Goal: Task Accomplishment & Management: Use online tool/utility

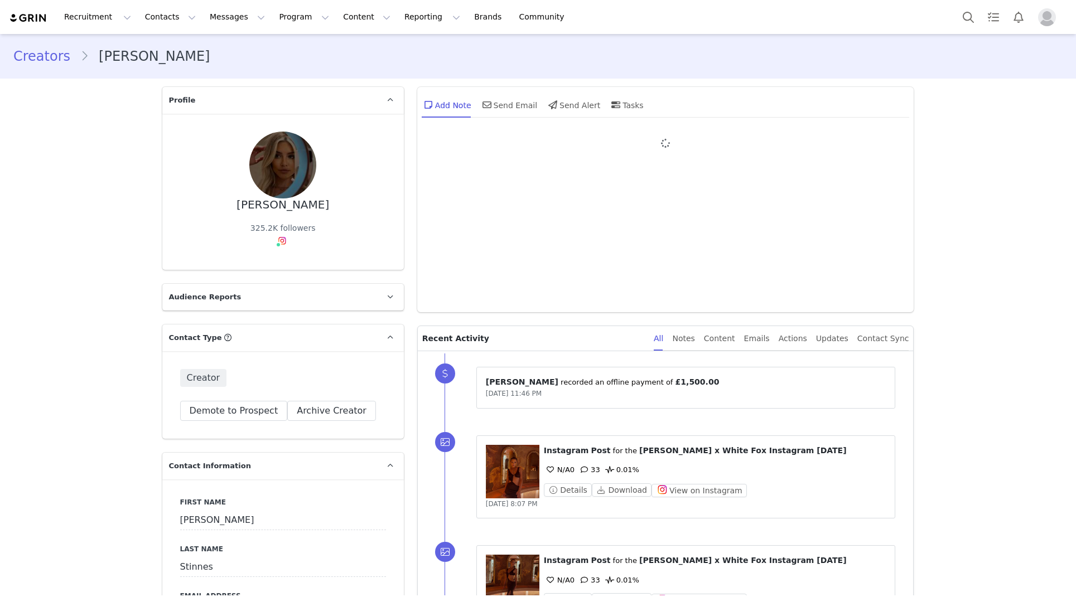
type input "+44 ([GEOGRAPHIC_DATA])"
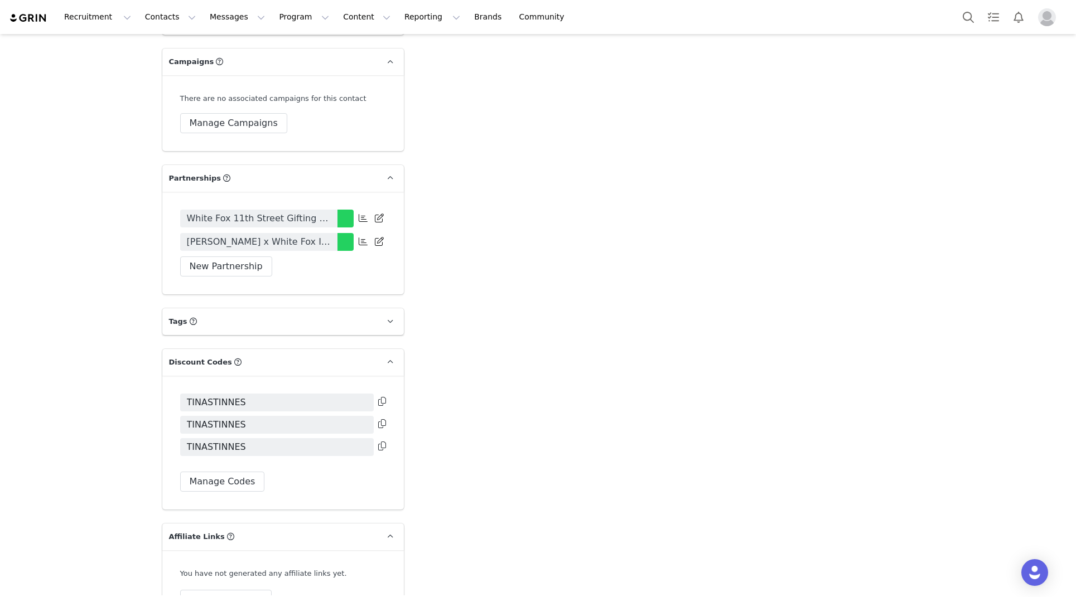
scroll to position [2252, 0]
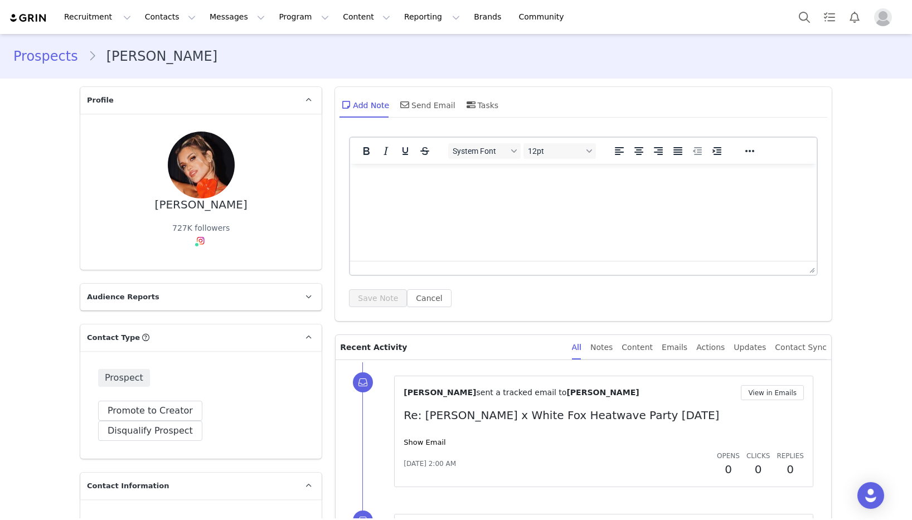
type input "+1 ([GEOGRAPHIC_DATA])"
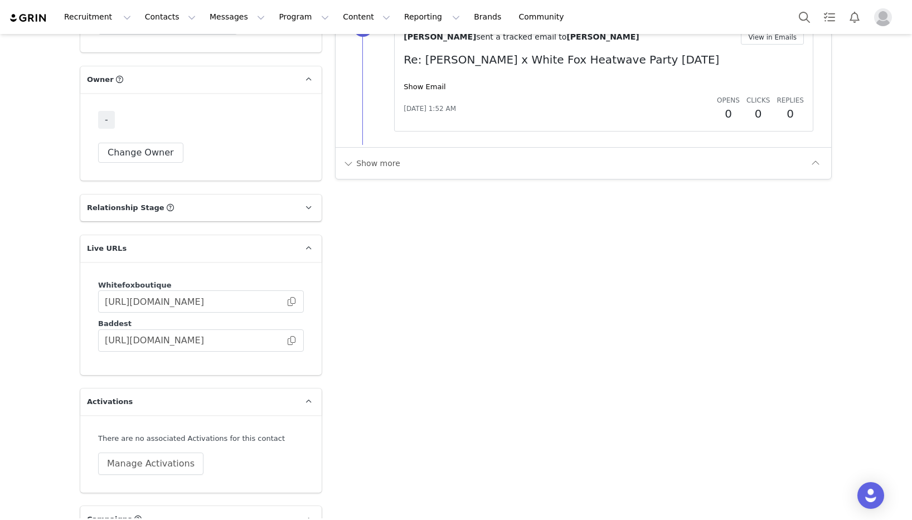
scroll to position [1720, 0]
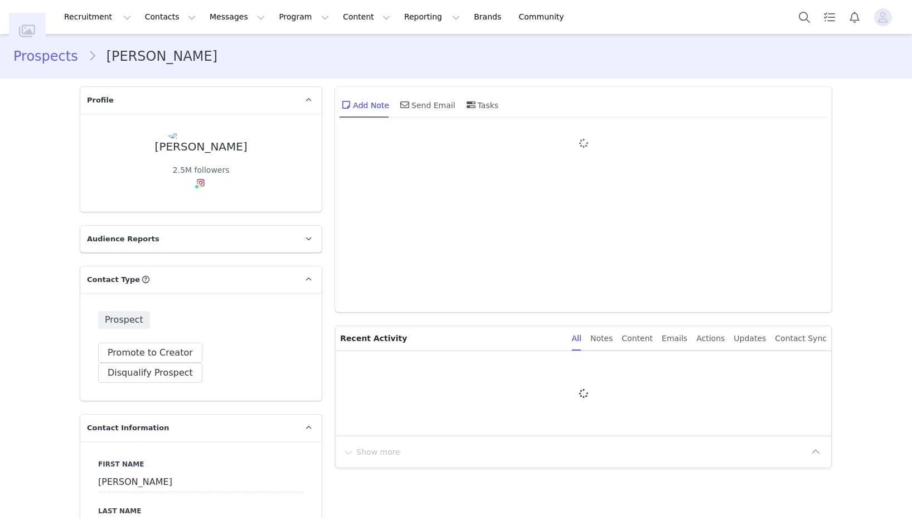
type input "+1 ([GEOGRAPHIC_DATA])"
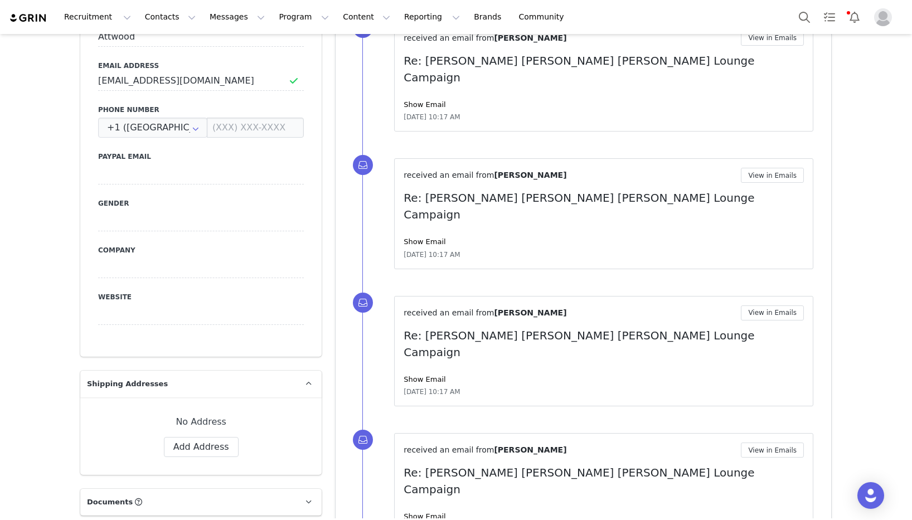
scroll to position [365, 0]
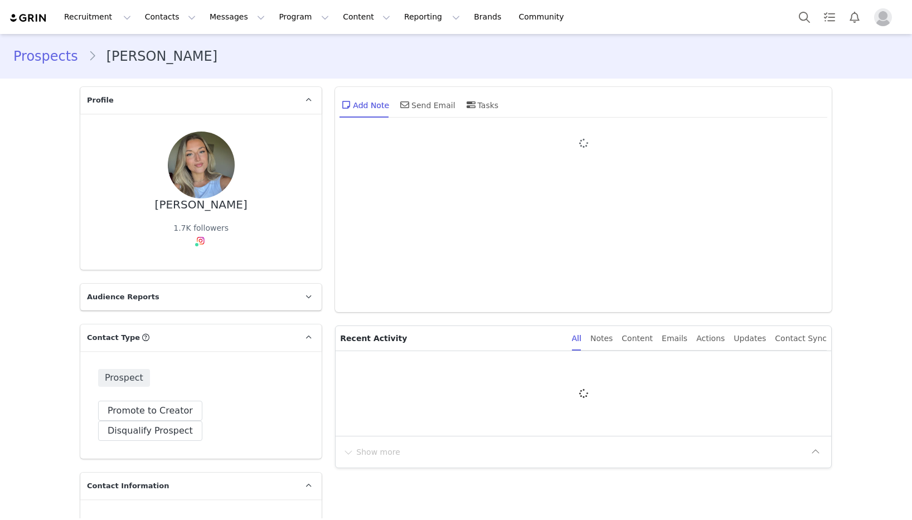
type input "+1 ([GEOGRAPHIC_DATA])"
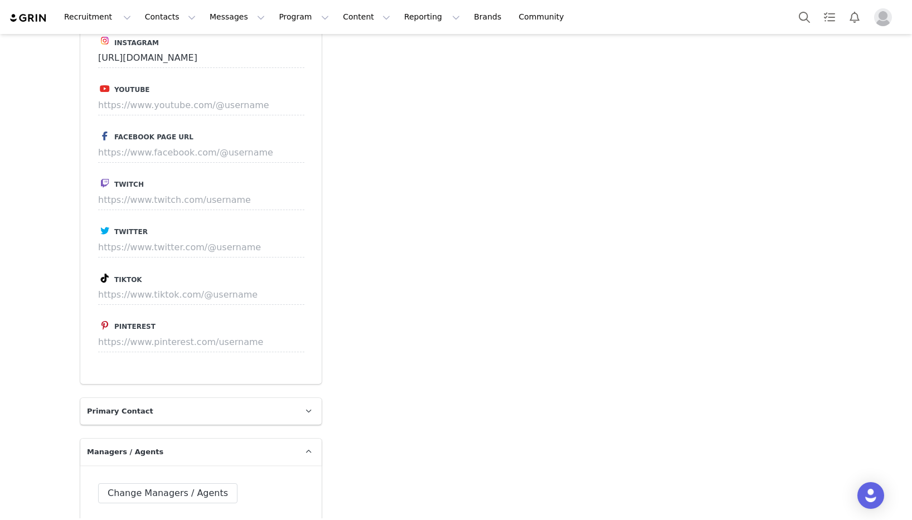
scroll to position [1132, 0]
click at [174, 284] on input at bounding box center [201, 294] width 206 height 20
paste input "https://www.tiktok.com/@ameliaharbutt?lang=en"
type input "https://www.tiktok.com/@ameliaharbutt"
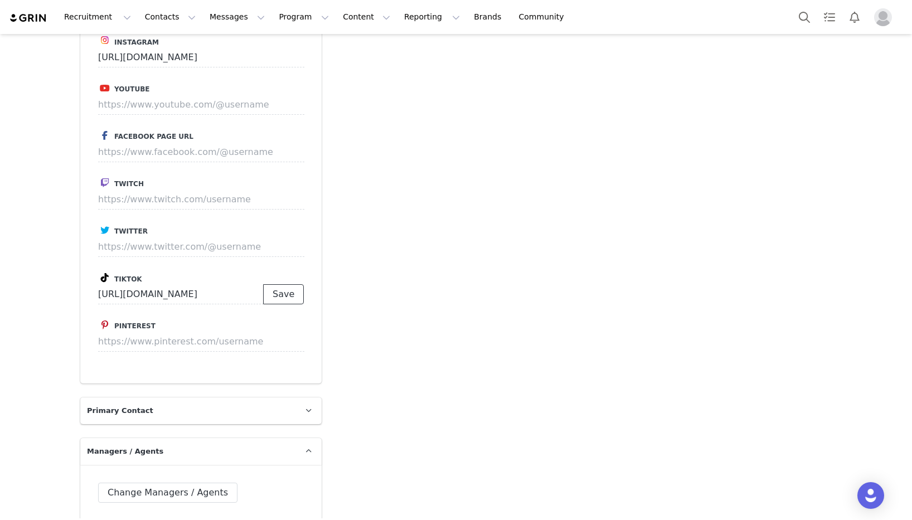
click at [296, 284] on button "Save" at bounding box center [283, 294] width 41 height 20
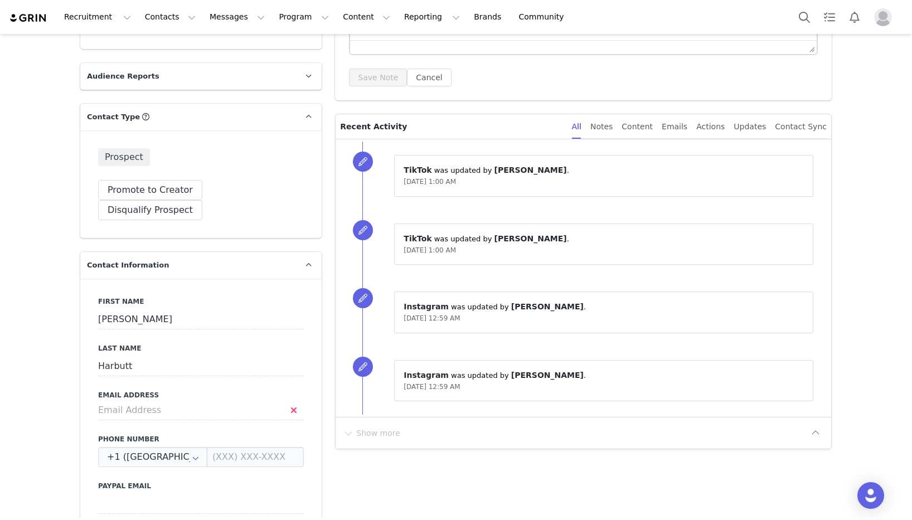
scroll to position [0, 0]
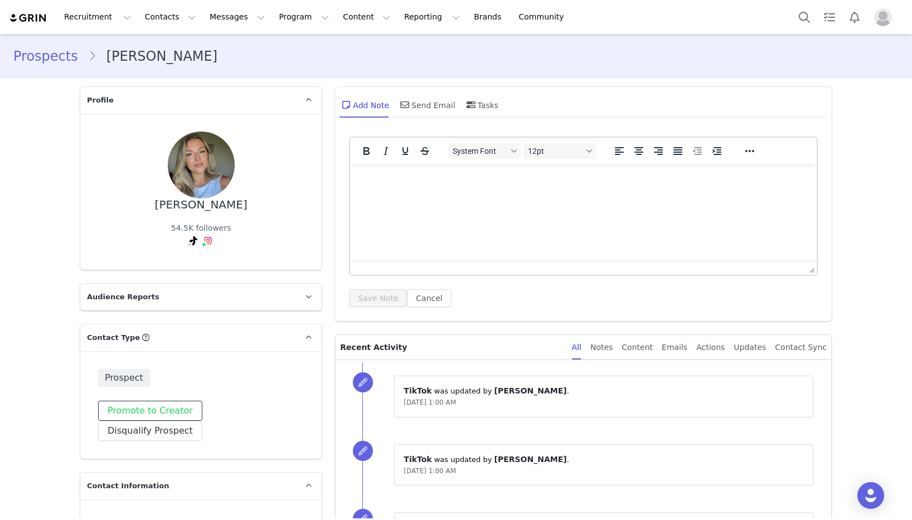
click at [146, 416] on button "Promote to Creator" at bounding box center [150, 411] width 104 height 20
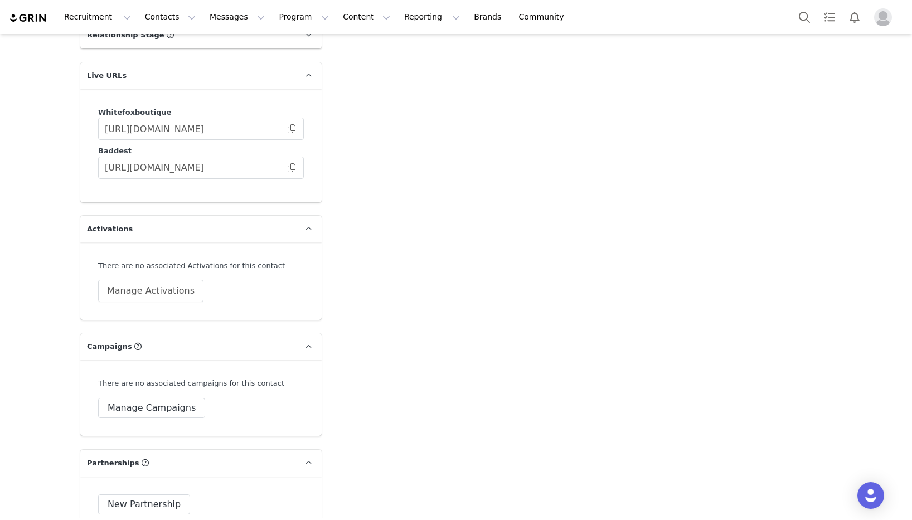
scroll to position [1754, 0]
click at [136, 292] on button "Manage Activations" at bounding box center [150, 290] width 105 height 22
click at [146, 328] on div "Select Activation" at bounding box center [121, 334] width 109 height 17
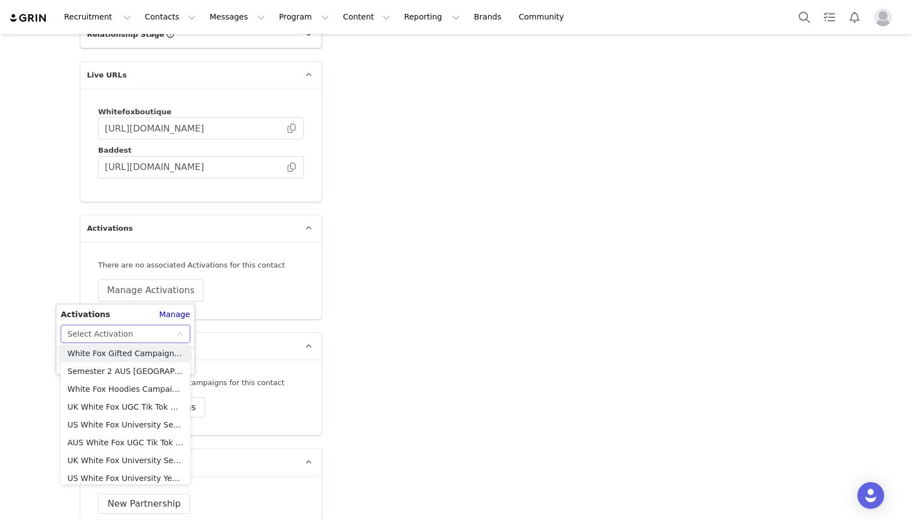
scroll to position [222, 0]
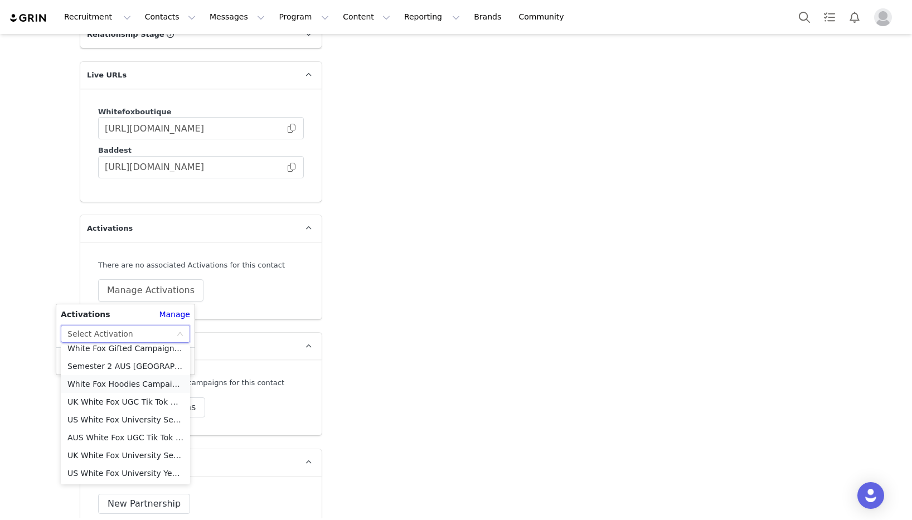
click at [147, 379] on li "White Fox Hoodies Campaign - UK" at bounding box center [125, 384] width 129 height 18
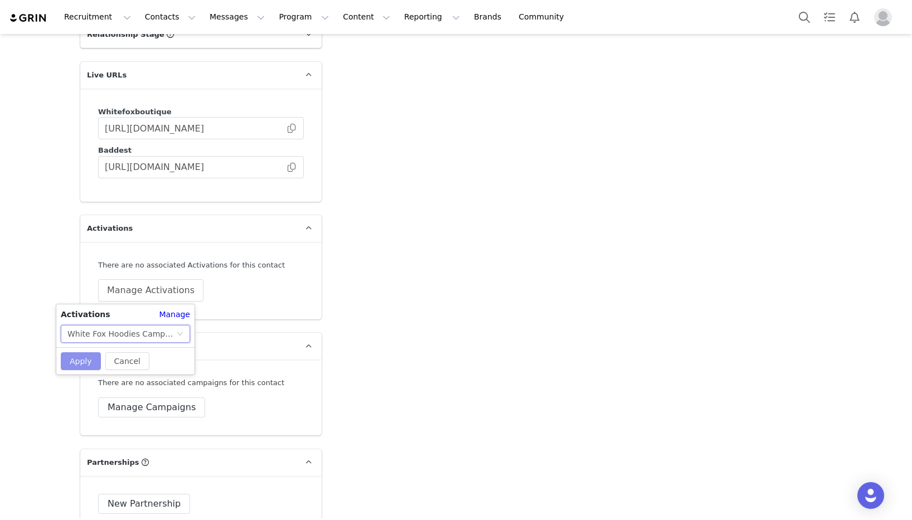
click at [69, 356] on button "Apply" at bounding box center [81, 361] width 40 height 18
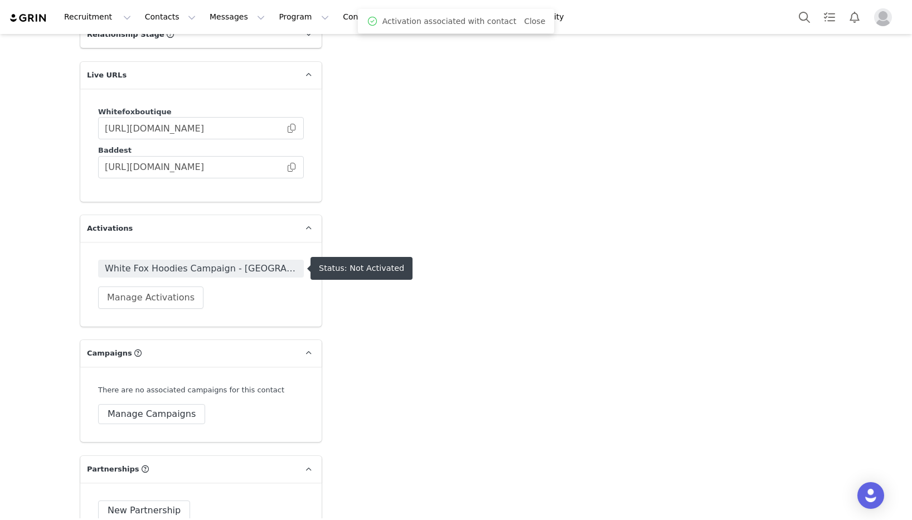
click at [226, 272] on span "White Fox Hoodies Campaign - UK" at bounding box center [201, 268] width 192 height 13
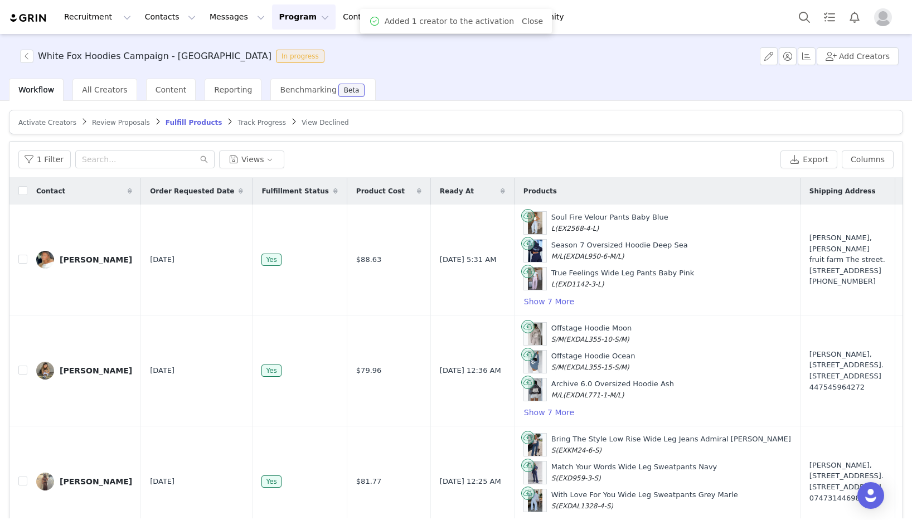
scroll to position [117, 0]
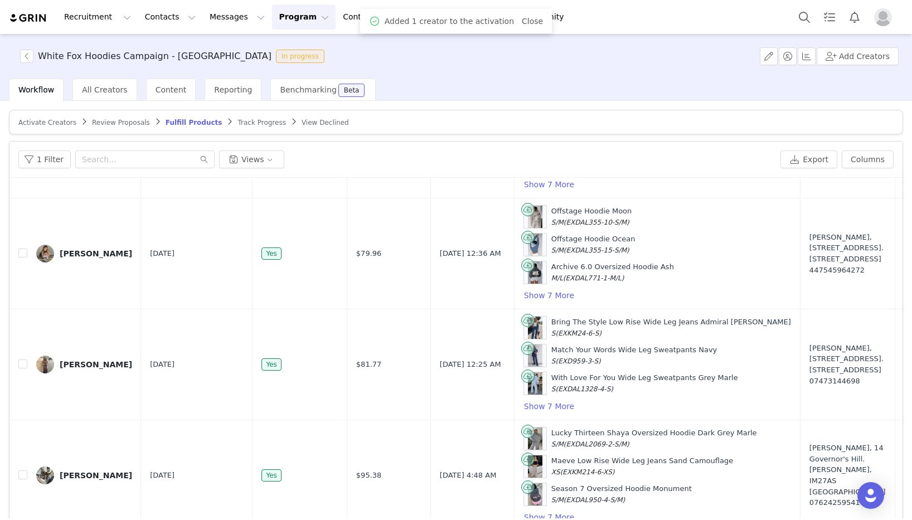
click at [52, 124] on span "Activate Creators" at bounding box center [47, 123] width 58 height 8
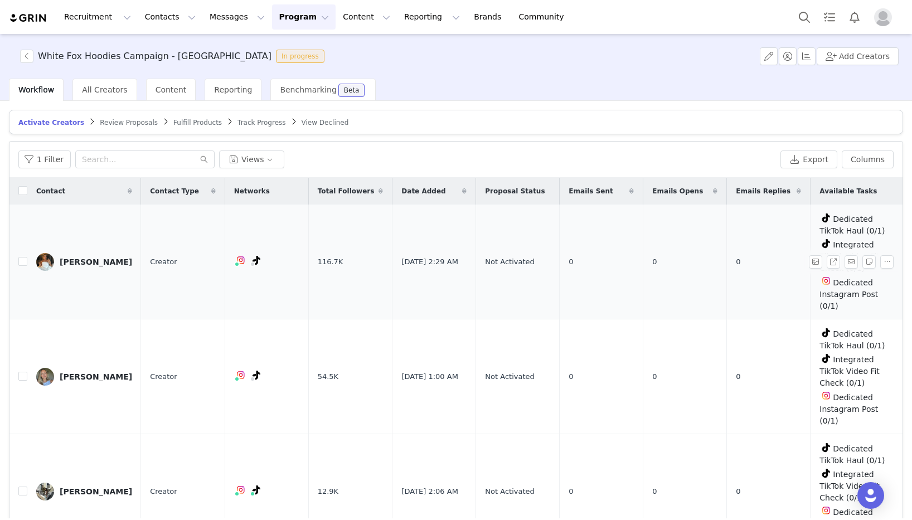
scroll to position [2, 0]
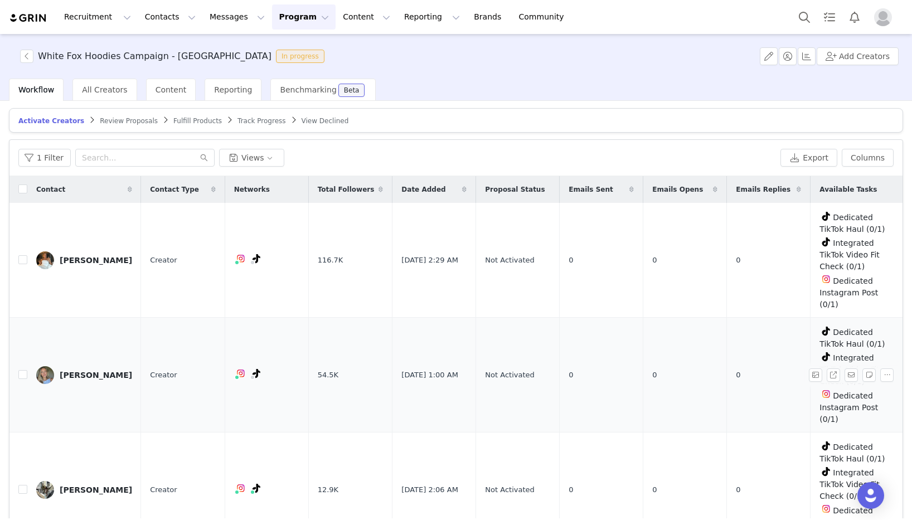
click at [79, 371] on div "[PERSON_NAME]" at bounding box center [96, 375] width 72 height 9
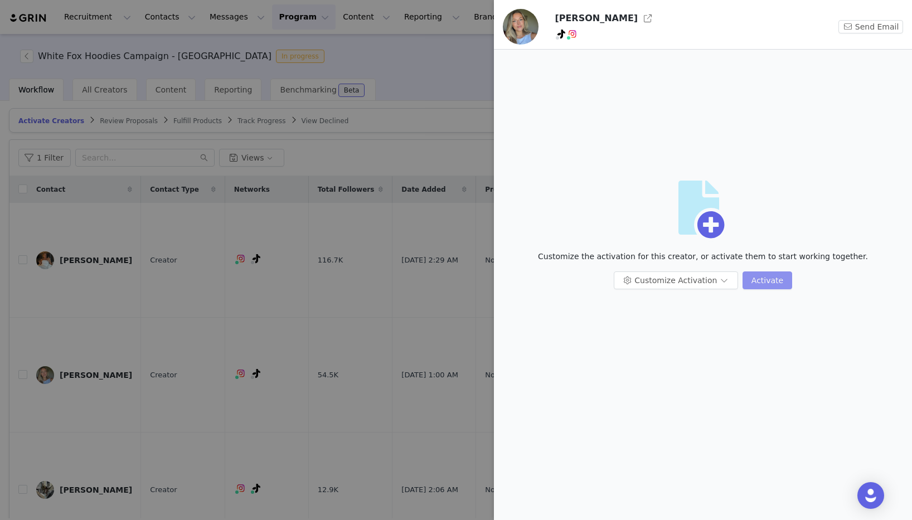
click at [776, 272] on button "Activate" at bounding box center [768, 281] width 50 height 18
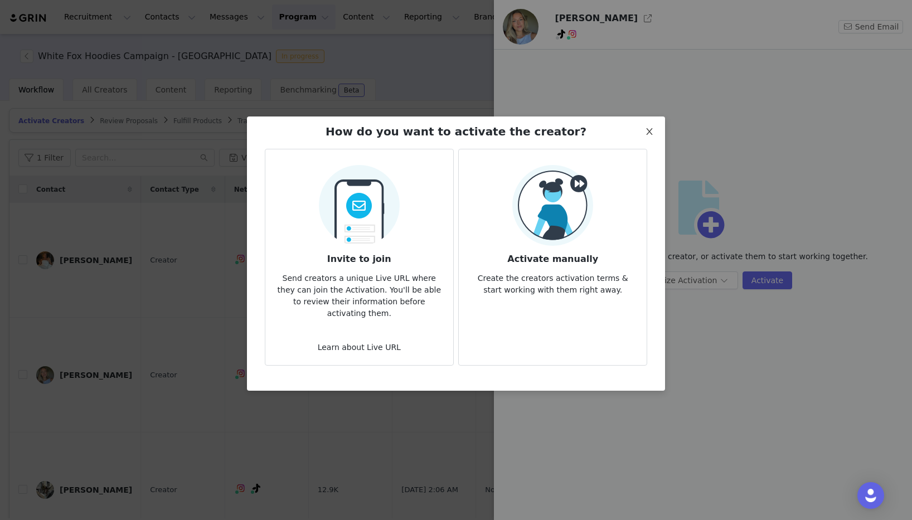
click at [653, 129] on icon "icon: close" at bounding box center [649, 131] width 9 height 9
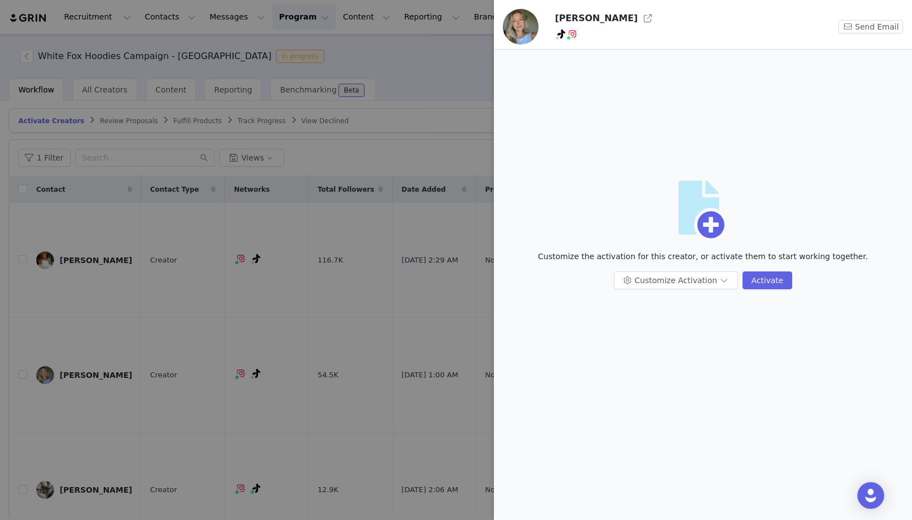
click at [220, 303] on div at bounding box center [456, 260] width 912 height 520
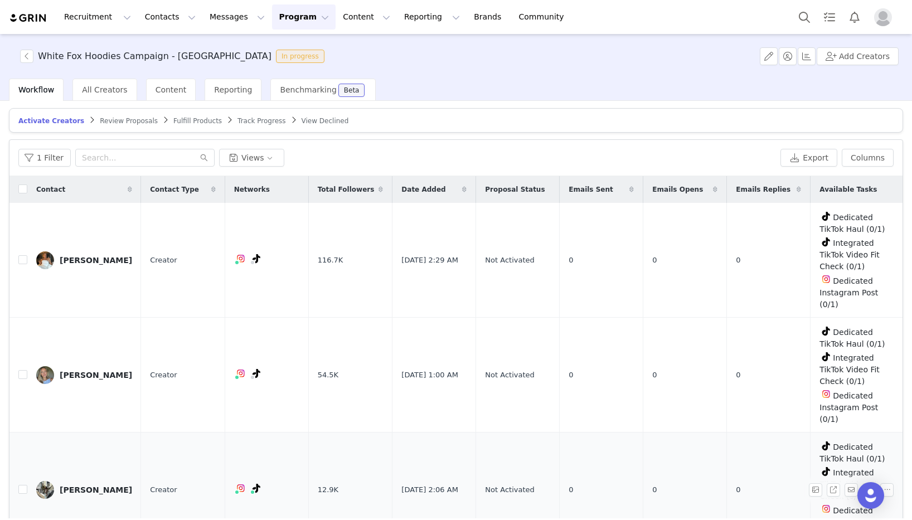
click at [90, 481] on link "Cassia Doyle" at bounding box center [84, 490] width 96 height 18
click at [85, 353] on td "[PERSON_NAME]" at bounding box center [84, 375] width 114 height 115
click at [86, 371] on div "[PERSON_NAME]" at bounding box center [96, 375] width 72 height 9
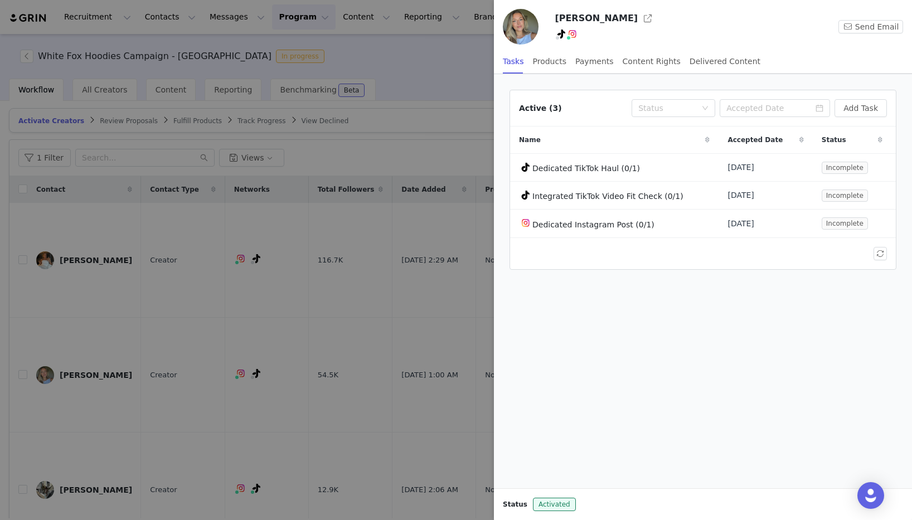
click at [591, 22] on h3 "[PERSON_NAME]" at bounding box center [596, 18] width 83 height 13
click at [639, 16] on button "button" at bounding box center [648, 18] width 18 height 18
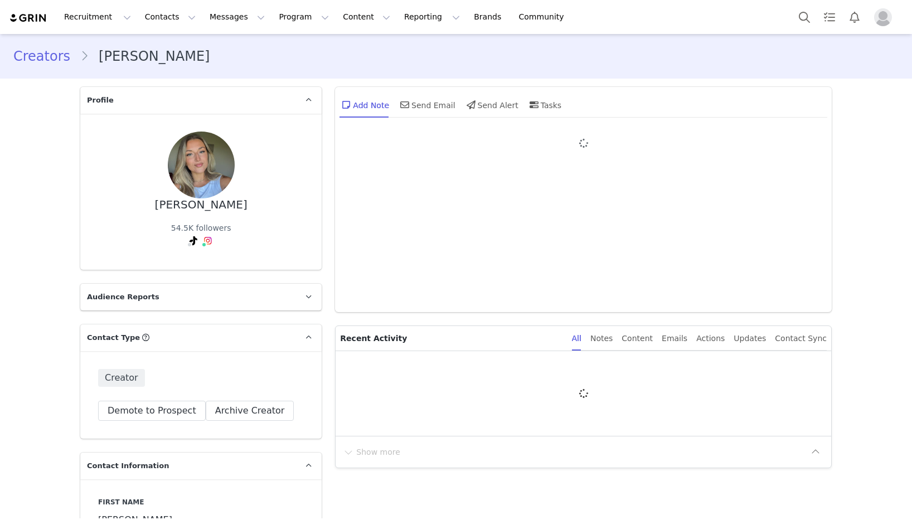
type input "+1 ([GEOGRAPHIC_DATA])"
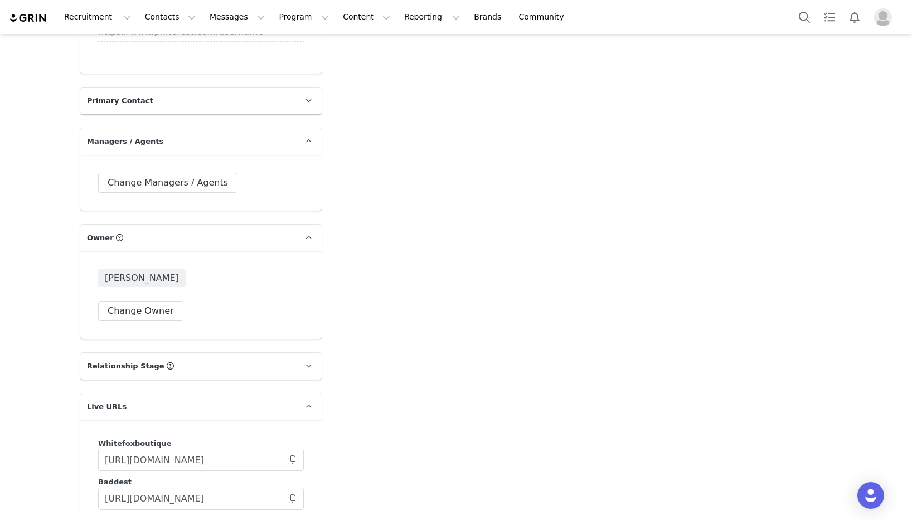
scroll to position [1563, 0]
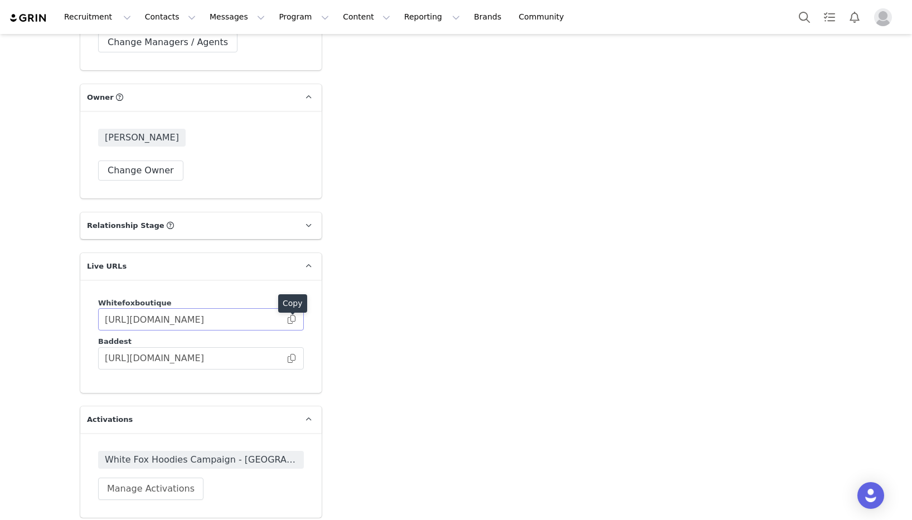
click at [294, 320] on span at bounding box center [291, 320] width 11 height 0
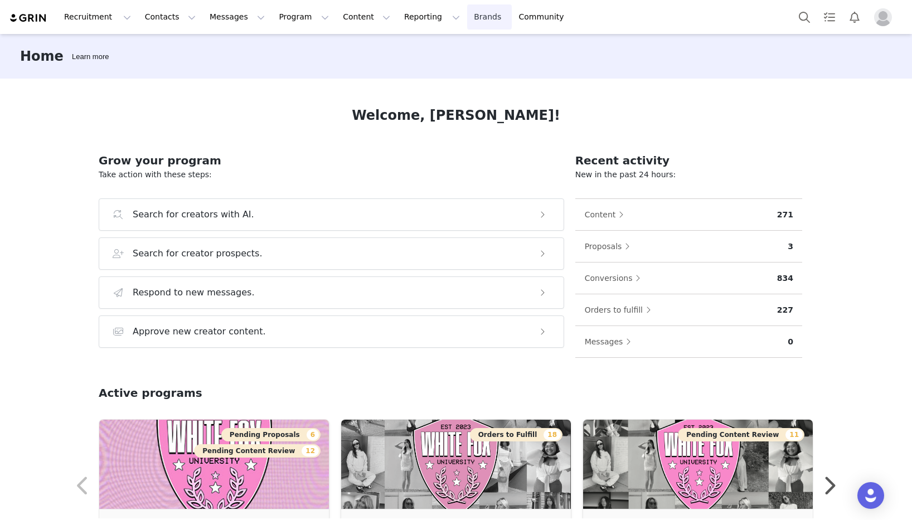
click at [467, 12] on link "Brands Brands" at bounding box center [489, 16] width 44 height 25
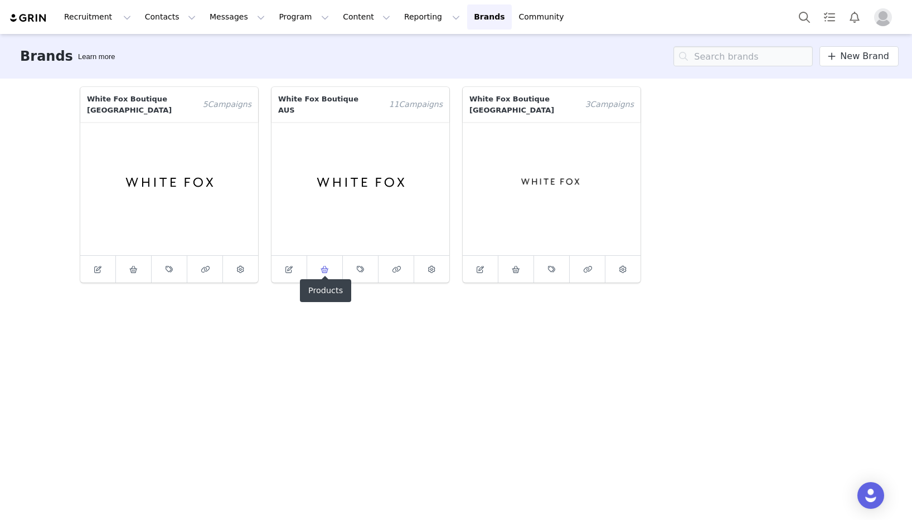
click at [327, 265] on span at bounding box center [324, 269] width 13 height 13
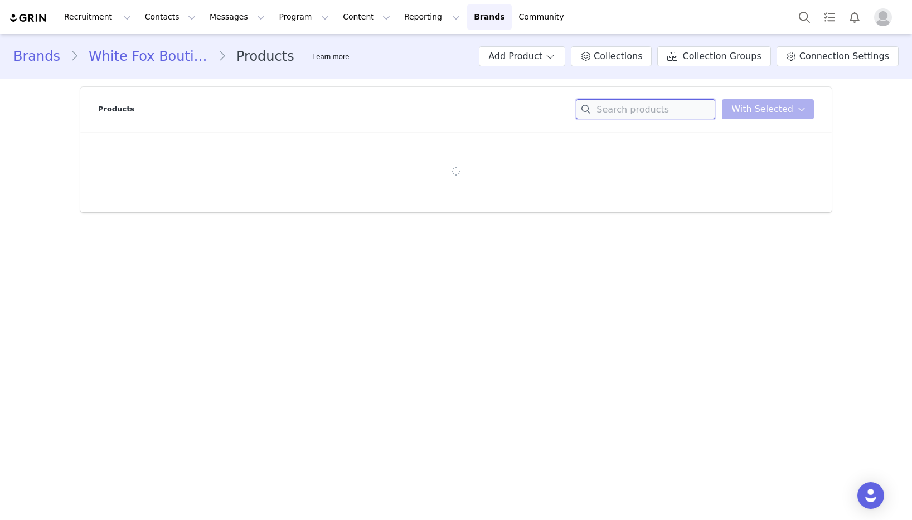
click at [699, 112] on input at bounding box center [645, 109] width 139 height 20
paste input "Forgiven Aura Shell Mini Skirt White"
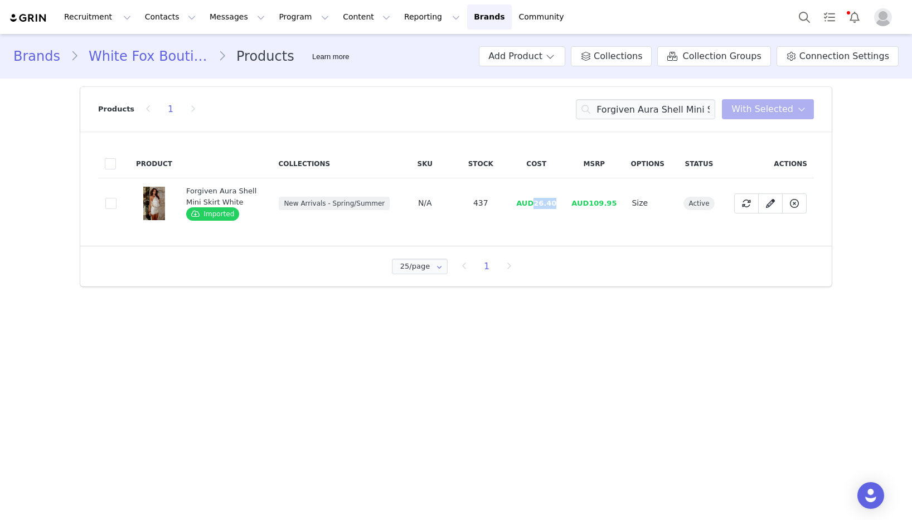
drag, startPoint x: 563, startPoint y: 204, endPoint x: 539, endPoint y: 204, distance: 24.5
click at [539, 204] on td "AUD26.40" at bounding box center [537, 203] width 56 height 50
copy span "26.40"
click at [621, 112] on input "Forgiven Aura Shell Mini Skirt White" at bounding box center [645, 109] width 139 height 20
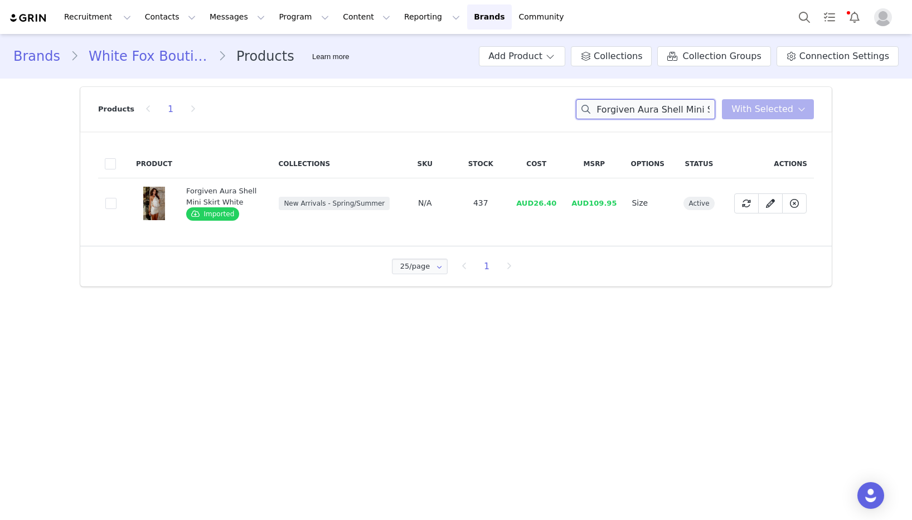
click at [621, 112] on input "Forgiven Aura Shell Mini Skirt White" at bounding box center [645, 109] width 139 height 20
paste input "Athens Aura Shell Top"
click at [571, 202] on td "AUD99.95" at bounding box center [596, 203] width 56 height 50
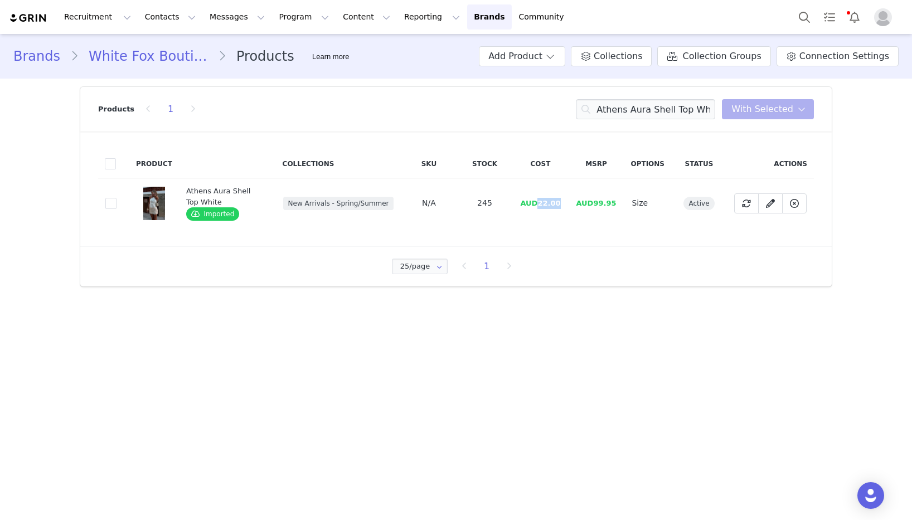
copy span "22.00"
drag, startPoint x: 564, startPoint y: 204, endPoint x: 545, endPoint y: 203, distance: 18.4
click at [540, 203] on td "AUD22.00" at bounding box center [540, 203] width 56 height 50
click at [643, 105] on input "Athens Aura Shell Top White" at bounding box center [645, 109] width 139 height 20
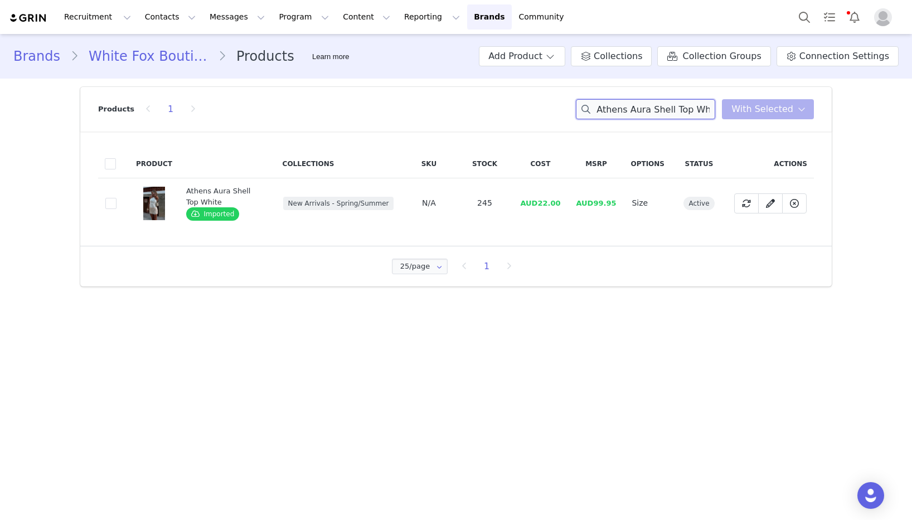
click at [643, 105] on input "Athens Aura Shell Top White" at bounding box center [645, 109] width 139 height 20
paste input "Take A Stance Top Off"
copy span "8.56"
drag, startPoint x: 550, startPoint y: 210, endPoint x: 543, endPoint y: 208, distance: 6.9
click at [538, 207] on td "AUD8.56" at bounding box center [539, 203] width 56 height 50
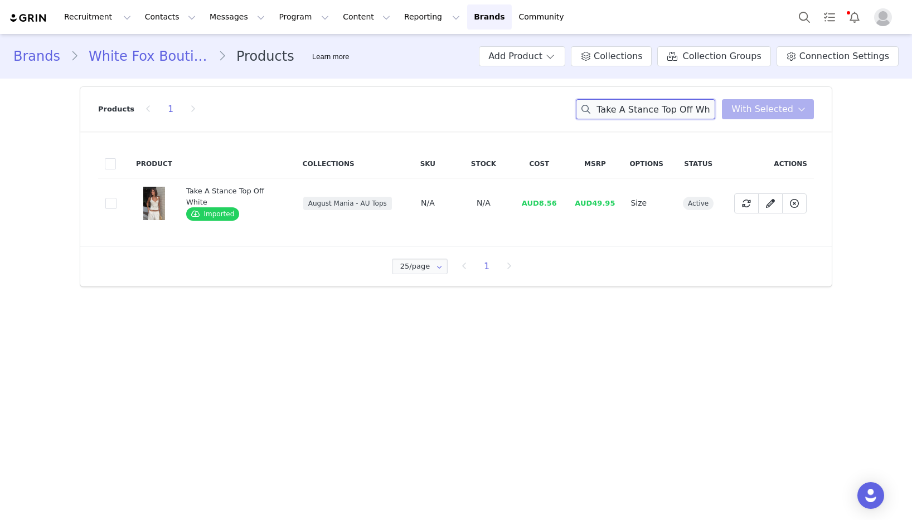
click at [630, 112] on input "Take A Stance Top Off White" at bounding box center [645, 109] width 139 height 20
paste input "Pants"
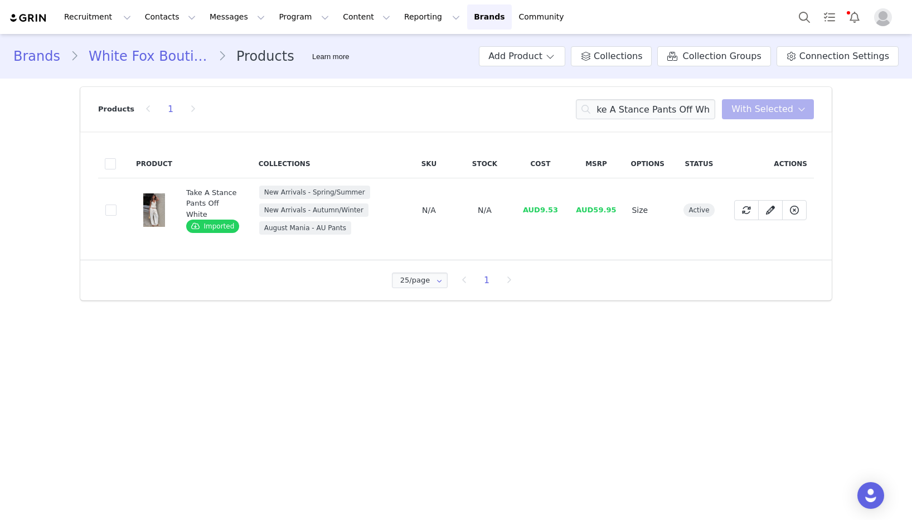
click at [567, 201] on td "AUD9.53" at bounding box center [540, 210] width 56 height 64
drag, startPoint x: 563, startPoint y: 207, endPoint x: 544, endPoint y: 209, distance: 19.0
click at [544, 209] on td "AUD9.53" at bounding box center [540, 210] width 56 height 64
copy span "9.53"
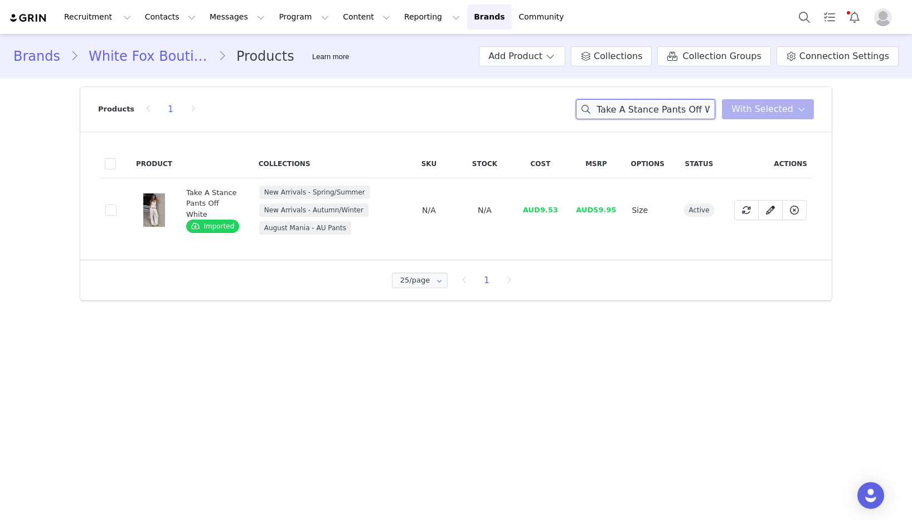
click at [661, 114] on input "Take A Stance Pants Off White" at bounding box center [645, 109] width 139 height 20
paste input "[PERSON_NAME] Necklace Golden"
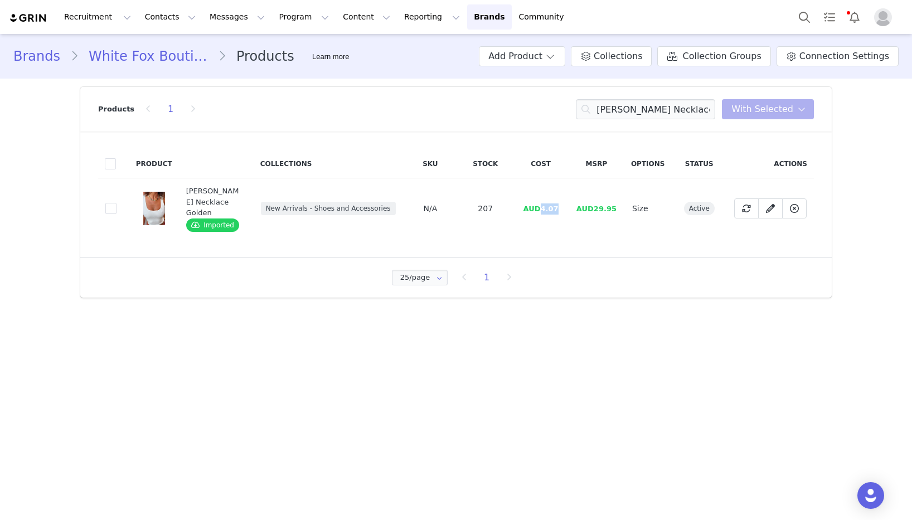
drag, startPoint x: 562, startPoint y: 204, endPoint x: 543, endPoint y: 206, distance: 19.6
click at [543, 206] on td "AUD4.07" at bounding box center [541, 208] width 56 height 61
copy span "4.07"
click at [665, 113] on input "[PERSON_NAME] Necklace Golden" at bounding box center [645, 109] width 139 height 20
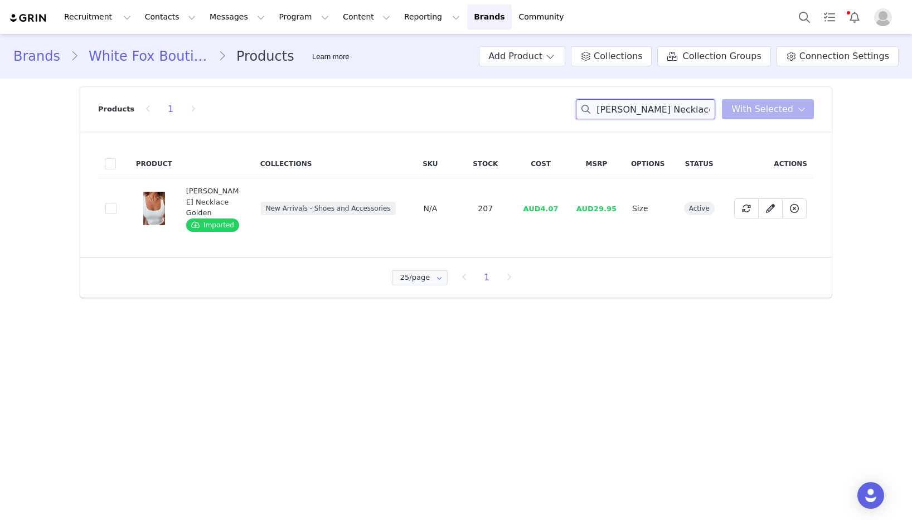
paste input "[PERSON_NAME] Set Tortoise"
click at [665, 113] on input "[PERSON_NAME] Set Tortoise" at bounding box center [645, 109] width 139 height 20
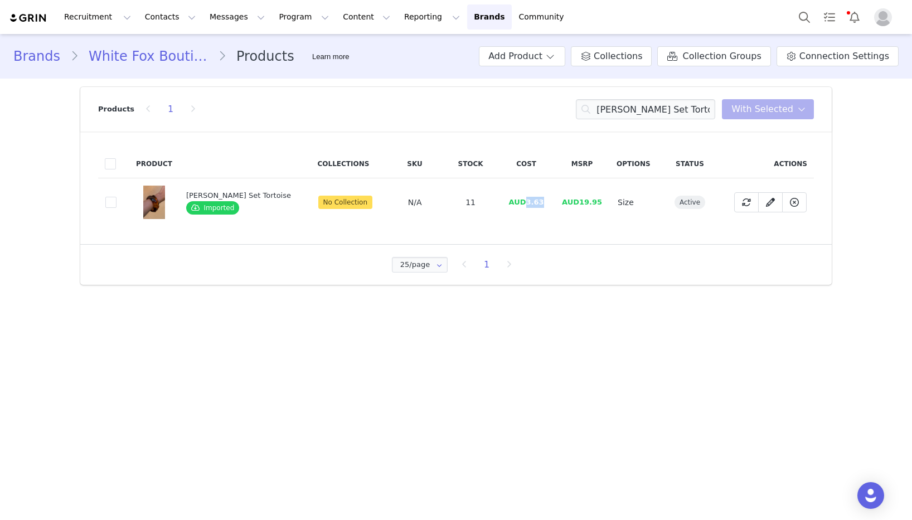
drag, startPoint x: 539, startPoint y: 204, endPoint x: 521, endPoint y: 204, distance: 17.8
click at [521, 204] on td "AUD3.63" at bounding box center [527, 202] width 56 height 49
copy span "3.63"
click at [625, 107] on input "[PERSON_NAME] Set Tortoise" at bounding box center [645, 109] width 139 height 20
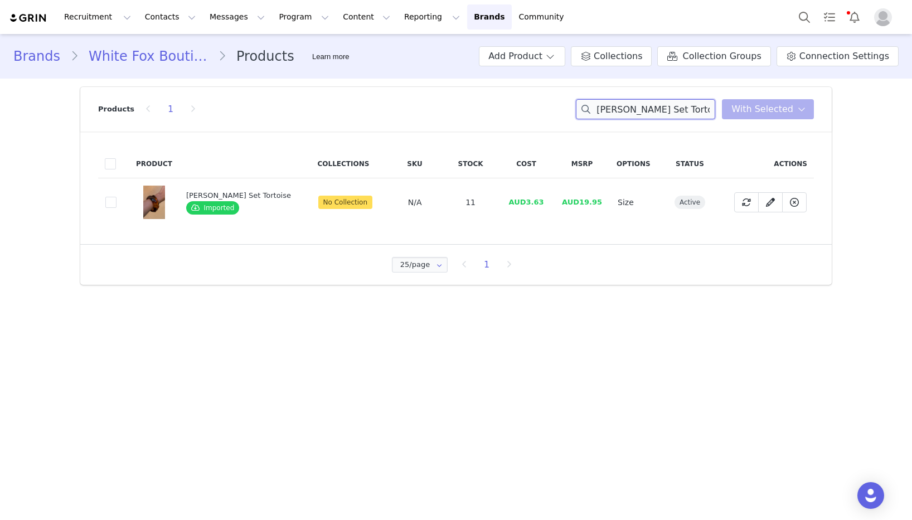
click at [625, 107] on input "[PERSON_NAME] Set Tortoise" at bounding box center [645, 109] width 139 height 20
paste input "Camila Body Chain Gold"
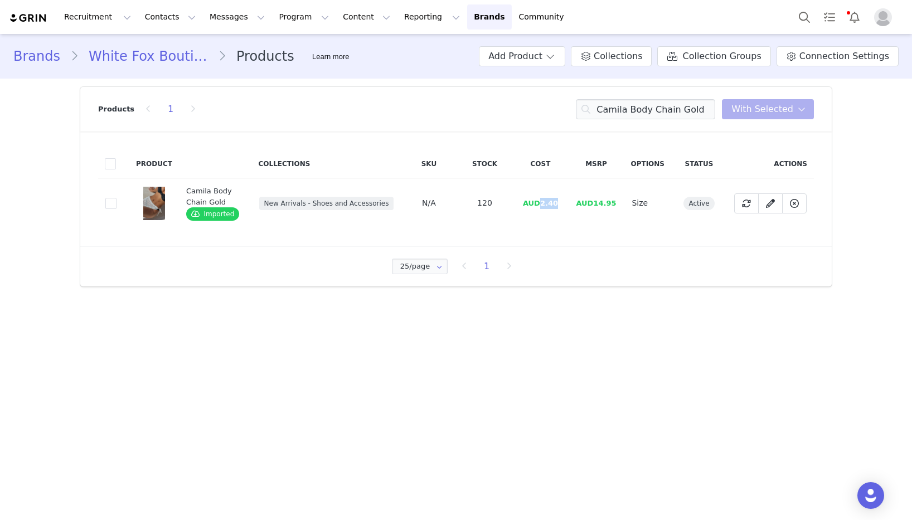
drag, startPoint x: 561, startPoint y: 205, endPoint x: 542, endPoint y: 207, distance: 19.0
click at [542, 207] on td "AUD2.40" at bounding box center [540, 203] width 56 height 50
copy span "2.40"
click at [669, 109] on input "Camila Body Chain Gold" at bounding box center [645, 109] width 139 height 20
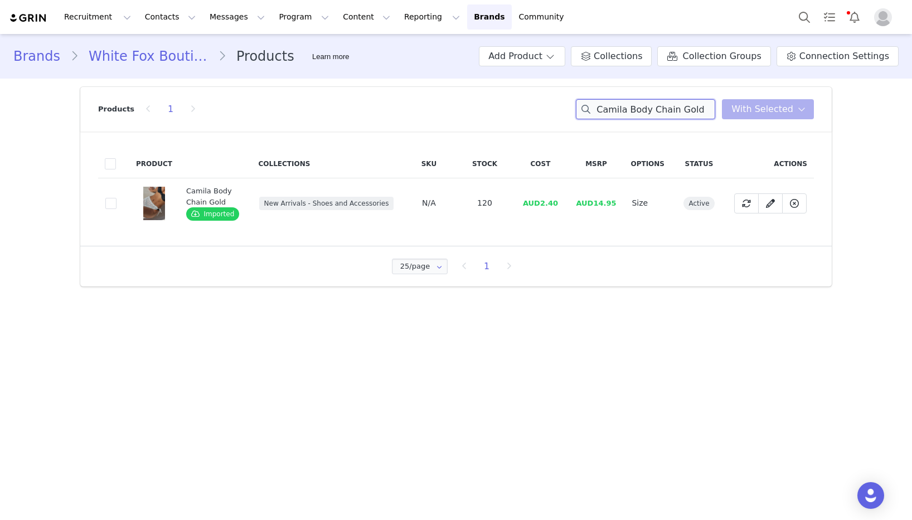
paste input "[PERSON_NAME] Tortoise/Orange"
click at [669, 109] on input "Camila Body Chain Gold" at bounding box center [645, 109] width 139 height 20
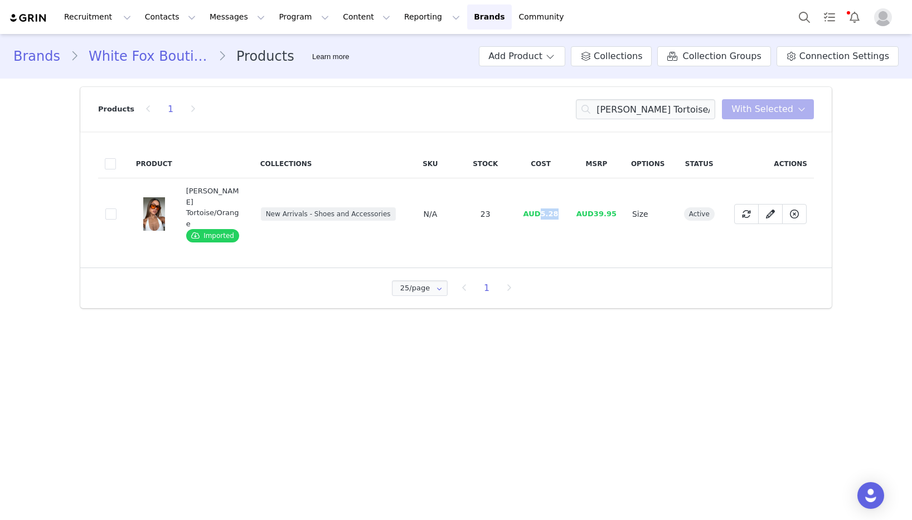
drag, startPoint x: 563, startPoint y: 202, endPoint x: 544, endPoint y: 204, distance: 19.0
click at [544, 204] on td "AUD5.28" at bounding box center [541, 214] width 56 height 72
copy span "5.28"
click at [641, 107] on input "[PERSON_NAME] Tortoise/Orange" at bounding box center [645, 109] width 139 height 20
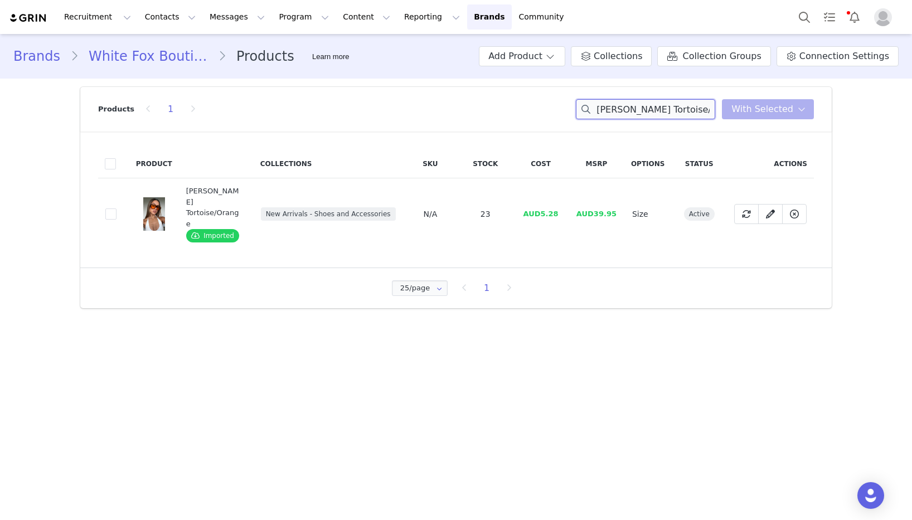
click at [641, 107] on input "[PERSON_NAME] Tortoise/Orange" at bounding box center [645, 109] width 139 height 20
paste input "[PERSON_NAME] Beaded Mules Metallic Gold"
drag, startPoint x: 563, startPoint y: 211, endPoint x: 550, endPoint y: 211, distance: 12.8
click at [541, 210] on td "AUD13.33" at bounding box center [541, 214] width 56 height 72
copy span "13.33"
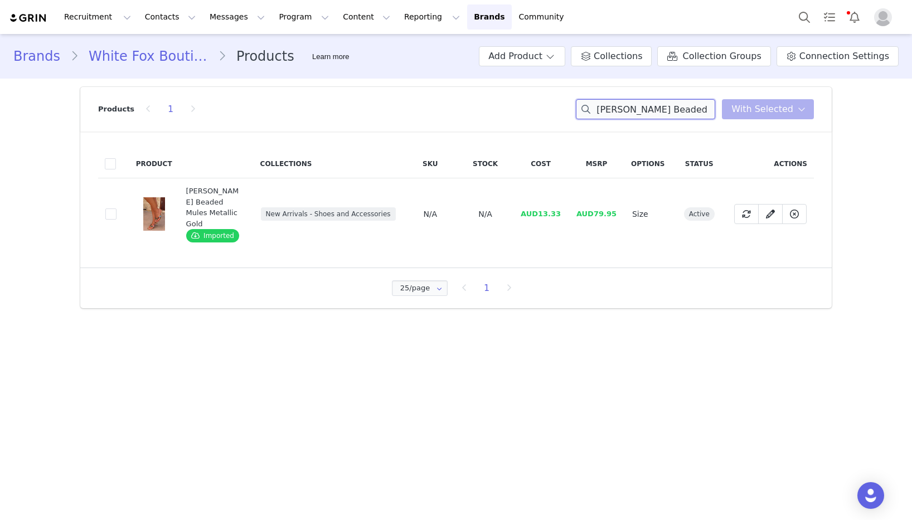
click at [623, 113] on input "[PERSON_NAME] Beaded Mules Metallic Gold" at bounding box center [645, 109] width 139 height 20
paste input "Late Nights Mini Skirt Cream Polka Dot"
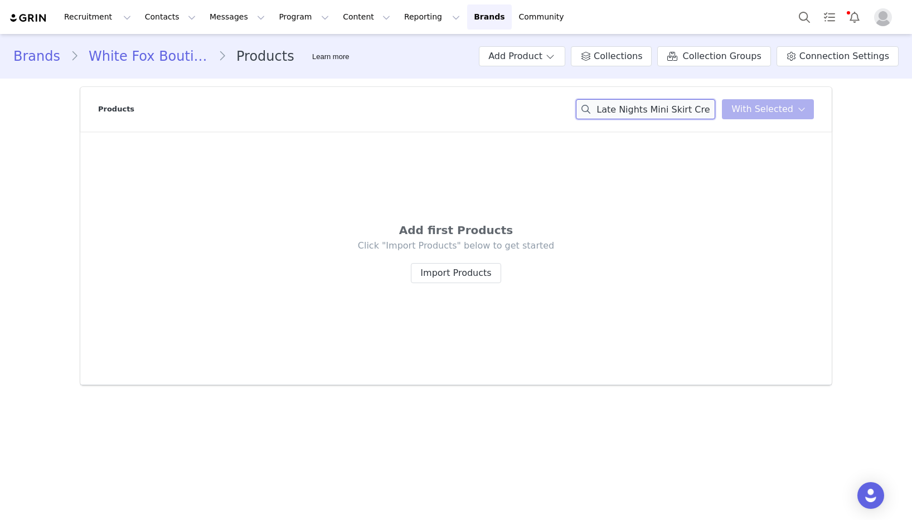
drag, startPoint x: 673, startPoint y: 109, endPoint x: 558, endPoint y: 104, distance: 115.0
click at [549, 104] on div "Products Late Nights Mini Skirt Cream Polka Dot You have 0 product s selected A…" at bounding box center [456, 109] width 716 height 45
click at [651, 110] on input "Late Nights Mini Skirt Cream Polka Dot" at bounding box center [645, 109] width 139 height 20
click at [756, 105] on div "Late Nights Mini Skirt Cream Polka Dot You have 0 product s selected Add to Col…" at bounding box center [695, 109] width 238 height 20
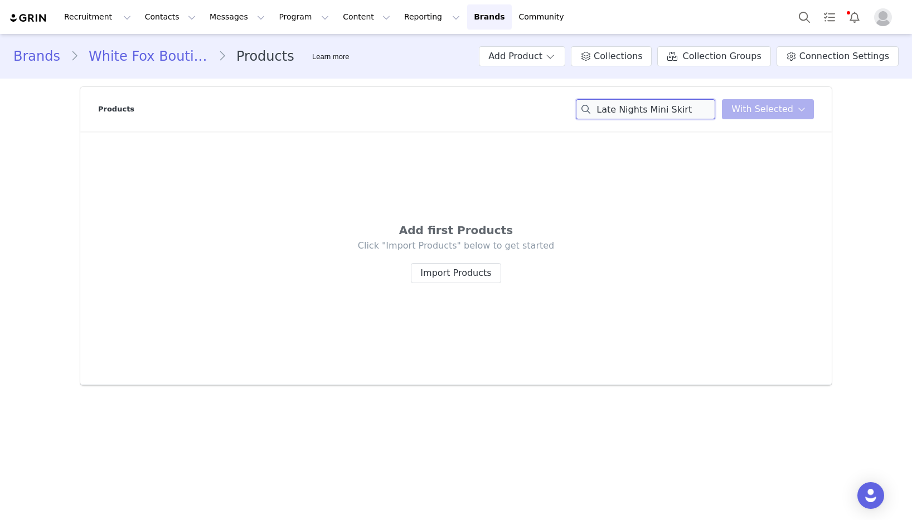
scroll to position [0, 0]
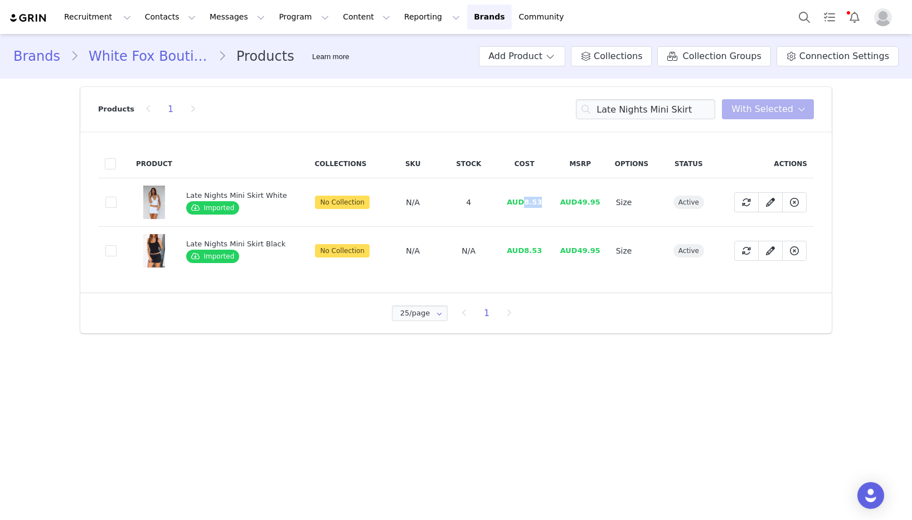
drag, startPoint x: 540, startPoint y: 202, endPoint x: 521, endPoint y: 204, distance: 18.5
click at [521, 204] on td "AUD8.53" at bounding box center [525, 202] width 56 height 49
copy span "8.53"
click at [676, 104] on input "Late Nights Mini Skirt" at bounding box center [645, 109] width 139 height 20
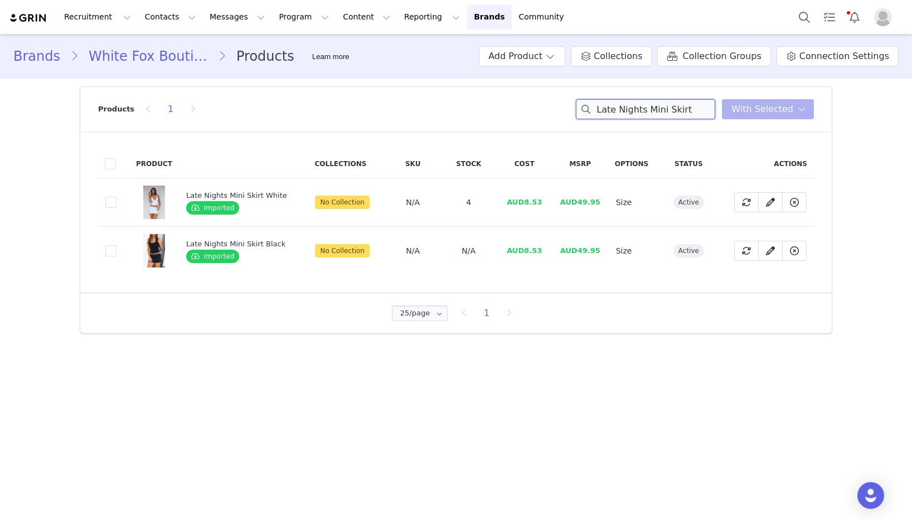
click at [676, 104] on input "Late Nights Mini Skirt" at bounding box center [645, 109] width 139 height 20
paste input "Stay With You Top Cream Polka Do"
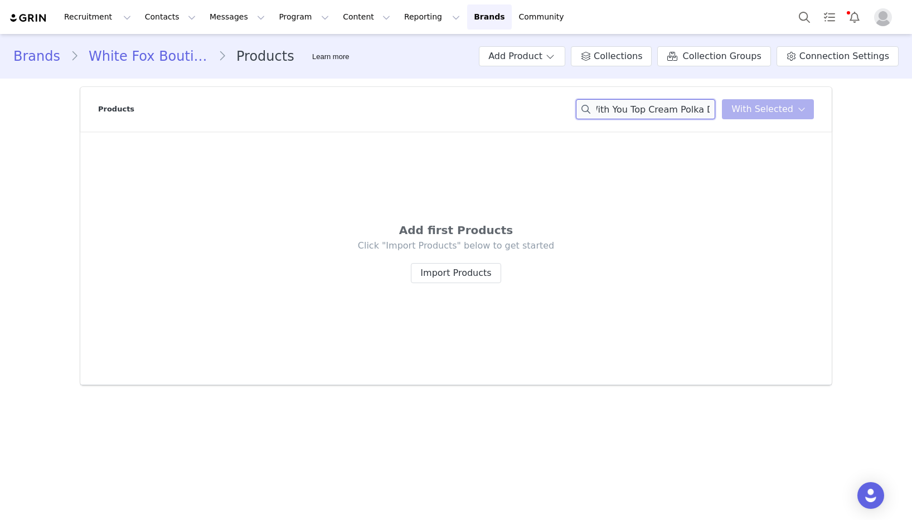
click at [740, 113] on div "Stay With You Top Cream Polka Dot You have 0 product s selected Add to Collecti…" at bounding box center [695, 109] width 238 height 20
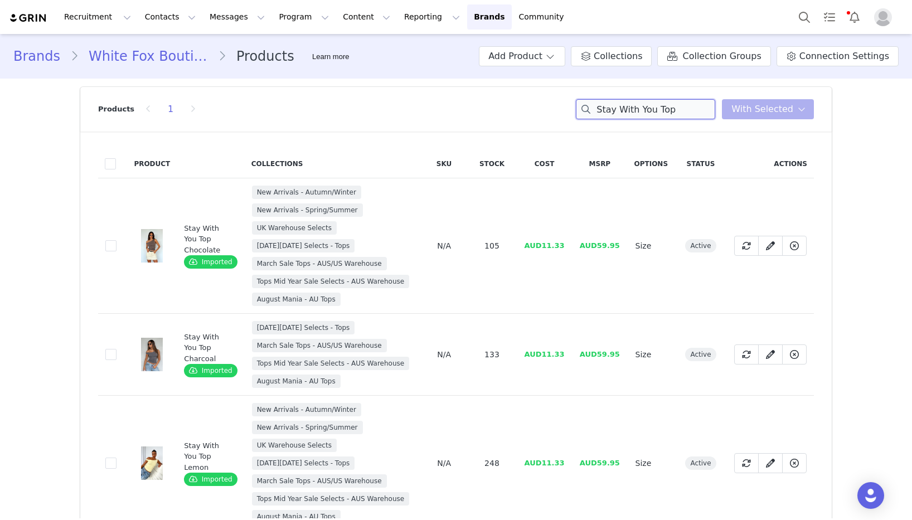
scroll to position [27, 0]
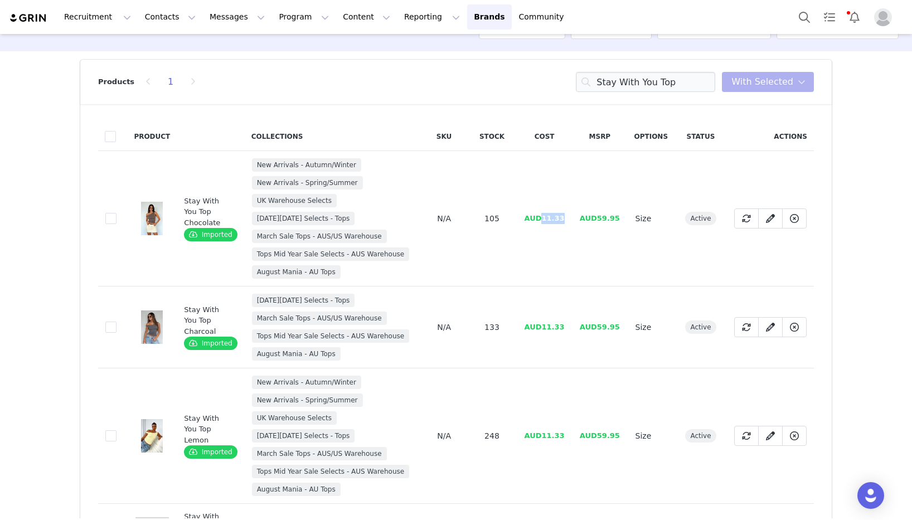
drag, startPoint x: 570, startPoint y: 220, endPoint x: 544, endPoint y: 221, distance: 26.2
click at [544, 221] on td "AUD11.33" at bounding box center [544, 219] width 55 height 136
click at [659, 89] on input "Stay With You Top" at bounding box center [645, 82] width 139 height 20
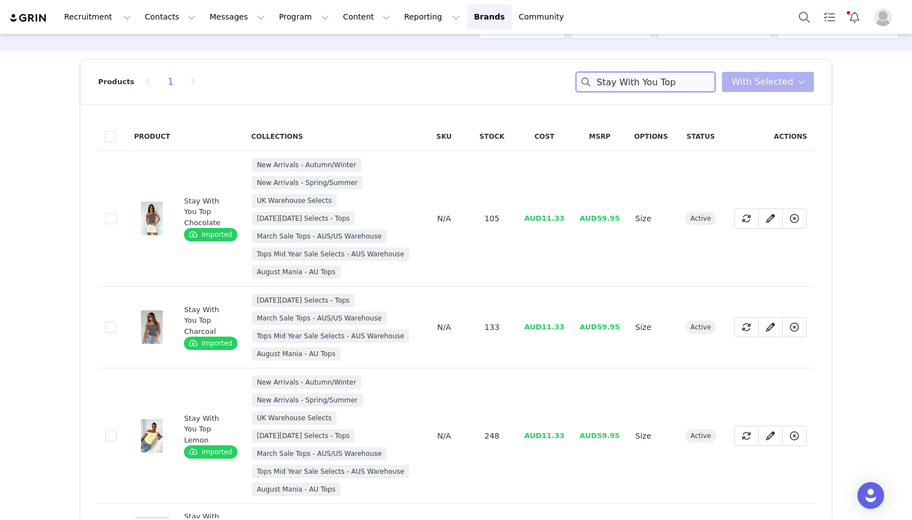
paste input "Coolum Reversible Bikini Top Cream/Black Polka Dot"
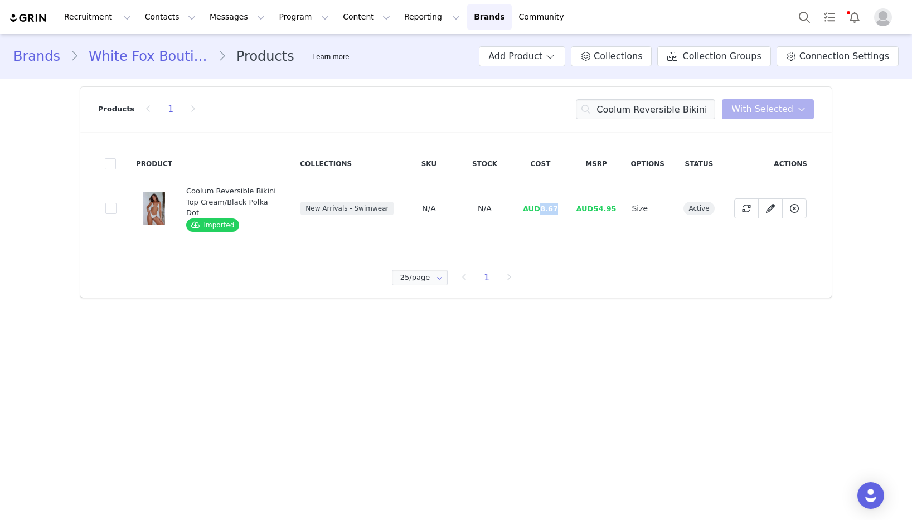
drag, startPoint x: 549, startPoint y: 205, endPoint x: 542, endPoint y: 205, distance: 6.7
click at [542, 205] on td "AUD8.67" at bounding box center [540, 208] width 56 height 61
click at [654, 107] on input "Coolum Reversible Bikini Top Cream/Black Polka Dot" at bounding box center [645, 109] width 139 height 20
paste input "aught Up In It Sequin Pants White"
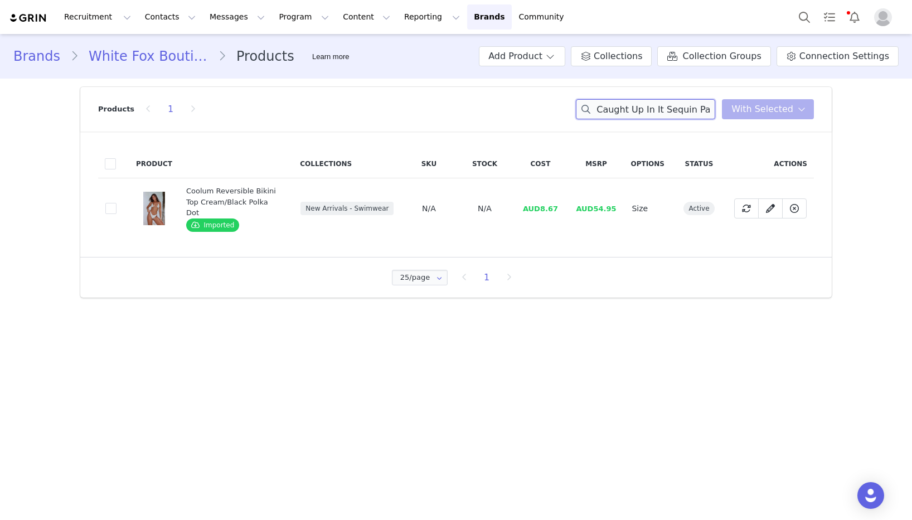
click at [654, 107] on input "Caught Up In It Sequin Pants White" at bounding box center [645, 109] width 139 height 20
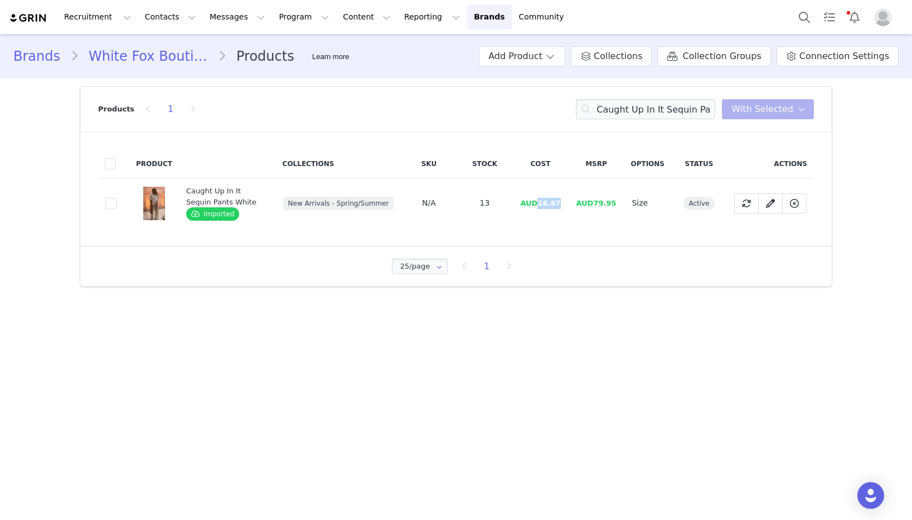
drag, startPoint x: 559, startPoint y: 203, endPoint x: 615, endPoint y: 224, distance: 60.0
click at [543, 202] on td "AUD16.67" at bounding box center [540, 203] width 56 height 50
click at [634, 109] on input "Caught Up In It Sequin Pants White" at bounding box center [645, 109] width 139 height 20
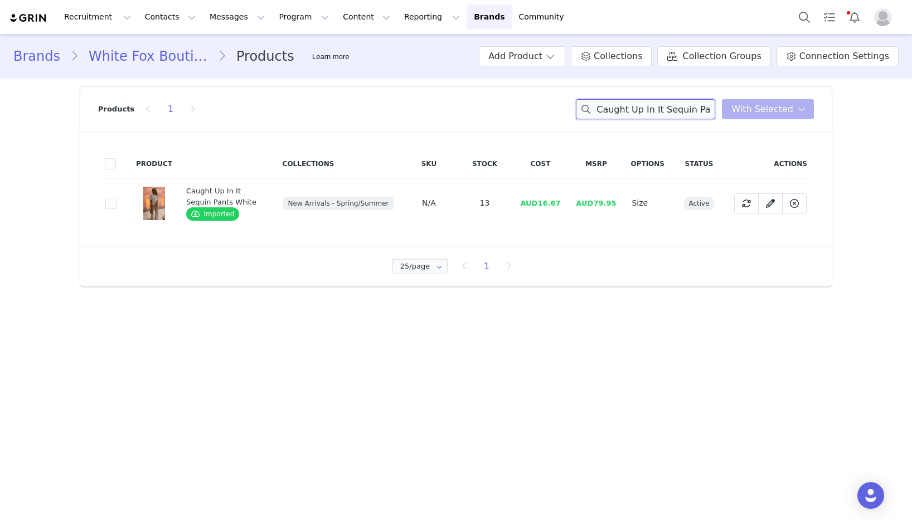
paste input "Just Doing Me Mini Skort Pepper"
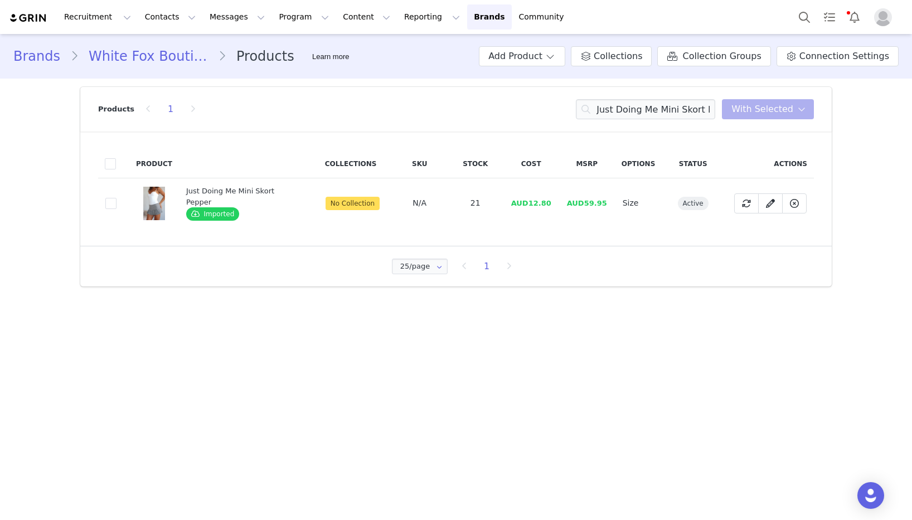
click at [550, 206] on td "AUD12.80" at bounding box center [532, 203] width 56 height 50
drag, startPoint x: 551, startPoint y: 204, endPoint x: 528, endPoint y: 205, distance: 22.9
click at [528, 205] on td "AUD12.80" at bounding box center [532, 203] width 56 height 50
click at [632, 110] on input "Just Doing Me Mini Skort Pepper" at bounding box center [645, 109] width 139 height 20
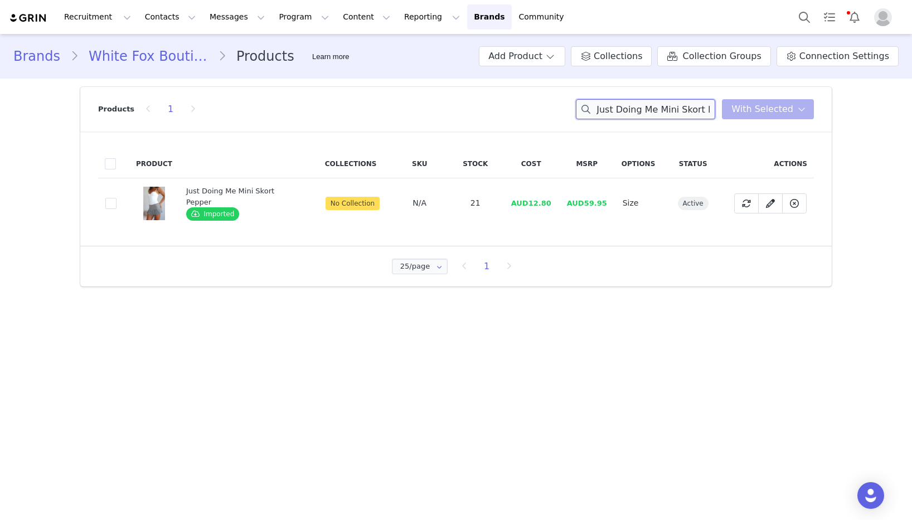
click at [632, 110] on input "Just Doing Me Mini Skort Pepper" at bounding box center [645, 109] width 139 height 20
paste input "Let Me Be Shorts Beige"
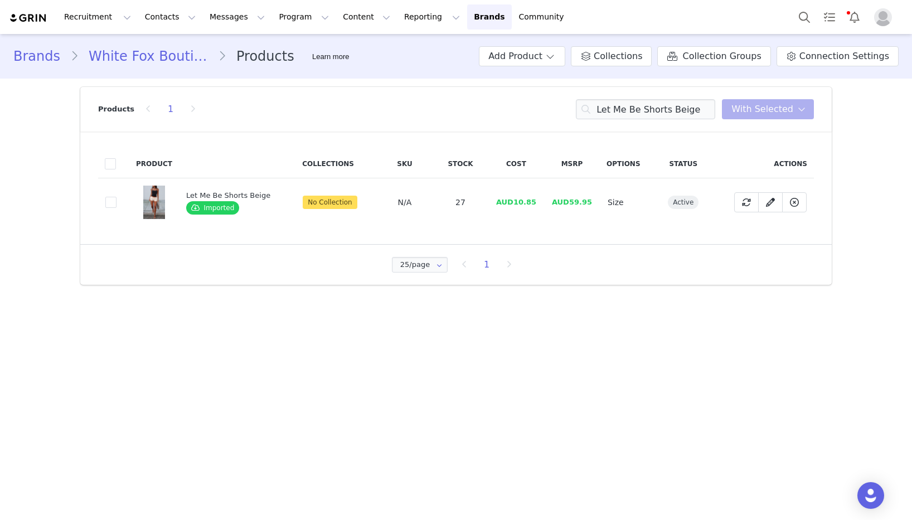
click at [536, 208] on td "AUD10.85" at bounding box center [517, 202] width 56 height 49
drag, startPoint x: 535, startPoint y: 202, endPoint x: 510, endPoint y: 204, distance: 24.6
click at [510, 204] on td "AUD10.85" at bounding box center [517, 202] width 56 height 49
click at [658, 110] on input "Let Me Be Shorts Beige" at bounding box center [645, 109] width 139 height 20
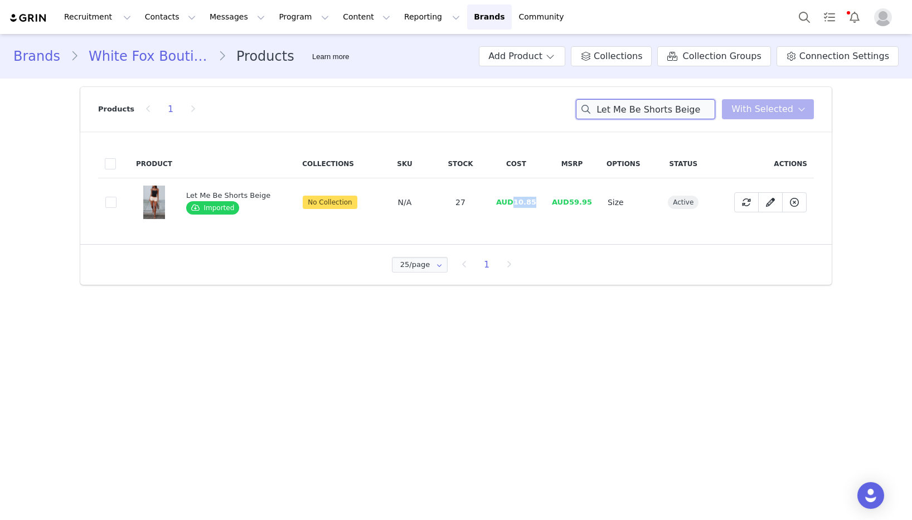
click at [658, 110] on input "Let Me Be Shorts Beige" at bounding box center [645, 109] width 139 height 20
paste input "At First Sight Mini Skirt Cream"
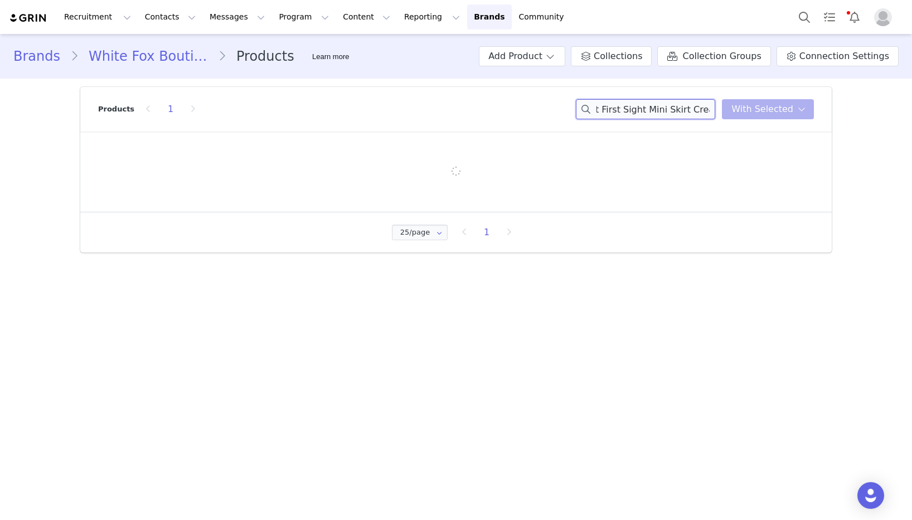
drag, startPoint x: 680, startPoint y: 112, endPoint x: 674, endPoint y: 111, distance: 6.2
click at [674, 112] on input "At First Sight Mini Skirt Cream" at bounding box center [645, 109] width 139 height 20
click at [674, 111] on input "At First Sight Mini Skirt Cream" at bounding box center [645, 109] width 139 height 20
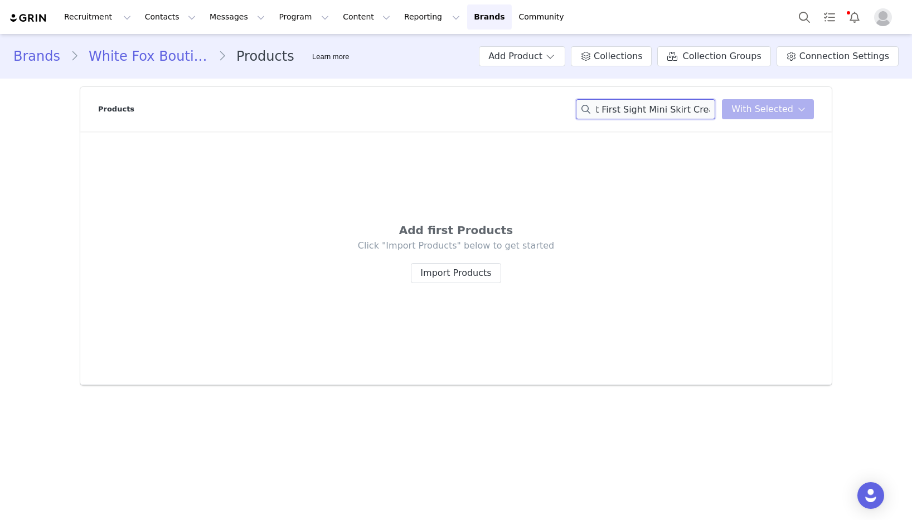
scroll to position [0, 0]
drag, startPoint x: 594, startPoint y: 110, endPoint x: 661, endPoint y: 109, distance: 66.9
click at [560, 109] on div "Products At First Sight Mini Skirt Cream You have 0 product s selected Add to C…" at bounding box center [456, 109] width 716 height 45
click at [665, 109] on input "At First Sight Mini Skirt Cream" at bounding box center [645, 109] width 139 height 20
click at [704, 107] on input "At First Sight Mini Skirt Cream" at bounding box center [645, 109] width 139 height 20
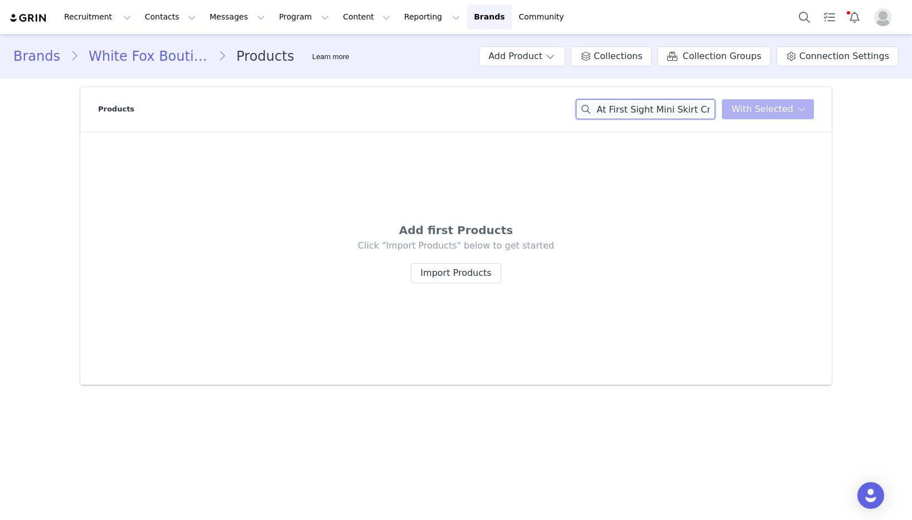
click at [704, 107] on input "At First Sight Mini Skirt Cream" at bounding box center [645, 109] width 139 height 20
drag, startPoint x: 708, startPoint y: 109, endPoint x: 640, endPoint y: 109, distance: 68.0
click at [537, 110] on div "Products At First Sight Mini Skirt You have 0 product s selected Add to Collect…" at bounding box center [456, 109] width 716 height 45
click at [686, 108] on input "At First Sight Mini Skirt" at bounding box center [645, 109] width 139 height 20
drag, startPoint x: 702, startPoint y: 108, endPoint x: 555, endPoint y: 112, distance: 147.3
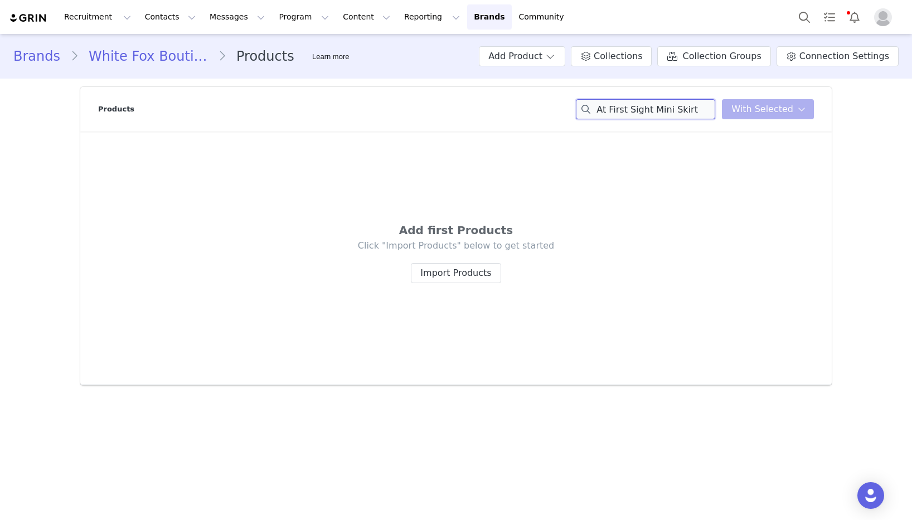
click at [497, 106] on div "Products At First Sight Mini Skirt You have 0 product s selected Add to Collect…" at bounding box center [456, 109] width 716 height 45
click at [688, 112] on input "At First Sight Mini Skirt" at bounding box center [645, 109] width 139 height 20
drag, startPoint x: 655, startPoint y: 110, endPoint x: 714, endPoint y: 108, distance: 59.2
click at [714, 108] on input "At First Sight Mini Skirt" at bounding box center [645, 109] width 139 height 20
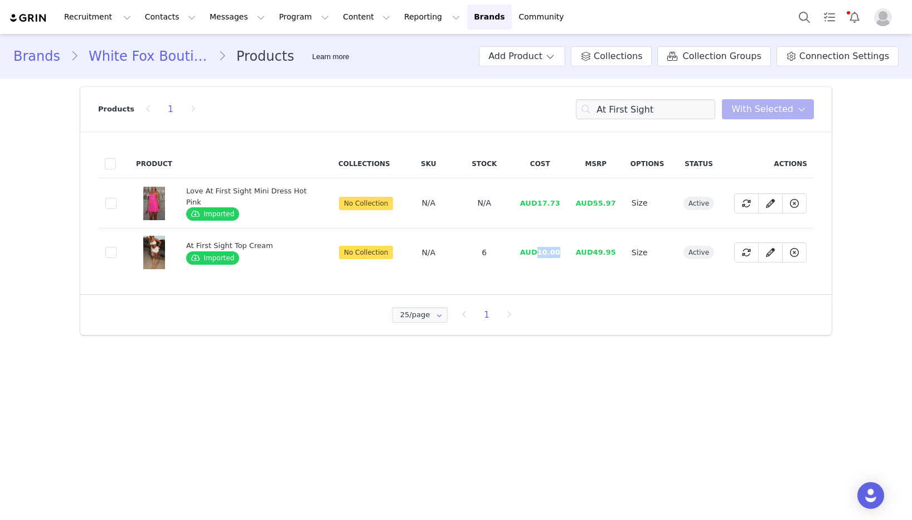
drag, startPoint x: 556, startPoint y: 254, endPoint x: 537, endPoint y: 254, distance: 19.0
click at [537, 254] on span "AUD10.00" at bounding box center [540, 252] width 40 height 8
click at [675, 108] on input "At First Sight" at bounding box center [645, 109] width 139 height 20
paste input "Miss CEO Pant Oa"
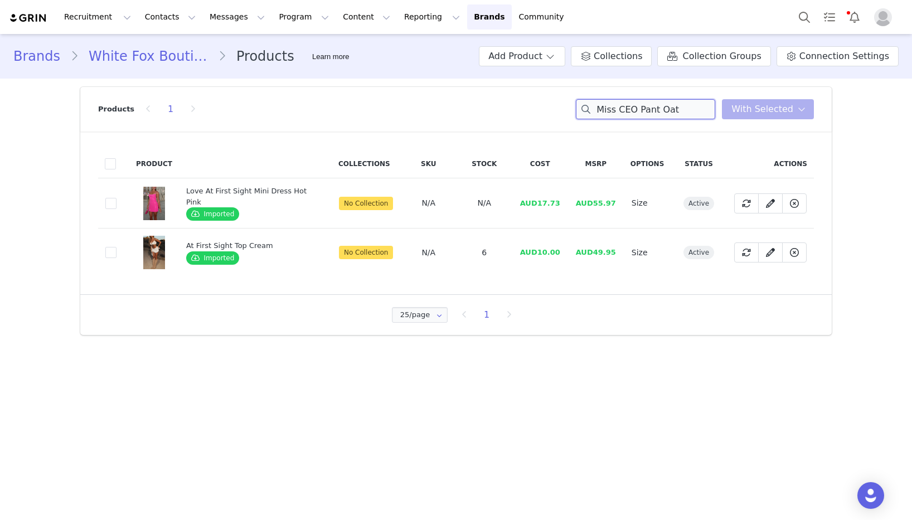
click at [675, 108] on input "Miss CEO Pant Oat" at bounding box center [645, 109] width 139 height 20
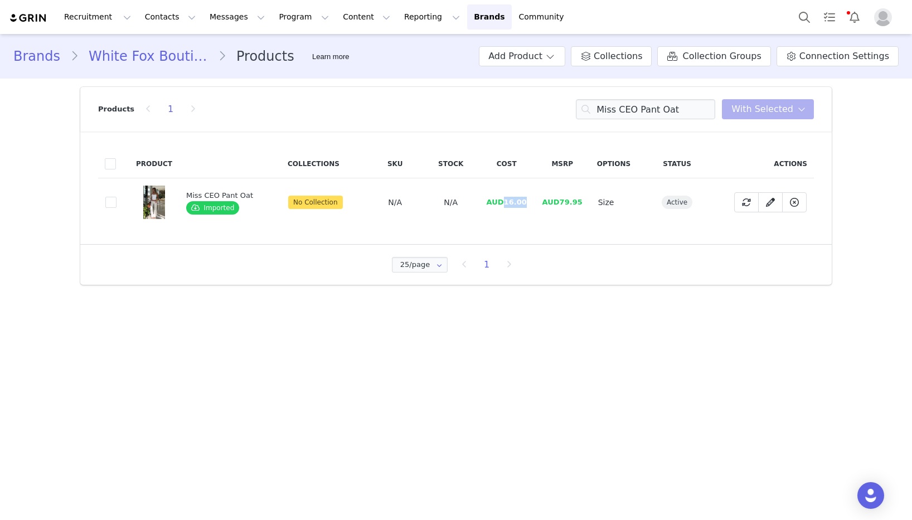
drag, startPoint x: 523, startPoint y: 201, endPoint x: 503, endPoint y: 204, distance: 19.7
click at [503, 204] on span "AUD16.00" at bounding box center [507, 202] width 40 height 8
click at [656, 113] on input "Miss CEO Pant Oat" at bounding box center [645, 109] width 139 height 20
paste input "Dress For Success Capri Pants Black"
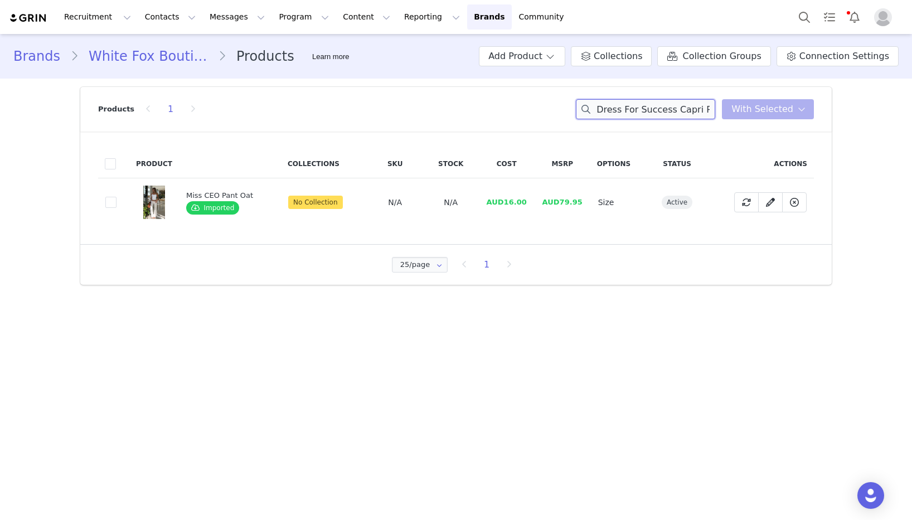
click at [656, 113] on input "Dress For Success Capri Pants Black" at bounding box center [645, 109] width 139 height 20
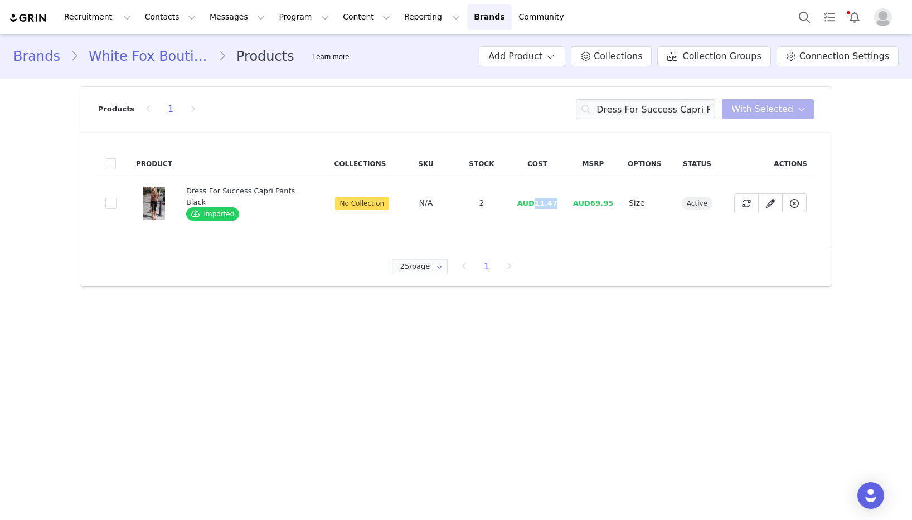
drag, startPoint x: 558, startPoint y: 203, endPoint x: 520, endPoint y: 206, distance: 38.1
click at [534, 204] on td "AUD11.47" at bounding box center [538, 203] width 56 height 50
click at [626, 113] on input "Dress For Success Capri Pants Black" at bounding box center [645, 109] width 139 height 20
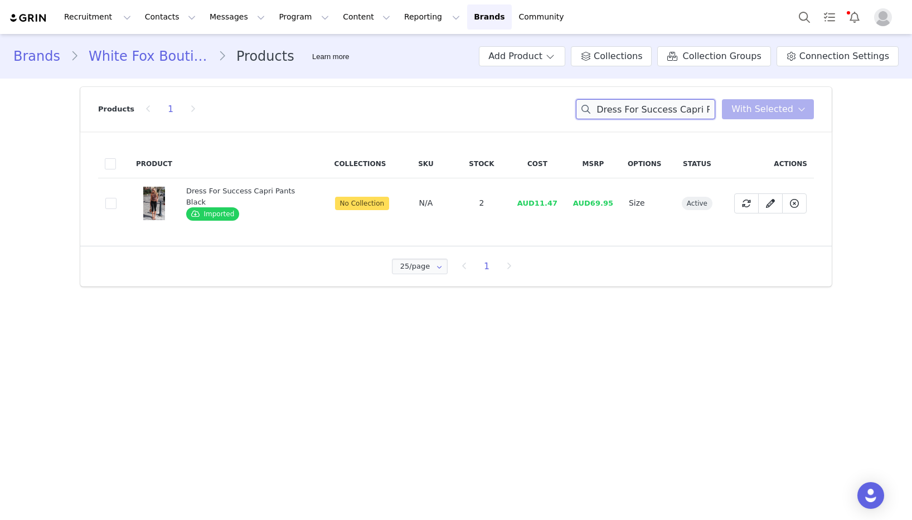
paste input "Heaven On Earth Mini Skort White"
drag, startPoint x: 554, startPoint y: 202, endPoint x: 529, endPoint y: 203, distance: 25.7
click at [529, 203] on td "AUD12.67" at bounding box center [535, 203] width 56 height 50
click at [632, 102] on input "Heaven On Earth Mini Skort White" at bounding box center [645, 109] width 139 height 20
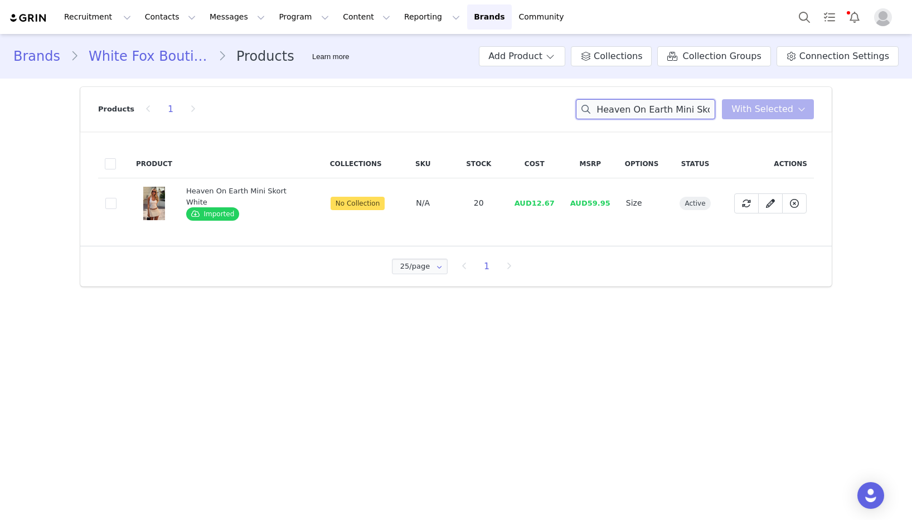
click at [632, 102] on input "Heaven On Earth Mini Skort White" at bounding box center [645, 109] width 139 height 20
paste input "The Met Steps Bustier"
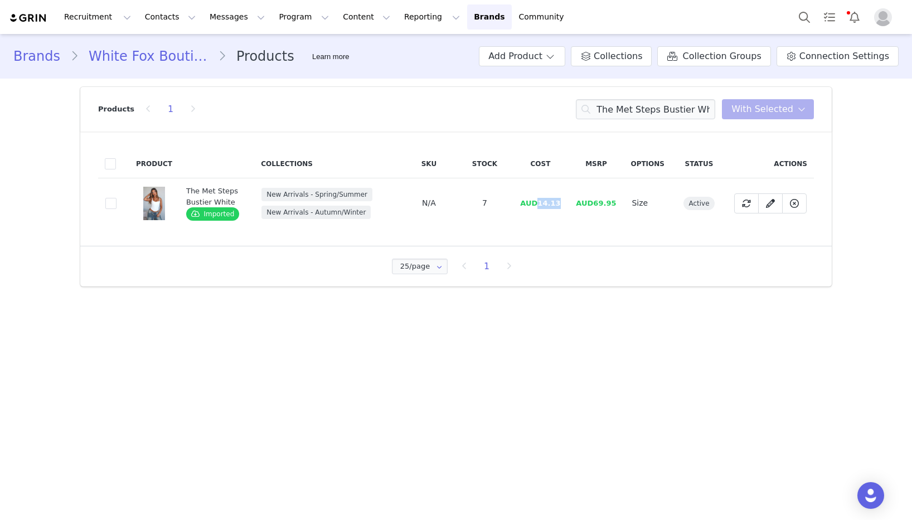
drag, startPoint x: 563, startPoint y: 205, endPoint x: 539, endPoint y: 207, distance: 24.7
click at [539, 207] on td "AUD14.13" at bounding box center [540, 203] width 56 height 50
click at [623, 109] on input "The Met Steps Bustier White" at bounding box center [645, 109] width 139 height 20
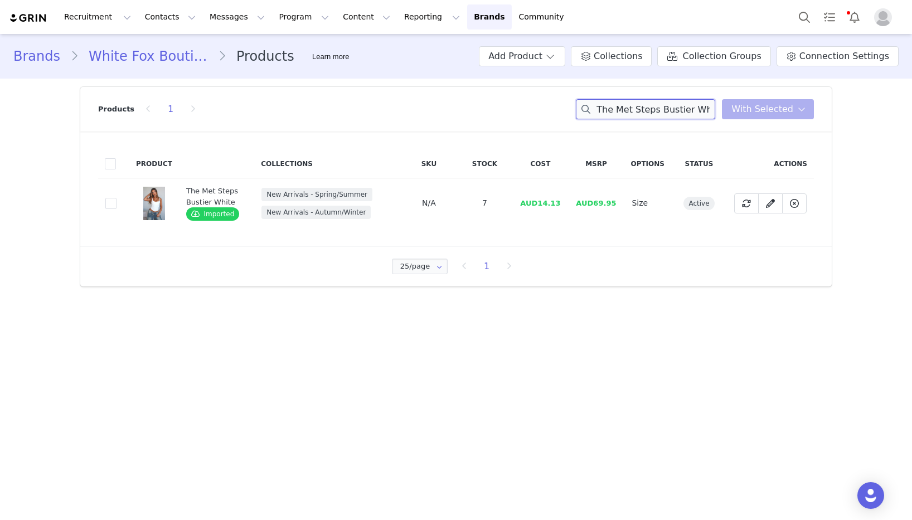
paste input "Runaway Heart Mini Skirt Cream Polka Dot"
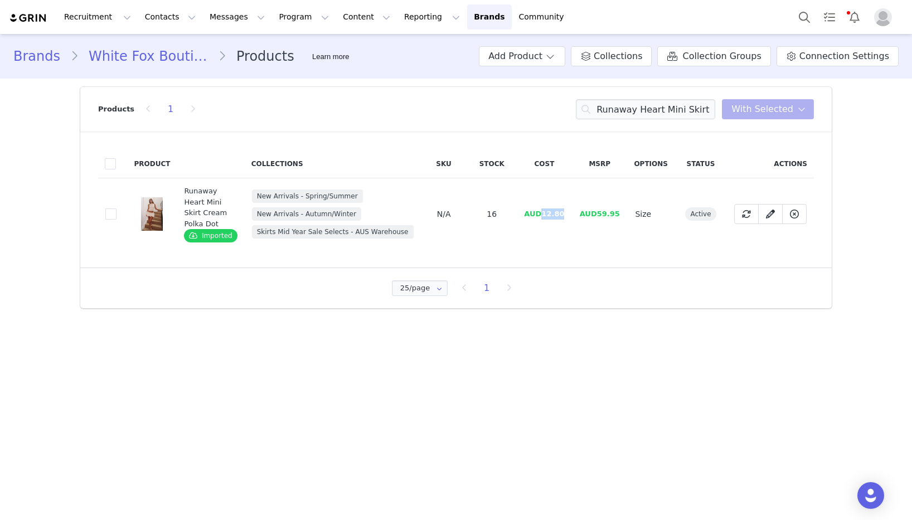
drag, startPoint x: 564, startPoint y: 212, endPoint x: 544, endPoint y: 214, distance: 20.1
click at [544, 214] on td "AUD12.80" at bounding box center [544, 214] width 55 height 72
click at [16, 228] on div "Brands White Fox Boutique AUS Products Learn more Add Product Collections Colle…" at bounding box center [456, 175] width 912 height 283
click at [663, 115] on input "Runaway Heart Mini Skirt Cream Polka Dot" at bounding box center [645, 109] width 139 height 20
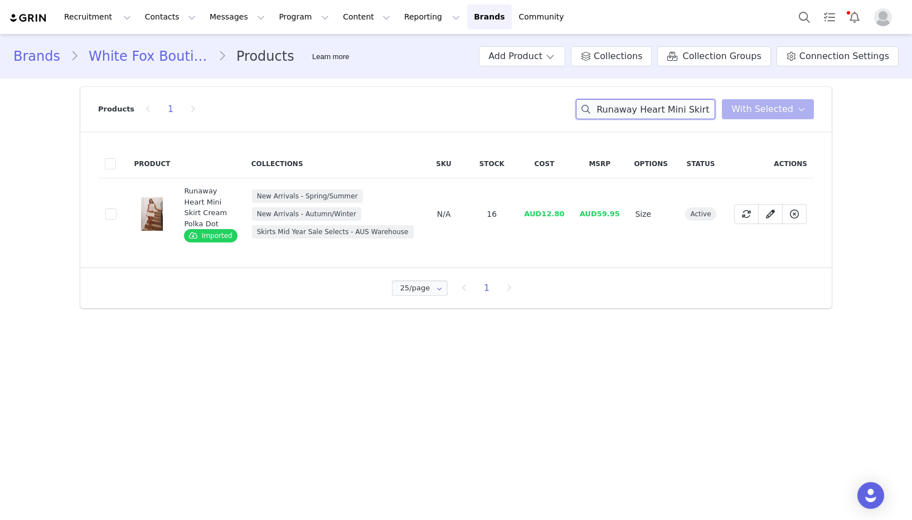
click at [663, 115] on input "Runaway Heart Mini Skirt Cream Polka Dot" at bounding box center [645, 109] width 139 height 20
paste input "Top"
drag, startPoint x: 567, startPoint y: 214, endPoint x: 542, endPoint y: 214, distance: 24.5
click at [542, 214] on td "AUD12.80" at bounding box center [543, 214] width 55 height 72
click at [623, 112] on input "Runaway Heart Top Cream Polka Dot" at bounding box center [645, 109] width 139 height 20
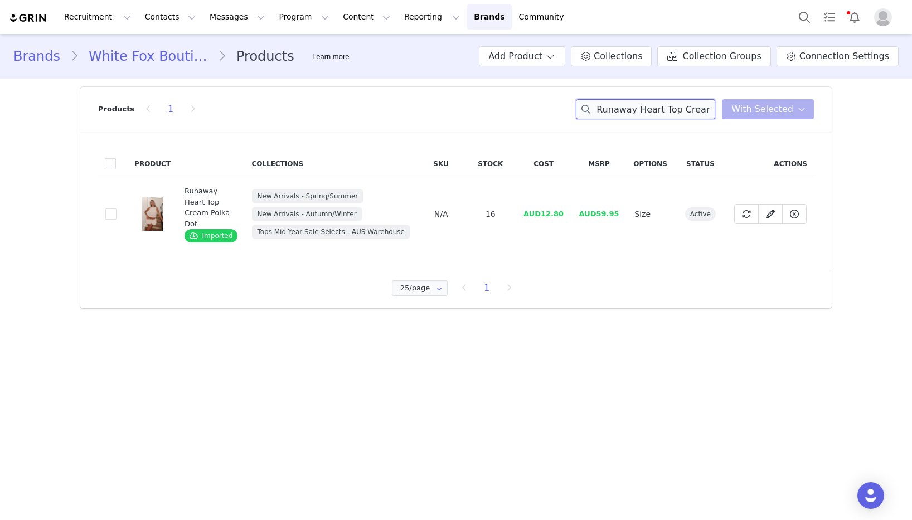
click at [623, 112] on input "Runaway Heart Top Cream Polka Dot" at bounding box center [645, 109] width 139 height 20
paste input "Offstage Hoodie Moon"
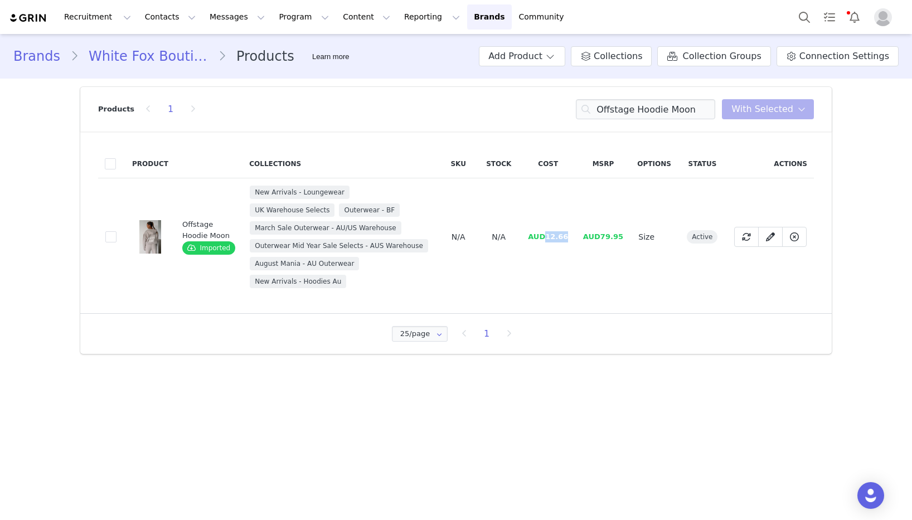
drag, startPoint x: 569, startPoint y: 238, endPoint x: 548, endPoint y: 238, distance: 21.7
click at [548, 238] on td "AUD12.66" at bounding box center [548, 237] width 55 height 118
click at [607, 113] on input "Offstage Hoodie Moon" at bounding box center [645, 109] width 139 height 20
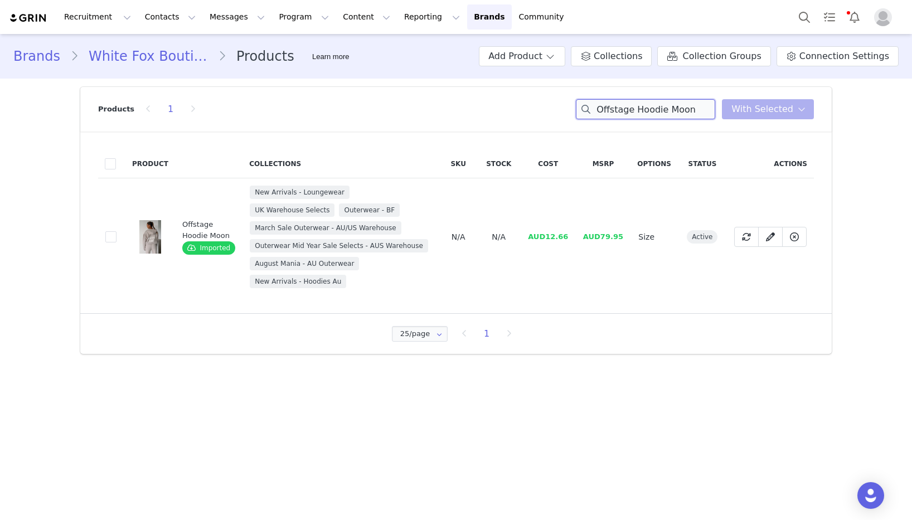
paste input "Era 8 Oversized Hoodie Mooncake"
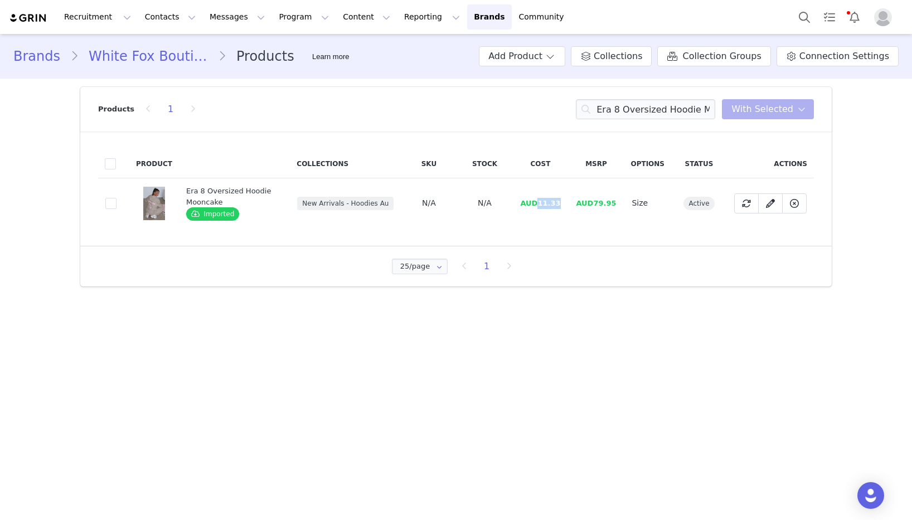
drag, startPoint x: 566, startPoint y: 204, endPoint x: 541, endPoint y: 205, distance: 24.6
click at [541, 205] on td "AUD11.33" at bounding box center [540, 203] width 56 height 50
click at [604, 108] on input "Era 8 Oversized Hoodie Mooncake" at bounding box center [645, 109] width 139 height 20
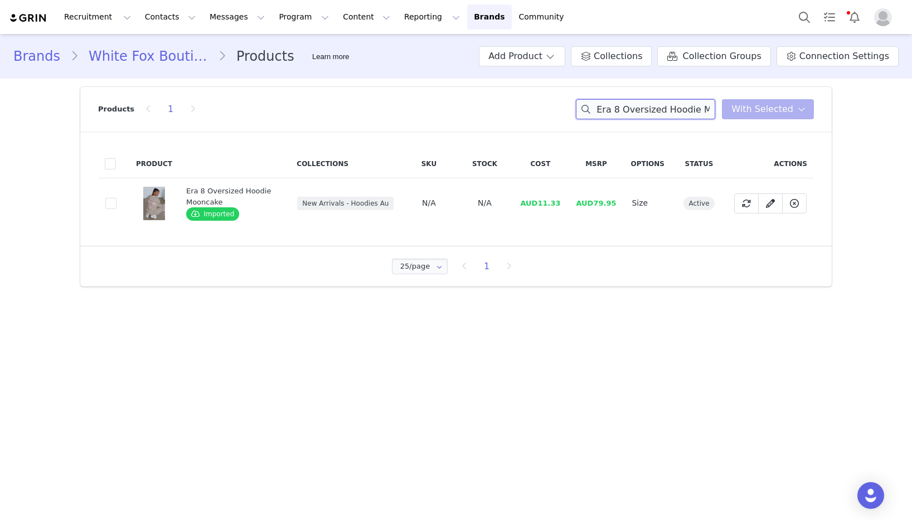
paste input "Season 7 Baby Tee Jet"
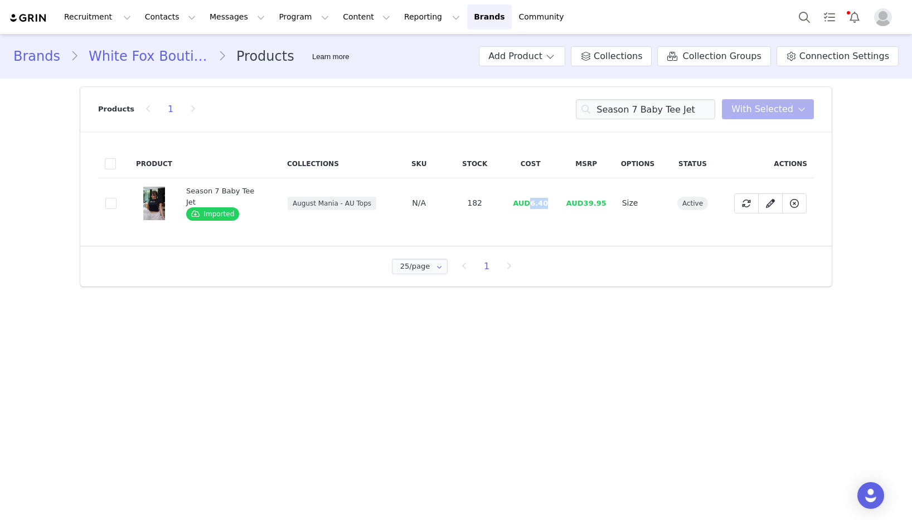
drag, startPoint x: 548, startPoint y: 202, endPoint x: 529, endPoint y: 203, distance: 18.4
click at [529, 203] on td "AUD6.40" at bounding box center [531, 203] width 56 height 50
click at [695, 111] on input "Season 7 Baby Tee Jet" at bounding box center [645, 109] width 139 height 20
paste input "Offstage Hoodie Pine"
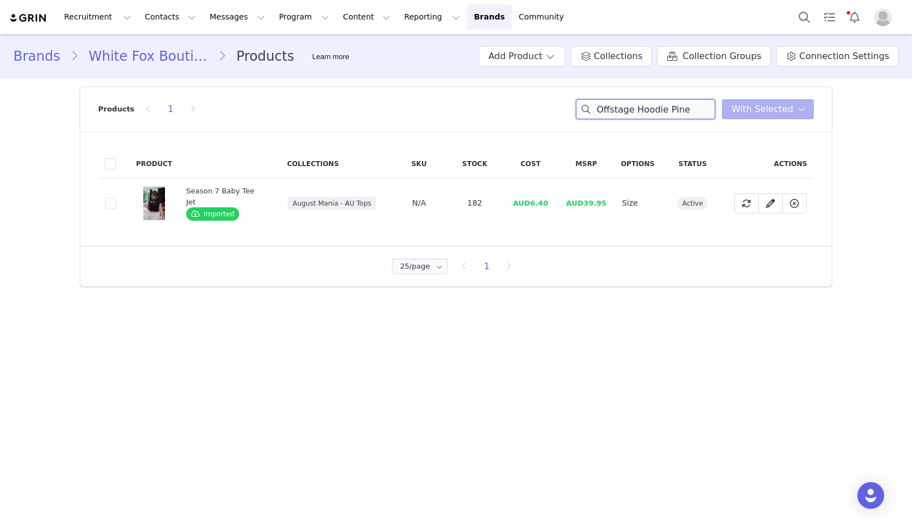
click at [695, 111] on input "Offstage Hoodie Pine" at bounding box center [645, 109] width 139 height 20
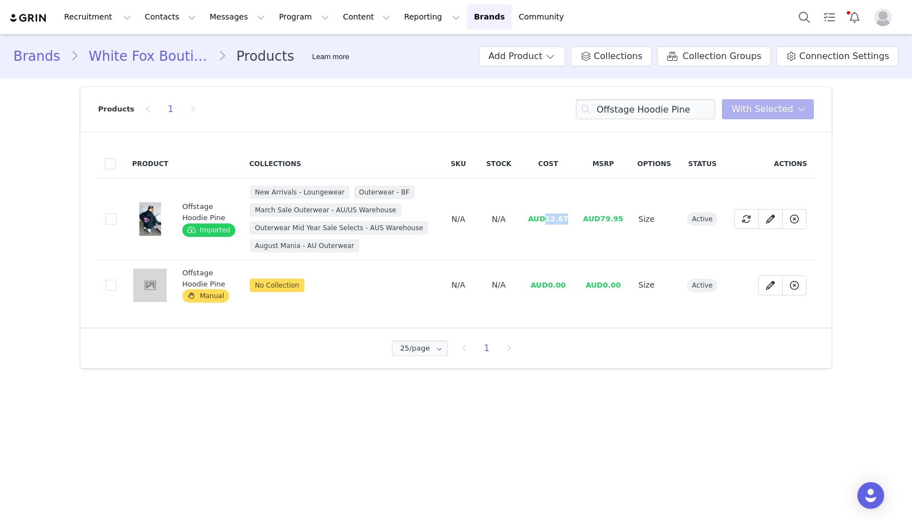
drag, startPoint x: 570, startPoint y: 218, endPoint x: 575, endPoint y: 226, distance: 9.6
click at [547, 219] on td "AUD12.67" at bounding box center [548, 219] width 55 height 82
click at [636, 108] on input "Offstage Hoodie Pine" at bounding box center [645, 109] width 139 height 20
paste input "Lucky Thirteen [PERSON_NAME] Zip Front Hoodie Grey Marl"
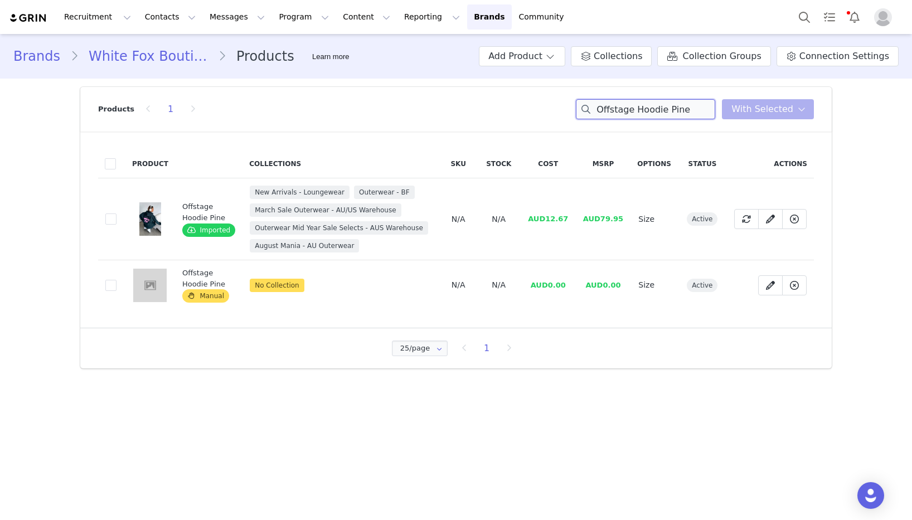
click at [636, 108] on input "Offstage Hoodie Pine" at bounding box center [645, 109] width 139 height 20
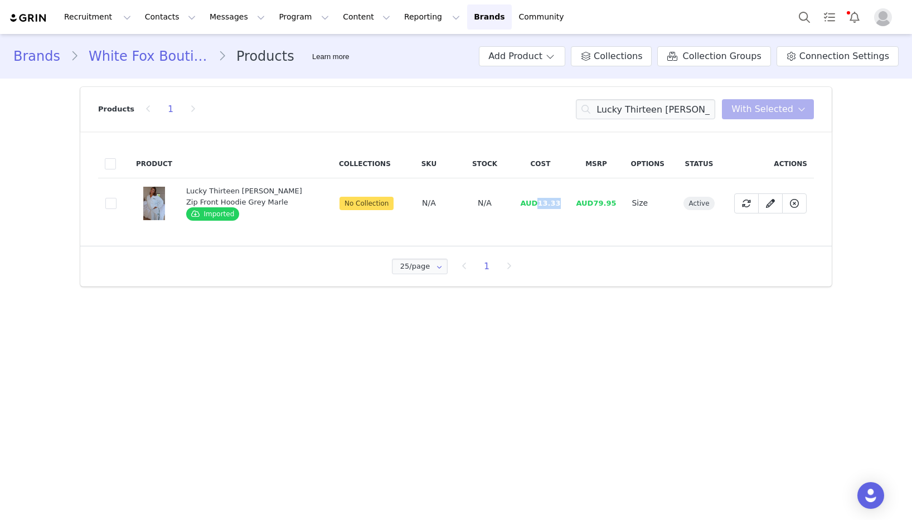
drag, startPoint x: 565, startPoint y: 205, endPoint x: 541, endPoint y: 207, distance: 24.0
click at [541, 207] on td "AUD13.33" at bounding box center [540, 203] width 56 height 50
click at [645, 114] on input "Lucky Thirteen [PERSON_NAME] Zip Front Hoodie Grey Marle" at bounding box center [645, 109] width 139 height 20
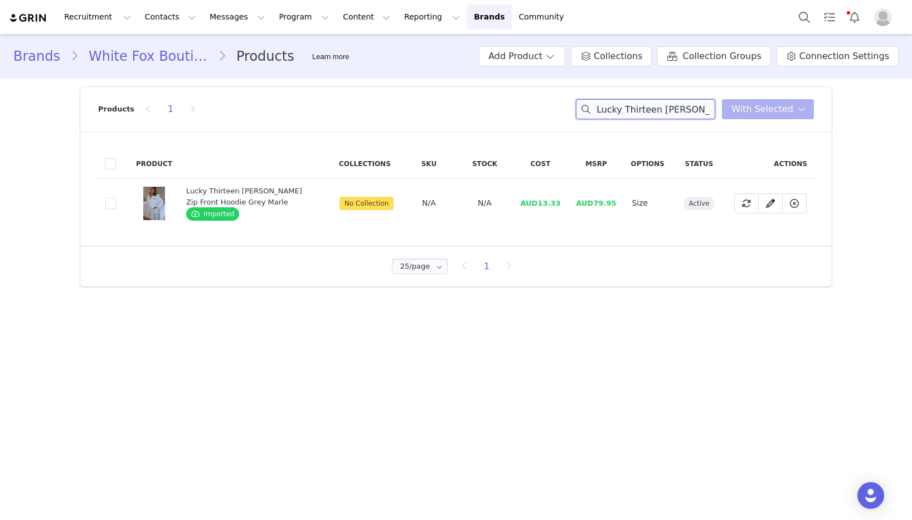
paste input "Wide Leg Sweatpants"
drag, startPoint x: 563, startPoint y: 206, endPoint x: 541, endPoint y: 206, distance: 21.2
click at [541, 206] on td "AUD11.33" at bounding box center [540, 203] width 56 height 50
click at [695, 115] on input "Lucky Thirteen [PERSON_NAME] Wide Leg Sweatpants Grey Marle" at bounding box center [645, 109] width 139 height 20
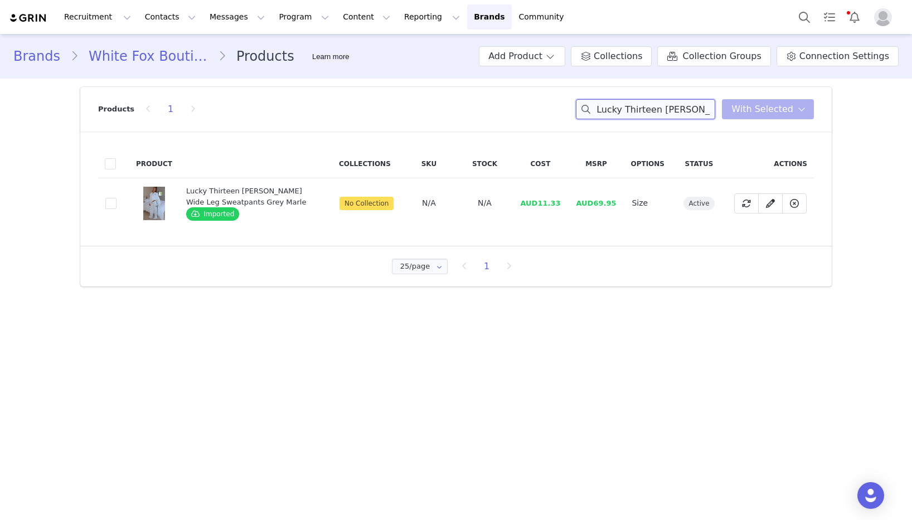
click at [695, 115] on input "Lucky Thirteen [PERSON_NAME] Wide Leg Sweatpants Grey Marle" at bounding box center [645, 109] width 139 height 20
paste input "From The Archives Lexi Sweatpants Pink"
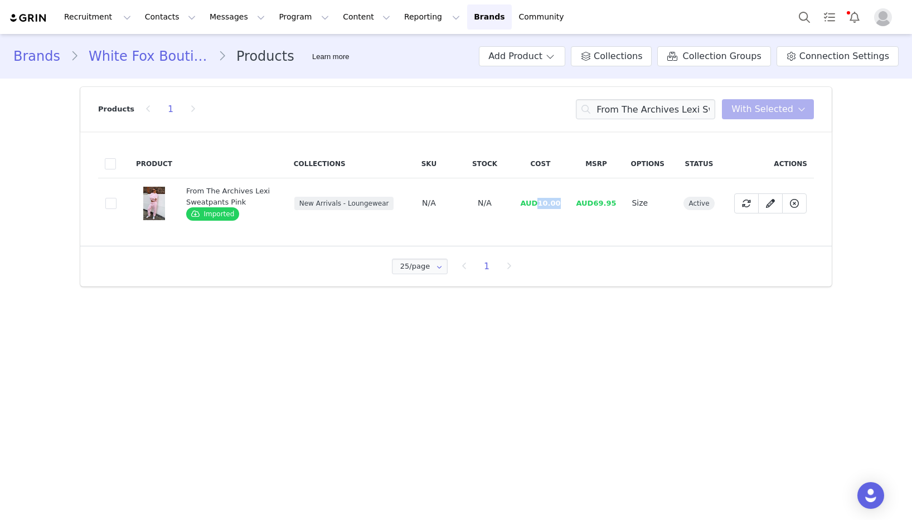
drag, startPoint x: 565, startPoint y: 204, endPoint x: 540, endPoint y: 205, distance: 24.5
click at [540, 205] on td "AUD10.00" at bounding box center [540, 203] width 56 height 50
click at [639, 108] on input "From The Archives Lexi Sweatpants Pink" at bounding box center [645, 109] width 139 height 20
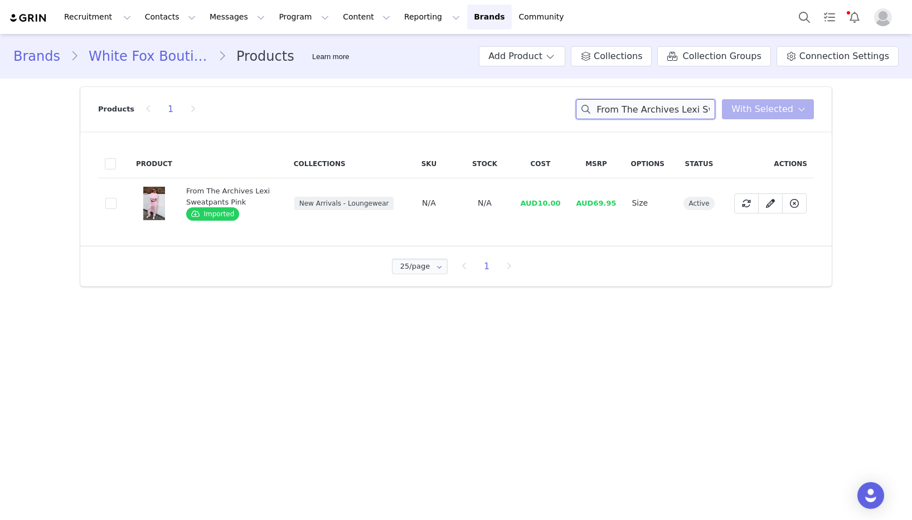
paste input "Oversized Hoodie"
drag, startPoint x: 553, startPoint y: 205, endPoint x: 539, endPoint y: 205, distance: 14.0
click at [539, 205] on td "AUD11.33" at bounding box center [540, 203] width 56 height 50
click at [643, 102] on input "From The Archives Lexi Oversized Hoodie Pink" at bounding box center [645, 109] width 139 height 20
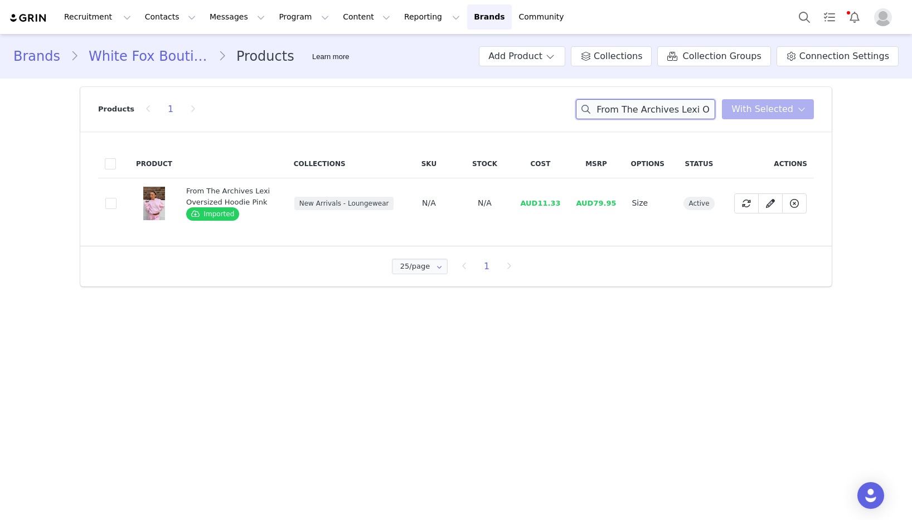
click at [643, 102] on input "From The Archives Lexi Oversized Hoodie Pink" at bounding box center [645, 109] width 139 height 20
paste input "illed With Life Ribbed Tank Chocolate"
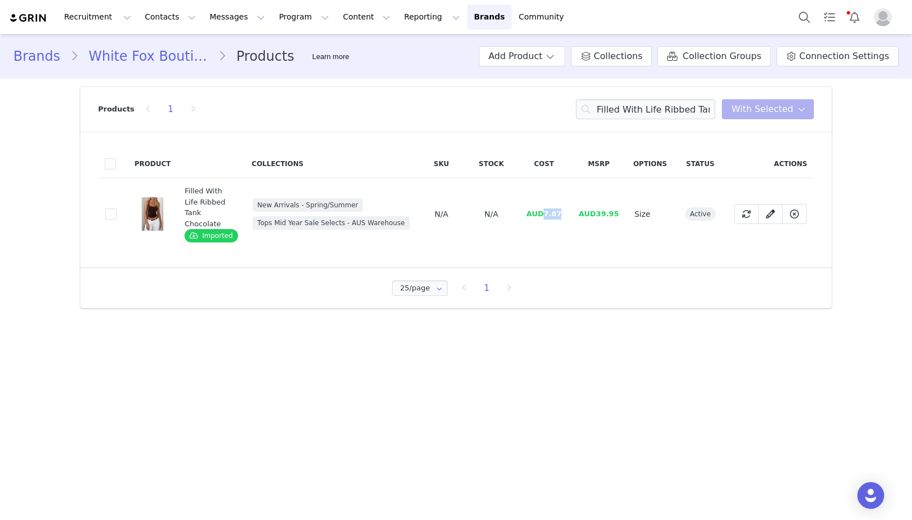
drag, startPoint x: 564, startPoint y: 212, endPoint x: 542, endPoint y: 214, distance: 22.4
click at [542, 214] on td "AUD7.87" at bounding box center [544, 214] width 54 height 72
click at [616, 109] on input "Filled With Life Ribbed Tank Chocolate" at bounding box center [645, 109] width 139 height 20
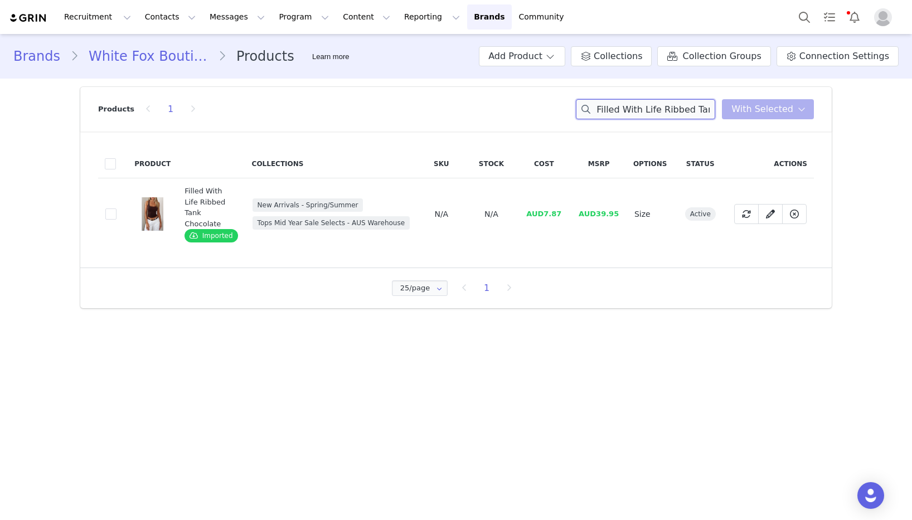
paste input "I Can Be Yours Top Black"
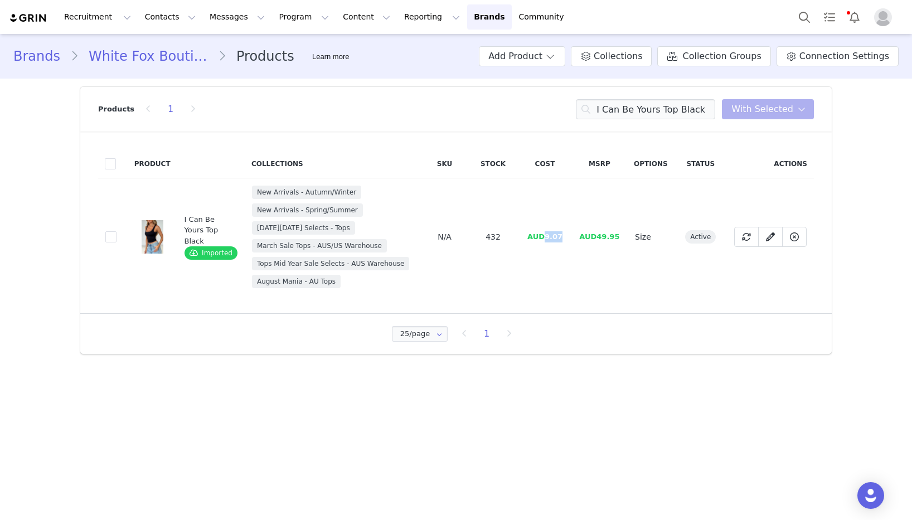
drag, startPoint x: 560, startPoint y: 239, endPoint x: 545, endPoint y: 239, distance: 15.1
click at [545, 239] on span "AUD9.07" at bounding box center [545, 237] width 35 height 8
click at [624, 111] on input "I Can Be Yours Top Black" at bounding box center [645, 109] width 139 height 20
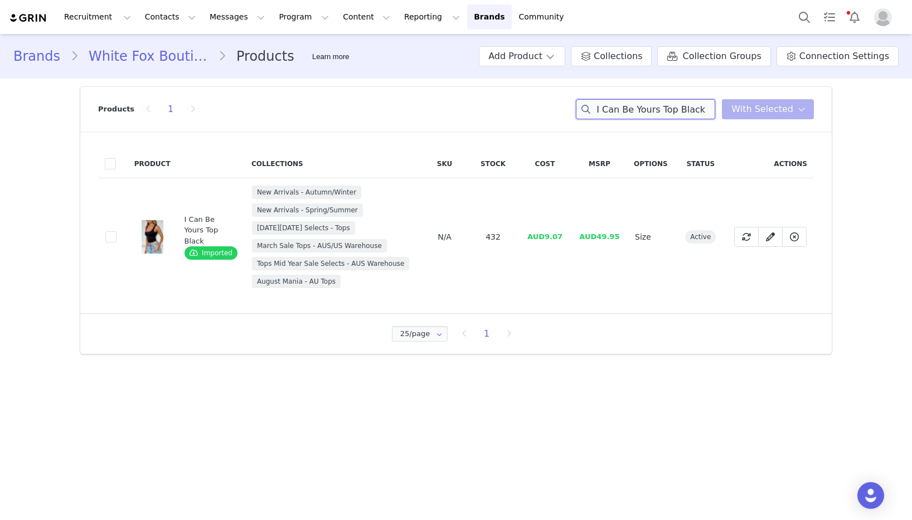
paste input "t's Ok, I'm Ok Knit Sweater Wine Stripe"
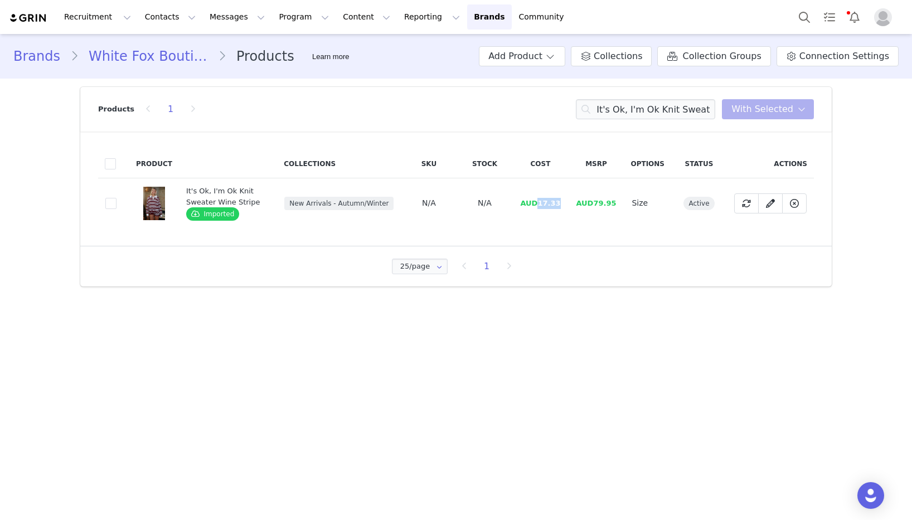
drag, startPoint x: 564, startPoint y: 204, endPoint x: 541, endPoint y: 205, distance: 22.9
click at [541, 205] on td "AUD17.33" at bounding box center [540, 203] width 56 height 50
drag, startPoint x: 15, startPoint y: 214, endPoint x: 1, endPoint y: 212, distance: 14.0
click at [14, 214] on div "Brands White Fox Boutique AUS Products Learn more Add Product Collections Colle…" at bounding box center [456, 164] width 912 height 261
click at [630, 105] on input "It's Ok, I'm Ok Knit Sweater Wine Stripe" at bounding box center [645, 109] width 139 height 20
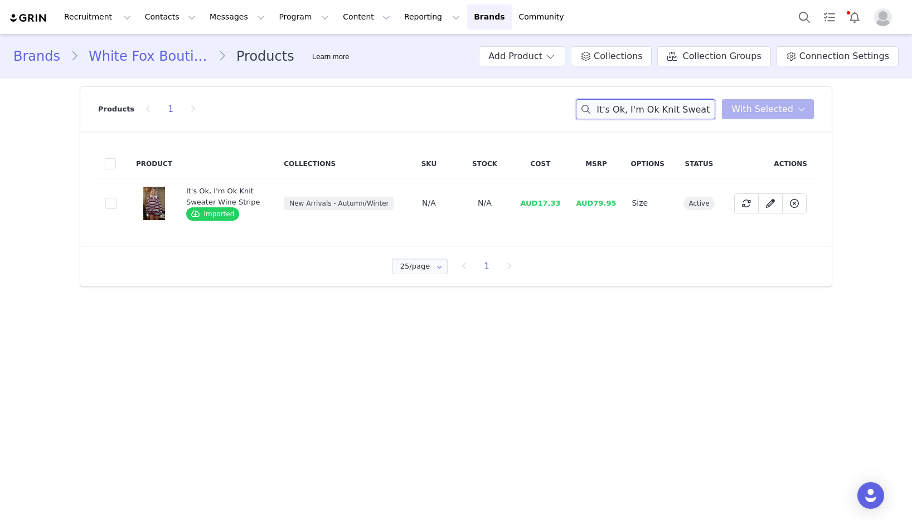
click at [630, 105] on input "It's Ok, I'm Ok Knit Sweater Wine Stripe" at bounding box center [645, 109] width 139 height 20
paste input "horts"
drag, startPoint x: 563, startPoint y: 203, endPoint x: 543, endPoint y: 205, distance: 20.8
click at [541, 204] on td "AUD10.67" at bounding box center [540, 203] width 56 height 50
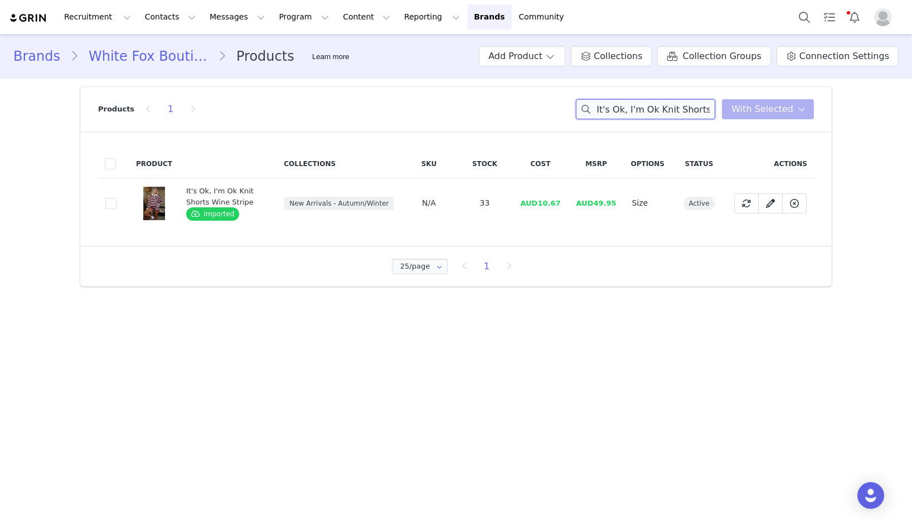
click at [627, 106] on input "It's Ok, I'm Ok Knit Shorts Wine Stripe" at bounding box center [645, 109] width 139 height 20
paste input "Just For Me Maxi Dress Black/White Polka Dot"
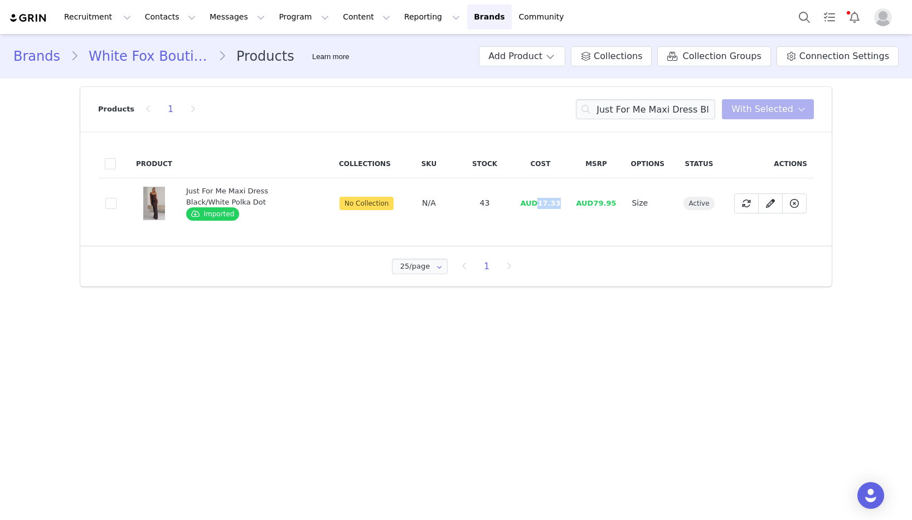
drag, startPoint x: 562, startPoint y: 202, endPoint x: 541, endPoint y: 204, distance: 20.1
click at [541, 204] on td "AUD17.33" at bounding box center [540, 203] width 56 height 50
click at [673, 113] on input "Just For Me Maxi Dress Black/White Polka Dot" at bounding box center [645, 109] width 139 height 20
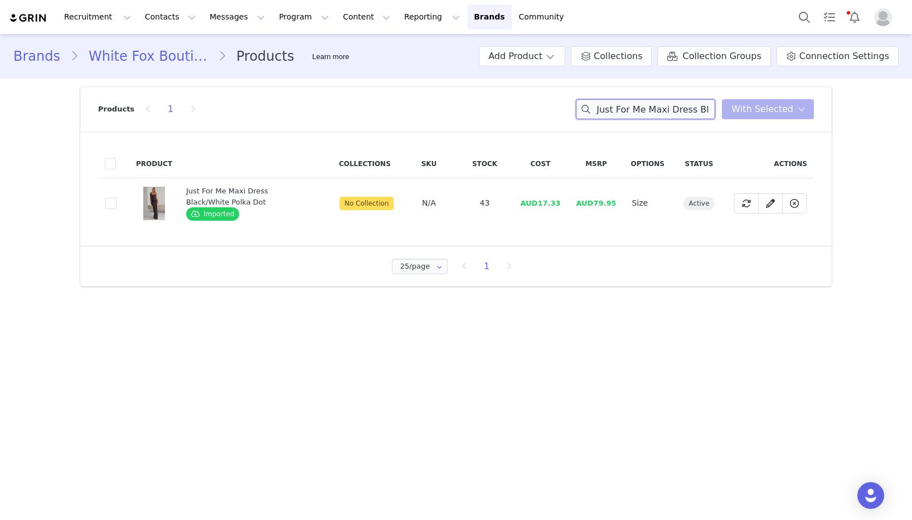
paste input "Sweet Mist Sequin Knit Mini Dress Baby Blue"
drag, startPoint x: 560, startPoint y: 201, endPoint x: 540, endPoint y: 202, distance: 19.5
click at [540, 202] on tr "ec3fa2ed-8027-4997-9fac-7bfb6892d189 Sweet Mist Sequin Knit Mini Dress Baby Blu…" at bounding box center [456, 203] width 716 height 50
click at [620, 114] on input "Sweet Mist Sequin Knit Mini Dress Baby Blue" at bounding box center [645, 109] width 139 height 20
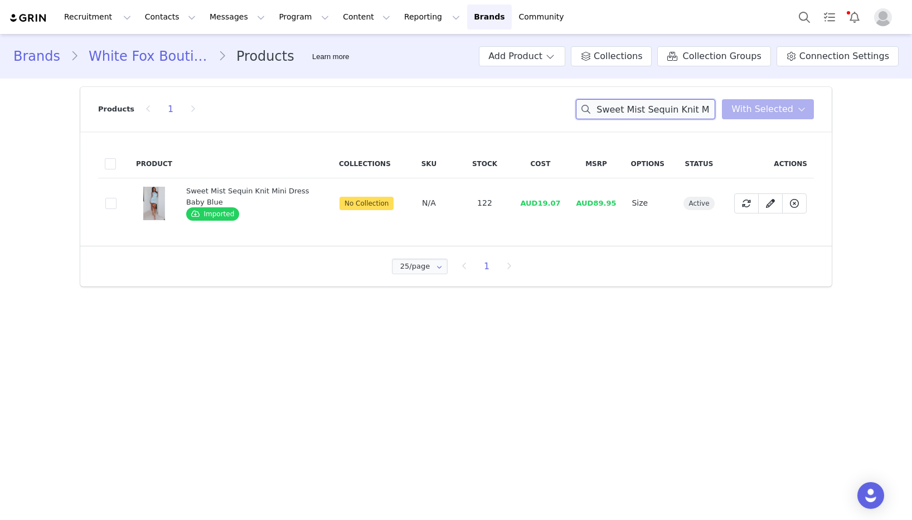
click at [620, 114] on input "Sweet Mist Sequin Knit Mini Dress Baby Blue" at bounding box center [645, 109] width 139 height 20
paste input "Girls Night Maxi Dress Black"
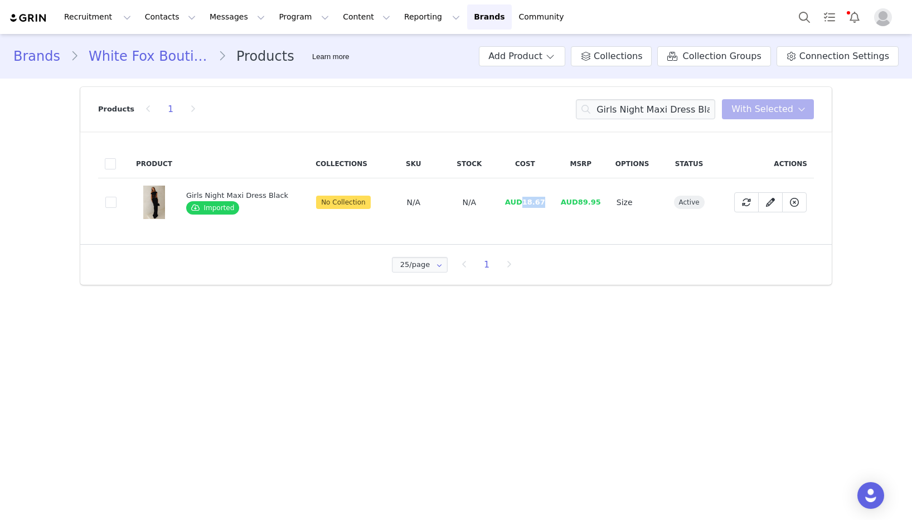
drag, startPoint x: 545, startPoint y: 204, endPoint x: 521, endPoint y: 204, distance: 24.5
click at [521, 204] on td "AUD18.67" at bounding box center [525, 202] width 56 height 49
click at [616, 109] on input "Girls Night Maxi Dress Black" at bounding box center [645, 109] width 139 height 20
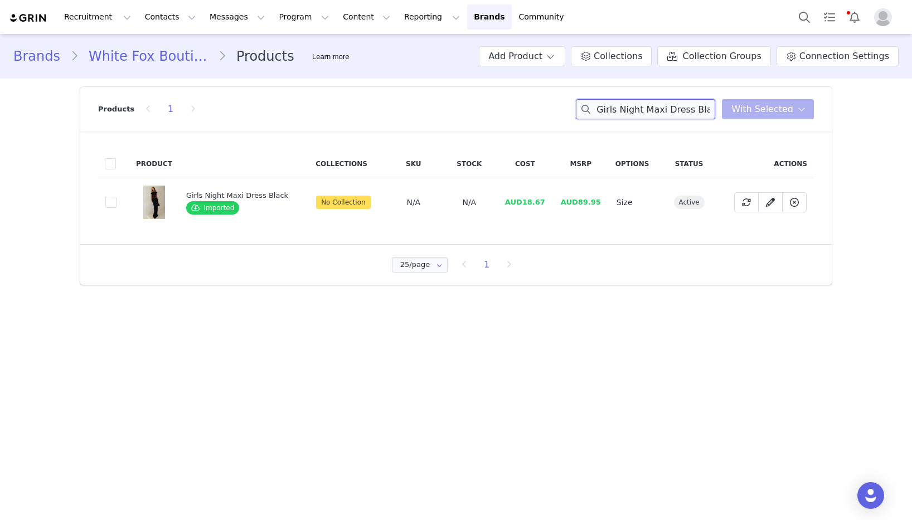
paste input "Tell Me A Secret Strapless Bustier Cream"
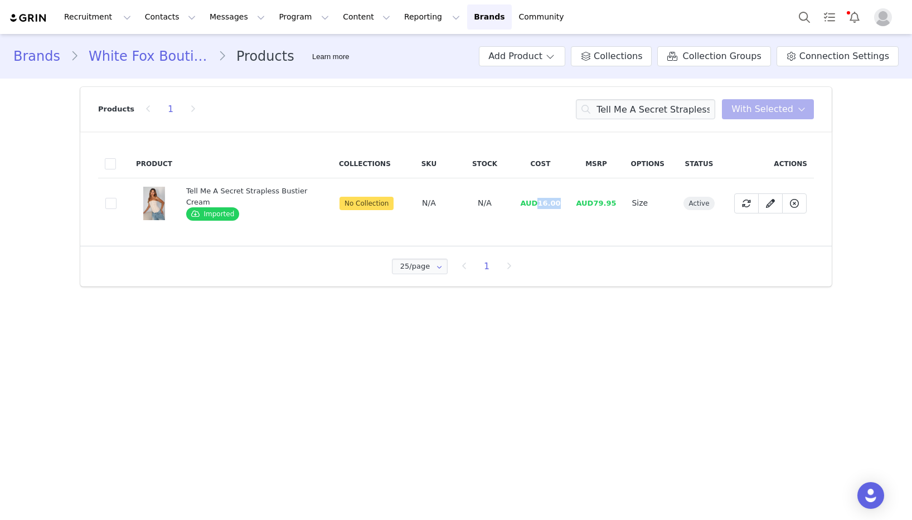
drag, startPoint x: 560, startPoint y: 203, endPoint x: 538, endPoint y: 204, distance: 22.9
click at [538, 204] on td "AUD16.00" at bounding box center [540, 203] width 56 height 50
click at [2, 252] on div "Brands White Fox Boutique AUS Products Learn more Add Product Collections Colle…" at bounding box center [456, 164] width 912 height 261
click at [656, 114] on input "Tell Me A Secret Strapless Bustier Cream" at bounding box center [645, 109] width 139 height 20
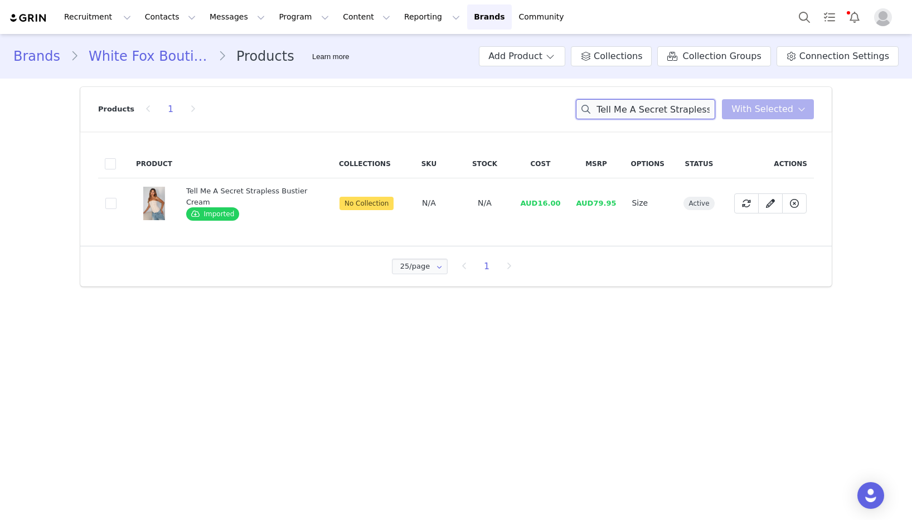
click at [656, 114] on input "Tell Me A Secret Strapless Bustier Cream" at bounding box center [645, 109] width 139 height 20
paste input "Lucky thirteen [PERSON_NAME] wide leg sweatpants Grey marle"
drag, startPoint x: 562, startPoint y: 206, endPoint x: 542, endPoint y: 207, distance: 19.5
click at [542, 207] on td "AUD11.33" at bounding box center [540, 203] width 56 height 50
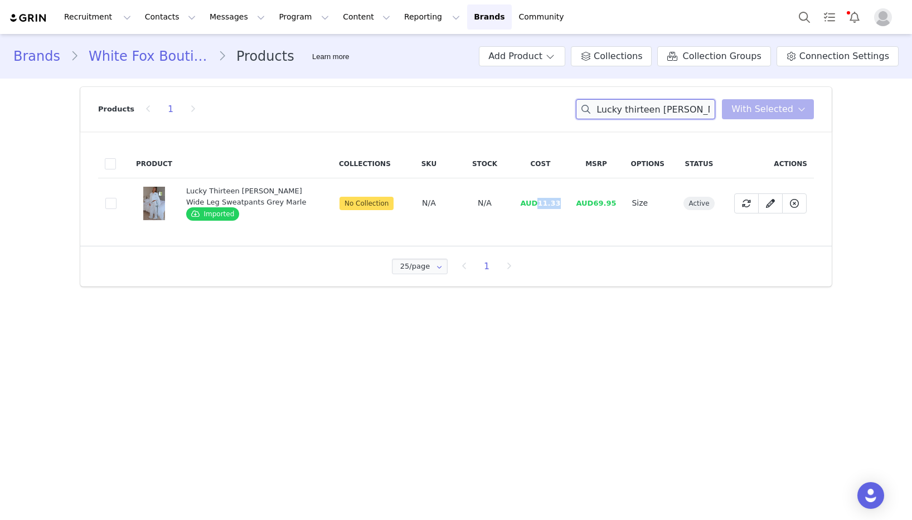
click at [684, 104] on input "Lucky thirteen [PERSON_NAME] wide leg sweatpants Grey marle" at bounding box center [645, 109] width 139 height 20
paste input "lucky thirteen [PERSON_NAME] off shoulder sweater charcoal"
drag, startPoint x: 568, startPoint y: 204, endPoint x: 541, endPoint y: 205, distance: 26.8
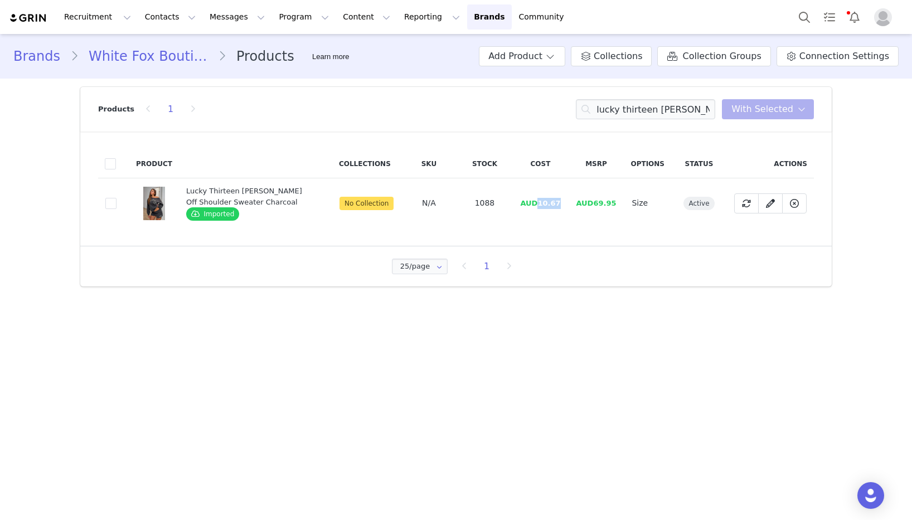
click at [541, 205] on td "AUD10.67" at bounding box center [540, 203] width 56 height 50
click at [641, 112] on input "lucky thirteen [PERSON_NAME] off shoulder sweater charcoal" at bounding box center [645, 109] width 139 height 20
paste input "else lounge shorts charcoal"
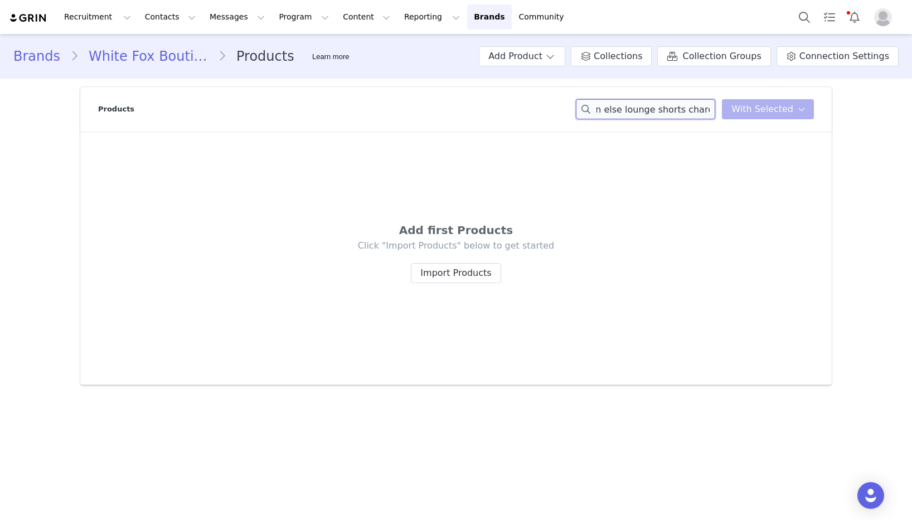
scroll to position [0, 57]
click at [735, 110] on div "lucky thirteen else lounge shorts charcoal You have 0 product s selected Add to…" at bounding box center [695, 109] width 238 height 20
click at [734, 108] on div "lucky thirteen else lounge You have 0 product s selected Add to Collections Rem…" at bounding box center [695, 109] width 238 height 20
click at [667, 108] on input "lucky thirteen else" at bounding box center [645, 109] width 139 height 20
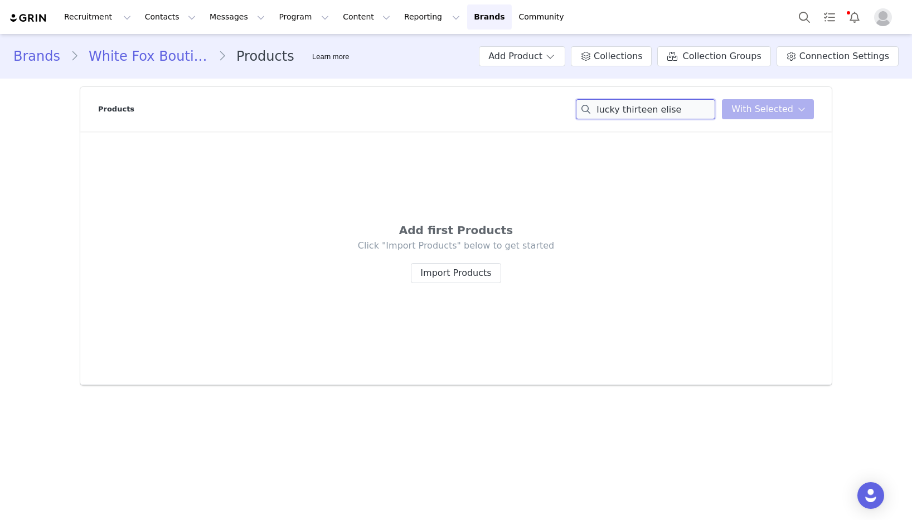
click at [684, 113] on input "lucky thirteen elise" at bounding box center [645, 109] width 139 height 20
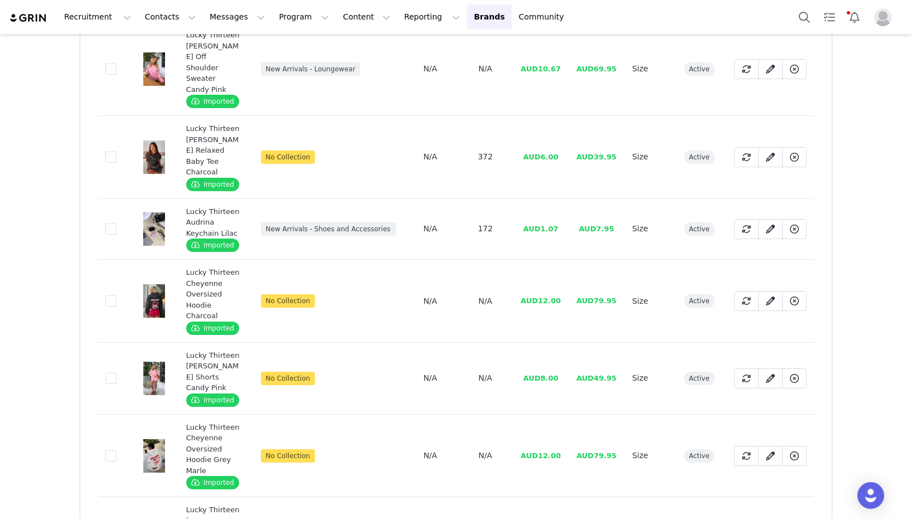
scroll to position [157, 0]
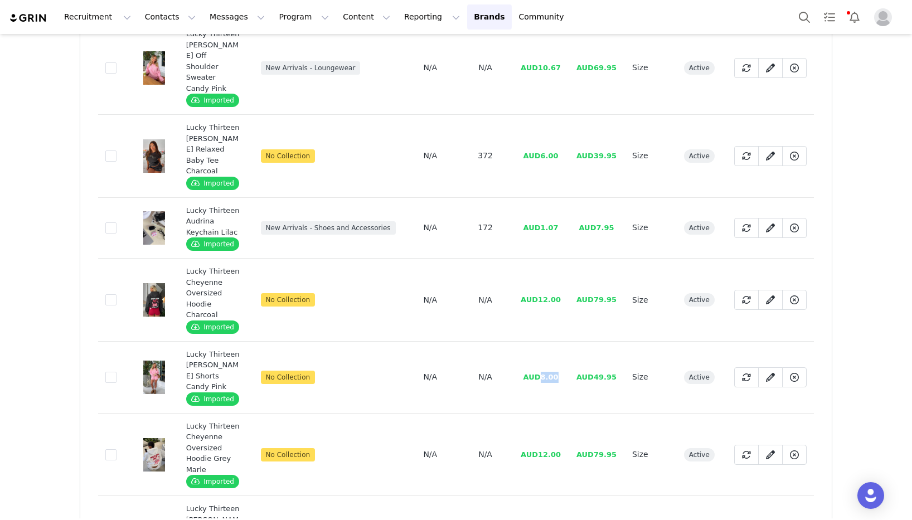
drag, startPoint x: 563, startPoint y: 335, endPoint x: 544, endPoint y: 337, distance: 18.5
click at [544, 341] on td "AUD8.00" at bounding box center [541, 377] width 56 height 72
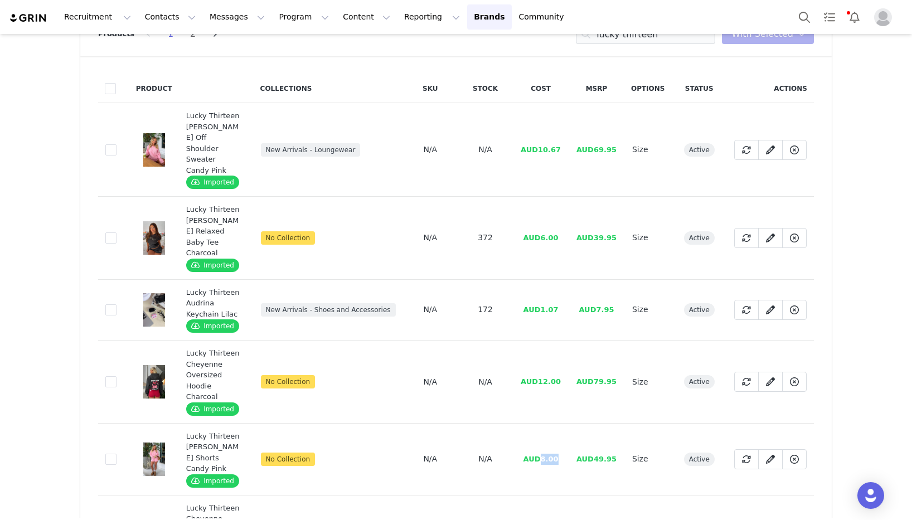
scroll to position [0, 0]
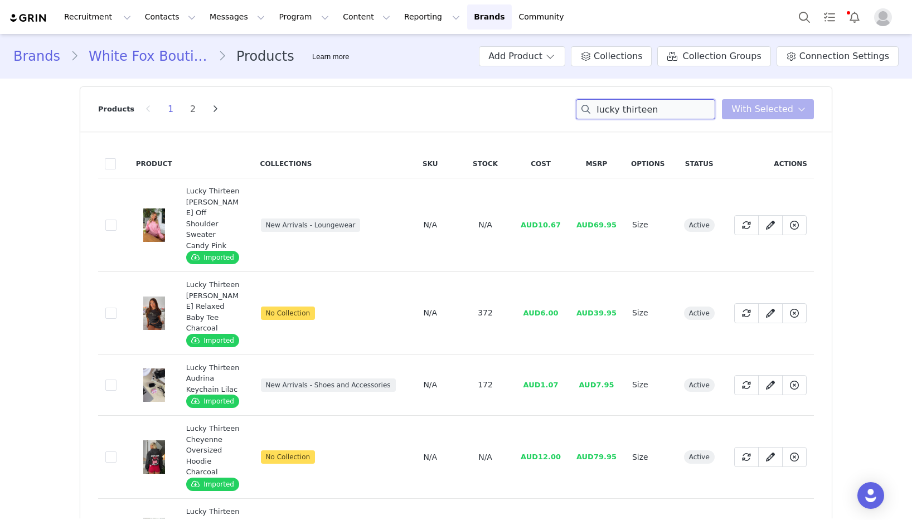
click at [654, 107] on input "lucky thirteen" at bounding box center [645, 109] width 139 height 20
paste input "never really over pants chocolate"
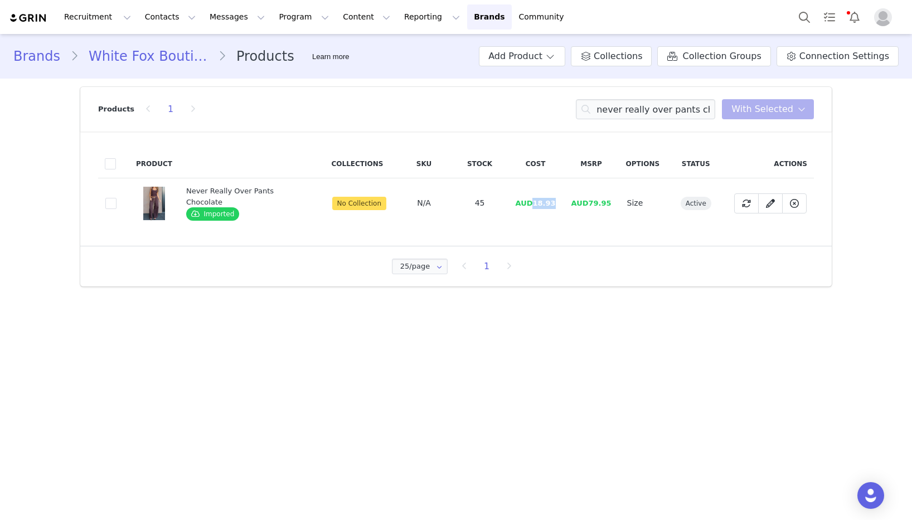
drag, startPoint x: 546, startPoint y: 204, endPoint x: 531, endPoint y: 204, distance: 15.1
click at [531, 204] on td "AUD18.93" at bounding box center [536, 203] width 56 height 50
click at [676, 111] on input "never really over pants chocolate" at bounding box center [645, 109] width 139 height 20
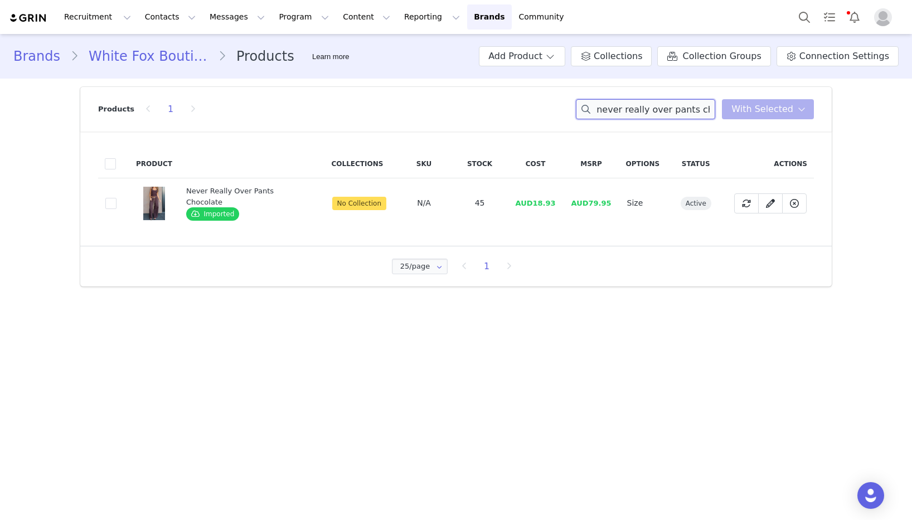
paste input "tell me a secret strapless bustier black"
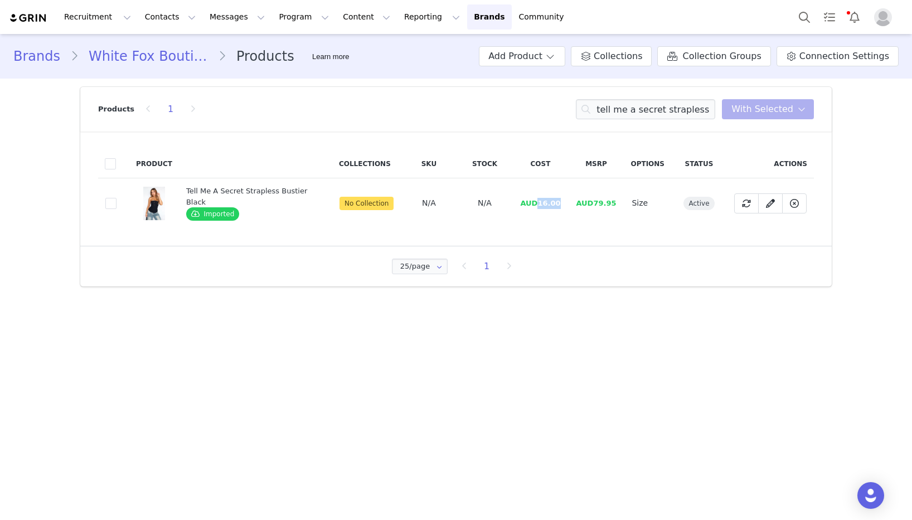
drag, startPoint x: 550, startPoint y: 205, endPoint x: 539, endPoint y: 205, distance: 10.6
click at [539, 205] on td "AUD16.00" at bounding box center [540, 203] width 56 height 50
click at [621, 116] on input "tell me a secret strapless bustier black" at bounding box center [645, 109] width 139 height 20
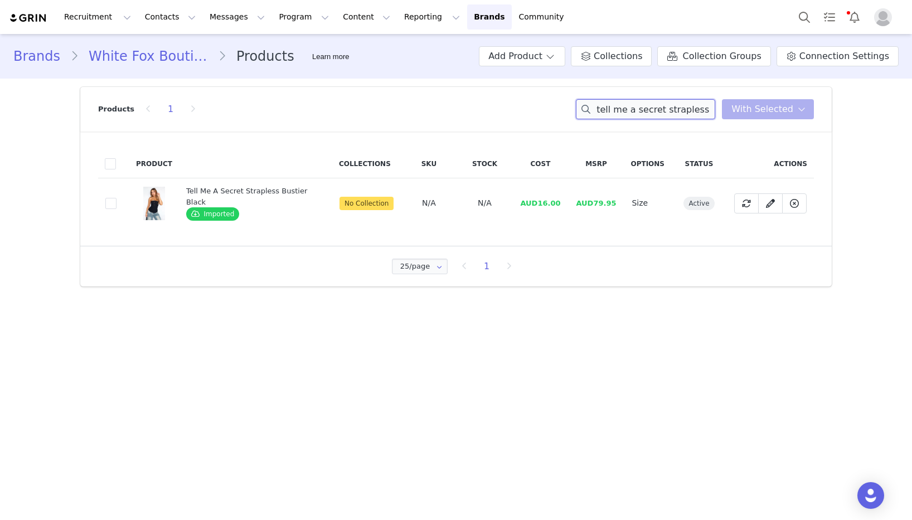
paste input "heaven on earth mini skort white"
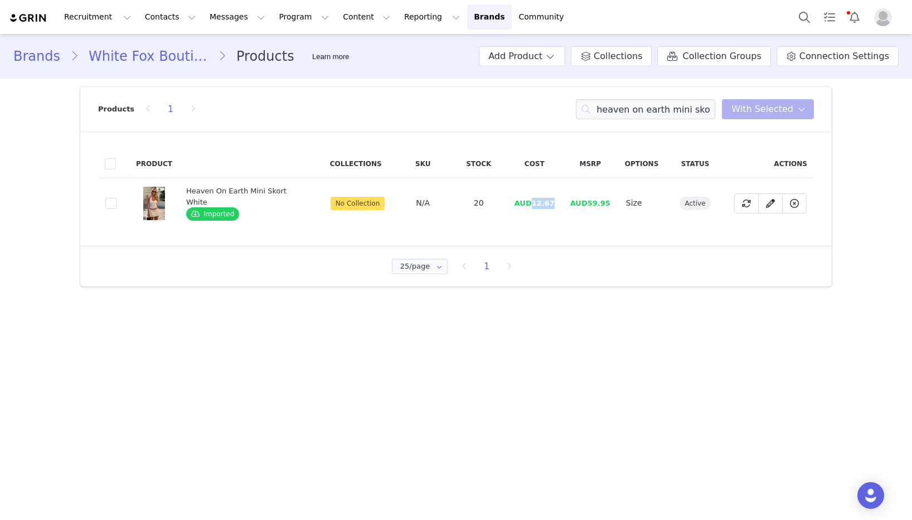
drag, startPoint x: 553, startPoint y: 204, endPoint x: 532, endPoint y: 204, distance: 20.6
click at [529, 204] on td "AUD12.67" at bounding box center [535, 203] width 56 height 50
click at [624, 113] on input "heaven on earth mini skort white" at bounding box center [645, 109] width 139 height 20
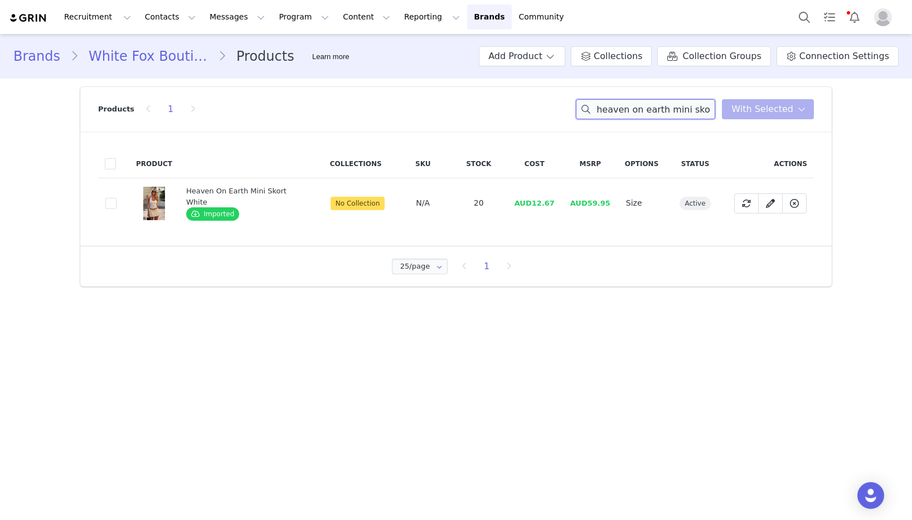
paste input "talking crazy halter top"
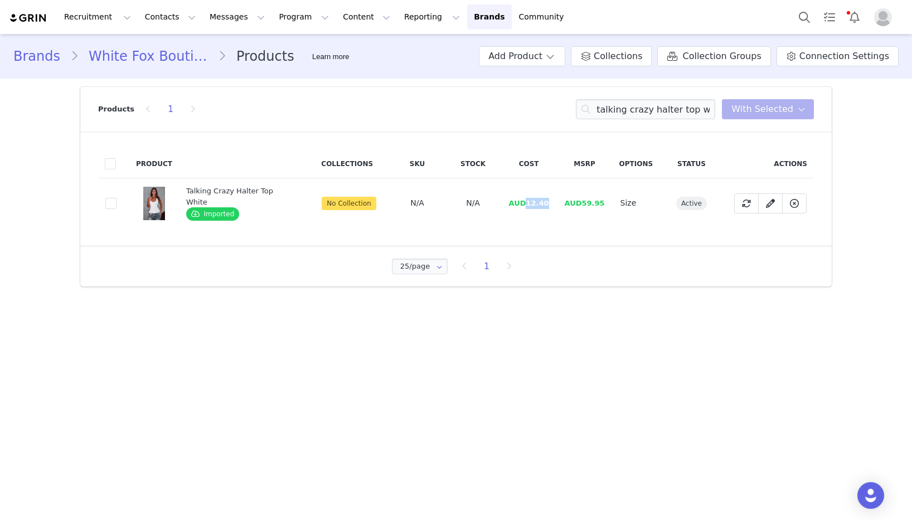
drag, startPoint x: 544, startPoint y: 204, endPoint x: 525, endPoint y: 205, distance: 18.4
click at [525, 205] on span "AUD12.40" at bounding box center [529, 203] width 40 height 8
click at [664, 114] on input "talking crazy halter top white" at bounding box center [645, 109] width 139 height 20
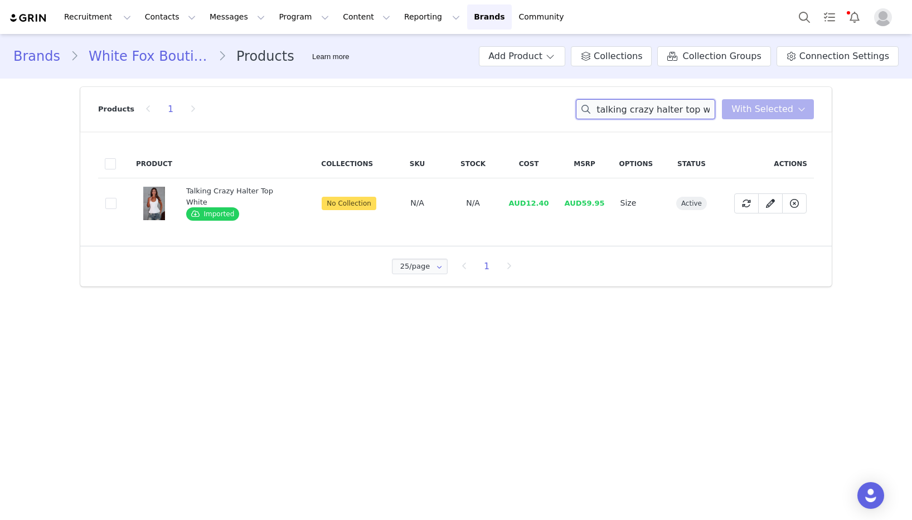
paste input "crazy romantic Midi Skirt citrus strip"
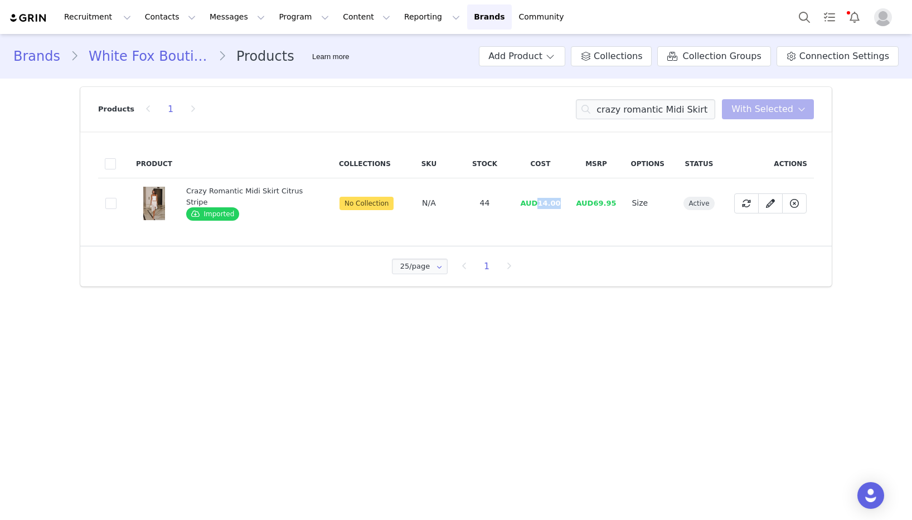
drag, startPoint x: 559, startPoint y: 203, endPoint x: 537, endPoint y: 204, distance: 22.3
click at [537, 204] on td "AUD14.00" at bounding box center [540, 203] width 56 height 50
click at [652, 106] on input "crazy romantic Midi Skirt citrus stripe" at bounding box center [645, 109] width 139 height 20
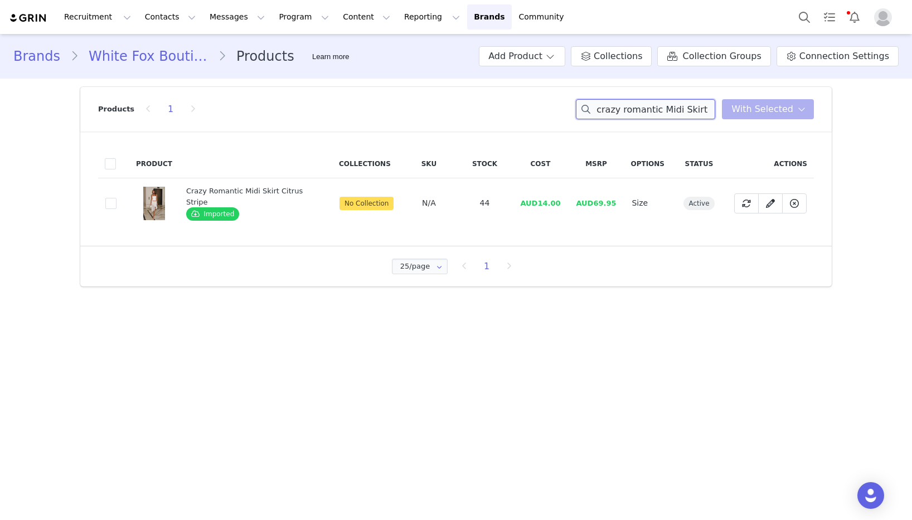
paste input "Athena crochet shorts off whit"
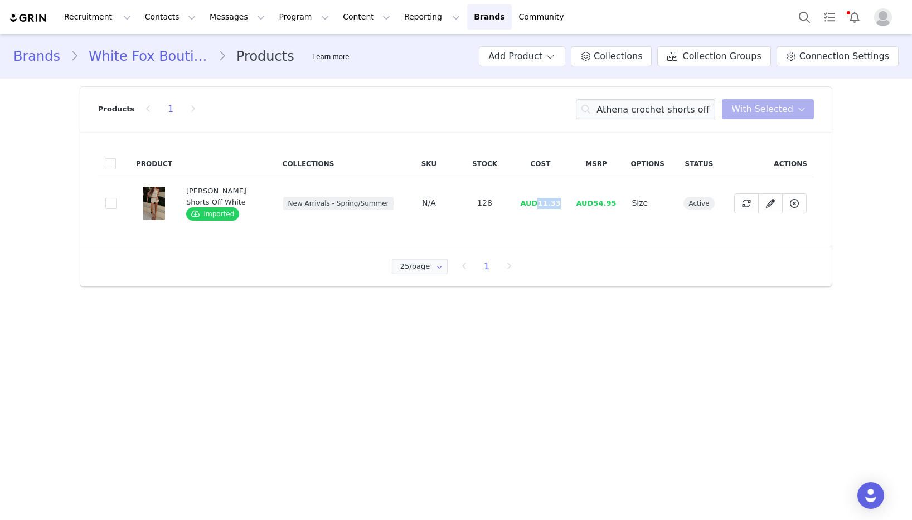
drag, startPoint x: 561, startPoint y: 203, endPoint x: 539, endPoint y: 204, distance: 22.3
click at [539, 204] on td "AUD11.33" at bounding box center [540, 203] width 56 height 50
click at [623, 105] on input "Athena crochet shorts off white" at bounding box center [645, 109] width 139 height 20
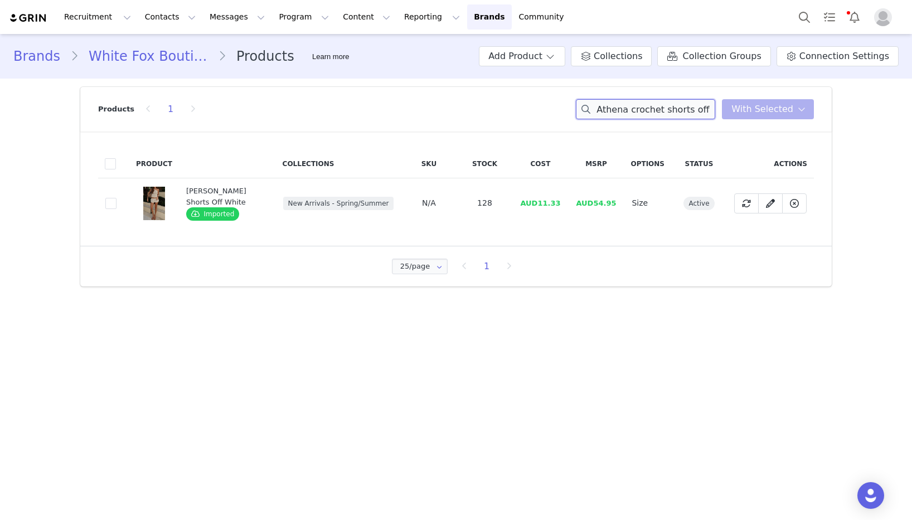
paste input "let me be shorts beig"
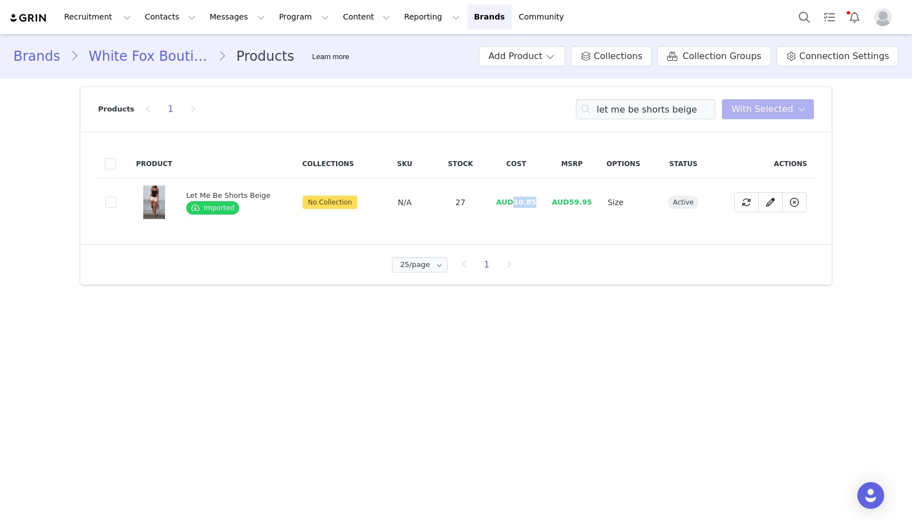
drag, startPoint x: 535, startPoint y: 205, endPoint x: 508, endPoint y: 204, distance: 27.3
click at [508, 204] on td "AUD10.85" at bounding box center [517, 202] width 56 height 49
click at [632, 119] on div "Products 1 let me be shorts beige You have 0 product s selected Add to Collecti…" at bounding box center [456, 109] width 716 height 45
click at [632, 115] on input "let me be shorts beige" at bounding box center [645, 109] width 139 height 20
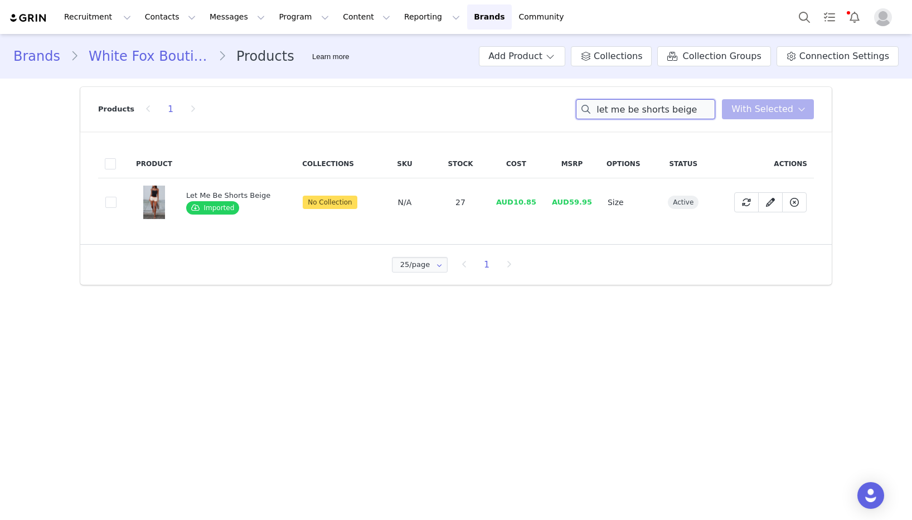
click at [632, 115] on input "let me be shorts beige" at bounding box center [645, 109] width 139 height 20
paste input "Make Up My Mind Sequin Mini Dress Cheetah"
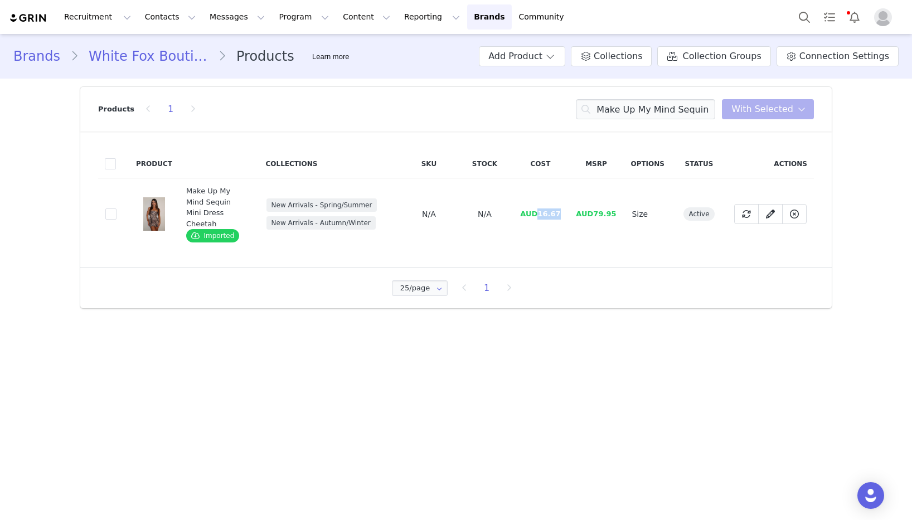
drag, startPoint x: 562, startPoint y: 208, endPoint x: 540, endPoint y: 209, distance: 21.8
click at [540, 210] on span "AUD16.67" at bounding box center [540, 214] width 40 height 8
click at [615, 110] on input "Make Up My Mind Sequin Mini Dress Cheetah" at bounding box center [645, 109] width 139 height 20
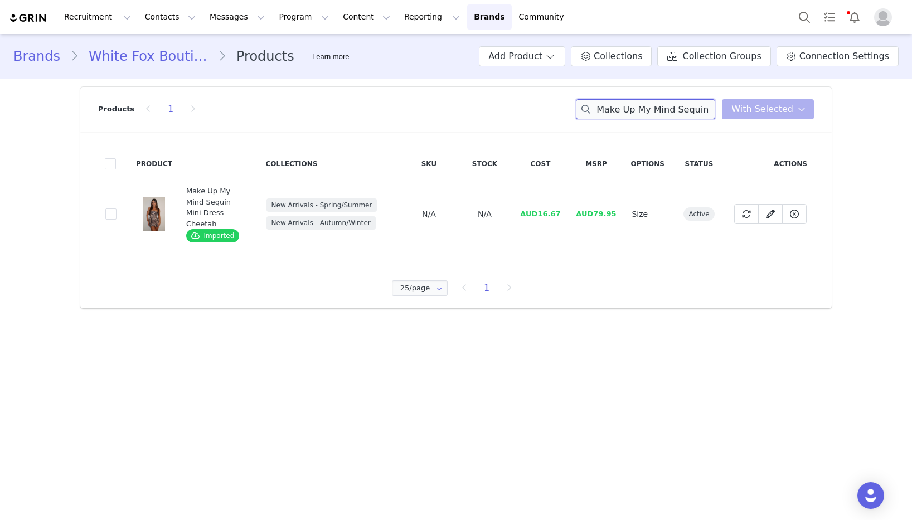
paste input "Stand and Stare Long Sleeve Mini Dress White"
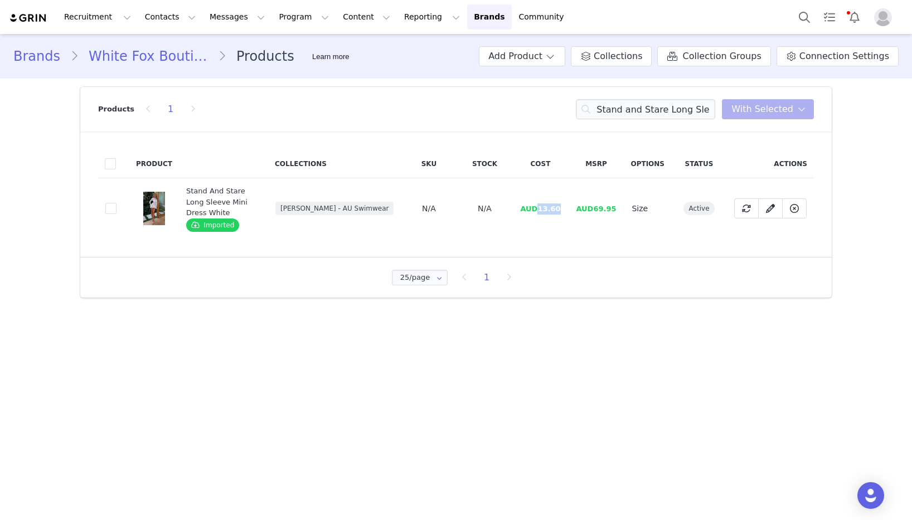
drag, startPoint x: 567, startPoint y: 206, endPoint x: 542, endPoint y: 206, distance: 25.1
click at [542, 206] on td "AUD13.60" at bounding box center [540, 208] width 56 height 61
click at [636, 113] on input "Stand and Stare Long Sleeve Mini Dress White" at bounding box center [645, 109] width 139 height 20
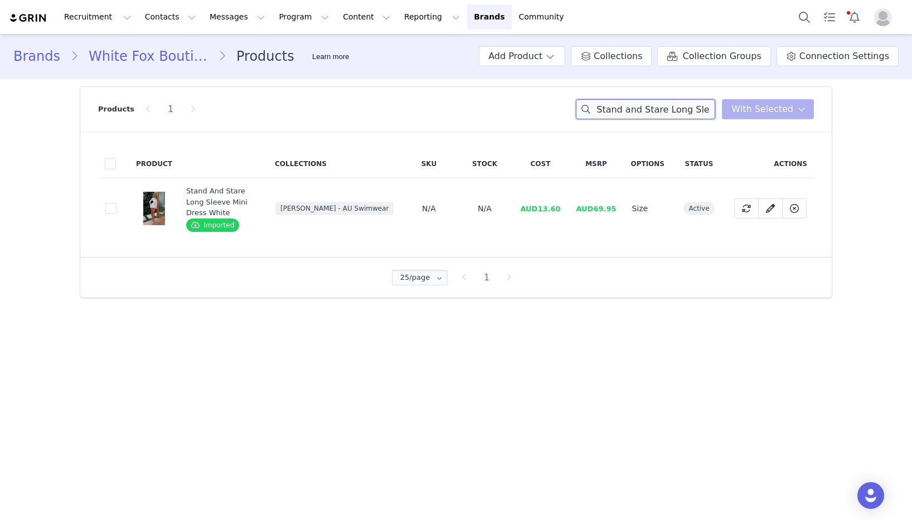
paste input "Dreamscape Pyjama Set Baby Pink"
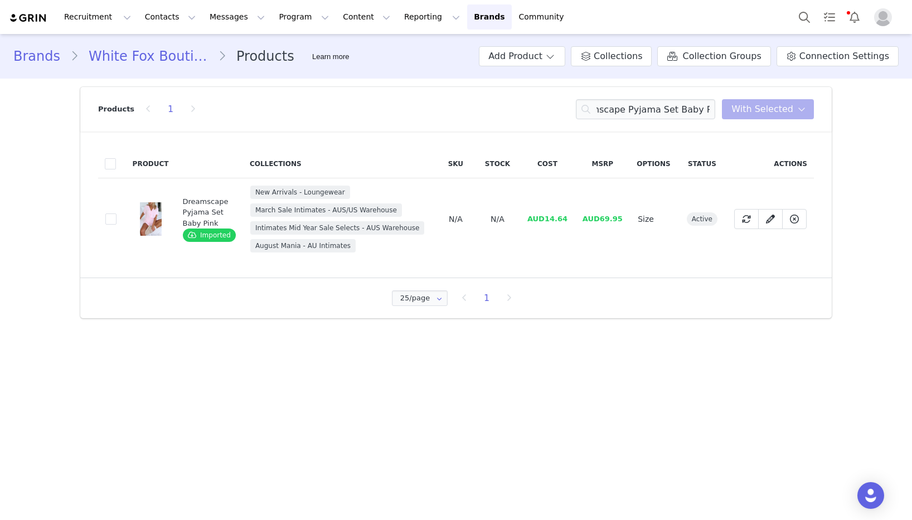
drag, startPoint x: 567, startPoint y: 217, endPoint x: 572, endPoint y: 220, distance: 6.2
click at [567, 217] on span "AUD14.64" at bounding box center [548, 219] width 40 height 8
drag, startPoint x: 572, startPoint y: 220, endPoint x: 547, endPoint y: 220, distance: 25.7
click at [547, 220] on td "AUD14.64" at bounding box center [547, 219] width 55 height 82
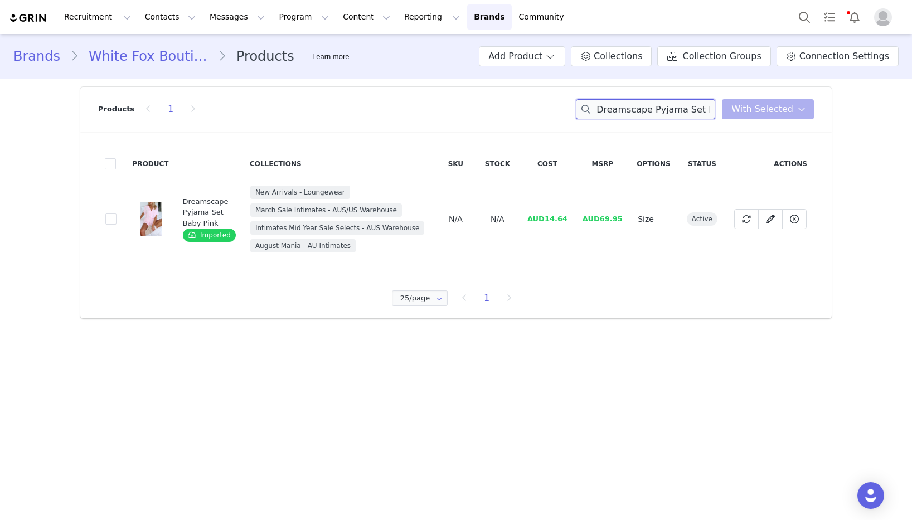
click at [636, 107] on input "Dreamscape Pyjama Set Baby Pink" at bounding box center [645, 109] width 139 height 20
paste input "Here for me Halter Top White"
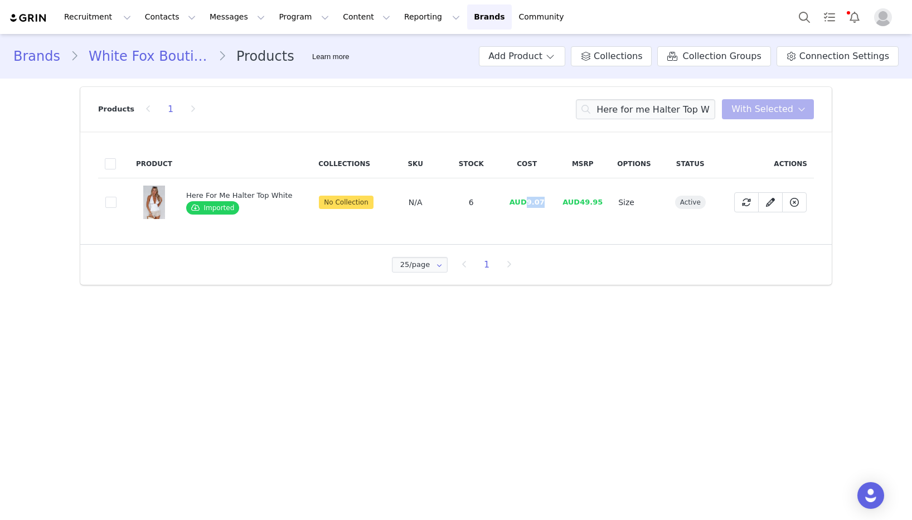
drag, startPoint x: 543, startPoint y: 201, endPoint x: 524, endPoint y: 204, distance: 19.2
click at [524, 204] on td "AUD9.07" at bounding box center [527, 202] width 56 height 49
click at [644, 107] on input "Here for me Halter Top White" at bounding box center [645, 109] width 139 height 20
paste input "Sheer Grace Strapless Glitter Maxi Dress Champagn"
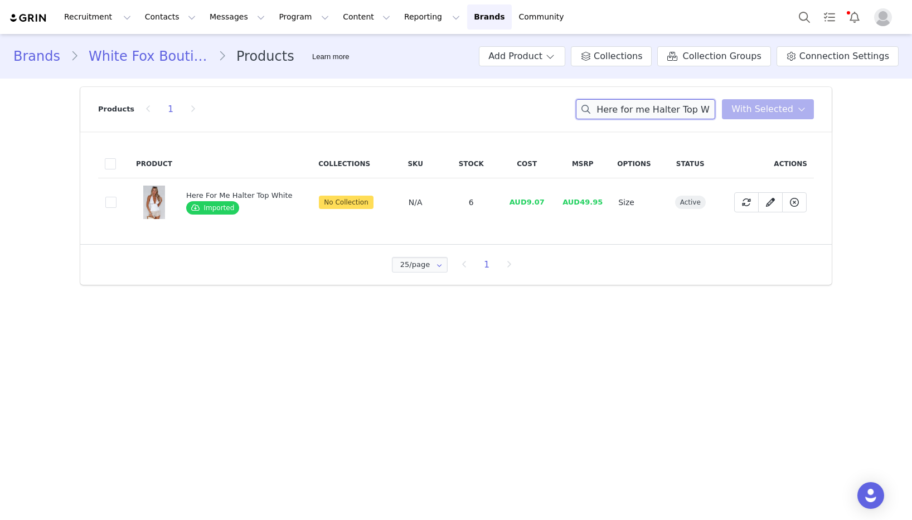
click at [644, 107] on input "Here for me Halter Top White" at bounding box center [645, 109] width 139 height 20
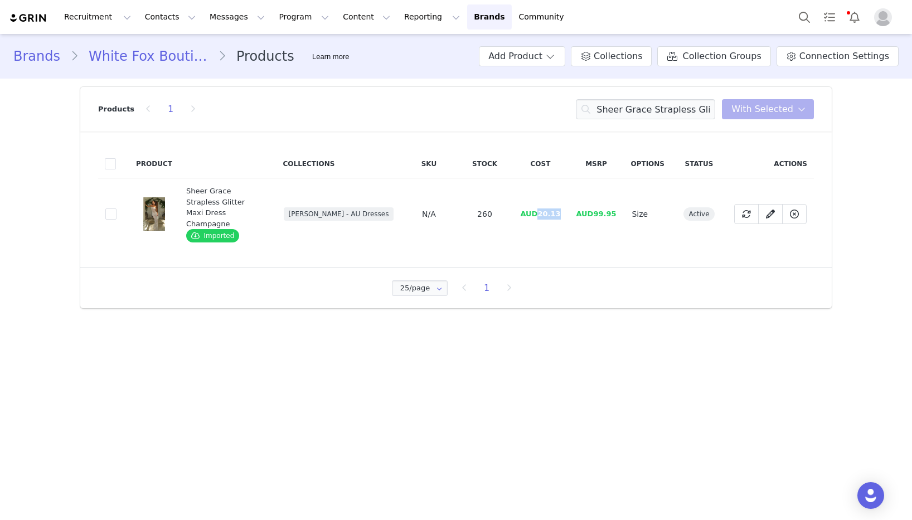
drag, startPoint x: 561, startPoint y: 209, endPoint x: 540, endPoint y: 210, distance: 20.7
click at [540, 210] on span "AUD20.13" at bounding box center [540, 214] width 40 height 8
click at [674, 109] on input "Sheer Grace Strapless Glitter Maxi Dress Champagne" at bounding box center [645, 109] width 139 height 20
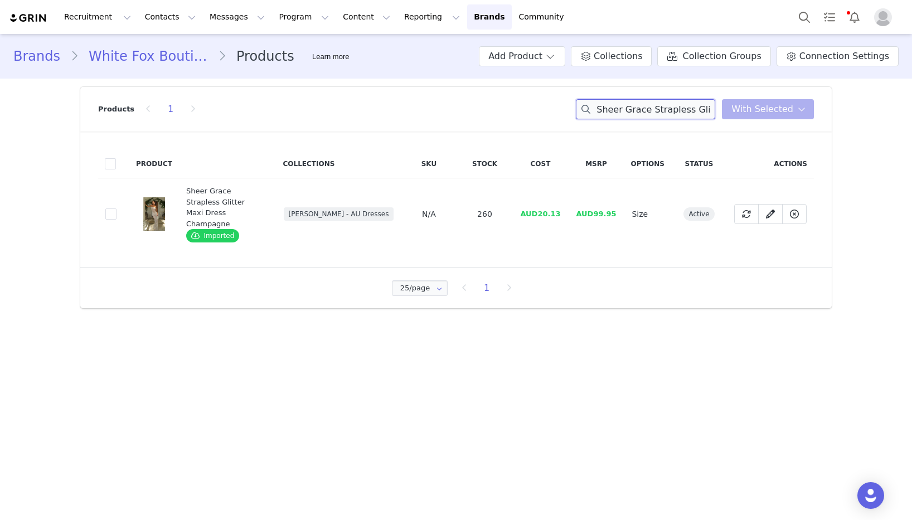
paste input "By Candlelight Beaded Mini Dress Lemon"
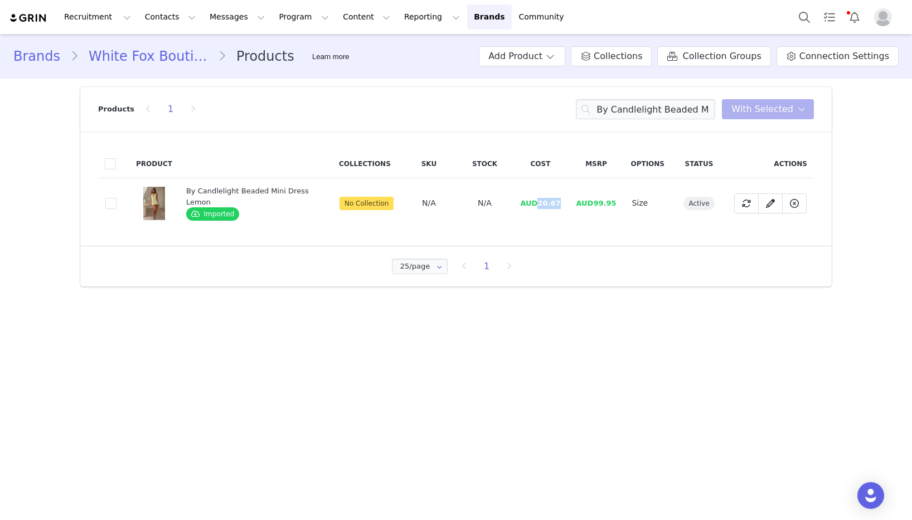
drag, startPoint x: 553, startPoint y: 204, endPoint x: 539, endPoint y: 204, distance: 14.5
click at [539, 204] on td "AUD20.67" at bounding box center [540, 203] width 56 height 50
click at [693, 101] on input "By Candlelight Beaded Mini Dress Lemon" at bounding box center [645, 109] width 139 height 20
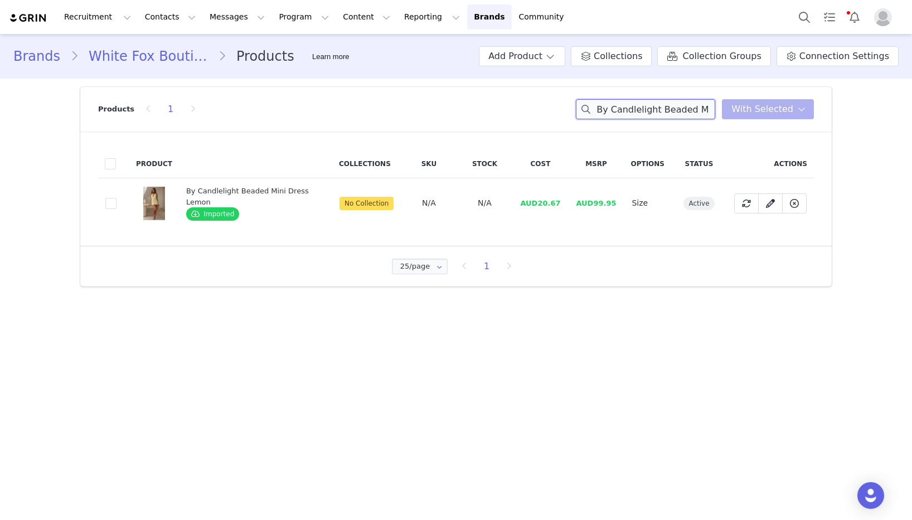
paste input "Pushing Limits Maxi Dress Black"
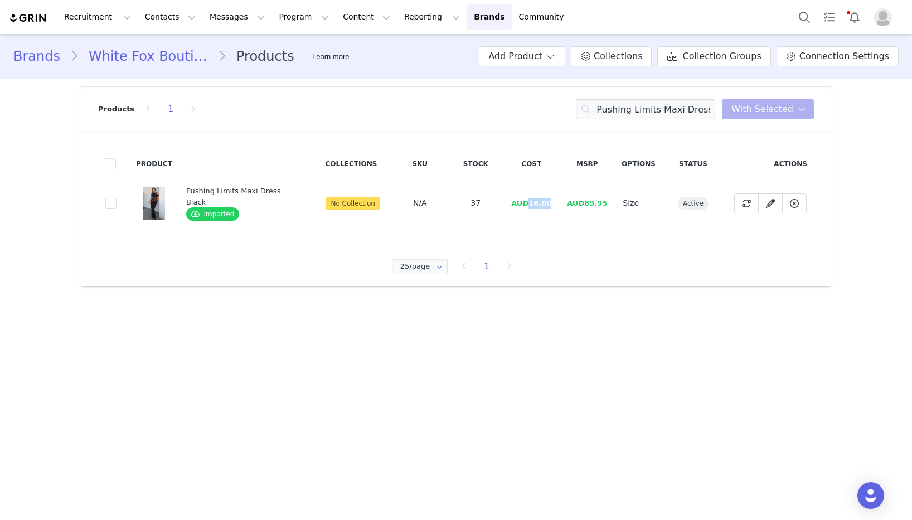
drag, startPoint x: 549, startPoint y: 202, endPoint x: 528, endPoint y: 203, distance: 20.6
click at [528, 203] on td "AUD16.00" at bounding box center [532, 203] width 56 height 50
click at [669, 110] on input "Pushing Limits Maxi Dress Black" at bounding box center [645, 109] width 139 height 20
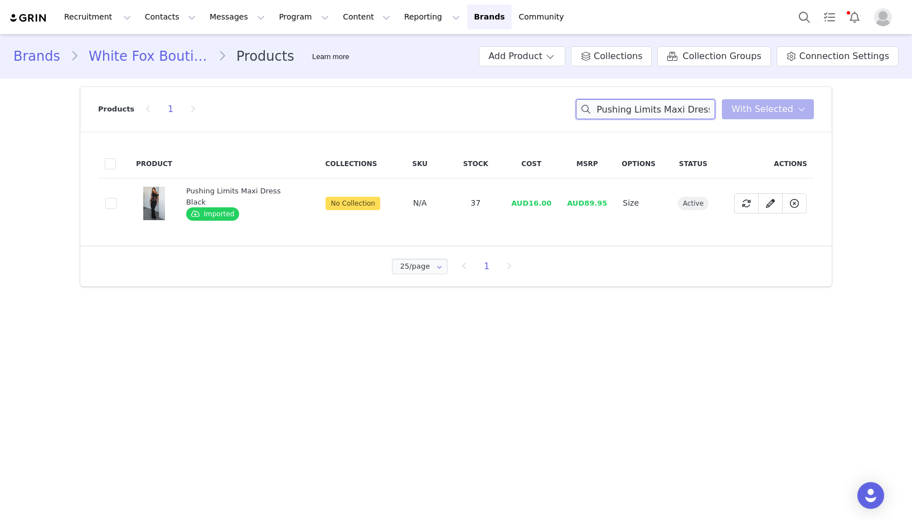
paste input "Magic Memory Knit Halter Top Champagne"
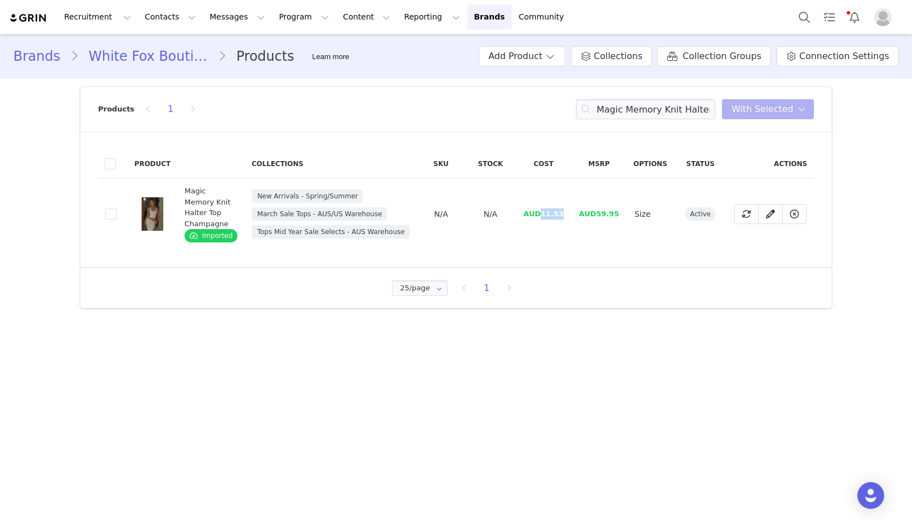
drag, startPoint x: 552, startPoint y: 214, endPoint x: 539, endPoint y: 214, distance: 12.8
click at [539, 214] on td "AUD11.53" at bounding box center [543, 214] width 55 height 72
click at [695, 108] on input "Magic Memory Knit Halter Top Champagne" at bounding box center [645, 109] width 139 height 20
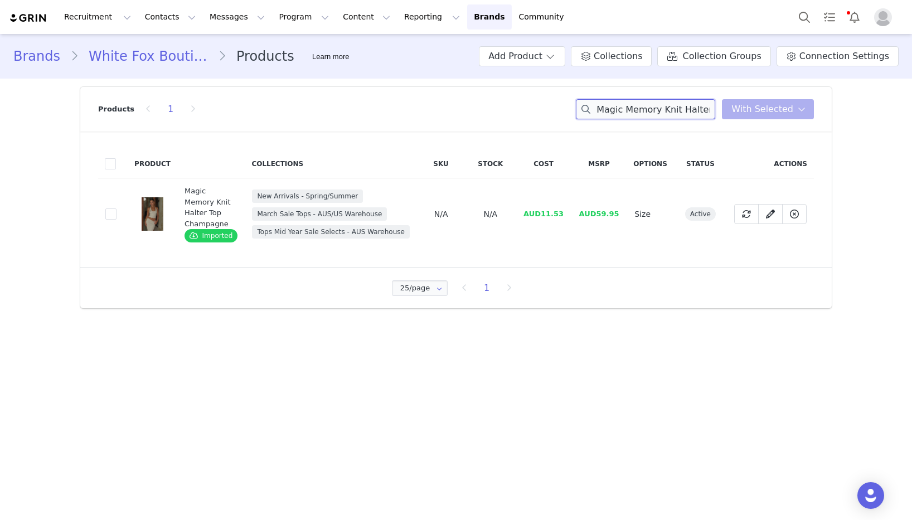
paste input "Maxi Skirt Champagne"
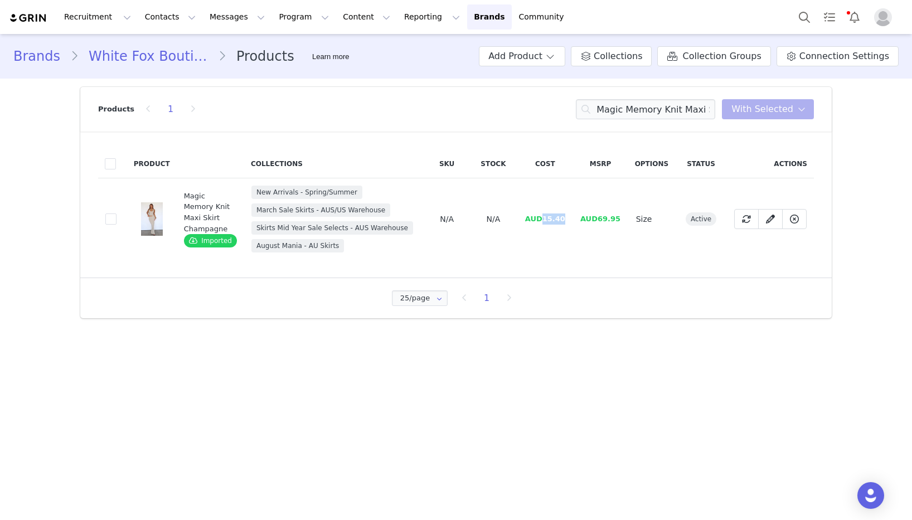
drag, startPoint x: 566, startPoint y: 224, endPoint x: 545, endPoint y: 222, distance: 21.3
click at [545, 222] on td "AUD15.40" at bounding box center [545, 219] width 55 height 82
click at [613, 108] on input "Magic Memory Knit Maxi Skirt Champagne" at bounding box center [645, 109] width 139 height 20
paste input "Travel Era Track Pants Navy"
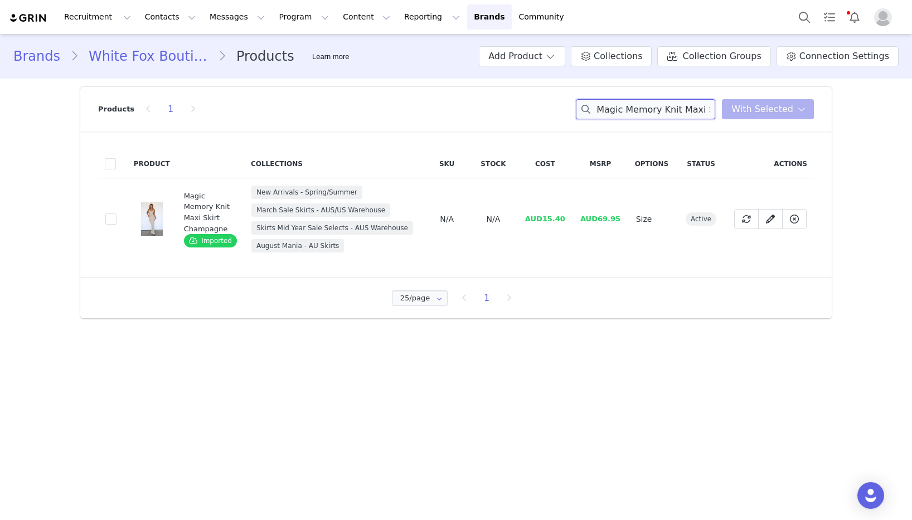
click at [613, 108] on input "Magic Memory Knit Maxi Skirt Champagne" at bounding box center [645, 109] width 139 height 20
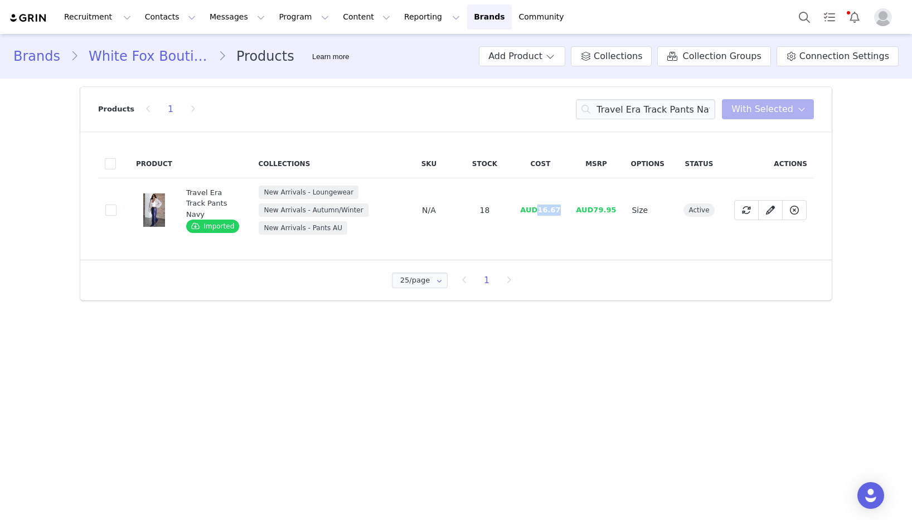
drag, startPoint x: 554, startPoint y: 215, endPoint x: 541, endPoint y: 215, distance: 12.8
click at [541, 215] on td "AUD16.67" at bounding box center [540, 210] width 56 height 64
click at [686, 110] on input "Travel Era Track Pants Navy" at bounding box center [645, 109] width 139 height 20
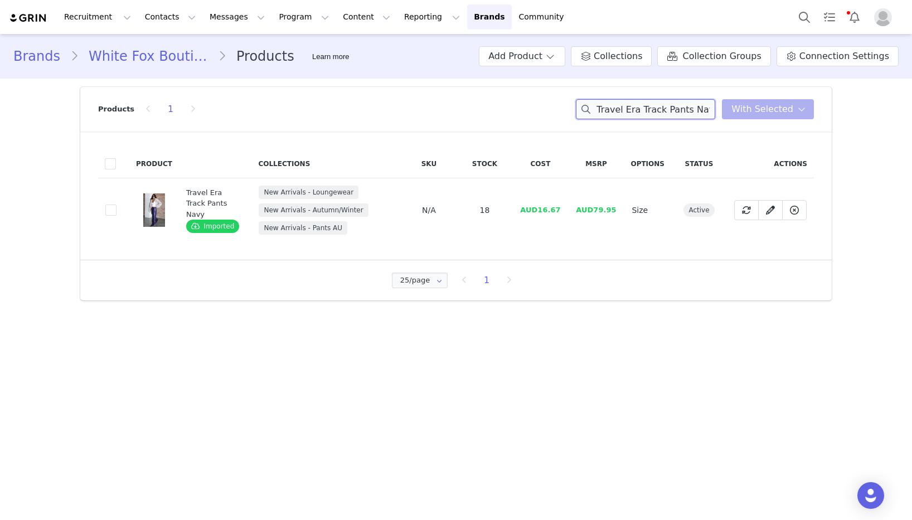
paste input "[PERSON_NAME] I Need You Low Rise Cargo Pants White"
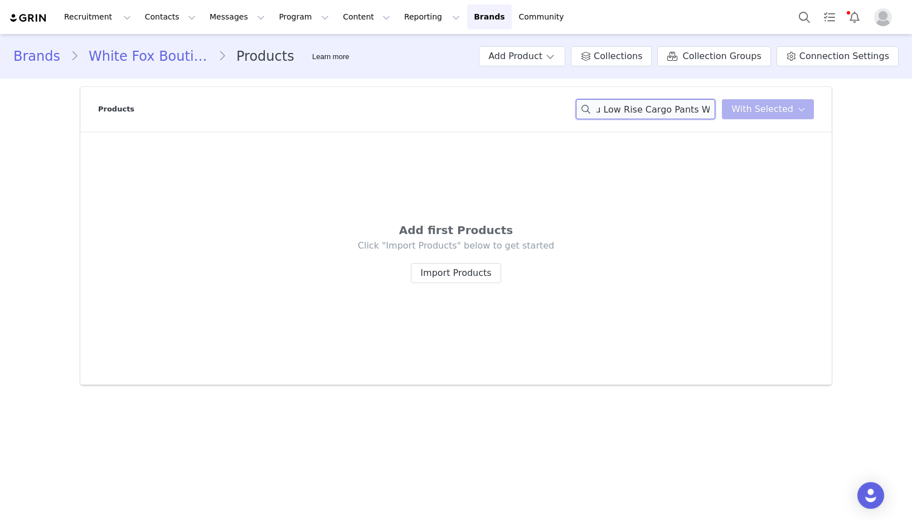
click at [699, 108] on input "Think I Need You Low Rise Cargo Pants White" at bounding box center [645, 109] width 139 height 20
drag, startPoint x: 676, startPoint y: 113, endPoint x: 539, endPoint y: 110, distance: 137.8
click at [539, 110] on div "Products Think I Need You Low Rise Cargo Pants You have 0 product s selected Ad…" at bounding box center [456, 109] width 716 height 45
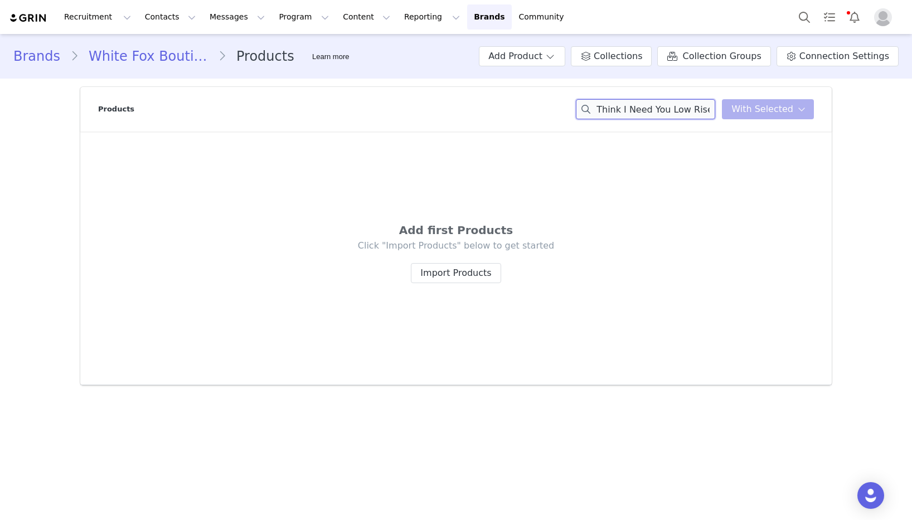
click at [666, 109] on input "Think I Need You Low Rise Cargo Pants" at bounding box center [645, 109] width 139 height 20
click at [749, 108] on div "Think I Need You Low Rise Cargo Pants You have 0 product s selected Add to Coll…" at bounding box center [695, 109] width 238 height 20
click at [674, 107] on input "Think I Need You Low Rise Cargo Pants" at bounding box center [645, 109] width 139 height 20
click at [755, 108] on div "Think I Need You Low Rise Cargo Pants You have 0 product s selected Add to Coll…" at bounding box center [695, 109] width 238 height 20
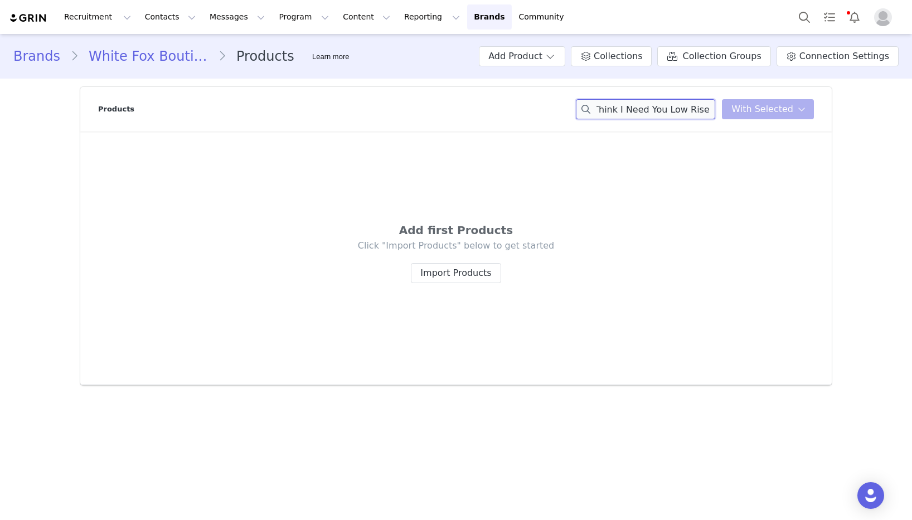
scroll to position [0, 0]
click at [668, 104] on input "Think I Need You Low Rise" at bounding box center [645, 109] width 139 height 20
paste input "Stripe Me Down Knit Jacket Charcoal/Grey"
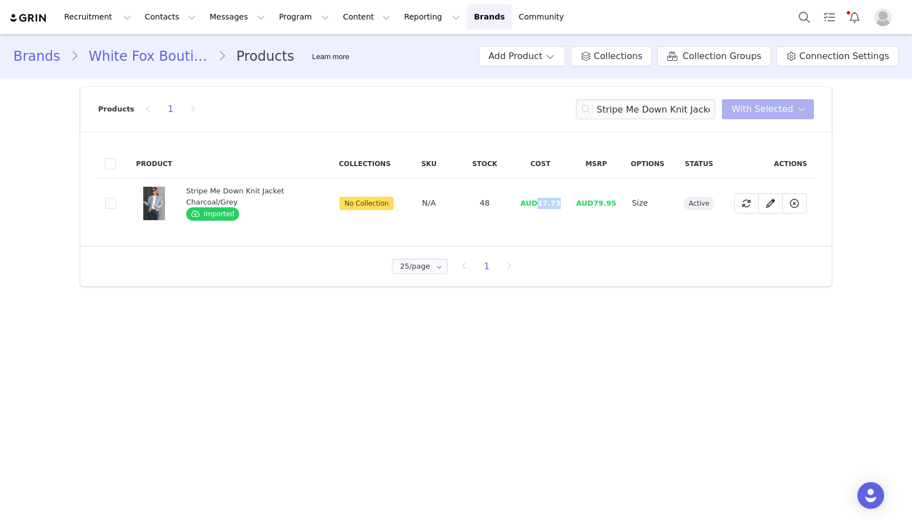
drag, startPoint x: 563, startPoint y: 204, endPoint x: 541, endPoint y: 205, distance: 21.8
click at [541, 205] on td "AUD17.73" at bounding box center [540, 203] width 56 height 50
click at [659, 105] on input "Stripe Me Down Knit Jacket Charcoal/Grey" at bounding box center [645, 109] width 139 height 20
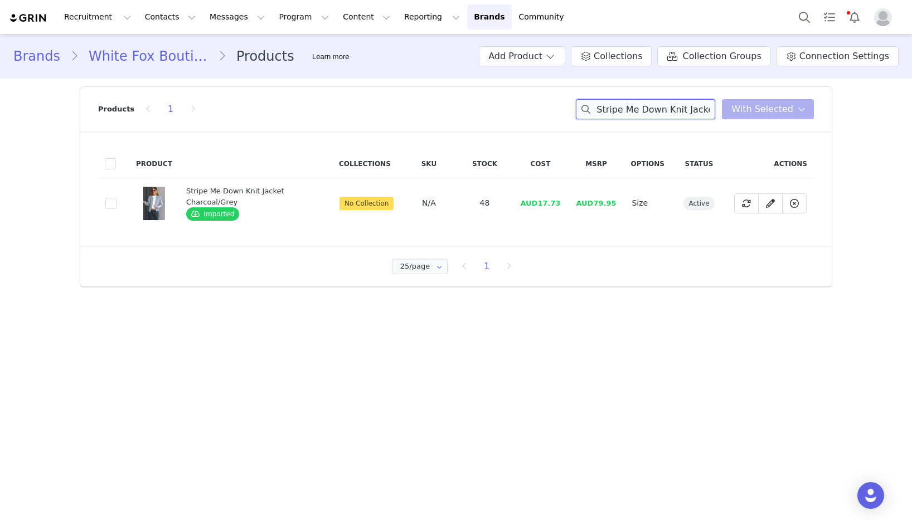
paste input "Just Doing Me Mini Skort Pepper"
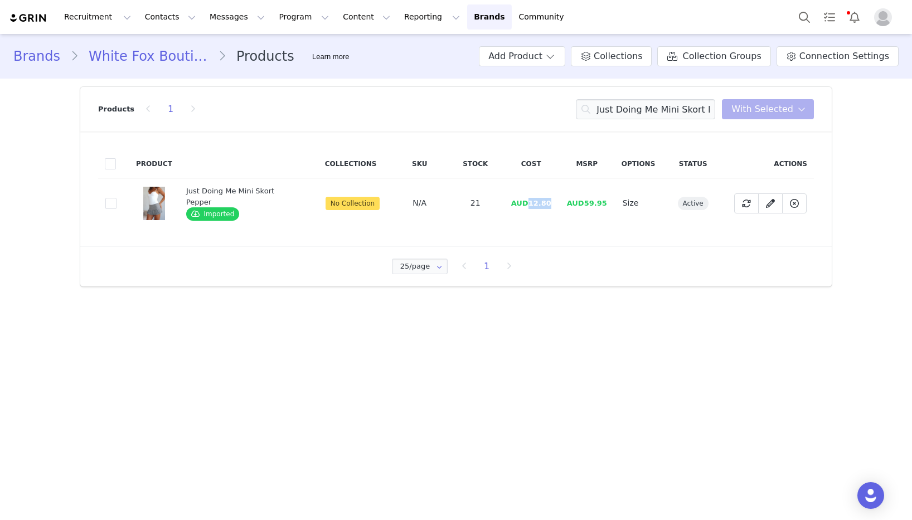
drag, startPoint x: 547, startPoint y: 204, endPoint x: 529, endPoint y: 205, distance: 18.4
click at [529, 205] on span "AUD12.80" at bounding box center [531, 203] width 40 height 8
click at [651, 109] on input "Just Doing Me Mini Skort Pepper" at bounding box center [645, 109] width 139 height 20
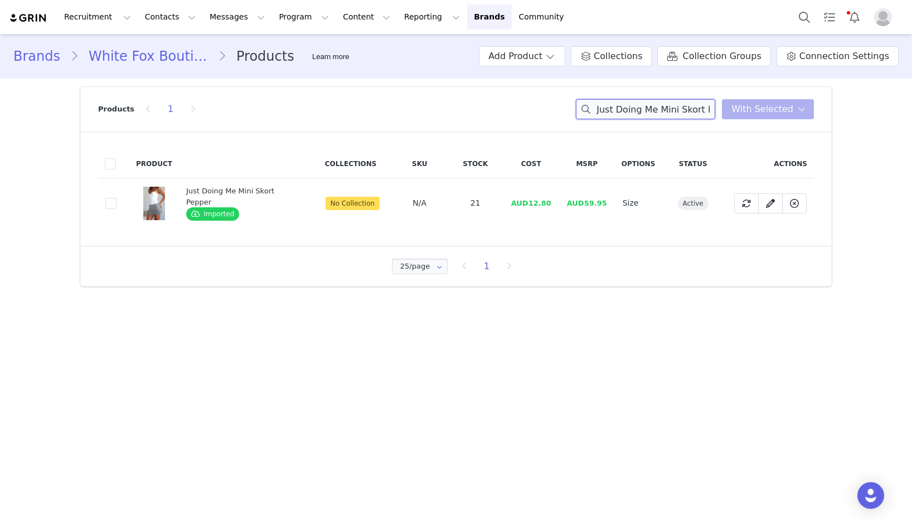
paste input "My Reality Striped Long Sleeve Rugby Shirt Navy/Cream Stripe"
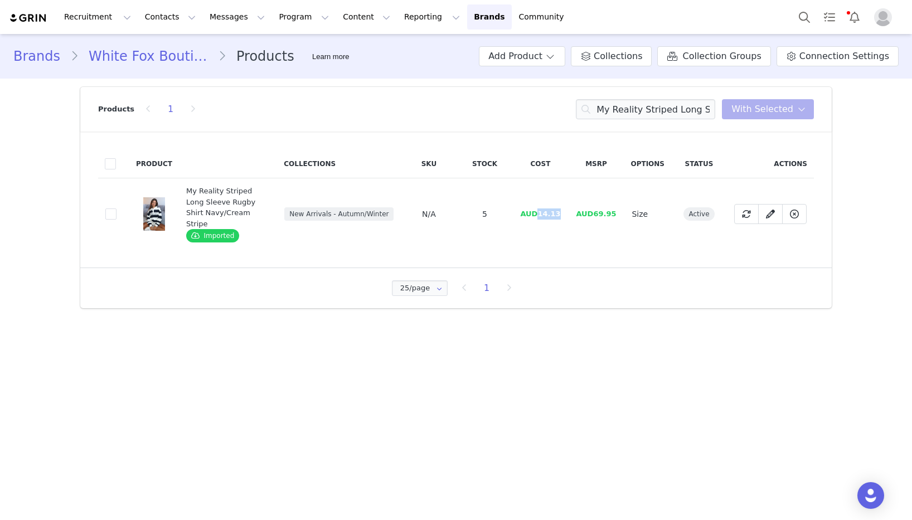
drag, startPoint x: 563, startPoint y: 206, endPoint x: 541, endPoint y: 209, distance: 21.9
click at [541, 209] on td "AUD14.13" at bounding box center [540, 214] width 56 height 72
click at [645, 110] on input "My Reality Striped Long Sleeve Rugby Shirt Navy/Cream Stripe" at bounding box center [645, 109] width 139 height 20
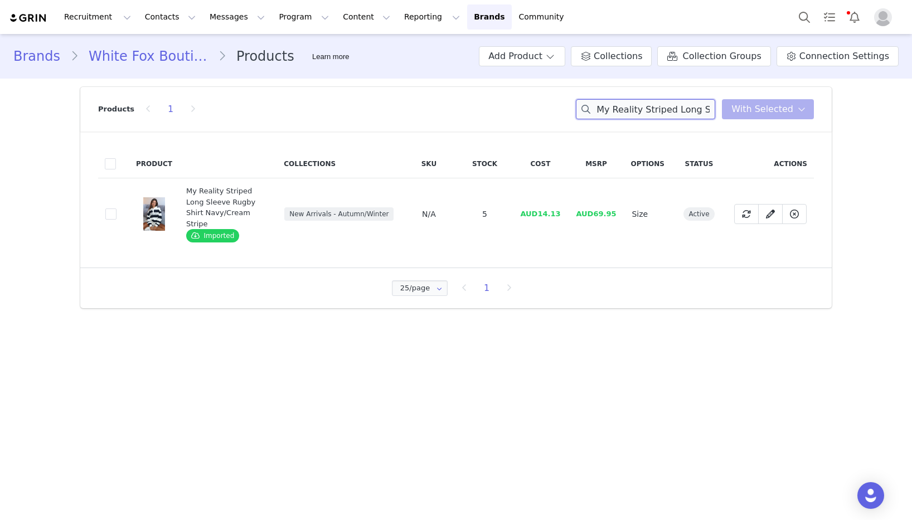
paste input "Offstage Hoodie Stellar"
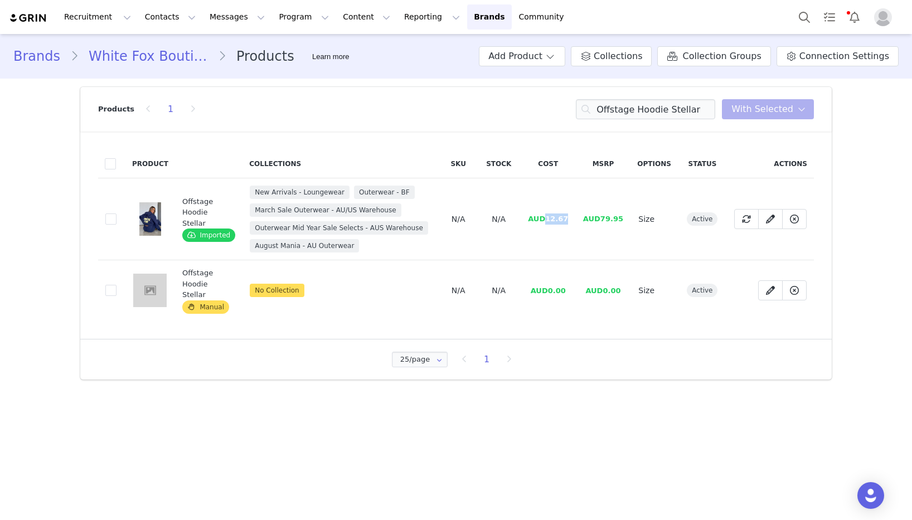
drag, startPoint x: 572, startPoint y: 218, endPoint x: 546, endPoint y: 220, distance: 25.7
click at [546, 220] on td "AUD12.67" at bounding box center [548, 219] width 55 height 82
click at [679, 100] on input "Offstage Hoodie Stellar" at bounding box center [645, 109] width 139 height 20
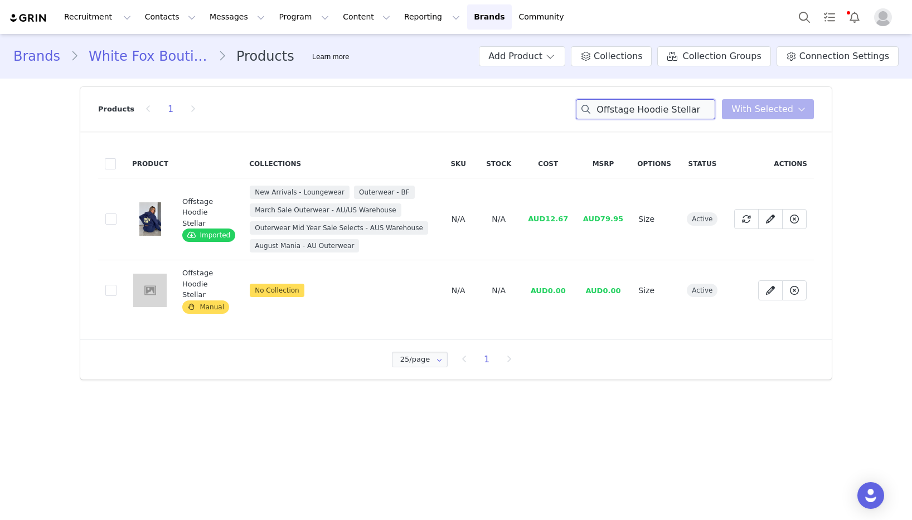
paste input "With Love For You Wide Leg Sweatpants Grey Marle"
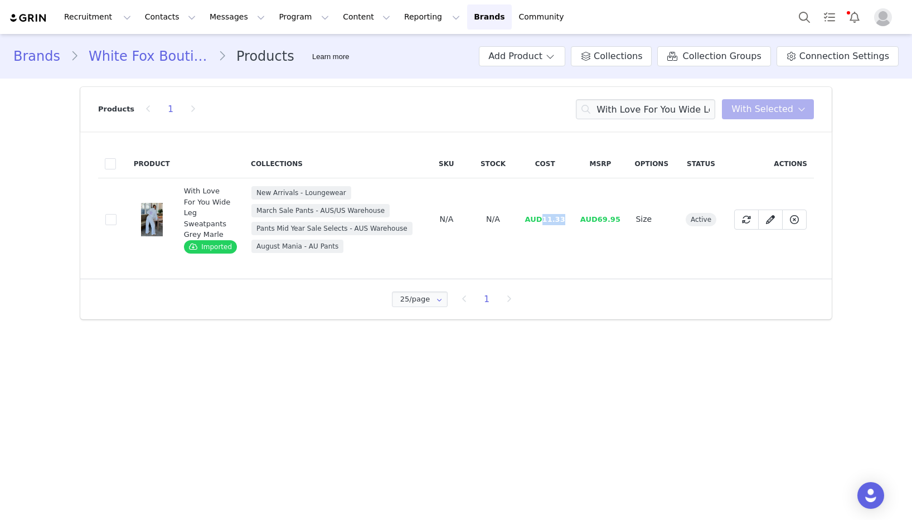
drag, startPoint x: 569, startPoint y: 219, endPoint x: 544, endPoint y: 221, distance: 25.7
click at [544, 221] on td "AUD11.33" at bounding box center [545, 219] width 55 height 83
click at [632, 115] on input "With Love For You Wide Leg Sweatpants Grey Marle" at bounding box center [645, 109] width 139 height 20
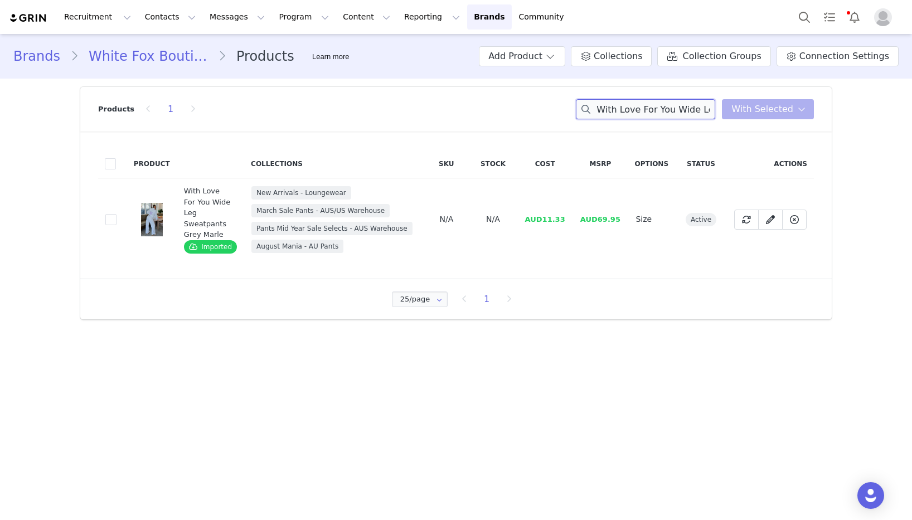
paste input "In The Moment Oversized Hoodie"
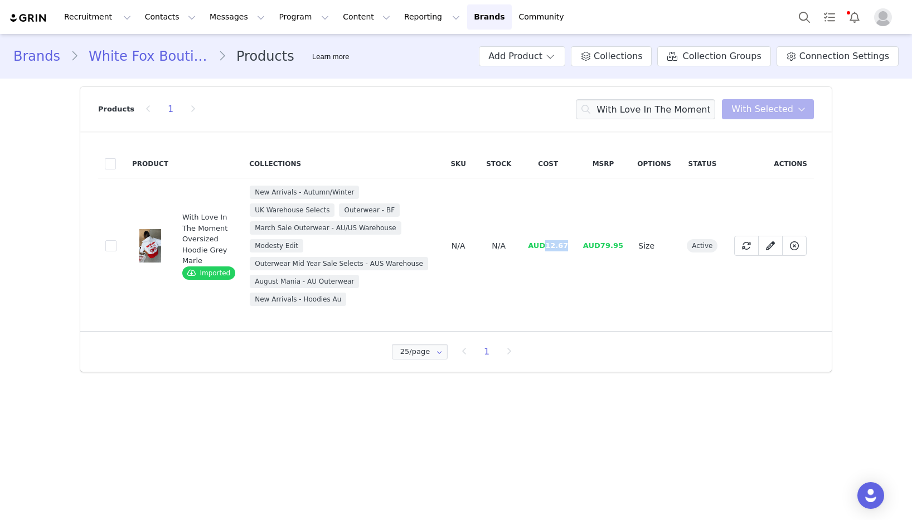
drag, startPoint x: 569, startPoint y: 246, endPoint x: 547, endPoint y: 246, distance: 22.3
click at [547, 246] on td "AUD12.67" at bounding box center [548, 246] width 55 height 136
click at [621, 107] on input "With Love In The Moment Oversized Hoodie Grey Marle" at bounding box center [645, 109] width 139 height 20
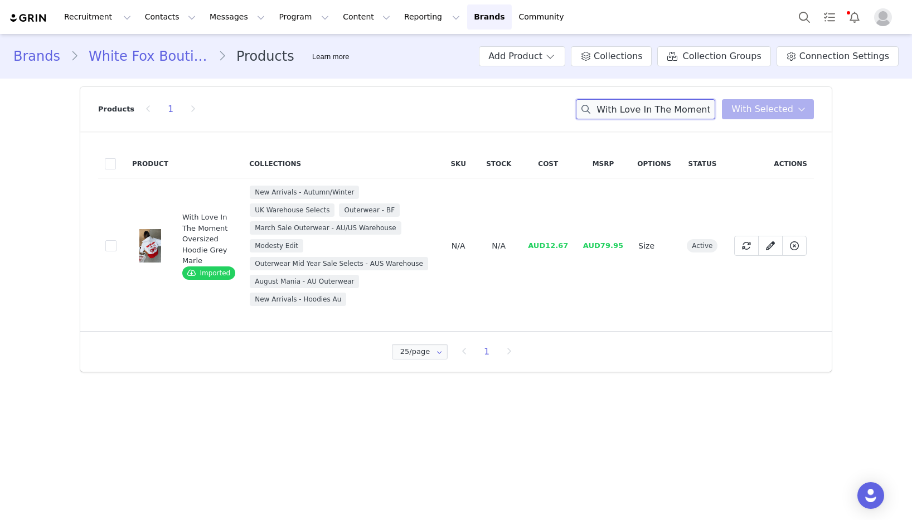
paste input "Make You My Lover Bustier Black"
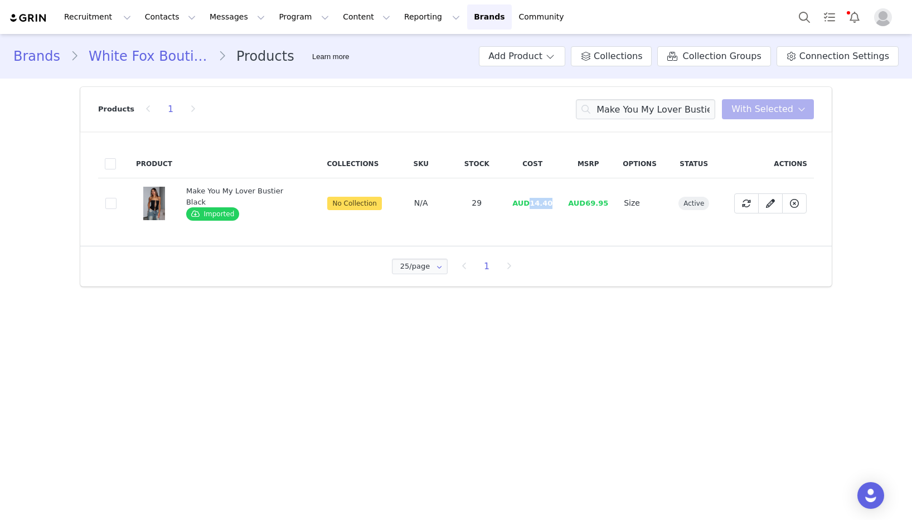
drag, startPoint x: 549, startPoint y: 205, endPoint x: 527, endPoint y: 207, distance: 22.4
click at [527, 207] on td "AUD14.40" at bounding box center [533, 203] width 56 height 50
click at [622, 110] on input "Make You My Lover Bustier Black" at bounding box center [645, 109] width 139 height 20
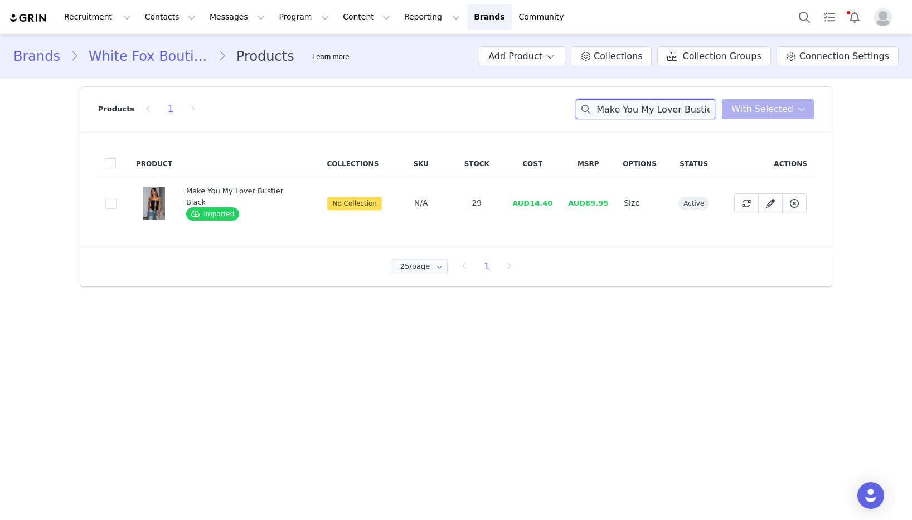
paste input "Firestorm Pants Chocolate"
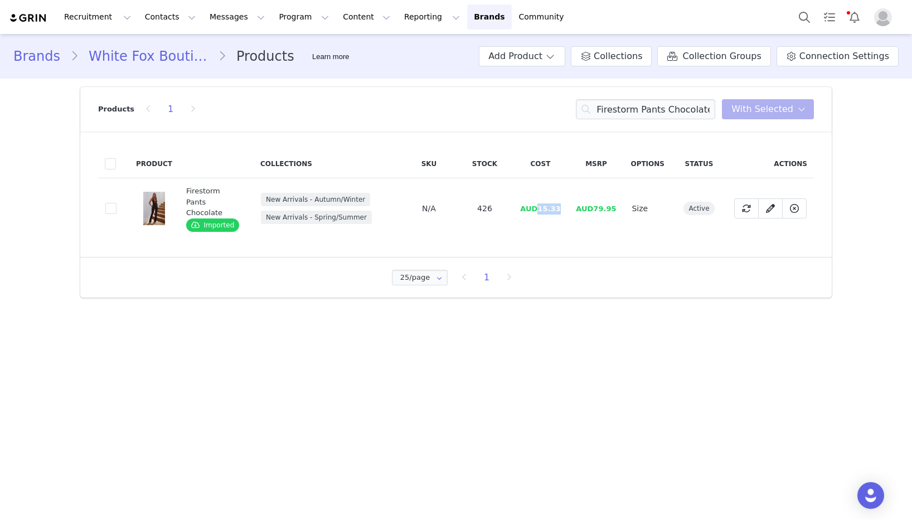
drag, startPoint x: 564, startPoint y: 202, endPoint x: 540, endPoint y: 202, distance: 24.0
click at [540, 202] on td "AUD15.33" at bounding box center [540, 208] width 56 height 61
click at [620, 110] on input "Firestorm Pants Chocolate" at bounding box center [645, 109] width 139 height 20
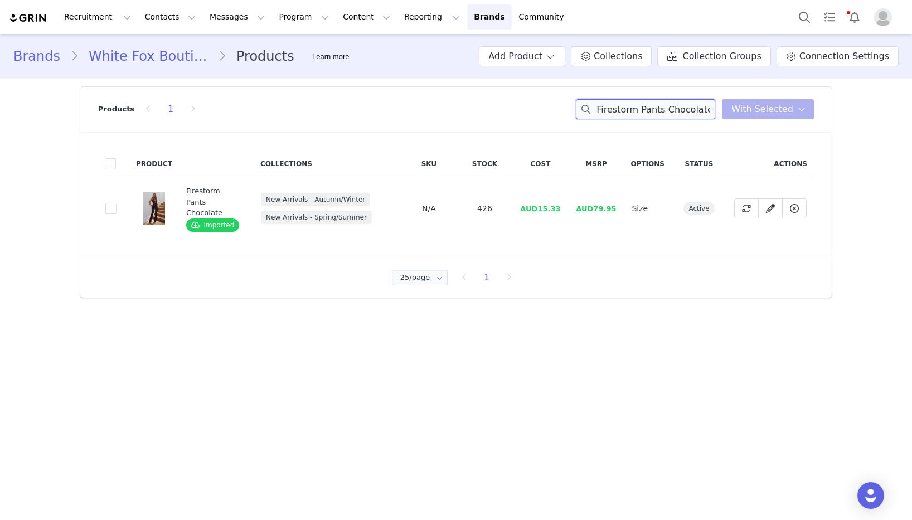
paste input "Halter Top"
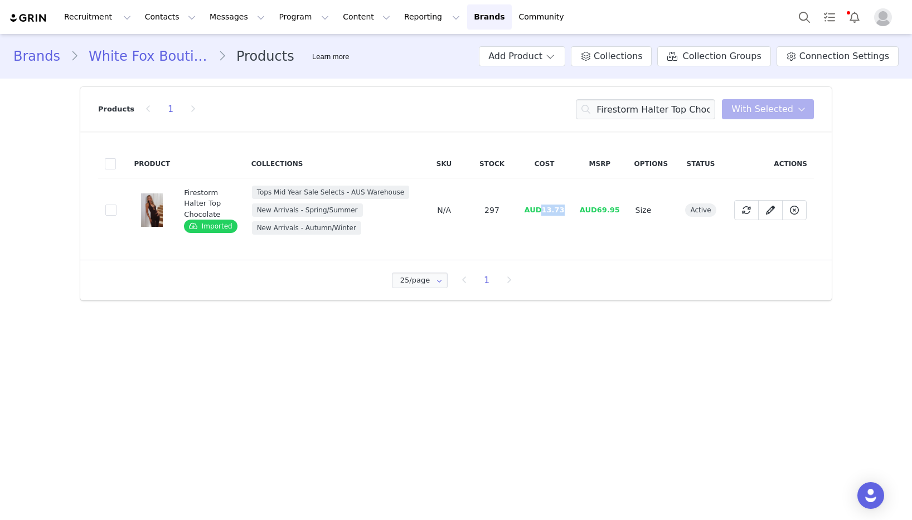
drag, startPoint x: 564, startPoint y: 215, endPoint x: 544, endPoint y: 214, distance: 20.1
click at [544, 214] on td "AUD13.73" at bounding box center [544, 210] width 55 height 64
click at [644, 107] on input "Firestorm Halter Top Chocolate" at bounding box center [645, 109] width 139 height 20
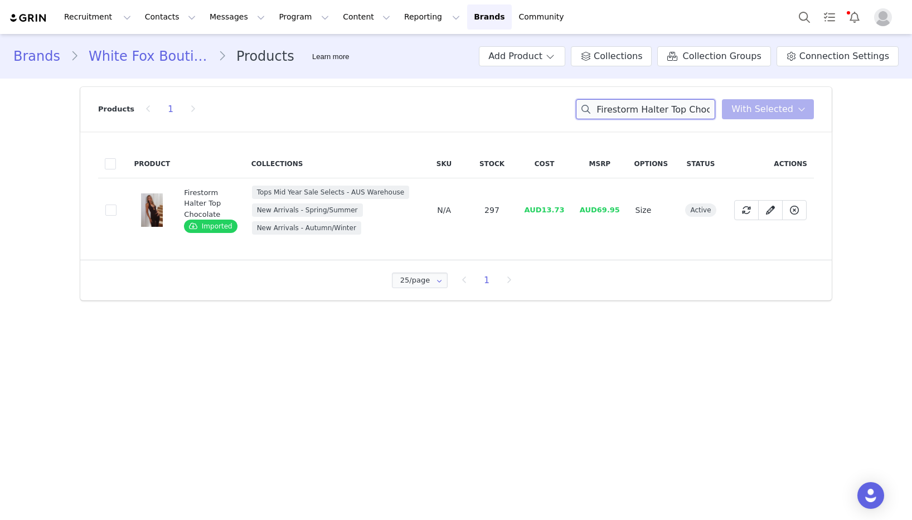
paste input "Keep It Classic Knit Sweater Beig"
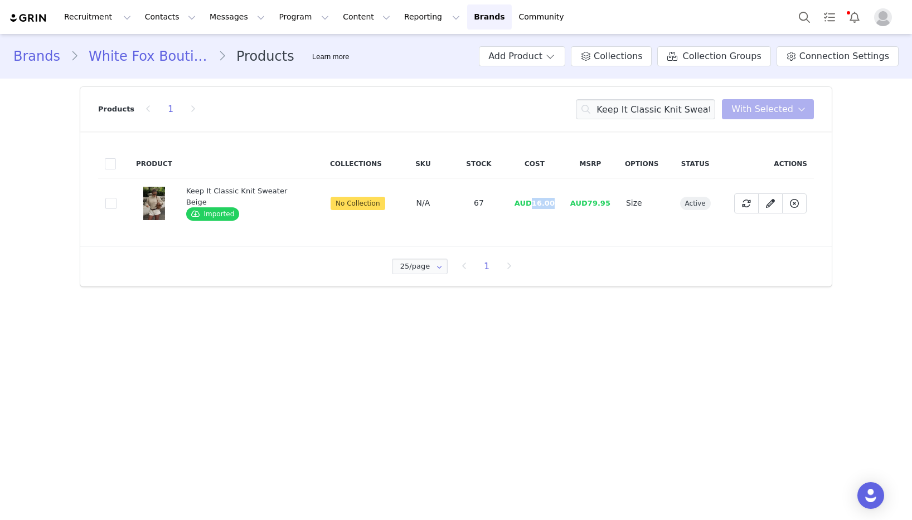
drag, startPoint x: 541, startPoint y: 205, endPoint x: 531, endPoint y: 205, distance: 10.6
click at [531, 205] on span "AUD16.00" at bounding box center [535, 203] width 40 height 8
click at [74, 219] on section "Products 1 Keep It Classic Knit Sweater Beige You have 0 product s selected Add…" at bounding box center [456, 187] width 768 height 216
click at [637, 104] on input "Keep It Classic Knit Sweater Beige" at bounding box center [645, 109] width 139 height 20
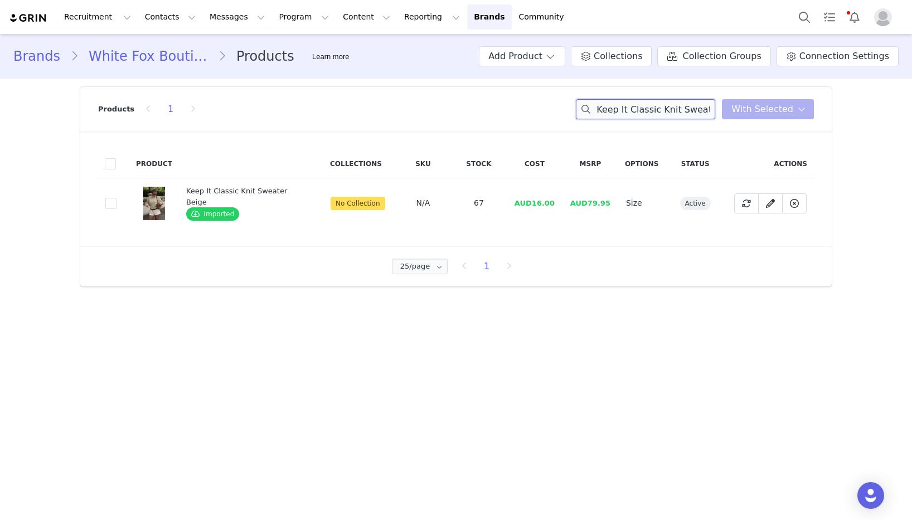
click at [637, 104] on input "Keep It Classic Knit Sweater Beige" at bounding box center [645, 109] width 139 height 20
paste input "Heat Bloom Halter Stud Top Charcoal"
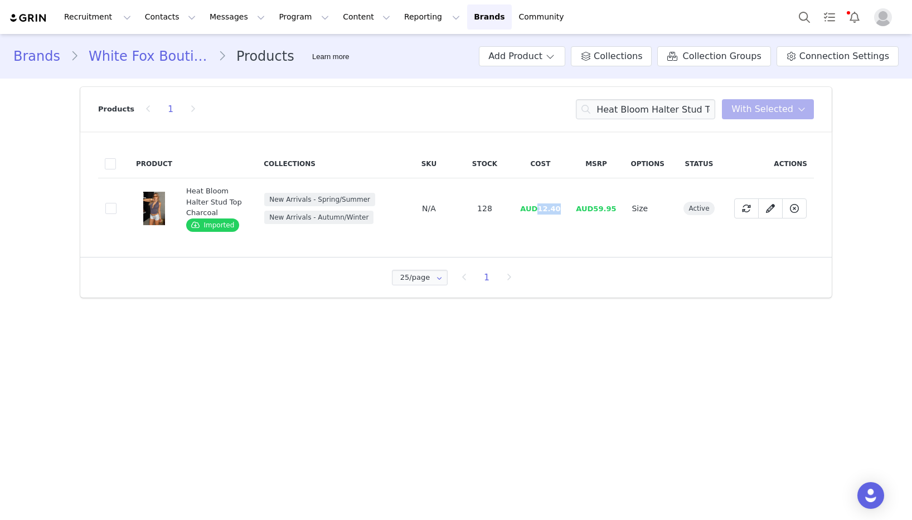
drag, startPoint x: 563, startPoint y: 207, endPoint x: 541, endPoint y: 207, distance: 22.3
click at [541, 207] on td "AUD12.40" at bounding box center [540, 208] width 56 height 61
click at [679, 111] on input "Heat Bloom Halter Stud Top Charcoal" at bounding box center [645, 109] width 139 height 20
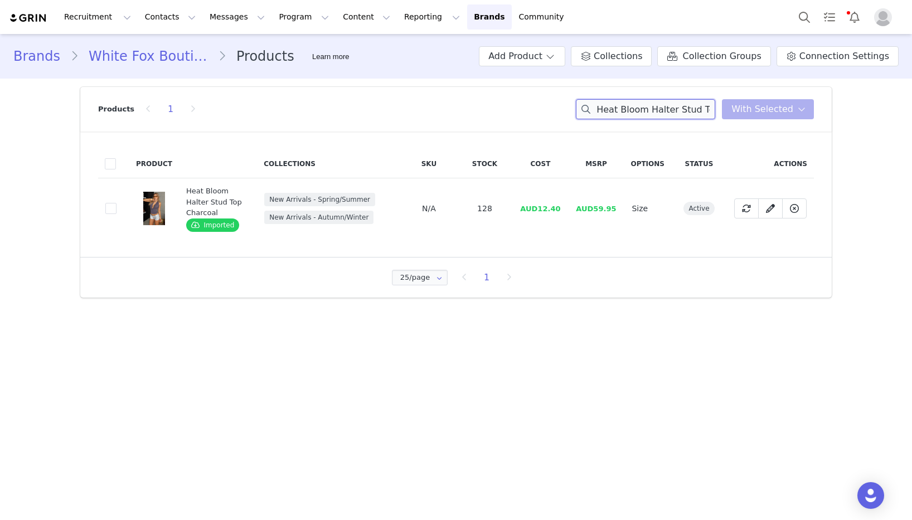
paste input "No Notes Needed Halter Maxi Dress"
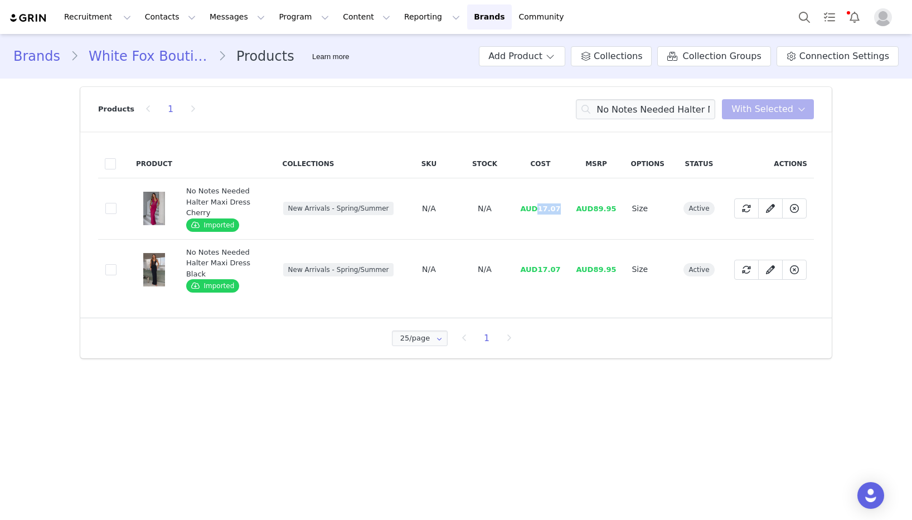
drag, startPoint x: 559, startPoint y: 206, endPoint x: 541, endPoint y: 208, distance: 18.5
click at [541, 208] on td "AUD17.07" at bounding box center [540, 208] width 56 height 61
click at [662, 114] on input "No Notes Needed Halter Maxi Dress" at bounding box center [645, 109] width 139 height 20
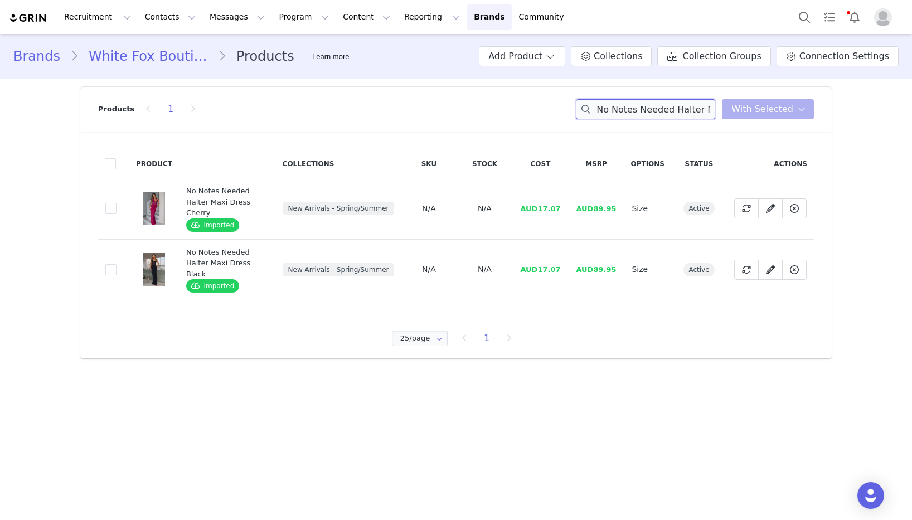
paste input "Golden Hour Bikini Top Petal Pop"
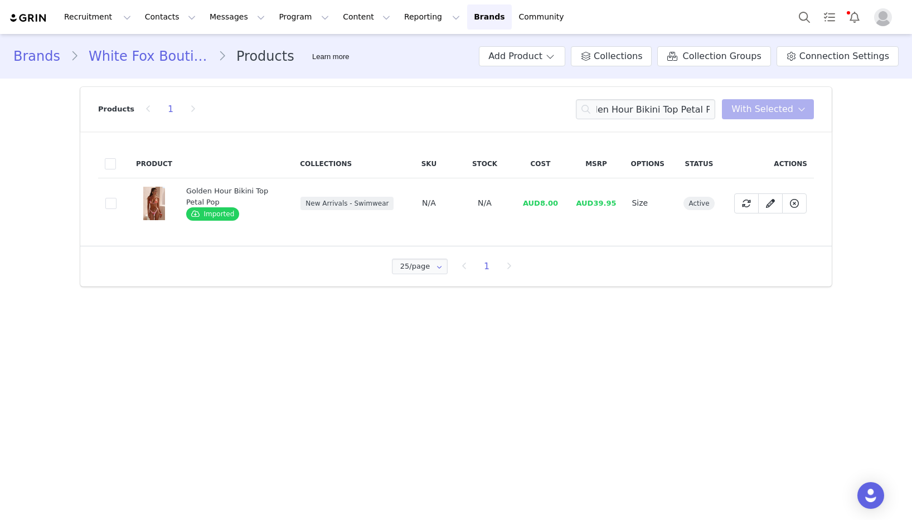
click at [567, 217] on td "AUD8.00" at bounding box center [540, 203] width 56 height 50
drag, startPoint x: 563, startPoint y: 206, endPoint x: 543, endPoint y: 206, distance: 20.1
click at [543, 206] on td "AUD8.00" at bounding box center [540, 203] width 56 height 50
click at [649, 103] on input "Golden Hour Bikini Top Petal Pop" at bounding box center [645, 109] width 139 height 20
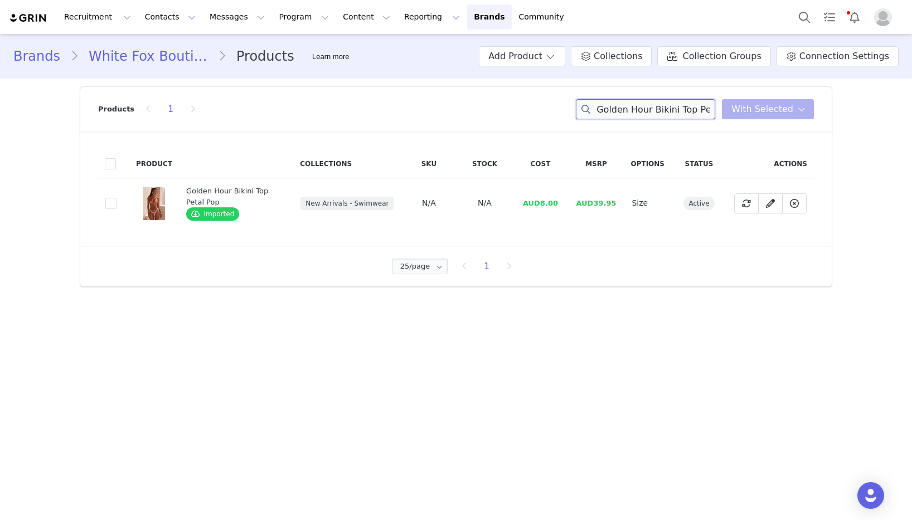
click at [649, 103] on input "Golden Hour Bikini Top Petal Pop" at bounding box center [645, 109] width 139 height 20
paste input "Belmont Bottoms"
drag, startPoint x: 554, startPoint y: 203, endPoint x: 535, endPoint y: 205, distance: 19.1
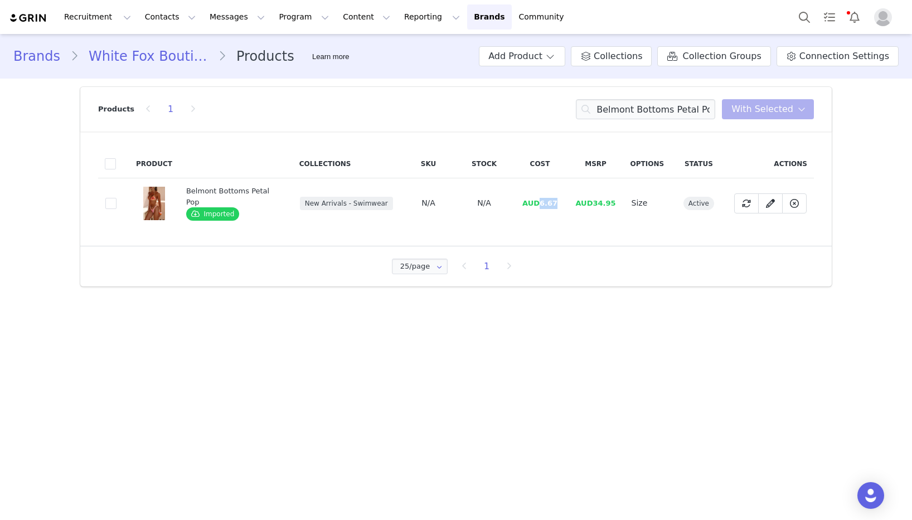
click at [535, 205] on td "AUD6.67" at bounding box center [540, 203] width 56 height 50
click at [679, 109] on input "Belmont Bottoms Petal Pop" at bounding box center [645, 109] width 139 height 20
paste input "Golden Hour Bikini Top Lemon Polka Dot"
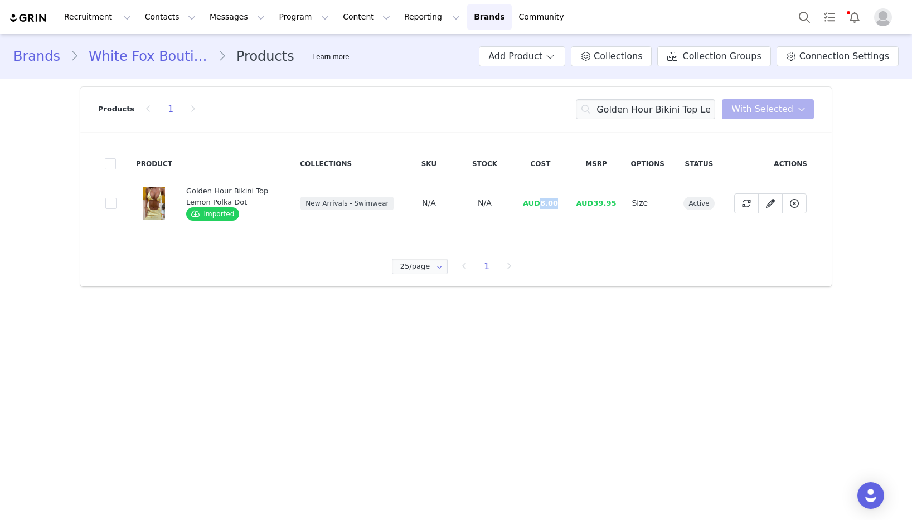
drag, startPoint x: 562, startPoint y: 202, endPoint x: 542, endPoint y: 206, distance: 19.9
click at [542, 206] on td "AUD8.00" at bounding box center [540, 203] width 56 height 50
click at [671, 108] on input "Golden Hour Bikini Top Lemon Polka Dot" at bounding box center [645, 109] width 139 height 20
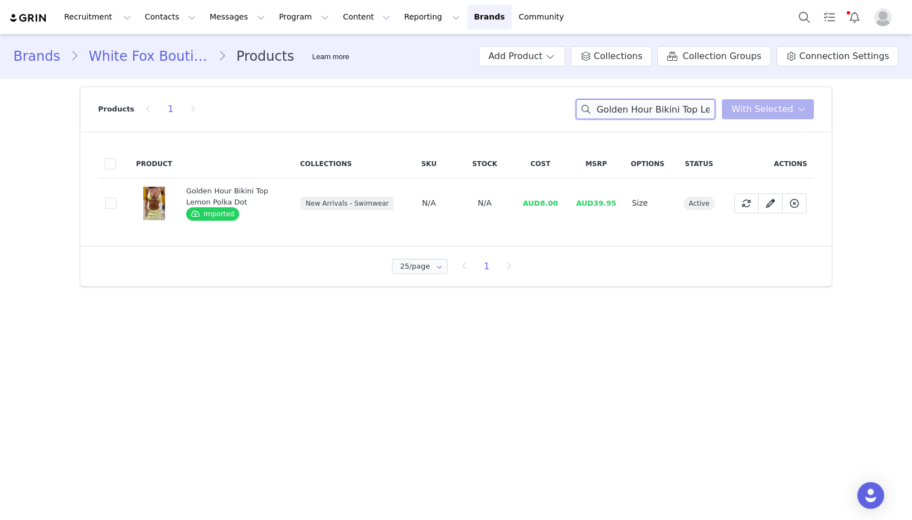
paste input "[PERSON_NAME]"
drag, startPoint x: 552, startPoint y: 206, endPoint x: 543, endPoint y: 206, distance: 9.5
click at [543, 206] on td "AUD7.73" at bounding box center [540, 203] width 56 height 50
click at [632, 109] on input "[PERSON_NAME] Lemon Polka Dot" at bounding box center [645, 109] width 139 height 20
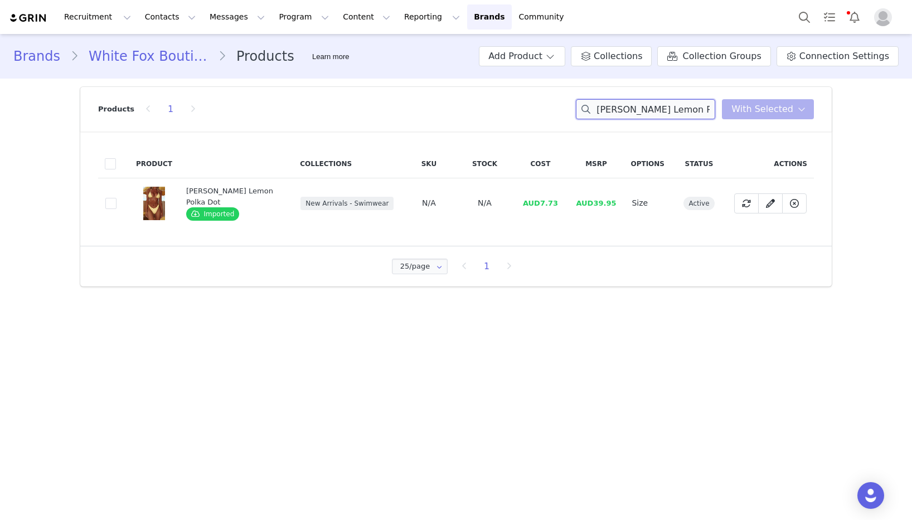
click at [632, 109] on input "[PERSON_NAME] Lemon Polka Dot" at bounding box center [645, 109] width 139 height 20
paste input "Crowd Pleaser Maxi Skirt"
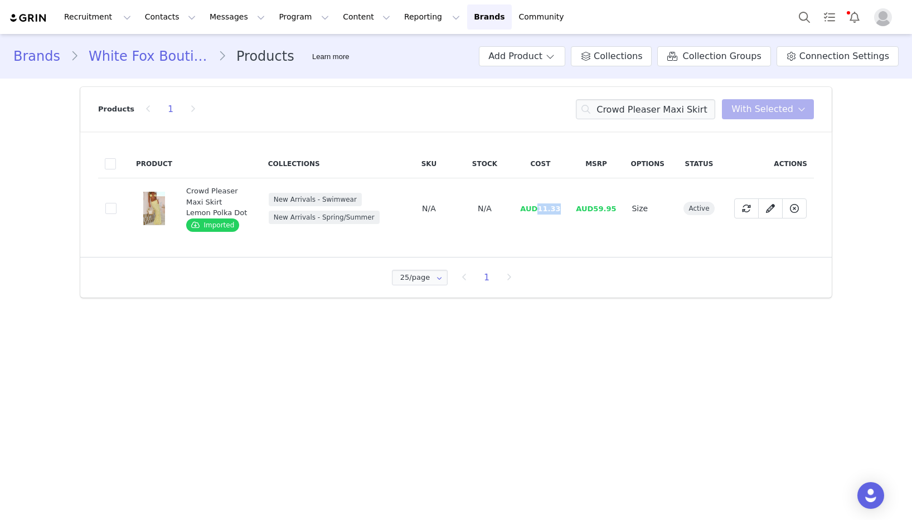
drag, startPoint x: 568, startPoint y: 210, endPoint x: 545, endPoint y: 213, distance: 23.0
click at [541, 212] on td "AUD11.33" at bounding box center [540, 208] width 56 height 61
click at [693, 110] on input "Crowd Pleaser Maxi Skirt Lemon Polka Dot" at bounding box center [645, 109] width 139 height 20
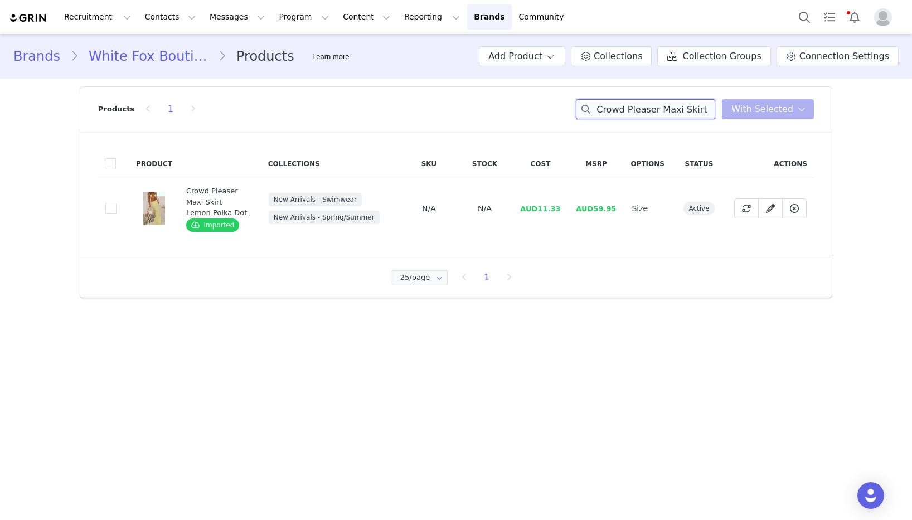
paste input "Mauritius Bikini Top Espresso"
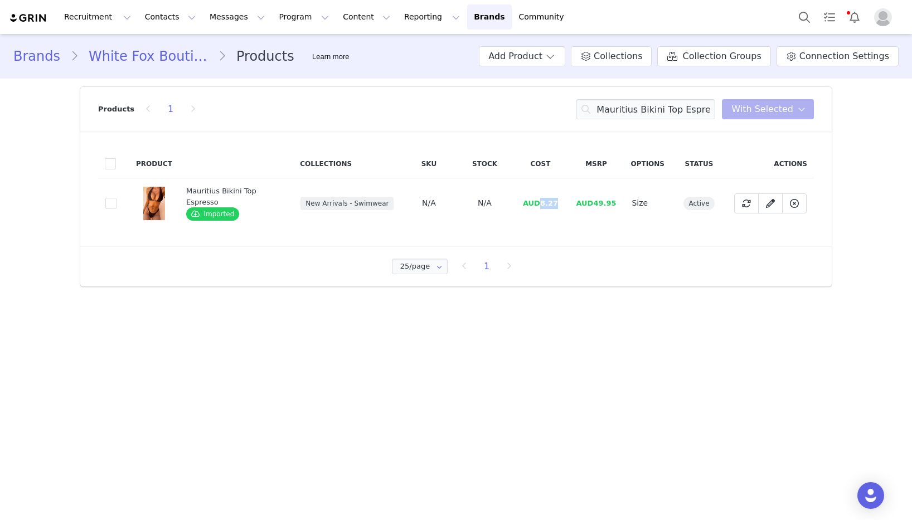
drag, startPoint x: 562, startPoint y: 203, endPoint x: 540, endPoint y: 205, distance: 21.3
click at [540, 205] on td "AUD8.27" at bounding box center [540, 203] width 56 height 50
click at [668, 103] on input "Mauritius Bikini Top Espresso" at bounding box center [645, 109] width 139 height 20
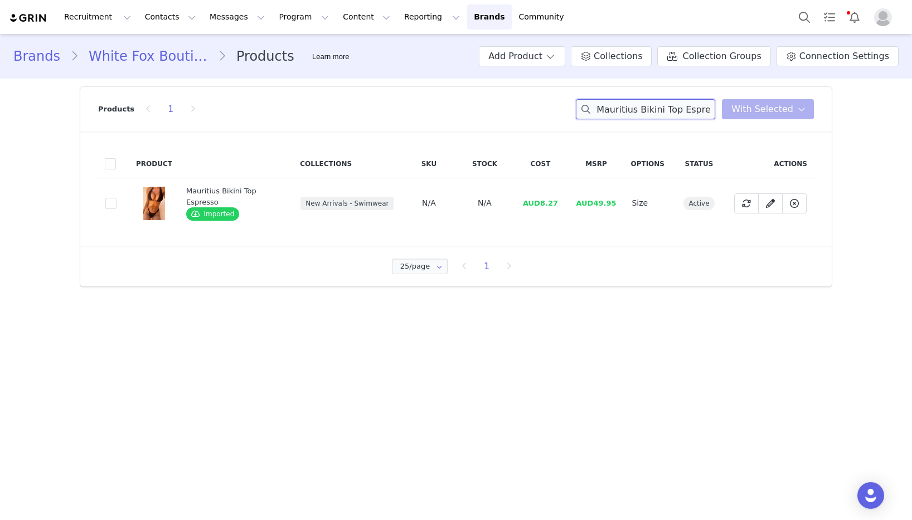
paste input "Huskisson Bottoms"
drag, startPoint x: 559, startPoint y: 205, endPoint x: 539, endPoint y: 206, distance: 20.1
click at [539, 206] on td "AUD7.33" at bounding box center [540, 203] width 56 height 50
click at [695, 113] on input "Huskisson Bottoms Espresso" at bounding box center [645, 109] width 139 height 20
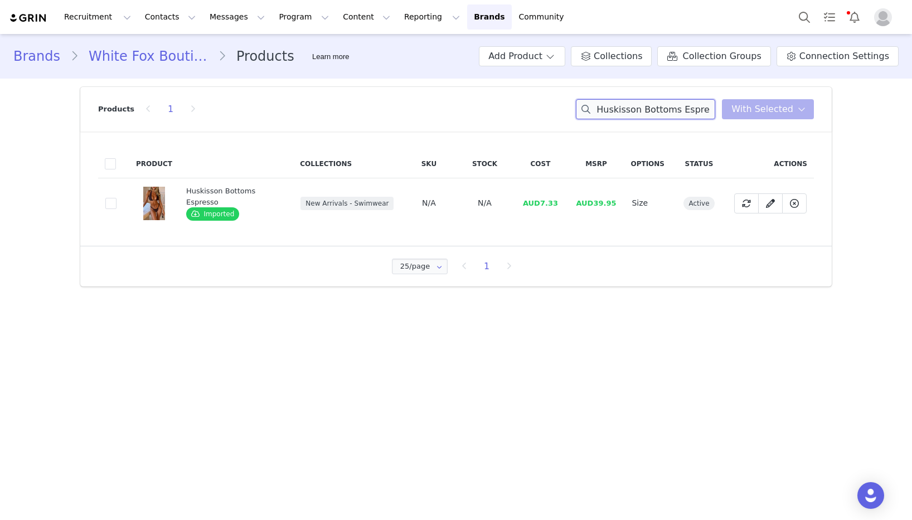
click at [695, 113] on input "Huskisson Bottoms Espresso" at bounding box center [645, 109] width 139 height 20
paste input "Viti Bikini Top Sunset Belle"
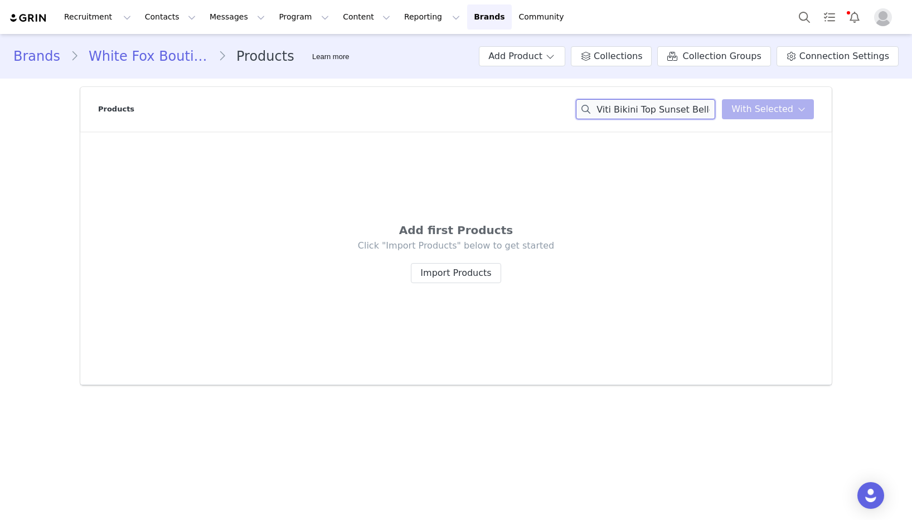
click at [768, 110] on div "Viti Bikini Top Sunset Belle You have 0 product s selected Add to Collections R…" at bounding box center [695, 109] width 238 height 20
drag, startPoint x: 618, startPoint y: 110, endPoint x: 398, endPoint y: 99, distance: 220.6
click at [400, 99] on div "Products Viti Bikini Top You have 0 product s selected Add to Collections Remov…" at bounding box center [456, 109] width 716 height 45
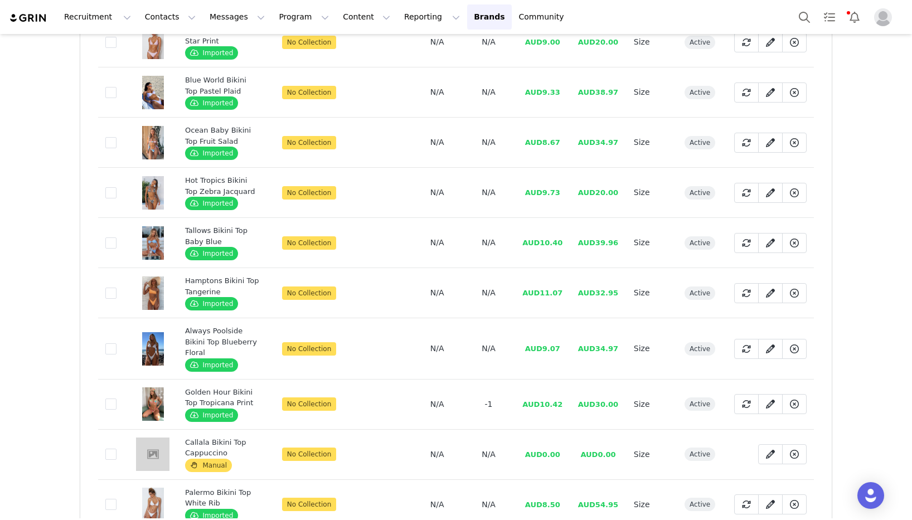
scroll to position [269, 0]
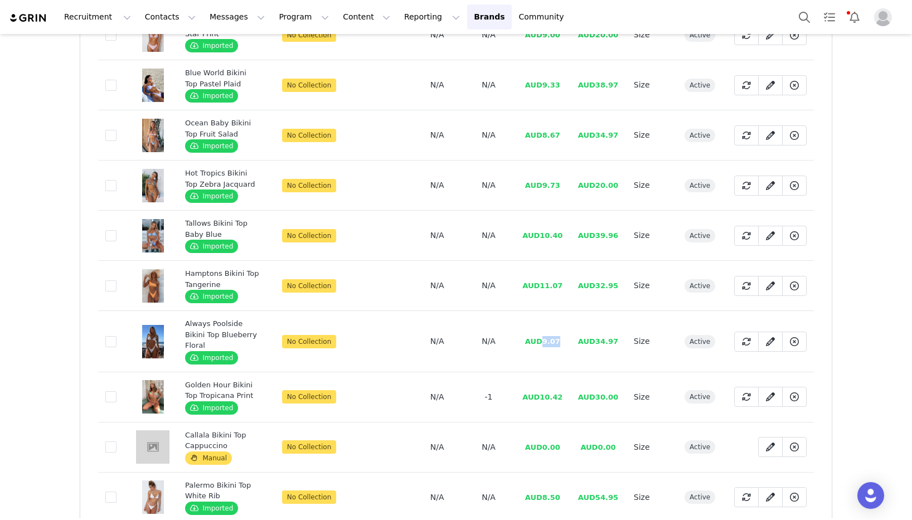
drag, startPoint x: 558, startPoint y: 337, endPoint x: 541, endPoint y: 337, distance: 17.3
click at [541, 337] on td "AUD9.07" at bounding box center [543, 341] width 56 height 61
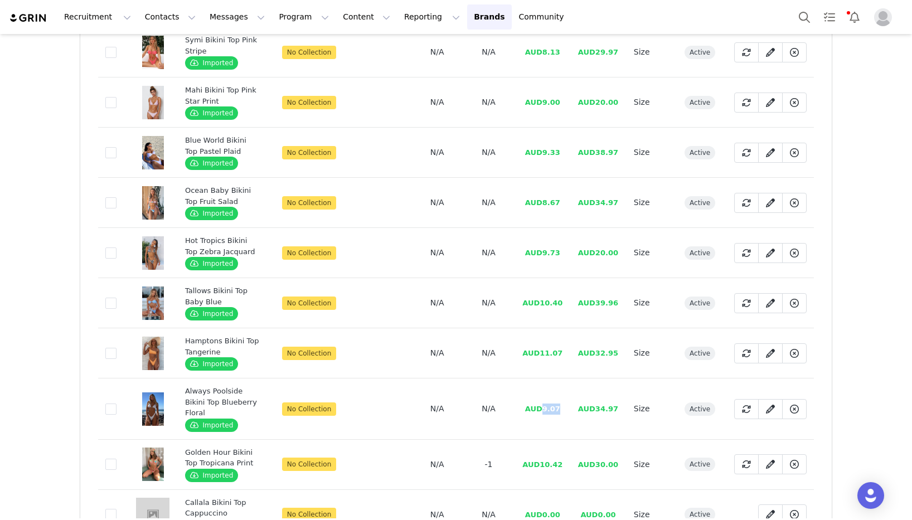
scroll to position [0, 0]
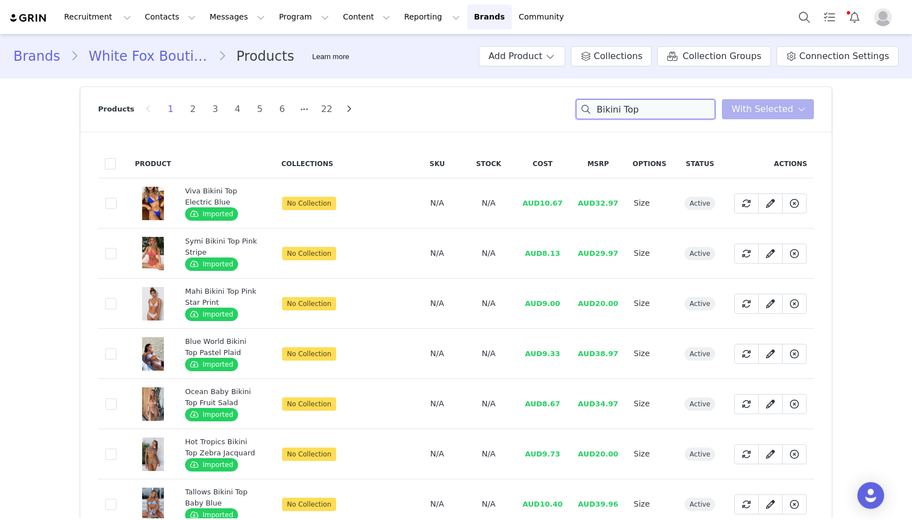
click at [652, 102] on input "Bikini Top" at bounding box center [645, 109] width 139 height 20
paste input "Mhari Bottoms Sunset Belle"
click at [652, 102] on input "Mhari Bottoms Sunset Belle" at bounding box center [645, 109] width 139 height 20
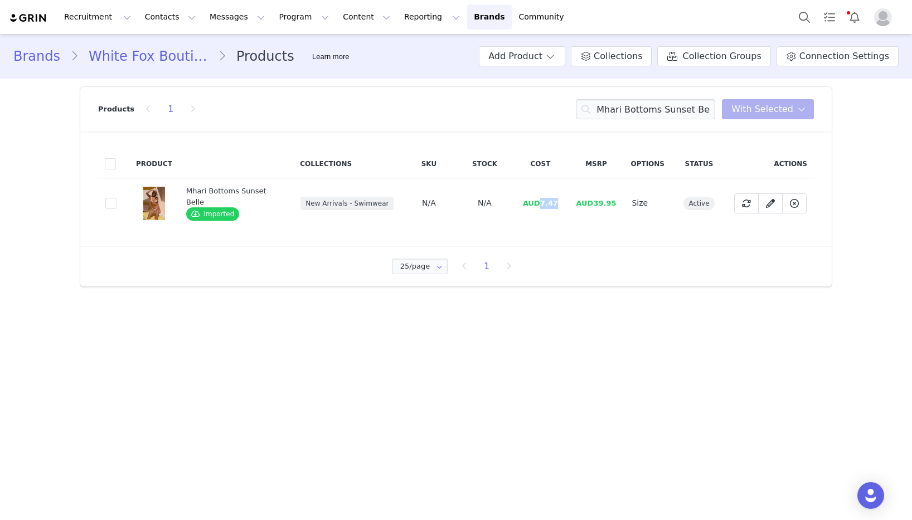
drag, startPoint x: 557, startPoint y: 204, endPoint x: 538, endPoint y: 205, distance: 19.6
click at [538, 205] on td "AUD7.47" at bounding box center [540, 203] width 56 height 50
click at [635, 108] on input "Mhari Bottoms Sunset Belle" at bounding box center [645, 109] width 139 height 20
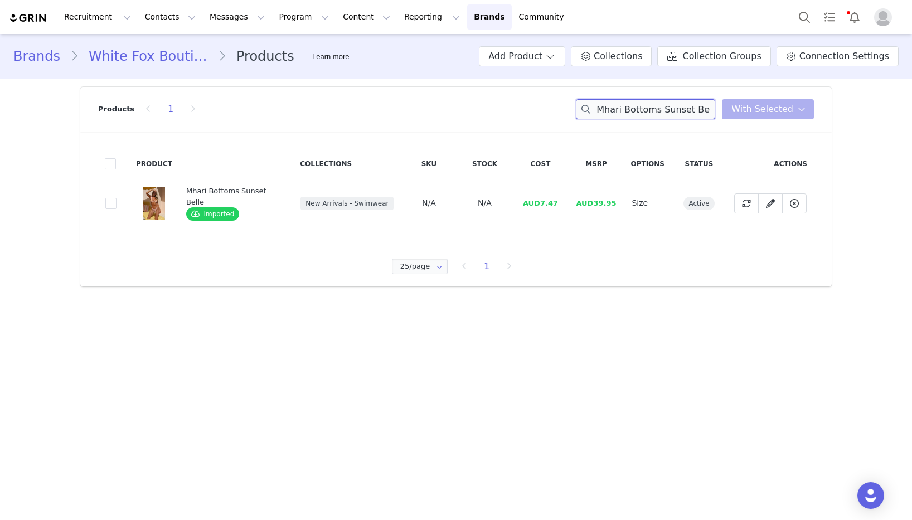
paste input "irage Reversible Bikini Top Forest Plaid/Aqua"
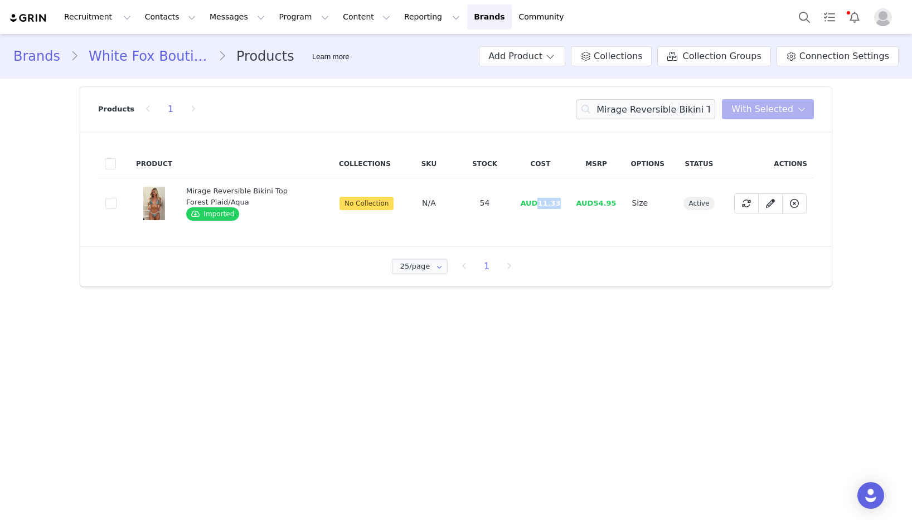
drag, startPoint x: 566, startPoint y: 204, endPoint x: 541, endPoint y: 204, distance: 24.5
click at [541, 204] on td "AUD11.33" at bounding box center [540, 203] width 56 height 50
click at [643, 107] on input "Mirage Reversible Bikini Top Forest Plaid/Aqua" at bounding box center [645, 109] width 139 height 20
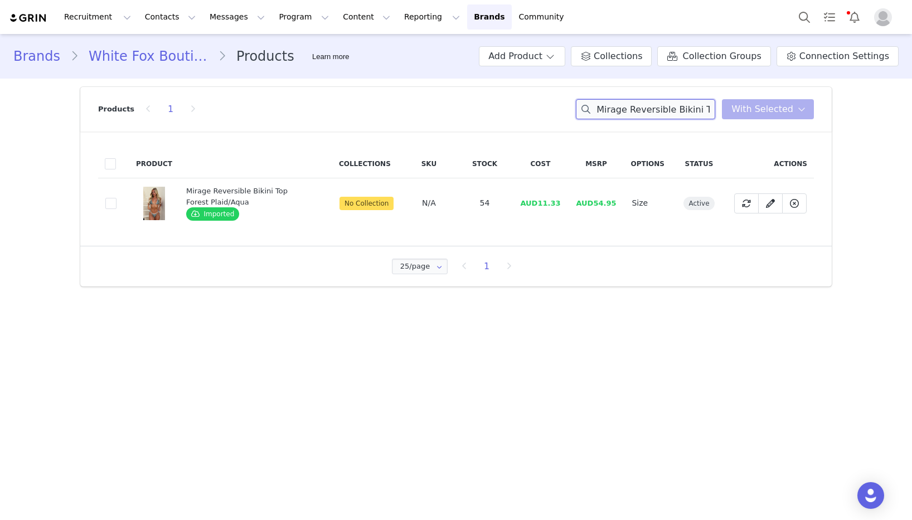
paste input "arisol Reversible Bottoms"
click at [544, 206] on td "AUD9.60" at bounding box center [540, 203] width 56 height 50
click at [641, 110] on input "[PERSON_NAME] Reversible Bottoms Forest Plaid/Aqua" at bounding box center [645, 109] width 139 height 20
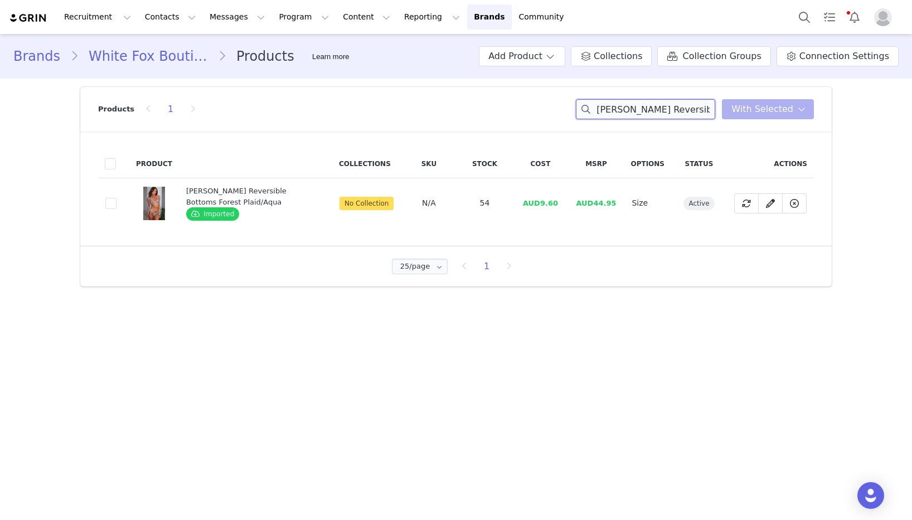
paste input "[PERSON_NAME] Top Handle Bag Cream"
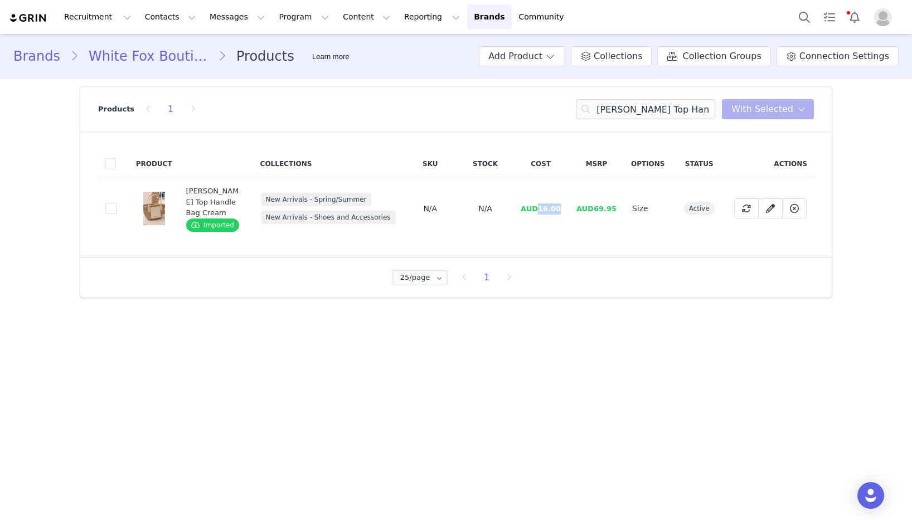
drag, startPoint x: 560, startPoint y: 210, endPoint x: 541, endPoint y: 210, distance: 19.0
click at [541, 210] on td "AUD16.00" at bounding box center [541, 208] width 56 height 61
click at [658, 103] on input "[PERSON_NAME] Top Handle Bag Cream" at bounding box center [645, 109] width 139 height 20
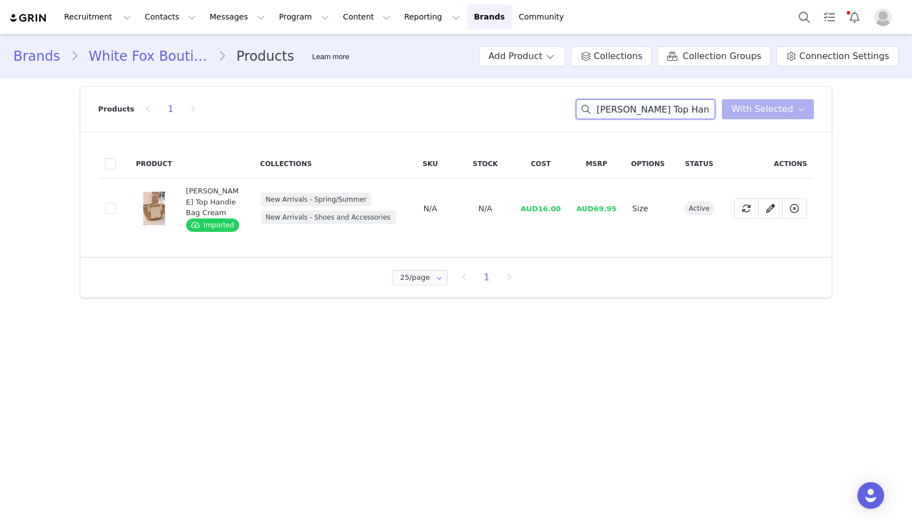
paste input "[PERSON_NAME] Lemon Polka Dot"
drag, startPoint x: 543, startPoint y: 278, endPoint x: 560, endPoint y: 211, distance: 69.7
click at [542, 276] on div "25/page 25/page 50/page 100/page 1" at bounding box center [456, 278] width 752 height 40
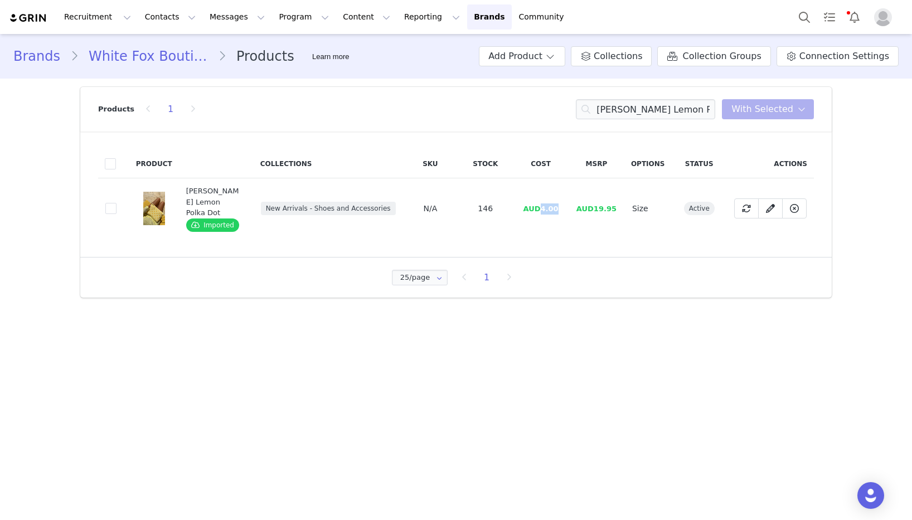
drag, startPoint x: 564, startPoint y: 205, endPoint x: 540, endPoint y: 206, distance: 24.0
click at [540, 206] on td "AUD4.00" at bounding box center [541, 208] width 56 height 61
click at [684, 110] on input "[PERSON_NAME] Lemon Polka Dot" at bounding box center [645, 109] width 139 height 20
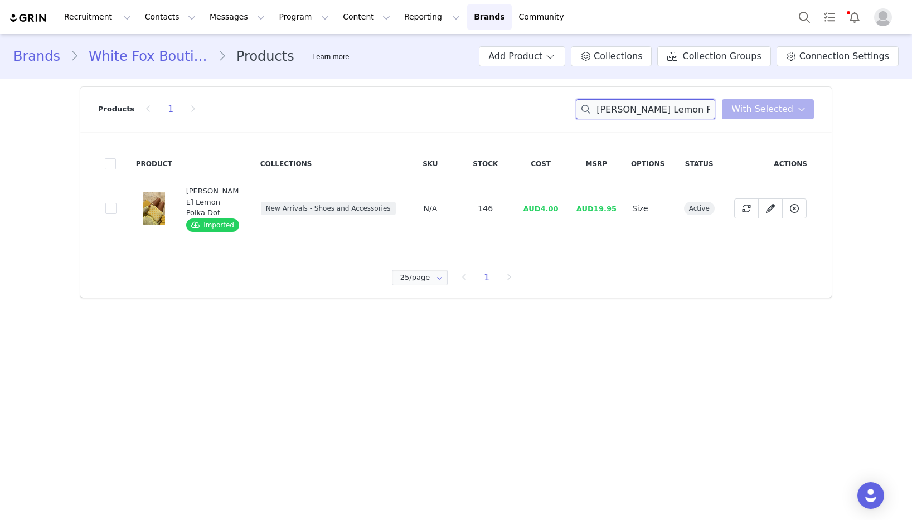
paste input "Gave You Everything Oversized Hoodie Volcanic"
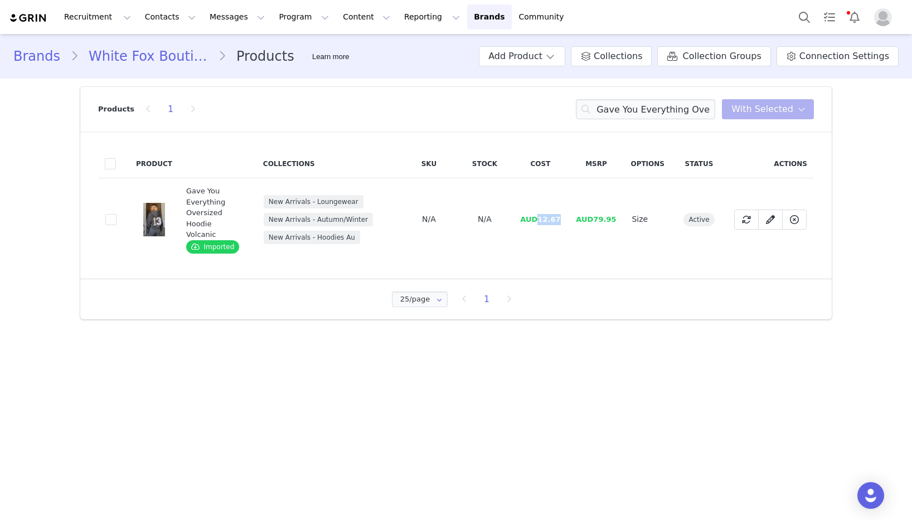
drag, startPoint x: 563, startPoint y: 213, endPoint x: 545, endPoint y: 214, distance: 17.3
click at [541, 213] on td "AUD12.67" at bounding box center [540, 219] width 56 height 83
click at [695, 109] on input "Gave You Everything Oversized Hoodie Volcanic" at bounding box center [645, 109] width 139 height 20
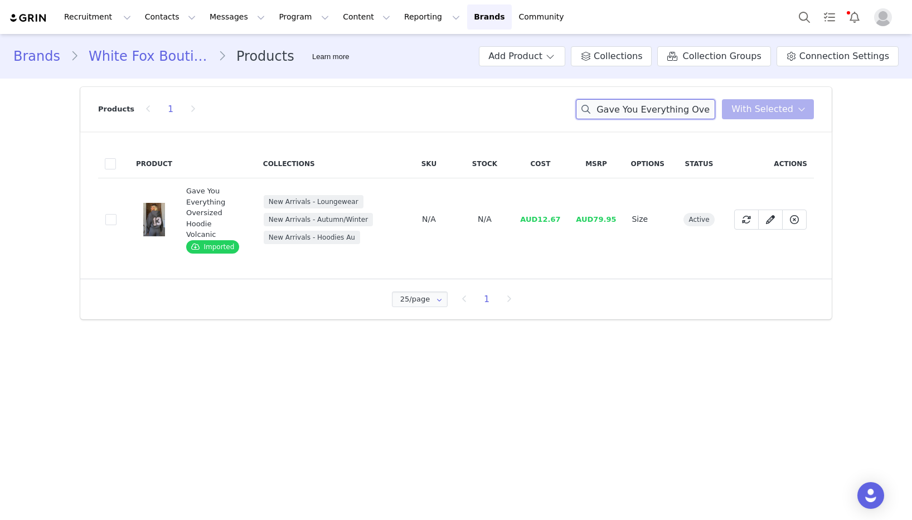
paste input "Wide Leg Sweatpants"
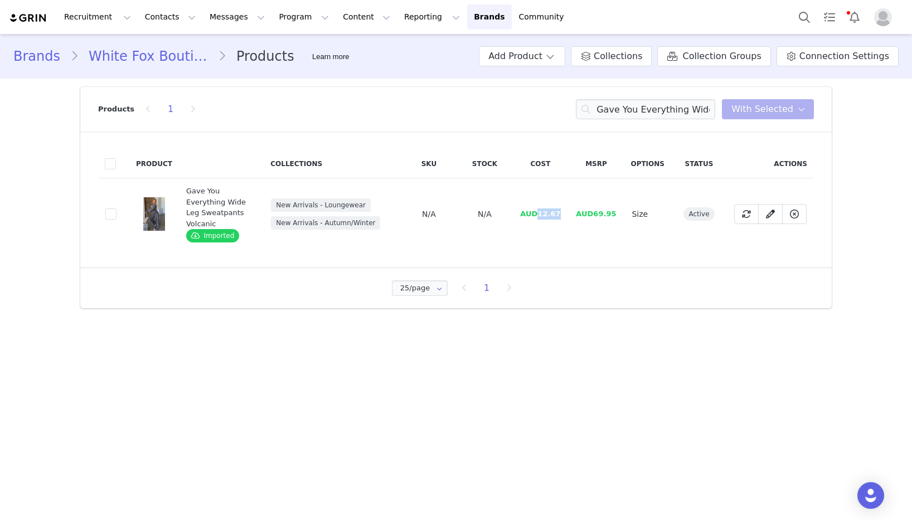
drag, startPoint x: 563, startPoint y: 215, endPoint x: 541, endPoint y: 217, distance: 21.9
click at [541, 217] on td "AUD12.67" at bounding box center [540, 214] width 56 height 72
click at [640, 105] on input "Gave You Everything Wide Leg Sweatpants Volcanic" at bounding box center [645, 109] width 139 height 20
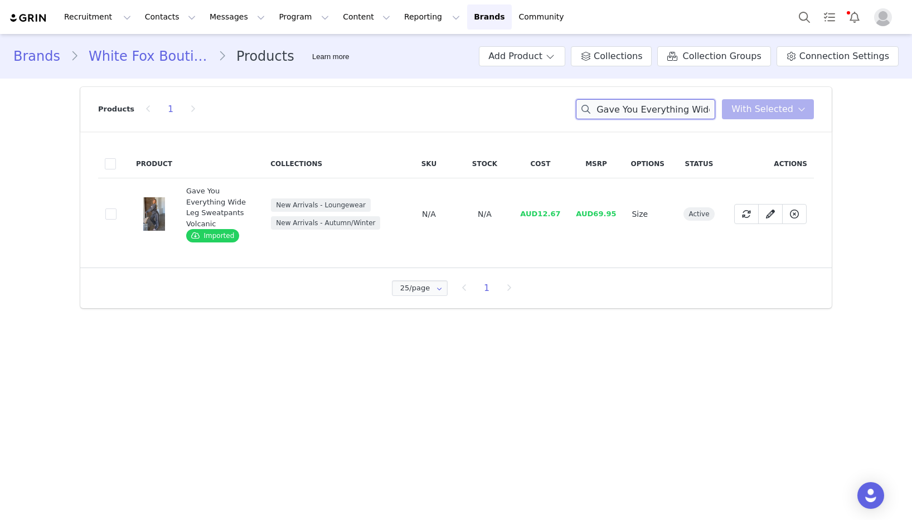
paste input "Core Classic Lounge Shorts Moon"
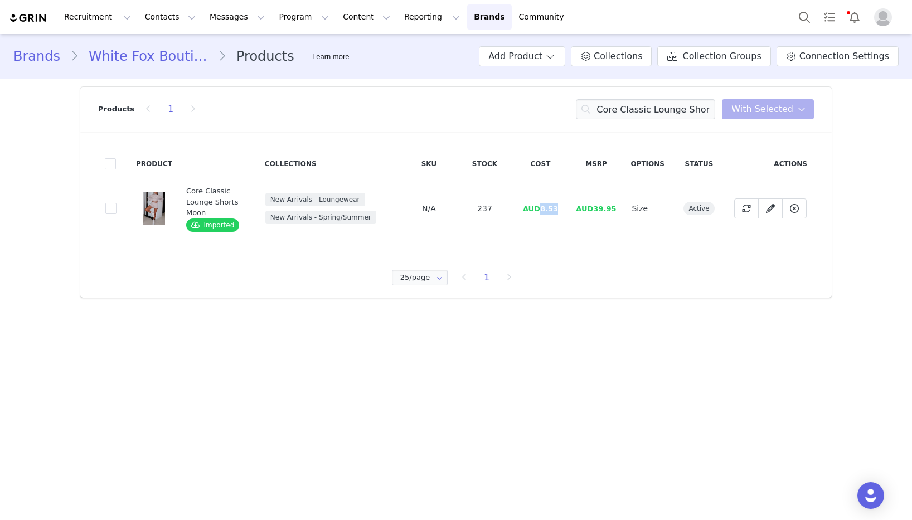
drag, startPoint x: 562, startPoint y: 210, endPoint x: 543, endPoint y: 210, distance: 19.5
click at [543, 210] on td "AUD8.53" at bounding box center [540, 208] width 56 height 61
click at [679, 103] on input "Core Classic Lounge Shorts Moon" at bounding box center [645, 109] width 139 height 20
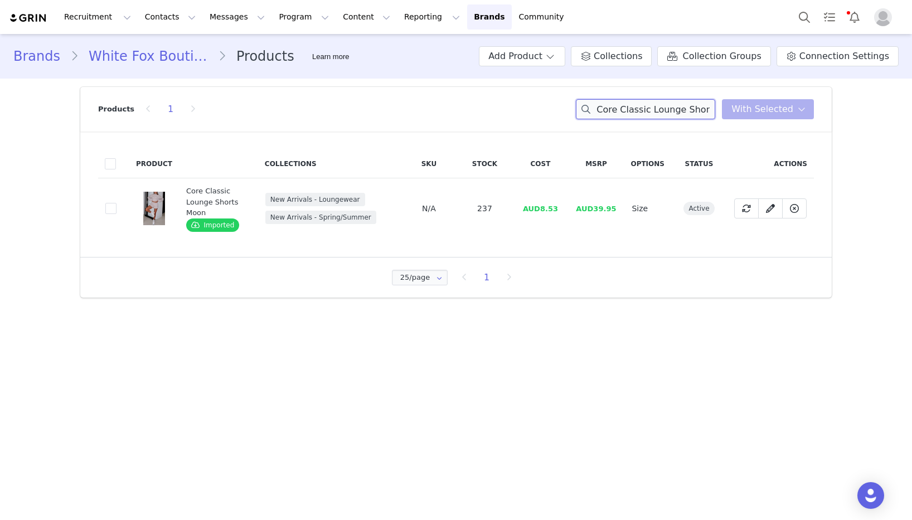
paste input "Moving Different Playsuit Navy"
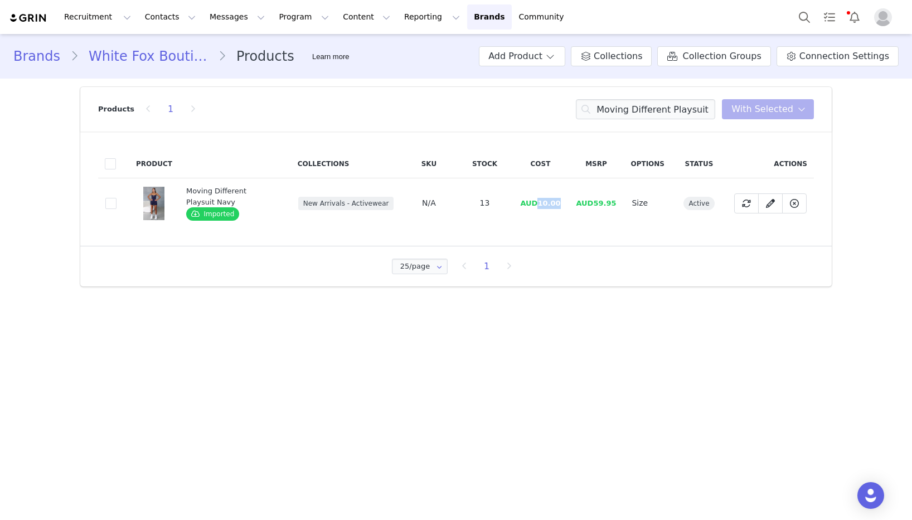
drag, startPoint x: 554, startPoint y: 205, endPoint x: 541, endPoint y: 205, distance: 12.8
click at [541, 205] on td "AUD10.00" at bounding box center [540, 203] width 56 height 50
click at [664, 104] on input "Moving Different Playsuit Navy" at bounding box center [645, 109] width 139 height 20
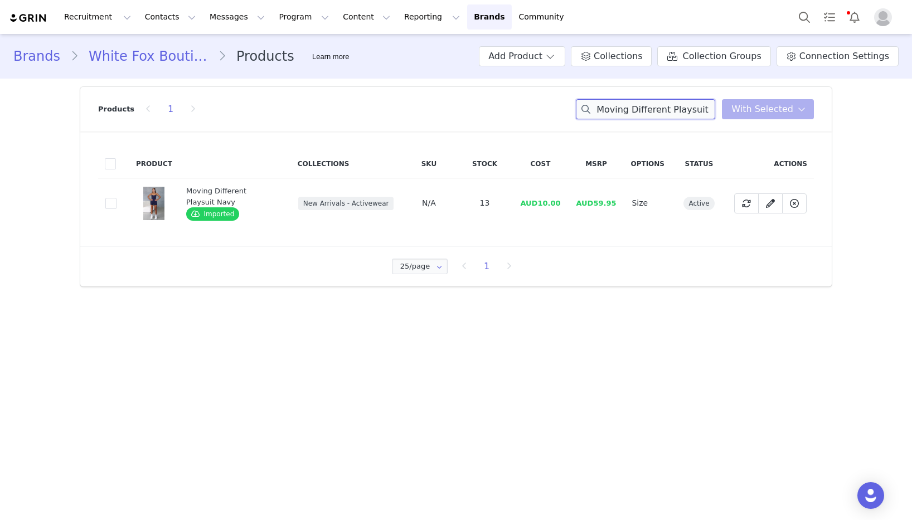
paste input "Can't Miss It Lounge Shorts Grey Marle/Rose Gold"
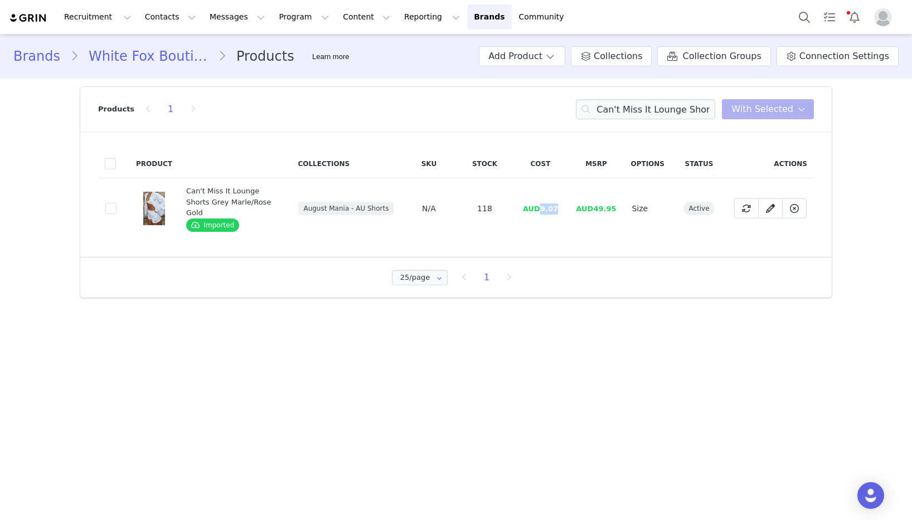
drag, startPoint x: 563, startPoint y: 203, endPoint x: 543, endPoint y: 204, distance: 20.6
click at [543, 204] on td "AUD9.07" at bounding box center [540, 208] width 56 height 61
click at [654, 108] on input "Can't Miss It Lounge Shorts Grey Marle/Rose Gold" at bounding box center [645, 109] width 139 height 20
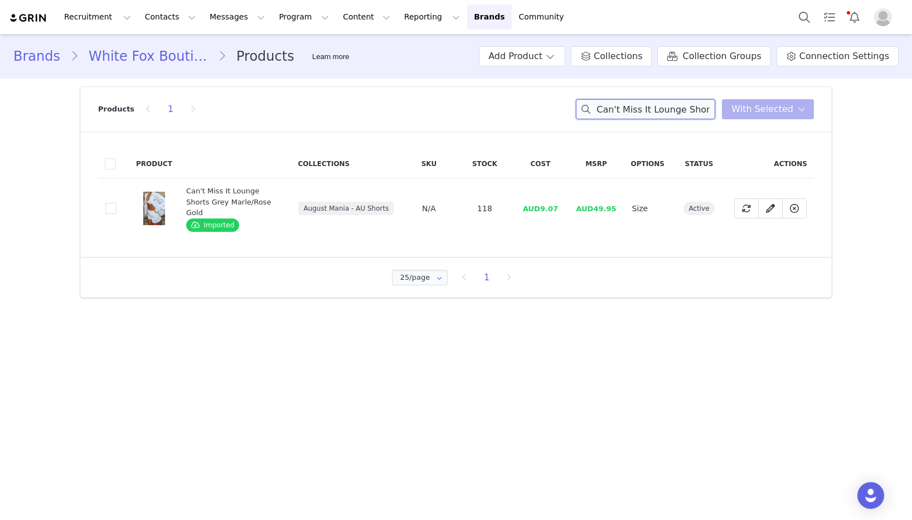
paste input "From The Archives Lexi Sweatpants Pink"
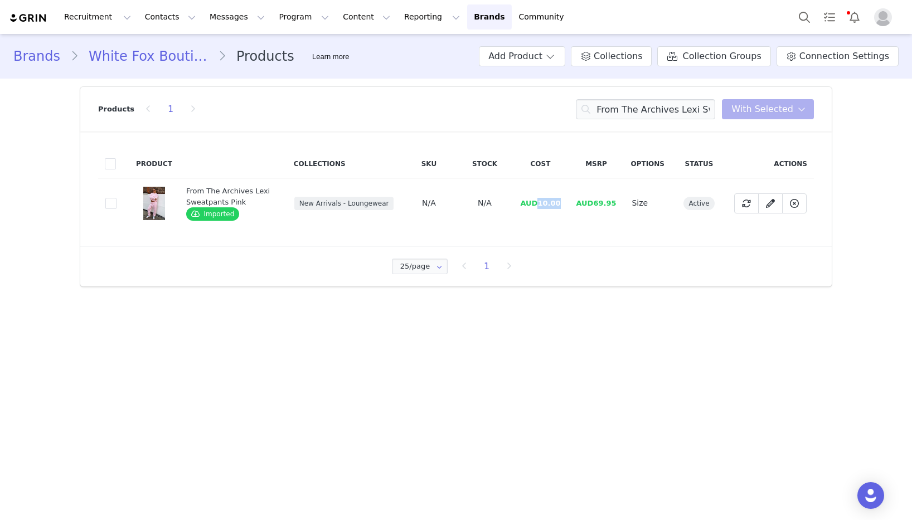
drag, startPoint x: 569, startPoint y: 206, endPoint x: 541, endPoint y: 205, distance: 27.9
click at [541, 205] on td "AUD10.00" at bounding box center [540, 203] width 56 height 50
click at [675, 119] on div "Products 1 From The Archives Lexi Sweatpants Pink You have 0 product s selected…" at bounding box center [456, 109] width 716 height 45
click at [673, 118] on input "From The Archives Lexi Sweatpants Pink" at bounding box center [645, 109] width 139 height 20
click at [671, 115] on input "From The Archives Lexi Sweatpants Pink" at bounding box center [645, 109] width 139 height 20
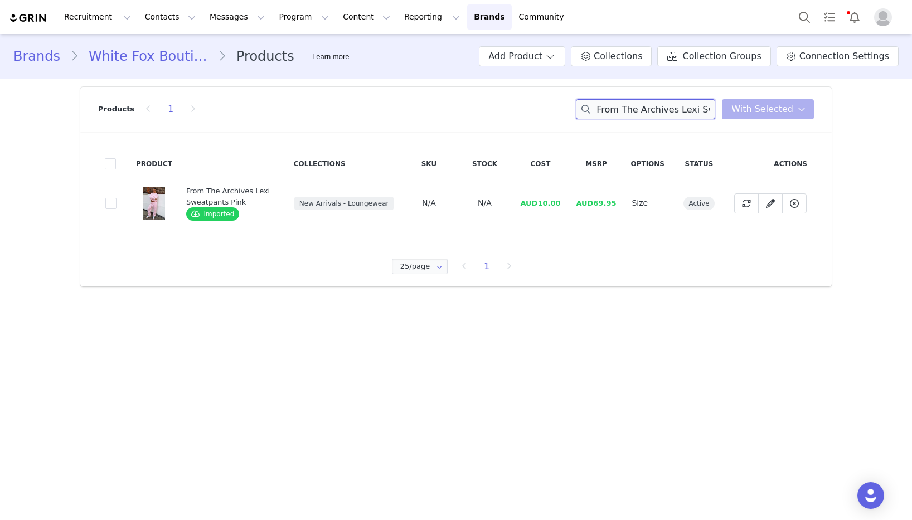
click at [671, 115] on input "From The Archives Lexi Sweatpants Pink" at bounding box center [645, 109] width 139 height 20
paste input "Oversized Hoodie"
drag, startPoint x: 569, startPoint y: 204, endPoint x: 541, endPoint y: 206, distance: 27.4
click at [541, 206] on td "AUD11.33" at bounding box center [540, 203] width 56 height 50
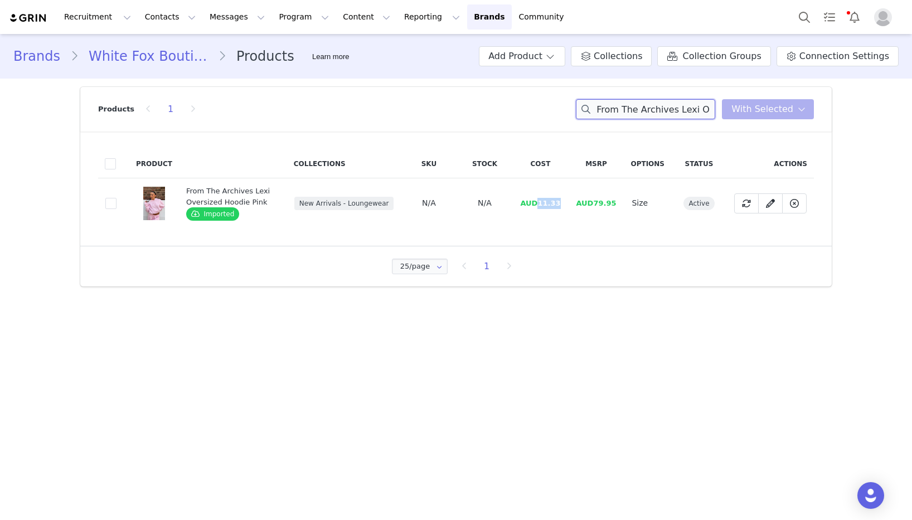
click at [673, 107] on input "From The Archives Lexi Oversized Hoodie Pink" at bounding box center [645, 109] width 139 height 20
paste input "Offstage Cropped Zip Hoodie Mineral Grey"
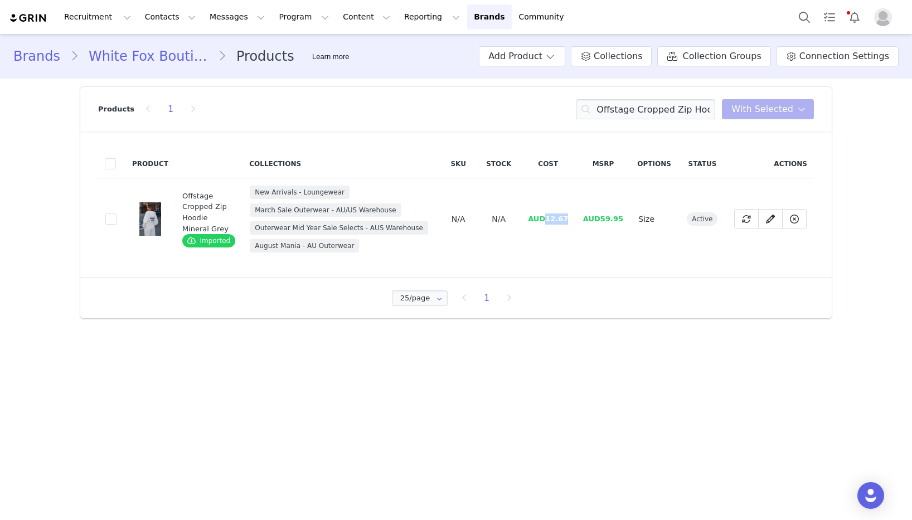
drag, startPoint x: 569, startPoint y: 221, endPoint x: 549, endPoint y: 221, distance: 20.1
click at [549, 221] on td "AUD12.67" at bounding box center [548, 219] width 55 height 82
click at [618, 109] on input "Offstage Cropped Zip Hoodie Mineral Grey" at bounding box center [645, 109] width 139 height 20
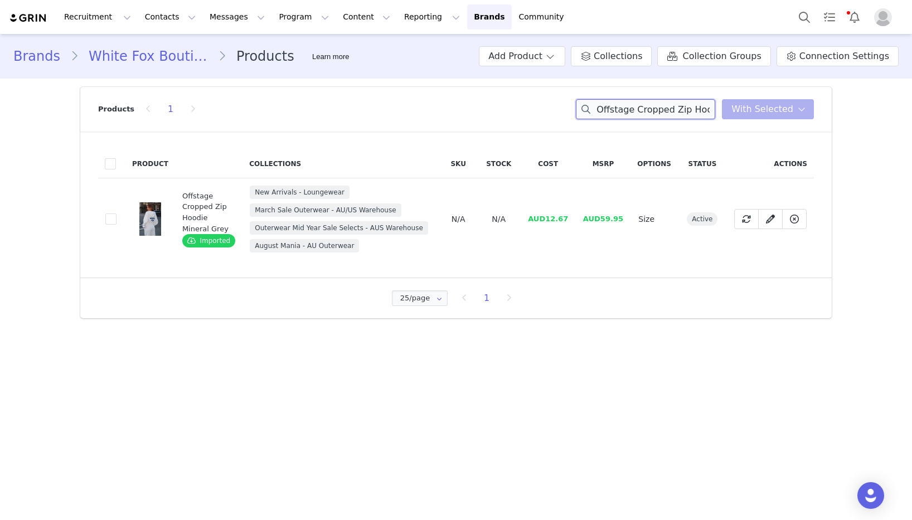
paste input "Wide Leg Sweatpants"
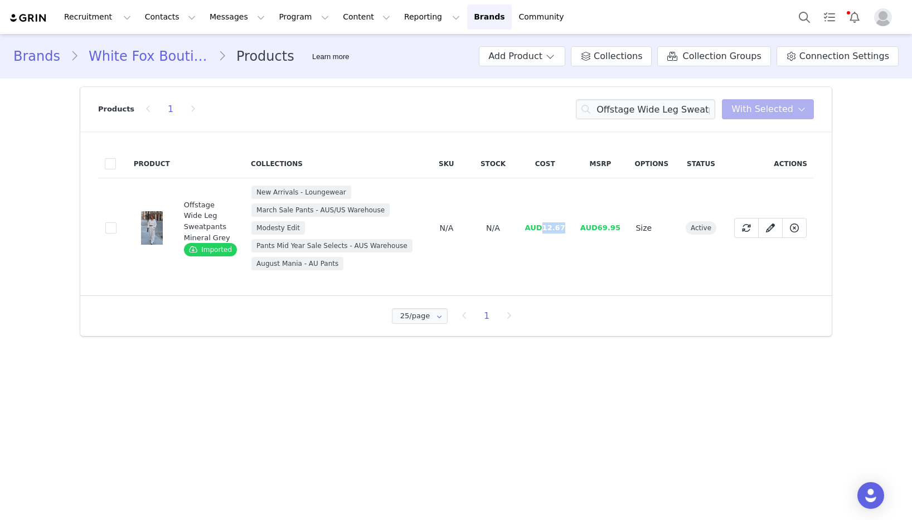
drag, startPoint x: 565, startPoint y: 226, endPoint x: 541, endPoint y: 228, distance: 24.0
click at [541, 228] on td "AUD12.67" at bounding box center [545, 228] width 55 height 100
click at [621, 110] on input "Offstage Wide Leg Sweatpants Mineral Grey" at bounding box center [645, 109] width 139 height 20
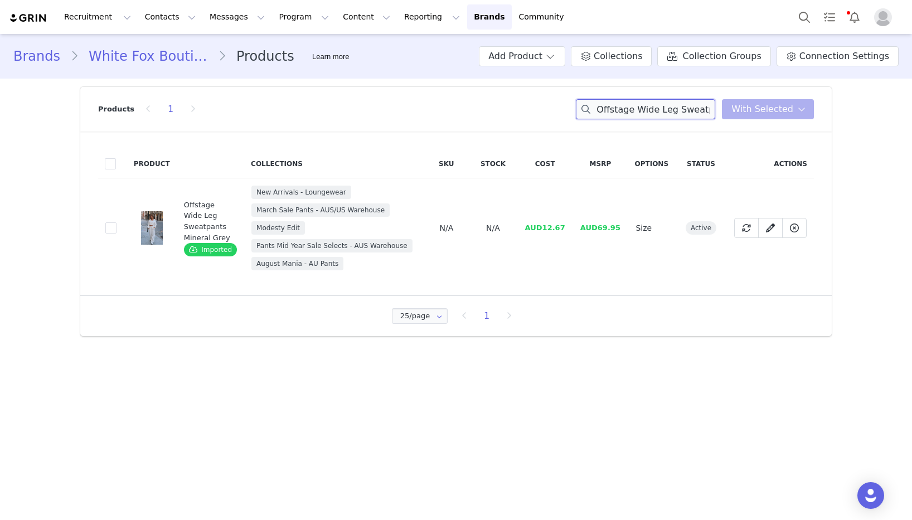
paste input "Season 7 Oversized Sweater Monument"
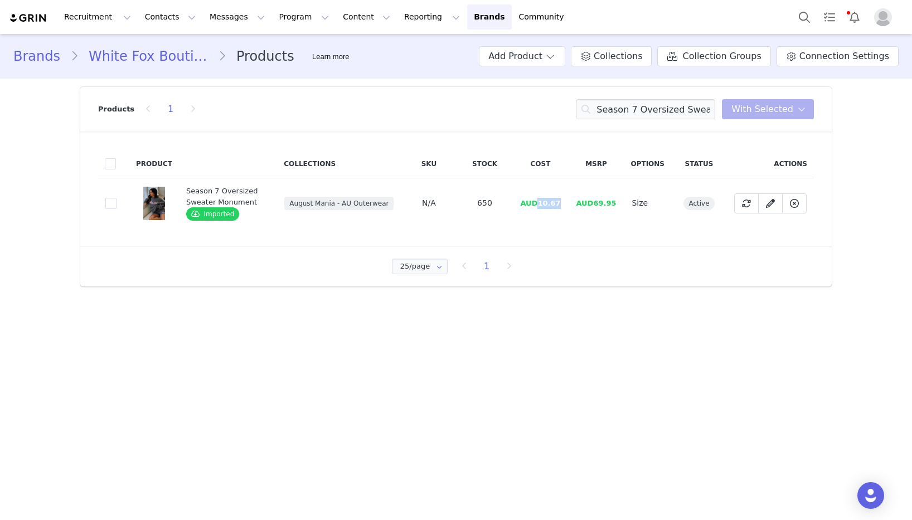
drag, startPoint x: 563, startPoint y: 204, endPoint x: 538, endPoint y: 204, distance: 24.5
click at [538, 204] on td "AUD10.67" at bounding box center [540, 203] width 56 height 50
click at [674, 113] on input "Season 7 Oversized Sweater Monument" at bounding box center [645, 109] width 139 height 20
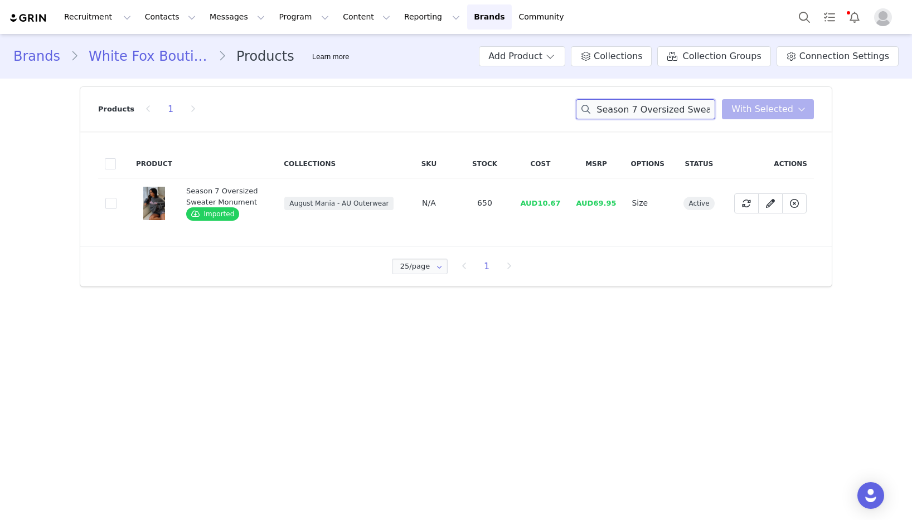
paste input "Lounge Shorts"
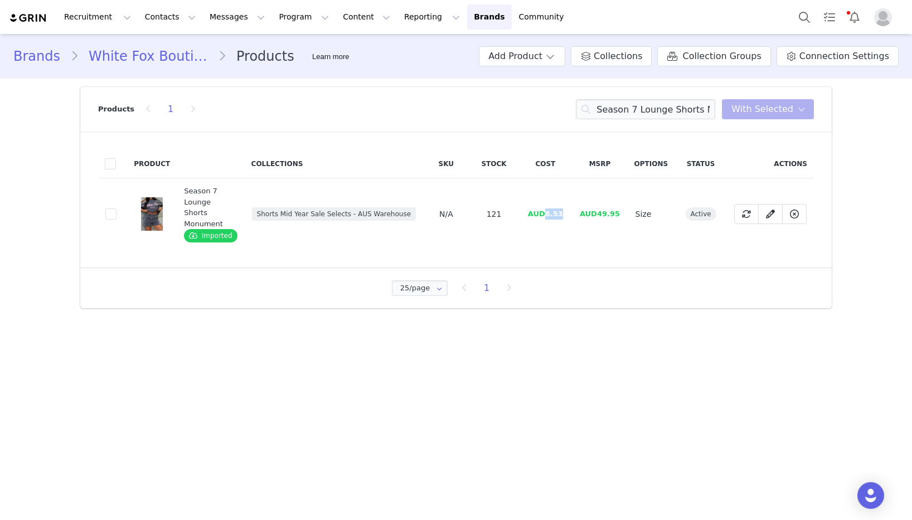
drag, startPoint x: 564, startPoint y: 214, endPoint x: 545, endPoint y: 215, distance: 19.0
click at [545, 215] on td "AUD8.53" at bounding box center [546, 214] width 54 height 72
click at [664, 110] on input "Season 7 Lounge Shorts Monument" at bounding box center [645, 109] width 139 height 20
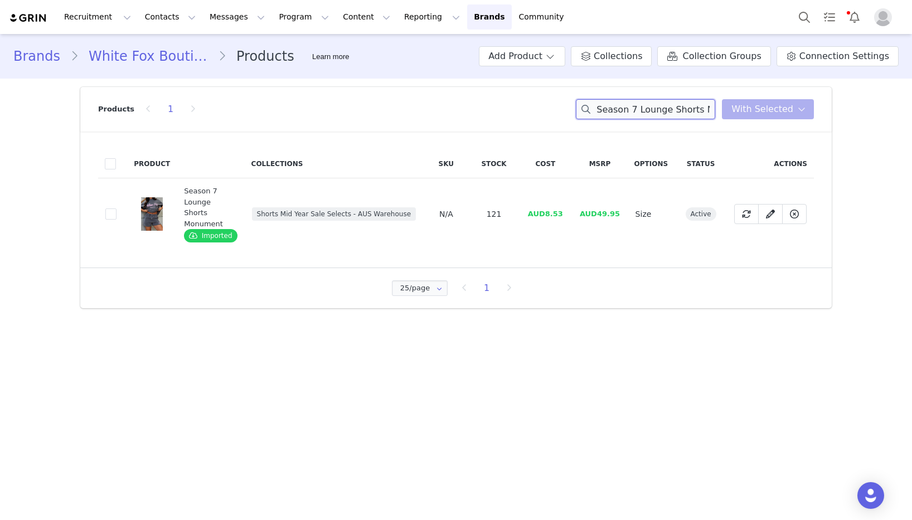
paste input "Core Classic Oversized Hoodie Volcanic"
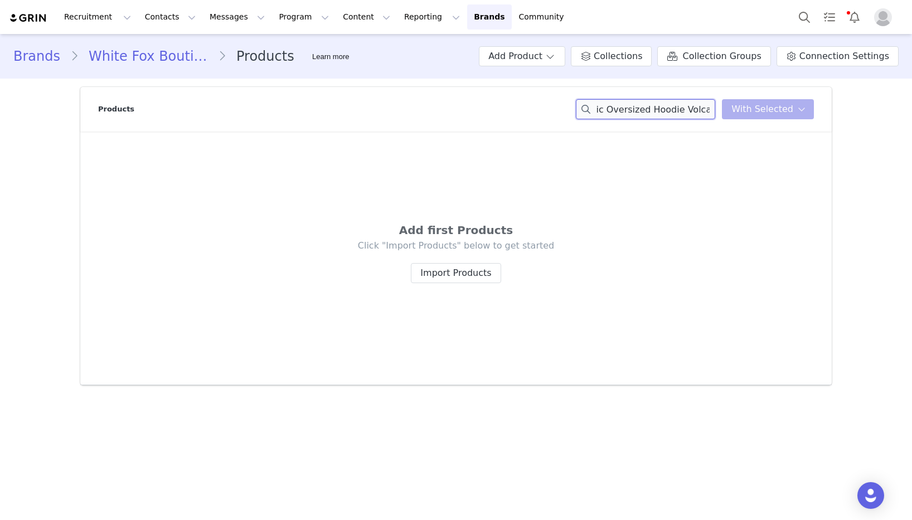
click at [688, 109] on input "Core Classic Oversized Hoodie Volcanic" at bounding box center [645, 109] width 139 height 20
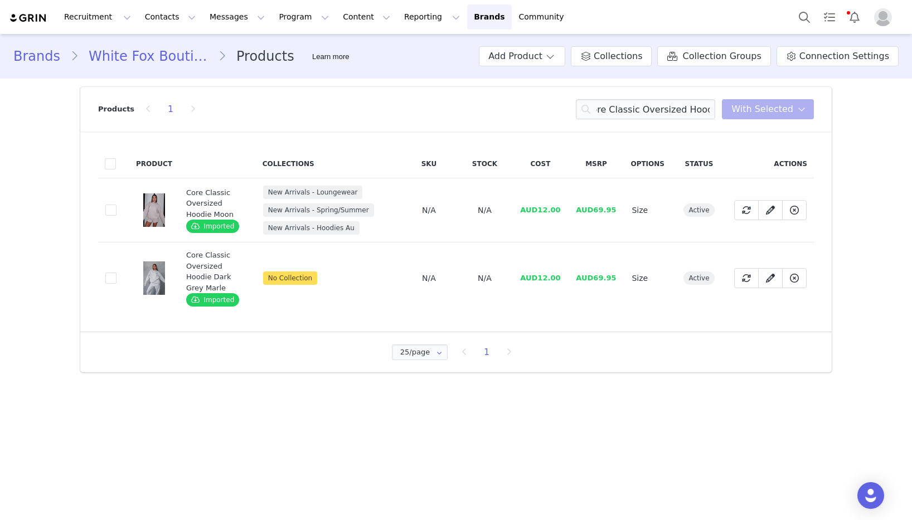
scroll to position [0, 0]
drag, startPoint x: 557, startPoint y: 212, endPoint x: 543, endPoint y: 212, distance: 14.0
click at [543, 212] on td "AUD12.00" at bounding box center [540, 210] width 56 height 64
click at [668, 100] on input "Core Classic Oversized Hoodie" at bounding box center [645, 109] width 139 height 20
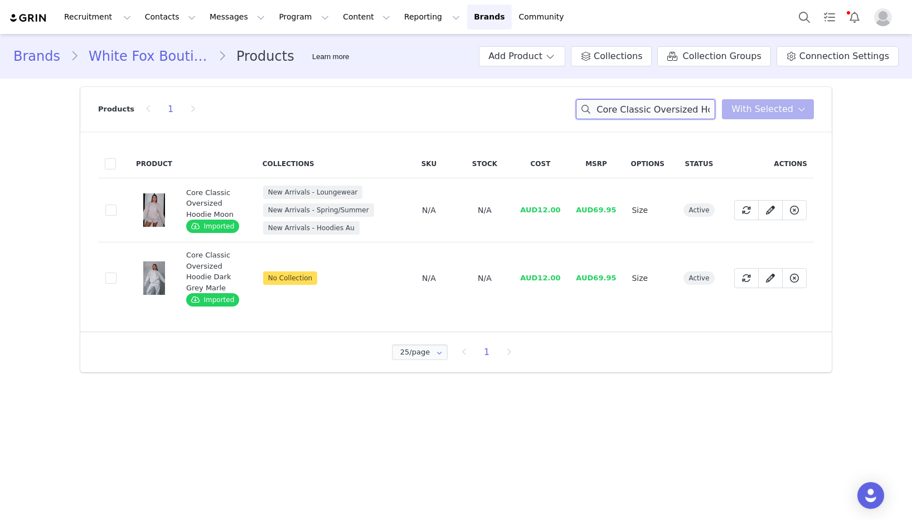
click at [668, 100] on input "Core Classic Oversized Hoodie" at bounding box center [645, 109] width 139 height 20
paste input "Sweatpants Volcanic"
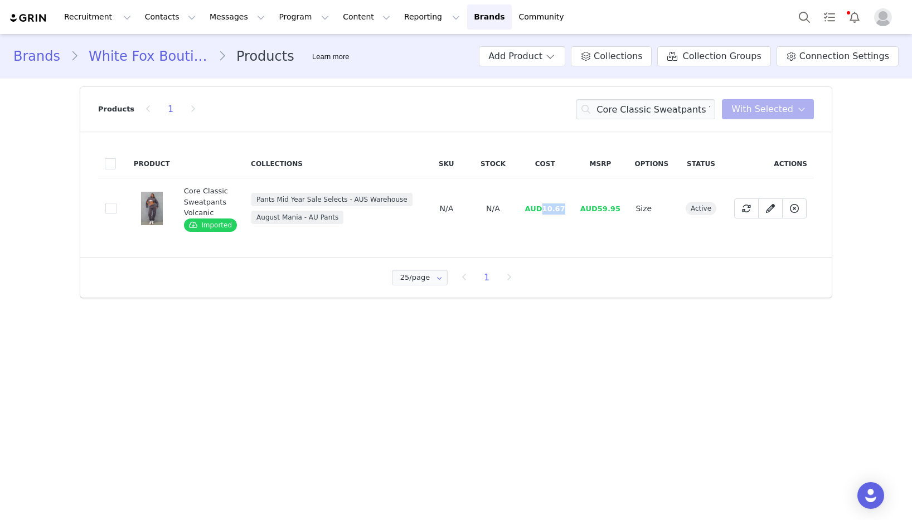
drag, startPoint x: 570, startPoint y: 207, endPoint x: 544, endPoint y: 210, distance: 25.8
click at [544, 210] on td "AUD10.67" at bounding box center [545, 208] width 55 height 61
click at [656, 109] on input "Core Classic Sweatpants Volcanic" at bounding box center [645, 109] width 139 height 20
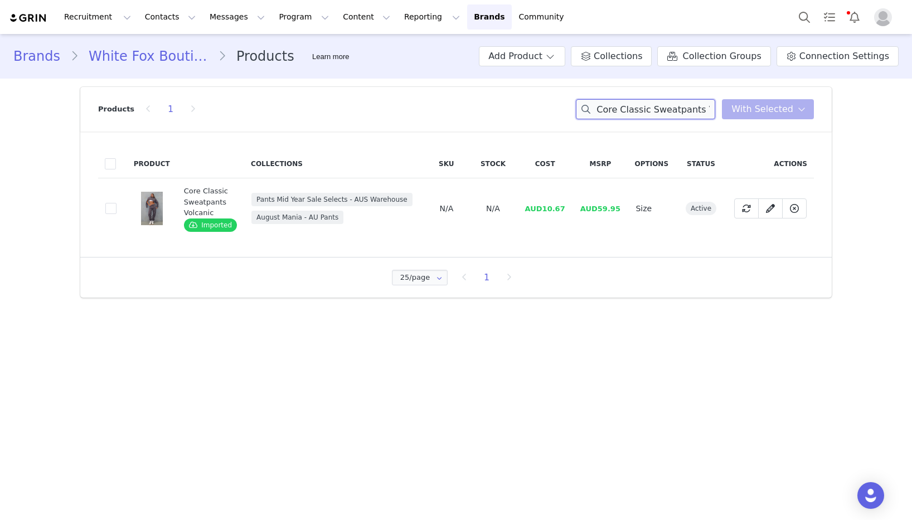
paste input "Oversized Tee White"
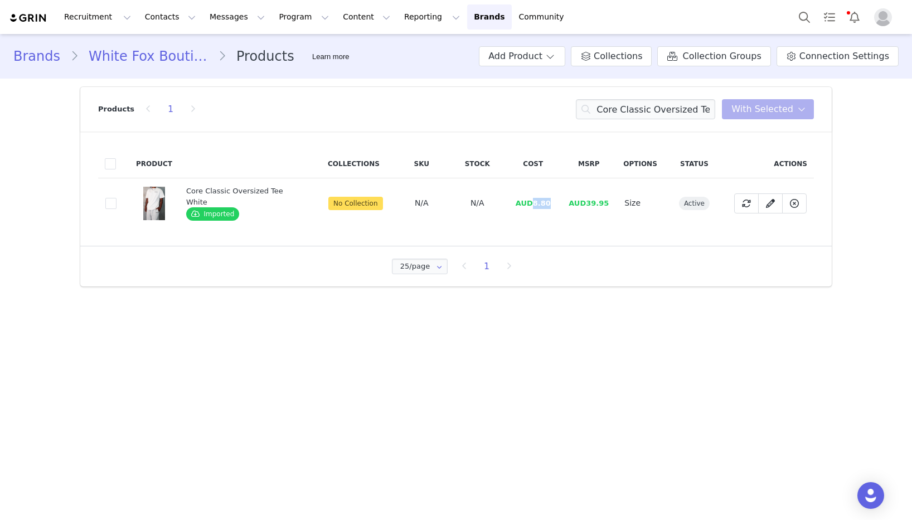
drag, startPoint x: 548, startPoint y: 205, endPoint x: 410, endPoint y: 219, distance: 138.4
click at [530, 206] on td "AUD8.80" at bounding box center [533, 203] width 56 height 50
click at [656, 110] on input "Core Classic Oversized Tee White" at bounding box center [645, 109] width 139 height 20
click at [656, 111] on input "Core Classic Oversized Tee White" at bounding box center [645, 109] width 139 height 20
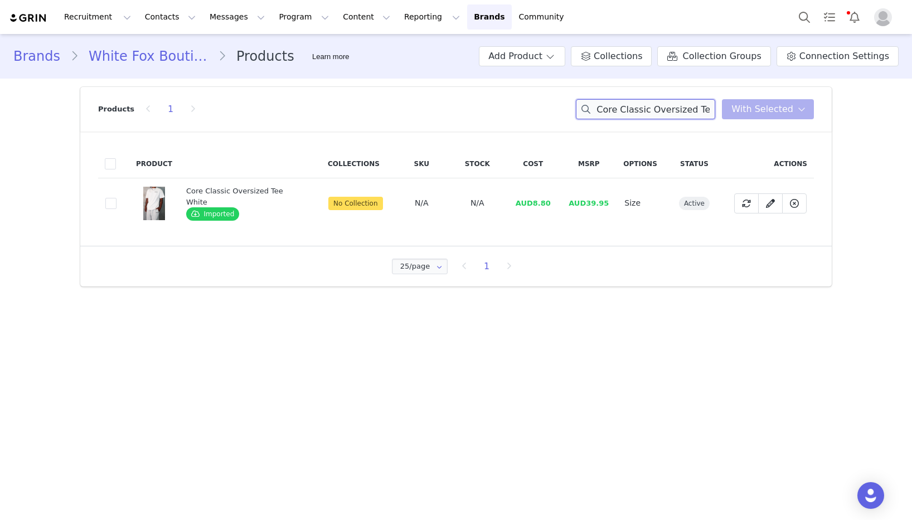
paste input "an't Miss It Boxy Zip Front Hoodie Navy"
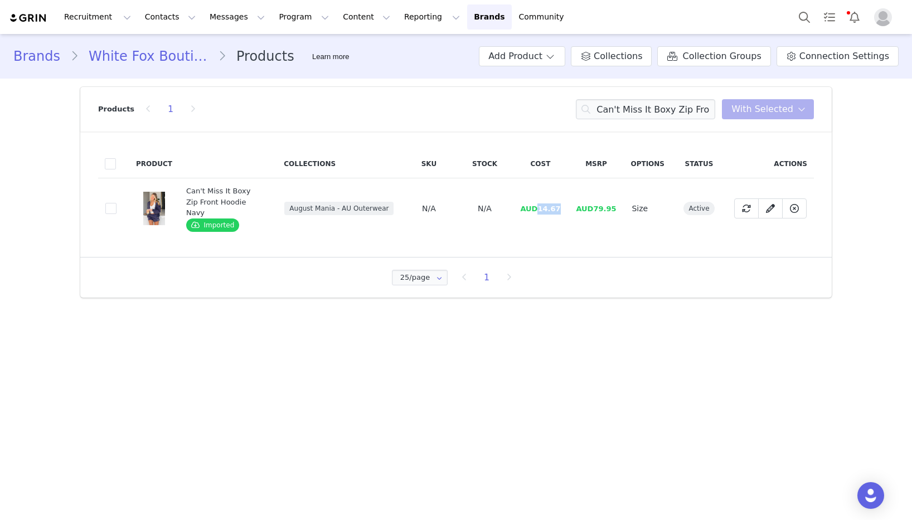
drag, startPoint x: 562, startPoint y: 204, endPoint x: 541, endPoint y: 204, distance: 21.2
click at [541, 204] on td "AUD14.67" at bounding box center [540, 208] width 56 height 61
click at [679, 106] on input "Can't Miss It Boxy Zip Front Hoodie Navy" at bounding box center [645, 109] width 139 height 20
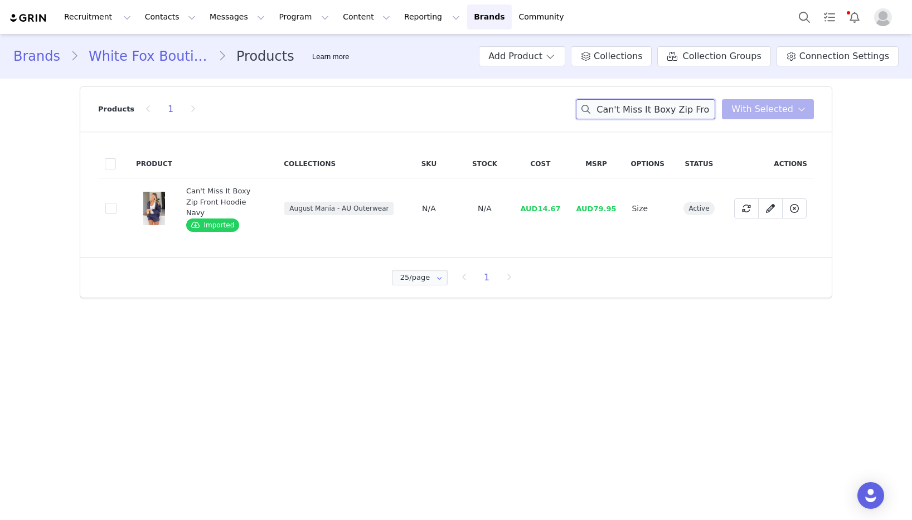
paste input "Lounge Shorts"
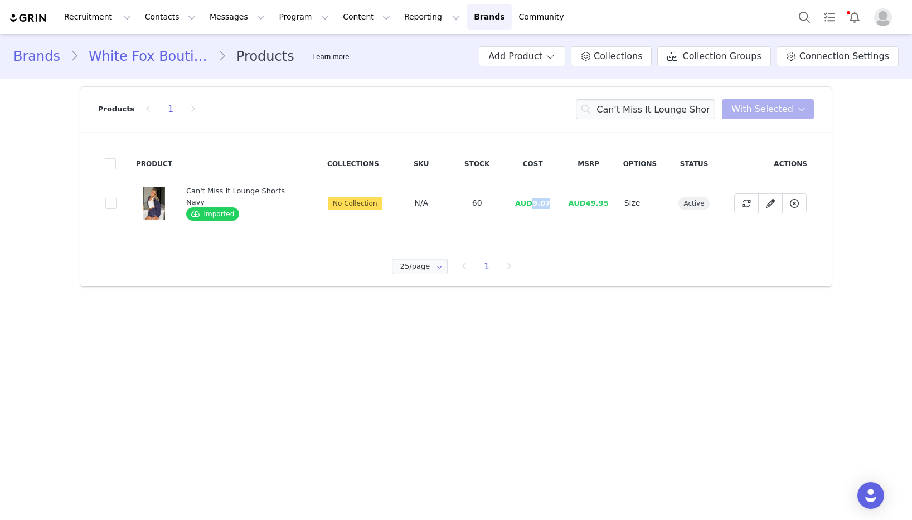
drag, startPoint x: 549, startPoint y: 204, endPoint x: 529, endPoint y: 204, distance: 19.5
click at [529, 204] on td "AUD9.07" at bounding box center [533, 203] width 56 height 50
click at [618, 105] on input "Can't Miss It Lounge Shorts Navy" at bounding box center [645, 109] width 139 height 20
paste
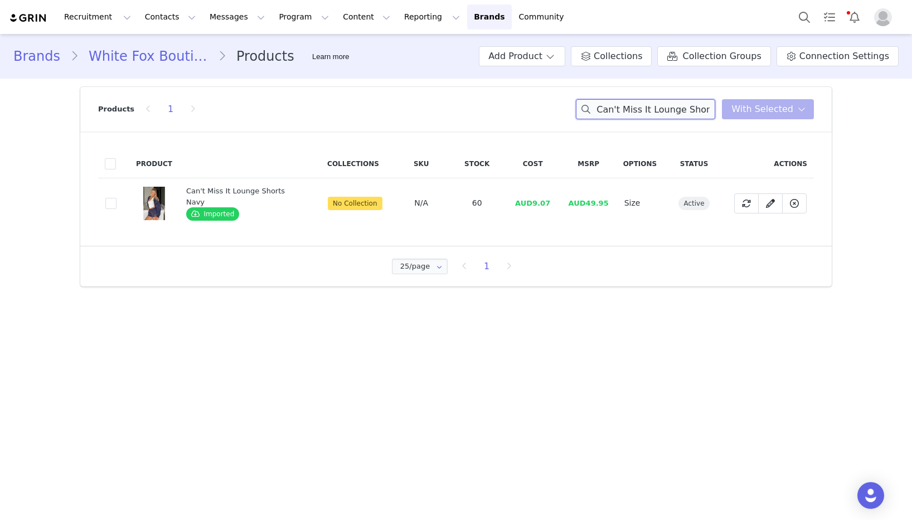
click at [618, 105] on input "Can't Miss It Lounge Shorts Navy" at bounding box center [645, 109] width 139 height 20
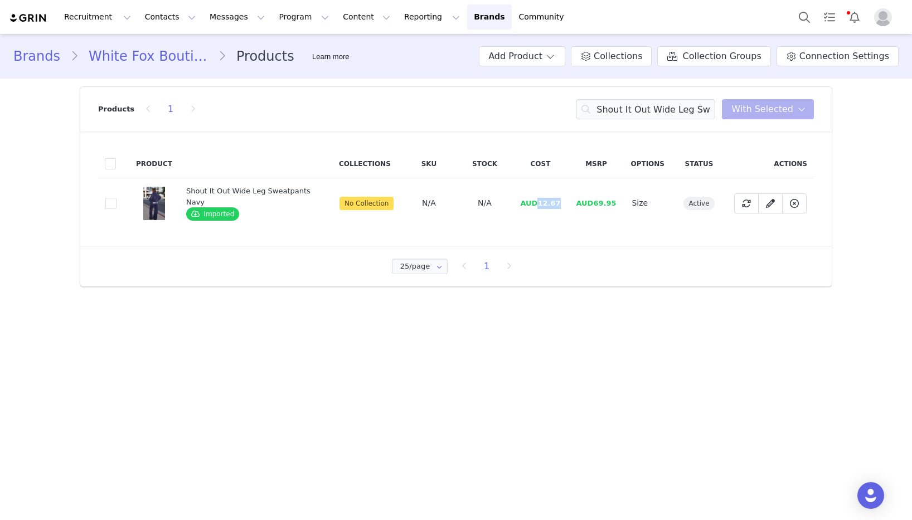
drag, startPoint x: 558, startPoint y: 199, endPoint x: 539, endPoint y: 203, distance: 19.4
click at [539, 203] on span "AUD12.67" at bounding box center [540, 203] width 40 height 8
click at [680, 112] on input "Shout It Out Wide Leg Sweatpants Navy" at bounding box center [645, 109] width 139 height 20
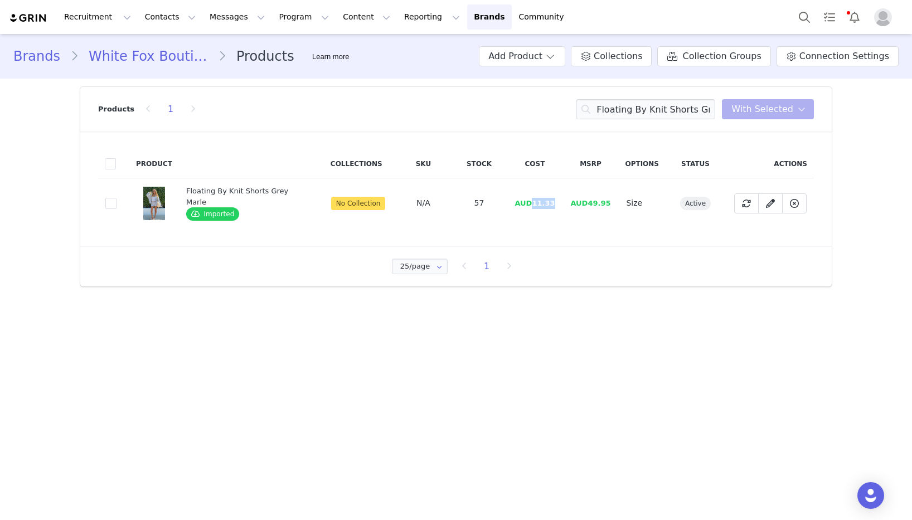
drag, startPoint x: 559, startPoint y: 206, endPoint x: 304, endPoint y: 225, distance: 255.5
click at [530, 207] on td "AUD11.33" at bounding box center [535, 203] width 56 height 50
click at [686, 110] on input "Floating By Knit Shorts Grey Marle" at bounding box center [645, 109] width 139 height 20
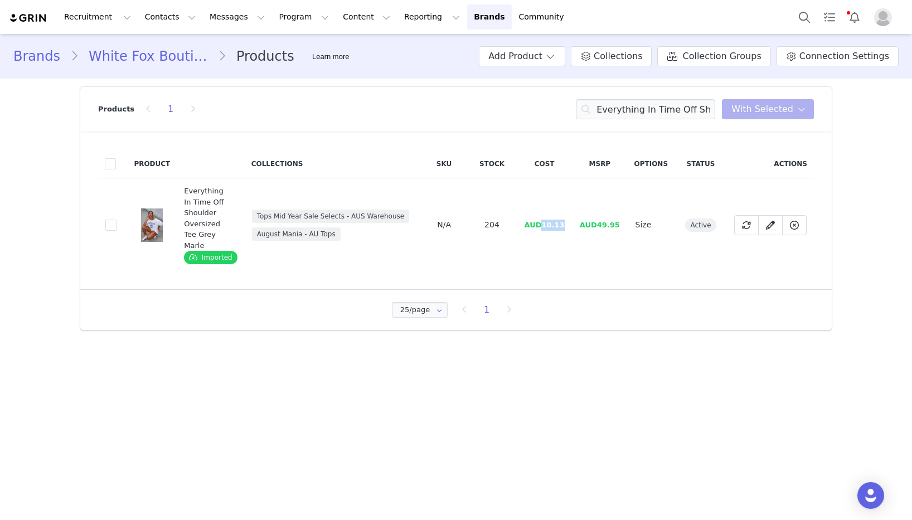
drag, startPoint x: 566, startPoint y: 228, endPoint x: 543, endPoint y: 227, distance: 22.9
click at [543, 227] on td "AUD10.13" at bounding box center [544, 225] width 55 height 94
click at [625, 109] on input "Everything In Time Off Shoulder Oversized Tee Grey" at bounding box center [645, 109] width 139 height 20
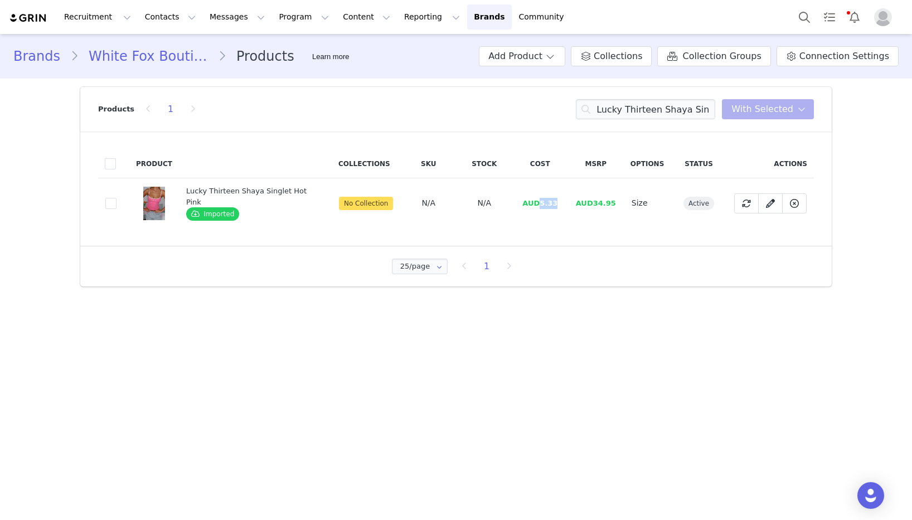
drag, startPoint x: 557, startPoint y: 206, endPoint x: 537, endPoint y: 207, distance: 19.5
click at [537, 207] on td "AUD5.33" at bounding box center [540, 203] width 56 height 50
click at [654, 111] on input "Lucky Thirteen Shaya Singlet Hot Pink" at bounding box center [645, 109] width 139 height 20
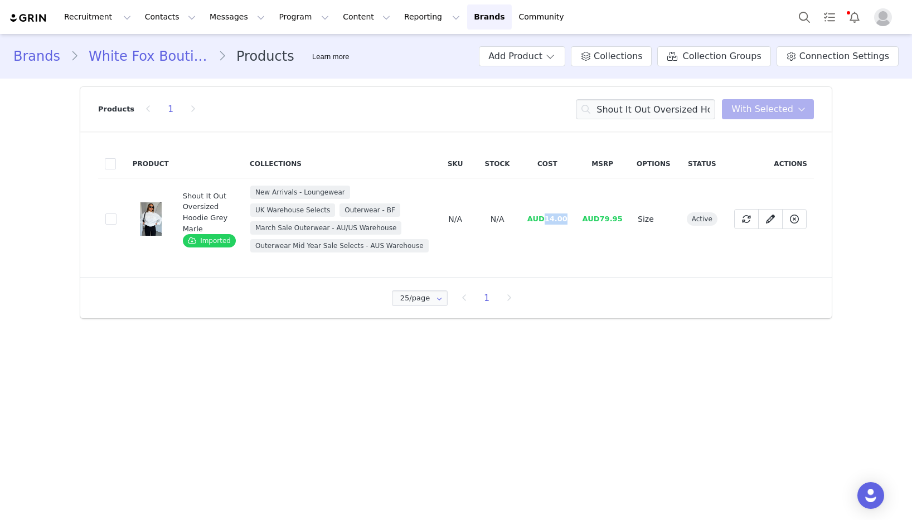
drag, startPoint x: 574, startPoint y: 219, endPoint x: 579, endPoint y: 233, distance: 14.3
click at [547, 221] on td "AUD14.00" at bounding box center [547, 219] width 55 height 82
click at [637, 112] on input "Shout It Out Oversized Hoodie Grey Marle" at bounding box center [645, 109] width 139 height 20
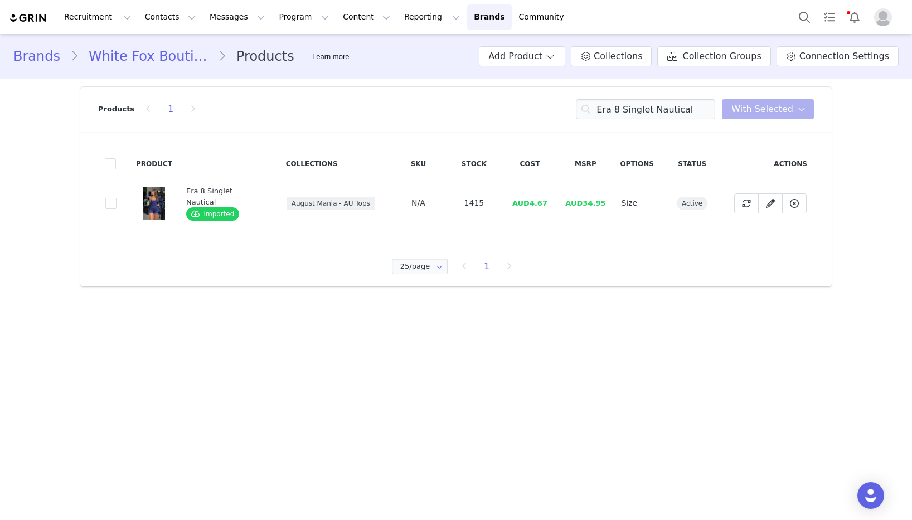
drag, startPoint x: 556, startPoint y: 230, endPoint x: 553, endPoint y: 215, distance: 15.9
click at [552, 225] on div "Product Collections SKU Stock Cost MSRP Options Status Actions 0ddd3e73-4a22-49…" at bounding box center [456, 189] width 752 height 114
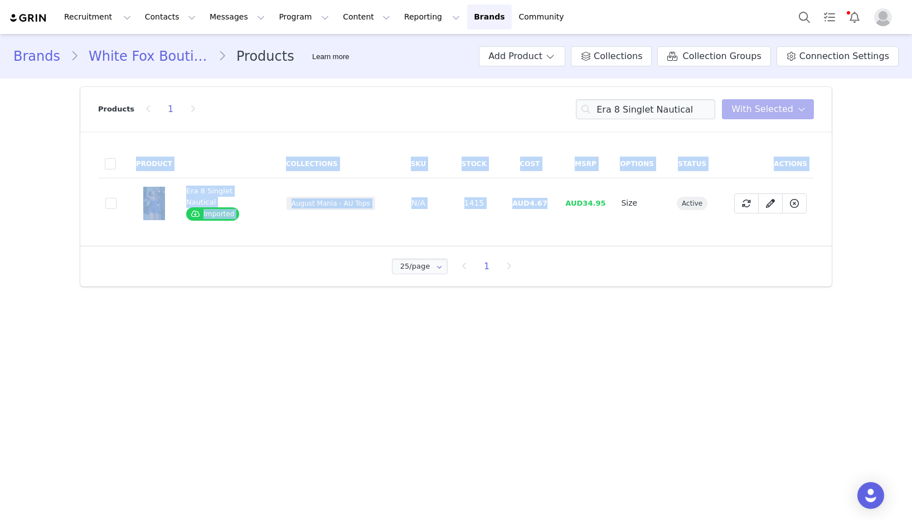
click at [548, 204] on td "AUD4.67" at bounding box center [530, 203] width 56 height 50
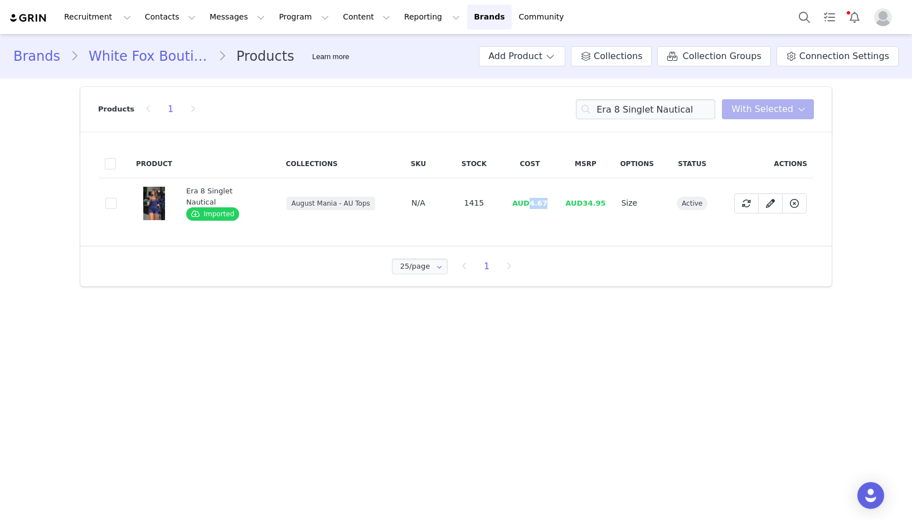
drag, startPoint x: 545, startPoint y: 204, endPoint x: 529, endPoint y: 204, distance: 15.6
click at [528, 204] on td "AUD4.67" at bounding box center [530, 203] width 56 height 50
click at [650, 114] on input "Era 8 Singlet Nautical" at bounding box center [645, 109] width 139 height 20
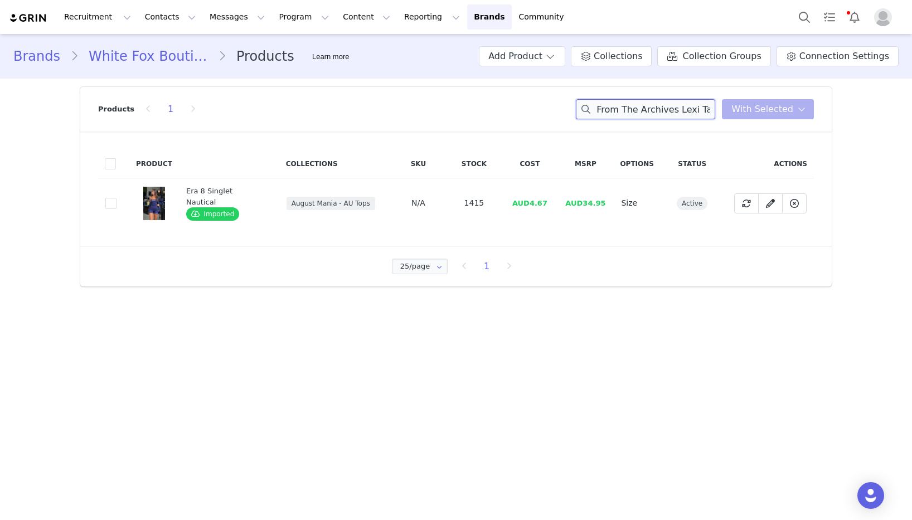
scroll to position [0, 21]
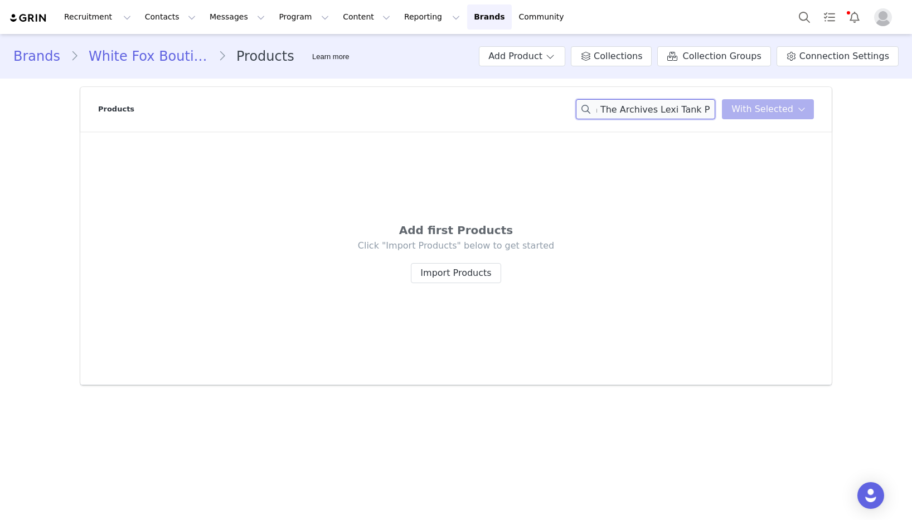
click at [708, 108] on input "From The Archives Lexi Tank Pink" at bounding box center [645, 109] width 139 height 20
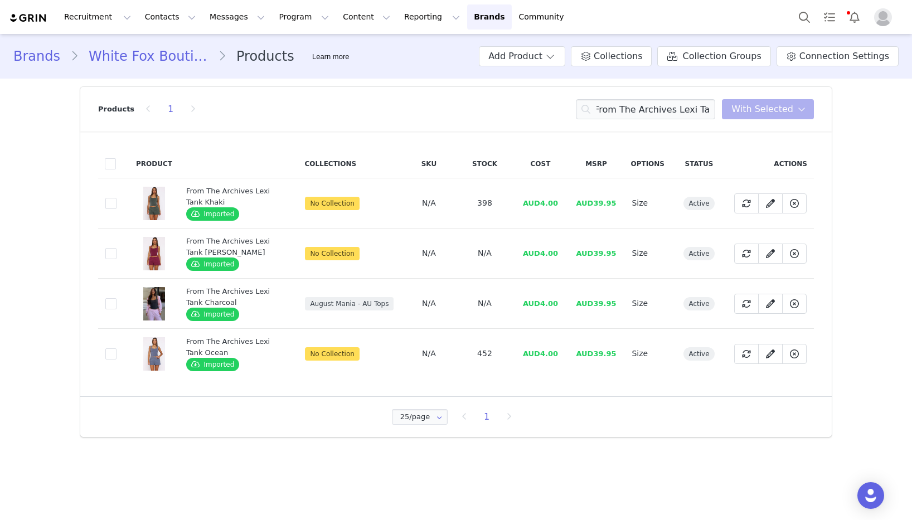
scroll to position [0, 0]
drag, startPoint x: 562, startPoint y: 206, endPoint x: 512, endPoint y: 232, distance: 55.9
click at [543, 208] on td "AUD4.00" at bounding box center [540, 203] width 56 height 50
click at [656, 99] on input "From The Archives Lexi Tank" at bounding box center [645, 109] width 139 height 20
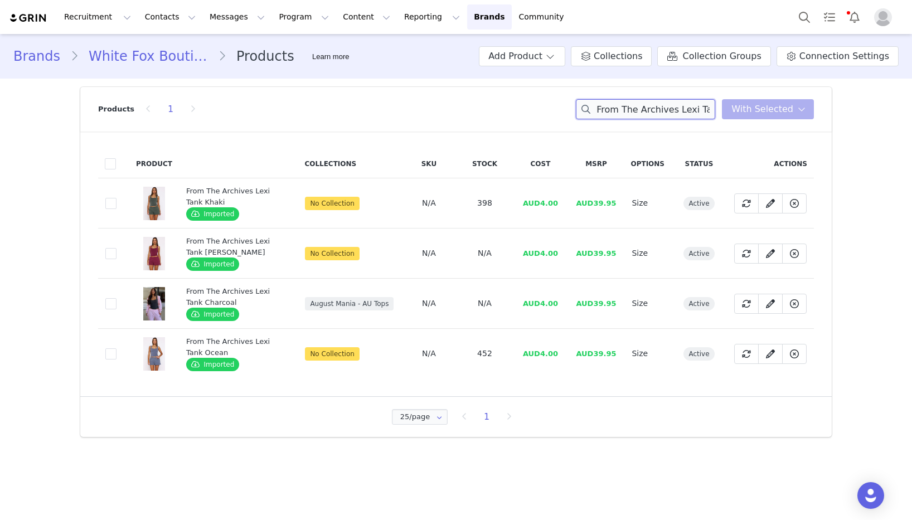
click at [656, 99] on input "From The Archives Lexi Tank" at bounding box center [645, 109] width 139 height 20
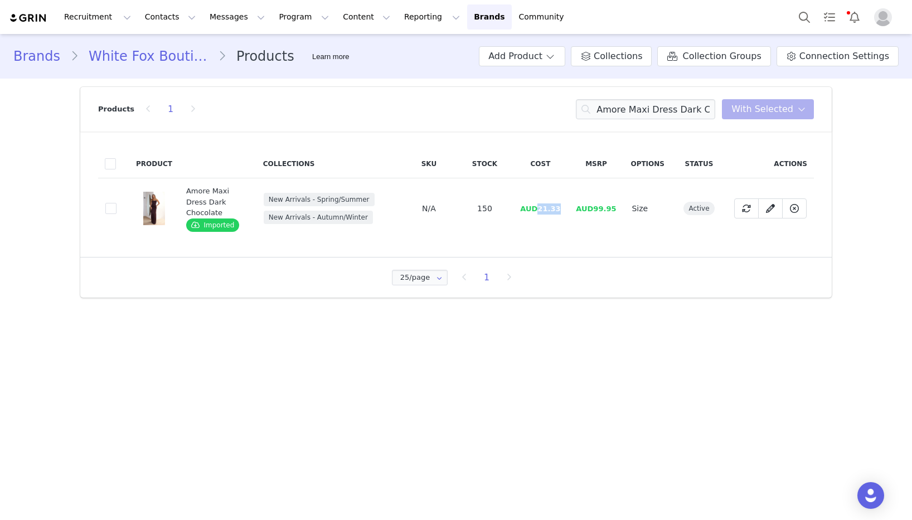
drag, startPoint x: 563, startPoint y: 211, endPoint x: 541, endPoint y: 211, distance: 21.8
click at [541, 211] on td "AUD21.33" at bounding box center [540, 208] width 56 height 61
click at [635, 107] on input "Amore Maxi Dress Dark Chocolate" at bounding box center [645, 109] width 139 height 20
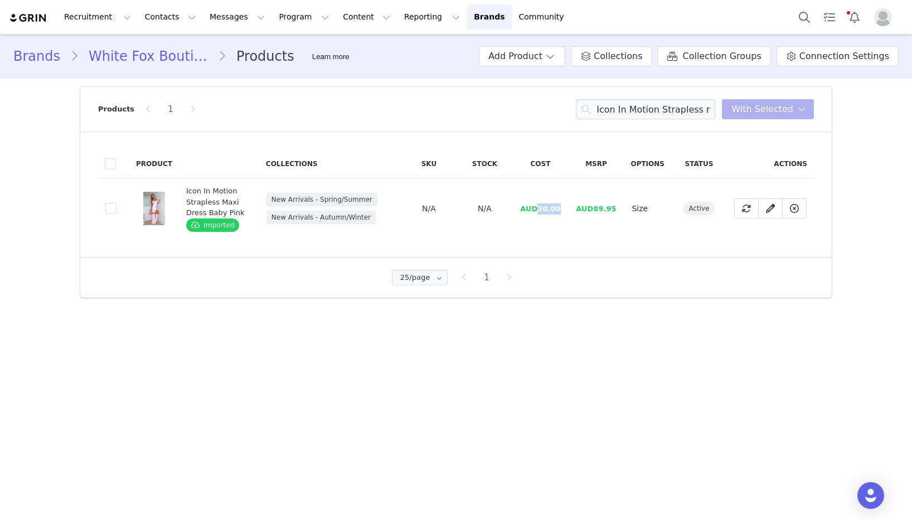
drag, startPoint x: 561, startPoint y: 211, endPoint x: 538, endPoint y: 211, distance: 22.9
click at [538, 211] on span "AUD20.00" at bounding box center [540, 209] width 40 height 8
click at [646, 109] on input "Icon In Motion Strapless maxi Dress Baby Pink" at bounding box center [645, 109] width 139 height 20
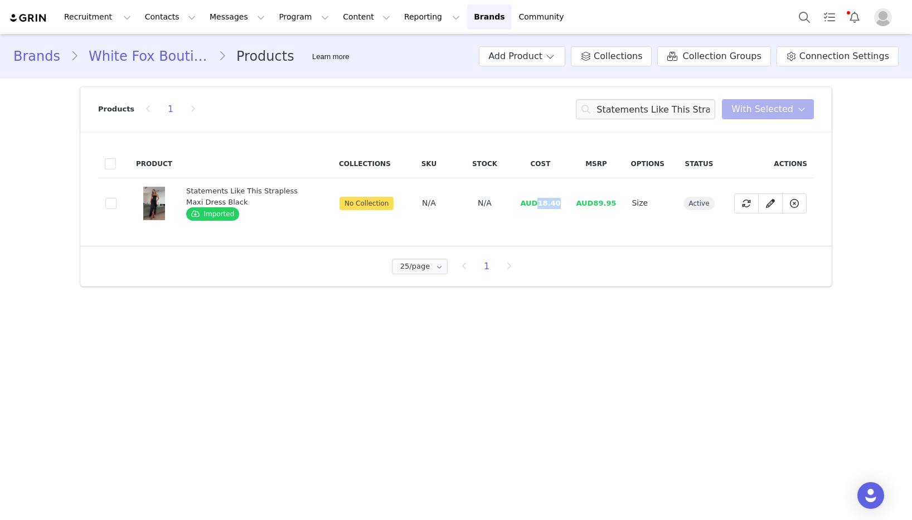
drag, startPoint x: 560, startPoint y: 203, endPoint x: 541, endPoint y: 202, distance: 18.4
click at [541, 202] on td "AUD18.40" at bounding box center [540, 203] width 56 height 50
click at [654, 106] on input "Statements Like This Strapless Maxi Dress Black" at bounding box center [645, 109] width 139 height 20
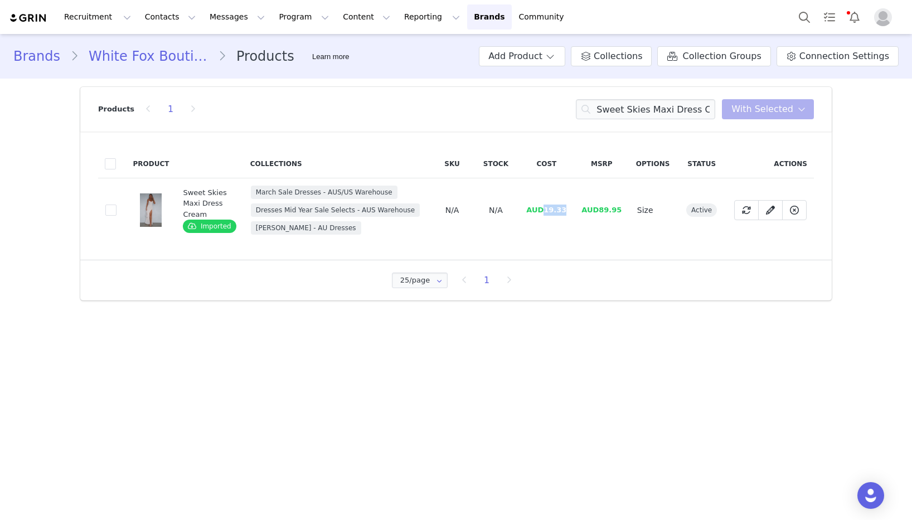
drag, startPoint x: 565, startPoint y: 212, endPoint x: 545, endPoint y: 212, distance: 20.1
click at [545, 212] on td "AUD19.33" at bounding box center [546, 210] width 55 height 64
click at [635, 105] on input "Sweet Skies Maxi Dress Cream" at bounding box center [645, 109] width 139 height 20
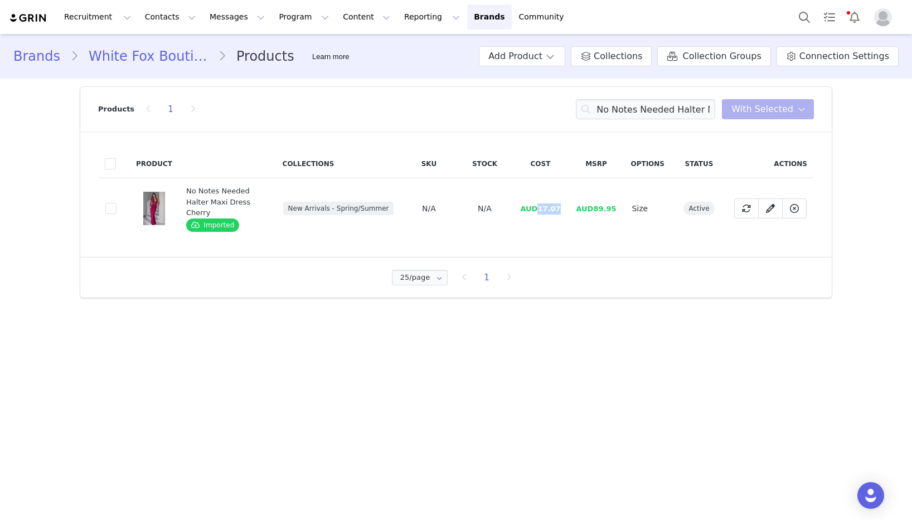
drag, startPoint x: 562, startPoint y: 208, endPoint x: 541, endPoint y: 210, distance: 20.7
click at [541, 210] on span "AUD17.07" at bounding box center [540, 209] width 40 height 8
click at [688, 115] on input "No Notes Needed Halter Maxi Dress Cherry" at bounding box center [645, 109] width 139 height 20
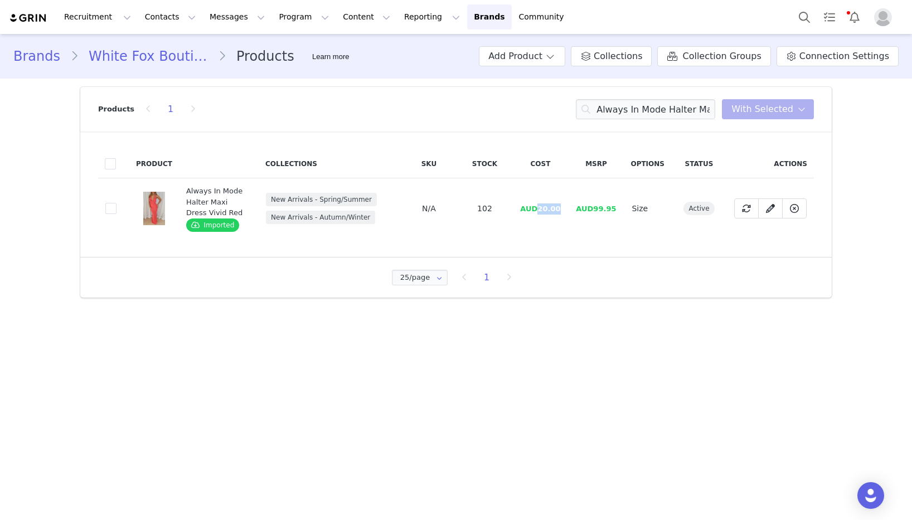
drag, startPoint x: 559, startPoint y: 209, endPoint x: 551, endPoint y: 212, distance: 9.2
click at [540, 209] on td "AUD20.00" at bounding box center [540, 208] width 56 height 61
click at [635, 105] on input "Always In Mode Halter Maxi Dress Vivid Red" at bounding box center [645, 109] width 139 height 20
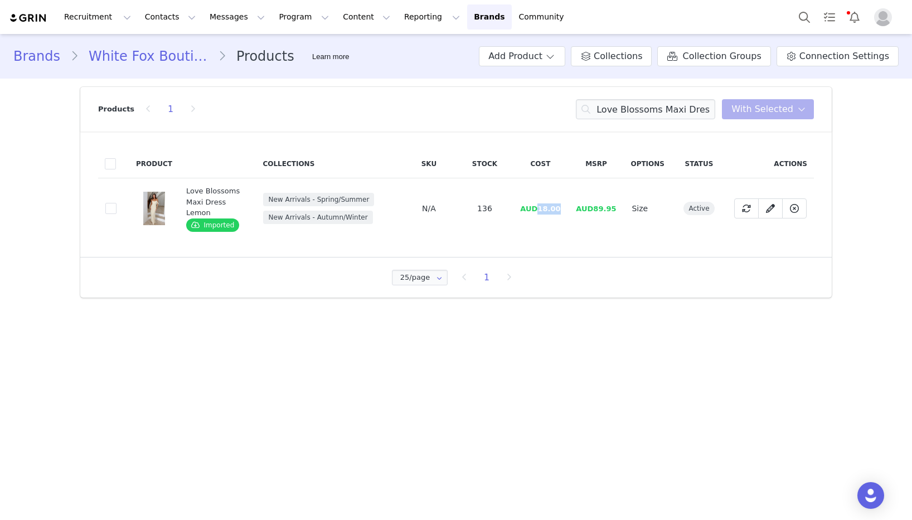
drag, startPoint x: 563, startPoint y: 209, endPoint x: 538, endPoint y: 210, distance: 25.1
click at [538, 210] on td "AUD18.00" at bounding box center [540, 208] width 56 height 61
click at [618, 111] on input "Love Blossoms Maxi Dress Lemon" at bounding box center [645, 109] width 139 height 20
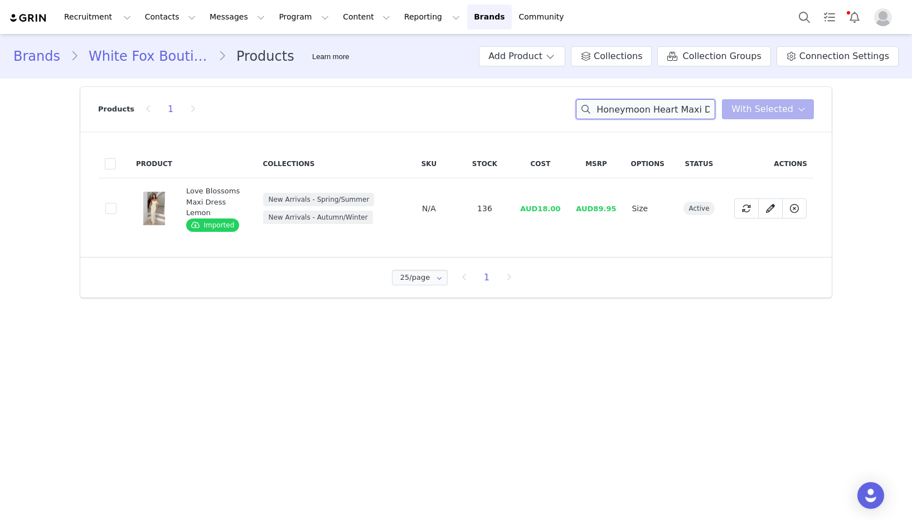
scroll to position [0, 37]
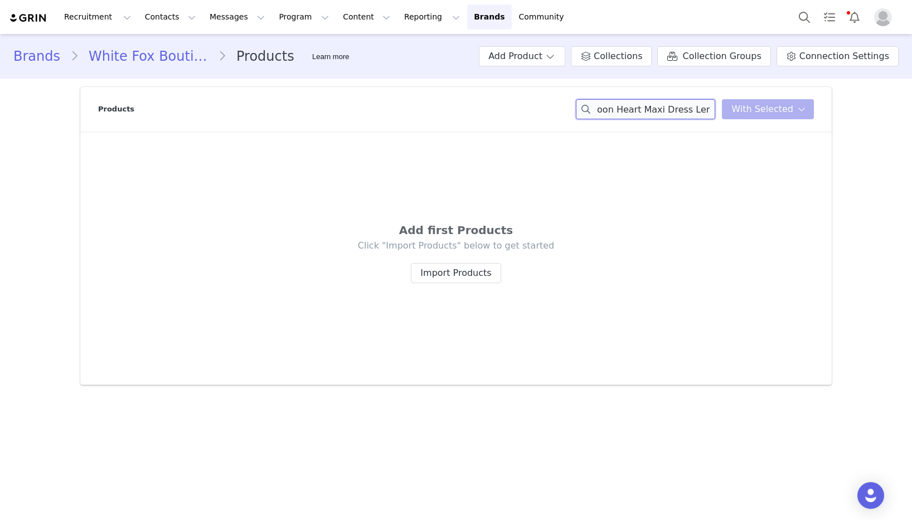
click at [699, 112] on input "Honeymoon Heart Maxi Dress Lemon" at bounding box center [645, 109] width 139 height 20
drag, startPoint x: 686, startPoint y: 105, endPoint x: 586, endPoint y: 104, distance: 100.4
click at [586, 104] on input "Honeymoon Heart Maxi Dress" at bounding box center [645, 109] width 139 height 20
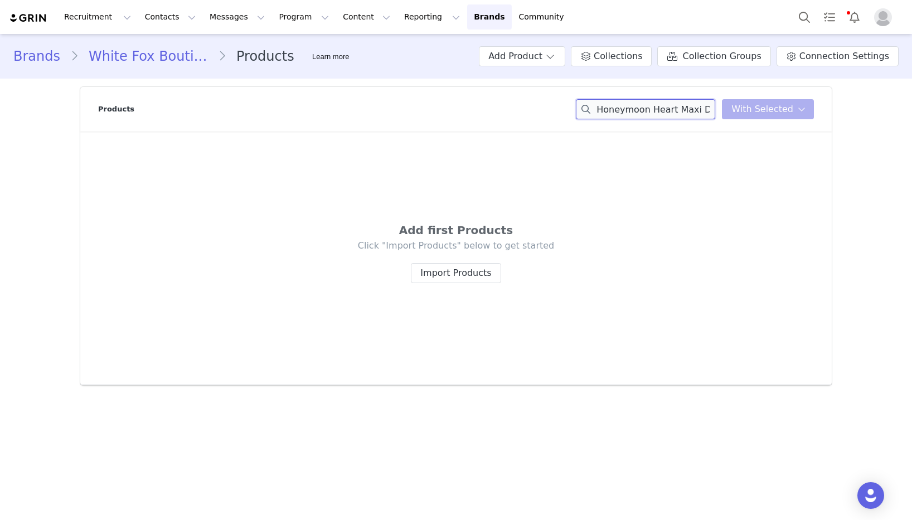
click at [671, 108] on input "Honeymoon Heart Maxi Dress" at bounding box center [645, 109] width 139 height 20
click at [655, 109] on input "Honeymoon Heart Maxi Dress" at bounding box center [645, 109] width 139 height 20
click at [759, 107] on div "Honeymoon Heart Maxi Dress You have 0 product s selected Add to Collections Rem…" at bounding box center [695, 109] width 238 height 20
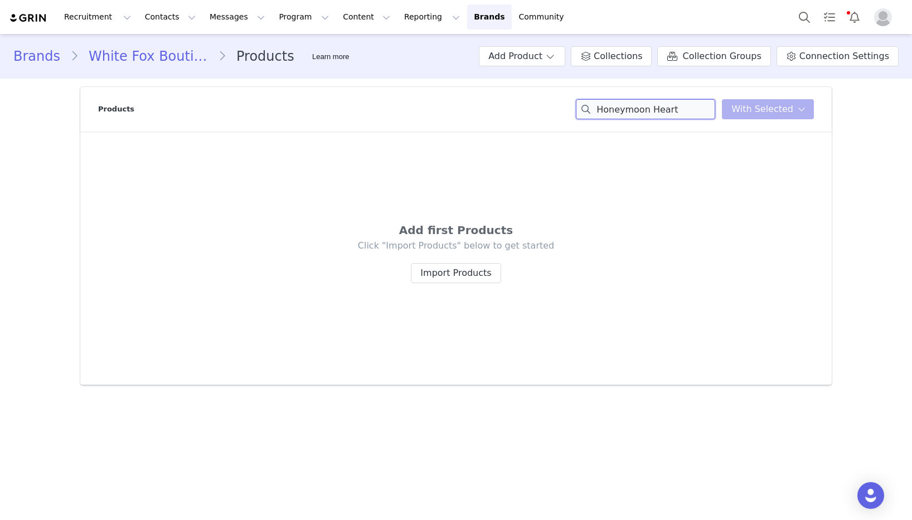
click at [623, 100] on input "Honeymoon Heart" at bounding box center [645, 109] width 139 height 20
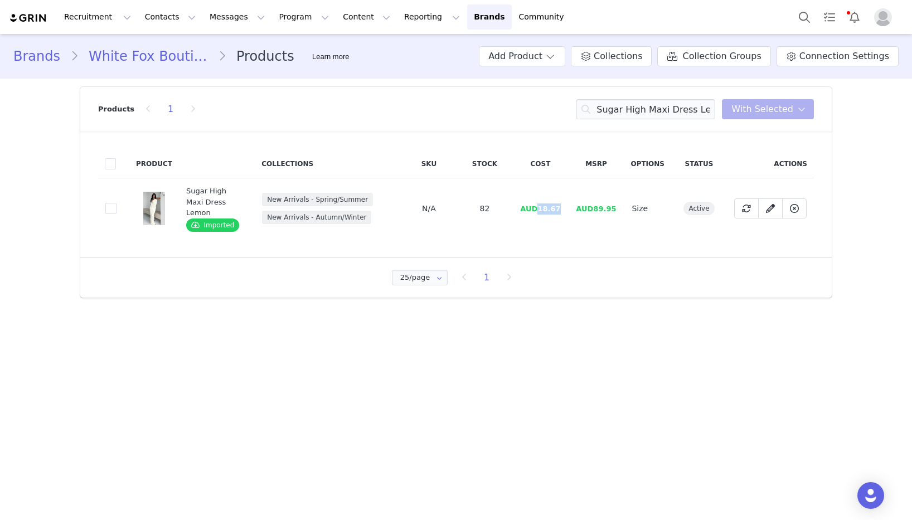
drag, startPoint x: 563, startPoint y: 204, endPoint x: 541, endPoint y: 205, distance: 21.8
click at [541, 205] on td "AUD18.67" at bounding box center [540, 208] width 56 height 61
click at [655, 113] on input "Sugar High Maxi Dress Lemon" at bounding box center [645, 109] width 139 height 20
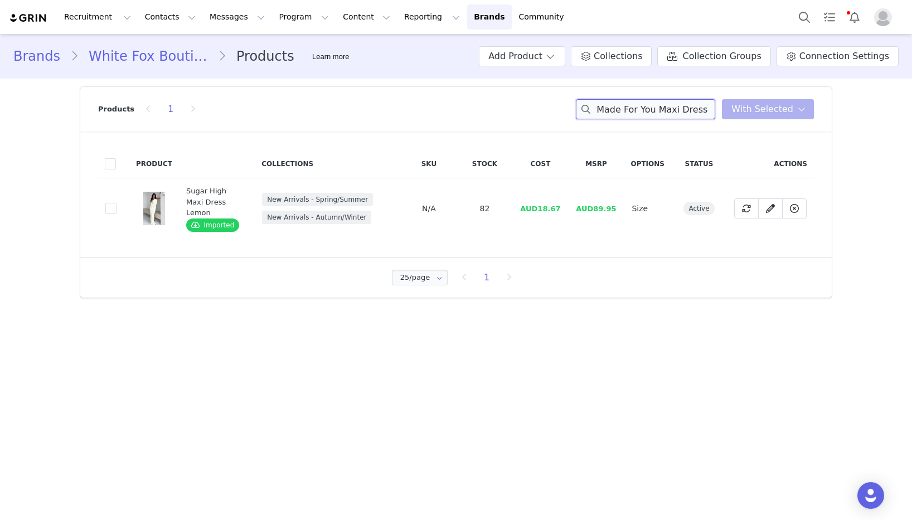
scroll to position [0, 14]
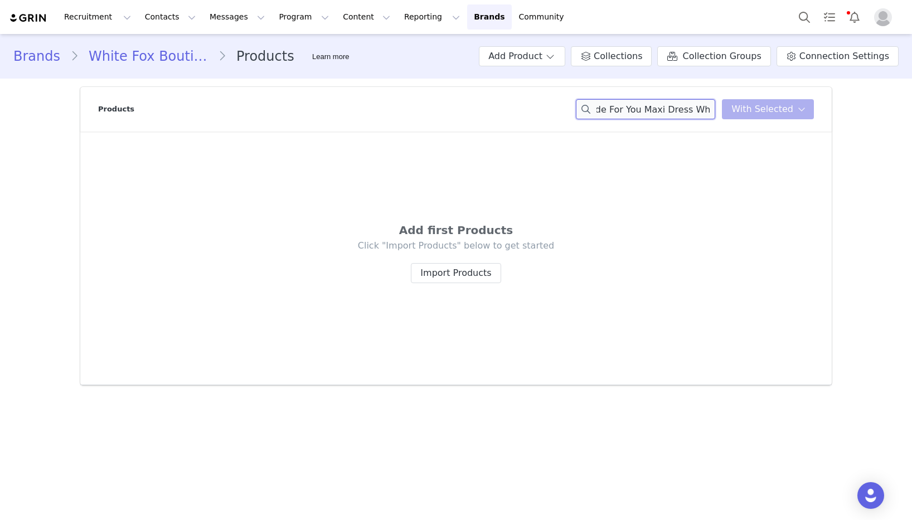
click at [699, 108] on input "Made For You Maxi Dress White" at bounding box center [645, 109] width 139 height 20
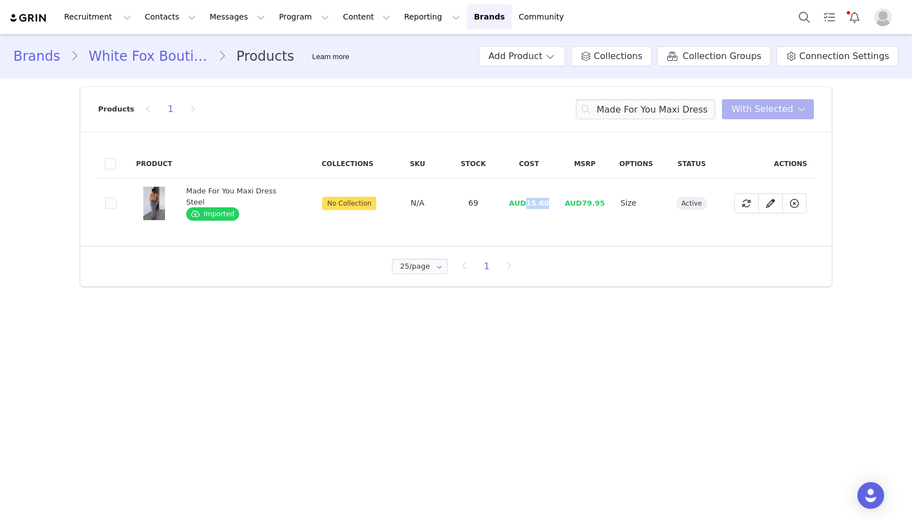
drag, startPoint x: 550, startPoint y: 205, endPoint x: 523, endPoint y: 205, distance: 27.9
click at [523, 205] on td "AUD15.60" at bounding box center [529, 203] width 56 height 50
click at [643, 106] on input "Made For You Maxi Dress" at bounding box center [645, 109] width 139 height 20
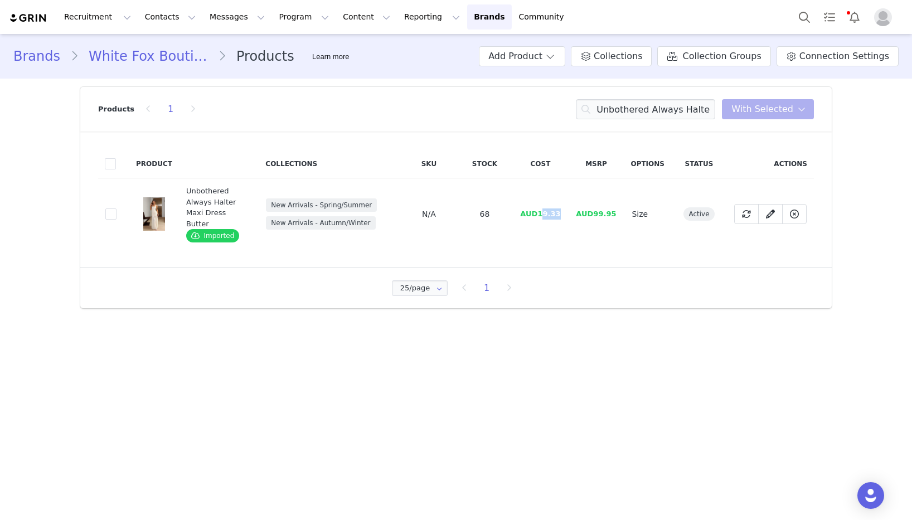
drag, startPoint x: 563, startPoint y: 205, endPoint x: 543, endPoint y: 207, distance: 19.6
click at [543, 207] on td "AUD19.33" at bounding box center [540, 214] width 56 height 72
click at [543, 217] on td "AUD19.33" at bounding box center [540, 214] width 56 height 72
drag, startPoint x: 539, startPoint y: 212, endPoint x: 333, endPoint y: 219, distance: 205.9
click at [562, 209] on td "AUD19.33" at bounding box center [540, 214] width 56 height 72
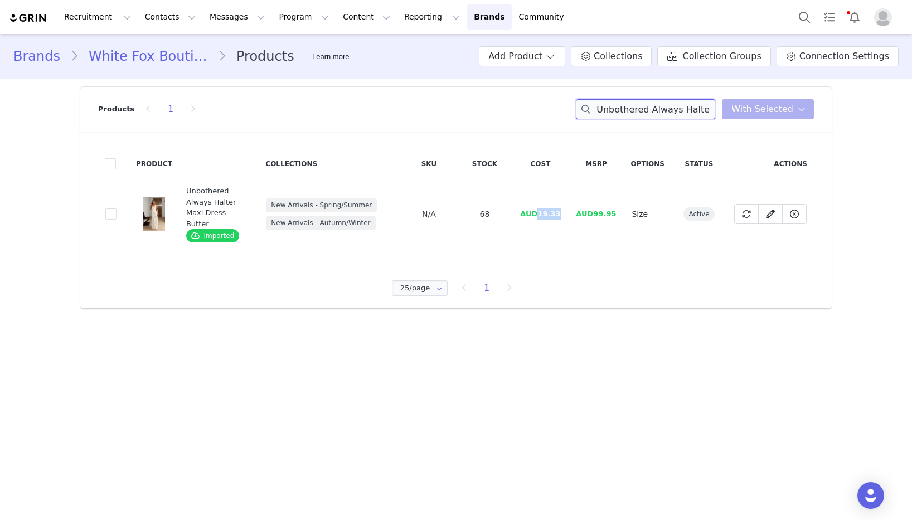
click at [628, 108] on input "Unbothered Always Halter Maxi Dress Butter" at bounding box center [645, 109] width 139 height 20
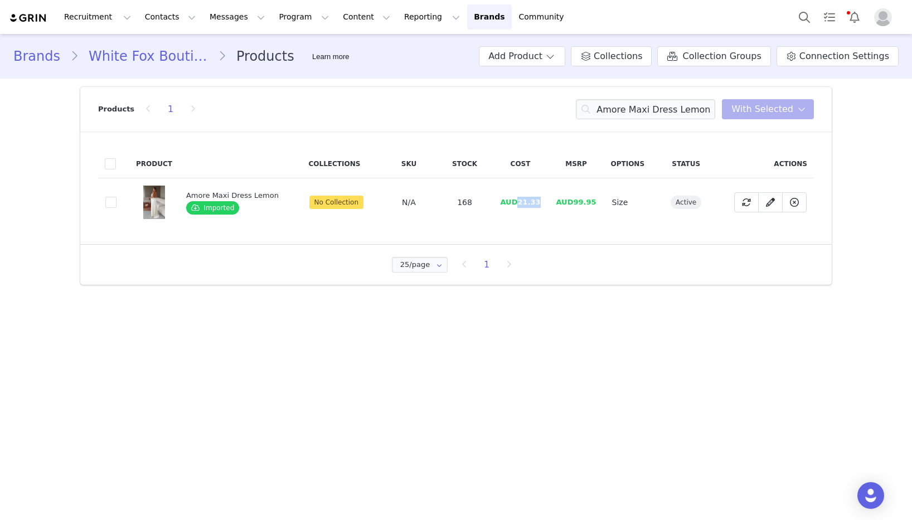
drag, startPoint x: 513, startPoint y: 202, endPoint x: 539, endPoint y: 203, distance: 25.7
click at [543, 202] on td "AUD21.33" at bounding box center [521, 202] width 56 height 49
click at [638, 111] on input "Amore Maxi Dress Lemon" at bounding box center [645, 109] width 139 height 20
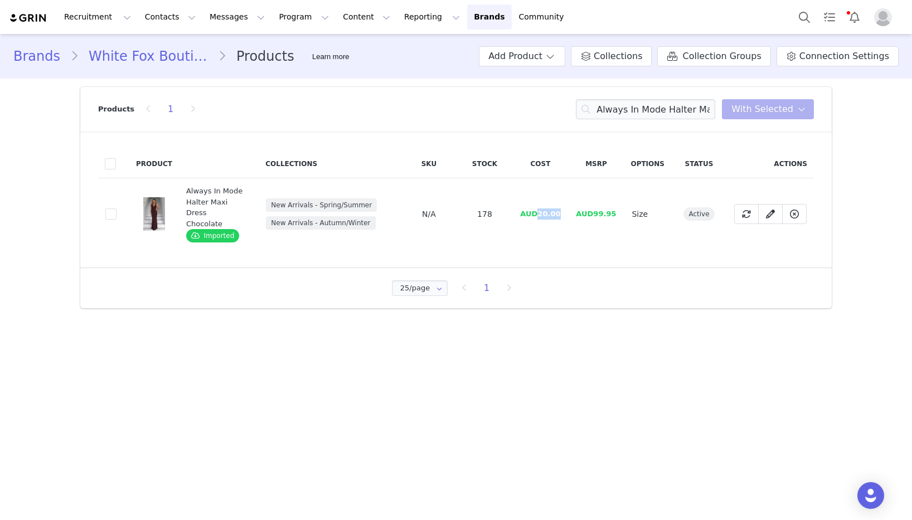
drag, startPoint x: 563, startPoint y: 209, endPoint x: 539, endPoint y: 211, distance: 24.0
click at [539, 211] on td "AUD20.00" at bounding box center [540, 214] width 56 height 72
click at [693, 113] on input "Always In Mode Halter Maxi Dress Chocolate" at bounding box center [645, 109] width 139 height 20
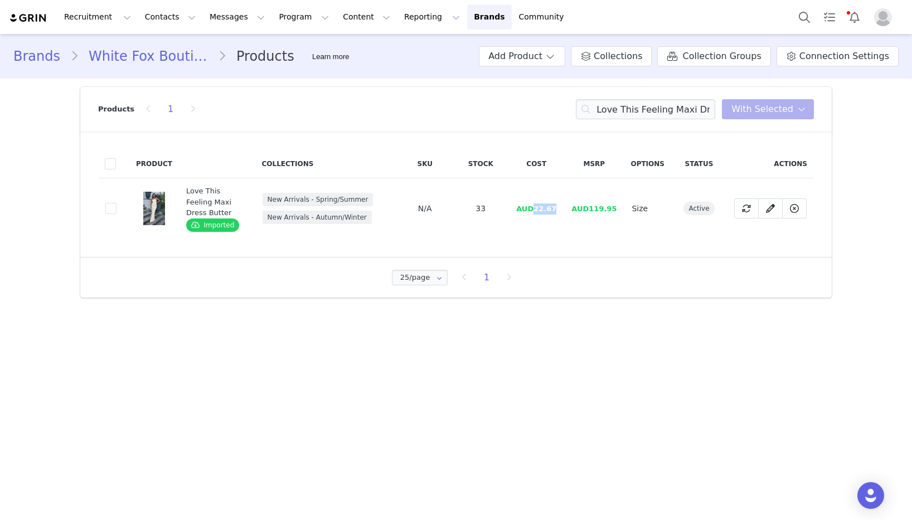
drag, startPoint x: 538, startPoint y: 211, endPoint x: 567, endPoint y: 210, distance: 29.0
click at [564, 210] on td "AUD22.67" at bounding box center [537, 208] width 56 height 61
click at [637, 109] on input "Love This Feeling Maxi Dress Butter" at bounding box center [645, 109] width 139 height 20
click at [637, 109] on input "Unbothered Always Halter Maxi Dress Butter" at bounding box center [645, 109] width 139 height 20
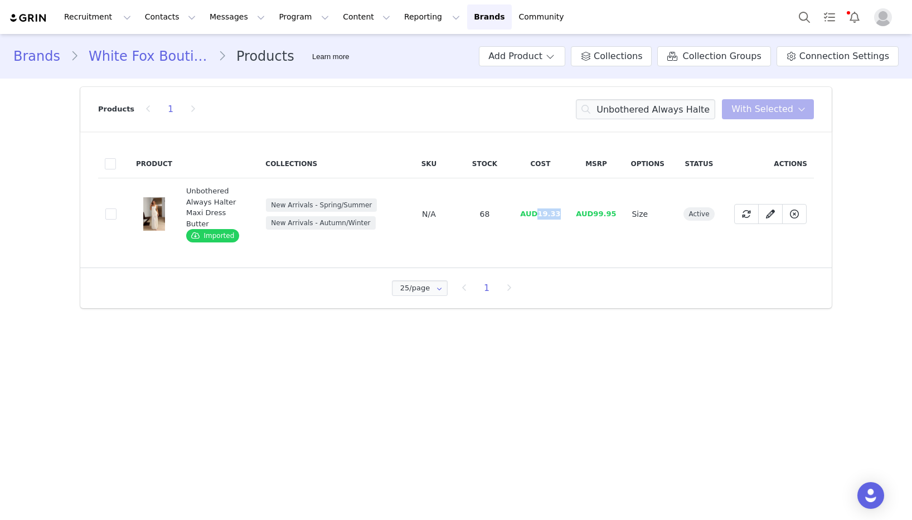
drag, startPoint x: 541, startPoint y: 210, endPoint x: 570, endPoint y: 207, distance: 28.5
click at [568, 207] on td "AUD19.33" at bounding box center [540, 214] width 56 height 72
click at [678, 108] on input "Unbothered Always Halter Maxi Dress Butter" at bounding box center [645, 109] width 139 height 20
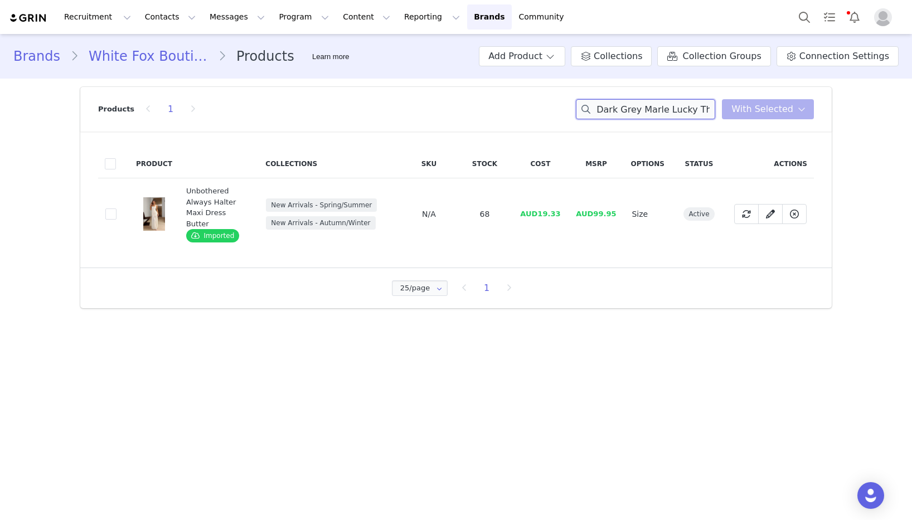
scroll to position [0, 131]
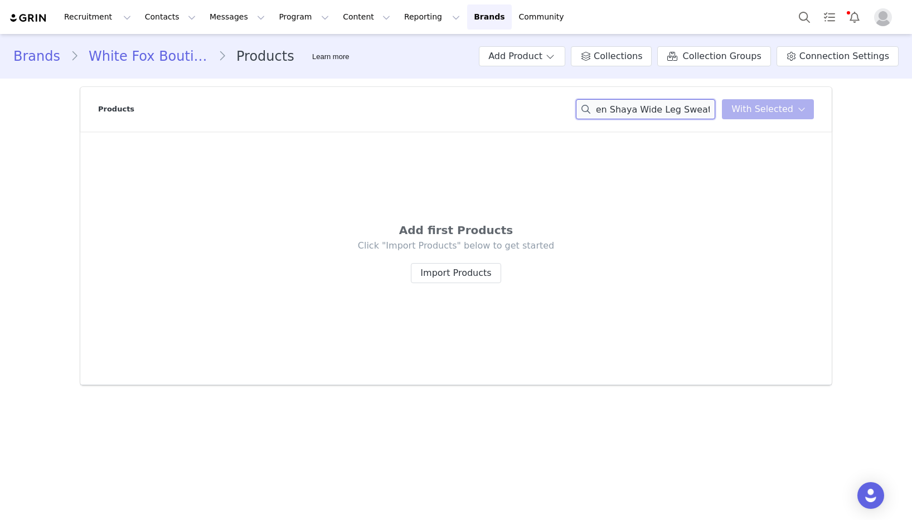
click at [685, 112] on input "Dark Grey Marle Lucky Thirteen Shaya Wide Leg Sweatpants" at bounding box center [645, 109] width 139 height 20
drag, startPoint x: 655, startPoint y: 109, endPoint x: 598, endPoint y: 109, distance: 57.4
click at [598, 109] on input "Dark Grey Marle Lucky Thirteen Shaya Wide Leg Sweatpants" at bounding box center [645, 109] width 139 height 20
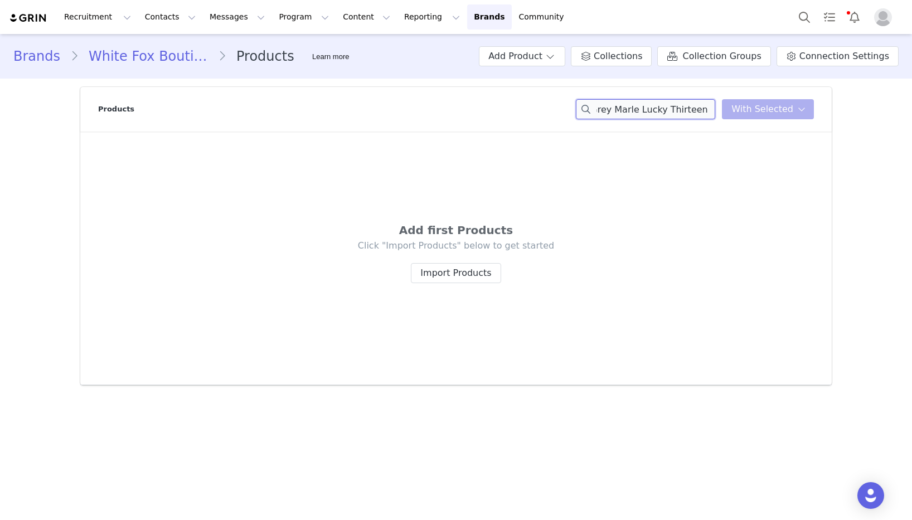
click at [671, 109] on input "Dark Grey Marle Lucky Thirteen Shaya Wide Leg Sweatpants" at bounding box center [645, 109] width 139 height 20
drag, startPoint x: 668, startPoint y: 110, endPoint x: 593, endPoint y: 107, distance: 74.8
click at [563, 108] on div "Products Dark Grey Marle Lucky Thirteen Shaya Wide Leg Sweatpants You have 0 pr…" at bounding box center [456, 109] width 716 height 45
click at [678, 108] on input "Dark Grey Marle Lucky Thirteen Shaya Wide Leg Sweatpants" at bounding box center [645, 109] width 139 height 20
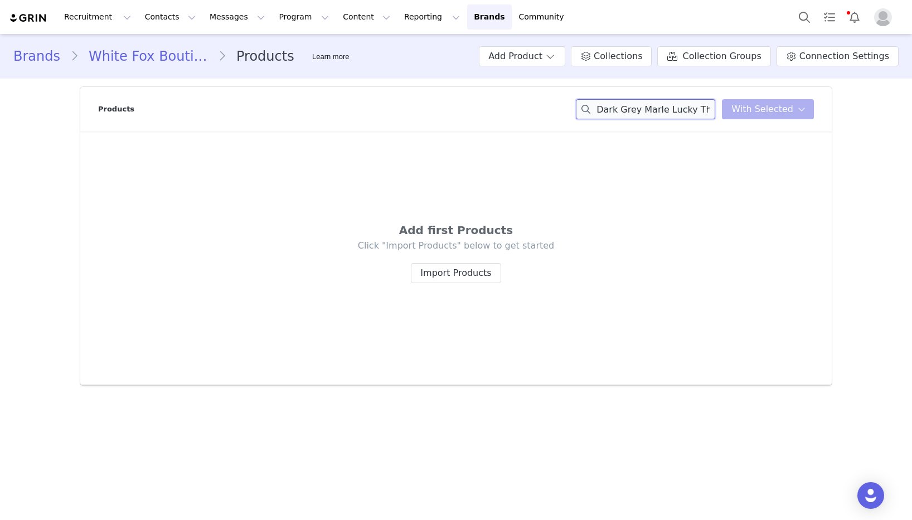
scroll to position [0, 131]
click at [729, 111] on div "Dark Grey Marle Lucky Thirteen Shaya Wide Leg Sweatpants You have 0 product s s…" at bounding box center [695, 109] width 238 height 20
click at [674, 109] on input "Dark Grey Marle Lucky Thirteen Shaya Wide Leg Sweatpants" at bounding box center [645, 109] width 139 height 20
click at [687, 110] on input "Dark Grey Marle Lucky Thirteen Shaya Wide Leg Sweatpants" at bounding box center [645, 109] width 139 height 20
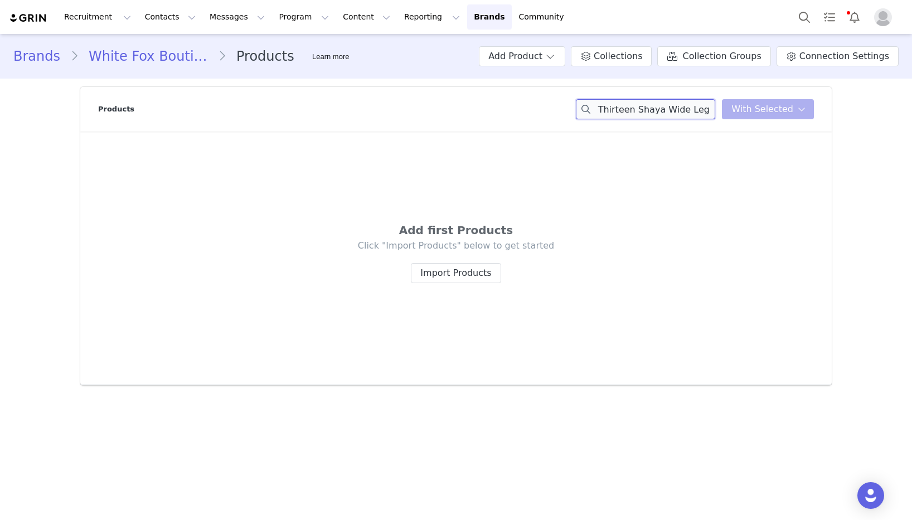
scroll to position [0, 81]
click at [757, 101] on div "Dark Grey Marle Lucky Thirteen Shaya Wide Leg You have 0 product s selected Add…" at bounding box center [695, 109] width 238 height 20
click at [715, 108] on input "Dark Grey Marle Lucky Thirteen Shaya Wide Leg" at bounding box center [645, 109] width 139 height 20
click at [695, 109] on input "Dark Grey Marle Lucky Thirteen Shaya Wide Leg" at bounding box center [645, 109] width 139 height 20
click at [705, 110] on input "Dark Grey Marle Lucky Thirteen Shaya We Leg" at bounding box center [645, 109] width 139 height 20
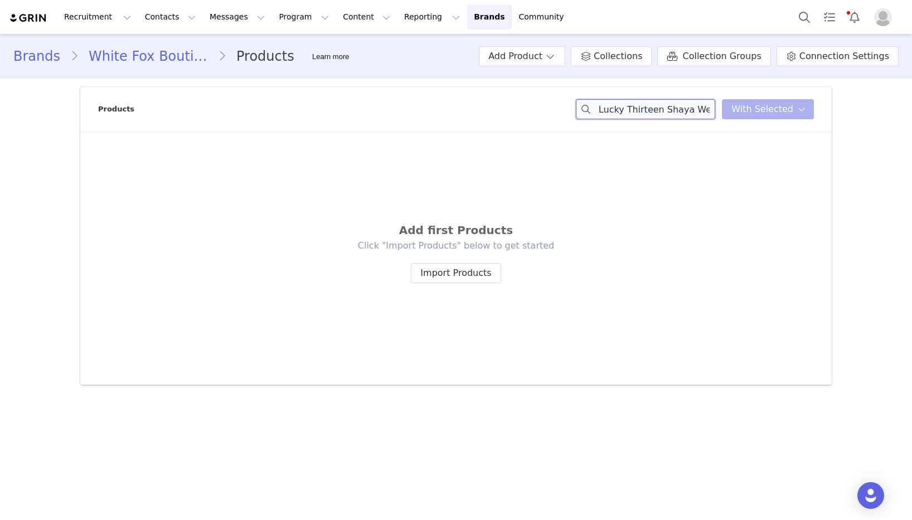
click at [705, 110] on input "Dark Grey Marle Lucky Thirteen Shaya We Leg" at bounding box center [645, 109] width 139 height 20
click at [742, 104] on div "Dark Grey Marle Lucky Thirteen Shaya You have 0 product s selected Add to Colle…" at bounding box center [695, 109] width 238 height 20
click at [703, 108] on input "Dark Grey Marle Lucky Thirteen Shaya" at bounding box center [645, 109] width 139 height 20
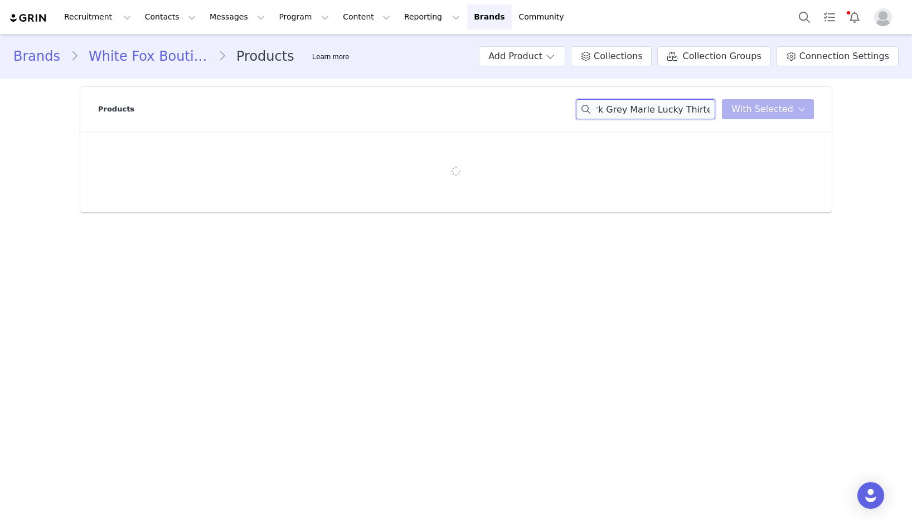
scroll to position [0, 0]
drag, startPoint x: 685, startPoint y: 112, endPoint x: 565, endPoint y: 112, distance: 120.5
click at [565, 112] on div "Products Dark Grey Marle Lucky Thirteen You have 0 product s selected Add to Co…" at bounding box center [456, 109] width 716 height 45
click at [657, 106] on input "Dark Grey Marle Lucky Thirteen" at bounding box center [645, 109] width 139 height 20
drag, startPoint x: 671, startPoint y: 110, endPoint x: 492, endPoint y: 112, distance: 179.0
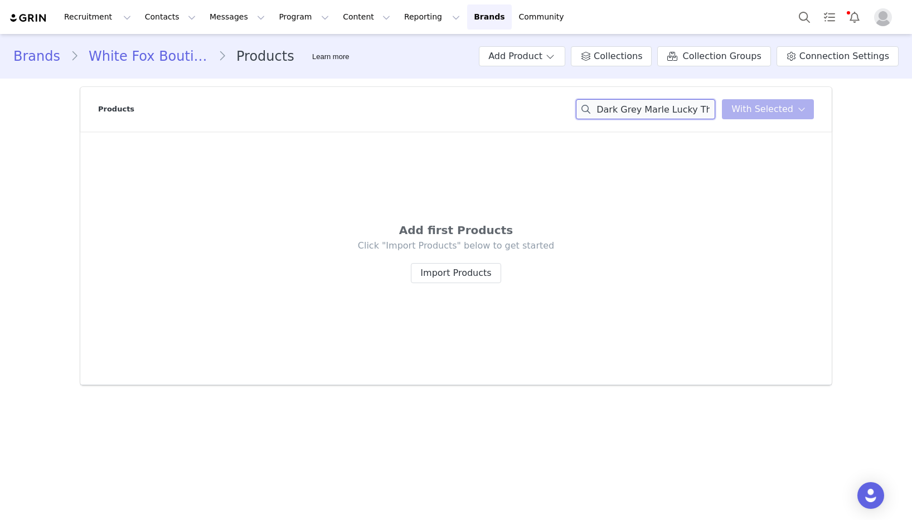
click at [492, 112] on div "Products Dark Grey Marle Lucky Thirteen You have 0 product s selected Add to Co…" at bounding box center [456, 109] width 716 height 45
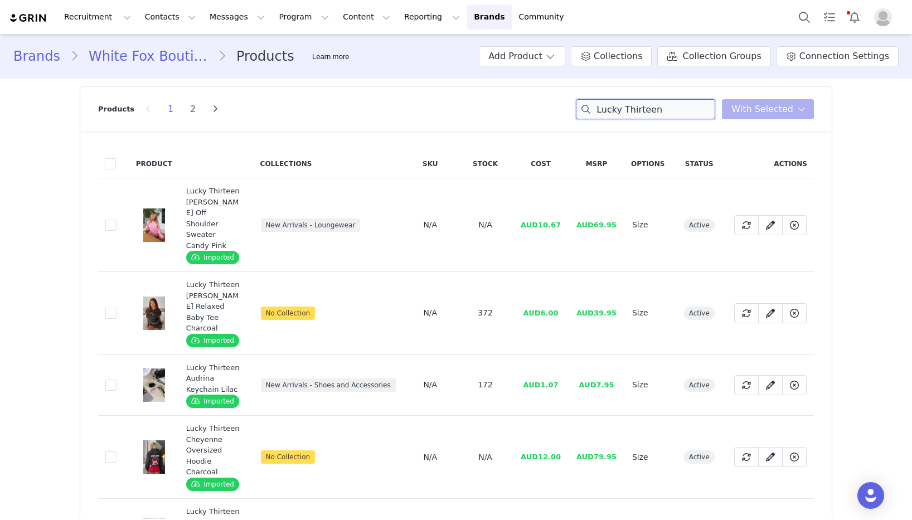
click at [689, 111] on input "Lucky Thirteen" at bounding box center [645, 109] width 139 height 20
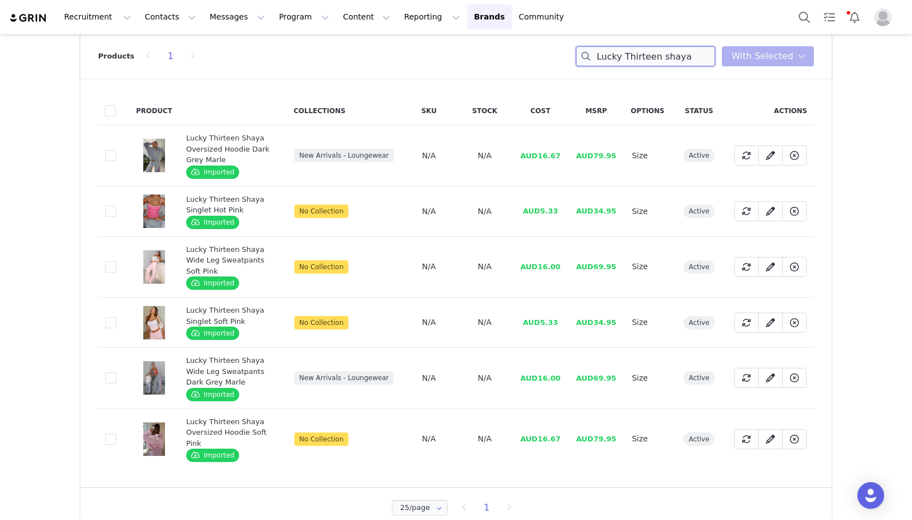
scroll to position [62, 0]
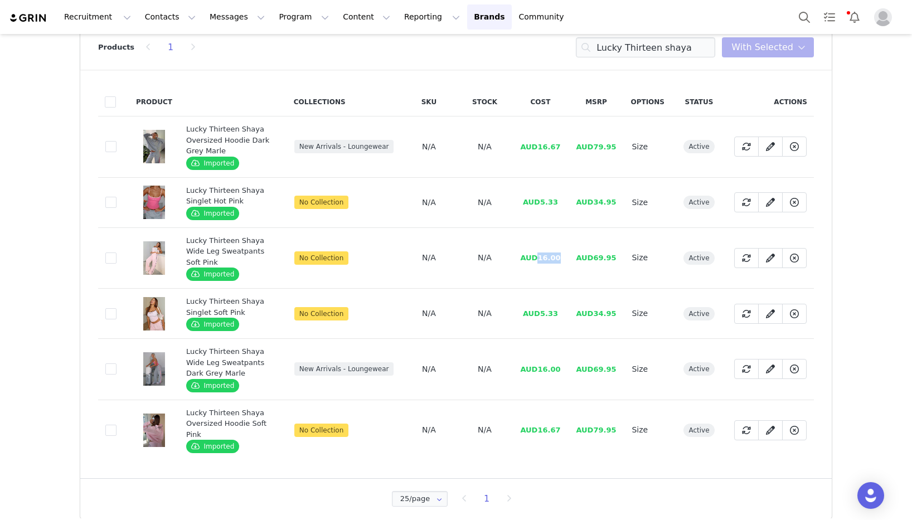
drag, startPoint x: 563, startPoint y: 260, endPoint x: 540, endPoint y: 260, distance: 23.4
click at [540, 260] on td "AUD16.00" at bounding box center [540, 258] width 56 height 61
click at [626, 47] on input "Lucky Thirteen shaya" at bounding box center [645, 47] width 139 height 20
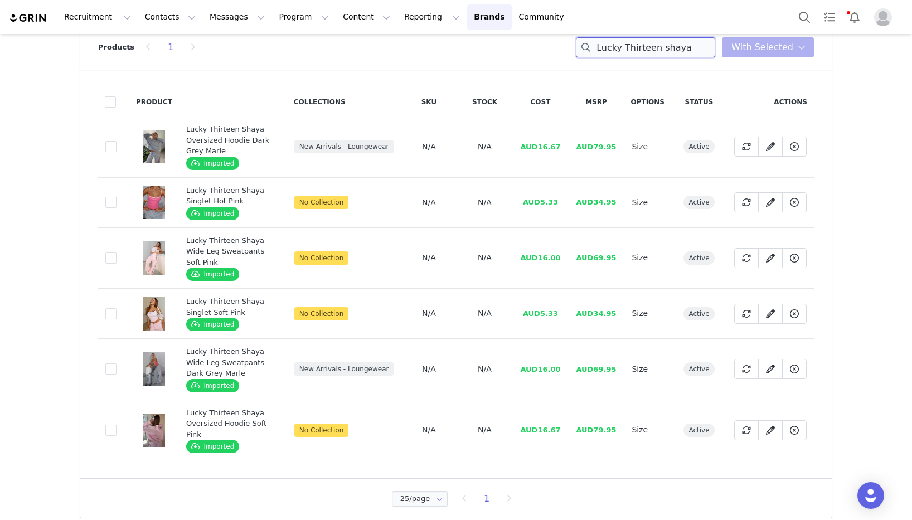
click at [626, 47] on input "Lucky Thirteen shaya" at bounding box center [645, 47] width 139 height 20
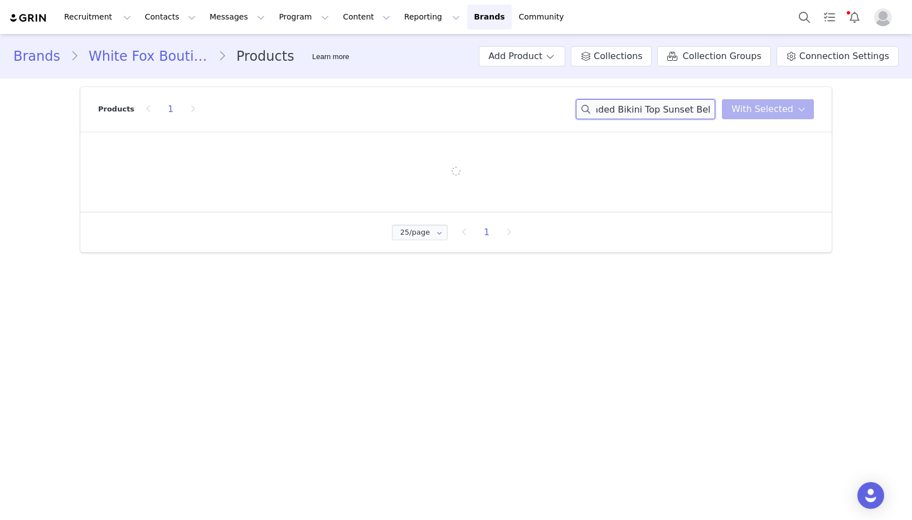
scroll to position [0, 0]
click at [651, 110] on input ""Viti Beaded Bikini Top Sunset Belle "" at bounding box center [645, 109] width 139 height 20
drag, startPoint x: 657, startPoint y: 113, endPoint x: 456, endPoint y: 100, distance: 201.7
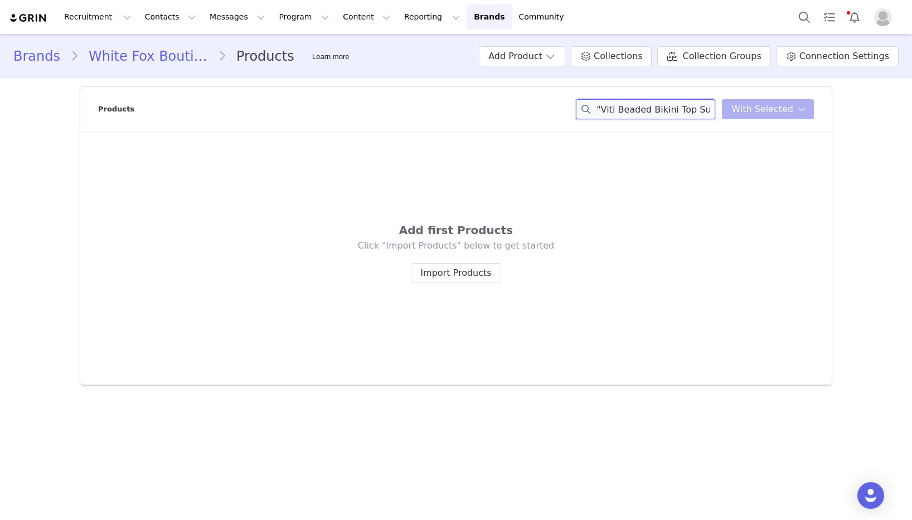
click at [456, 100] on div "Products "Viti Beaded Bikini Top Sunset Belle You have 0 product s selected Add…" at bounding box center [456, 109] width 716 height 45
click at [755, 114] on div "Viti Beaded Bikini Top Sunset Bellet Belle You have 0 product s selected Add to…" at bounding box center [695, 109] width 238 height 20
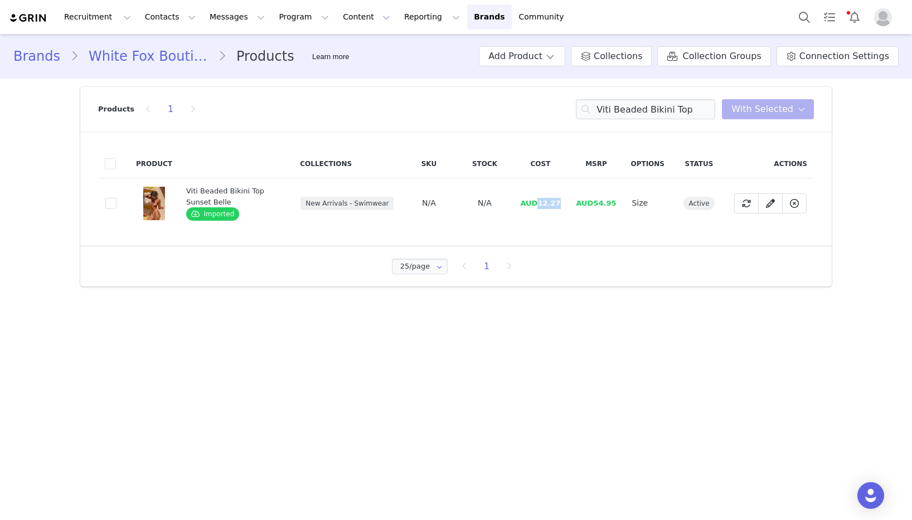
drag, startPoint x: 568, startPoint y: 205, endPoint x: 540, endPoint y: 207, distance: 27.4
click at [540, 207] on td "AUD12.27" at bounding box center [540, 203] width 56 height 50
click at [668, 112] on input "Viti Beaded Bikini Top" at bounding box center [645, 109] width 139 height 20
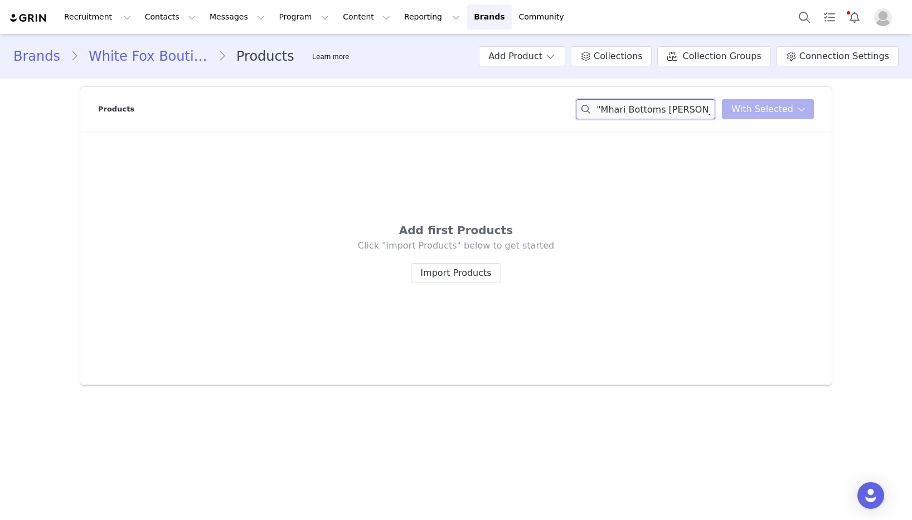
drag, startPoint x: 666, startPoint y: 111, endPoint x: 520, endPoint y: 104, distance: 146.8
click at [517, 105] on div "Products "Mhari Bottoms Sunset Belle You have 0 product s selected Add to Colle…" at bounding box center [456, 109] width 716 height 45
drag, startPoint x: 610, startPoint y: 111, endPoint x: 602, endPoint y: 120, distance: 11.9
click at [609, 111] on input ""Mhari Bottoms [PERSON_NAME]" at bounding box center [645, 109] width 139 height 20
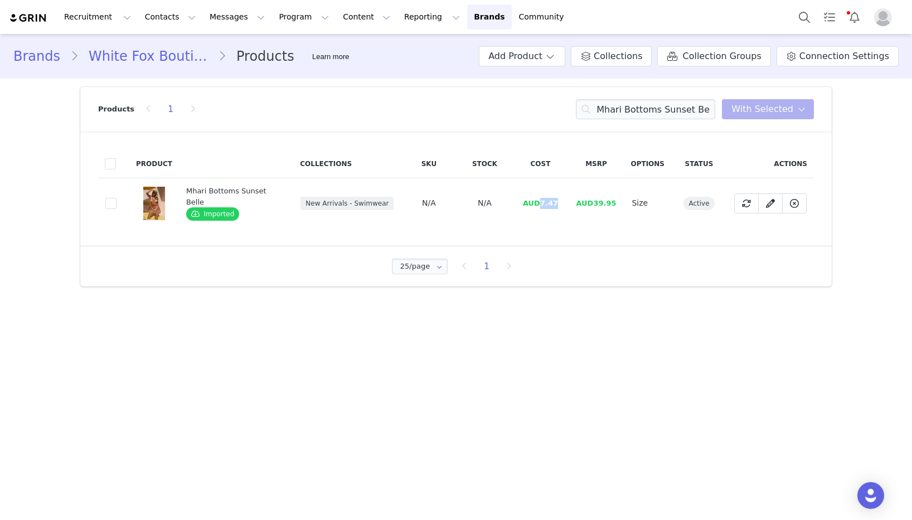
drag, startPoint x: 554, startPoint y: 207, endPoint x: 536, endPoint y: 208, distance: 18.4
click at [536, 208] on td "AUD7.47" at bounding box center [540, 203] width 56 height 50
click at [650, 112] on input "Mhari Bottoms Sunset Belle" at bounding box center [645, 109] width 139 height 20
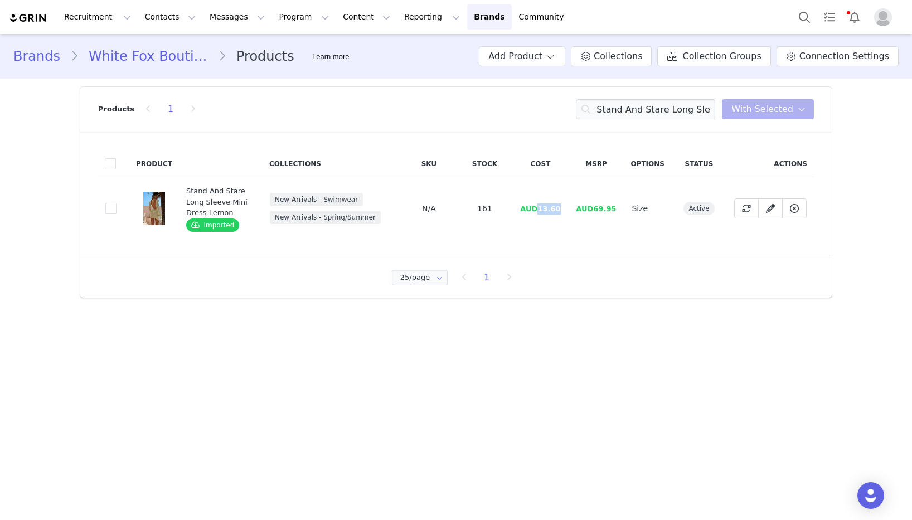
drag, startPoint x: 563, startPoint y: 211, endPoint x: 540, endPoint y: 212, distance: 22.9
click at [541, 212] on td "AUD13.60" at bounding box center [540, 208] width 56 height 61
click at [686, 112] on input "Stand And Stare Long Sleeve Mini Dress Lemon" at bounding box center [645, 109] width 139 height 20
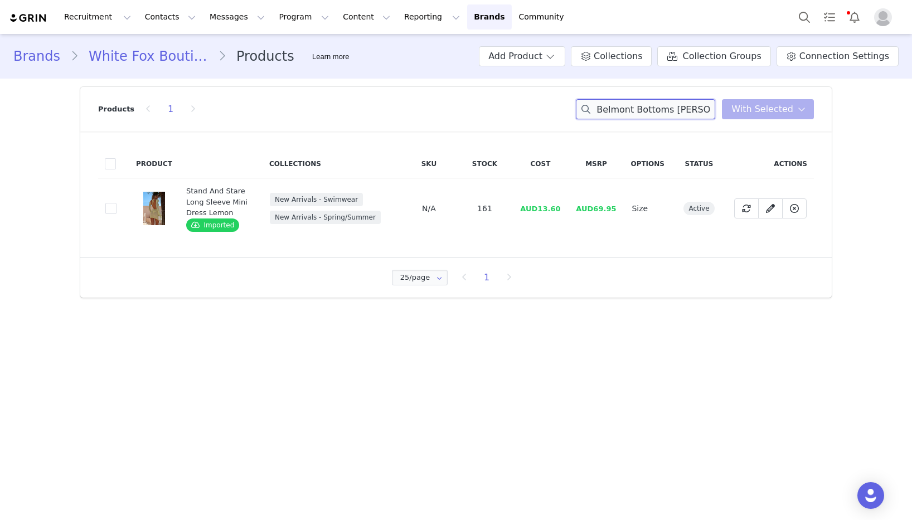
scroll to position [0, 5]
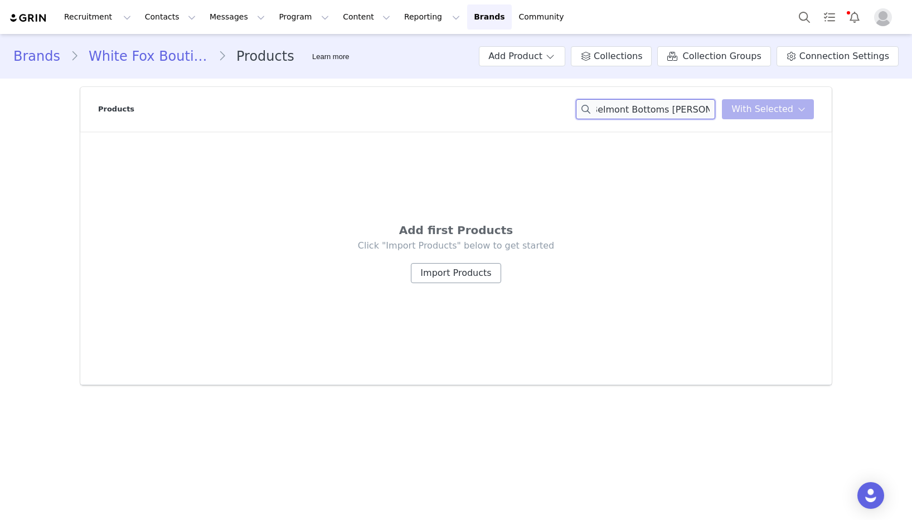
type input "Belmont Bottoms [PERSON_NAME] Plaid"
click at [481, 271] on button "Import Products" at bounding box center [456, 273] width 90 height 20
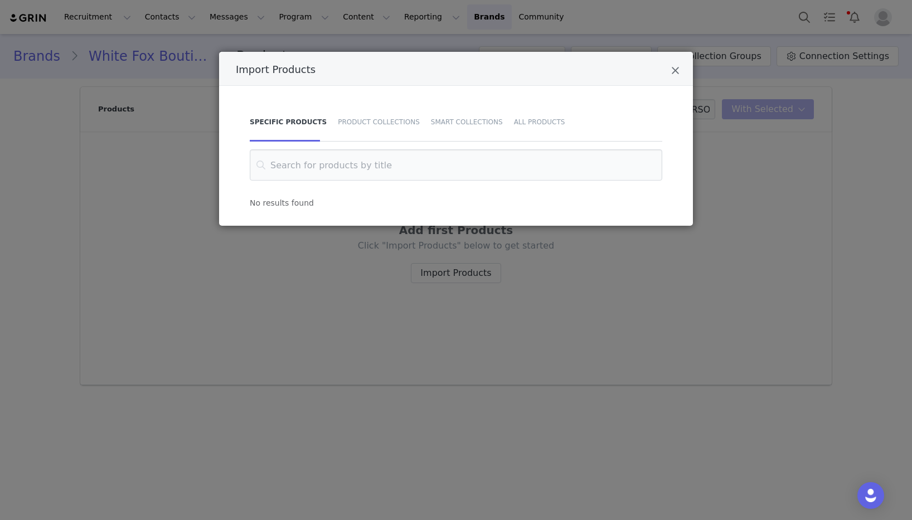
click at [670, 75] on div "Import Products" at bounding box center [456, 69] width 474 height 34
click at [676, 70] on icon "Close" at bounding box center [675, 70] width 8 height 11
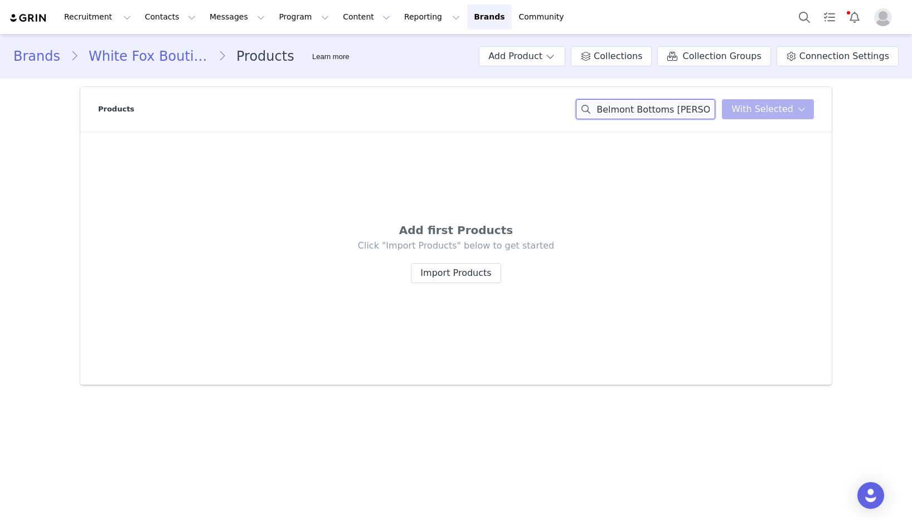
click at [684, 104] on input "Belmont Bottoms [PERSON_NAME] Plaid" at bounding box center [645, 109] width 139 height 20
click at [755, 107] on div "Belmont Bottoms [PERSON_NAME] Plaid You have 0 product s selected Add to Collec…" at bounding box center [695, 109] width 238 height 20
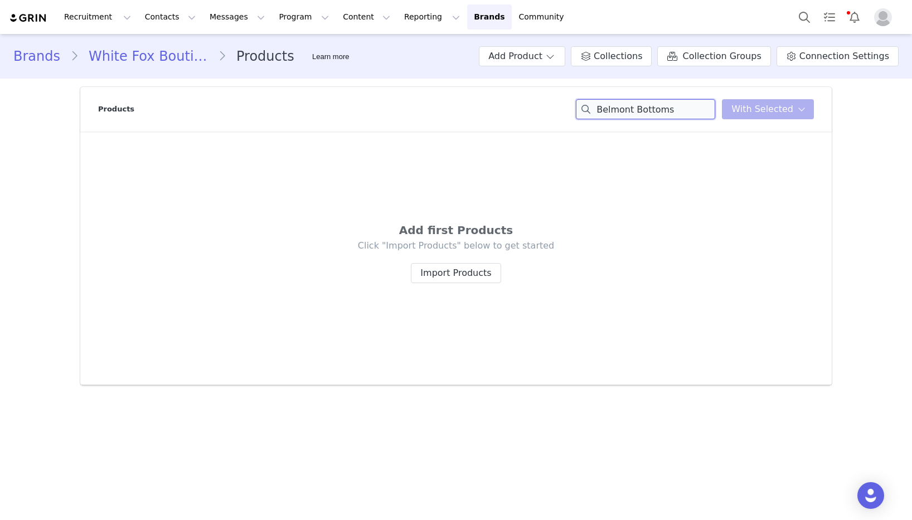
scroll to position [0, 0]
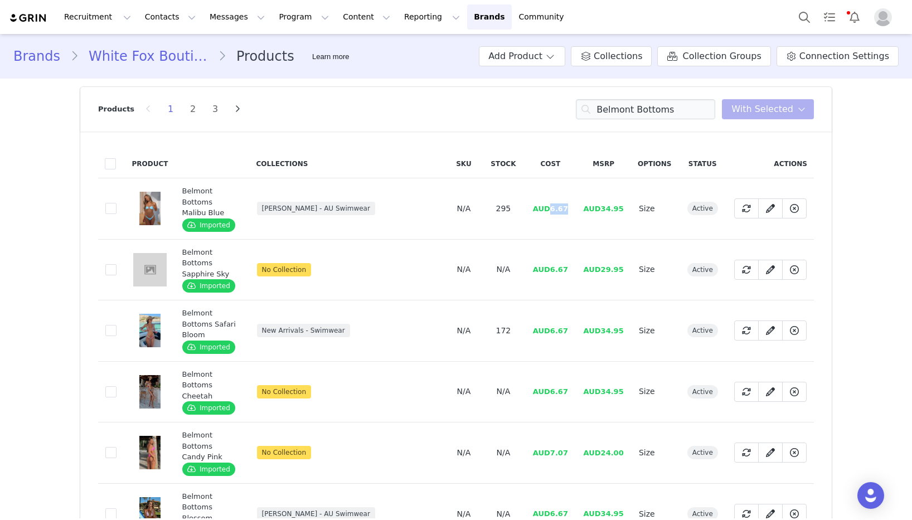
drag, startPoint x: 570, startPoint y: 210, endPoint x: 73, endPoint y: 228, distance: 497.7
click at [550, 211] on td "AUD6.67" at bounding box center [550, 208] width 51 height 61
click at [652, 104] on input "Belmont Bottoms" at bounding box center [645, 109] width 139 height 20
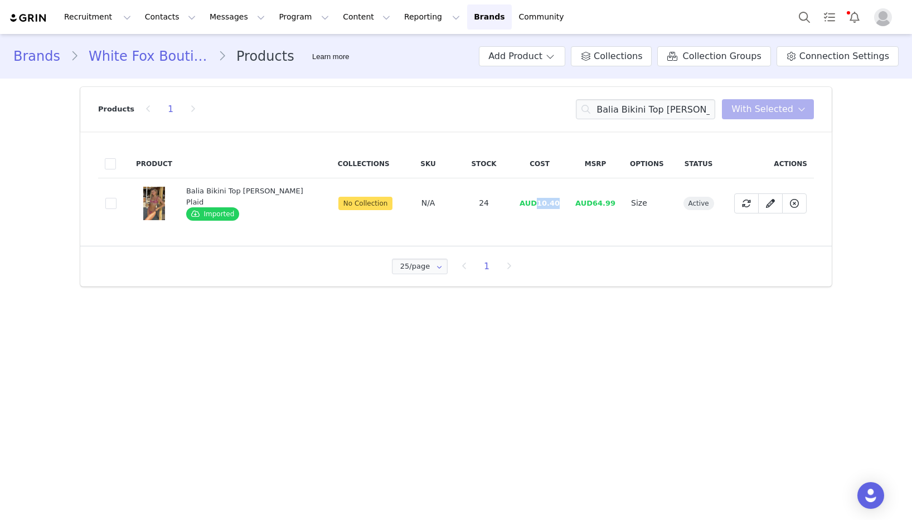
drag, startPoint x: 534, startPoint y: 204, endPoint x: 519, endPoint y: 204, distance: 15.1
click at [519, 204] on td "AUD10.40" at bounding box center [540, 203] width 56 height 50
click at [615, 115] on input "Balia Bikini Top [PERSON_NAME] Plaid" at bounding box center [645, 109] width 139 height 20
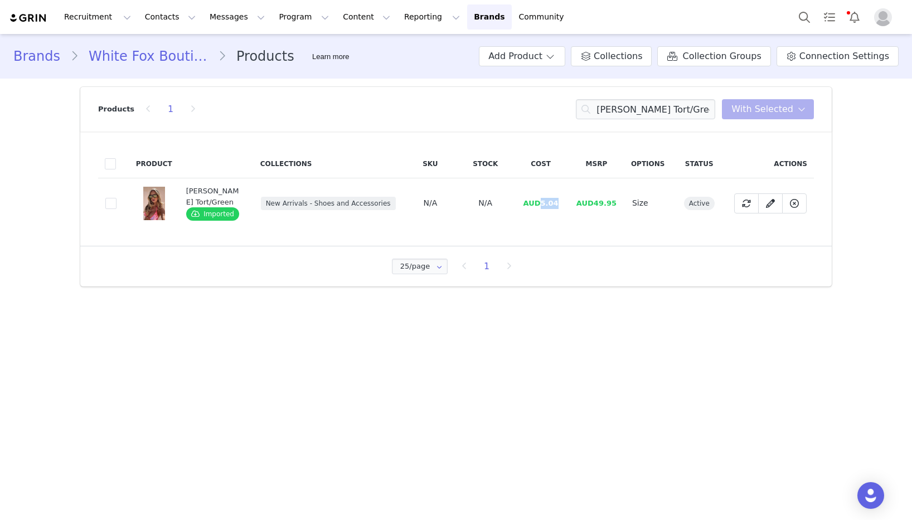
drag, startPoint x: 563, startPoint y: 209, endPoint x: 541, endPoint y: 214, distance: 22.2
click at [541, 214] on td "AUD5.04" at bounding box center [541, 203] width 56 height 50
click at [657, 108] on input "[PERSON_NAME] Tort/Green" at bounding box center [645, 109] width 139 height 20
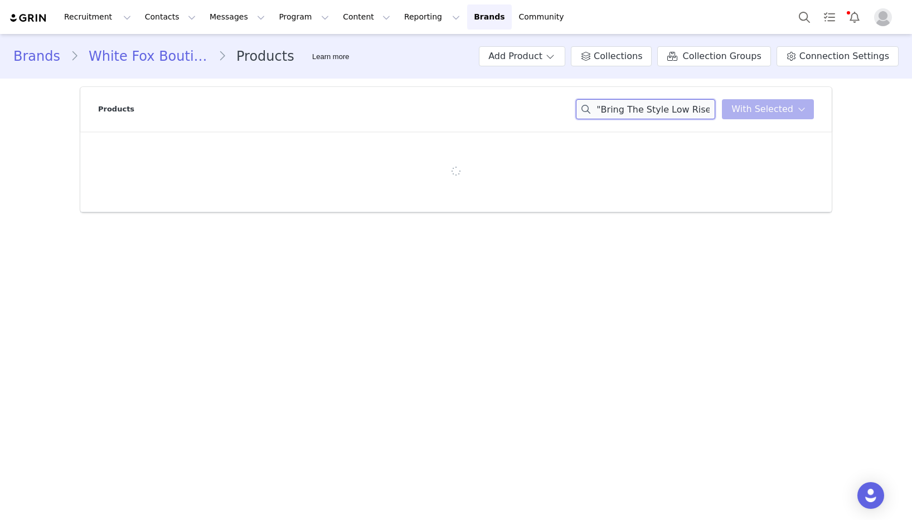
drag, startPoint x: 642, startPoint y: 108, endPoint x: 549, endPoint y: 104, distance: 92.7
click at [549, 104] on div "Products "Bring The Style Low Rise Wide Leg Jeans Washed Grey You have 0 produc…" at bounding box center [456, 109] width 716 height 45
click at [603, 109] on input ""Bring The Style Low Rise Wide Leg Jeans Washed Grey" at bounding box center [645, 109] width 139 height 20
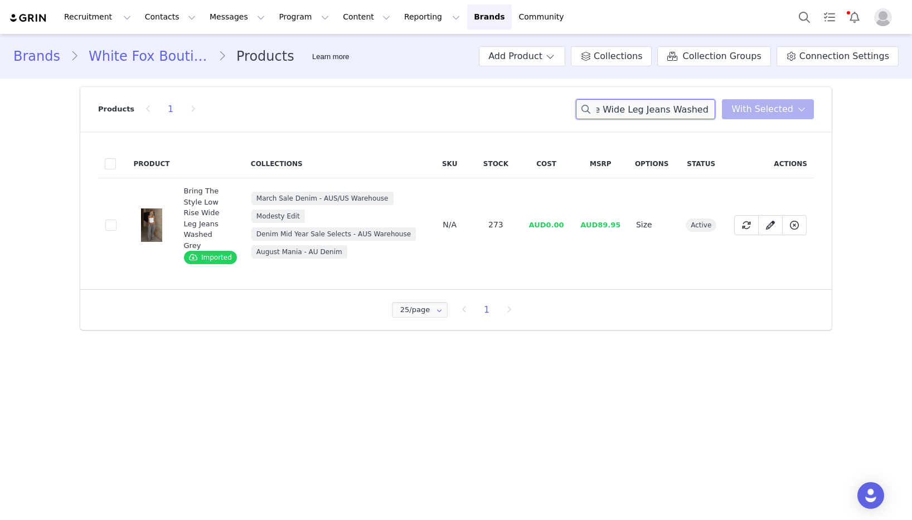
scroll to position [0, 109]
drag, startPoint x: 706, startPoint y: 111, endPoint x: 696, endPoint y: 110, distance: 10.1
click at [715, 109] on input "Bring The Style Low Rise Wide Leg Jeans Washed Grey" at bounding box center [645, 109] width 139 height 20
click at [692, 110] on input "Bring The Style Low Rise Wide Leg Jeans Washed Grey" at bounding box center [645, 109] width 139 height 20
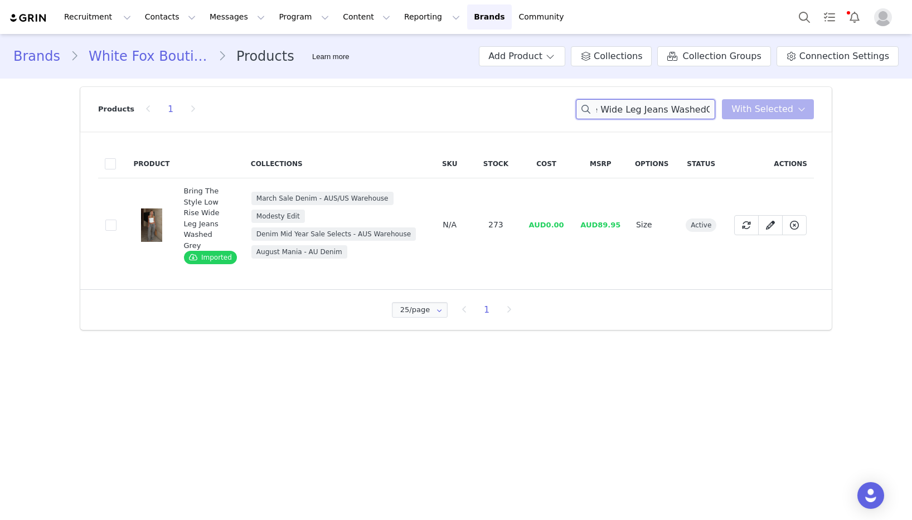
scroll to position [0, 107]
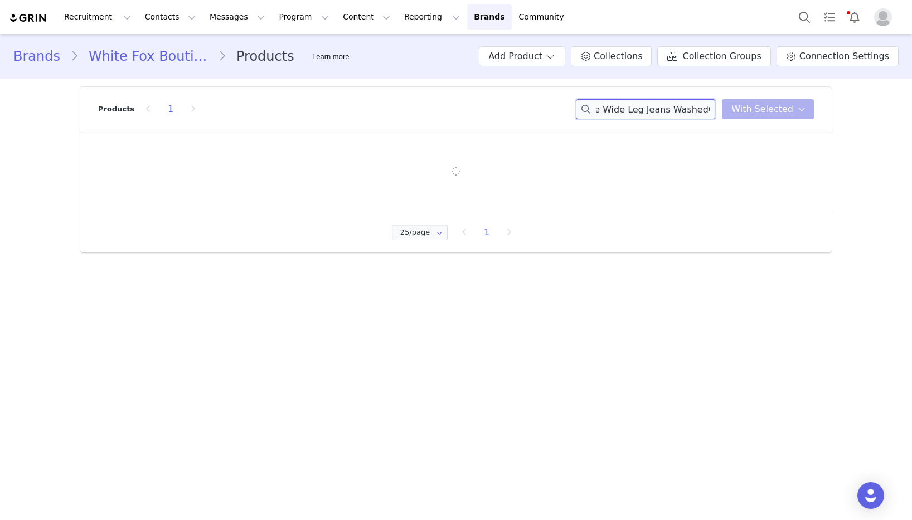
click at [694, 112] on input "Bring The Style Low Rise Wide Leg Jeans WashedGrey" at bounding box center [645, 109] width 139 height 20
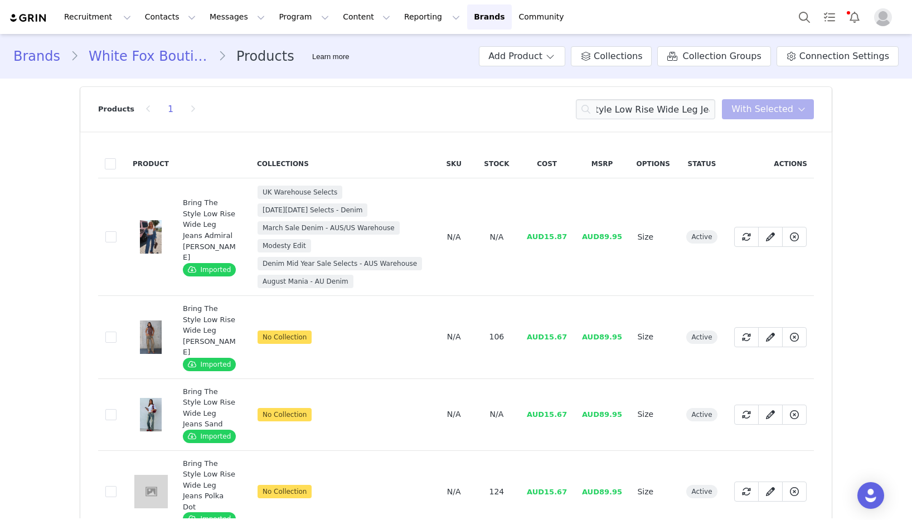
scroll to position [0, 0]
drag, startPoint x: 568, startPoint y: 234, endPoint x: 545, endPoint y: 236, distance: 23.5
click at [545, 236] on td "AUD15.87" at bounding box center [547, 237] width 55 height 118
click at [641, 104] on input "Bring The Style Low Rise Wide Leg Jeans" at bounding box center [645, 109] width 139 height 20
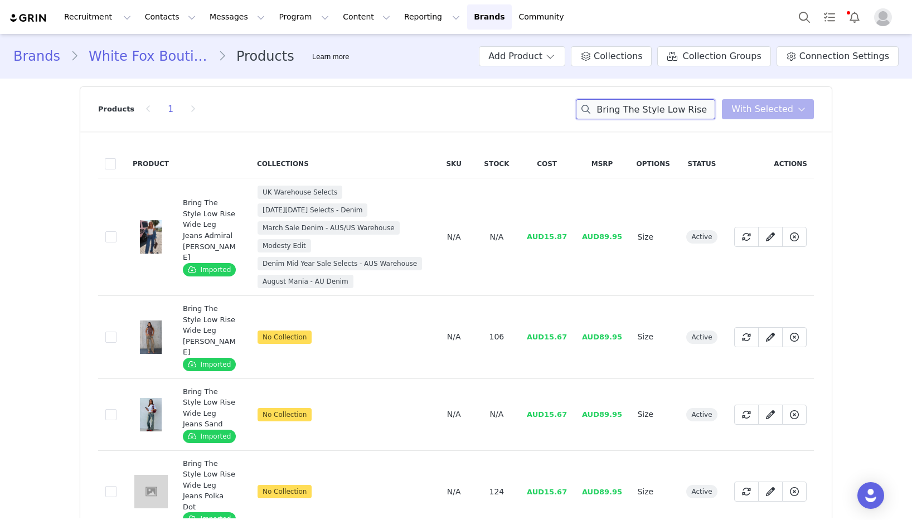
click at [641, 104] on input "Bring The Style Low Rise Wide Leg Jeans" at bounding box center [645, 109] width 139 height 20
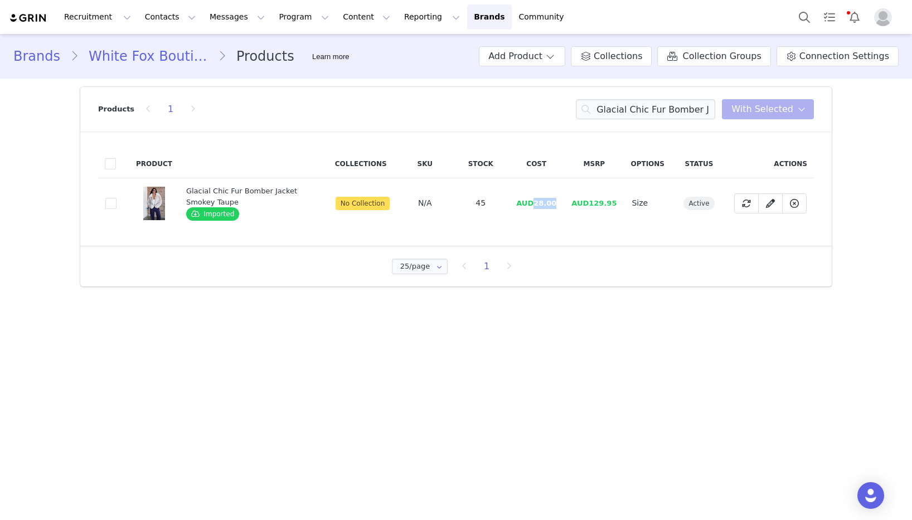
drag, startPoint x: 560, startPoint y: 205, endPoint x: 540, endPoint y: 205, distance: 20.1
click at [540, 205] on span "AUD28.00" at bounding box center [536, 203] width 40 height 8
click at [646, 107] on input "Glacial Chic Fur Bomber Jacket Smokey Taupe" at bounding box center [645, 109] width 139 height 20
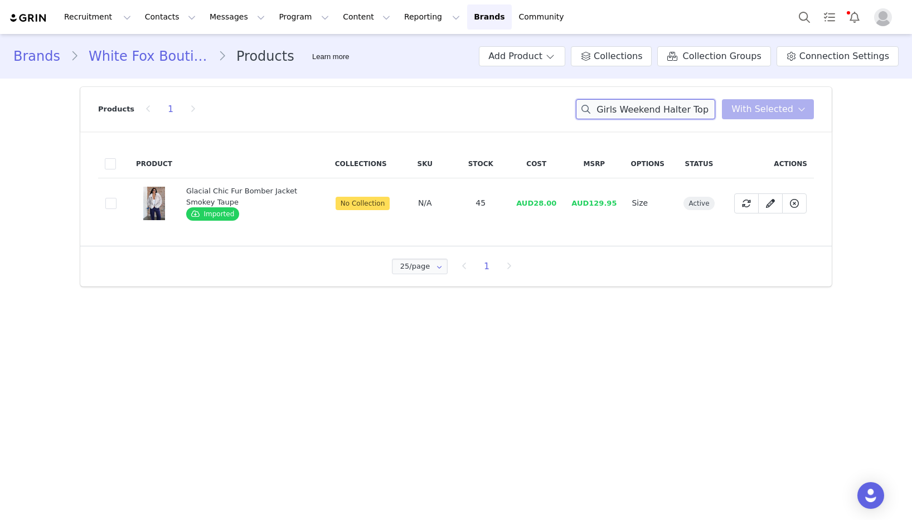
scroll to position [0, 18]
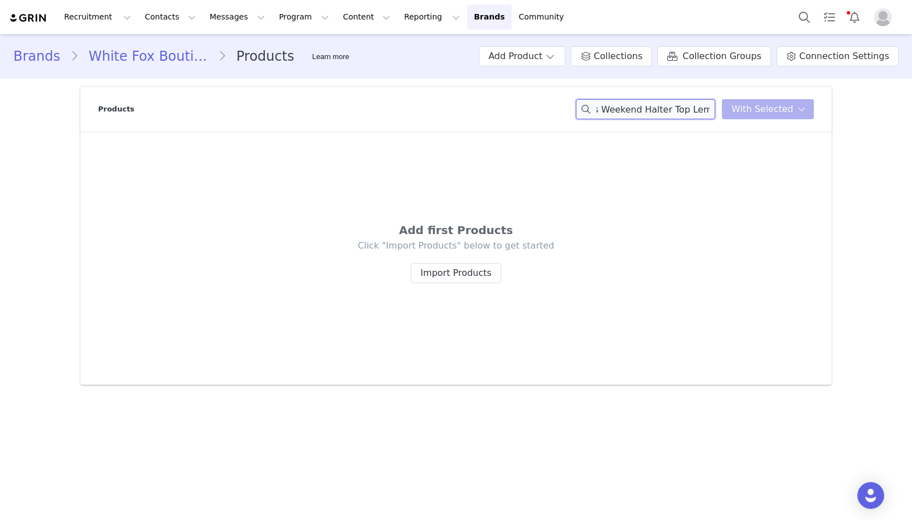
click at [697, 109] on input "Girls Weekend Halter Top Lemon" at bounding box center [645, 109] width 139 height 20
drag, startPoint x: 560, startPoint y: 104, endPoint x: 518, endPoint y: 101, distance: 42.5
click at [518, 101] on div "Products Girls Weekend Halter Top You have 0 product s selected Add to Collecti…" at bounding box center [456, 109] width 716 height 45
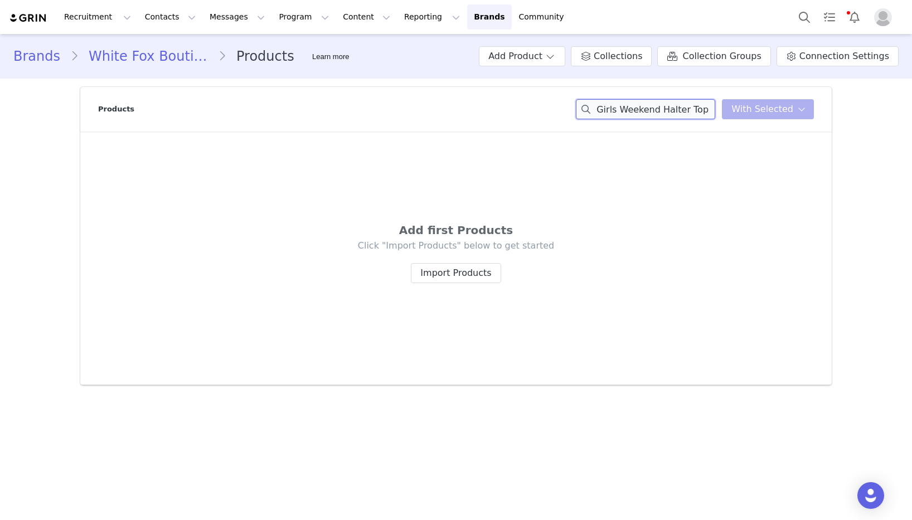
click at [694, 115] on input "Girls Weekend Halter Top" at bounding box center [645, 109] width 139 height 20
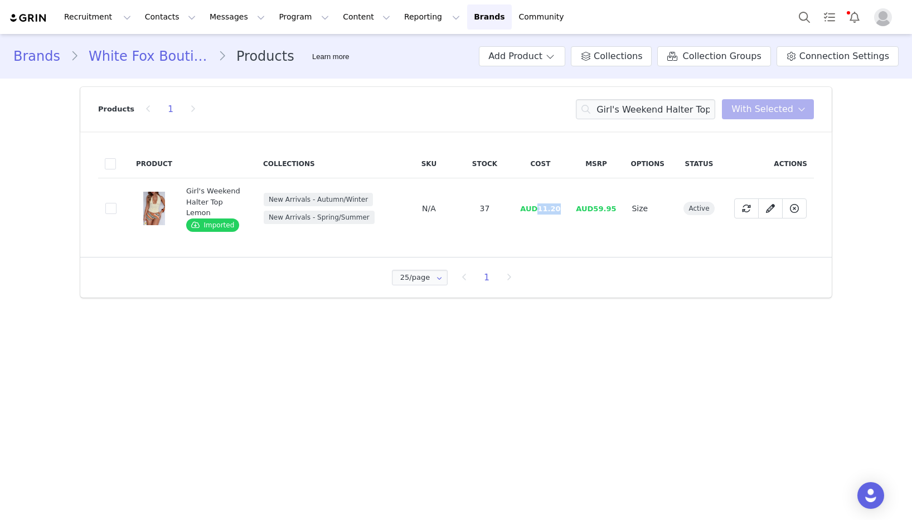
drag, startPoint x: 565, startPoint y: 212, endPoint x: 541, endPoint y: 213, distance: 24.0
click at [542, 213] on td "AUD11.20" at bounding box center [540, 208] width 56 height 61
click at [631, 111] on input "Girl's Weekend Halter Top Lemon" at bounding box center [645, 109] width 139 height 20
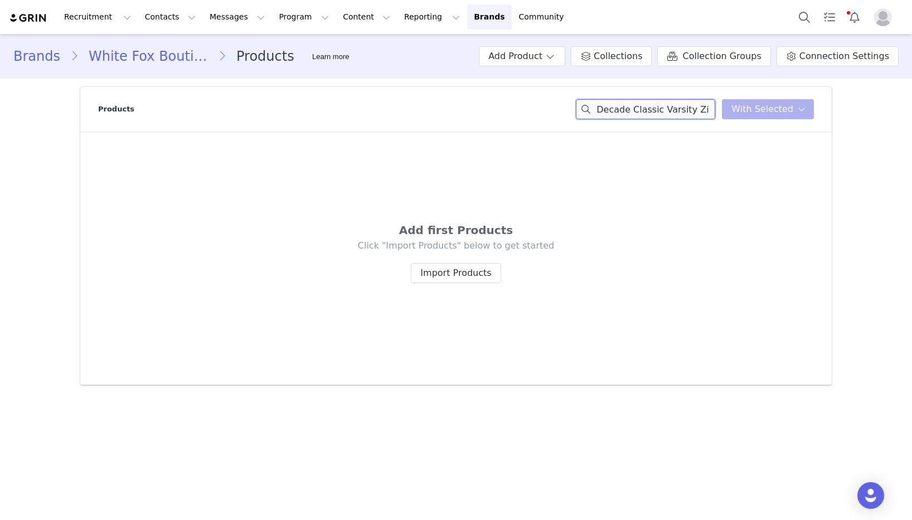
drag, startPoint x: 636, startPoint y: 109, endPoint x: 556, endPoint y: 105, distance: 80.4
click at [550, 107] on div "Products Decade Classic Varsity Zip Front Sweater Grey Marle/Dark Green You hav…" at bounding box center [456, 109] width 716 height 45
click at [748, 115] on div "Decade Classics Varsity Zip Front Sweater Grey Marle/Dark Greeny Marle/Dark Gre…" at bounding box center [695, 109] width 238 height 20
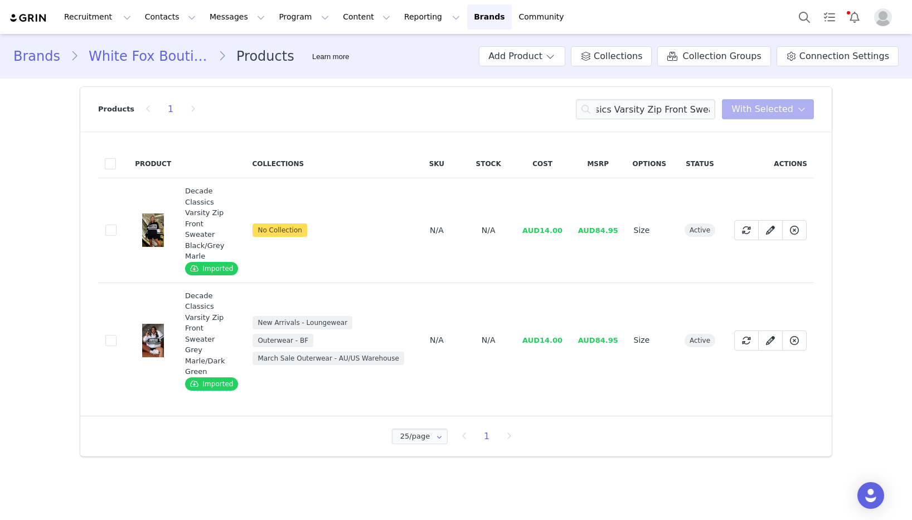
scroll to position [0, 0]
drag, startPoint x: 564, startPoint y: 230, endPoint x: 540, endPoint y: 230, distance: 23.4
click at [540, 230] on td "AUD14.00" at bounding box center [543, 230] width 56 height 105
click at [672, 114] on input "Decade Classics Varsity Zip Front Sweater" at bounding box center [645, 109] width 139 height 20
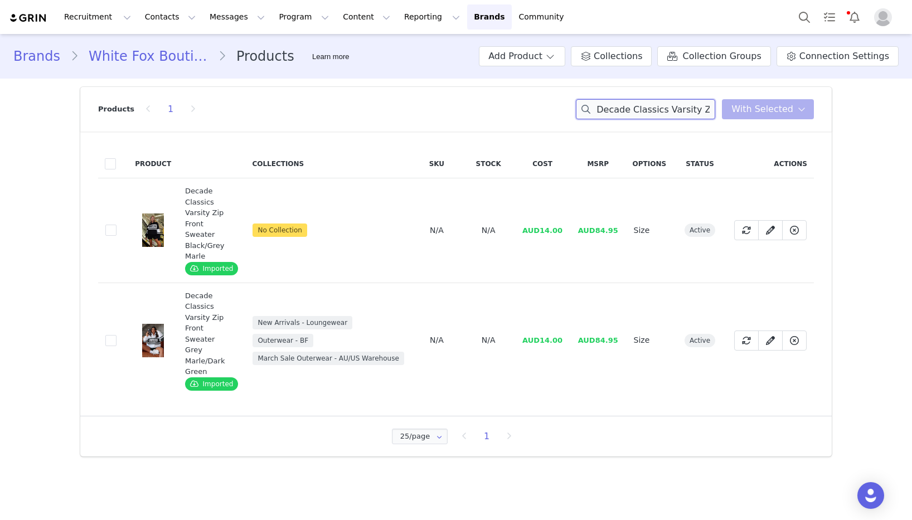
click at [672, 114] on input "Decade Classics Varsity Zip Front Sweater" at bounding box center [645, 109] width 139 height 20
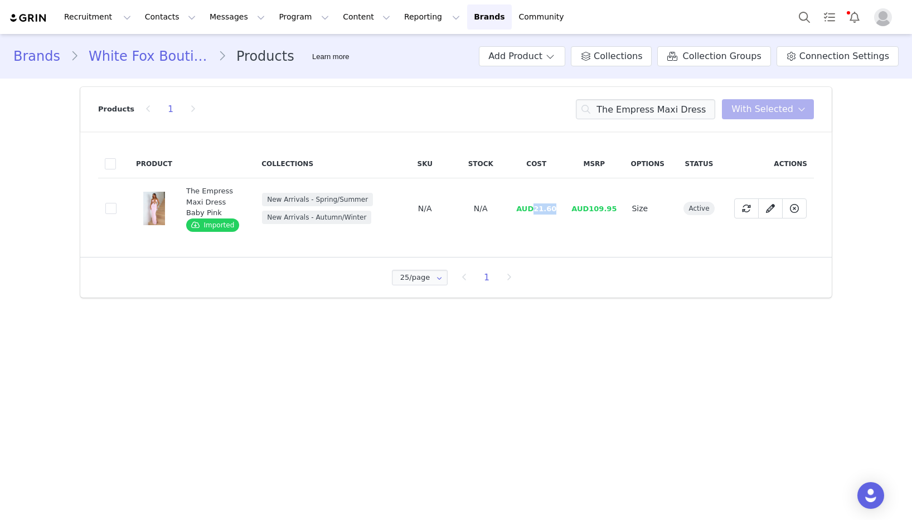
drag, startPoint x: 540, startPoint y: 210, endPoint x: 112, endPoint y: 179, distance: 430.0
click at [563, 210] on td "AUD21.60" at bounding box center [537, 208] width 56 height 61
click at [656, 109] on input "The Empress Maxi Dress Baby Pink" at bounding box center [645, 109] width 139 height 20
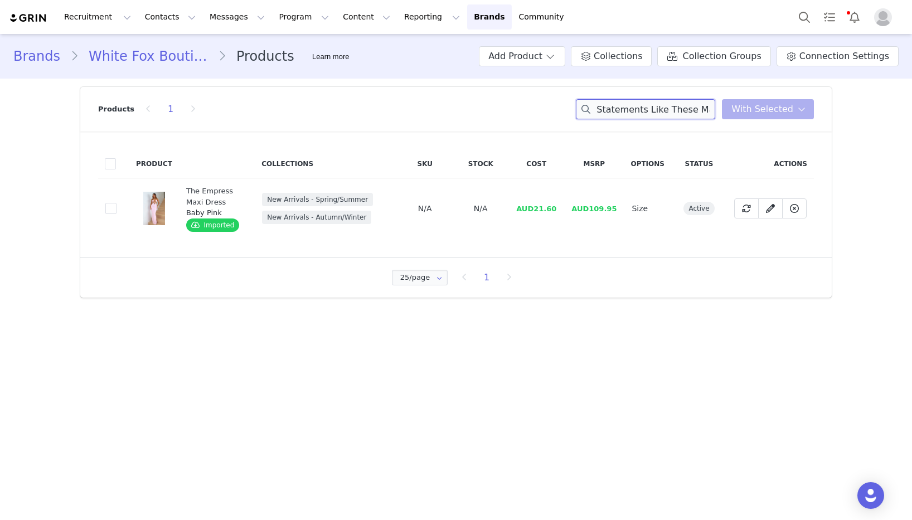
scroll to position [0, 50]
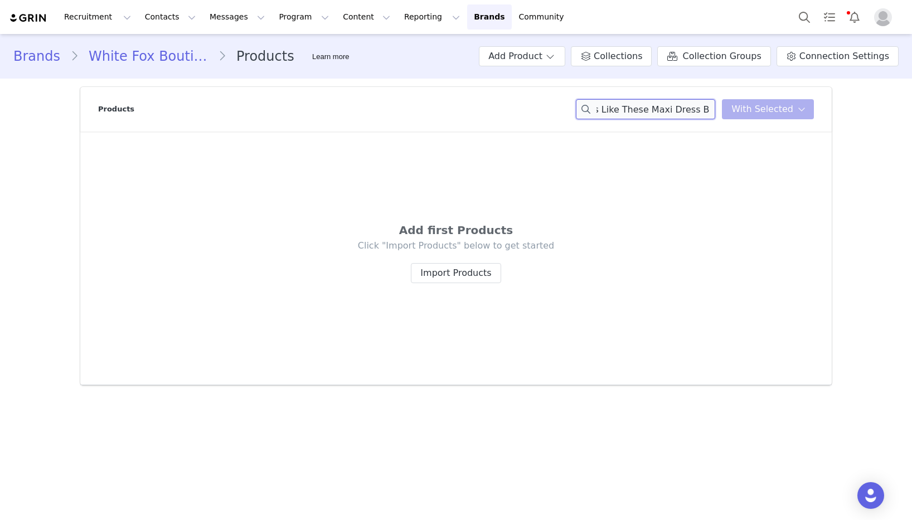
click at [698, 109] on input "Statements Like These Maxi Dress Black" at bounding box center [645, 109] width 139 height 20
click at [687, 109] on input "Statements Like These Maxi Dress" at bounding box center [645, 109] width 139 height 20
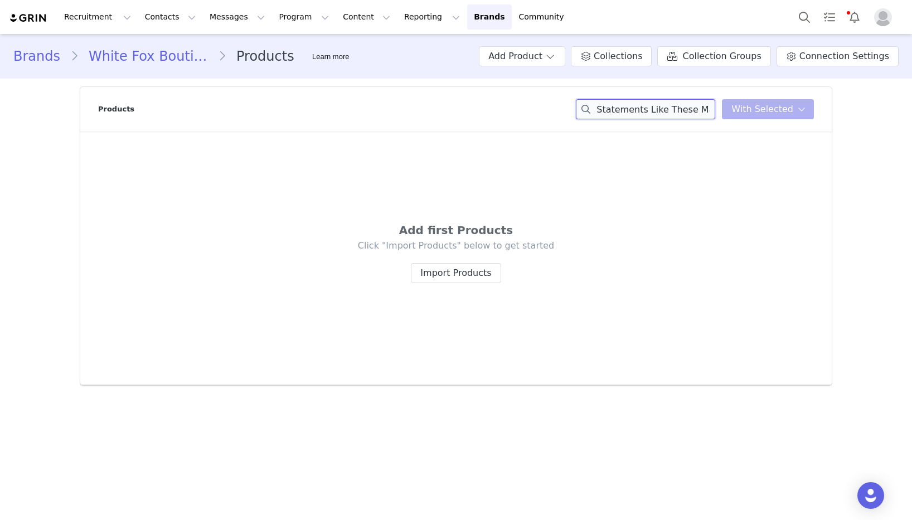
click at [687, 109] on input "Statements Like These Maxi Dress" at bounding box center [645, 109] width 139 height 20
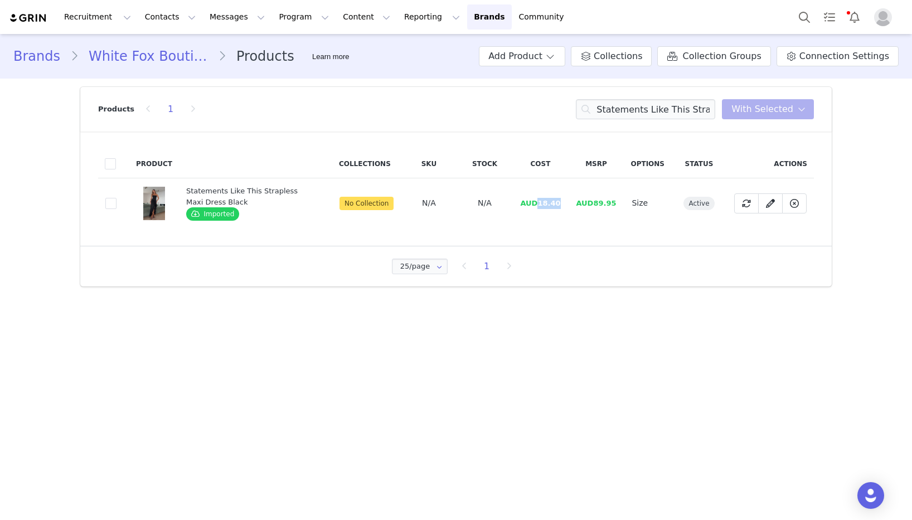
drag, startPoint x: 555, startPoint y: 203, endPoint x: 485, endPoint y: 210, distance: 70.1
click at [540, 204] on td "AUD18.40" at bounding box center [540, 203] width 56 height 50
click at [662, 112] on input "Statements Like This Strapless Maxi Dress Black" at bounding box center [645, 109] width 139 height 20
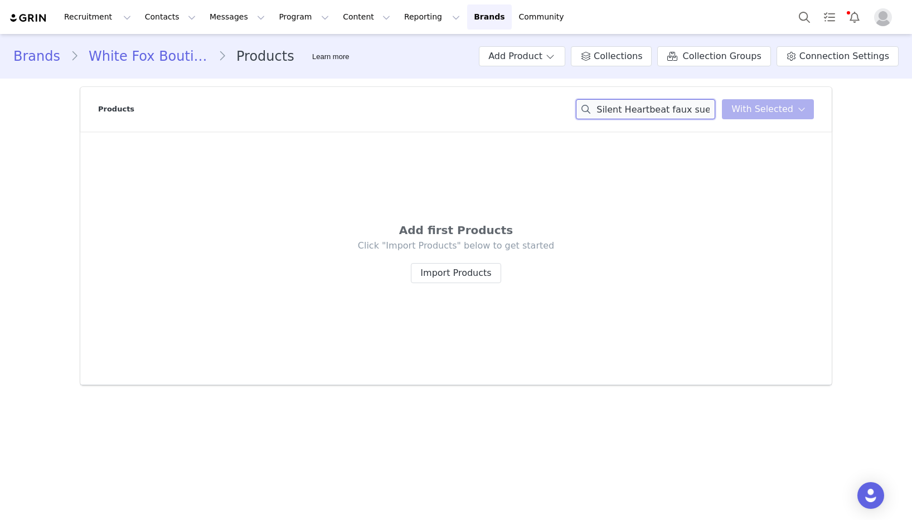
click at [678, 107] on input "Silent Heartbeat faux suede mini skirt oat" at bounding box center [645, 109] width 139 height 20
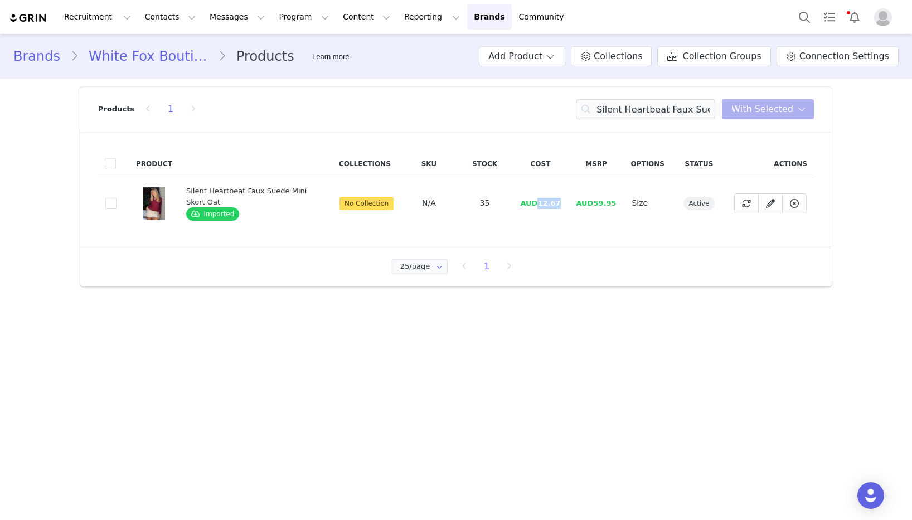
drag, startPoint x: 564, startPoint y: 206, endPoint x: 540, endPoint y: 205, distance: 23.4
click at [540, 205] on td "AUD12.67" at bounding box center [540, 203] width 56 height 50
click at [651, 98] on div "Products 1 Silent Heartbeat Faux Suede Mini Skort Oat You have 0 product s sele…" at bounding box center [456, 109] width 716 height 45
click at [649, 103] on input "Silent Heartbeat Faux Suede Mini Skort Oat" at bounding box center [645, 109] width 139 height 20
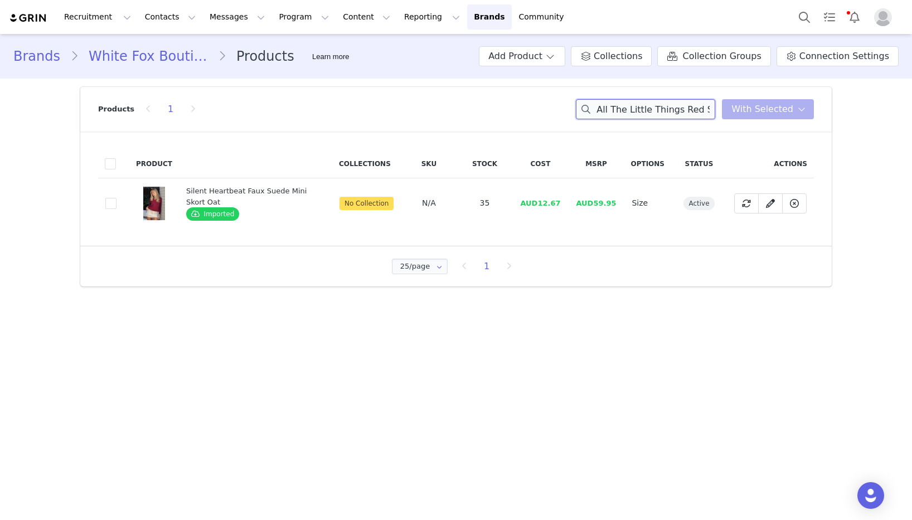
scroll to position [0, 39]
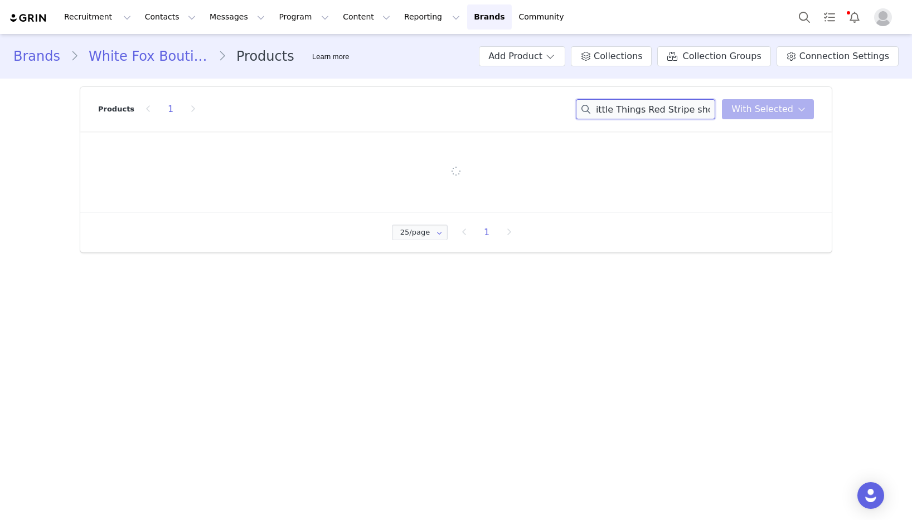
click at [648, 104] on input "All The Little Things Red Stripe shortsSilent Heartbeat Faux Suede Mini Skort O…" at bounding box center [645, 109] width 139 height 20
click at [648, 104] on input "All The Little Things Red Stripe shorts" at bounding box center [645, 109] width 139 height 20
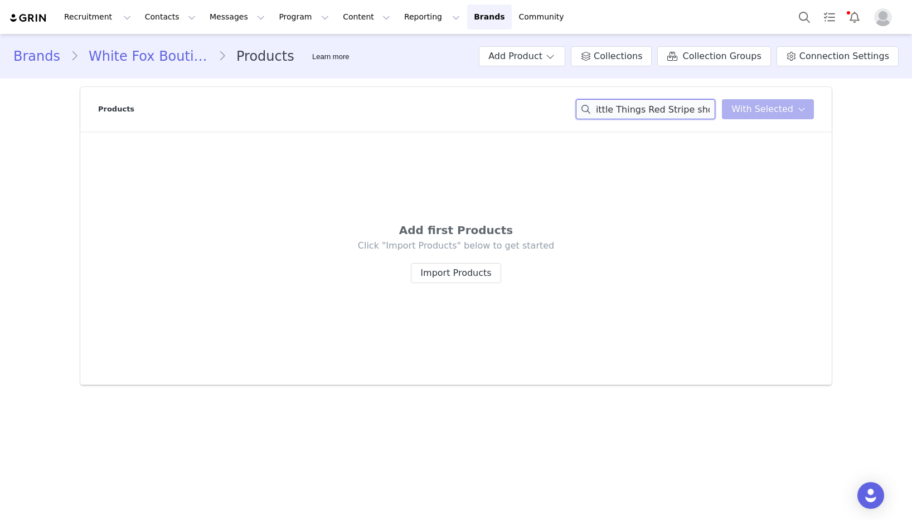
click at [648, 104] on input "All The Little Things Red Stripe shorts" at bounding box center [645, 109] width 139 height 20
drag, startPoint x: 669, startPoint y: 111, endPoint x: 557, endPoint y: 89, distance: 114.3
click at [544, 101] on div "Products All The Little Things Red Stripe shorts You have 0 product s selected …" at bounding box center [456, 109] width 716 height 45
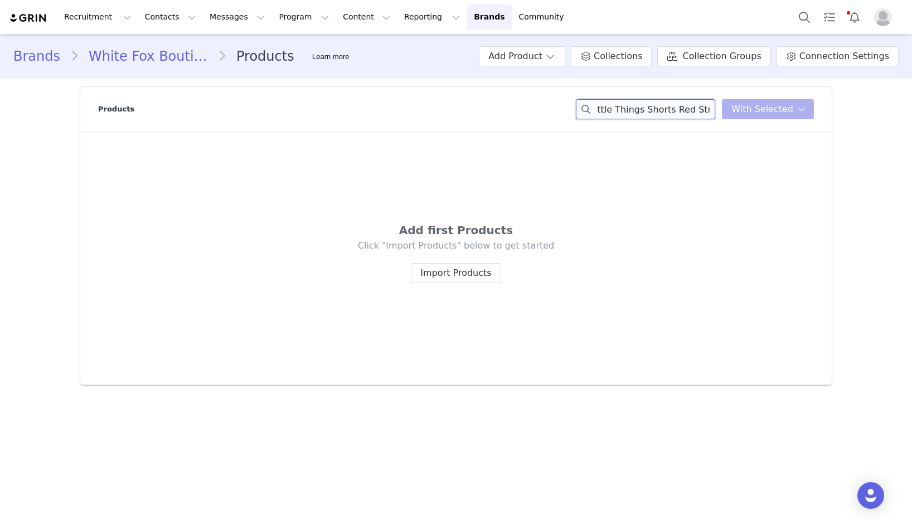
click at [704, 108] on input "All The Little Things Shorts Red Stripetripe shorts" at bounding box center [645, 109] width 139 height 20
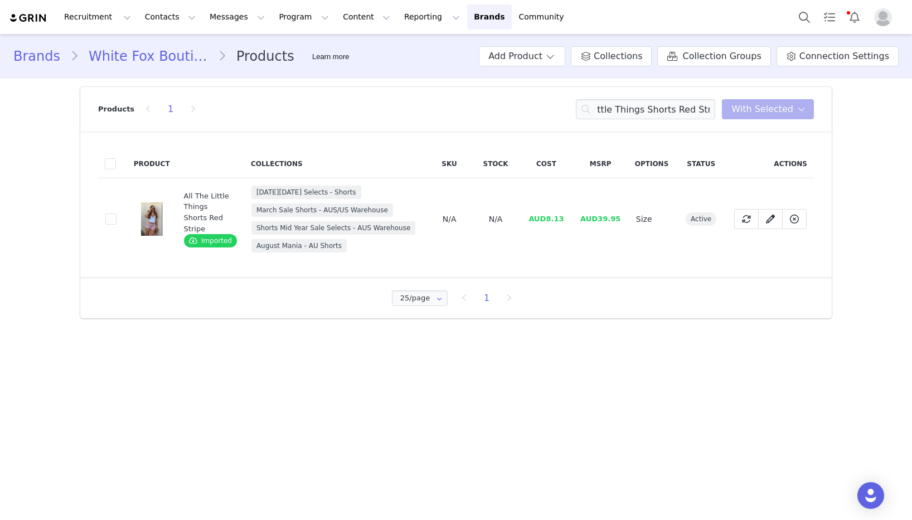
click at [562, 220] on span "AUD8.13" at bounding box center [546, 219] width 35 height 8
drag, startPoint x: 564, startPoint y: 219, endPoint x: 545, endPoint y: 220, distance: 19.0
click at [545, 220] on td "AUD8.13" at bounding box center [546, 219] width 53 height 82
click at [638, 107] on input "All The Little Things Shorts Red Stripe" at bounding box center [645, 109] width 139 height 20
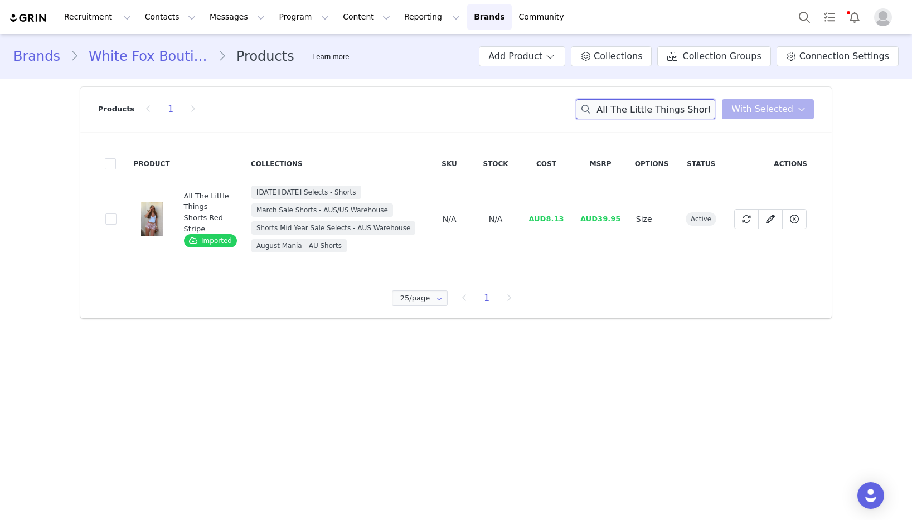
click at [638, 107] on input "All The Little Things Shorts Red Stripe" at bounding box center [645, 109] width 139 height 20
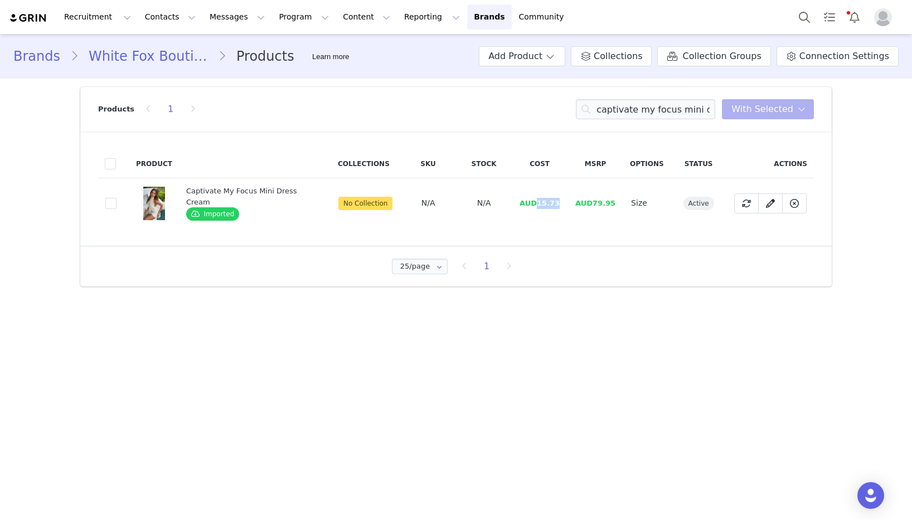
drag, startPoint x: 562, startPoint y: 205, endPoint x: 535, endPoint y: 206, distance: 26.8
click at [535, 206] on td "AUD15.73" at bounding box center [540, 203] width 56 height 50
click at [640, 115] on input "captivate my focus mini dress cream" at bounding box center [645, 109] width 139 height 20
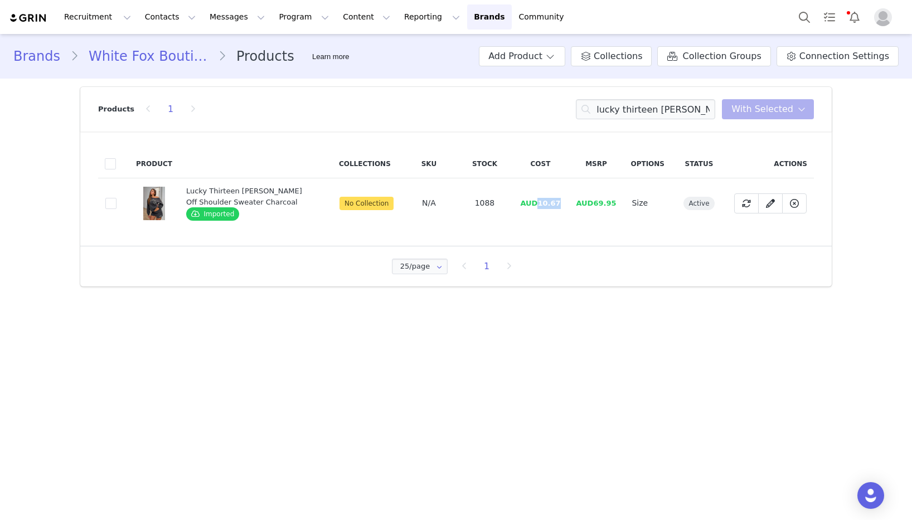
drag, startPoint x: 560, startPoint y: 203, endPoint x: 541, endPoint y: 204, distance: 19.0
click at [541, 204] on td "AUD10.67" at bounding box center [540, 203] width 56 height 50
click at [633, 107] on input "lucky thirteen [PERSON_NAME] off shoulder sweater charcoal" at bounding box center [645, 109] width 139 height 20
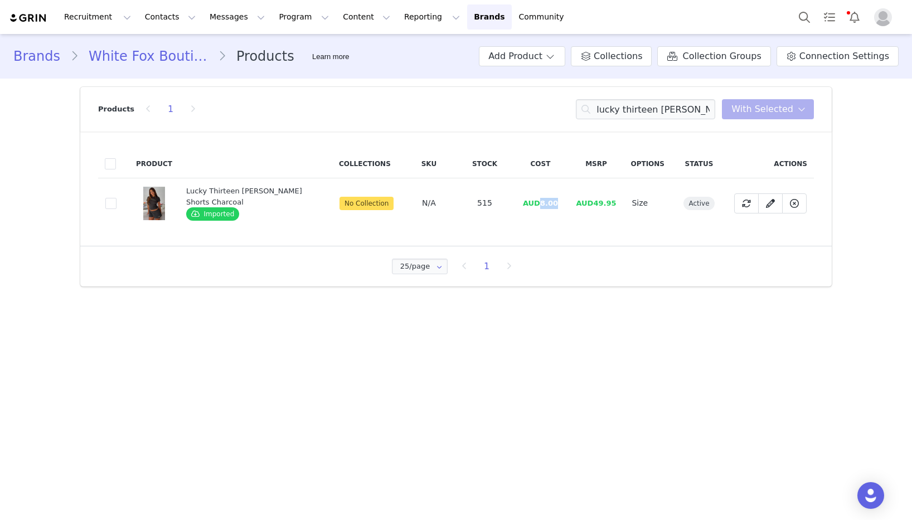
drag, startPoint x: 561, startPoint y: 204, endPoint x: 246, endPoint y: 206, distance: 314.5
click at [544, 205] on td "AUD8.00" at bounding box center [540, 203] width 56 height 50
click at [5, 197] on div "Brands White Fox Boutique AUS Products Learn more Add Product Collections Colle…" at bounding box center [456, 164] width 912 height 261
click at [634, 105] on input "lucky thirteen [PERSON_NAME] lounge shorts charcoal" at bounding box center [645, 109] width 139 height 20
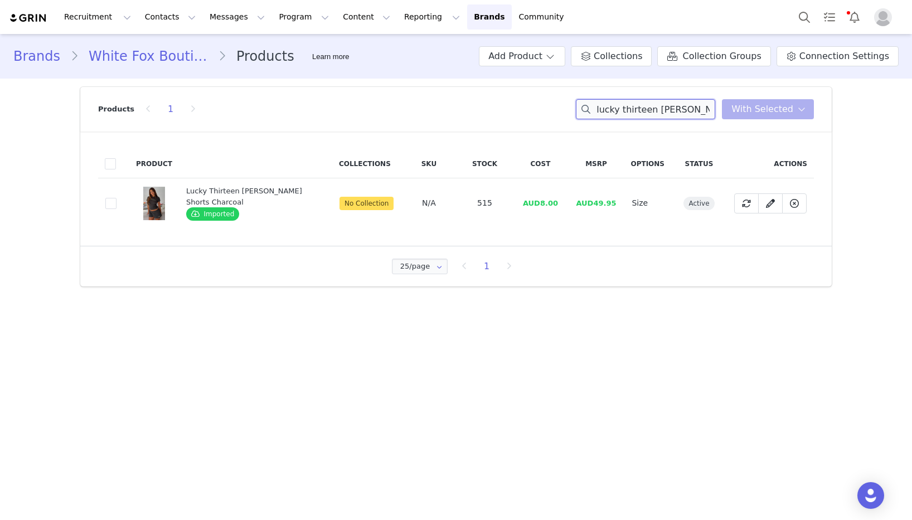
click at [634, 105] on input "lucky thirteen [PERSON_NAME] lounge shorts charcoal" at bounding box center [645, 109] width 139 height 20
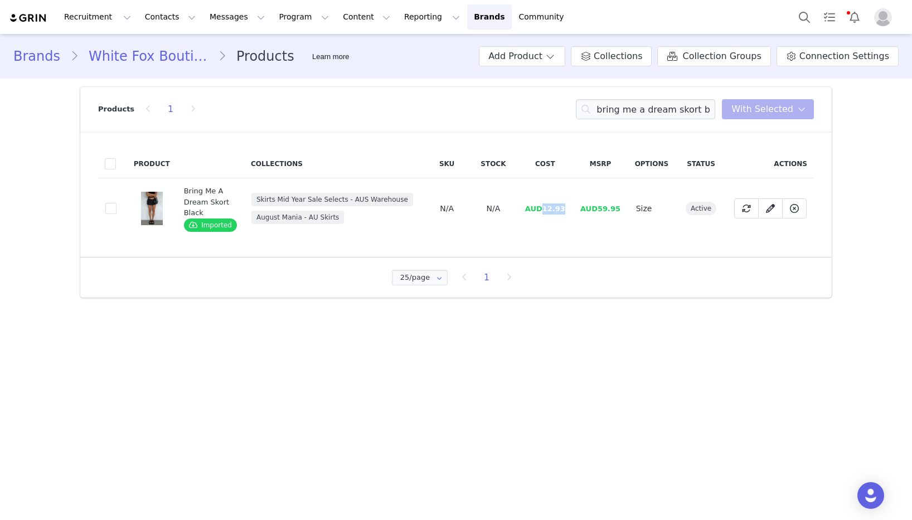
drag, startPoint x: 566, startPoint y: 211, endPoint x: 545, endPoint y: 212, distance: 21.2
click at [545, 212] on td "AUD12.93" at bounding box center [545, 208] width 55 height 61
click at [647, 104] on input "bring me a dream skort black" at bounding box center [645, 109] width 139 height 20
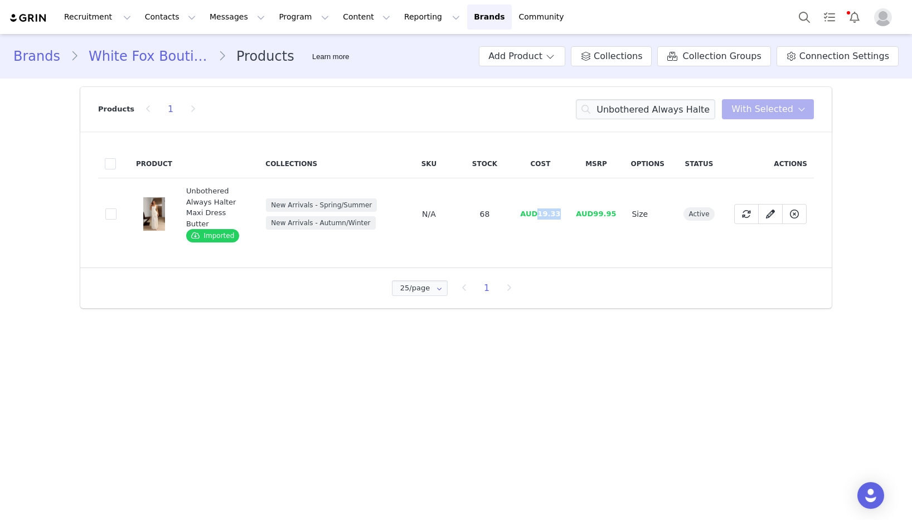
click at [543, 209] on td "AUD19.33" at bounding box center [540, 214] width 56 height 72
click at [573, 208] on td "AUD99.95" at bounding box center [596, 214] width 56 height 72
drag, startPoint x: 560, startPoint y: 212, endPoint x: 541, endPoint y: 212, distance: 19.0
click at [541, 212] on td "AUD19.33" at bounding box center [540, 214] width 56 height 72
click at [636, 104] on input "Unbothered Always Halter Maxi Dress Butter" at bounding box center [645, 109] width 139 height 20
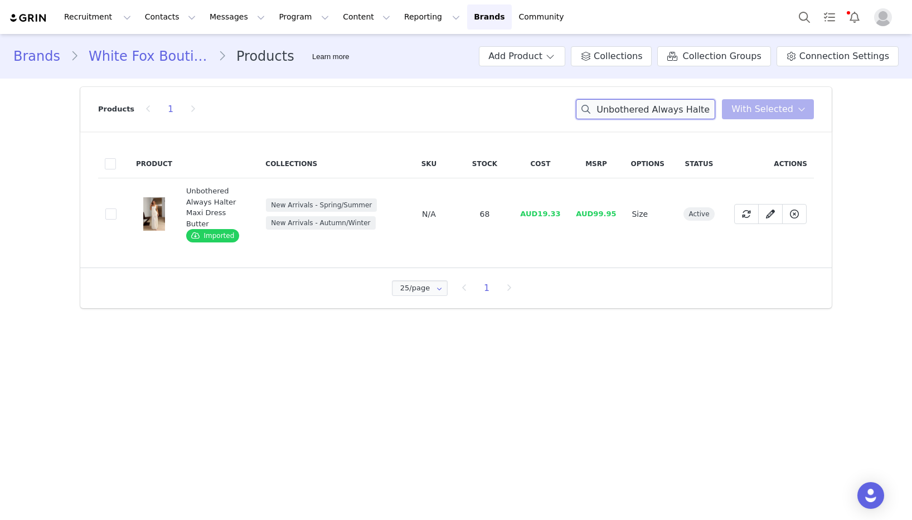
click at [636, 104] on input "Unbothered Always Halter Maxi Dress Butter" at bounding box center [645, 109] width 139 height 20
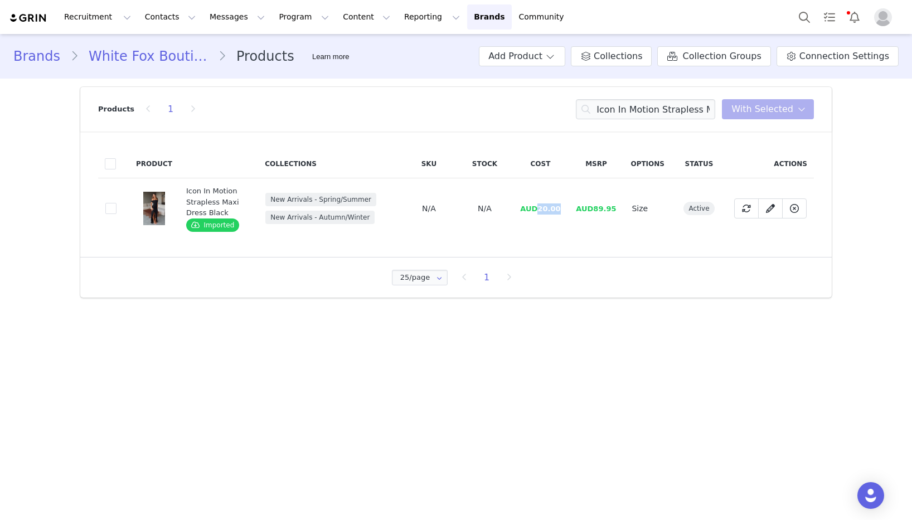
drag, startPoint x: 553, startPoint y: 211, endPoint x: 548, endPoint y: 217, distance: 7.9
click at [540, 211] on td "AUD20.00" at bounding box center [540, 208] width 56 height 61
click at [636, 107] on input "Icon In Motion Strapless Maxi Dress Black" at bounding box center [645, 109] width 139 height 20
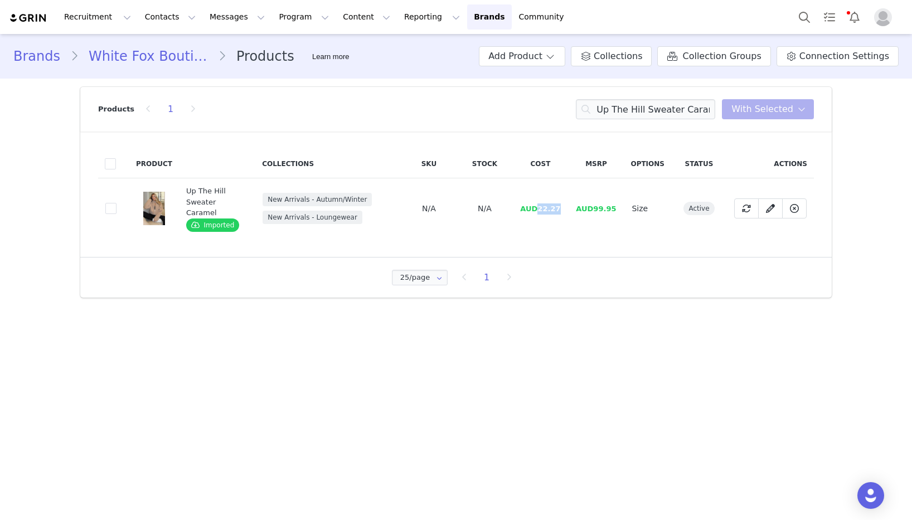
drag, startPoint x: 567, startPoint y: 210, endPoint x: 476, endPoint y: 219, distance: 90.8
click at [539, 210] on td "AUD22.27" at bounding box center [540, 208] width 56 height 61
click at [627, 113] on input "Up The Hill Sweater Caramel" at bounding box center [645, 109] width 139 height 20
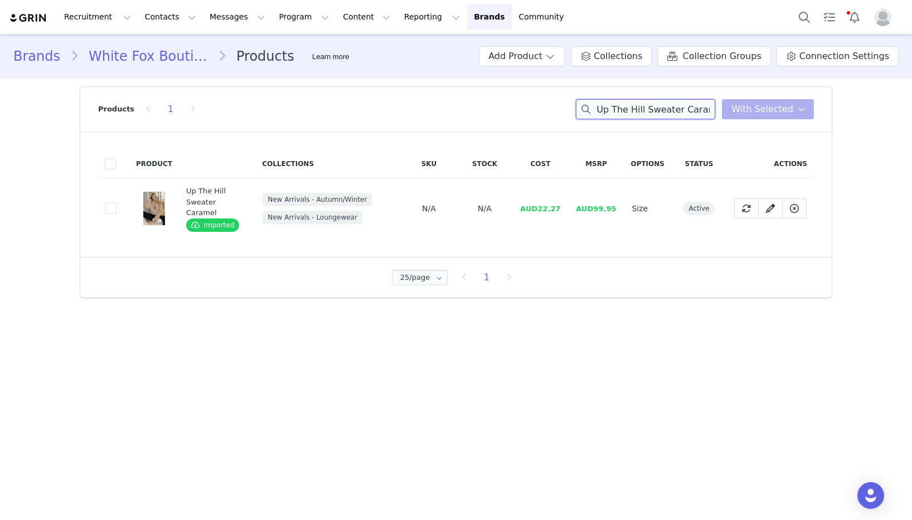
click at [658, 107] on input "Up The Hill Sweater Caramel" at bounding box center [645, 109] width 139 height 20
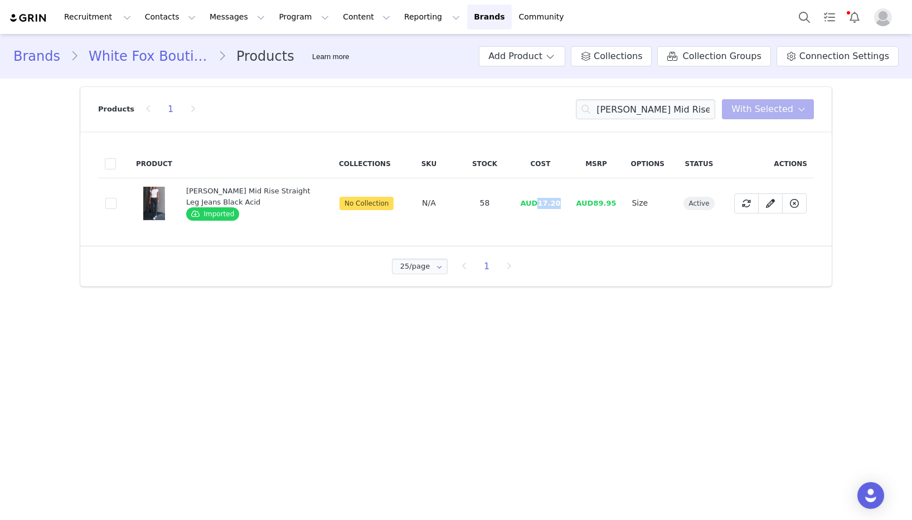
drag, startPoint x: 568, startPoint y: 205, endPoint x: 542, endPoint y: 205, distance: 25.7
click at [542, 205] on td "AUD17.20" at bounding box center [540, 203] width 56 height 50
click at [651, 110] on input "[PERSON_NAME] Mid Rise Straight Leg Jeans Black Acid" at bounding box center [645, 109] width 139 height 20
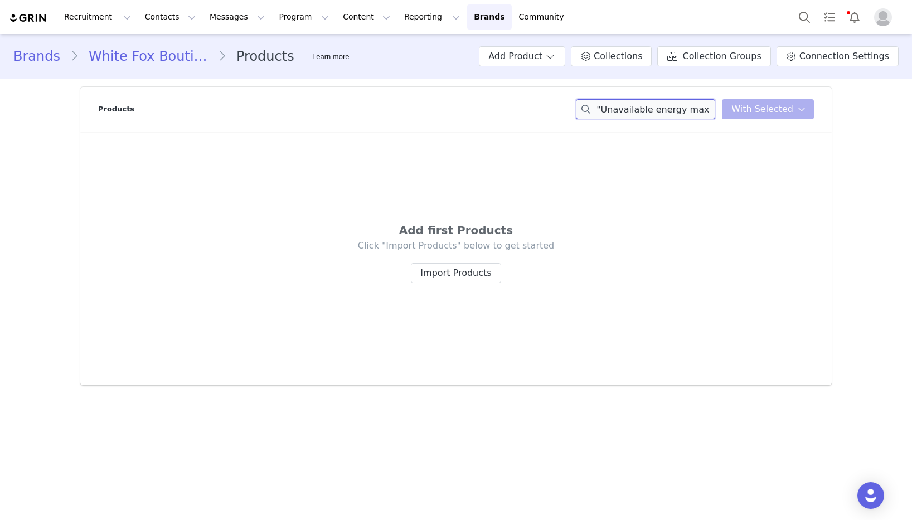
click at [641, 113] on input ""Unavailable energy maxi dress "" at bounding box center [645, 109] width 139 height 20
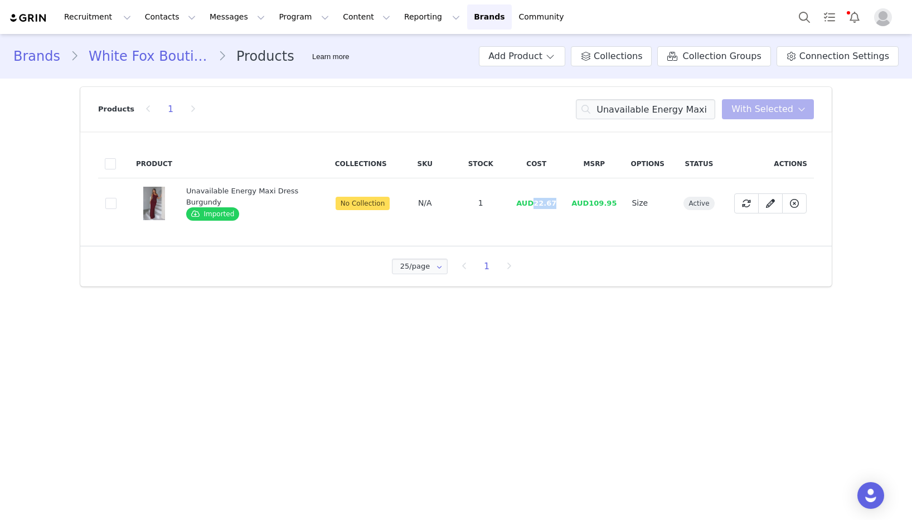
drag, startPoint x: 558, startPoint y: 205, endPoint x: 539, endPoint y: 205, distance: 18.4
click at [539, 205] on span "AUD22.67" at bounding box center [536, 203] width 40 height 8
click at [673, 112] on input "Unavailable Energy Maxi Dress Burgundy" at bounding box center [645, 109] width 139 height 20
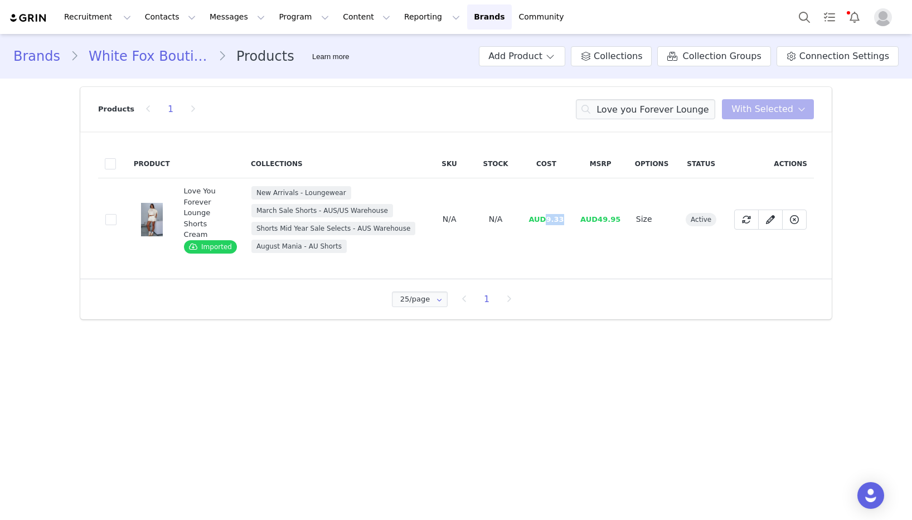
drag, startPoint x: 565, startPoint y: 219, endPoint x: 465, endPoint y: 234, distance: 101.6
click at [547, 221] on td "AUD9.33" at bounding box center [546, 219] width 53 height 83
click at [640, 109] on input "Love you Forever Lounge Shorts Cream" at bounding box center [645, 109] width 139 height 20
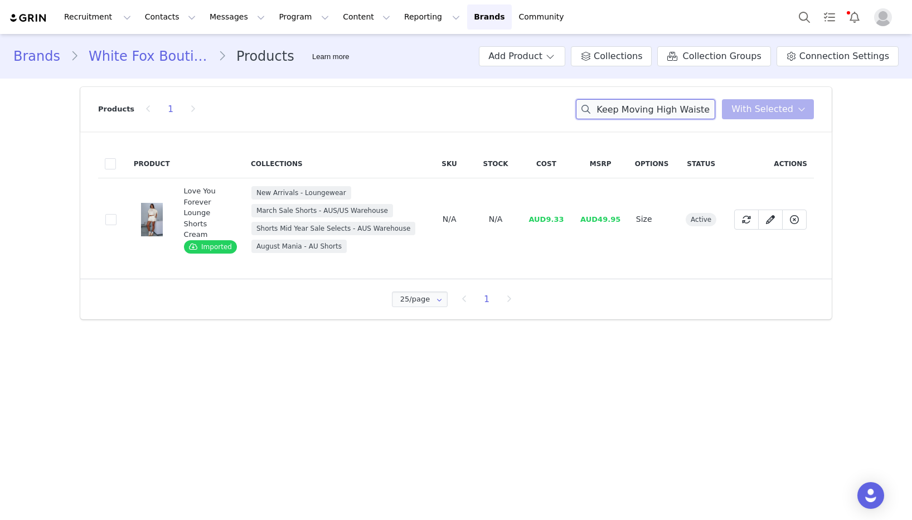
scroll to position [0, 55]
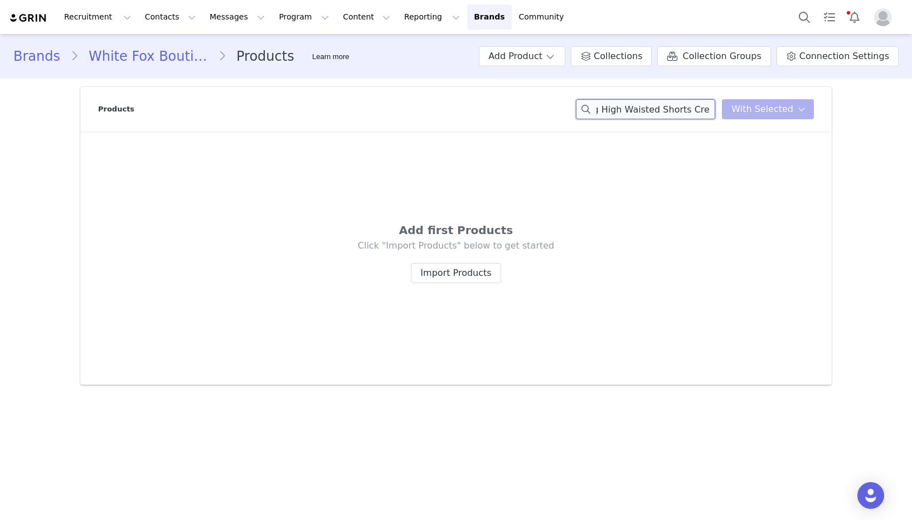
click at [771, 108] on div "Keep Moving High Waisted Shorts Cream You have 0 product s selected Add to Coll…" at bounding box center [695, 109] width 238 height 20
click at [670, 112] on input "Keep Moving High Waisted Shorts" at bounding box center [645, 109] width 139 height 20
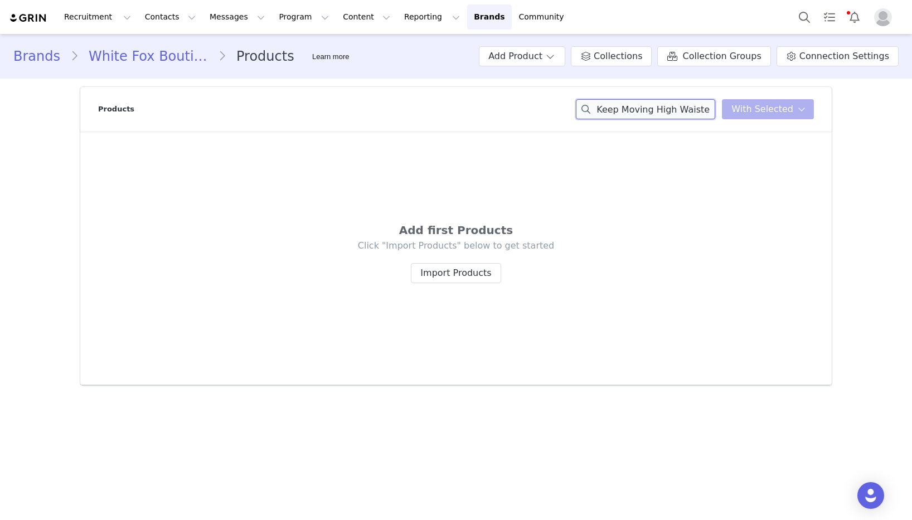
drag, startPoint x: 688, startPoint y: 110, endPoint x: 635, endPoint y: 109, distance: 52.4
click at [591, 112] on input "Keep Moving High Waisted Shorts Cream" at bounding box center [645, 109] width 139 height 20
drag, startPoint x: 702, startPoint y: 109, endPoint x: 577, endPoint y: 110, distance: 124.4
click at [577, 110] on div "Products Keep Moving High Waisted Shorts Cream You have 0 product s selected Ad…" at bounding box center [456, 109] width 716 height 45
click at [603, 104] on input "Keep Moving High Waisted Shorts Cream" at bounding box center [645, 109] width 139 height 20
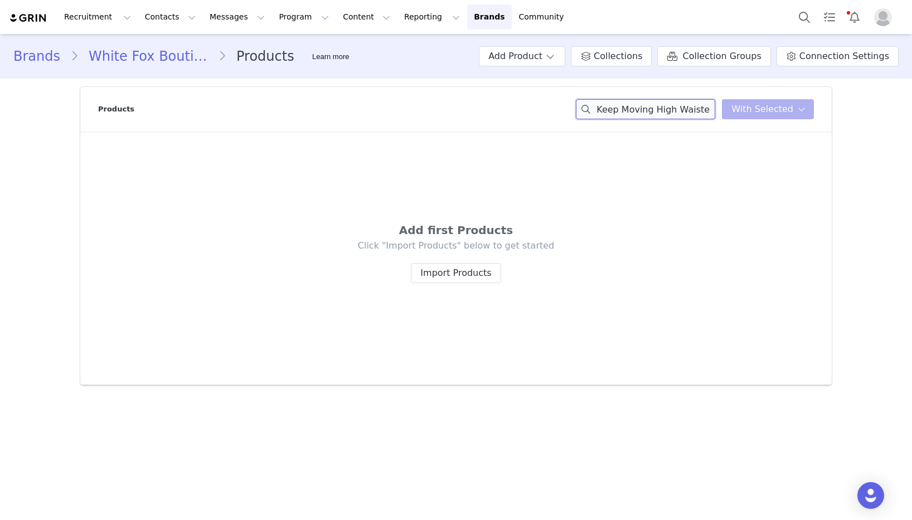
scroll to position [0, 53]
click at [767, 110] on div "Keep Moving High Waisted Shorts Cream You have 0 product s selected Add to Coll…" at bounding box center [695, 109] width 238 height 20
click at [715, 110] on input "Keep Moving High Waisted Shorts Cream" at bounding box center [645, 109] width 139 height 20
click at [709, 111] on input "Keep Moving High Waisted Shorts Cream" at bounding box center [645, 109] width 139 height 20
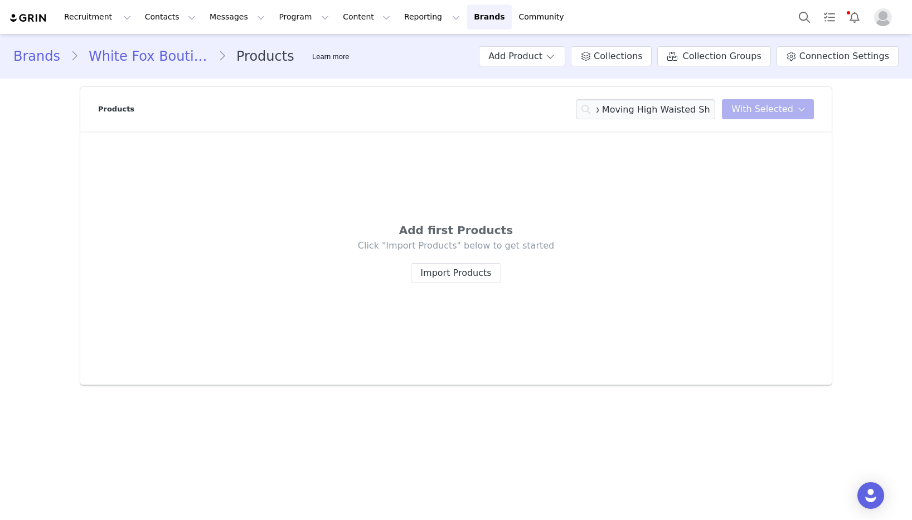
scroll to position [0, 0]
click at [667, 110] on input "Keep Moving High Waisted Short" at bounding box center [645, 109] width 139 height 20
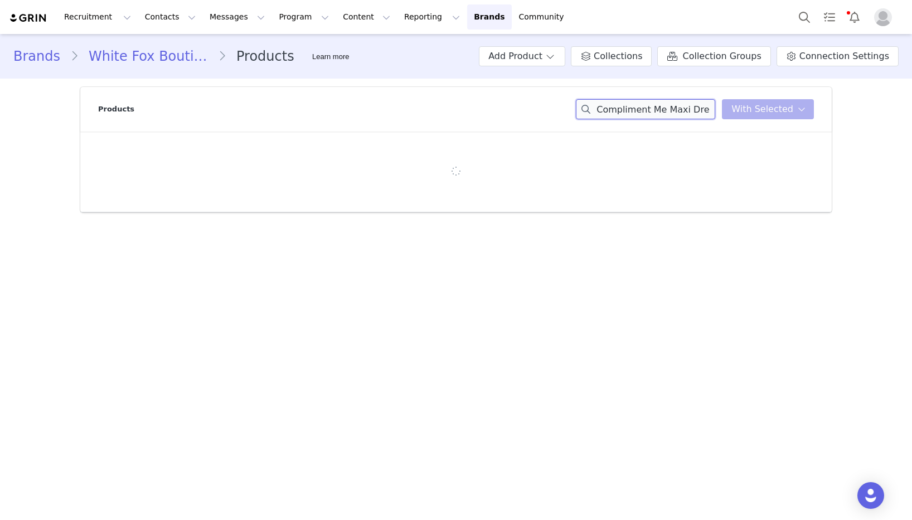
drag, startPoint x: 665, startPoint y: 112, endPoint x: 510, endPoint y: 104, distance: 155.2
click at [510, 104] on div "Products Compliment Me Maxi Dress Burgundy You have 0 product s selected Add to…" at bounding box center [456, 109] width 716 height 45
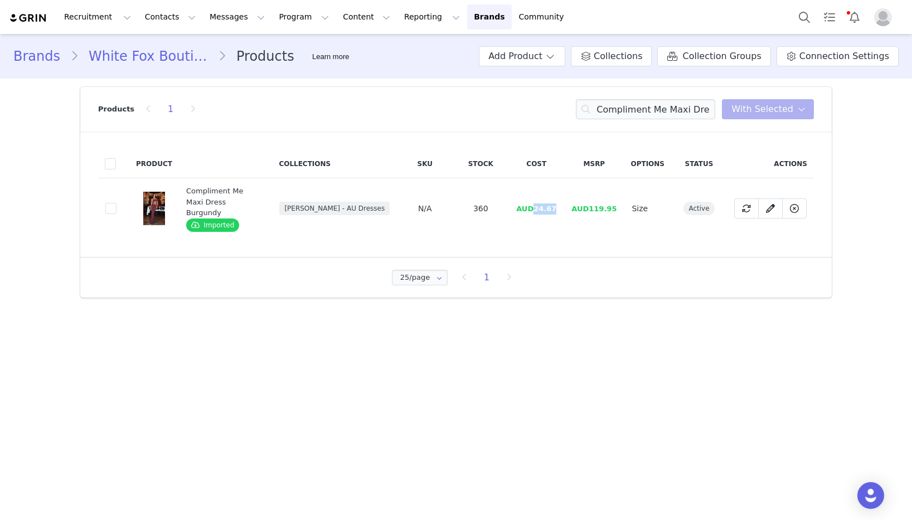
drag, startPoint x: 552, startPoint y: 206, endPoint x: 540, endPoint y: 206, distance: 12.3
click at [540, 206] on td "AUD24.67" at bounding box center [537, 208] width 56 height 61
click at [659, 113] on input "Compliment Me Maxi Dress Burgundy" at bounding box center [645, 109] width 139 height 20
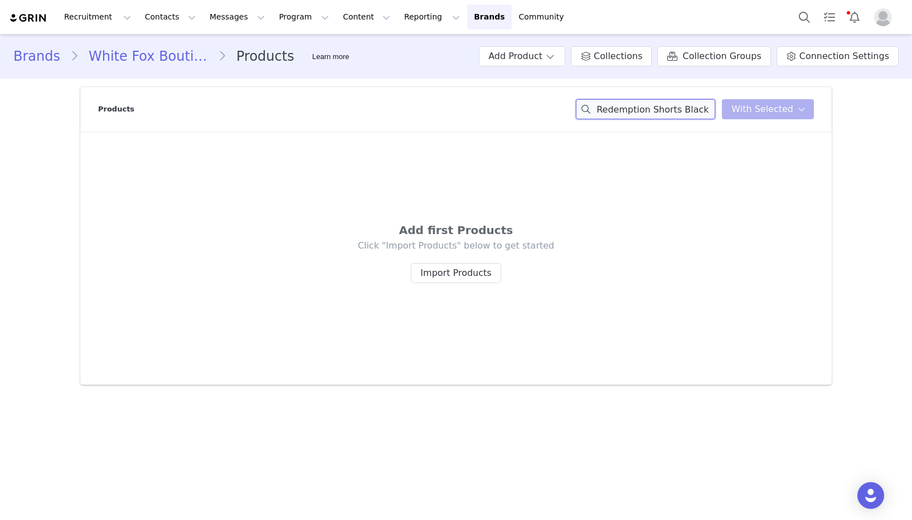
click at [687, 107] on input "Redemption Shorts Black" at bounding box center [645, 109] width 139 height 20
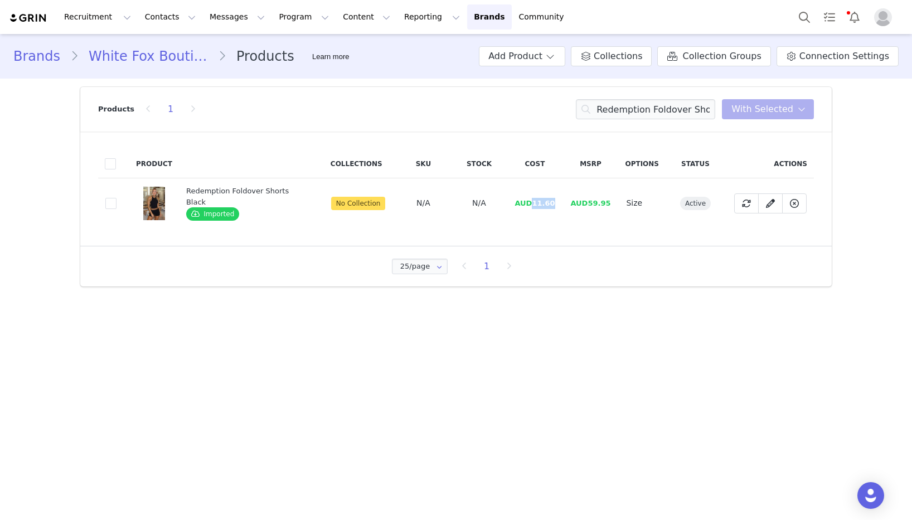
drag, startPoint x: 551, startPoint y: 203, endPoint x: 530, endPoint y: 205, distance: 21.3
click at [530, 205] on span "AUD11.60" at bounding box center [535, 203] width 40 height 8
click at [668, 108] on input "Redemption Foldover Shorts Black" at bounding box center [645, 109] width 139 height 20
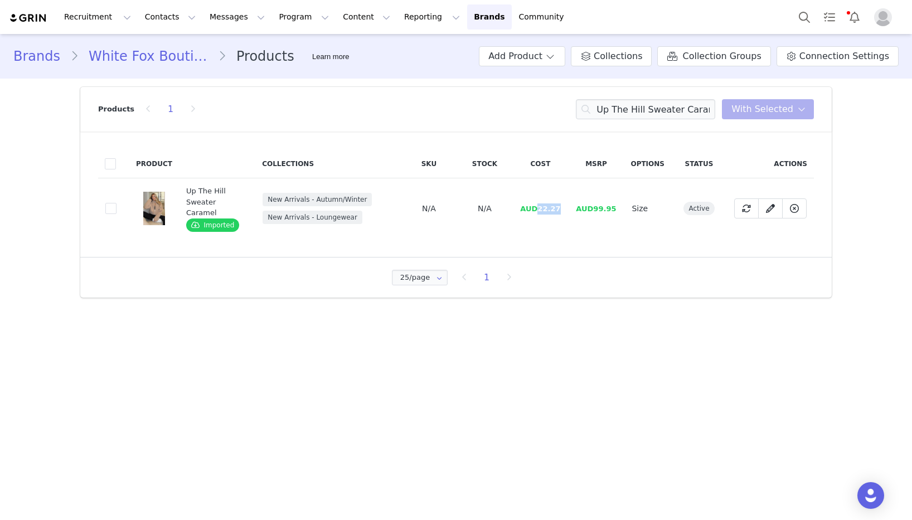
drag, startPoint x: 551, startPoint y: 209, endPoint x: 541, endPoint y: 209, distance: 9.5
click at [541, 209] on td "AUD22.27" at bounding box center [540, 208] width 56 height 61
click at [634, 100] on input "Up The Hill Sweater Caramel" at bounding box center [645, 109] width 139 height 20
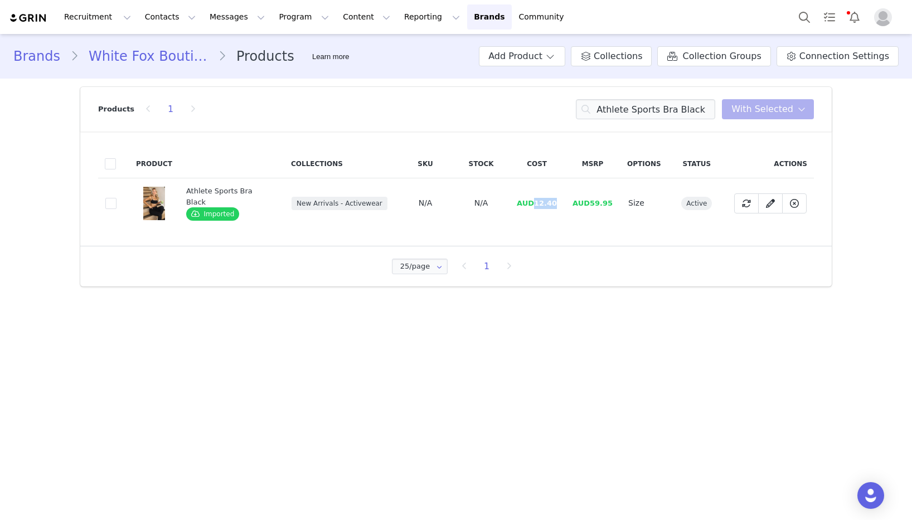
drag, startPoint x: 559, startPoint y: 206, endPoint x: 533, endPoint y: 206, distance: 25.7
click at [533, 206] on td "AUD12.40" at bounding box center [537, 203] width 56 height 50
click at [630, 109] on input "Athlete Sports Bra Black" at bounding box center [645, 109] width 139 height 20
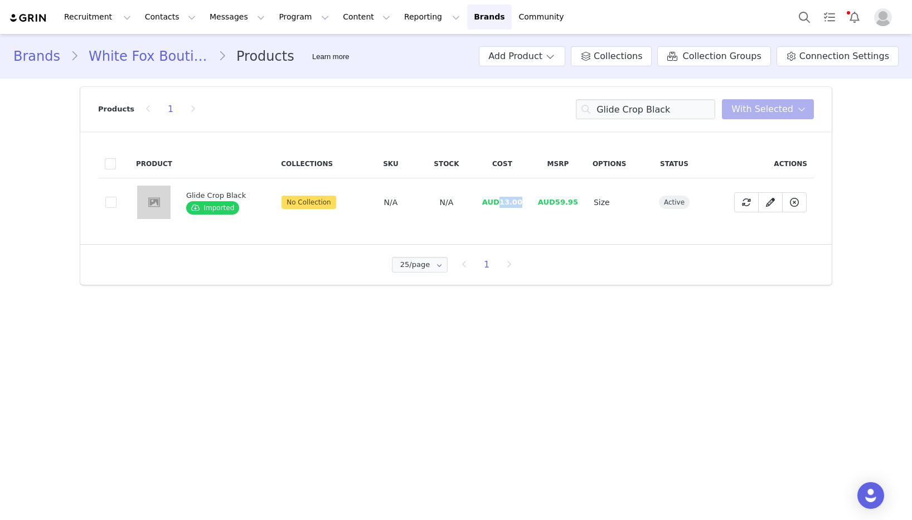
drag, startPoint x: 521, startPoint y: 204, endPoint x: 496, endPoint y: 206, distance: 24.6
click at [497, 205] on td "AUD13.00" at bounding box center [503, 202] width 56 height 49
click at [633, 110] on input "Glide Crop Black" at bounding box center [645, 109] width 139 height 20
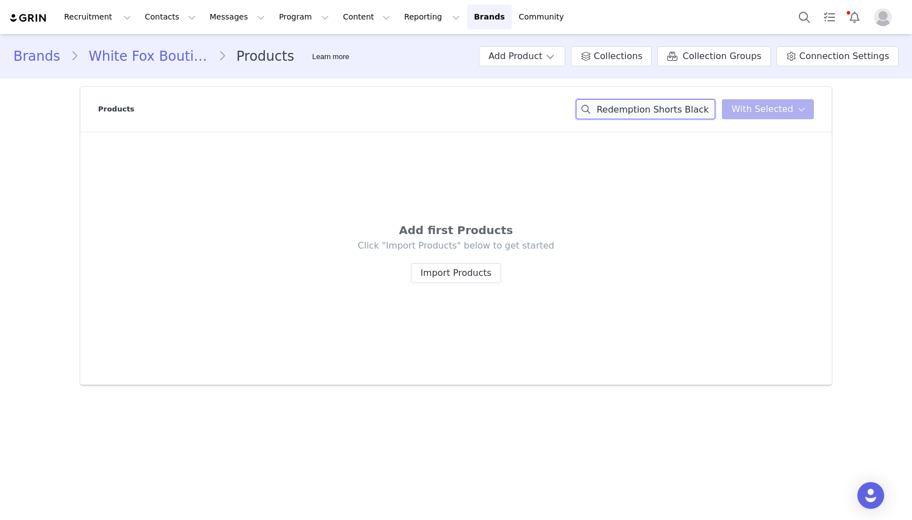
click at [688, 112] on input "Redemption Shorts Black" at bounding box center [645, 109] width 139 height 20
click at [688, 112] on input "Radiate High Waisted Shorts Ballet Pink" at bounding box center [645, 109] width 139 height 20
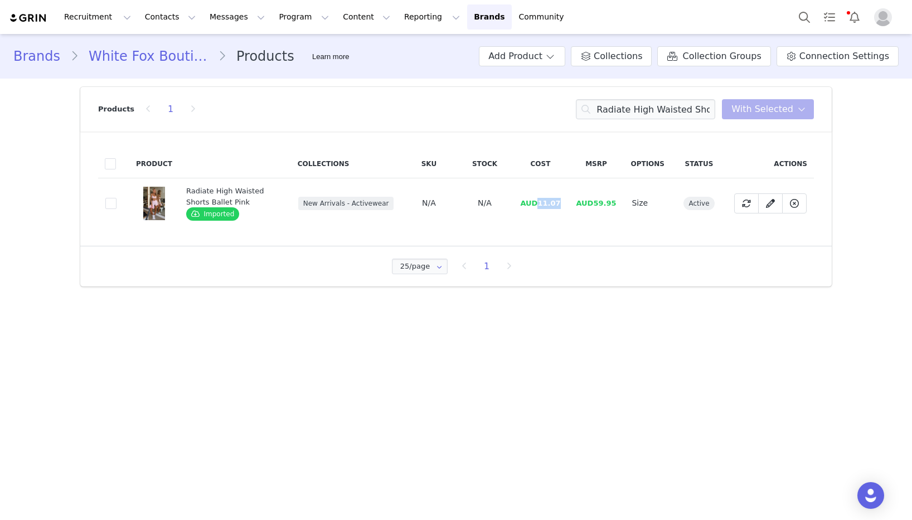
drag, startPoint x: 564, startPoint y: 203, endPoint x: 541, endPoint y: 206, distance: 23.1
click at [541, 206] on td "AUD11.07" at bounding box center [540, 203] width 56 height 50
click at [709, 109] on input "Radiate High Waisted Shorts Ballet Pink" at bounding box center [645, 109] width 139 height 20
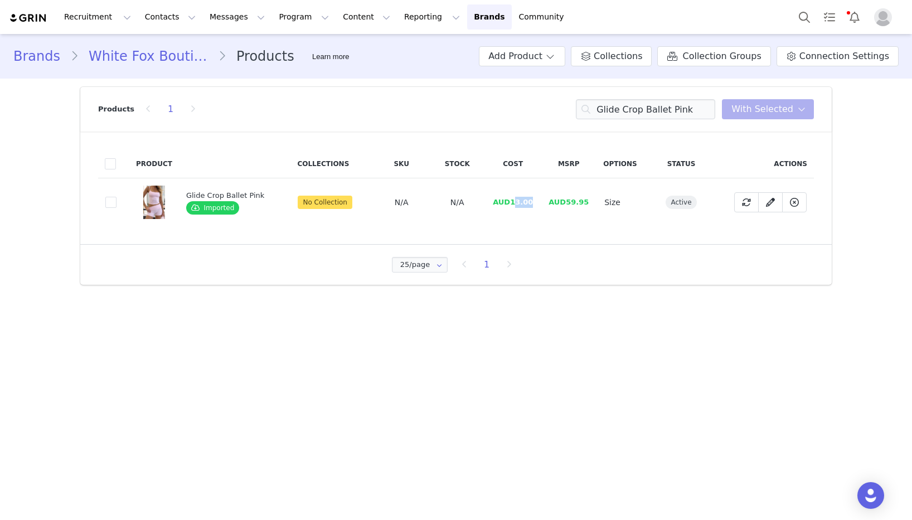
drag, startPoint x: 530, startPoint y: 205, endPoint x: 511, endPoint y: 206, distance: 18.4
click at [510, 206] on td "AUD13.00" at bounding box center [513, 202] width 56 height 49
click at [506, 202] on span "AUD13.00" at bounding box center [513, 202] width 40 height 8
drag, startPoint x: 509, startPoint y: 202, endPoint x: 535, endPoint y: 201, distance: 26.2
click at [535, 201] on td "AUD13.00" at bounding box center [513, 202] width 56 height 49
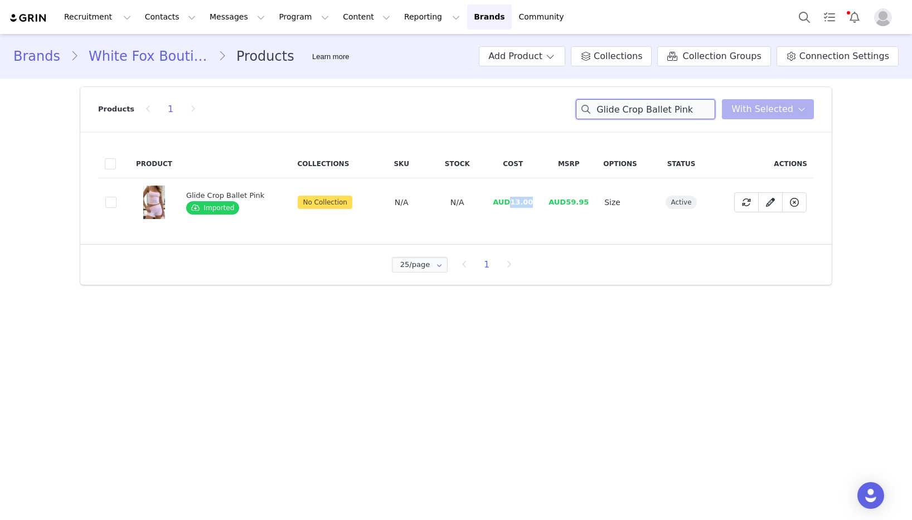
click at [651, 109] on input "Glide Crop Ballet Pink" at bounding box center [645, 109] width 139 height 20
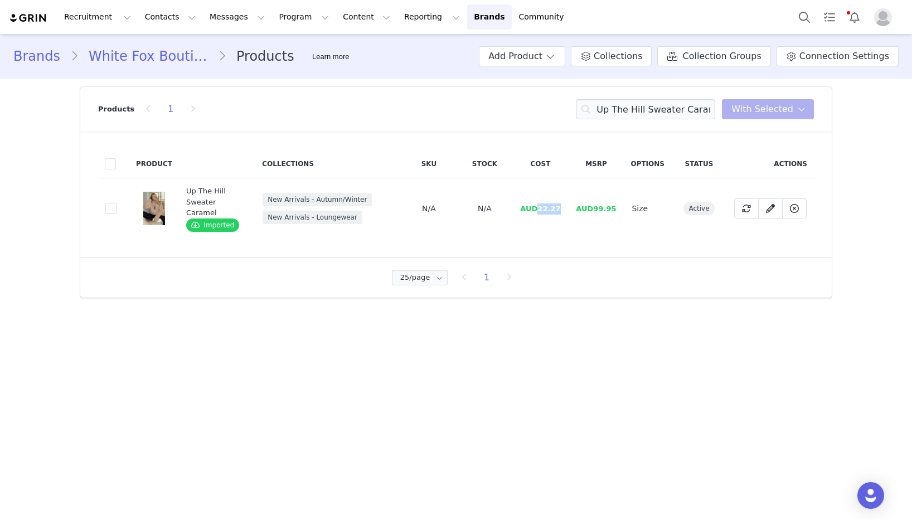
drag, startPoint x: 561, startPoint y: 207, endPoint x: 540, endPoint y: 211, distance: 21.5
click at [540, 211] on span "AUD22.27" at bounding box center [540, 209] width 40 height 8
click at [638, 101] on input "Up The Hill Sweater Caramel" at bounding box center [645, 109] width 139 height 20
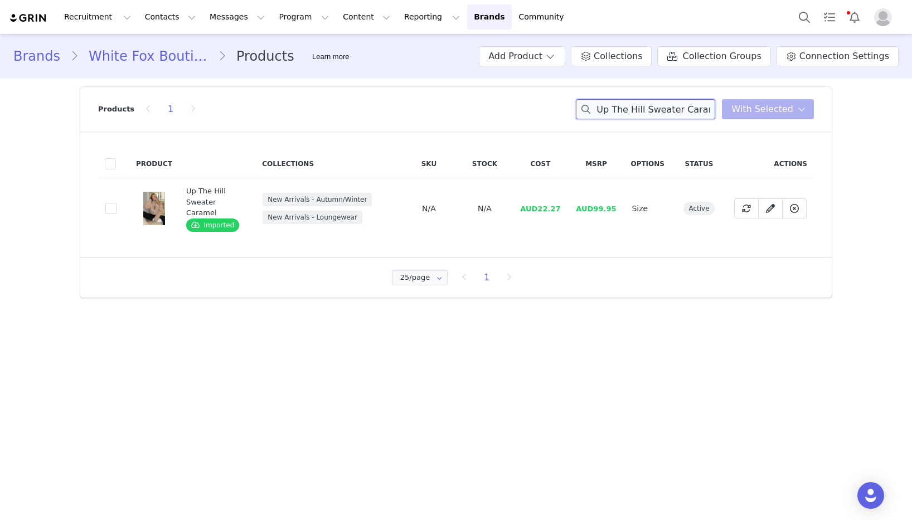
click at [638, 101] on input "Up The Hill Sweater Caramel" at bounding box center [645, 109] width 139 height 20
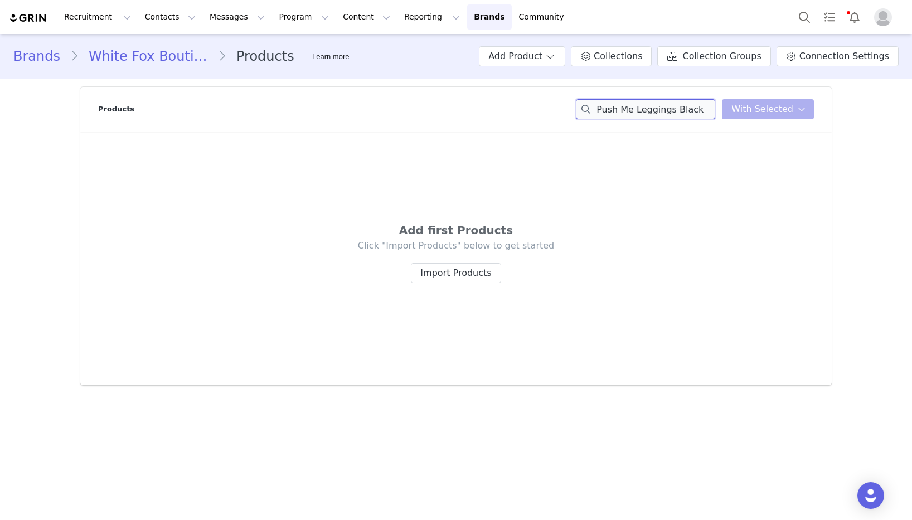
click at [678, 113] on input "Push Me Leggings Black" at bounding box center [645, 109] width 139 height 20
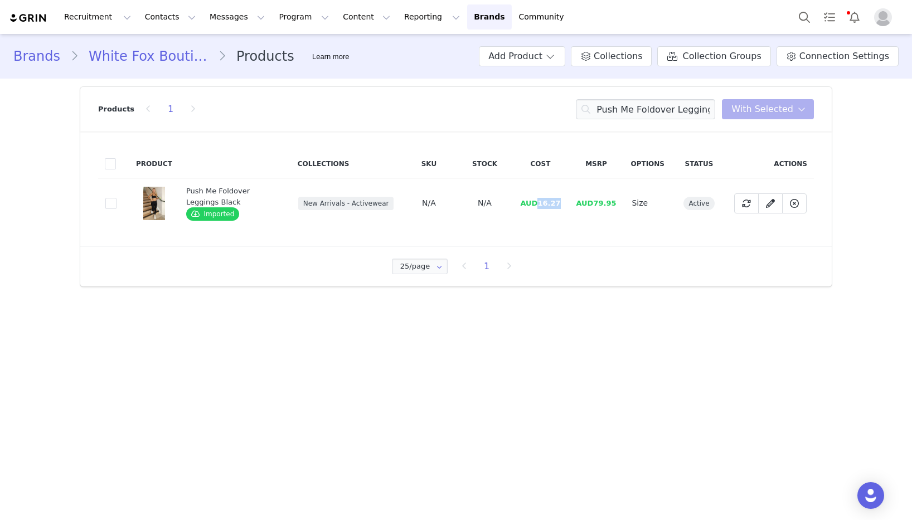
drag, startPoint x: 564, startPoint y: 204, endPoint x: 540, endPoint y: 205, distance: 24.0
click at [540, 205] on td "AUD16.27" at bounding box center [540, 203] width 56 height 50
click at [642, 109] on input "Push Me Foldover Leggings Black" at bounding box center [645, 109] width 139 height 20
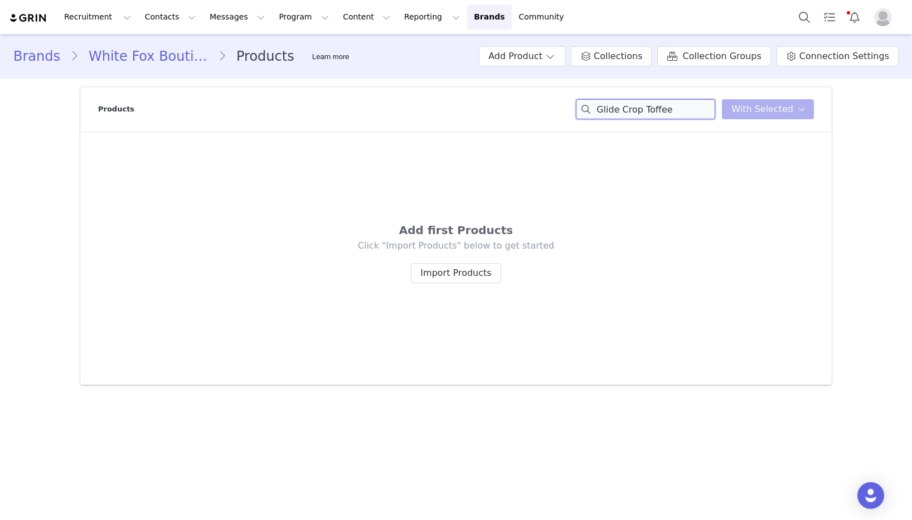
drag, startPoint x: 624, startPoint y: 110, endPoint x: 704, endPoint y: 107, distance: 80.4
click at [704, 107] on input "Glide Crop Toffee" at bounding box center [645, 109] width 139 height 20
drag, startPoint x: 679, startPoint y: 114, endPoint x: 625, endPoint y: 112, distance: 54.1
click at [625, 112] on input "Glide Crop Toffee" at bounding box center [645, 109] width 139 height 20
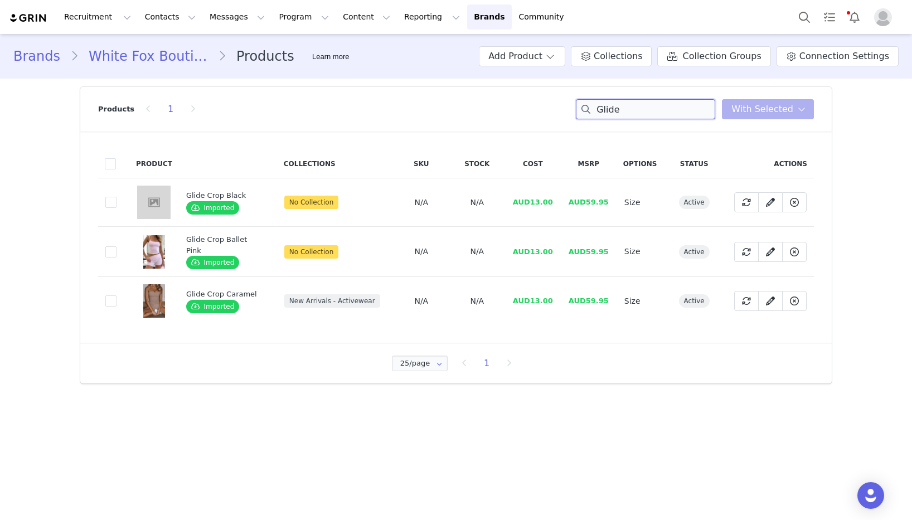
click at [661, 108] on input "Glide" at bounding box center [645, 109] width 139 height 20
click at [661, 108] on input "GlideKeep Up High Waisted Shorts 4'' Toffee" at bounding box center [645, 109] width 139 height 20
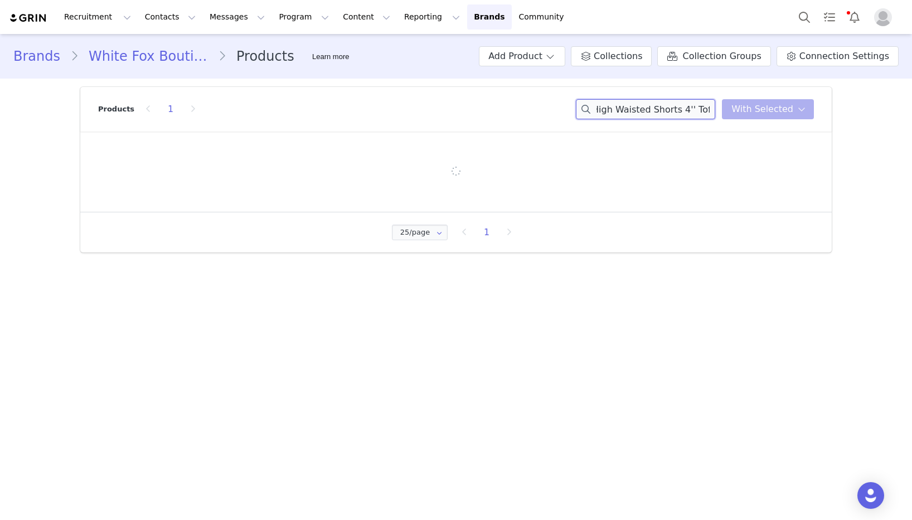
click at [661, 108] on input "GlideKeep Up High Waisted Shorts 4'' Toffee" at bounding box center [645, 109] width 139 height 20
click at [738, 108] on div "Keep Up High Waisted Shorts 4'' Toffee You have 0 product s selected Add to Col…" at bounding box center [695, 109] width 238 height 20
click at [704, 110] on input "Keep Up High Waisted Shorts 4'' Toffee" at bounding box center [645, 109] width 139 height 20
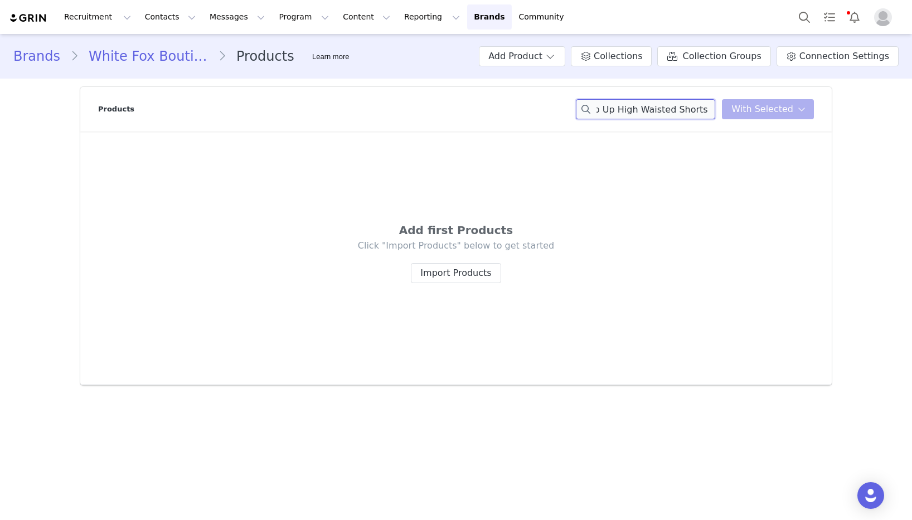
scroll to position [0, 0]
click at [670, 108] on input "Keep Up High Waisted Shorts 4''" at bounding box center [645, 109] width 139 height 20
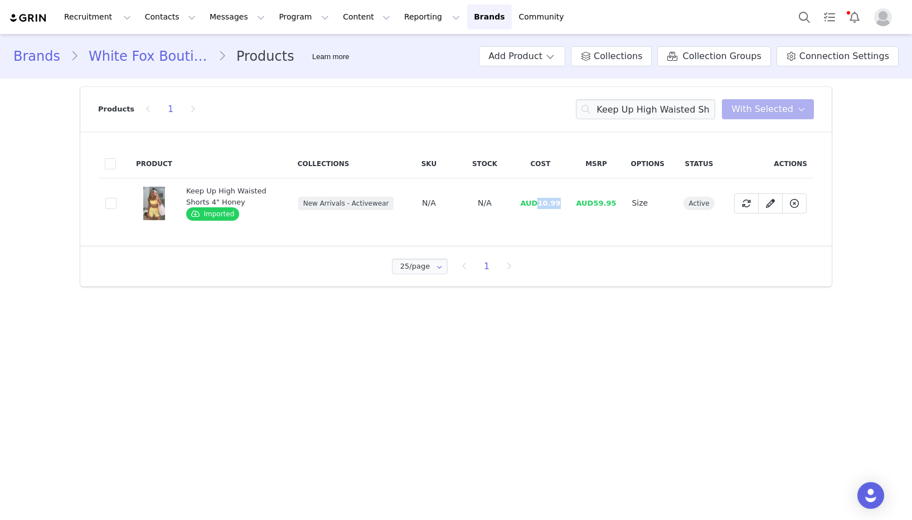
drag, startPoint x: 560, startPoint y: 202, endPoint x: 501, endPoint y: 220, distance: 61.1
click at [541, 205] on span "AUD10.99" at bounding box center [540, 203] width 40 height 8
click at [633, 108] on input "Keep Up High Waisted Shorts 4" Honey" at bounding box center [645, 109] width 139 height 20
click at [633, 107] on input "Keep Up High Waisted Shorts 4" Honey" at bounding box center [645, 109] width 139 height 20
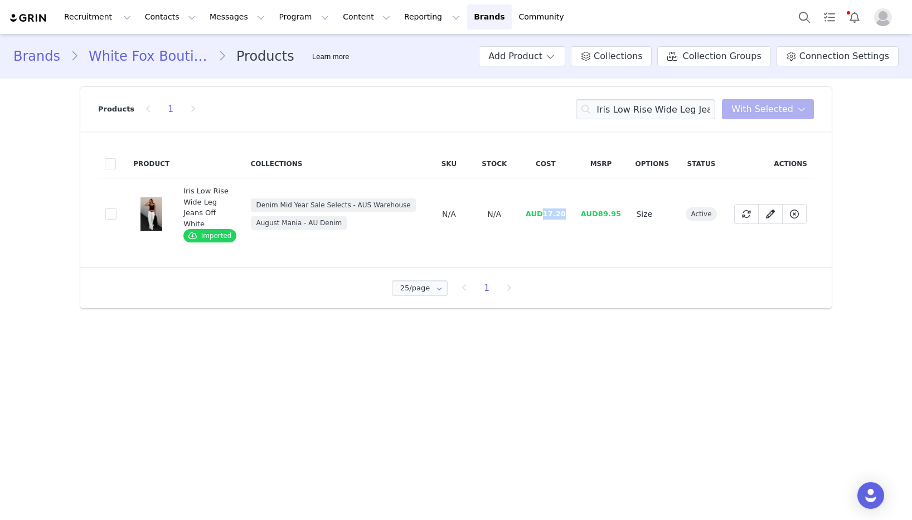
drag, startPoint x: 565, startPoint y: 216, endPoint x: 545, endPoint y: 217, distance: 20.1
click at [545, 217] on span "AUD17.20" at bounding box center [546, 214] width 40 height 8
click at [626, 109] on input "Iris Low Rise Wide Leg Jeans Off White" at bounding box center [645, 109] width 139 height 20
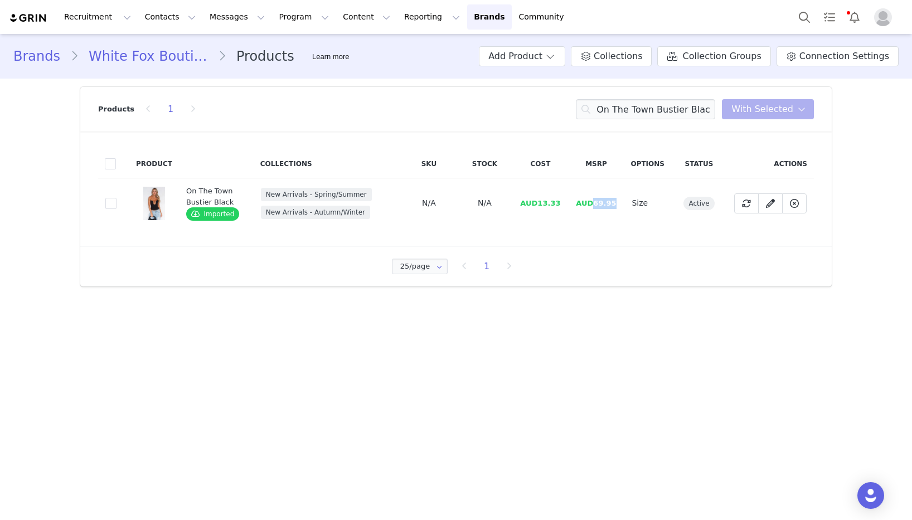
drag, startPoint x: 622, startPoint y: 207, endPoint x: 590, endPoint y: 206, distance: 31.8
click at [597, 207] on td "AUD69.95" at bounding box center [596, 203] width 56 height 50
drag, startPoint x: 575, startPoint y: 204, endPoint x: 543, endPoint y: 207, distance: 32.5
click at [541, 206] on tr "841a4c92-b31a-4caa-ac4d-725649753de1 On The Town Bustier Black Imported New Arr…" at bounding box center [456, 203] width 716 height 50
click at [715, 103] on input "On The Town Bustier Black" at bounding box center [645, 109] width 139 height 20
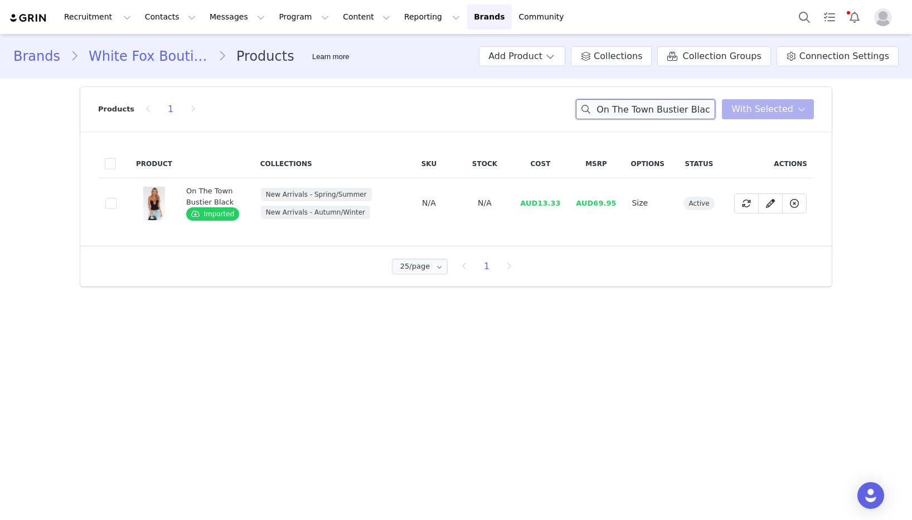
click at [713, 104] on input "On The Town Bustier Black" at bounding box center [645, 109] width 139 height 20
click at [708, 107] on input "On The Town Bustier Lucky Thirteen Shaya dark grey Marle" at bounding box center [645, 109] width 139 height 20
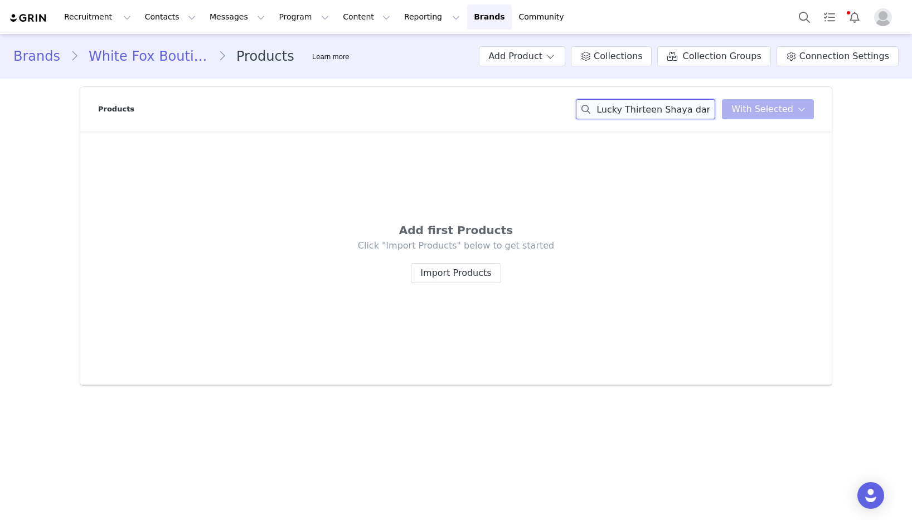
click at [628, 112] on input "Lucky Thirteen Shaya dark grey Marle" at bounding box center [645, 109] width 139 height 20
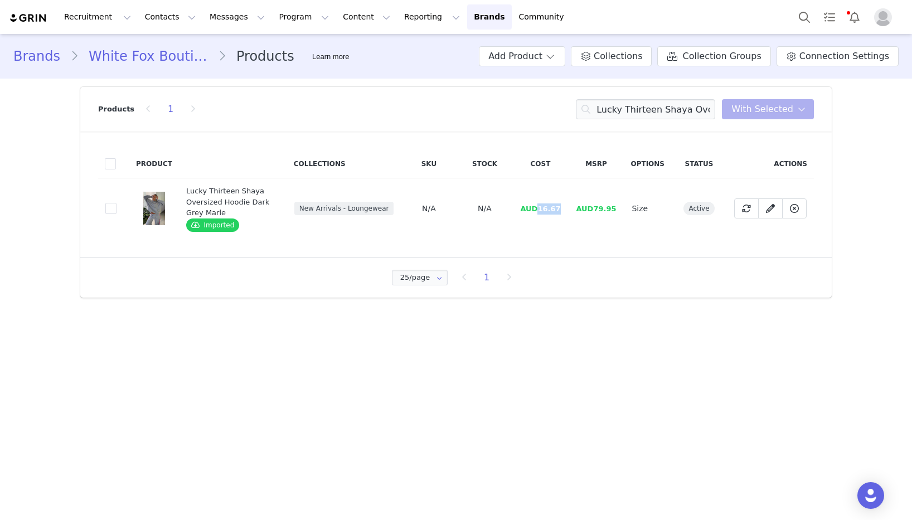
drag, startPoint x: 565, startPoint y: 210, endPoint x: 542, endPoint y: 211, distance: 23.4
click at [542, 211] on td "AUD16.67" at bounding box center [540, 208] width 56 height 61
click at [624, 114] on input "Lucky Thirteen Shaya Oversized Hoodie Dark Grey Marle" at bounding box center [645, 109] width 139 height 20
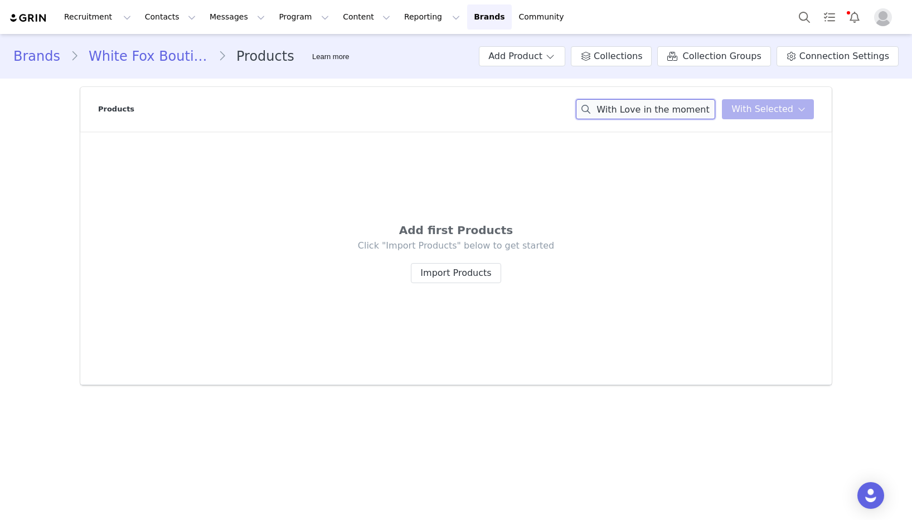
click at [669, 112] on input "With Love in the moment grey marle" at bounding box center [645, 109] width 139 height 20
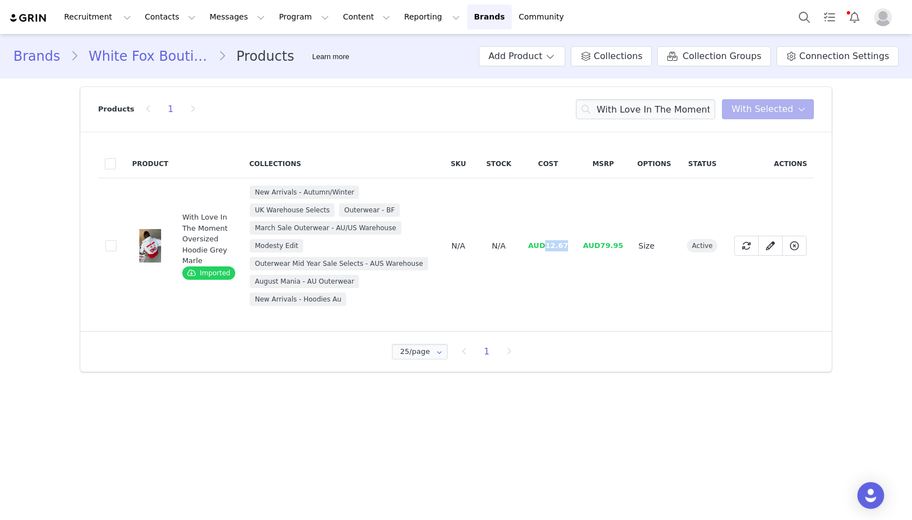
drag, startPoint x: 570, startPoint y: 248, endPoint x: 545, endPoint y: 248, distance: 25.1
click at [545, 248] on td "AUD12.67" at bounding box center [548, 246] width 55 height 136
click at [670, 108] on input "With Love In The Moment Oversized Hoodie Grey Marle" at bounding box center [645, 109] width 139 height 20
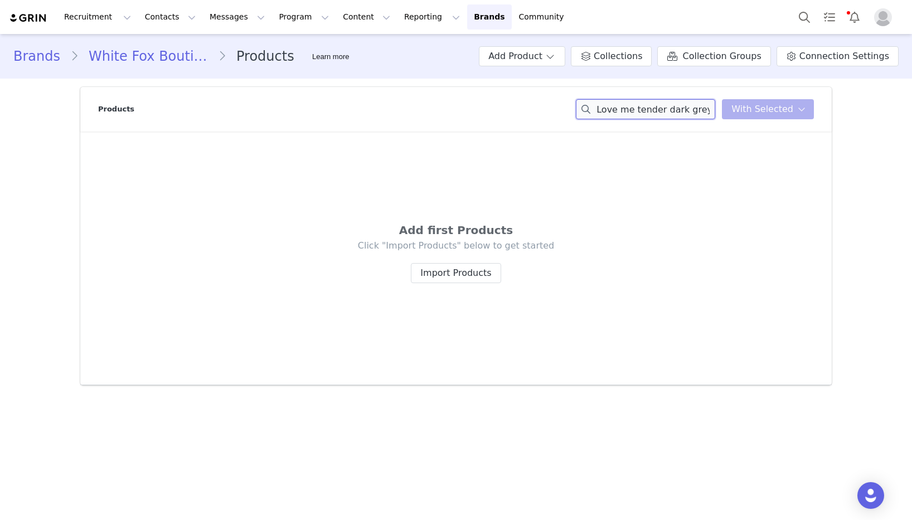
click at [675, 103] on input "Love me tender dark grey marle" at bounding box center [645, 109] width 139 height 20
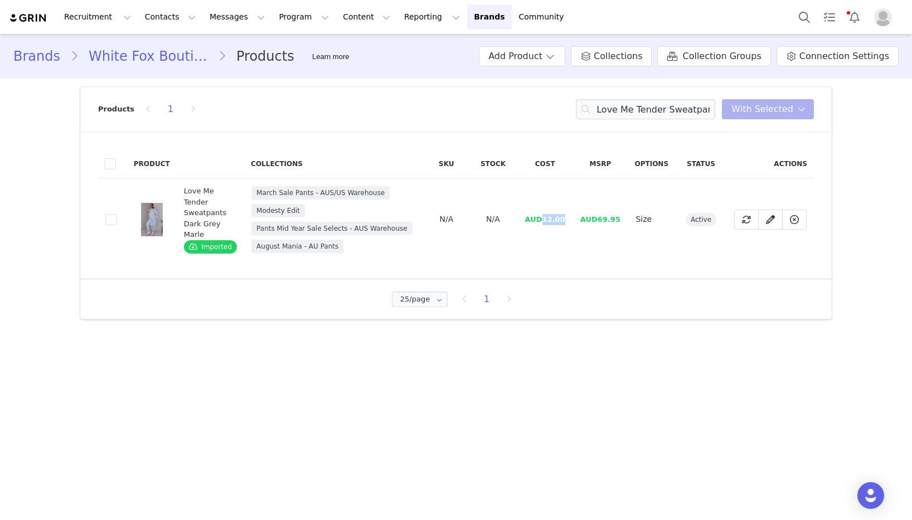
drag, startPoint x: 565, startPoint y: 220, endPoint x: 544, endPoint y: 223, distance: 21.4
click at [544, 223] on td "AUD12.00" at bounding box center [545, 219] width 55 height 83
click at [637, 96] on div "Products 1 Love Me Tender Sweatpants Dark Grey Marle You have 0 product s selec…" at bounding box center [456, 109] width 716 height 45
click at [637, 107] on input "Love Me Tender Sweatpants Dark Grey Marle" at bounding box center [645, 109] width 139 height 20
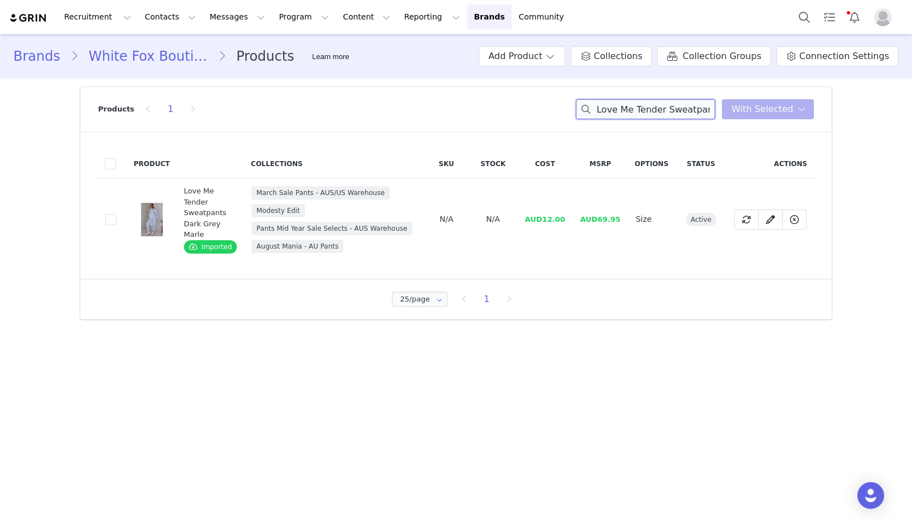
click at [637, 107] on input "Love Me Tender Sweatpants Dark Grey Marle" at bounding box center [645, 109] width 139 height 20
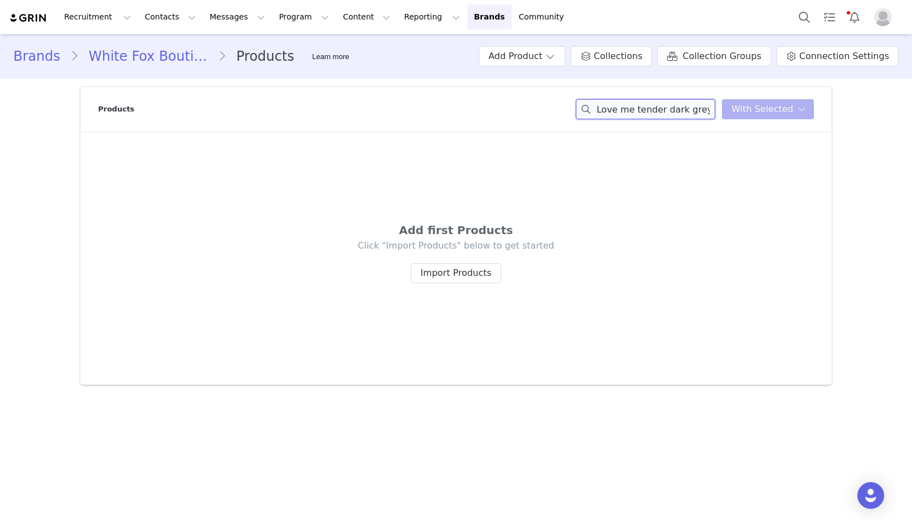
click at [615, 109] on input "Love me tender dark grey marle" at bounding box center [645, 109] width 139 height 20
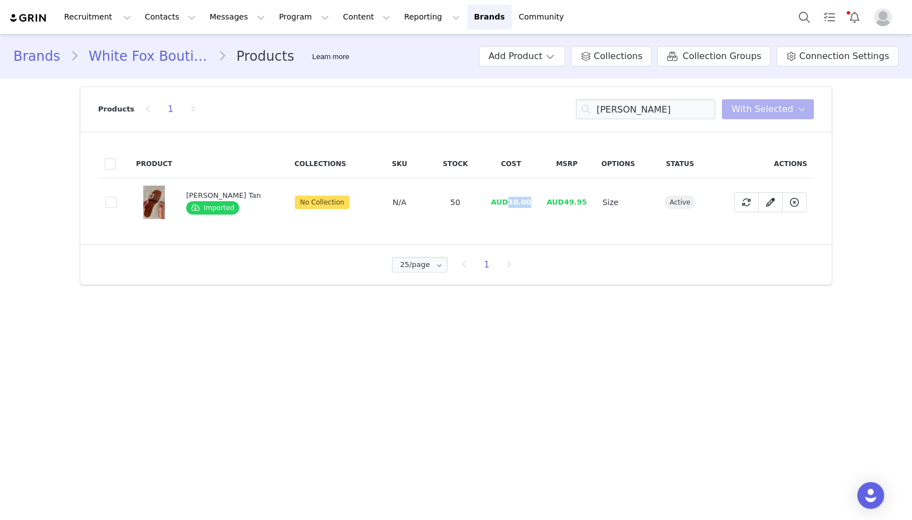
drag, startPoint x: 524, startPoint y: 205, endPoint x: 501, endPoint y: 206, distance: 22.9
click at [501, 206] on td "AUD10.00" at bounding box center [511, 202] width 56 height 49
click at [674, 107] on input "[PERSON_NAME]" at bounding box center [645, 109] width 139 height 20
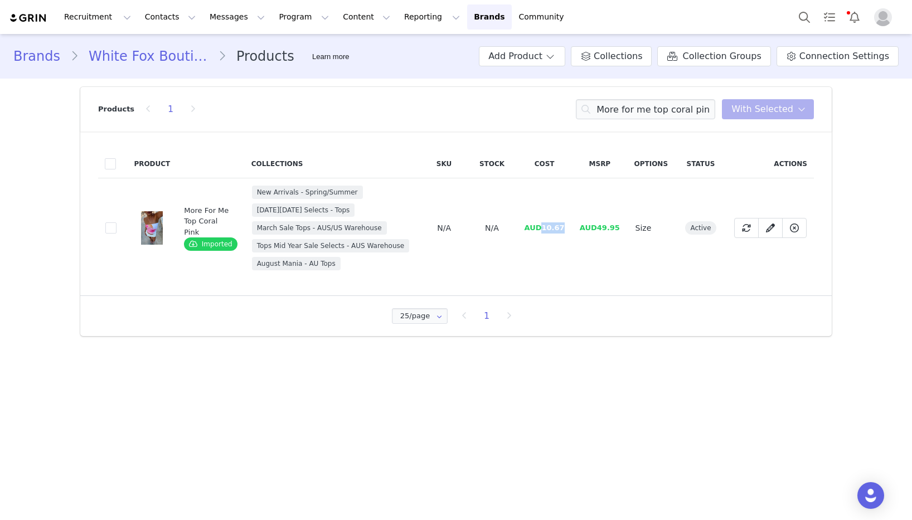
drag, startPoint x: 566, startPoint y: 229, endPoint x: 541, endPoint y: 229, distance: 24.5
click at [541, 229] on td "AUD10.67" at bounding box center [544, 228] width 55 height 100
click at [654, 105] on input "More for me top coral pink" at bounding box center [645, 109] width 139 height 20
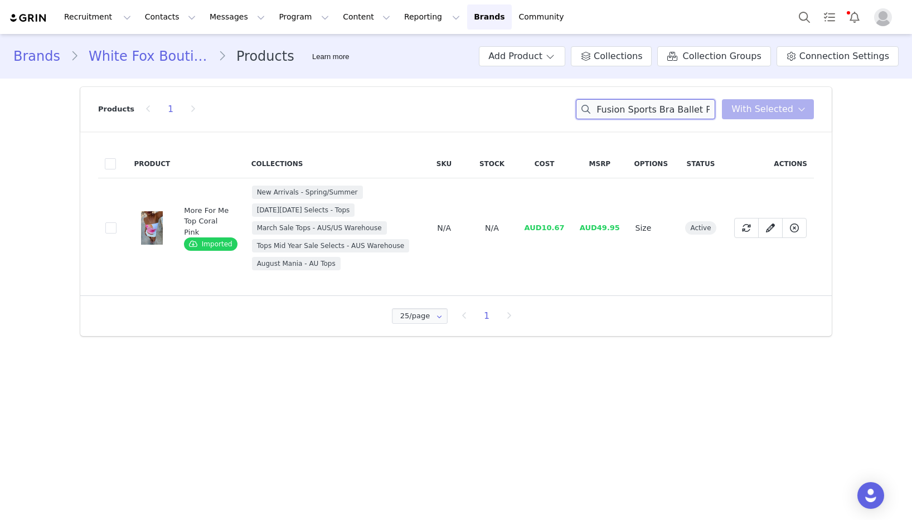
scroll to position [0, 3]
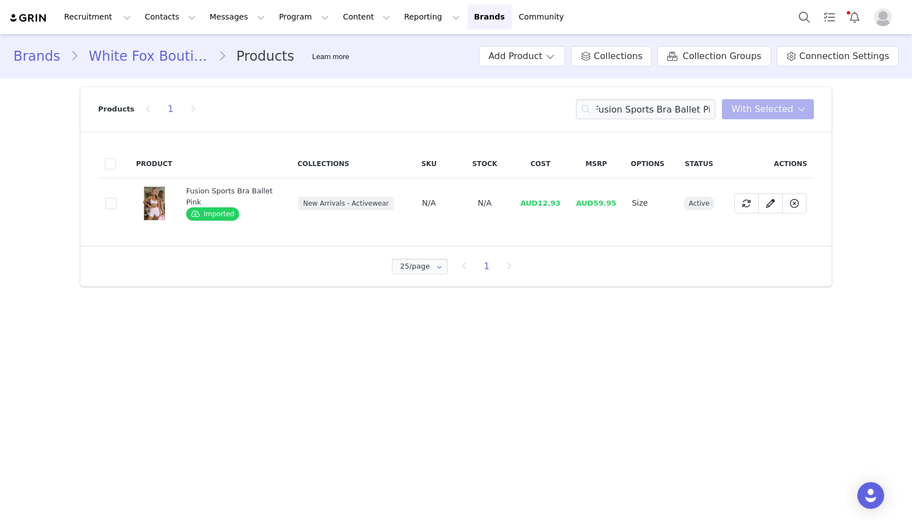
click at [538, 216] on td "AUD12.93" at bounding box center [540, 203] width 56 height 50
drag, startPoint x: 552, startPoint y: 203, endPoint x: 538, endPoint y: 204, distance: 13.4
click at [538, 204] on td "AUD12.93" at bounding box center [540, 203] width 56 height 50
click at [671, 104] on input "Fusion Sports Bra Ballet Pink" at bounding box center [645, 109] width 139 height 20
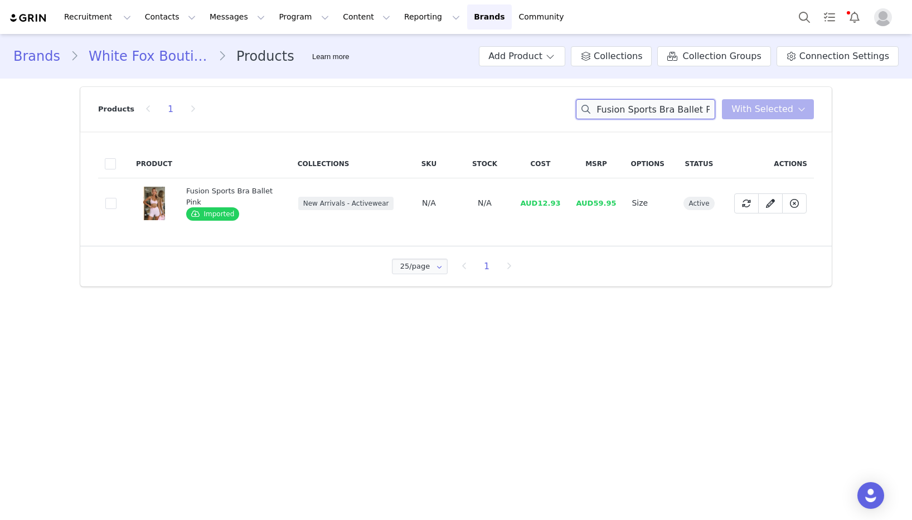
click at [671, 104] on input "Fusion Sports Bra Ballet Pink" at bounding box center [645, 109] width 139 height 20
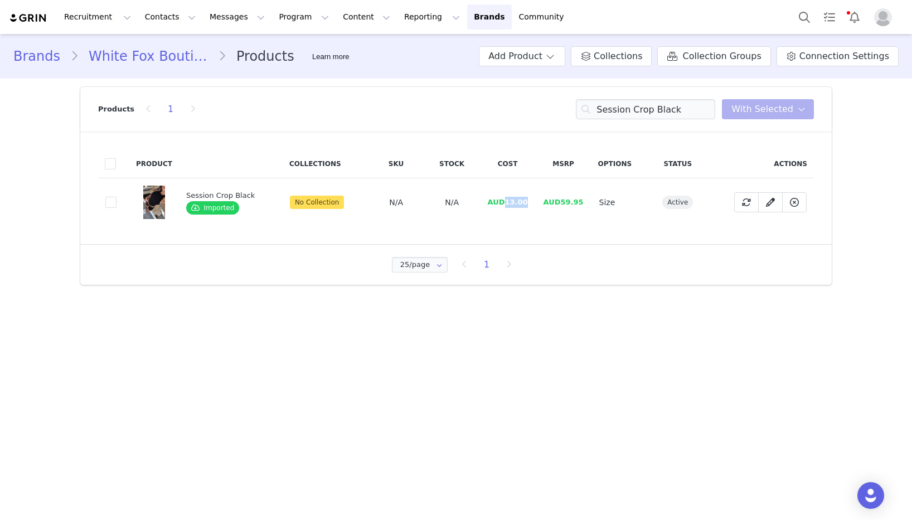
drag, startPoint x: 524, startPoint y: 206, endPoint x: 504, endPoint y: 206, distance: 20.1
click at [504, 206] on span "AUD13.00" at bounding box center [508, 202] width 40 height 8
click at [644, 103] on input "Session Crop Black" at bounding box center [645, 109] width 139 height 20
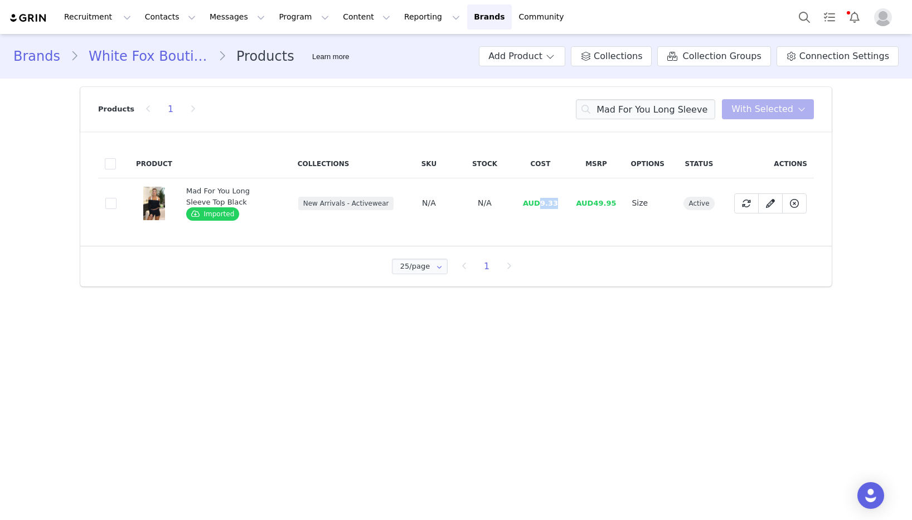
drag, startPoint x: 557, startPoint y: 204, endPoint x: 540, endPoint y: 205, distance: 16.8
click at [540, 205] on td "AUD9.33" at bounding box center [540, 203] width 56 height 50
click at [679, 107] on input "Mad For You Long Sleeve Top Black" at bounding box center [645, 109] width 139 height 20
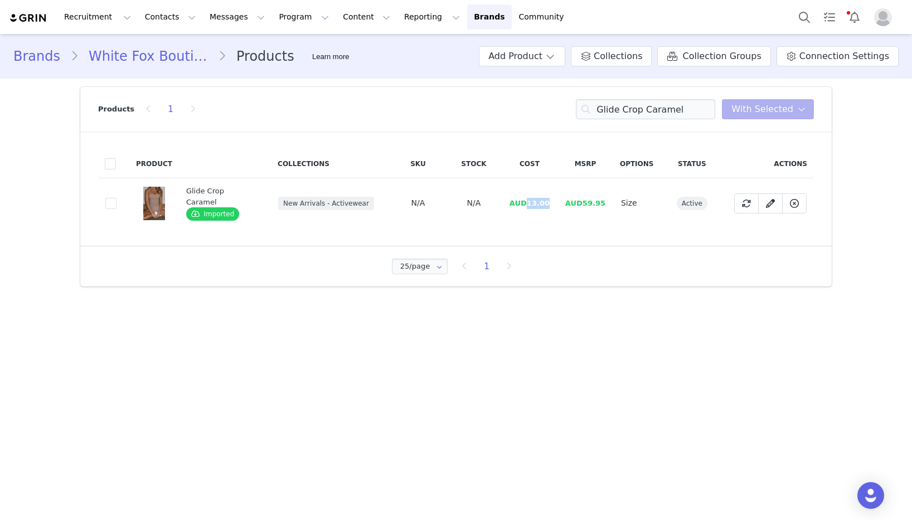
drag, startPoint x: 543, startPoint y: 207, endPoint x: 524, endPoint y: 207, distance: 19.0
click at [524, 207] on td "AUD13.00" at bounding box center [530, 203] width 56 height 50
click at [637, 110] on input "Glide Crop Caramel" at bounding box center [645, 109] width 139 height 20
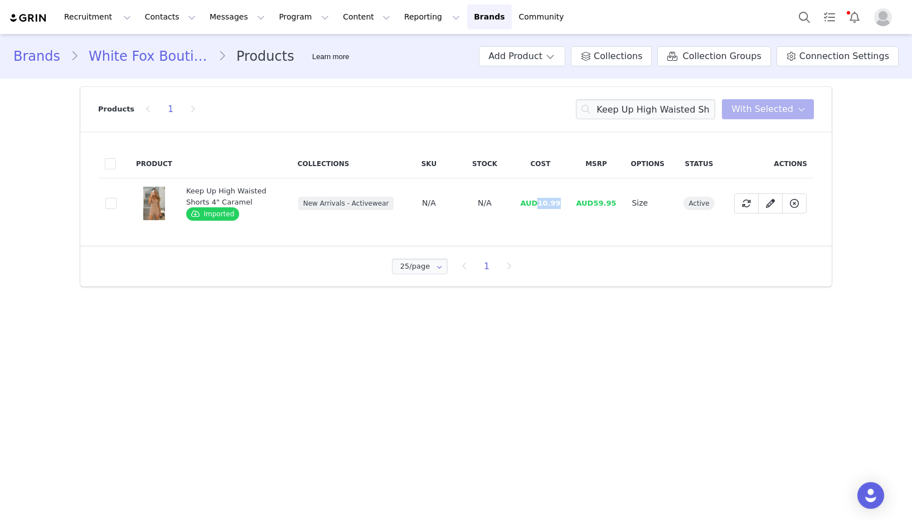
drag, startPoint x: 559, startPoint y: 202, endPoint x: 540, endPoint y: 204, distance: 19.5
click at [540, 204] on td "AUD10.99" at bounding box center [540, 203] width 56 height 50
click at [657, 99] on input "Keep Up High Waisted Shorts 4" Caramel" at bounding box center [645, 109] width 139 height 20
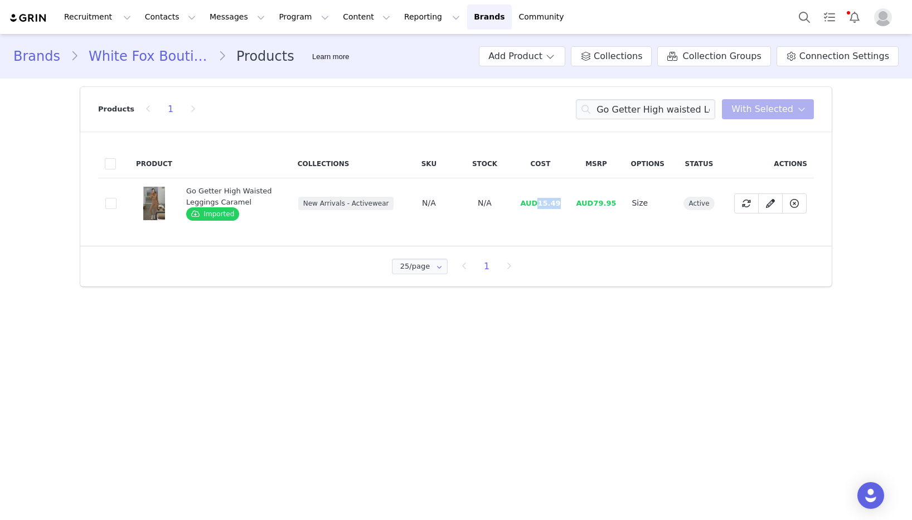
drag, startPoint x: 562, startPoint y: 206, endPoint x: 541, endPoint y: 205, distance: 20.7
click at [541, 205] on span "AUD15.49" at bounding box center [540, 203] width 40 height 8
click at [647, 110] on input "Go Getter High waisted Leggings Caramel" at bounding box center [645, 109] width 139 height 20
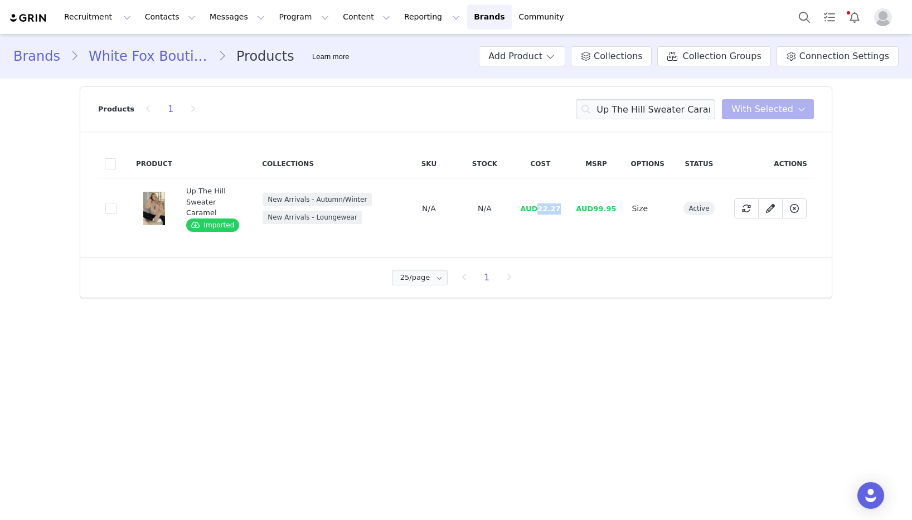
drag, startPoint x: 565, startPoint y: 209, endPoint x: 539, endPoint y: 209, distance: 25.7
click at [539, 209] on td "AUD22.27" at bounding box center [540, 208] width 56 height 61
click at [639, 113] on input "Up The Hill Sweater Caramel" at bounding box center [645, 109] width 139 height 20
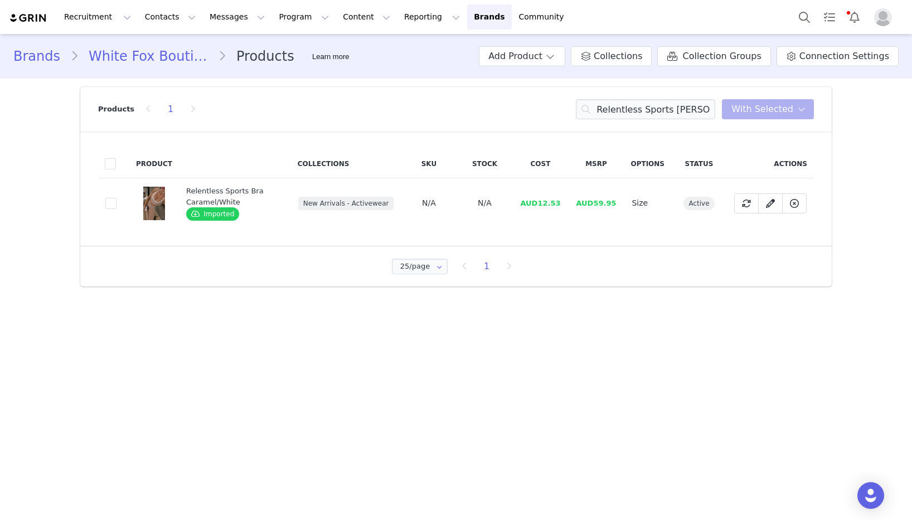
drag, startPoint x: 536, startPoint y: 206, endPoint x: 552, endPoint y: 205, distance: 15.7
click at [536, 206] on span "AUD12.53" at bounding box center [540, 203] width 40 height 8
drag, startPoint x: 559, startPoint y: 205, endPoint x: 541, endPoint y: 206, distance: 17.9
click at [541, 206] on td "AUD12.53" at bounding box center [540, 203] width 56 height 50
click at [702, 107] on input "Relentless Sports [PERSON_NAME]" at bounding box center [645, 109] width 139 height 20
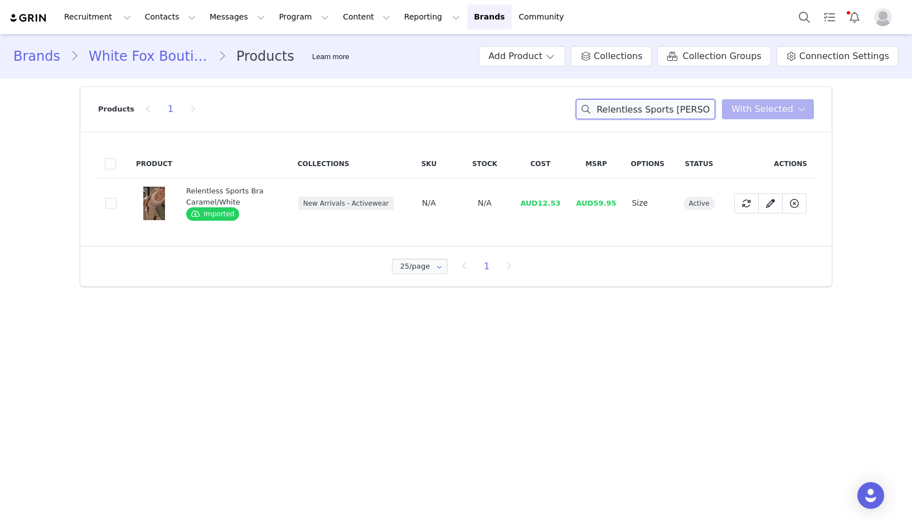
click at [702, 107] on input "Relentless Sports [PERSON_NAME]" at bounding box center [645, 109] width 139 height 20
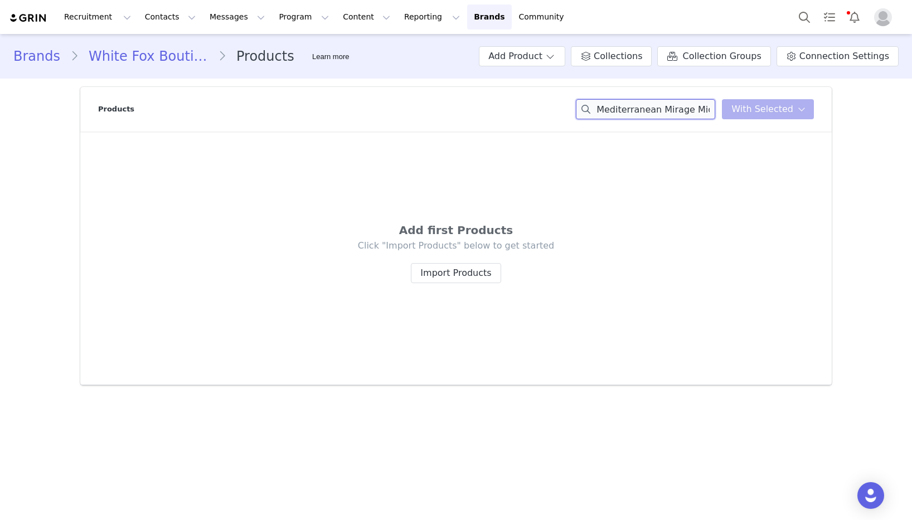
click at [668, 115] on input "Mediterranean Mirage Midi Skirt Botanic Mirage" at bounding box center [645, 109] width 139 height 20
click at [661, 104] on input "Mediterranean Mirage Midi Skirt Botanic Mirage" at bounding box center [645, 109] width 139 height 20
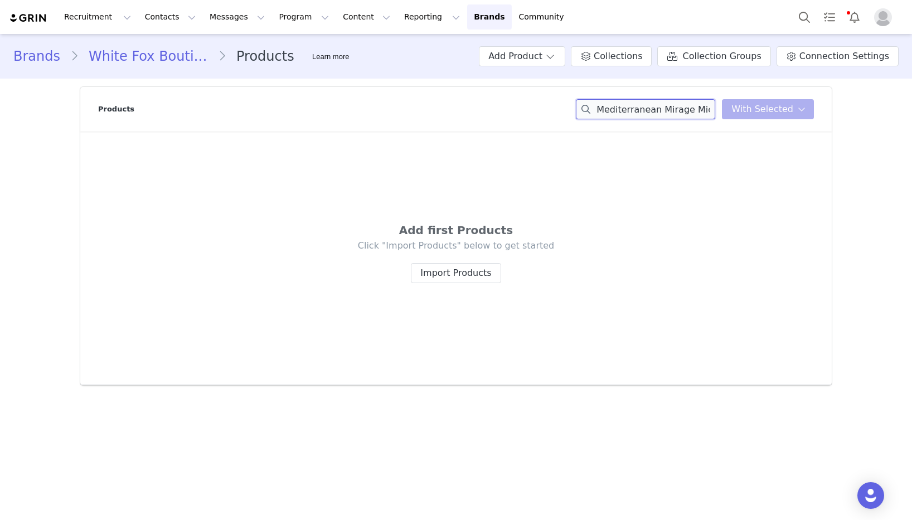
click at [661, 104] on input "Mediterranean Mirage Midi Skirt Botanic Mirage" at bounding box center [645, 109] width 139 height 20
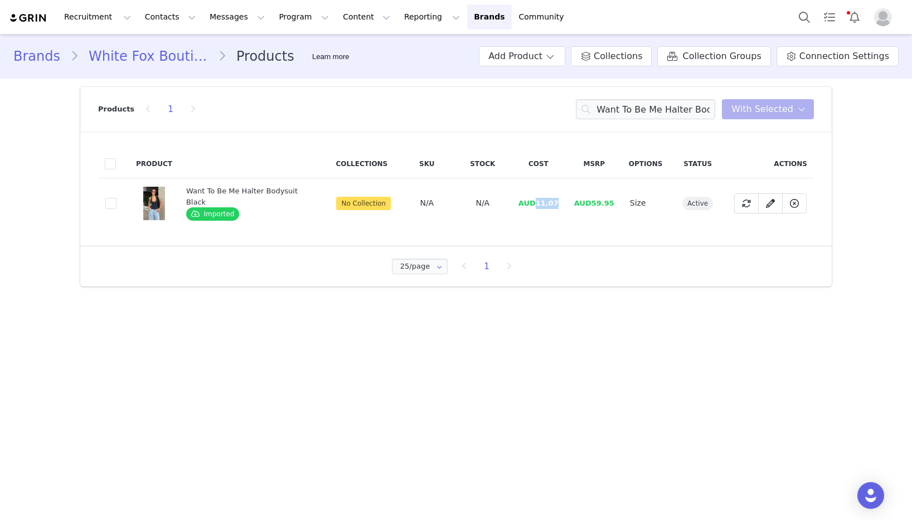
drag, startPoint x: 560, startPoint y: 204, endPoint x: 534, endPoint y: 205, distance: 26.2
click at [534, 205] on td "AUD11.07" at bounding box center [539, 203] width 56 height 50
click at [662, 108] on input "Want To Be Me Halter Bodysuit Black" at bounding box center [645, 109] width 139 height 20
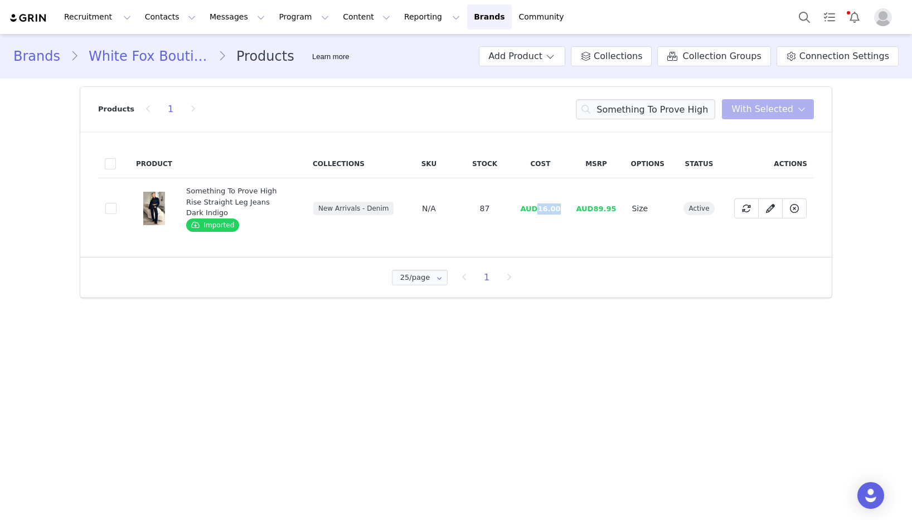
drag, startPoint x: 565, startPoint y: 204, endPoint x: 541, endPoint y: 205, distance: 23.4
click at [541, 205] on td "AUD16.00" at bounding box center [540, 208] width 56 height 61
click at [630, 108] on input "Something To Prove High Rise Straight Leg Jeans Dark Indigo" at bounding box center [645, 109] width 139 height 20
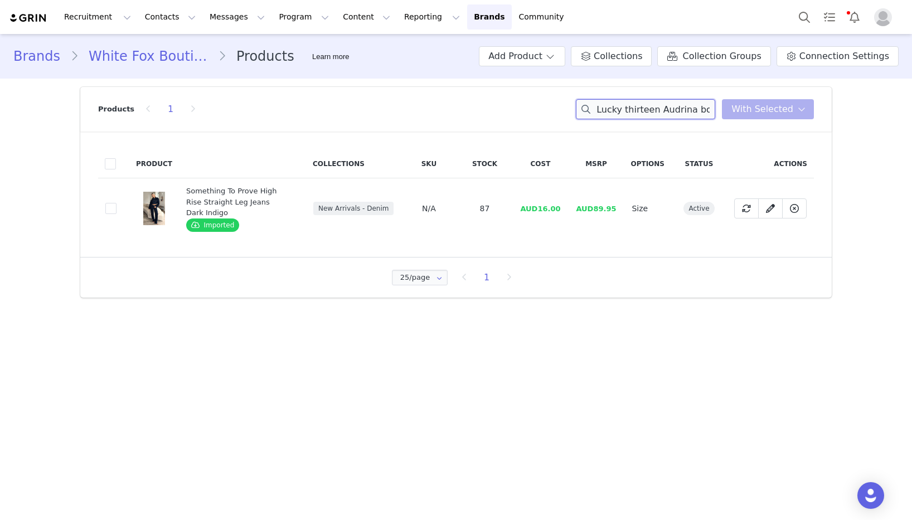
scroll to position [0, 65]
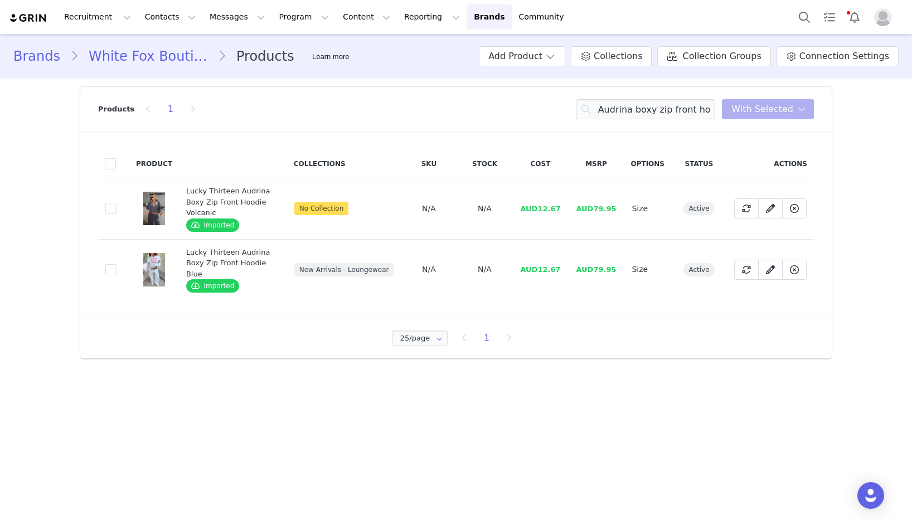
drag, startPoint x: 555, startPoint y: 227, endPoint x: 555, endPoint y: 219, distance: 7.8
click at [554, 226] on td "AUD12.67" at bounding box center [540, 208] width 56 height 61
drag, startPoint x: 559, startPoint y: 209, endPoint x: 544, endPoint y: 209, distance: 15.1
click at [543, 209] on td "AUD12.67" at bounding box center [540, 208] width 56 height 61
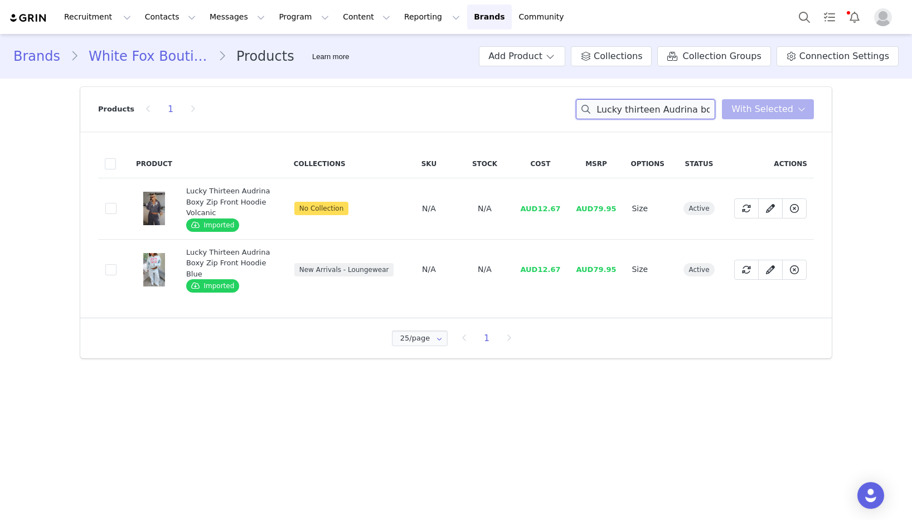
click at [641, 105] on input "Lucky thirteen Audrina boxy zip front hoodie" at bounding box center [645, 109] width 139 height 20
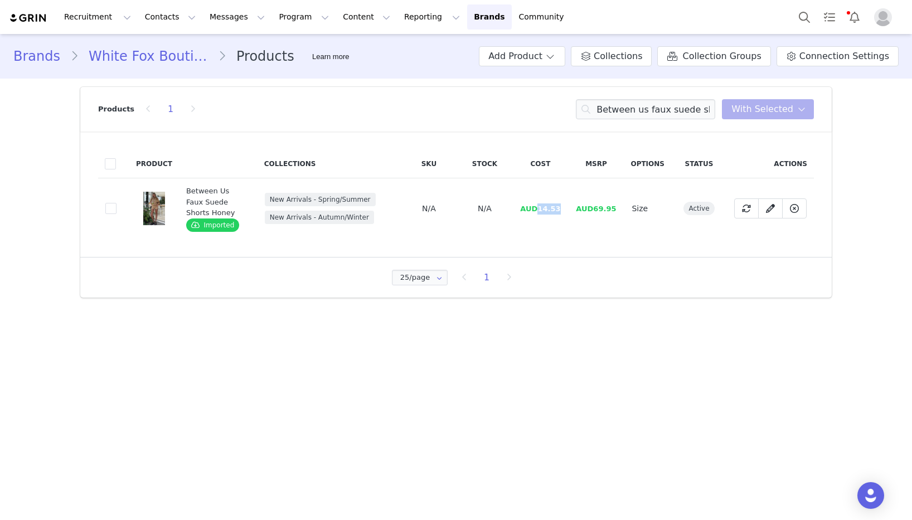
drag, startPoint x: 564, startPoint y: 210, endPoint x: 539, endPoint y: 210, distance: 25.1
click at [539, 210] on td "AUD14.53" at bounding box center [540, 208] width 56 height 61
click at [611, 107] on input "Between us faux suede shorts honey" at bounding box center [645, 109] width 139 height 20
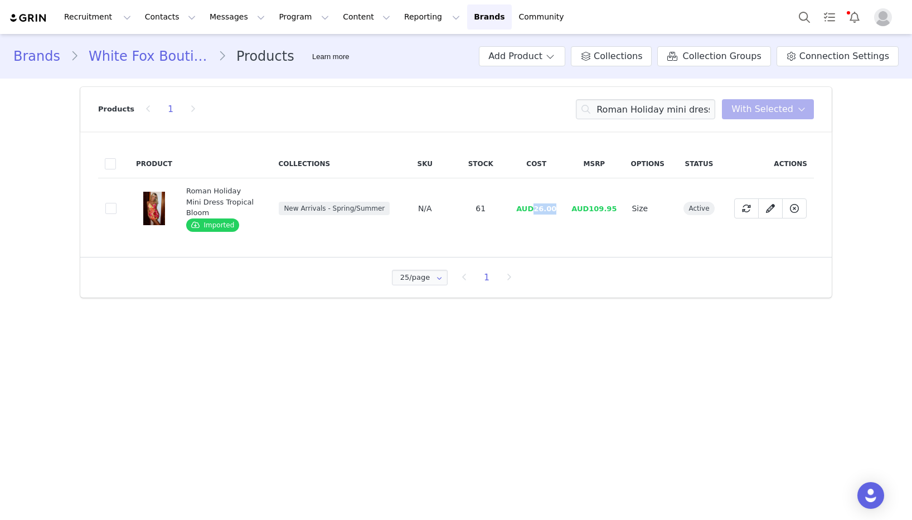
drag, startPoint x: 565, startPoint y: 202, endPoint x: 539, endPoint y: 204, distance: 26.3
click at [539, 204] on td "AUD26.00" at bounding box center [537, 208] width 56 height 61
click at [640, 109] on input "Roman Holiday mini dress tropical bloom" at bounding box center [645, 109] width 139 height 20
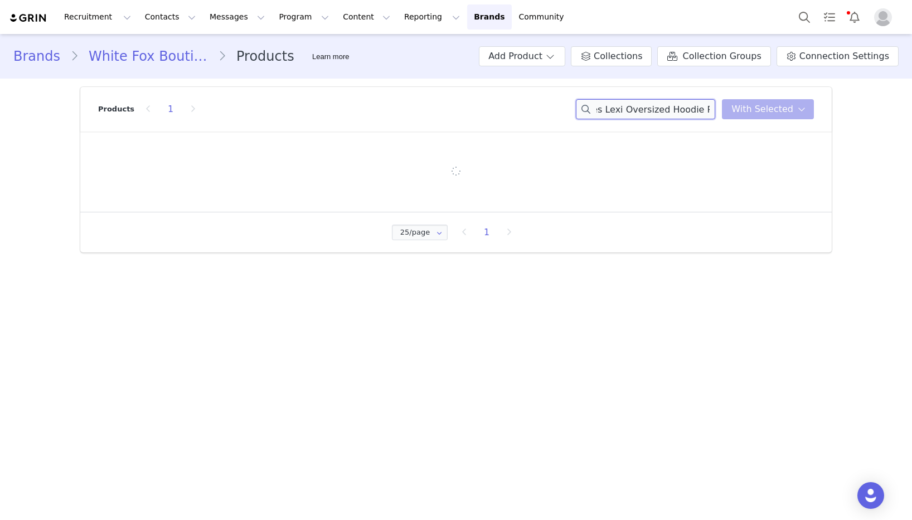
scroll to position [0, 79]
drag, startPoint x: 618, startPoint y: 110, endPoint x: 569, endPoint y: 109, distance: 49.6
click at [569, 109] on div "Products "From The Archives Lexi Oversized Hoodie Pink You have 0 product s sel…" at bounding box center [456, 109] width 716 height 45
drag, startPoint x: 616, startPoint y: 112, endPoint x: 643, endPoint y: 111, distance: 27.3
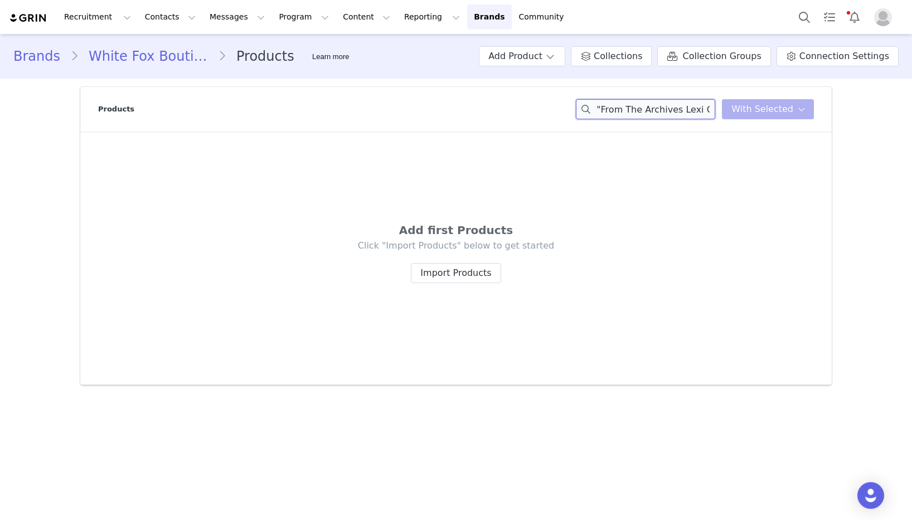
click at [564, 109] on div "Products "From The Archives Lexi Oversized Hoodie Pink You have 0 product s sel…" at bounding box center [456, 109] width 716 height 45
click at [610, 112] on input ""From The Archives Lexi Oversized Hoodie Pink" at bounding box center [645, 109] width 139 height 20
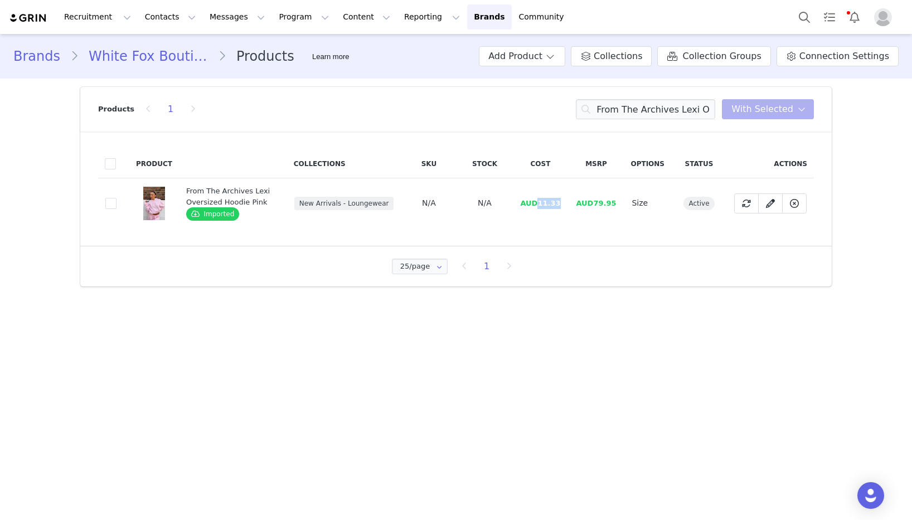
drag, startPoint x: 560, startPoint y: 206, endPoint x: 541, endPoint y: 207, distance: 19.5
click at [541, 207] on span "AUD11.33" at bounding box center [540, 203] width 40 height 8
click at [637, 98] on div "Products 1 From The Archives Lexi Oversized Hoodie Pink You have 0 product s se…" at bounding box center [456, 109] width 716 height 45
click at [638, 105] on input "From The Archives Lexi Oversized Hoodie Pink" at bounding box center [645, 109] width 139 height 20
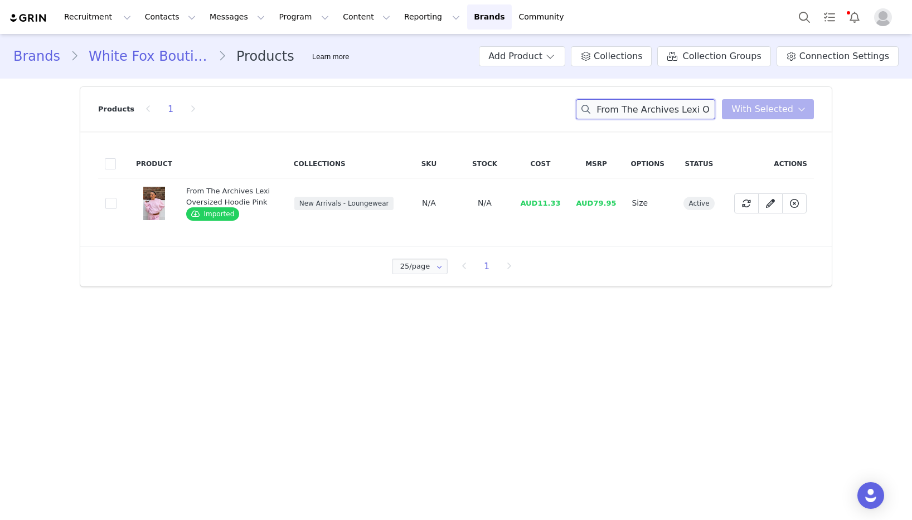
click at [638, 105] on input "From The Archives Lexi Oversized Hoodie Pink" at bounding box center [645, 109] width 139 height 20
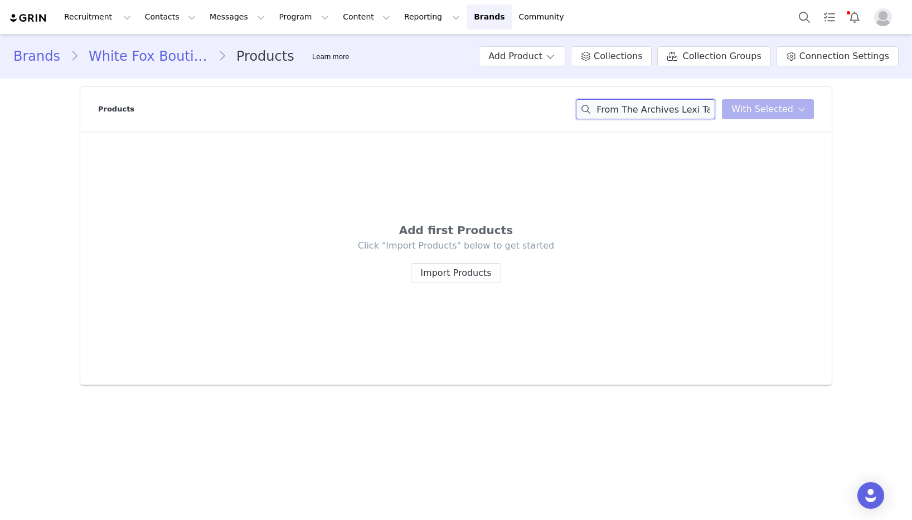
drag, startPoint x: 641, startPoint y: 113, endPoint x: 490, endPoint y: 105, distance: 151.4
click at [490, 105] on div "Products From The Archives Lexi Tank Pink You have 0 product s selected Add to …" at bounding box center [456, 109] width 716 height 45
click at [713, 113] on input "From The Archives Lexi Tank Pink" at bounding box center [645, 109] width 139 height 20
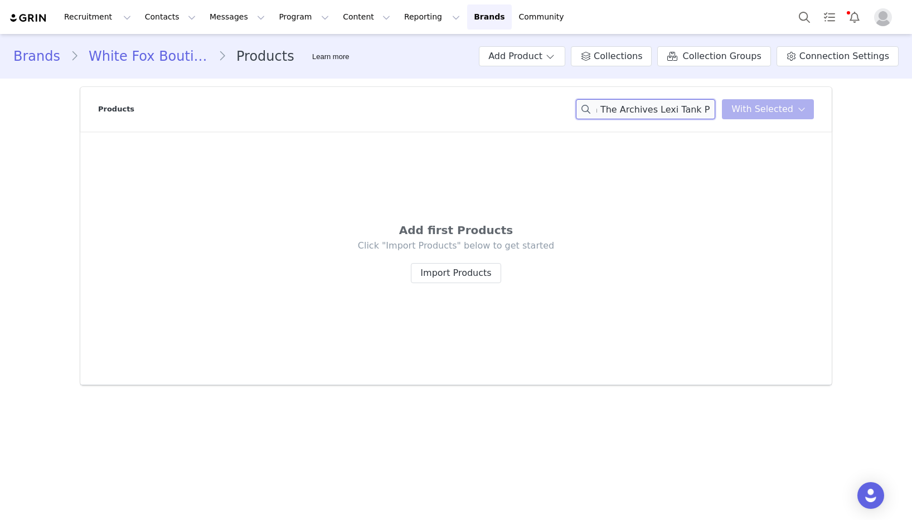
scroll to position [0, 22]
drag, startPoint x: 665, startPoint y: 109, endPoint x: 709, endPoint y: 110, distance: 43.5
click at [708, 110] on input "From The Archives Lexi Tank Pink" at bounding box center [645, 109] width 139 height 20
click at [709, 110] on input "From The Archives Lexi Tank Pink" at bounding box center [645, 109] width 139 height 20
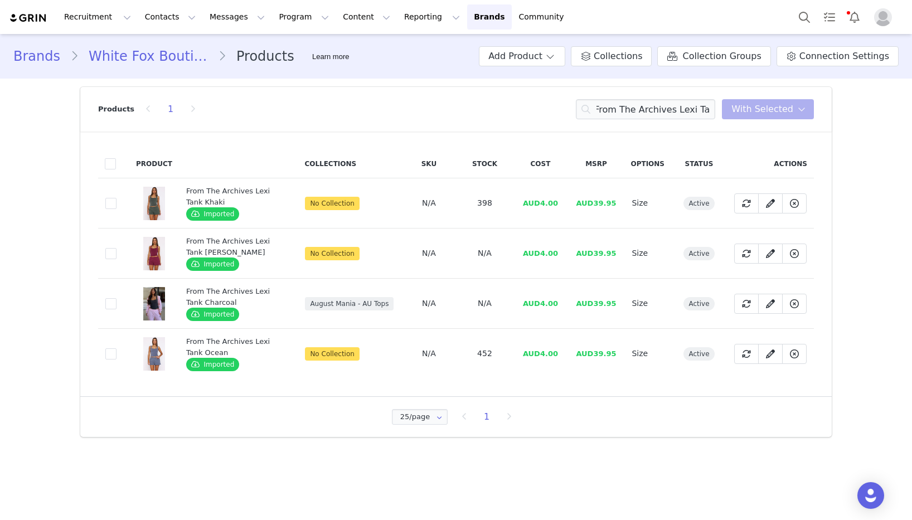
scroll to position [0, 0]
drag, startPoint x: 565, startPoint y: 204, endPoint x: 543, endPoint y: 206, distance: 23.0
click at [543, 206] on td "AUD4.00" at bounding box center [540, 203] width 56 height 50
click at [628, 102] on input "From The Archives Lexi Tank" at bounding box center [645, 109] width 139 height 20
click at [628, 103] on input "From The Archives Lexi Tank" at bounding box center [645, 109] width 139 height 20
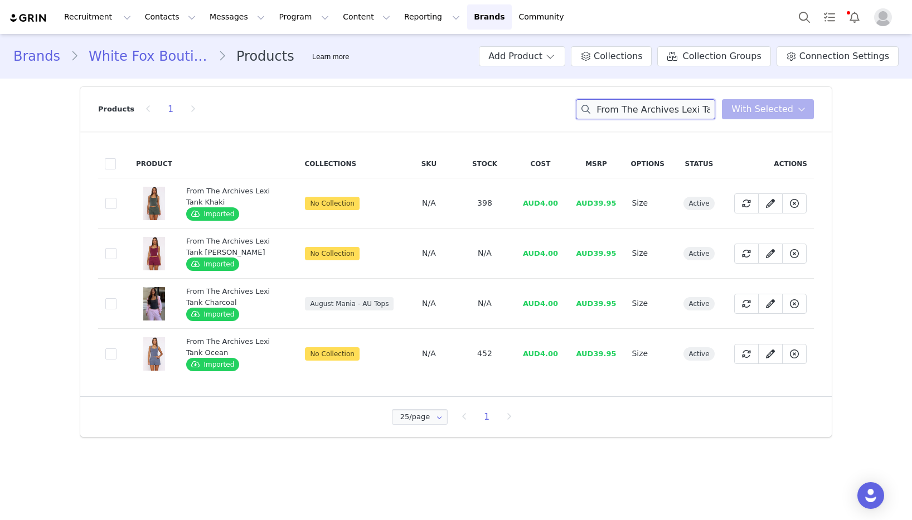
click at [628, 103] on input "From The Archives Lexi Tank" at bounding box center [645, 109] width 139 height 20
click at [628, 103] on input "From The Archives Lexi Lounge Shorts Pink The Archives Lexi Tank" at bounding box center [645, 109] width 139 height 20
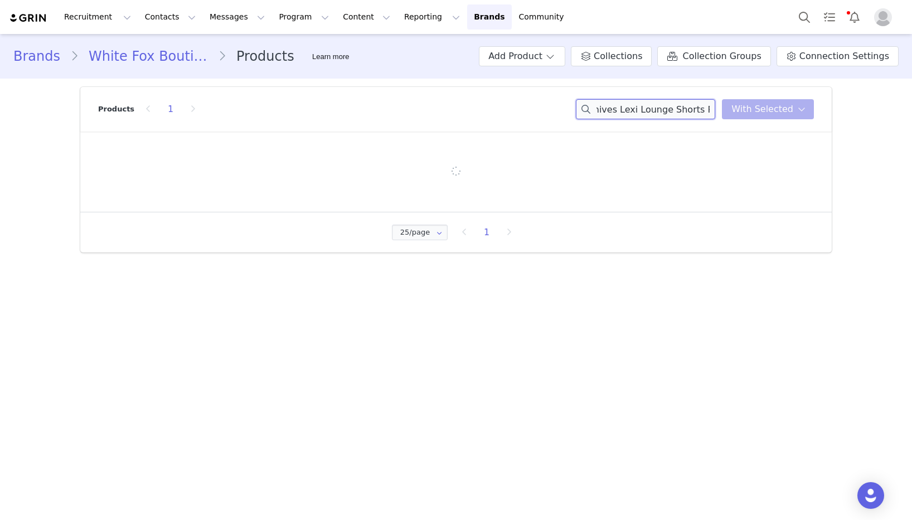
click at [628, 103] on input "From The Archives Lexi Lounge Shorts Pink The Archives Lexi Tank" at bounding box center [645, 109] width 139 height 20
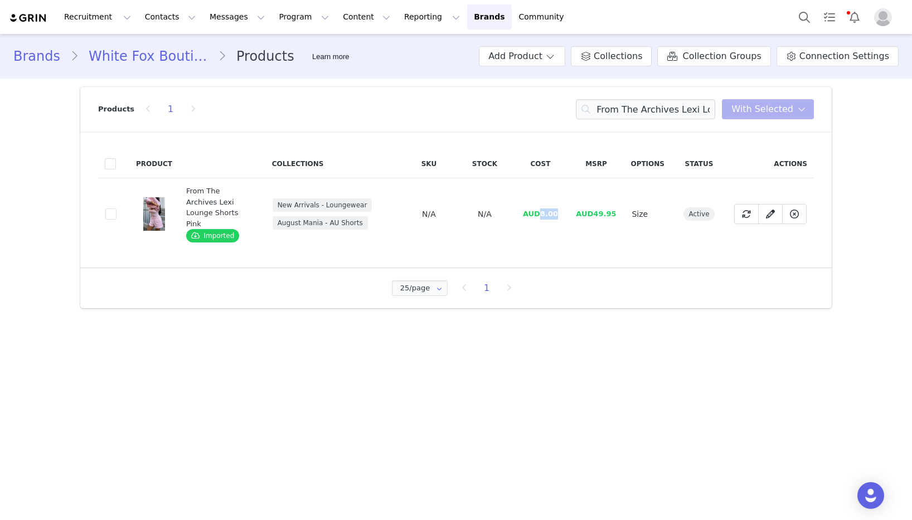
drag, startPoint x: 559, startPoint y: 210, endPoint x: 544, endPoint y: 211, distance: 15.1
click at [544, 211] on span "AUD8.00" at bounding box center [540, 214] width 35 height 8
click at [649, 108] on input "From The Archives Lexi Lounge Shorts Pink" at bounding box center [645, 109] width 139 height 20
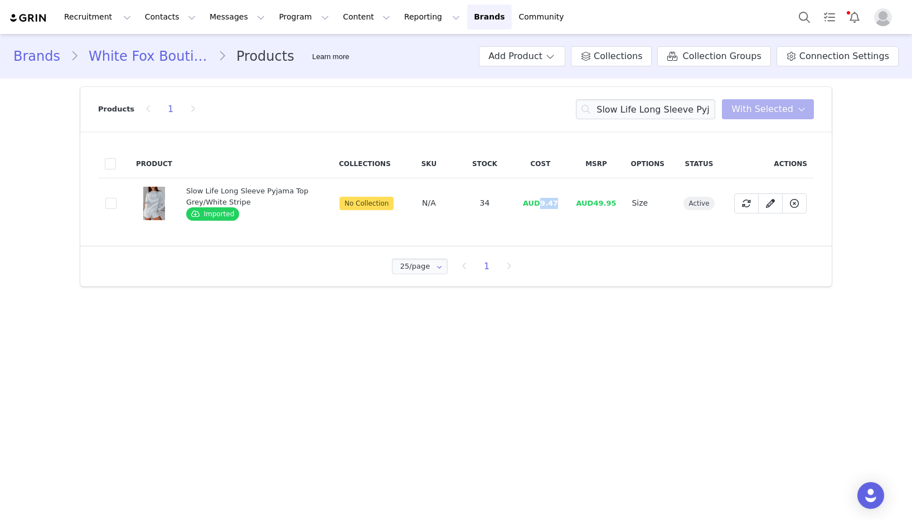
drag, startPoint x: 565, startPoint y: 204, endPoint x: 528, endPoint y: 207, distance: 37.0
click at [543, 205] on td "AUD9.47" at bounding box center [540, 203] width 56 height 50
click at [650, 109] on input "Slow Life Long Sleeve Pyjama Top Grey/White Stripe" at bounding box center [645, 109] width 139 height 20
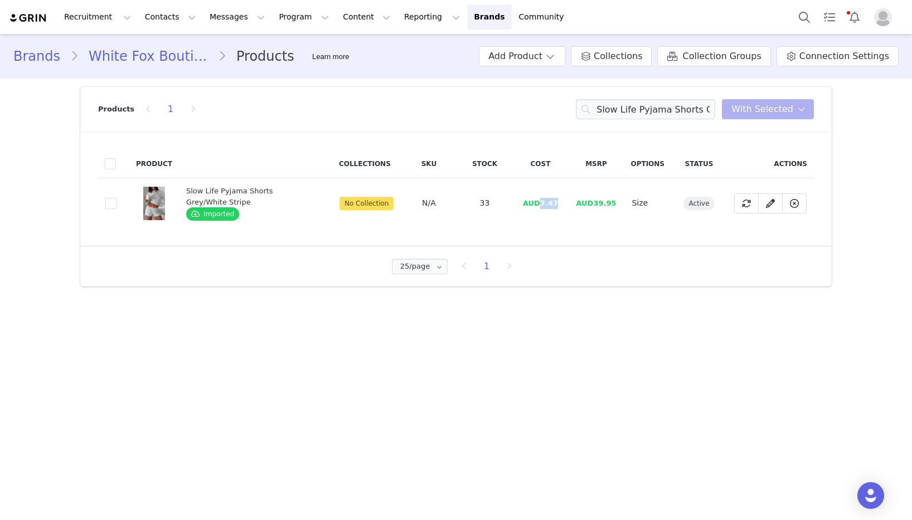
drag, startPoint x: 560, startPoint y: 203, endPoint x: 543, endPoint y: 206, distance: 17.5
click at [543, 206] on td "AUD7.47" at bounding box center [540, 203] width 56 height 50
click at [637, 109] on input "Slow Life Pyjama Shorts Grey/White Stripe" at bounding box center [645, 109] width 139 height 20
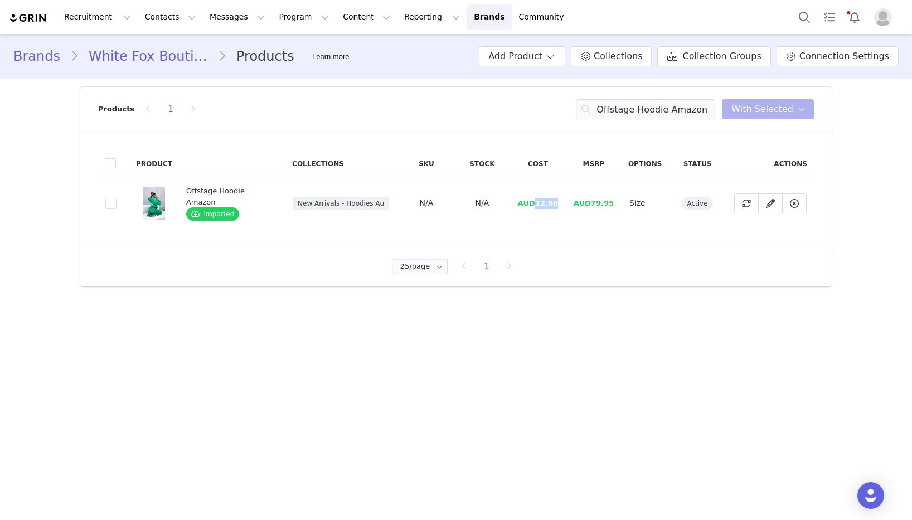
drag, startPoint x: 557, startPoint y: 202, endPoint x: 534, endPoint y: 205, distance: 23.0
click at [534, 205] on td "AUD12.00" at bounding box center [538, 203] width 56 height 50
click at [646, 109] on input "Offstage Hoodie Amazon" at bounding box center [645, 109] width 139 height 20
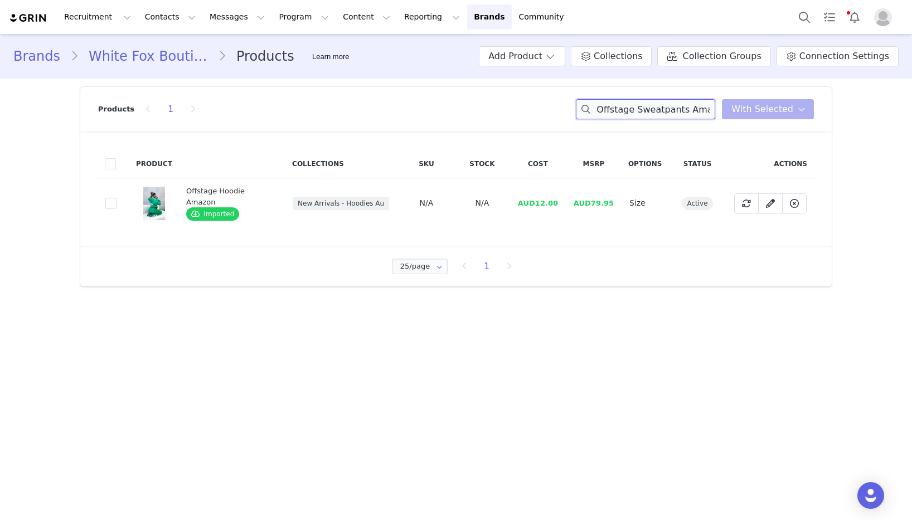
scroll to position [0, 6]
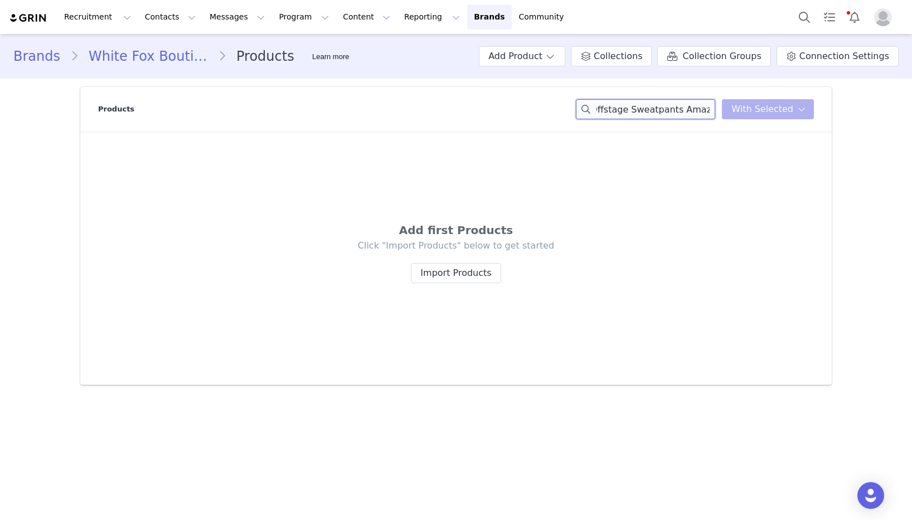
click at [690, 109] on input "Offstage Sweatpants Amazon" at bounding box center [645, 109] width 139 height 20
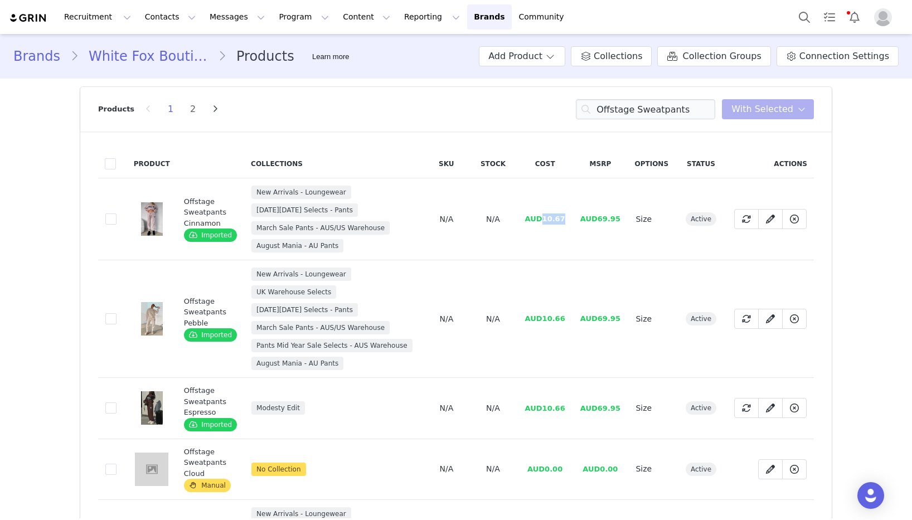
drag, startPoint x: 568, startPoint y: 221, endPoint x: 544, endPoint y: 221, distance: 23.4
click at [544, 221] on td "AUD10.67" at bounding box center [545, 219] width 55 height 82
click at [646, 112] on input "Offstage Sweatpants" at bounding box center [645, 109] width 139 height 20
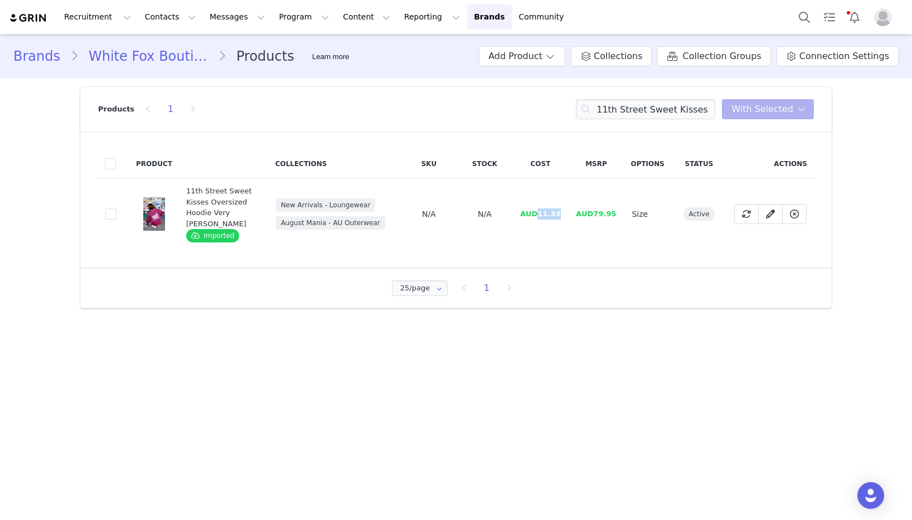
drag, startPoint x: 569, startPoint y: 209, endPoint x: 542, endPoint y: 211, distance: 26.9
click at [542, 211] on td "AUD11.33" at bounding box center [540, 214] width 56 height 72
click at [652, 112] on input "11th Street Sweet Kisses Oversized Hoodie Very [PERSON_NAME]" at bounding box center [645, 109] width 139 height 20
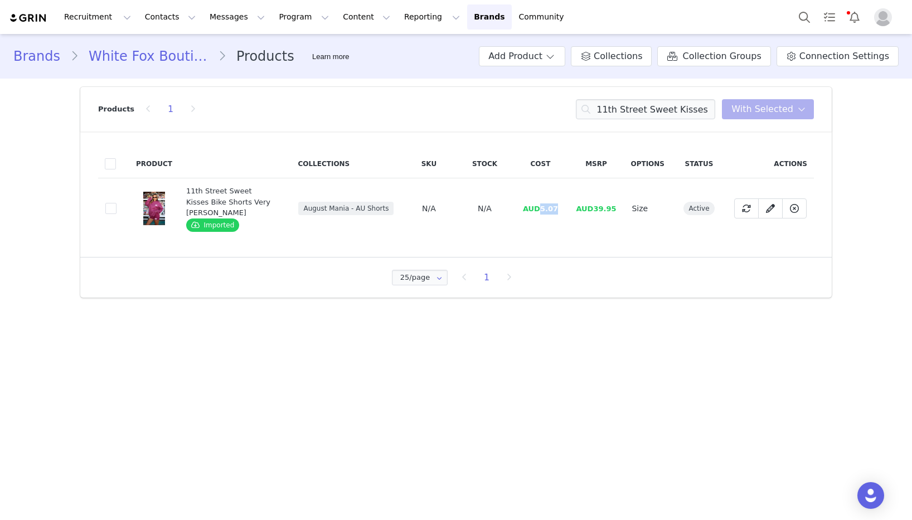
drag, startPoint x: 557, startPoint y: 202, endPoint x: 543, endPoint y: 204, distance: 14.5
click at [543, 205] on span "AUD5.07" at bounding box center [540, 209] width 35 height 8
click at [663, 107] on input "11th Street Sweet Kisses Bike Shorts Very [PERSON_NAME]" at bounding box center [645, 109] width 139 height 20
click at [662, 107] on input "11th Street Sweet Kisses Bike Shorts Very [PERSON_NAME]" at bounding box center [645, 109] width 139 height 20
click at [662, 108] on input "11th Street Sweet Kisses Bike Shorts Very [PERSON_NAME]" at bounding box center [645, 109] width 139 height 20
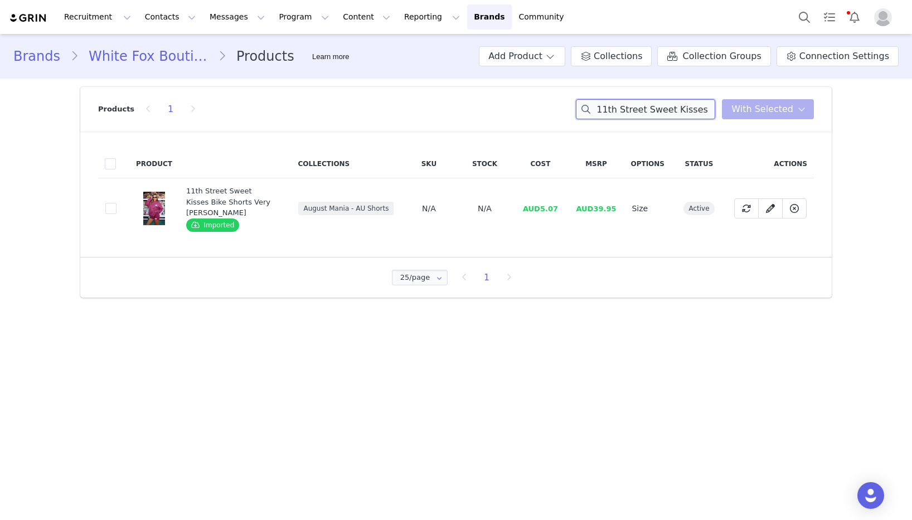
click at [660, 111] on input "11th Street Sweet Kisses Bike Shorts Very [PERSON_NAME]" at bounding box center [645, 109] width 139 height 20
click at [660, 112] on input "11th Street Sweet Kisses Bike Shorts Very [PERSON_NAME]" at bounding box center [645, 109] width 139 height 20
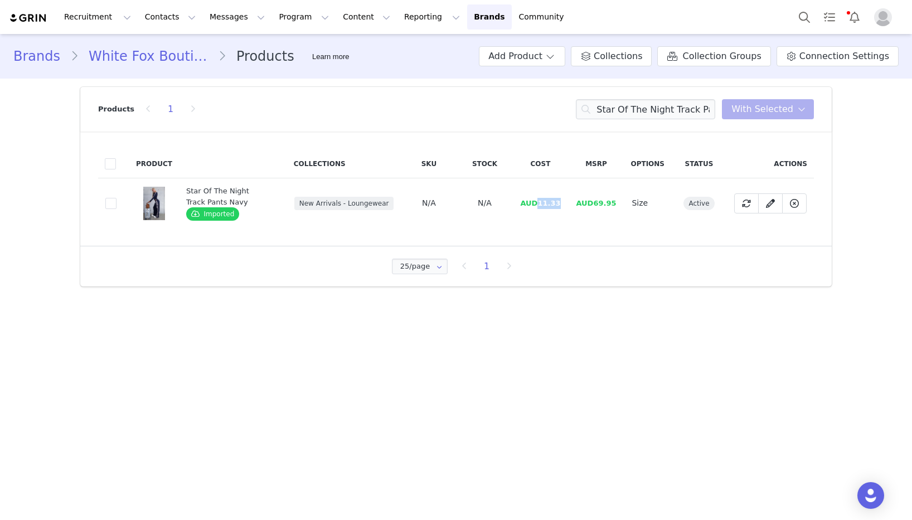
drag, startPoint x: 569, startPoint y: 201, endPoint x: 542, endPoint y: 204, distance: 26.9
click at [542, 204] on td "AUD11.33" at bounding box center [540, 203] width 56 height 50
click at [654, 110] on input "Star Of The Night Track Pants Navy" at bounding box center [645, 109] width 139 height 20
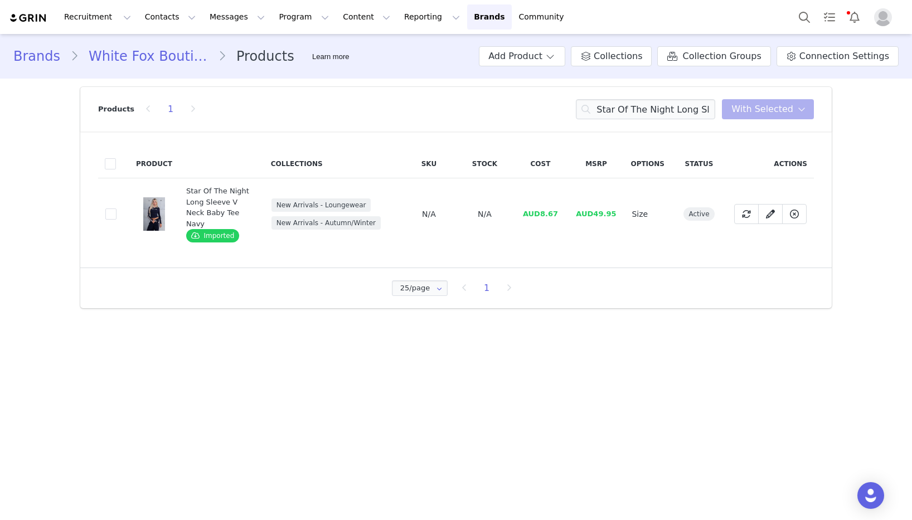
click at [558, 216] on span "AUD8.67" at bounding box center [540, 214] width 35 height 8
drag, startPoint x: 560, startPoint y: 216, endPoint x: 542, endPoint y: 217, distance: 18.4
click at [542, 217] on td "AUD8.67" at bounding box center [540, 214] width 56 height 72
click at [679, 103] on input "Star Of The Night Long Sleeve V Neck Baby Tee Navy" at bounding box center [645, 109] width 139 height 20
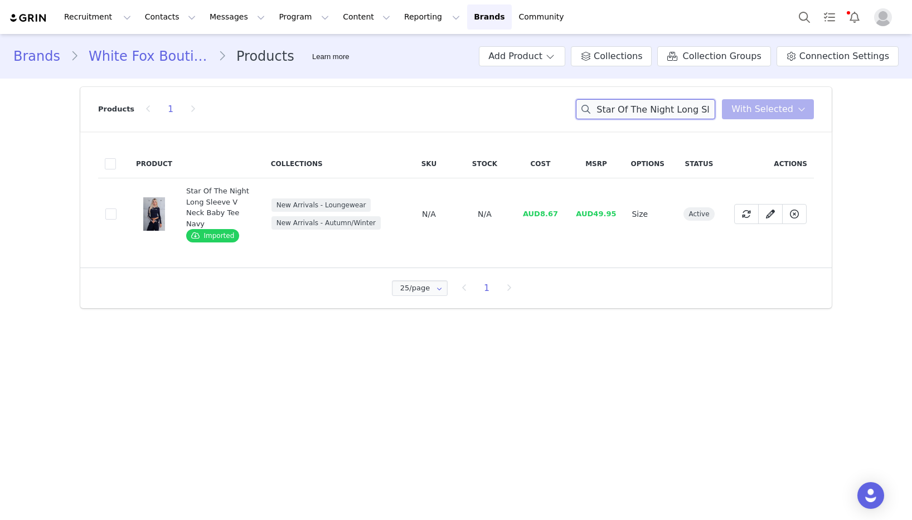
click at [679, 103] on input "Star Of The Night Long Sleeve V Neck Baby Tee Navy" at bounding box center [645, 109] width 139 height 20
drag, startPoint x: 563, startPoint y: 213, endPoint x: 540, endPoint y: 216, distance: 23.7
click at [540, 216] on td "AUD10.00" at bounding box center [540, 214] width 56 height 72
click at [652, 108] on input "From The Archives [PERSON_NAME] Zip Front Hoodie Grey Marle" at bounding box center [645, 109] width 139 height 20
click at [653, 108] on input "From The Archives [PERSON_NAME] Zip Front Hoodie Grey Marle" at bounding box center [645, 109] width 139 height 20
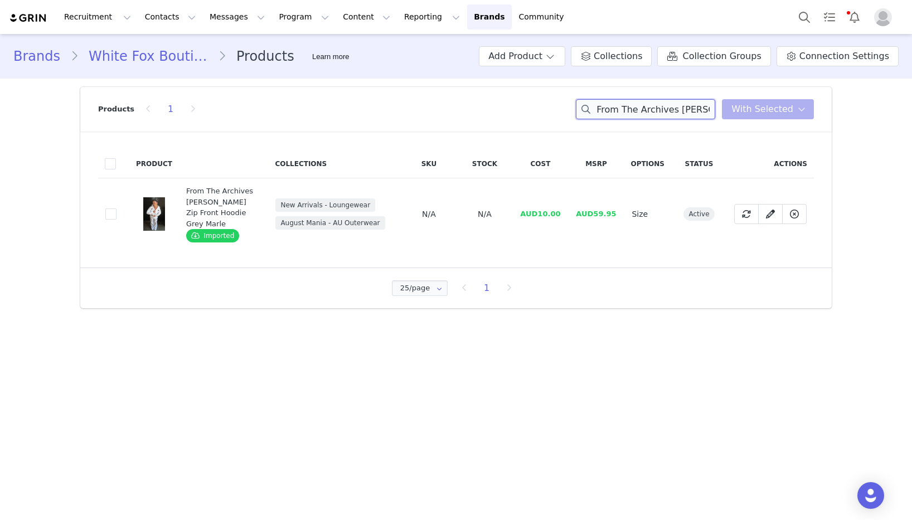
click at [653, 108] on input "From The Archives [PERSON_NAME] Zip Front Hoodie Grey Marle" at bounding box center [645, 109] width 139 height 20
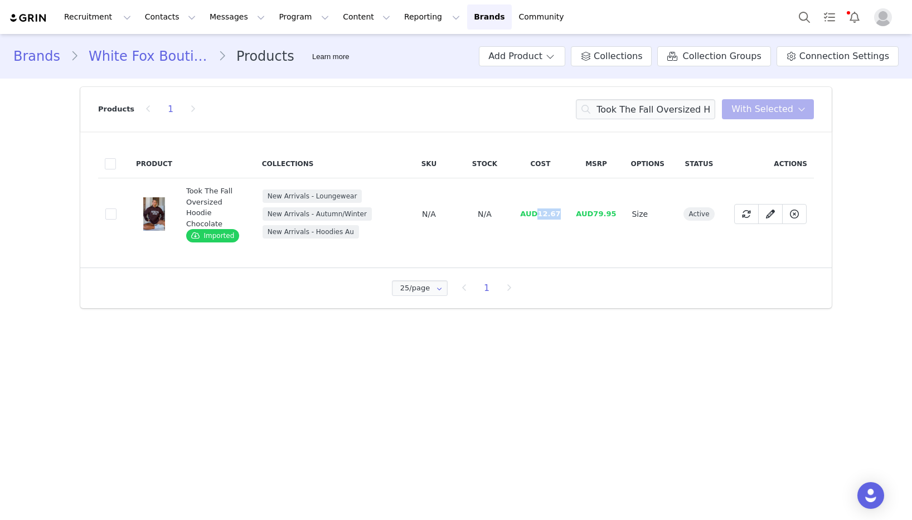
drag, startPoint x: 563, startPoint y: 214, endPoint x: 540, endPoint y: 216, distance: 22.4
click at [540, 216] on td "AUD12.67" at bounding box center [540, 214] width 56 height 72
click at [651, 108] on input "Took The Fall Oversized Hoodie Chocolate" at bounding box center [645, 109] width 139 height 20
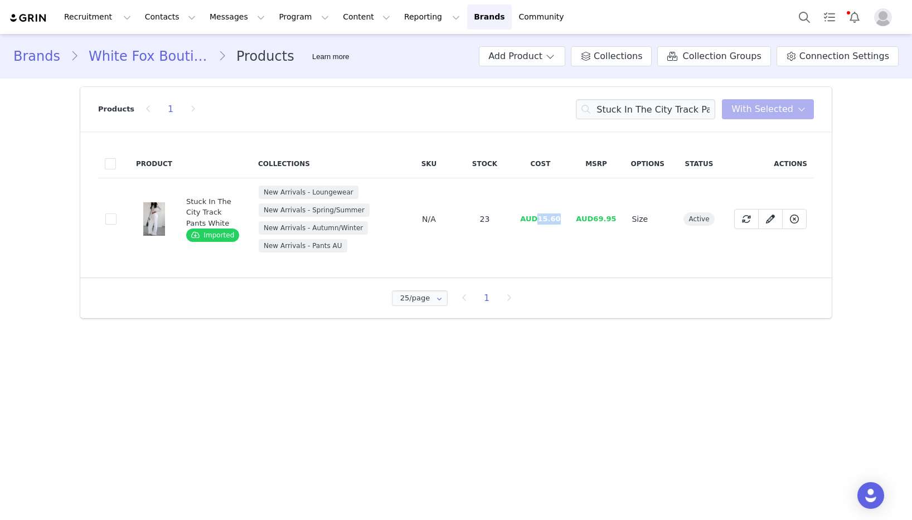
drag, startPoint x: 564, startPoint y: 222, endPoint x: 540, endPoint y: 222, distance: 24.0
click at [540, 222] on td "AUD15.60" at bounding box center [540, 219] width 56 height 82
click at [630, 112] on input "Stuck In The City Track Pants White" at bounding box center [645, 109] width 139 height 20
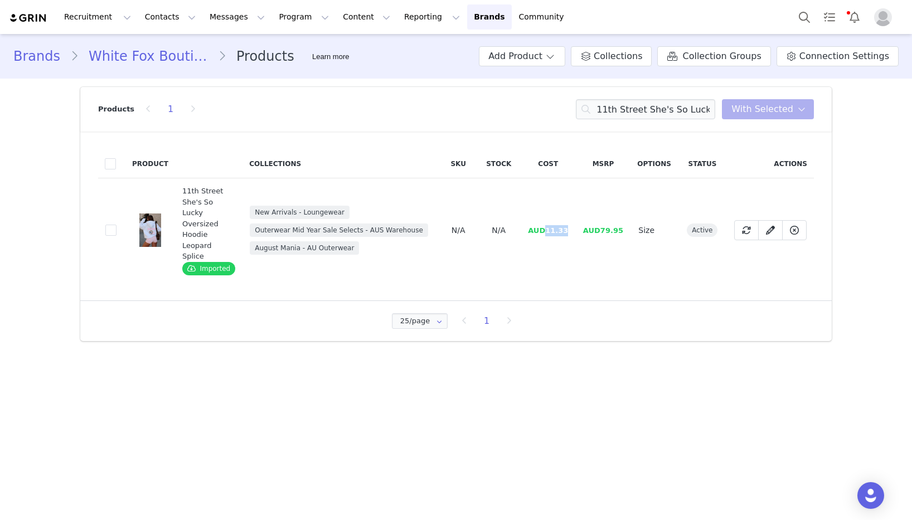
drag, startPoint x: 568, startPoint y: 233, endPoint x: 548, endPoint y: 233, distance: 20.6
click at [548, 233] on span "AUD11.33" at bounding box center [548, 230] width 40 height 8
click at [641, 107] on input "11th Street She's So Lucky Oversized Hoodie Leopard Splice" at bounding box center [645, 109] width 139 height 20
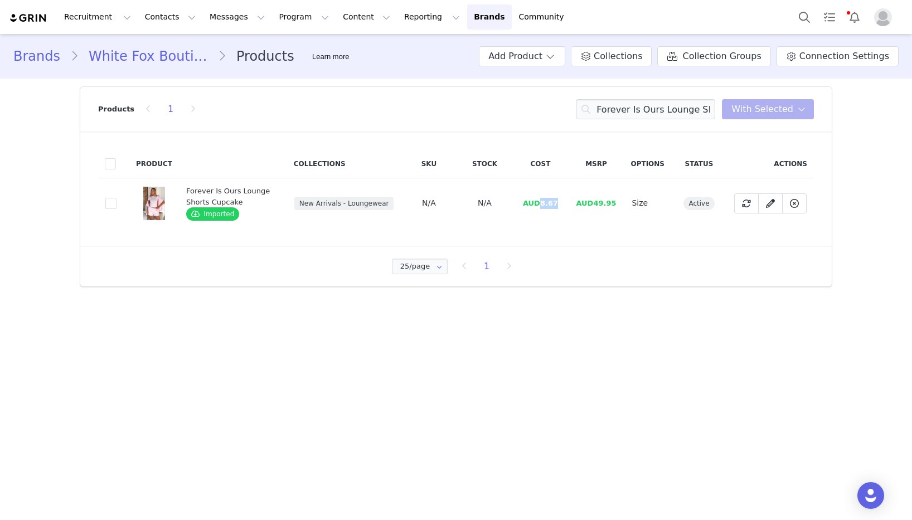
drag, startPoint x: 562, startPoint y: 206, endPoint x: 543, endPoint y: 207, distance: 19.0
click at [543, 207] on td "AUD8.67" at bounding box center [540, 203] width 56 height 50
click at [649, 110] on input "Forever Is Ours Lounge Shorts Cupcake" at bounding box center [645, 109] width 139 height 20
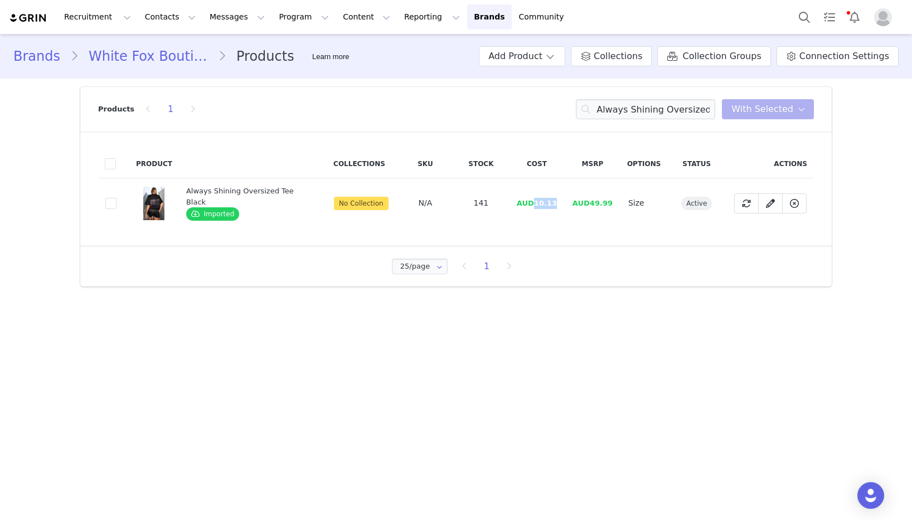
drag, startPoint x: 558, startPoint y: 204, endPoint x: 534, endPoint y: 204, distance: 24.0
click at [534, 204] on td "AUD10.13" at bounding box center [537, 203] width 56 height 50
click at [672, 100] on input "Always Shining Oversized Tee Black" at bounding box center [645, 109] width 139 height 20
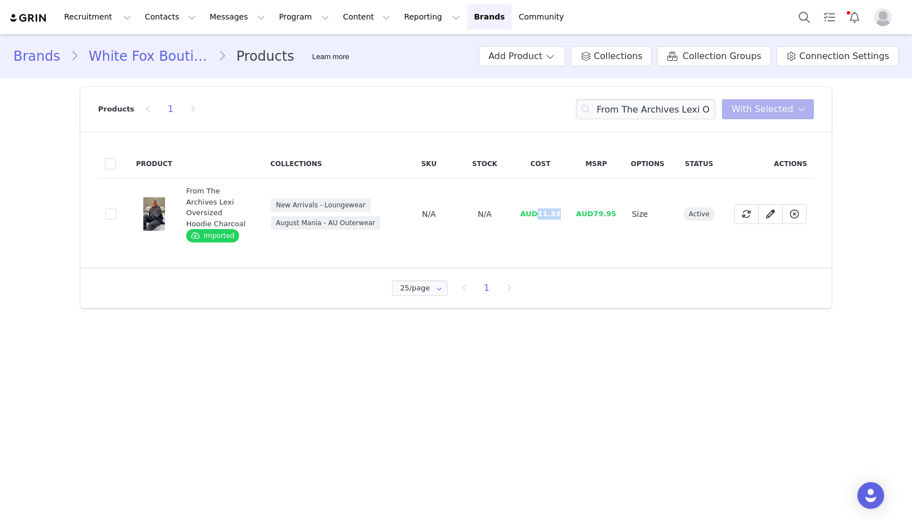
drag, startPoint x: 564, startPoint y: 211, endPoint x: 549, endPoint y: 213, distance: 15.1
click at [541, 212] on td "AUD11.33" at bounding box center [540, 214] width 56 height 72
click at [646, 110] on input "From The Archives Lexi Oversized Hoodie Charcoal" at bounding box center [645, 109] width 139 height 20
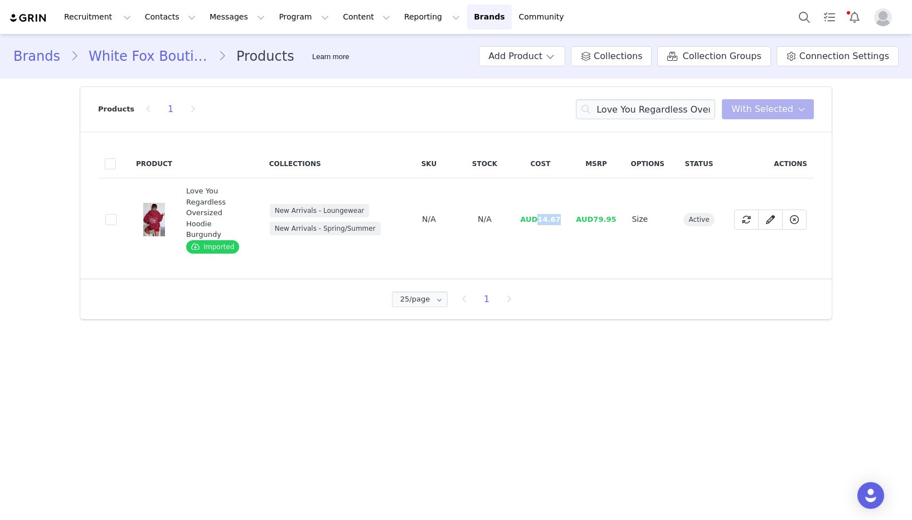
drag, startPoint x: 562, startPoint y: 212, endPoint x: 541, endPoint y: 214, distance: 20.7
click at [541, 215] on span "AUD14.67" at bounding box center [540, 219] width 40 height 8
click at [663, 105] on input "Love You Regardless Oversized Hoodie Burgundy" at bounding box center [645, 109] width 139 height 20
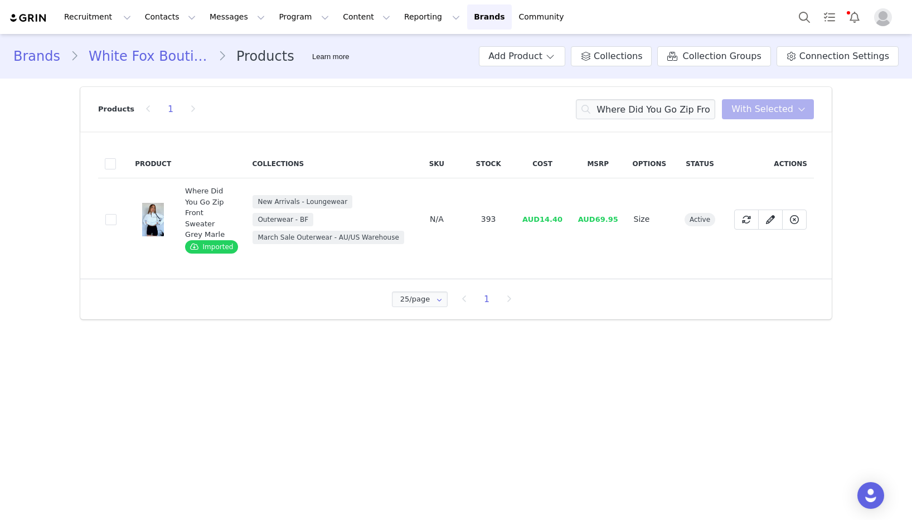
click at [558, 221] on span "AUD14.40" at bounding box center [543, 219] width 40 height 8
click at [542, 220] on span "AUD14.40" at bounding box center [543, 219] width 40 height 8
click at [614, 112] on input "Where Did You Go Zip Front Sweater Grey Marle" at bounding box center [645, 109] width 139 height 20
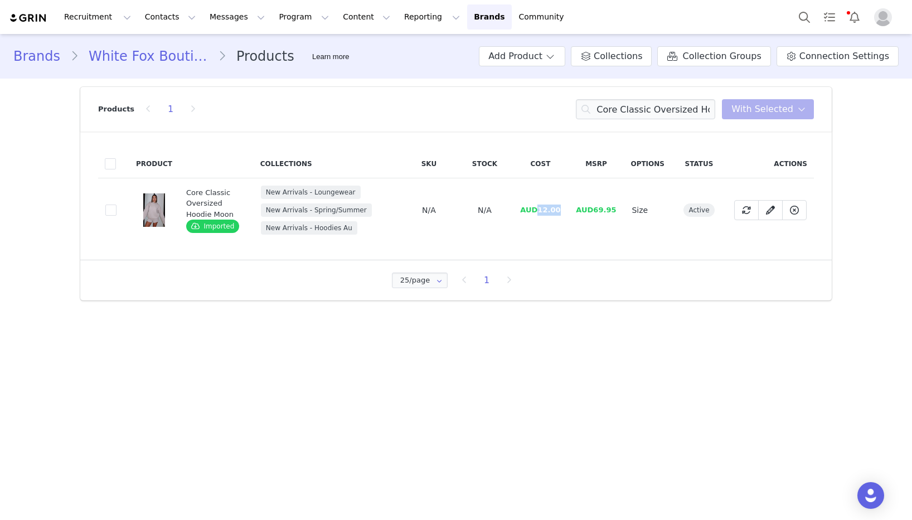
drag, startPoint x: 567, startPoint y: 212, endPoint x: 552, endPoint y: 213, distance: 15.6
click at [541, 212] on td "AUD12.00" at bounding box center [540, 210] width 56 height 64
click at [630, 113] on input "Core Classic Oversized Hoodie Moon" at bounding box center [645, 109] width 139 height 20
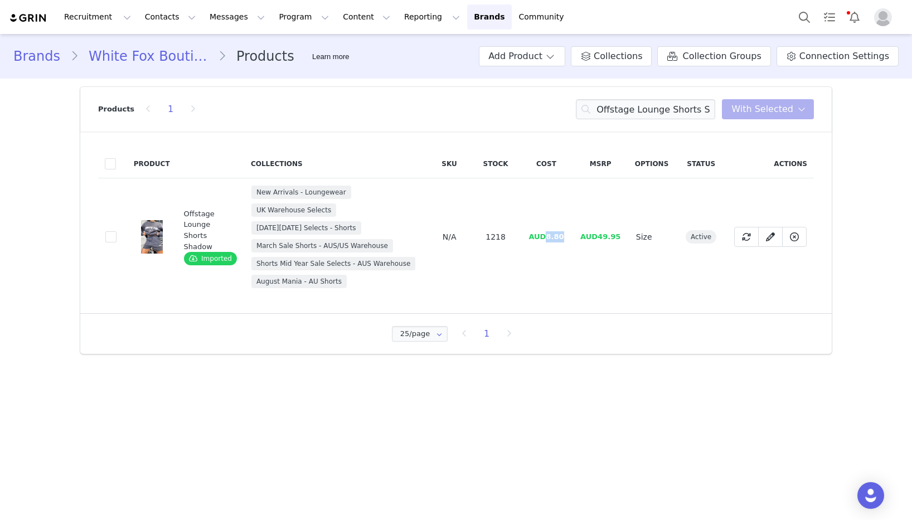
drag, startPoint x: 563, startPoint y: 236, endPoint x: 546, endPoint y: 237, distance: 16.8
click at [546, 237] on span "AUD8.80" at bounding box center [546, 237] width 35 height 8
click at [713, 111] on input "Offstage Lounge Shorts Shadow" at bounding box center [645, 109] width 139 height 20
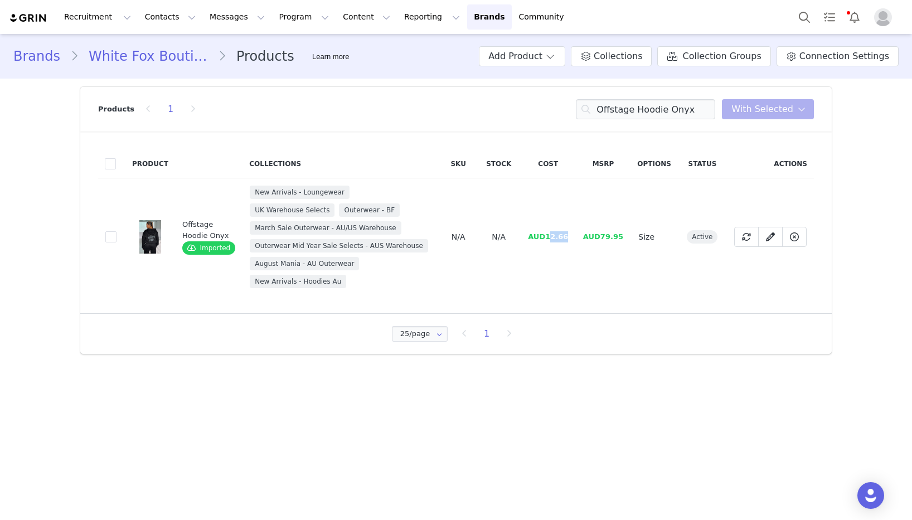
drag, startPoint x: 567, startPoint y: 238, endPoint x: 549, endPoint y: 238, distance: 17.3
click at [549, 238] on td "AUD12.66" at bounding box center [548, 237] width 55 height 118
click at [549, 238] on span "AUD12.66" at bounding box center [548, 237] width 40 height 8
drag, startPoint x: 548, startPoint y: 238, endPoint x: 567, endPoint y: 238, distance: 19.0
click at [567, 238] on span "AUD12.66" at bounding box center [548, 237] width 40 height 8
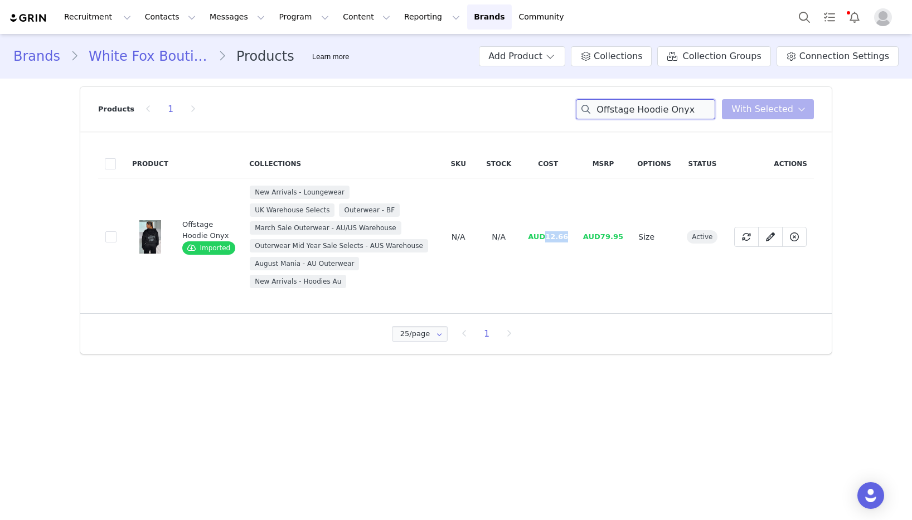
click at [645, 110] on input "Offstage Hoodie Onyx" at bounding box center [645, 109] width 139 height 20
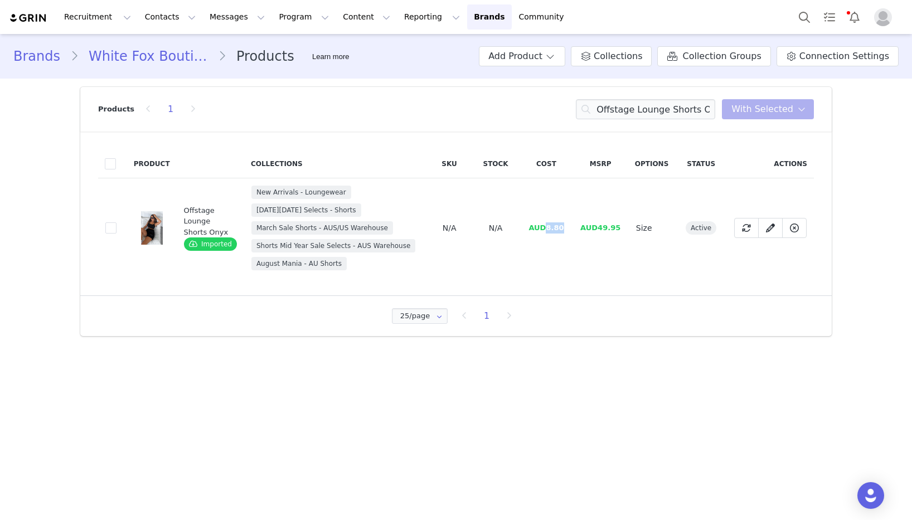
drag, startPoint x: 562, startPoint y: 231, endPoint x: 550, endPoint y: 303, distance: 72.9
click at [547, 231] on span "AUD8.80" at bounding box center [546, 228] width 35 height 8
click at [629, 110] on input "Offstage Lounge Shorts Onyx" at bounding box center [645, 109] width 139 height 20
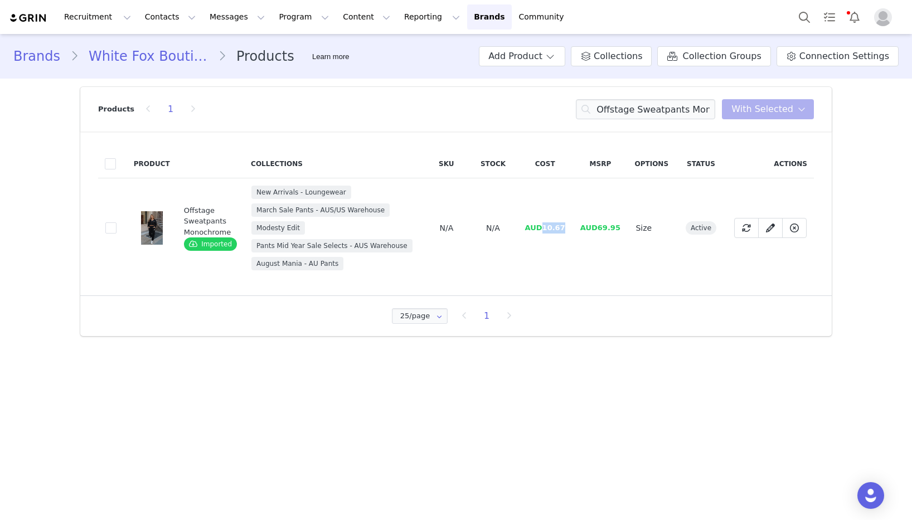
drag, startPoint x: 544, startPoint y: 228, endPoint x: 571, endPoint y: 226, distance: 27.4
click at [571, 226] on td "AUD10.67" at bounding box center [545, 228] width 55 height 100
click at [671, 105] on input "Offstage Sweatpants Monochrome" at bounding box center [645, 109] width 139 height 20
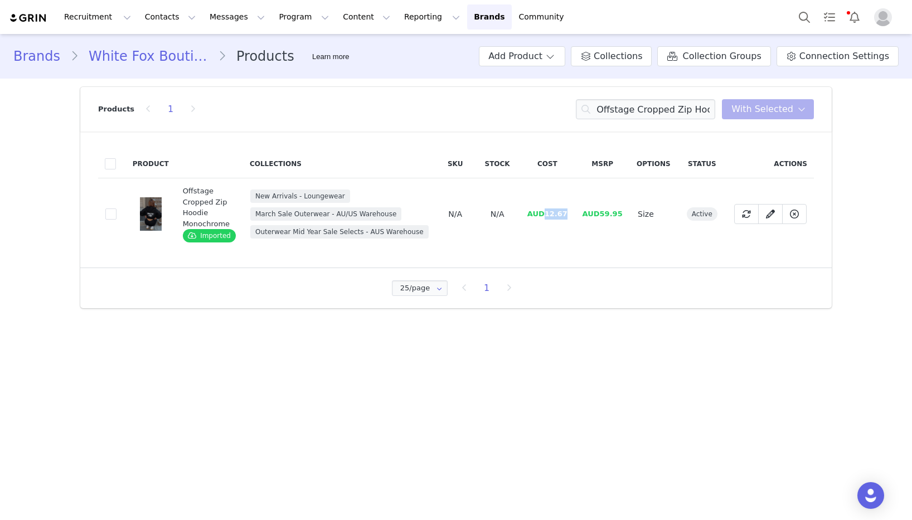
drag, startPoint x: 548, startPoint y: 212, endPoint x: 578, endPoint y: 211, distance: 30.2
click at [578, 211] on tr "5d3fa02d-d78c-4293-9478-54a4922a1ee5 Offstage Cropped Zip Hoodie Monochrome Imp…" at bounding box center [456, 214] width 716 height 72
click at [650, 108] on input "Offstage Cropped Zip Hoodie Monochrome" at bounding box center [645, 109] width 139 height 20
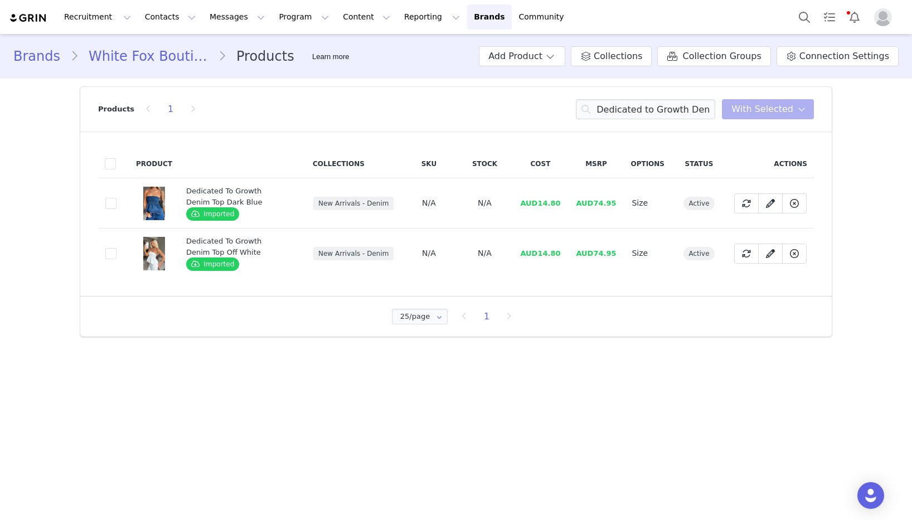
drag, startPoint x: 543, startPoint y: 201, endPoint x: 569, endPoint y: 201, distance: 26.8
click at [568, 201] on td "AUD14.80" at bounding box center [540, 203] width 56 height 50
drag, startPoint x: 567, startPoint y: 202, endPoint x: 540, endPoint y: 205, distance: 26.3
click at [540, 205] on td "AUD14.80" at bounding box center [540, 203] width 56 height 50
click at [670, 108] on input "Dedicated to Growth Denim Top" at bounding box center [645, 109] width 139 height 20
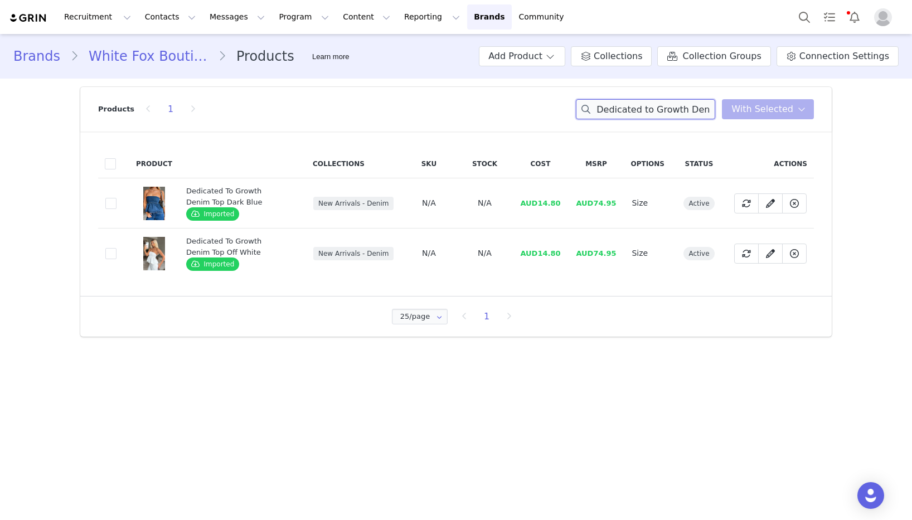
click at [670, 108] on input "Dedicated to Growth Denim Top" at bounding box center [645, 109] width 139 height 20
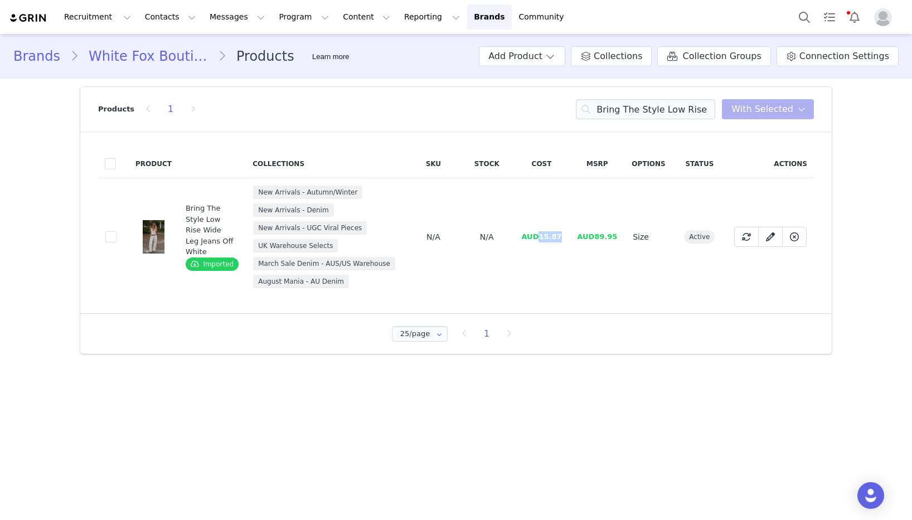
drag, startPoint x: 567, startPoint y: 233, endPoint x: 606, endPoint y: 249, distance: 42.3
click at [541, 235] on td "AUD15.87" at bounding box center [542, 237] width 56 height 118
click at [640, 106] on input "Bring The Style Low Rise Wide Leg Jeans Off White" at bounding box center [645, 109] width 139 height 20
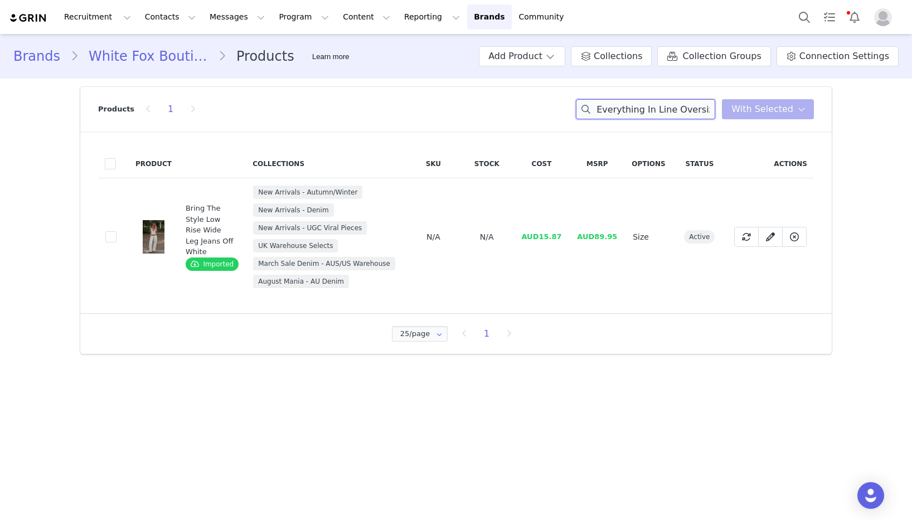
scroll to position [0, 41]
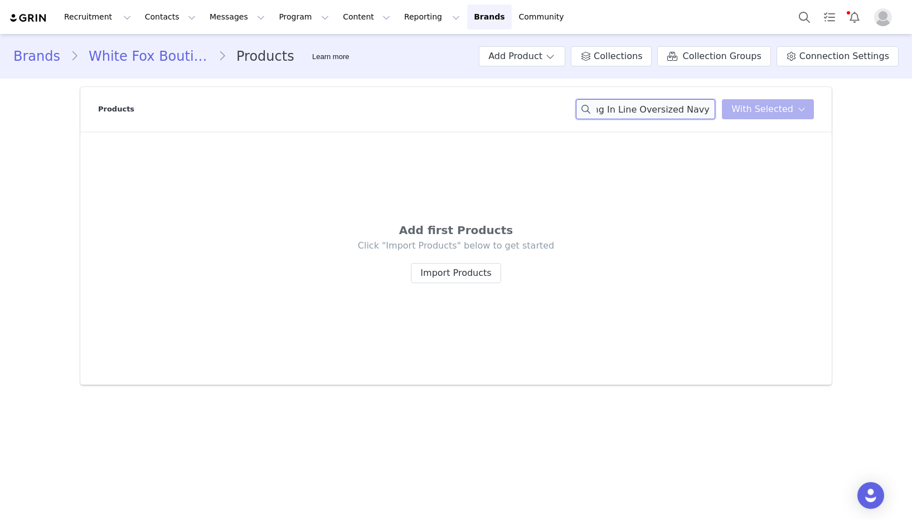
click at [738, 109] on div "Everything In Line Oversized Navy Tee You have 0 product s selected Add to Coll…" at bounding box center [695, 109] width 238 height 20
click at [637, 112] on input "Everything In Line Oversized" at bounding box center [645, 109] width 139 height 20
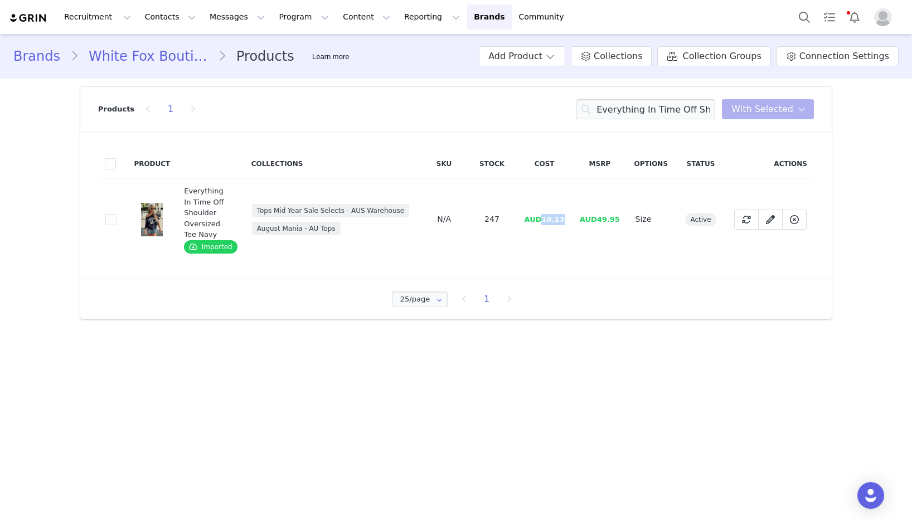
drag, startPoint x: 570, startPoint y: 219, endPoint x: 544, endPoint y: 218, distance: 26.2
click at [544, 218] on td "AUD10.13" at bounding box center [544, 219] width 55 height 83
click at [662, 106] on input "Everything In Time Off Shoulder Oversized Tee Navy" at bounding box center [645, 109] width 139 height 20
click at [662, 107] on input "Everything In Time Off Shoulder Oversized Tee Navy" at bounding box center [645, 109] width 139 height 20
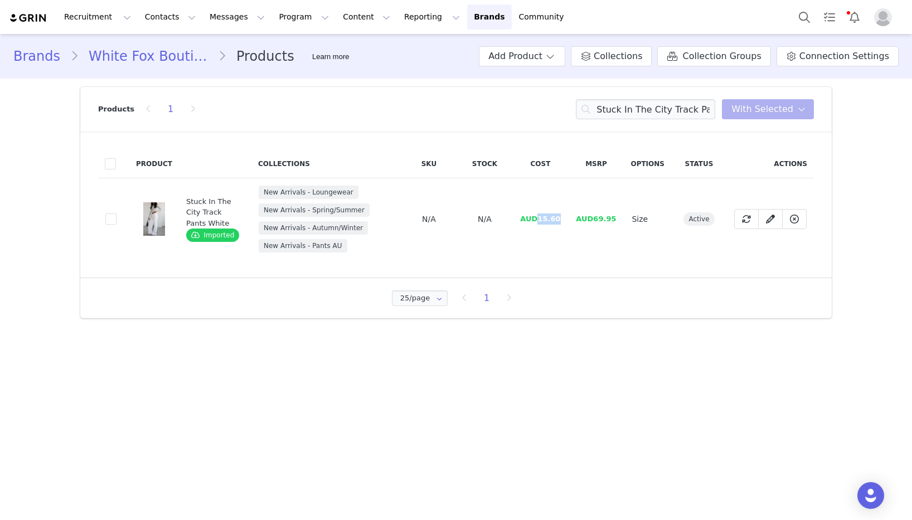
drag, startPoint x: 562, startPoint y: 223, endPoint x: 541, endPoint y: 221, distance: 20.1
click at [541, 221] on span "AUD15.60" at bounding box center [540, 219] width 40 height 8
click at [633, 103] on input "Stuck In The City Track Pants White" at bounding box center [645, 109] width 139 height 20
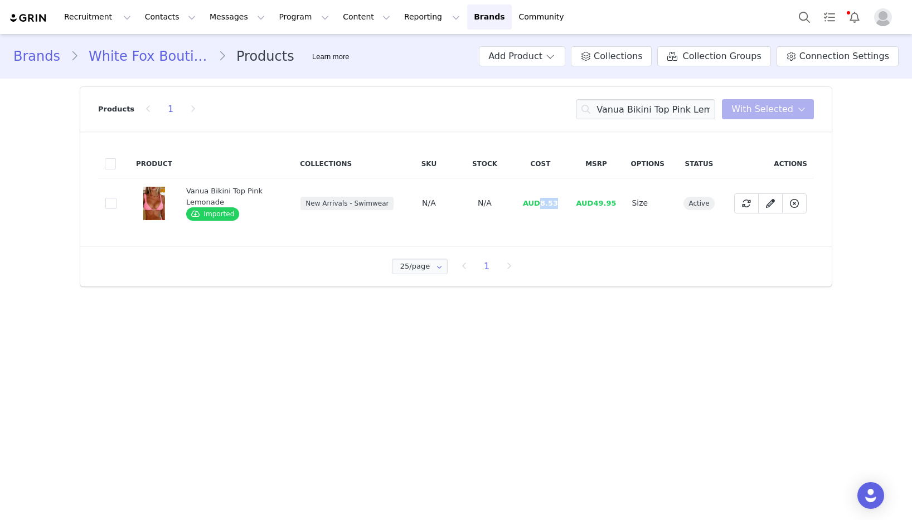
drag, startPoint x: 564, startPoint y: 203, endPoint x: 543, endPoint y: 204, distance: 21.2
click at [543, 204] on td "AUD8.53" at bounding box center [540, 203] width 56 height 50
click at [636, 110] on input "Vanua Bikini Top Pink Lemonade" at bounding box center [645, 109] width 139 height 20
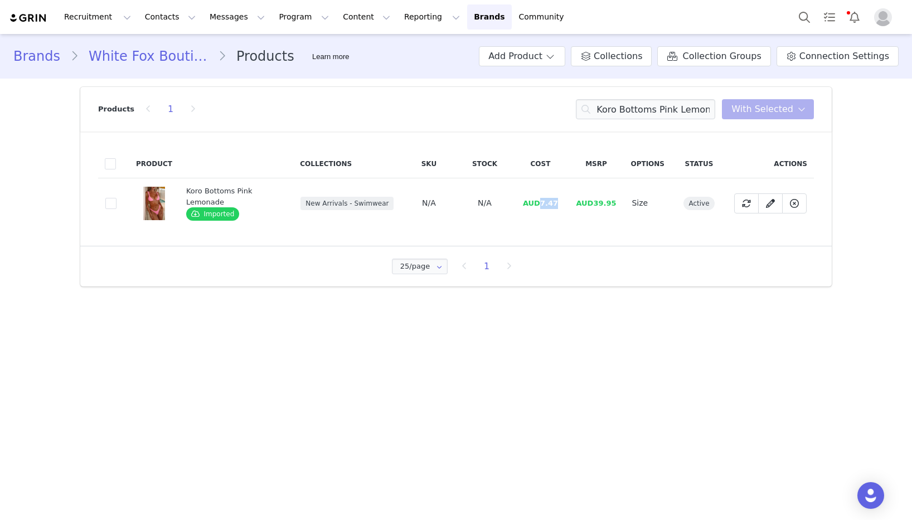
drag, startPoint x: 564, startPoint y: 206, endPoint x: 537, endPoint y: 207, distance: 27.3
click at [537, 207] on td "AUD7.47" at bounding box center [540, 203] width 56 height 50
click at [644, 108] on input "Koro Bottoms Pink Lemonade" at bounding box center [645, 109] width 139 height 20
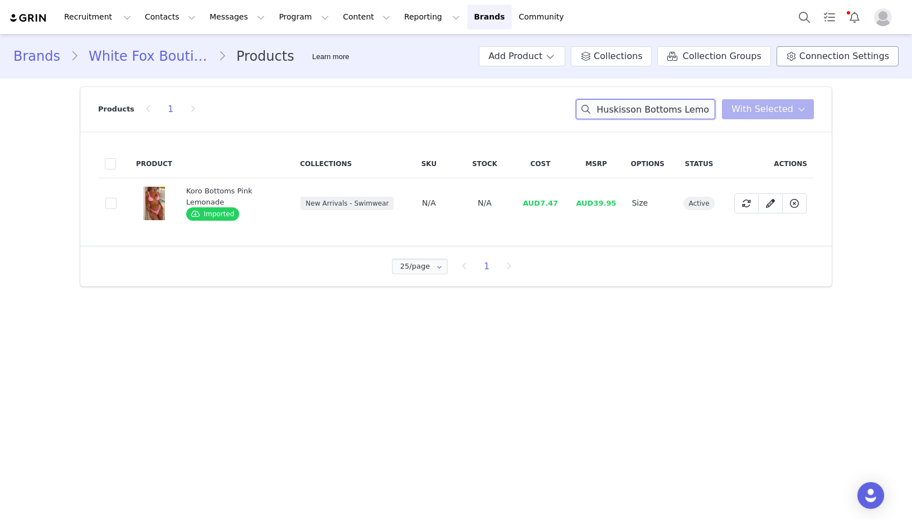
scroll to position [0, 35]
click at [530, 210] on td "AUD7.33" at bounding box center [540, 203] width 56 height 50
drag, startPoint x: 555, startPoint y: 207, endPoint x: 545, endPoint y: 206, distance: 10.1
click at [543, 206] on td "AUD7.33" at bounding box center [540, 203] width 56 height 50
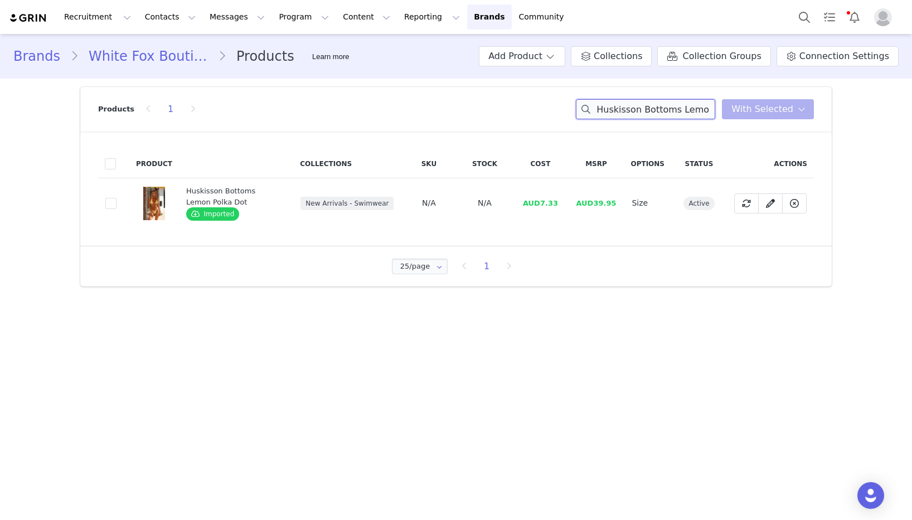
click at [685, 100] on input "Huskisson Bottoms Lemon Polka Dot" at bounding box center [645, 109] width 139 height 20
drag, startPoint x: 558, startPoint y: 204, endPoint x: 543, endPoint y: 204, distance: 15.6
click at [543, 204] on span "AUD8.00" at bounding box center [540, 203] width 35 height 8
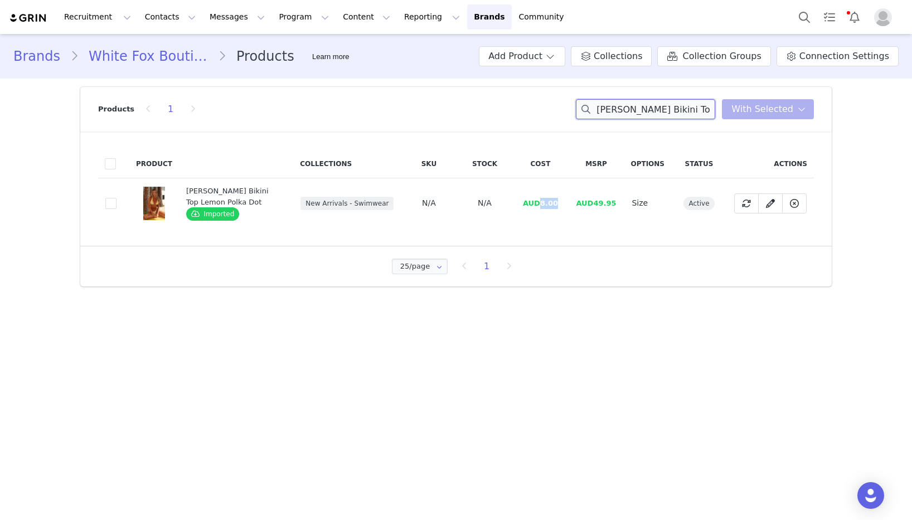
click at [674, 109] on input "[PERSON_NAME] Bikini Top Lemon Polka Dot" at bounding box center [645, 109] width 139 height 20
drag, startPoint x: 568, startPoint y: 202, endPoint x: 545, endPoint y: 203, distance: 22.9
click at [541, 202] on td "AUD16.00" at bounding box center [540, 203] width 56 height 50
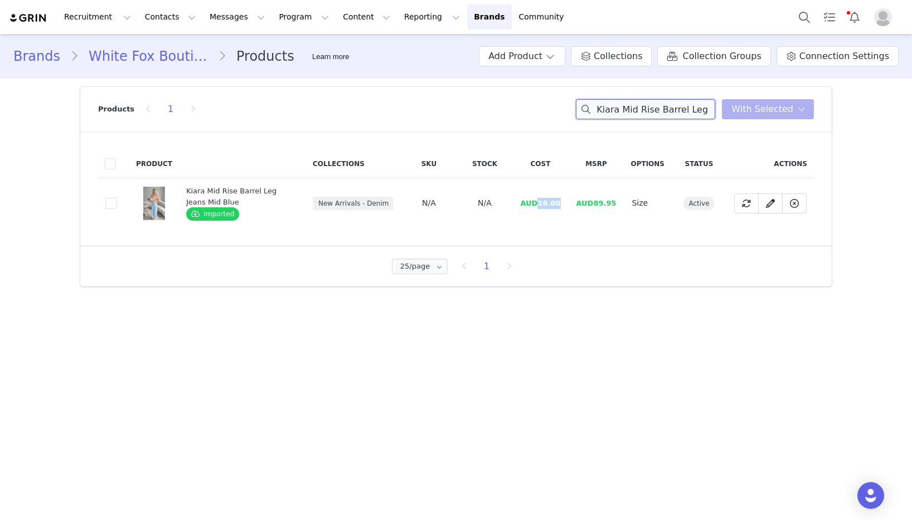
click at [635, 107] on input "Kiara Mid Rise Barrel Leg Jeans Mid Blue" at bounding box center [645, 109] width 139 height 20
drag, startPoint x: 561, startPoint y: 203, endPoint x: 540, endPoint y: 203, distance: 20.6
click at [540, 203] on span "AUD15.33" at bounding box center [540, 203] width 40 height 8
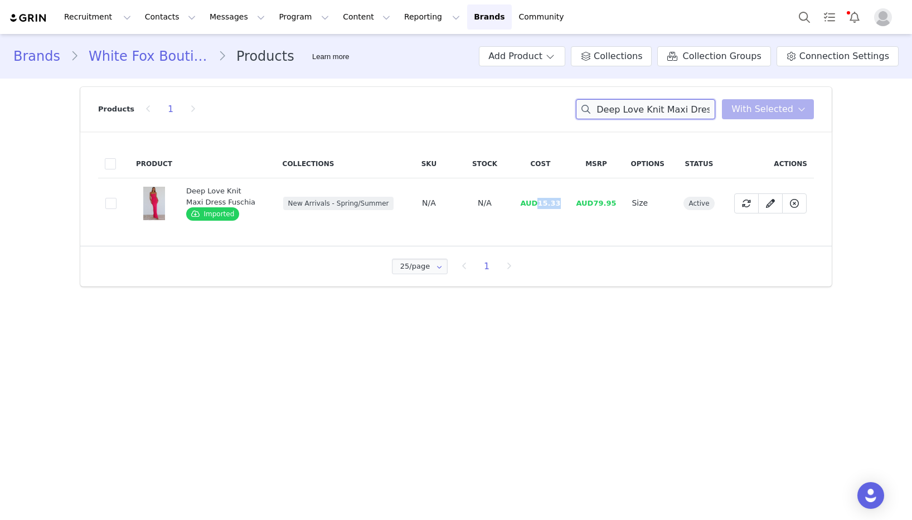
click at [641, 115] on input "Deep Love Knit Maxi Dress Fuschia" at bounding box center [645, 109] width 139 height 20
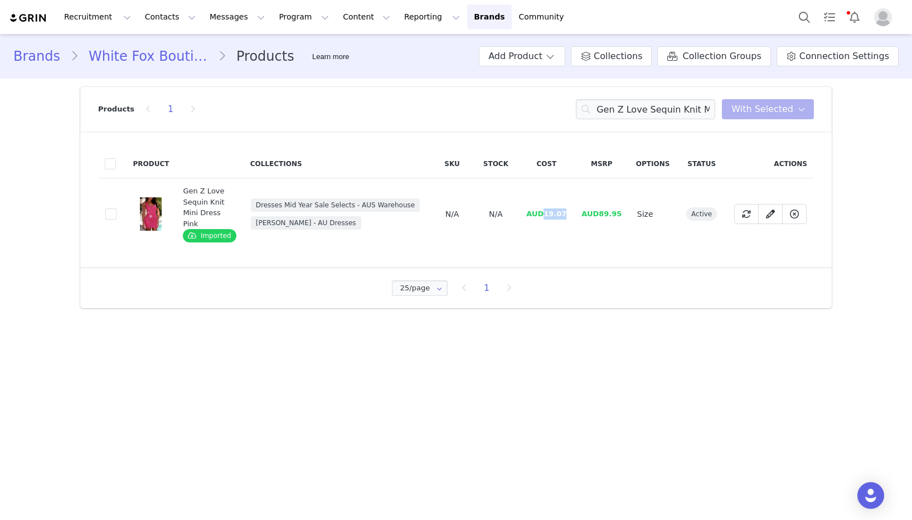
drag, startPoint x: 567, startPoint y: 216, endPoint x: 545, endPoint y: 217, distance: 21.8
click at [545, 217] on td "AUD19.07" at bounding box center [546, 214] width 55 height 72
click at [628, 109] on input "Gen Z Love Sequin Knit Mini Dress Pink" at bounding box center [645, 109] width 139 height 20
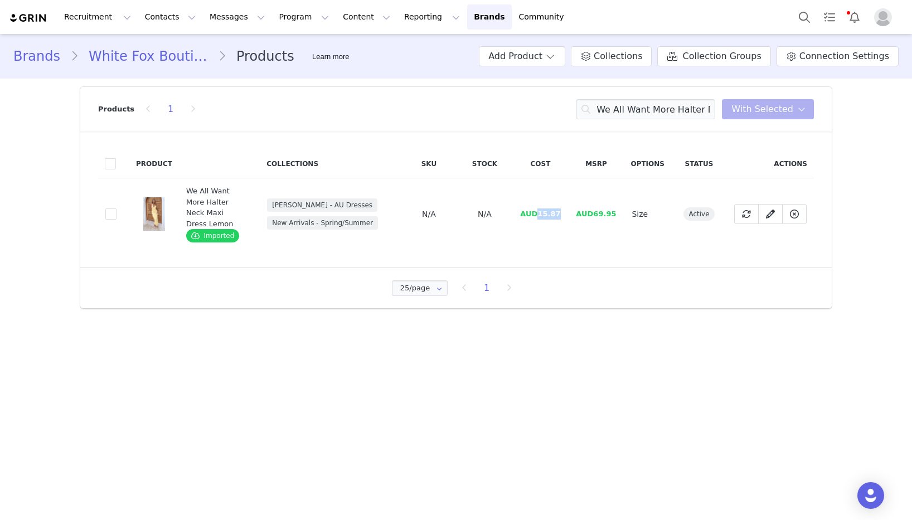
drag, startPoint x: 564, startPoint y: 207, endPoint x: 541, endPoint y: 209, distance: 23.0
click at [541, 209] on td "AUD15.87" at bounding box center [540, 214] width 56 height 72
click at [639, 103] on input "We All Want More Halter Neck Maxi Dress Lemon" at bounding box center [645, 109] width 139 height 20
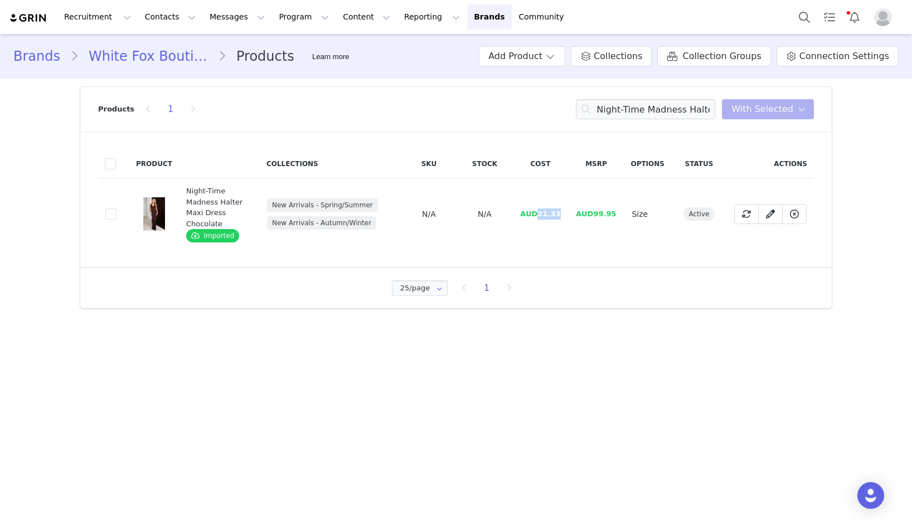
drag, startPoint x: 563, startPoint y: 214, endPoint x: 542, endPoint y: 215, distance: 20.7
click at [542, 215] on td "AUD21.33" at bounding box center [540, 214] width 56 height 72
click at [672, 110] on input "Night-Time Madness Halter Maxi Dress Chocolate" at bounding box center [645, 109] width 139 height 20
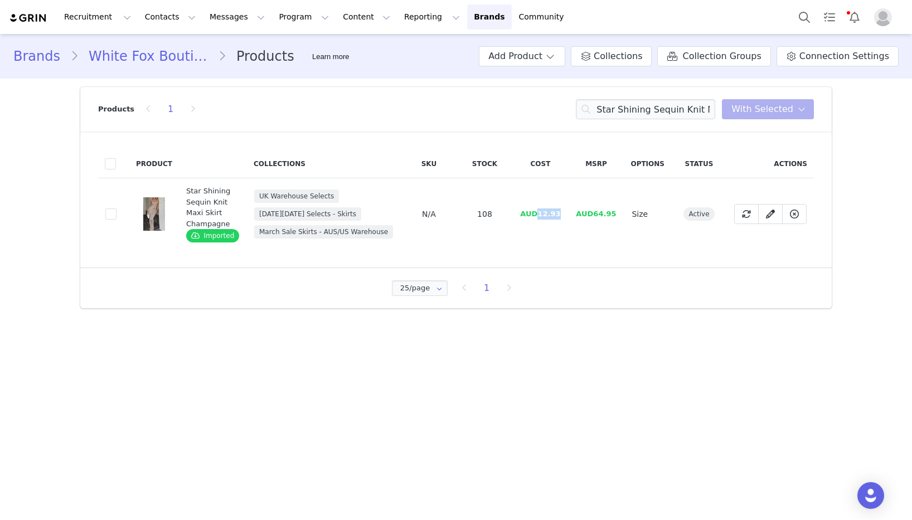
drag, startPoint x: 563, startPoint y: 215, endPoint x: 540, endPoint y: 215, distance: 22.3
click at [540, 215] on td "AUD12.93" at bounding box center [540, 214] width 56 height 72
click at [683, 110] on input "Star Shining Sequin Knit Maxi Skirt Champagne" at bounding box center [645, 109] width 139 height 20
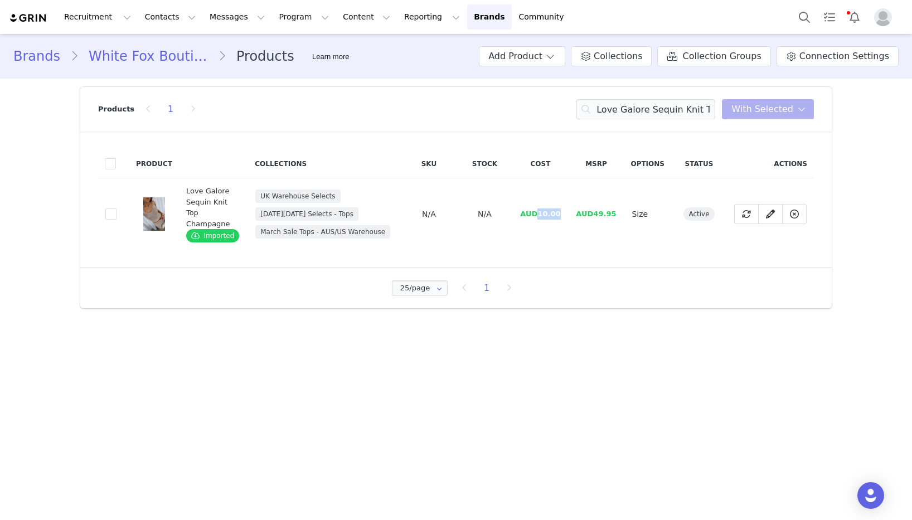
drag, startPoint x: 563, startPoint y: 214, endPoint x: 538, endPoint y: 215, distance: 25.1
click at [538, 215] on td "AUD10.00" at bounding box center [540, 214] width 56 height 72
click at [673, 110] on input "Love Galore Sequin Knit Top Champagne" at bounding box center [645, 109] width 139 height 20
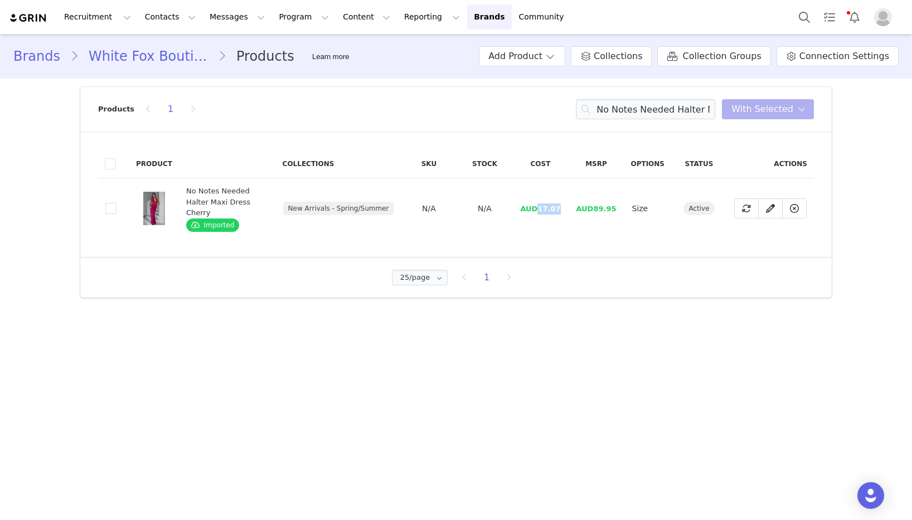
drag, startPoint x: 561, startPoint y: 211, endPoint x: 541, endPoint y: 211, distance: 20.1
click at [541, 211] on td "AUD17.07" at bounding box center [540, 208] width 56 height 61
click at [641, 111] on input "No Notes Needed Halter Maxi Dress Cherry" at bounding box center [645, 109] width 139 height 20
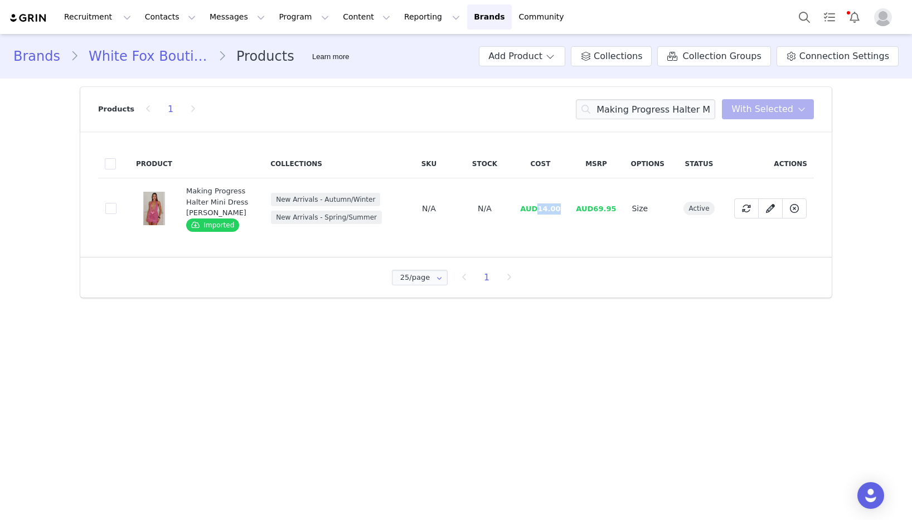
drag, startPoint x: 565, startPoint y: 210, endPoint x: 542, endPoint y: 210, distance: 22.9
click at [542, 210] on td "AUD14.00" at bounding box center [540, 208] width 56 height 61
click at [645, 110] on input "Making Progress Halter Mini Dress [PERSON_NAME]" at bounding box center [645, 109] width 139 height 20
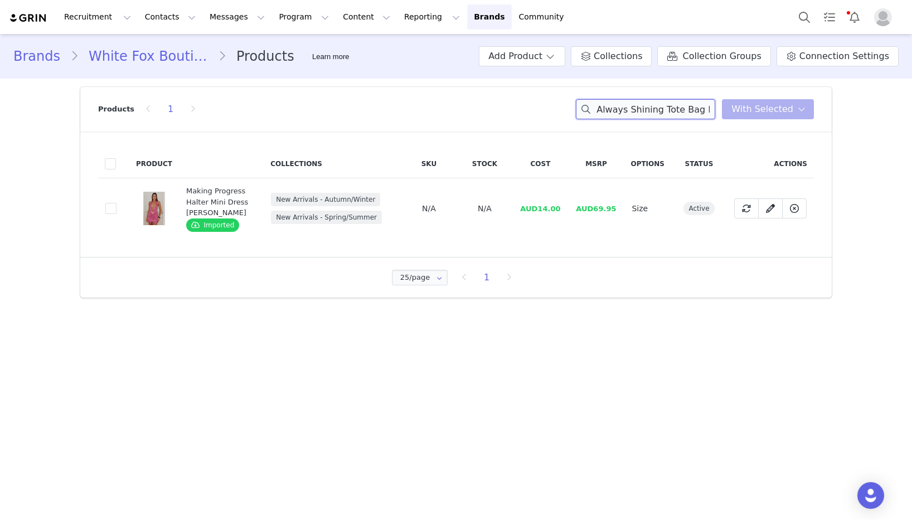
scroll to position [0, 7]
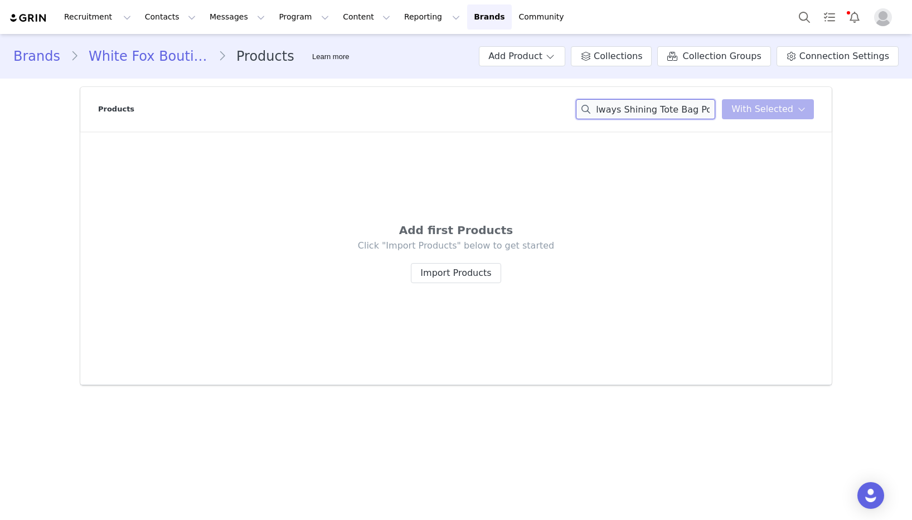
click at [699, 109] on input "Always Shining Tote Bag Posy" at bounding box center [645, 109] width 139 height 20
click at [676, 110] on input "Always Shining Tote Bag" at bounding box center [645, 109] width 139 height 20
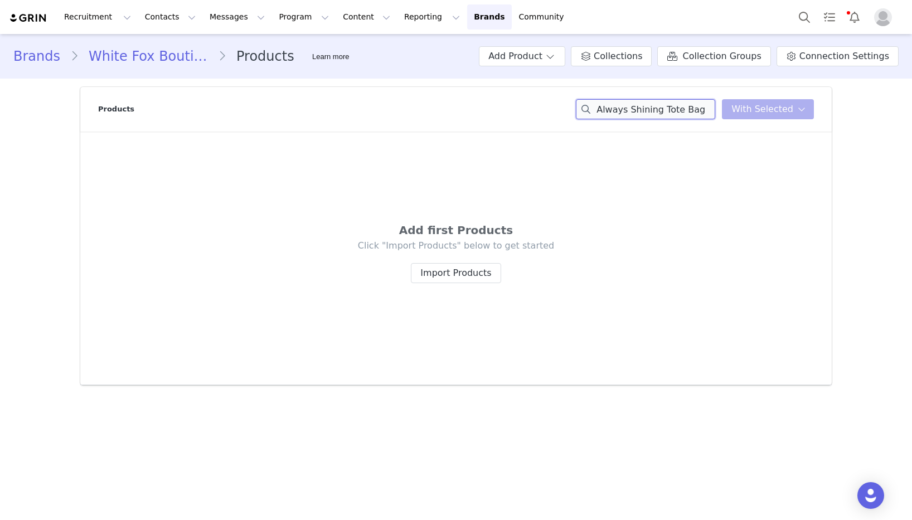
click at [676, 110] on input "Always Shining Tote Bag" at bounding box center [645, 109] width 139 height 20
type input "Always Shining Tote Bag Posy"
click at [470, 273] on button "Import Products" at bounding box center [456, 273] width 90 height 20
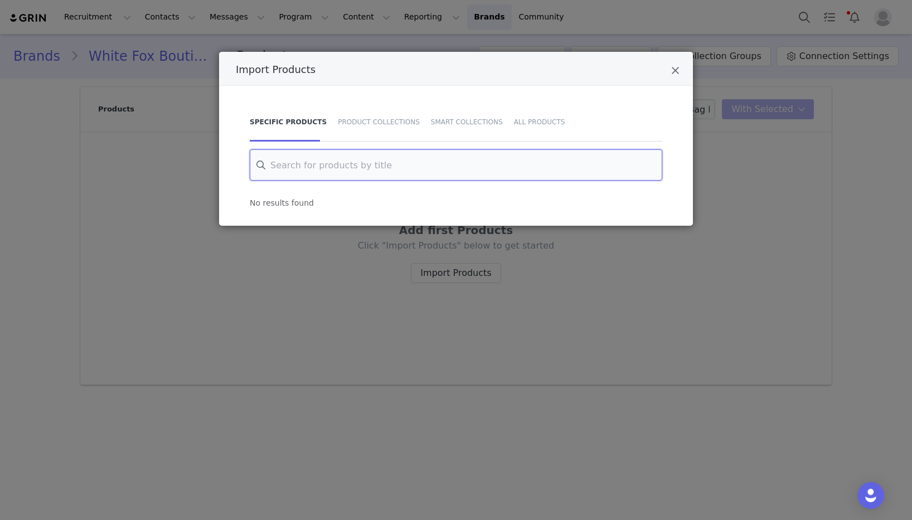
click at [584, 165] on input "Import Products" at bounding box center [456, 164] width 413 height 31
click at [388, 164] on input "Always Shining Tote Bag Posy" at bounding box center [456, 164] width 413 height 31
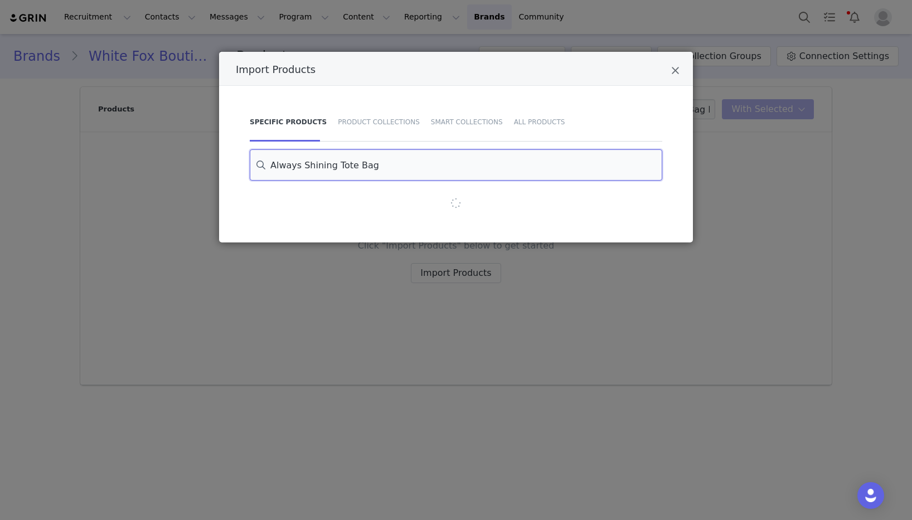
type input "Always Shining Tote Bag"
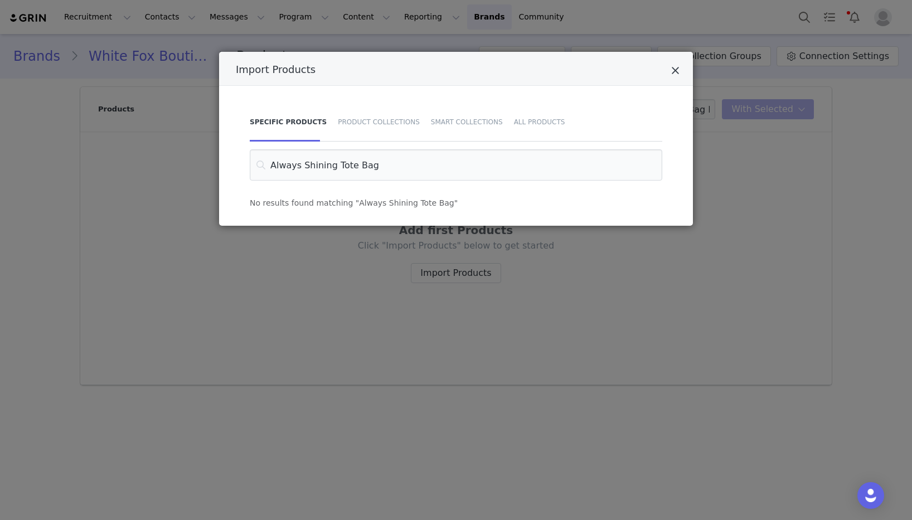
click at [678, 70] on icon "Close" at bounding box center [675, 70] width 8 height 11
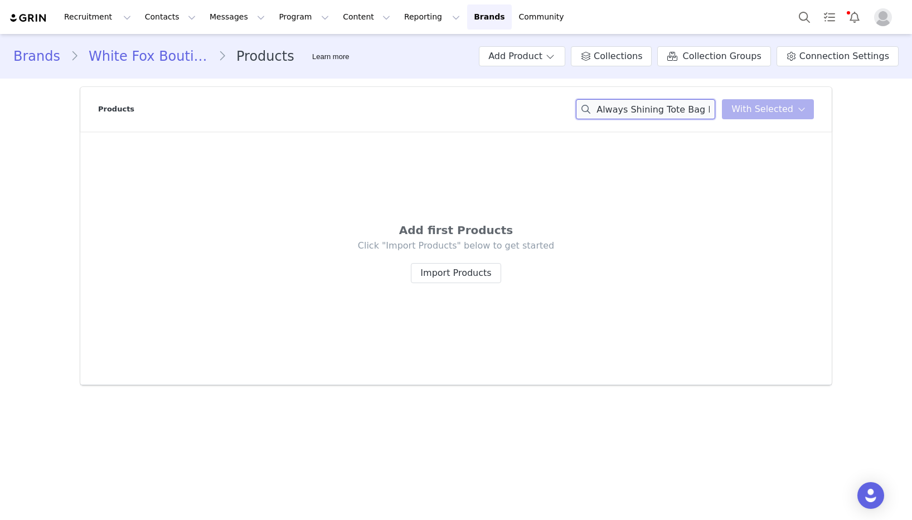
drag, startPoint x: 668, startPoint y: 109, endPoint x: 476, endPoint y: 117, distance: 192.0
click at [476, 117] on div "Products Always Shining Tote Bag Posy You have 0 product s selected Add to Coll…" at bounding box center [456, 109] width 716 height 45
drag, startPoint x: 651, startPoint y: 110, endPoint x: 666, endPoint y: 110, distance: 14.5
click at [654, 110] on input "Always Shining Tote Bag Posy" at bounding box center [645, 109] width 139 height 20
drag, startPoint x: 668, startPoint y: 110, endPoint x: 466, endPoint y: 120, distance: 201.6
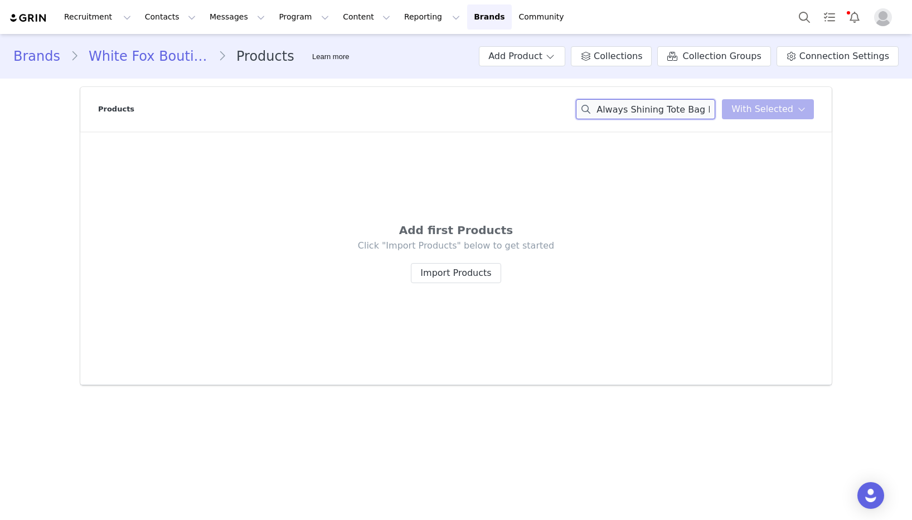
click at [466, 120] on div "Products Always Shining Tote Bag Posy You have 0 product s selected Add to Coll…" at bounding box center [456, 109] width 716 height 45
click at [668, 118] on input "Always Shining Tote Bag Posy" at bounding box center [645, 109] width 139 height 20
drag, startPoint x: 662, startPoint y: 110, endPoint x: 509, endPoint y: 110, distance: 153.4
click at [509, 111] on div "Products Always Shining Tote Bag Posy You have 0 product s selected Add to Coll…" at bounding box center [456, 109] width 716 height 45
click at [680, 112] on input "Tote Bag Posy" at bounding box center [645, 109] width 139 height 20
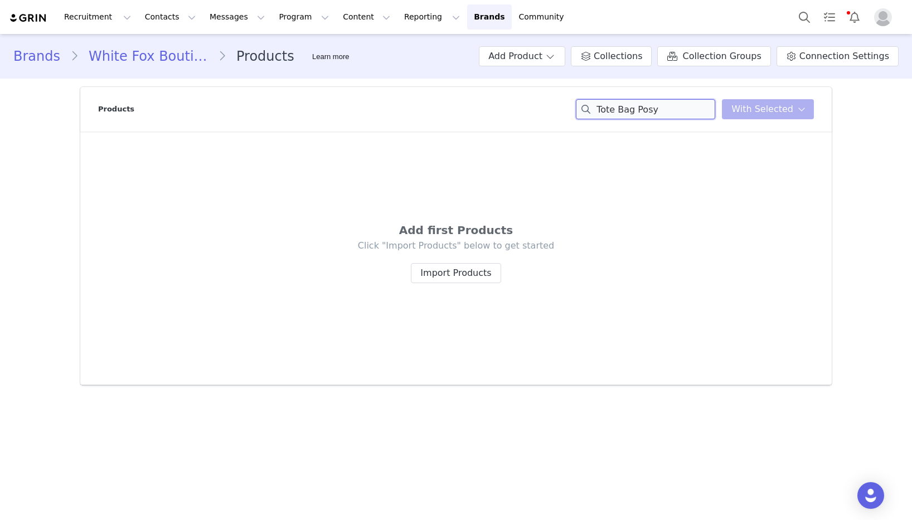
click at [680, 112] on input "Tote Bag Posy" at bounding box center [645, 109] width 139 height 20
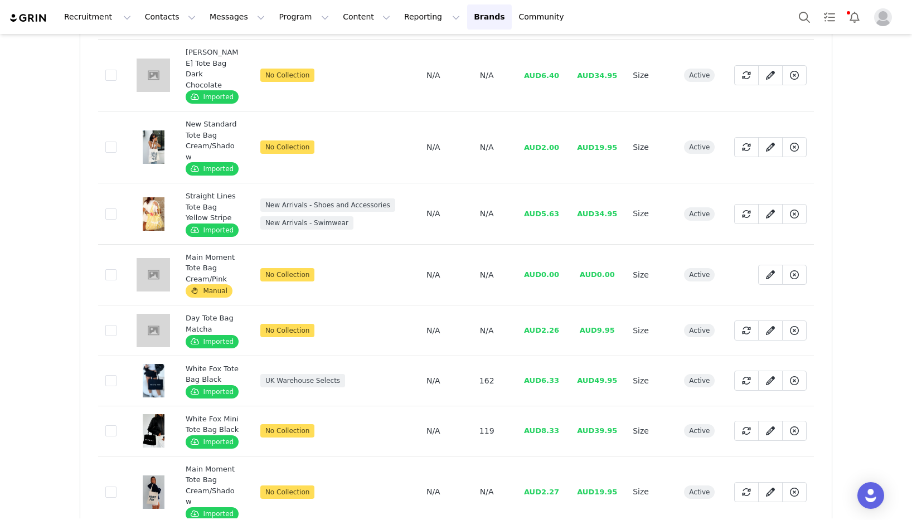
scroll to position [1177, 0]
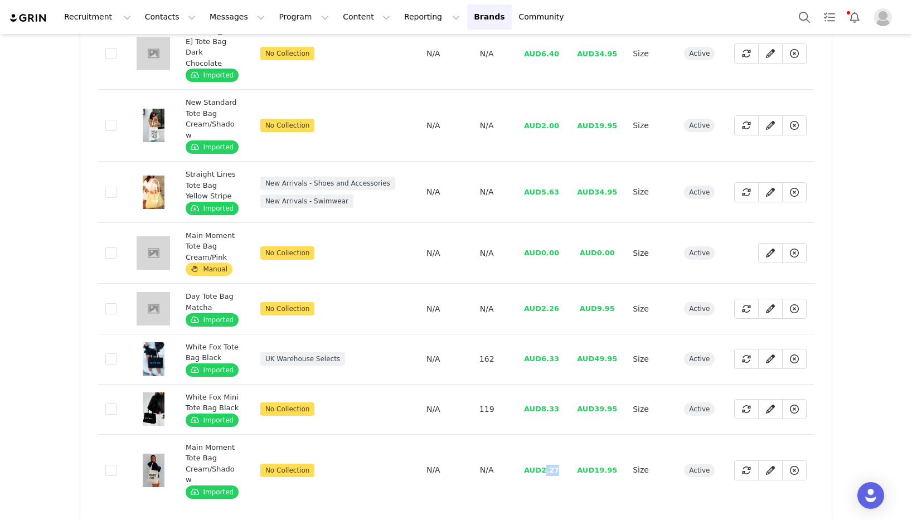
drag, startPoint x: 559, startPoint y: 423, endPoint x: 546, endPoint y: 423, distance: 12.8
click at [546, 434] on td "AUD2.27" at bounding box center [542, 470] width 56 height 72
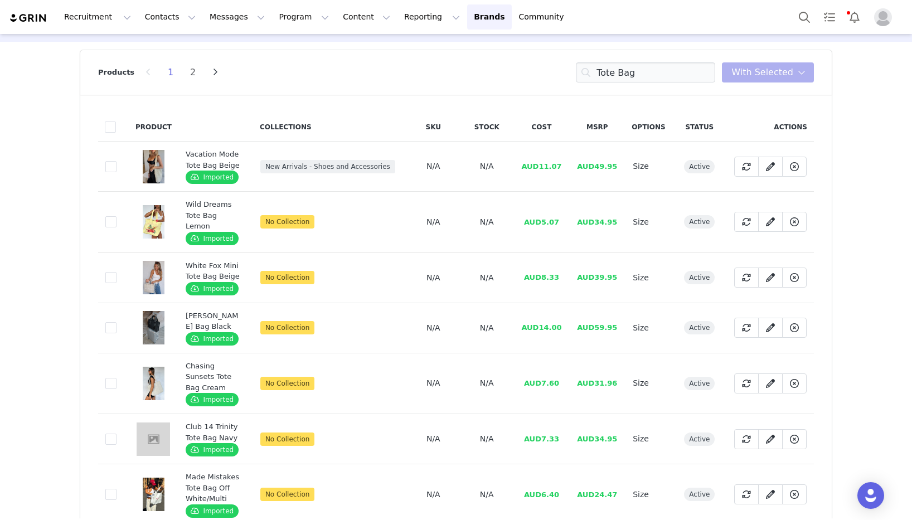
scroll to position [0, 0]
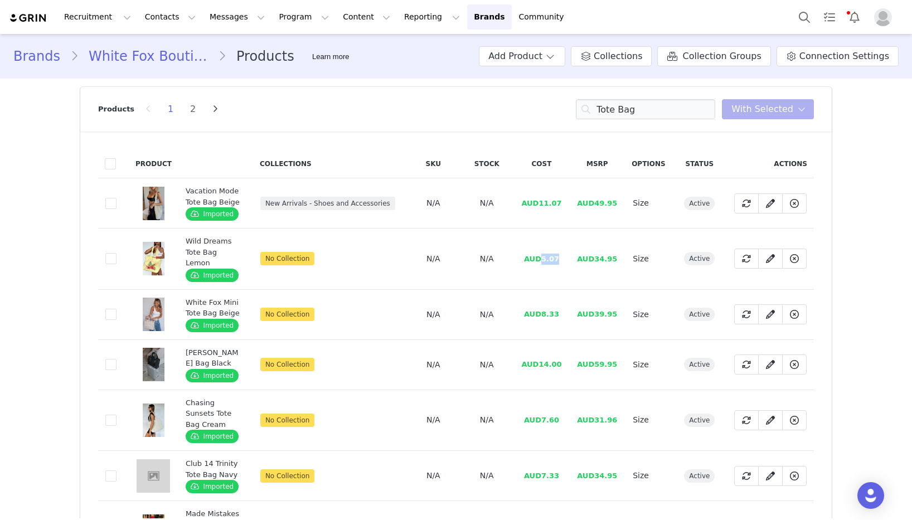
click at [541, 261] on td "AUD5.07" at bounding box center [542, 259] width 56 height 61
click at [693, 108] on input "Tote Bag" at bounding box center [645, 109] width 139 height 20
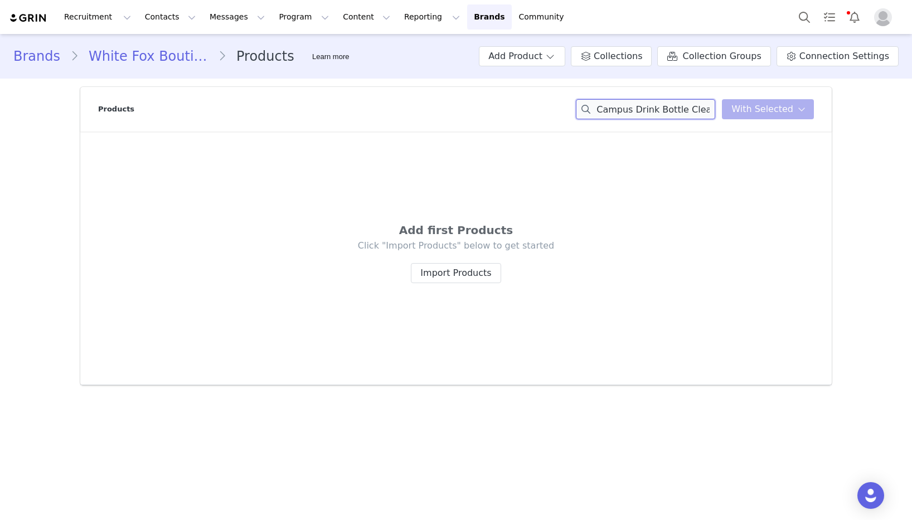
click at [669, 104] on input "Campus Drink Bottle Clear/Pink" at bounding box center [645, 109] width 139 height 20
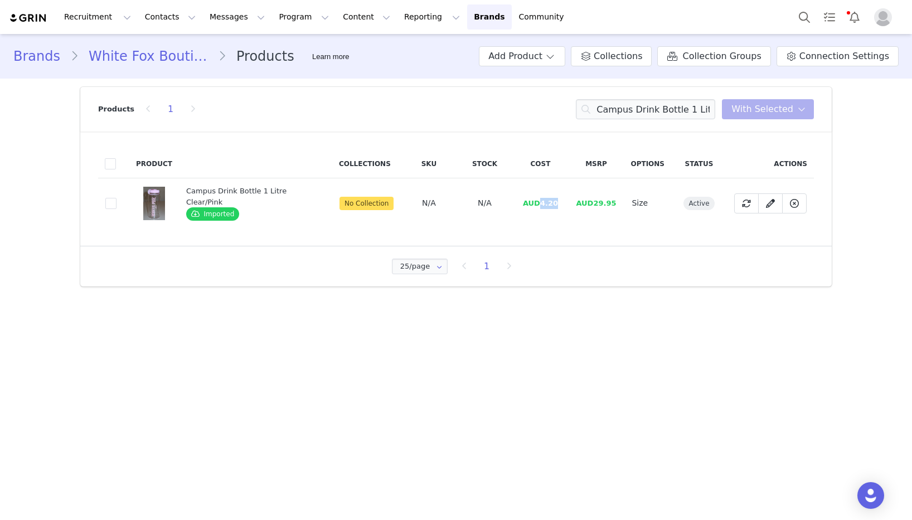
drag, startPoint x: 553, startPoint y: 205, endPoint x: 538, endPoint y: 205, distance: 15.6
click at [538, 205] on span "AUD4.20" at bounding box center [540, 203] width 35 height 8
click at [694, 104] on input "Campus Drink Bottle 1 Litre Clear/Pink" at bounding box center [645, 109] width 139 height 20
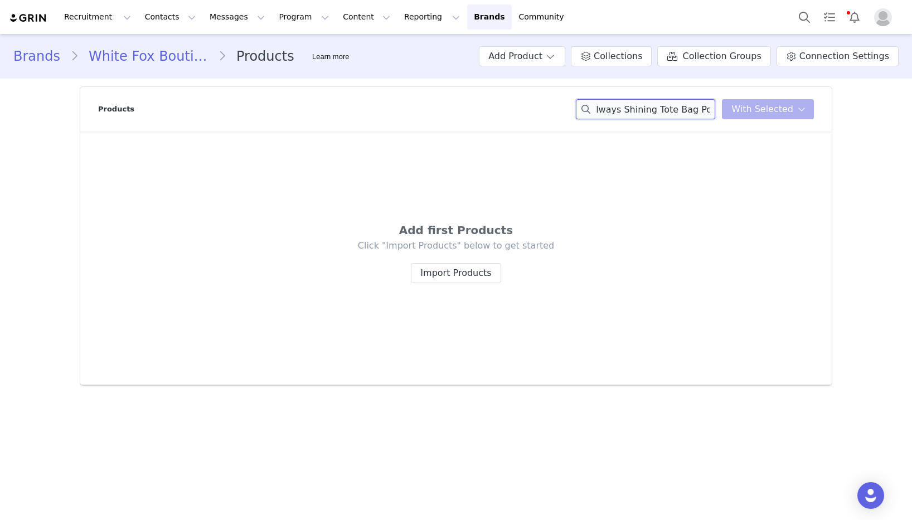
scroll to position [0, 7]
click at [741, 109] on div "Always Shining Tote Bag Posy You have 0 product s selected Add to Collections R…" at bounding box center [695, 109] width 238 height 20
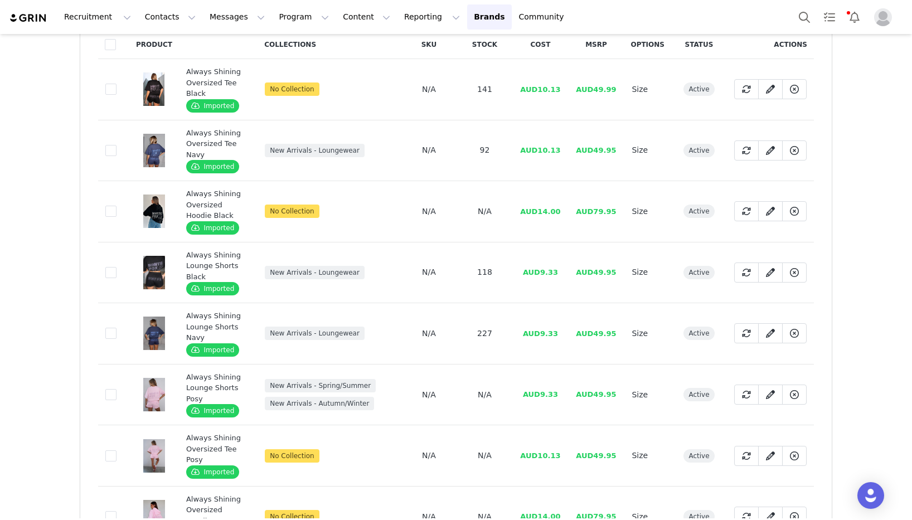
scroll to position [0, 0]
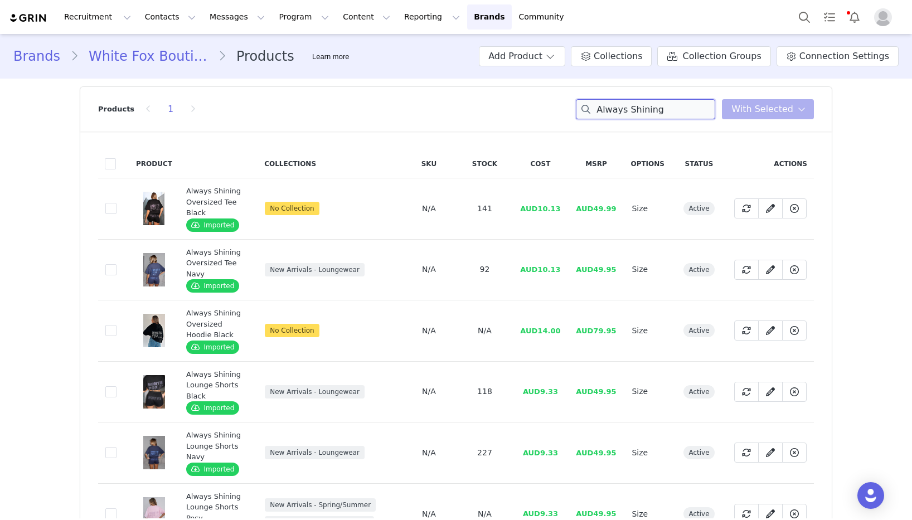
click at [664, 112] on input "Always Shining" at bounding box center [645, 109] width 139 height 20
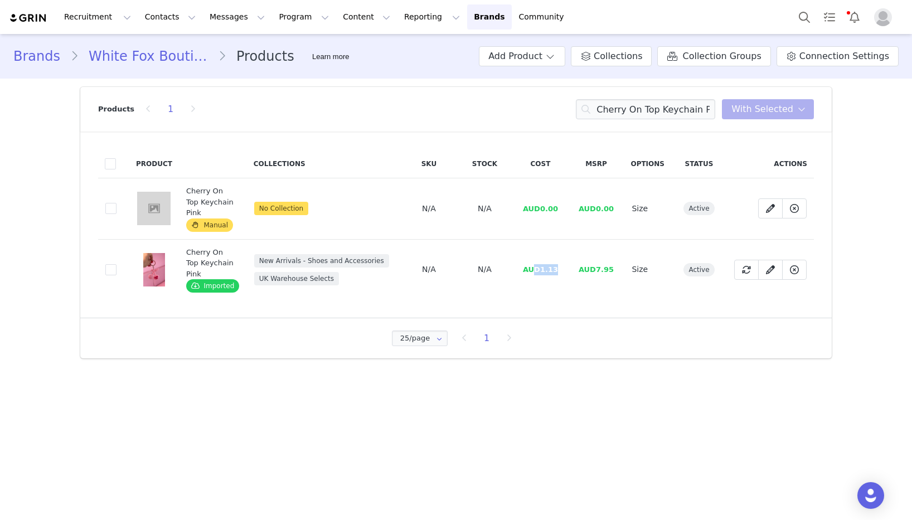
drag, startPoint x: 560, startPoint y: 257, endPoint x: 538, endPoint y: 257, distance: 21.8
click at [538, 257] on td "AUD1.13" at bounding box center [540, 269] width 56 height 61
click at [556, 265] on span "AUD1.13" at bounding box center [540, 269] width 35 height 8
drag, startPoint x: 559, startPoint y: 253, endPoint x: 543, endPoint y: 254, distance: 16.2
click at [543, 254] on td "AUD1.13" at bounding box center [540, 269] width 56 height 61
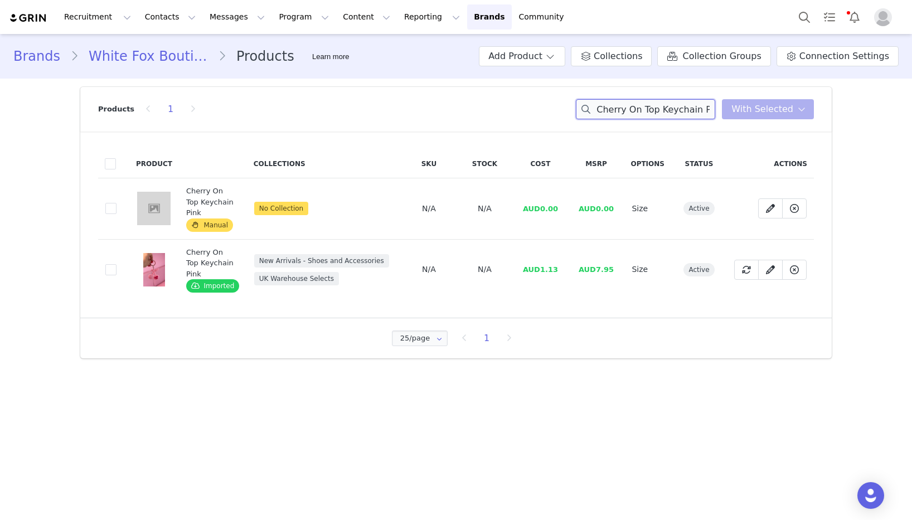
click at [657, 113] on input "Cherry On Top Keychain Pink" at bounding box center [645, 109] width 139 height 20
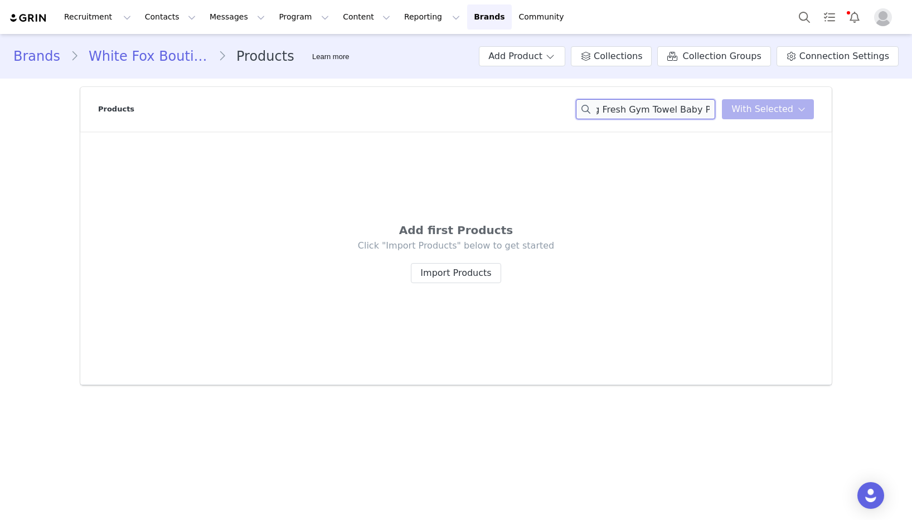
drag, startPoint x: 659, startPoint y: 110, endPoint x: 674, endPoint y: 109, distance: 15.1
click at [655, 110] on input "Feeling Fresh Gym Towel Baby Pink" at bounding box center [645, 109] width 139 height 20
click at [701, 109] on input "Feeling Fresh Gym Towel Baby Pink" at bounding box center [645, 109] width 139 height 20
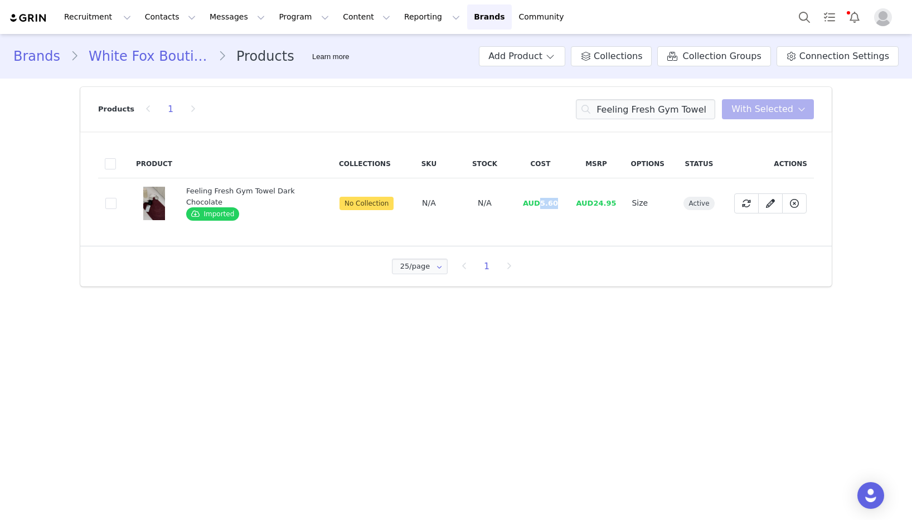
drag, startPoint x: 557, startPoint y: 204, endPoint x: 542, endPoint y: 205, distance: 14.5
click at [542, 205] on span "AUD5.60" at bounding box center [540, 203] width 35 height 8
click at [618, 108] on input "Feeling Fresh Gym Towel" at bounding box center [645, 109] width 139 height 20
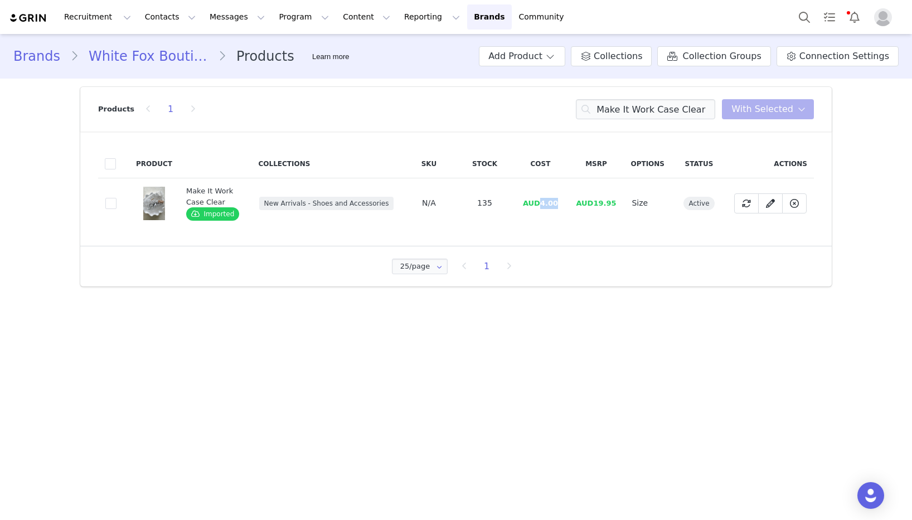
drag, startPoint x: 563, startPoint y: 204, endPoint x: 542, endPoint y: 206, distance: 20.8
click at [542, 206] on td "AUD4.00" at bounding box center [540, 203] width 56 height 50
click at [659, 109] on input "Make It Work Case Clear" at bounding box center [645, 109] width 139 height 20
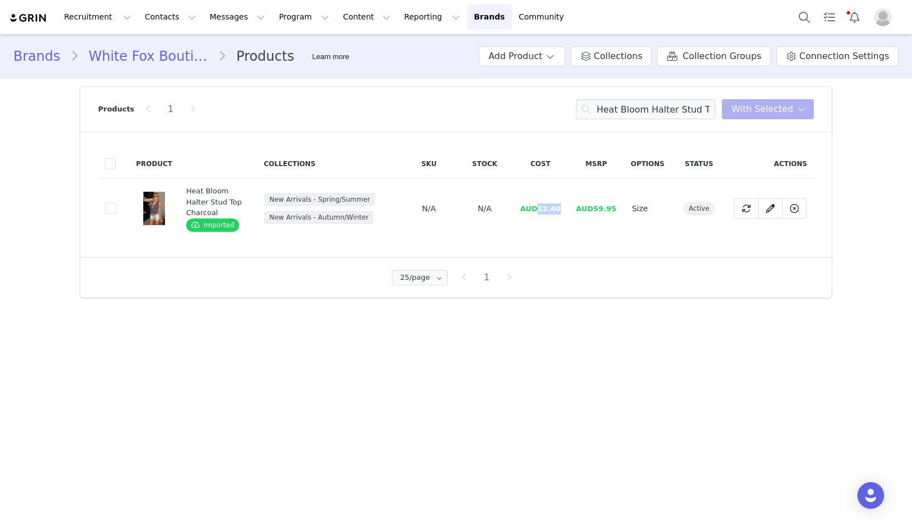
drag, startPoint x: 564, startPoint y: 214, endPoint x: 541, endPoint y: 212, distance: 22.4
click at [540, 212] on td "AUD12.40" at bounding box center [540, 208] width 56 height 61
click at [687, 112] on input "Heat Bloom Halter Stud Top Charcoal" at bounding box center [645, 109] width 139 height 20
click at [687, 112] on input "Heat Bloom Halter Hidden Waterfalls Cargo Pants Camo Print Top Charcoal" at bounding box center [645, 109] width 139 height 20
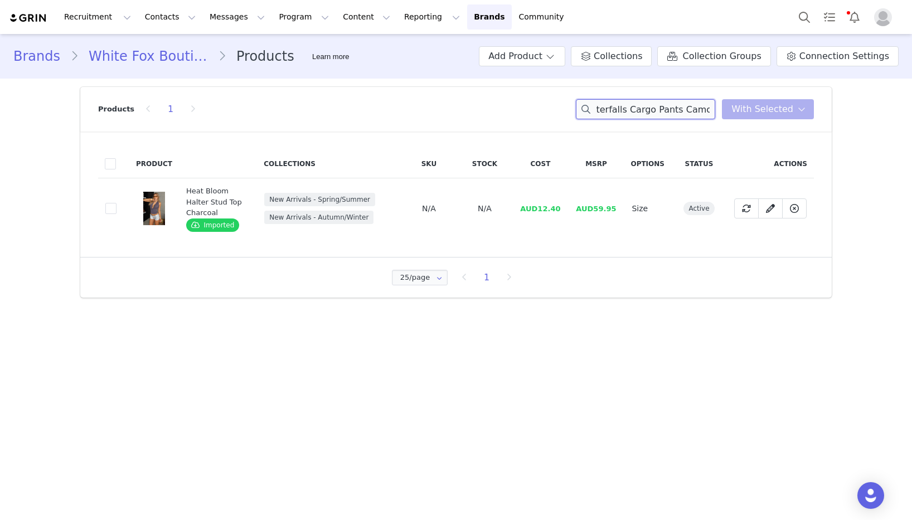
click at [687, 112] on input "Heat Bloom Halter Hidden Waterfalls Cargo Pants Camo Print Top Charcoal" at bounding box center [645, 109] width 139 height 20
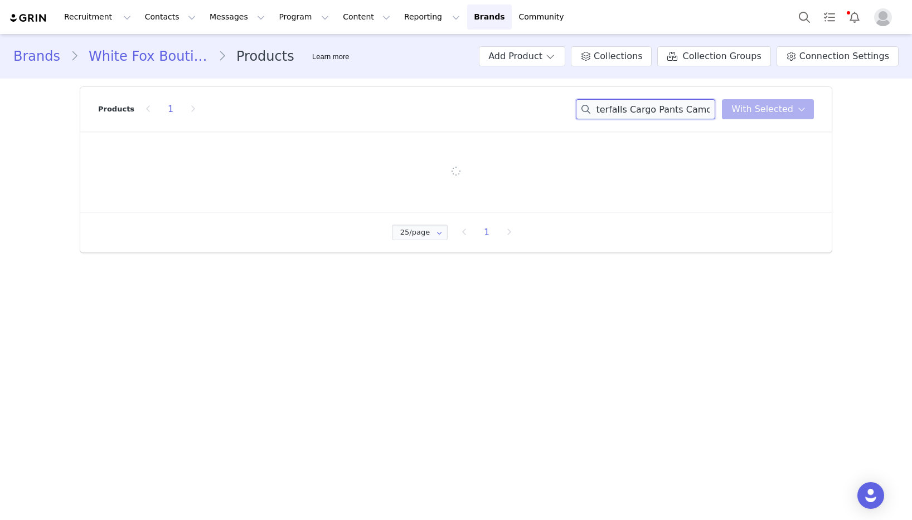
click at [687, 112] on input "Heat Bloom Halter Hidden Waterfalls Cargo Pants Camo Print Top Charcoal" at bounding box center [645, 109] width 139 height 20
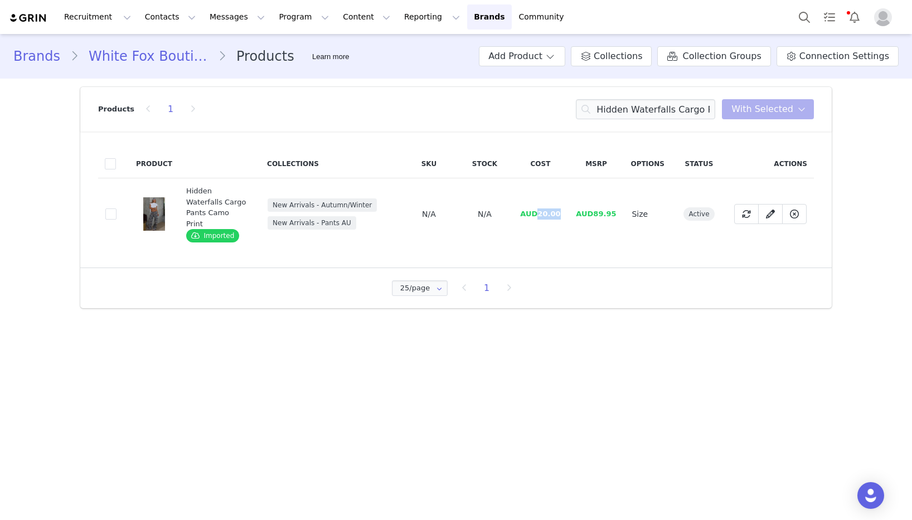
drag, startPoint x: 562, startPoint y: 211, endPoint x: 541, endPoint y: 212, distance: 20.7
click at [541, 212] on td "AUD20.00" at bounding box center [540, 214] width 56 height 72
click at [637, 106] on input "Hidden Waterfalls Cargo Pants Camo Print" at bounding box center [645, 109] width 139 height 20
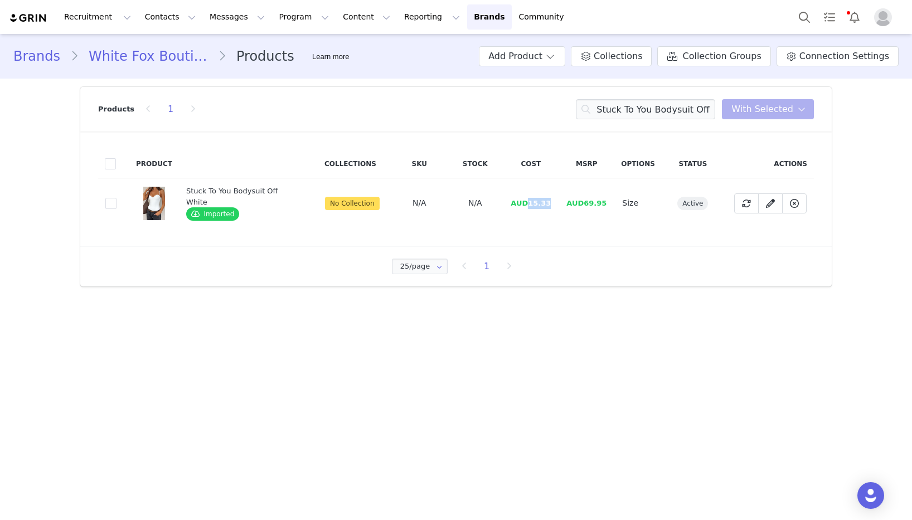
drag, startPoint x: 541, startPoint y: 203, endPoint x: 526, endPoint y: 203, distance: 15.1
click at [526, 203] on td "AUD15.33" at bounding box center [531, 203] width 56 height 50
click at [681, 104] on input "Stuck To You Bodysuit Off White" at bounding box center [645, 109] width 139 height 20
click at [682, 106] on input "Bronwyn Headband Grey To You Bodysuit Off White" at bounding box center [645, 109] width 139 height 20
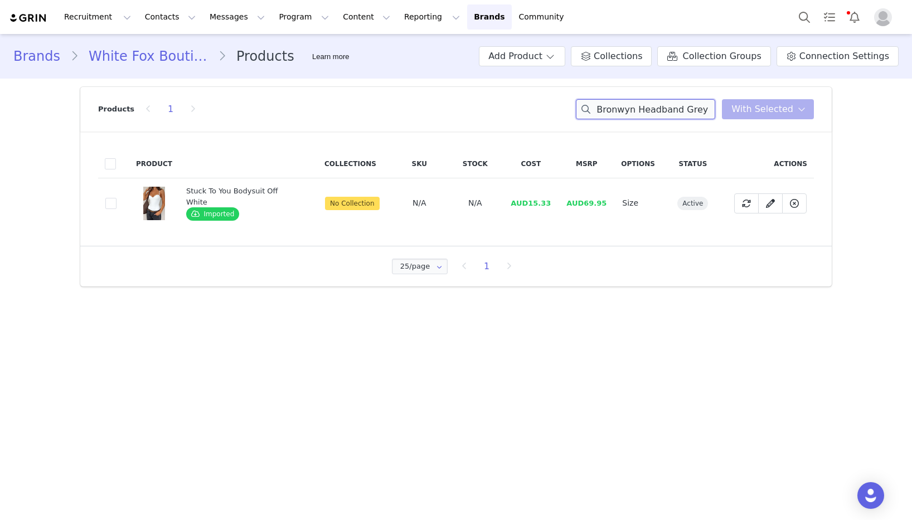
click at [682, 106] on input "Bronwyn Headband Grey To You Bodysuit Off White" at bounding box center [645, 109] width 139 height 20
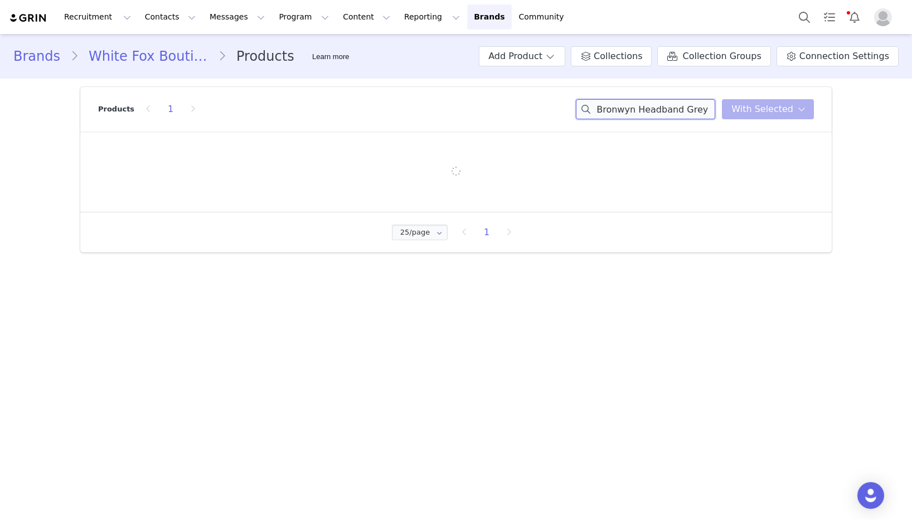
click at [682, 106] on input "Bronwyn Headband Grey To You Bodysuit Off White" at bounding box center [645, 109] width 139 height 20
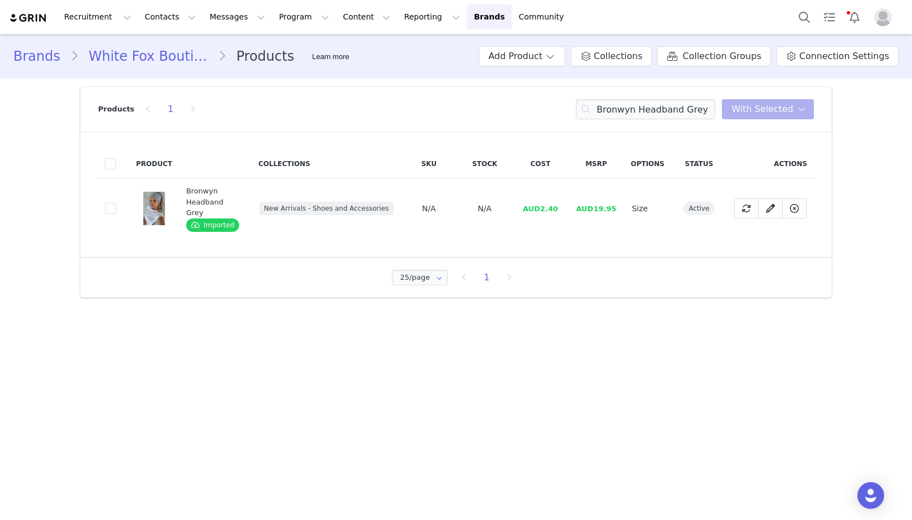
click at [543, 205] on span "AUD2.40" at bounding box center [540, 209] width 35 height 8
drag, startPoint x: 543, startPoint y: 205, endPoint x: 562, endPoint y: 205, distance: 19.0
click at [562, 205] on td "AUD2.40" at bounding box center [540, 208] width 56 height 61
click at [563, 205] on td "AUD2.40" at bounding box center [540, 208] width 56 height 61
drag, startPoint x: 557, startPoint y: 204, endPoint x: 543, endPoint y: 204, distance: 13.9
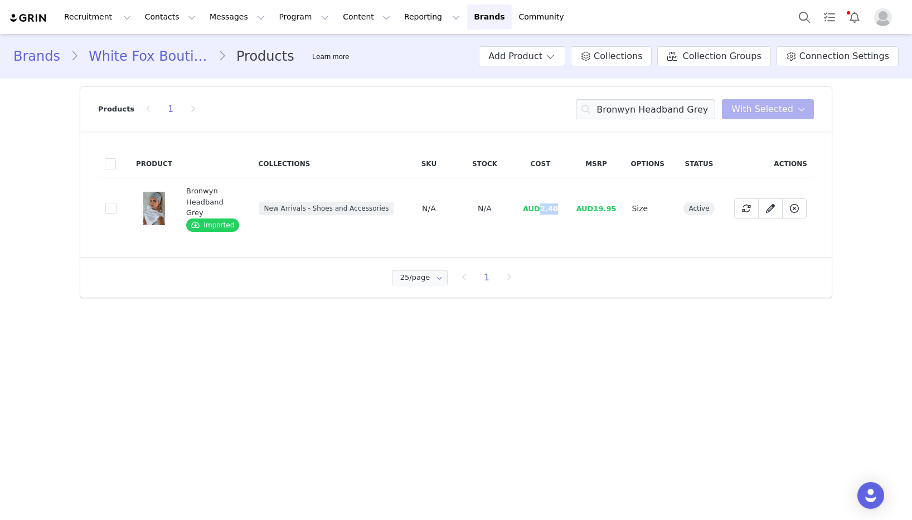
click at [543, 204] on td "AUD2.40" at bounding box center [540, 208] width 56 height 61
click at [635, 113] on input "Bronwyn Headband Grey" at bounding box center [645, 109] width 139 height 20
click at [635, 113] on input "BronwynFlawlessly Lost Jumpsuit BlackHeadband Grey" at bounding box center [645, 109] width 139 height 20
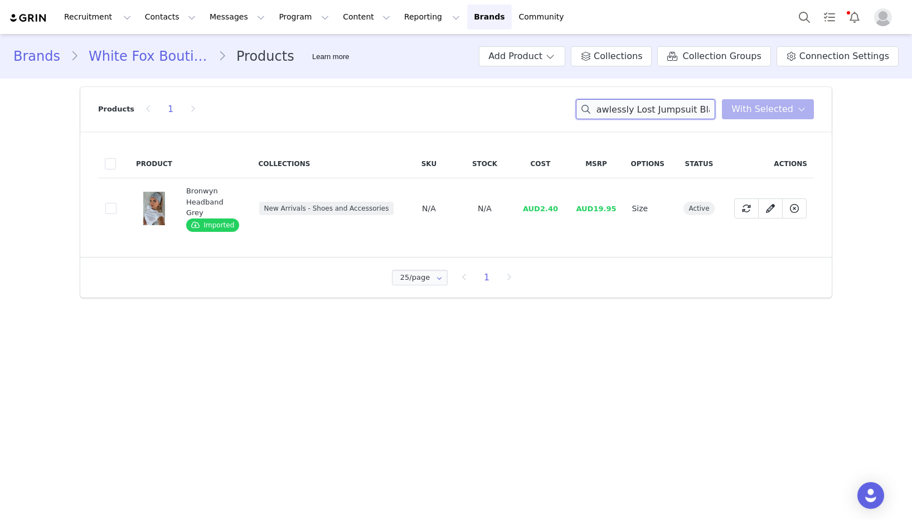
click at [635, 113] on input "BronwynFlawlessly Lost Jumpsuit BlackHeadband Grey" at bounding box center [645, 109] width 139 height 20
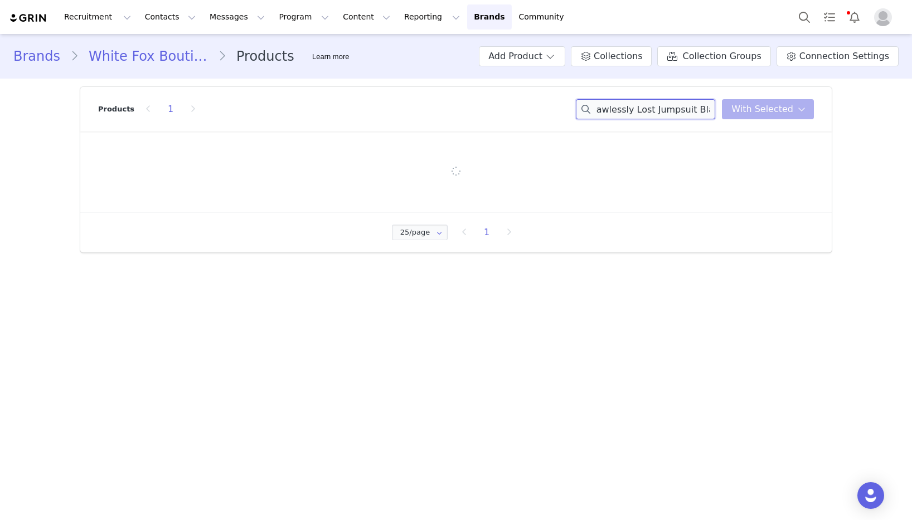
click at [635, 113] on input "BronwynFlawlessly Lost Jumpsuit BlackHeadband Grey" at bounding box center [645, 109] width 139 height 20
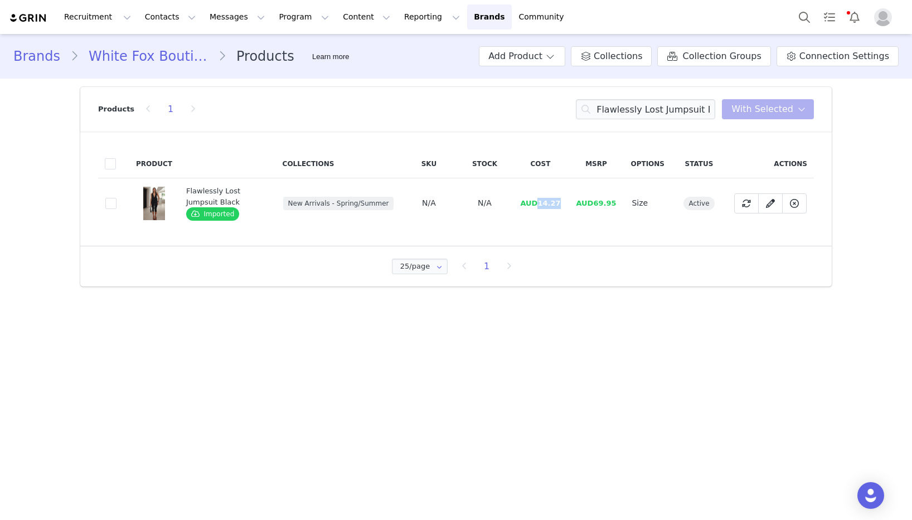
drag, startPoint x: 567, startPoint y: 202, endPoint x: 539, endPoint y: 204, distance: 27.9
click at [539, 204] on td "AUD14.27" at bounding box center [540, 203] width 56 height 50
click at [664, 107] on input "Flawlessly Lost Jumpsuit Black" at bounding box center [645, 109] width 139 height 20
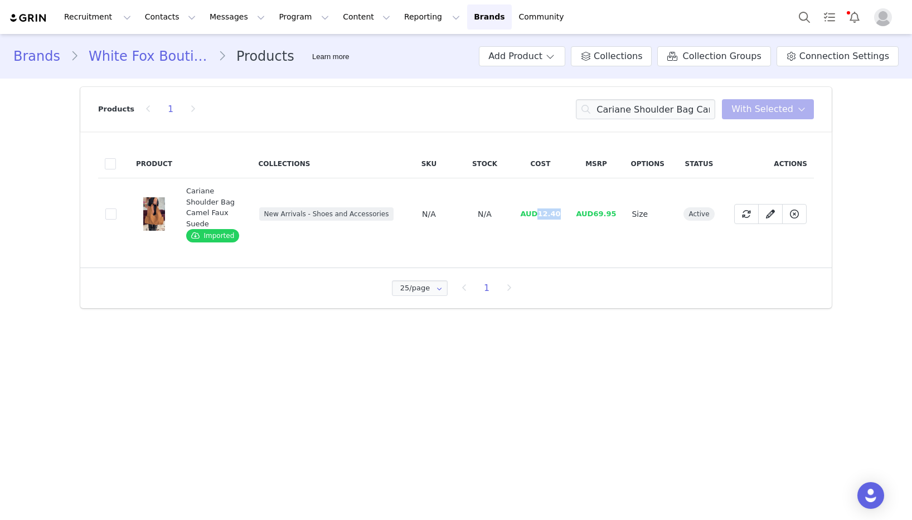
drag, startPoint x: 561, startPoint y: 210, endPoint x: 542, endPoint y: 210, distance: 19.0
click at [542, 210] on td "AUD12.40" at bounding box center [540, 214] width 56 height 72
click at [629, 106] on input "Cariane Shoulder Bag Camel Faux Suede" at bounding box center [645, 109] width 139 height 20
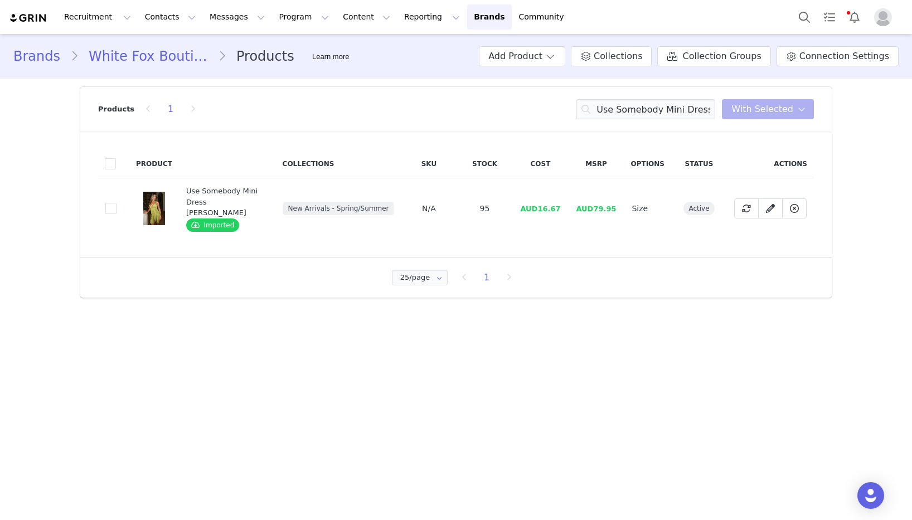
click at [543, 205] on span "AUD16.67" at bounding box center [540, 209] width 40 height 8
drag, startPoint x: 540, startPoint y: 204, endPoint x: 571, endPoint y: 203, distance: 30.7
click at [571, 203] on tr "17a78fdc-4baa-4fdc-8661-4852e37c5587 Use Somebody Mini Dress Olive Imported New…" at bounding box center [456, 208] width 716 height 61
click at [662, 109] on input "Use Somebody Mini Dress [PERSON_NAME]" at bounding box center [645, 109] width 139 height 20
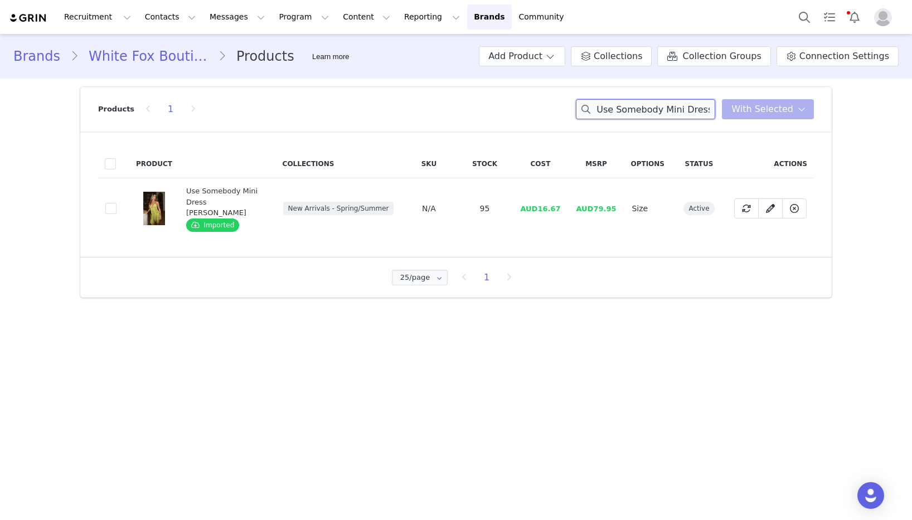
click at [662, 109] on input "Use Somebody Mini Dress [PERSON_NAME]" at bounding box center [645, 109] width 139 height 20
drag, startPoint x: 541, startPoint y: 210, endPoint x: 574, endPoint y: 210, distance: 33.5
click at [574, 210] on tr "e6d24204-ca20-48e3-8d9e-e506e3792783 Shooting Sparks Knit Mini Dress Nautical S…" at bounding box center [456, 208] width 716 height 61
click at [622, 110] on input "Shooting Sparks Knit Mini Dress Nautical Stripe" at bounding box center [645, 109] width 139 height 20
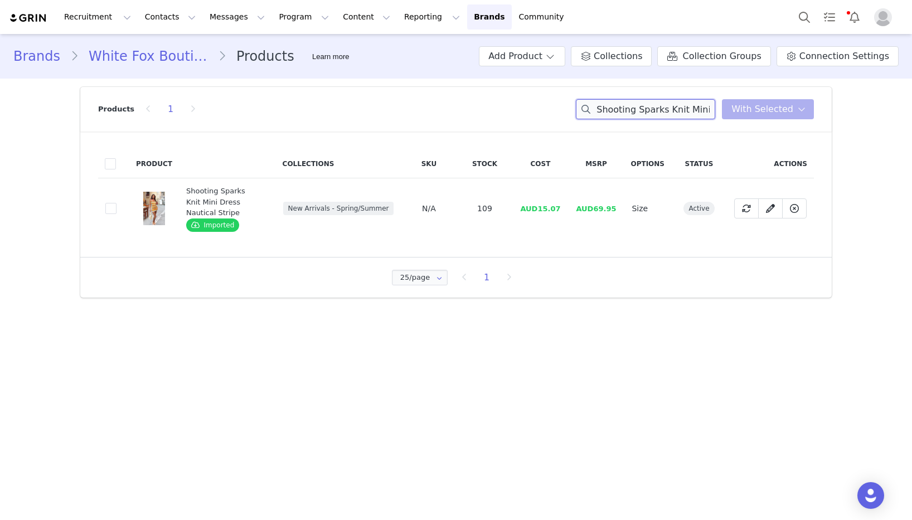
click at [622, 110] on input "Shooting Sparks Knit Mini Dress Nautical Stripe" at bounding box center [645, 109] width 139 height 20
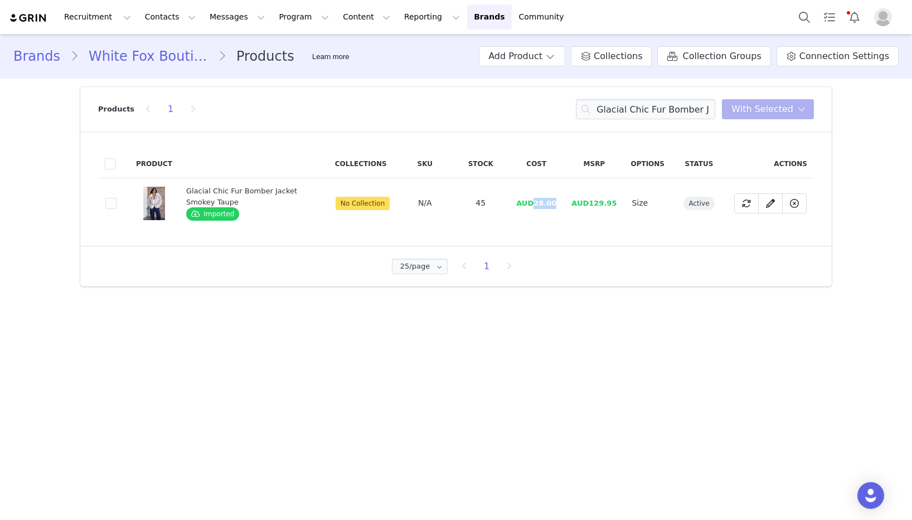
drag, startPoint x: 538, startPoint y: 203, endPoint x: 558, endPoint y: 203, distance: 20.6
click at [564, 202] on td "AUD28.00" at bounding box center [537, 203] width 56 height 50
click at [631, 112] on input "Glacial Chic Fur Bomber Jacket Smokey Taupe" at bounding box center [645, 109] width 139 height 20
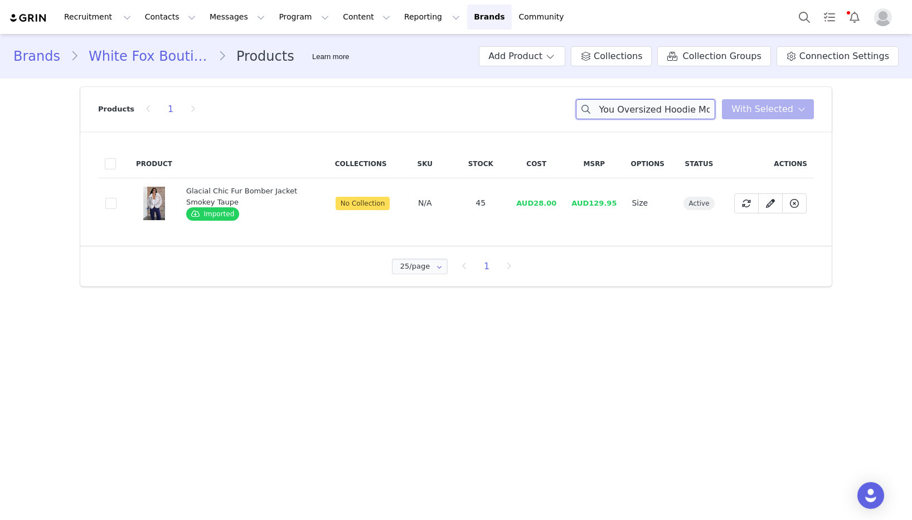
scroll to position [0, 61]
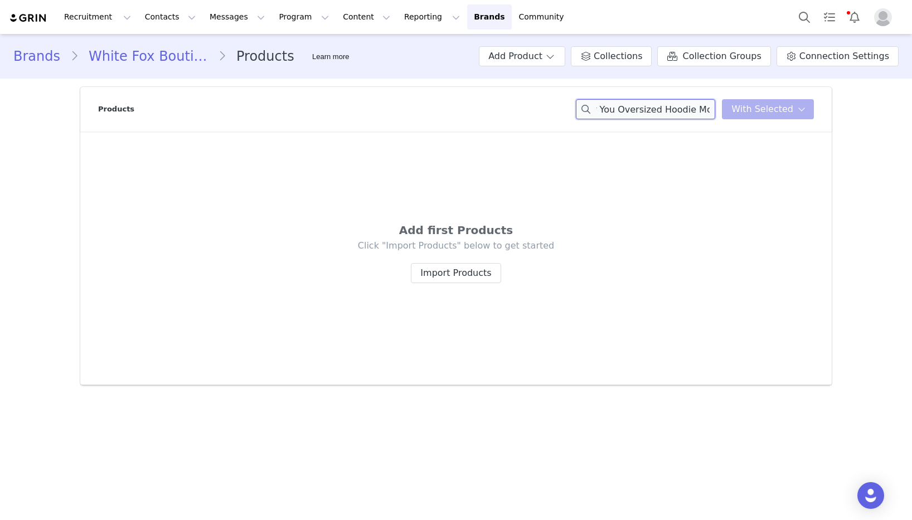
click at [690, 109] on input "With Love For You Oversized Hoodie Moon" at bounding box center [645, 109] width 139 height 20
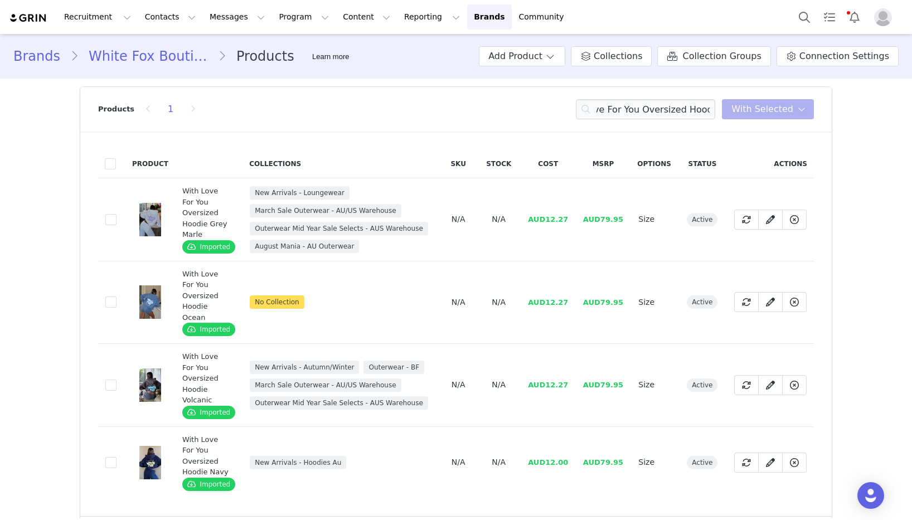
scroll to position [0, 0]
drag, startPoint x: 562, startPoint y: 222, endPoint x: 548, endPoint y: 222, distance: 13.9
click at [548, 222] on td "AUD12.27" at bounding box center [548, 219] width 55 height 83
click at [665, 108] on input "With Love For You Oversized Hoodie" at bounding box center [645, 109] width 139 height 20
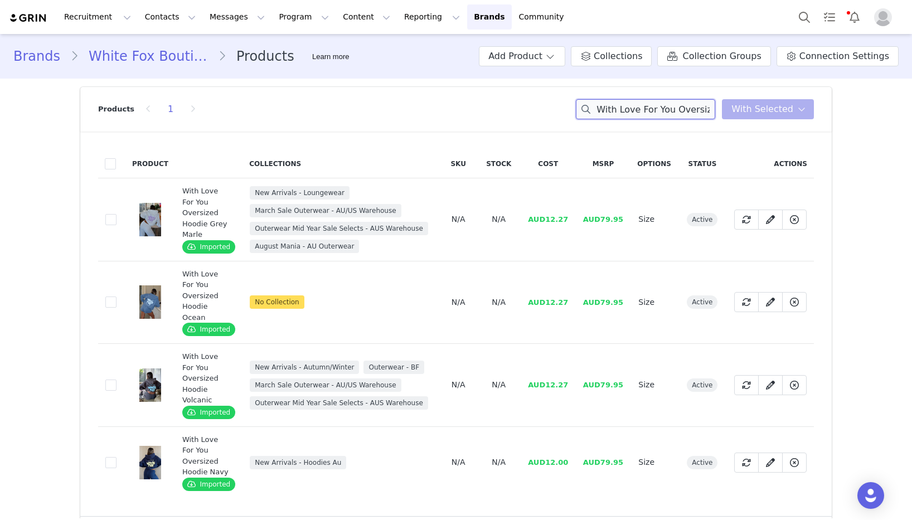
click at [665, 108] on input "With Love For You Oversized Hoodie" at bounding box center [645, 109] width 139 height 20
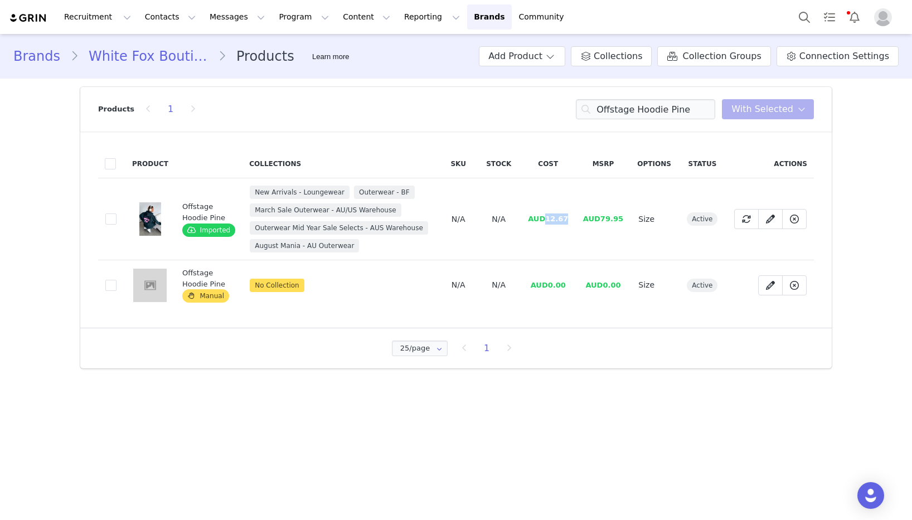
click at [547, 220] on td "AUD12.67" at bounding box center [548, 219] width 55 height 82
click at [676, 110] on input "Offstage Hoodie Pine" at bounding box center [645, 109] width 139 height 20
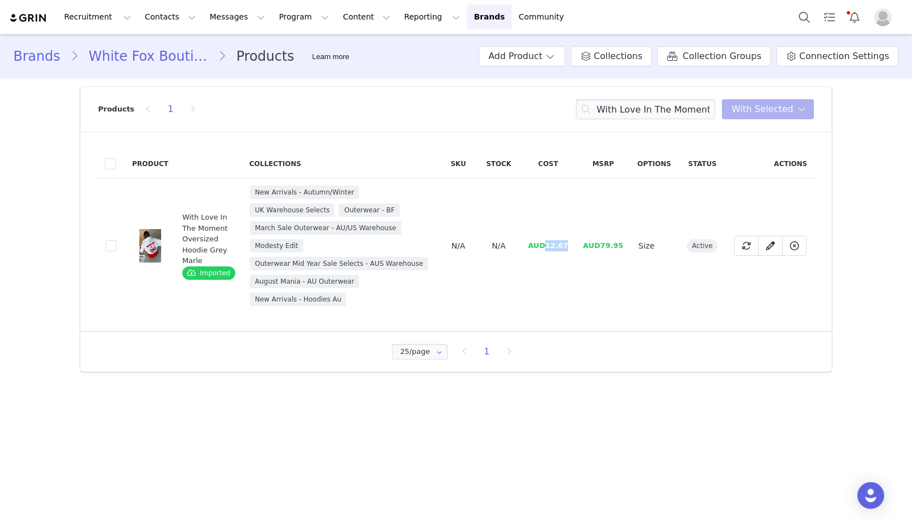
drag, startPoint x: 566, startPoint y: 247, endPoint x: 547, endPoint y: 247, distance: 19.5
click at [547, 247] on td "AUD12.67" at bounding box center [548, 246] width 55 height 136
click at [666, 106] on input "With Love In The Moment Oversized Hoodie Grey Marle" at bounding box center [645, 109] width 139 height 20
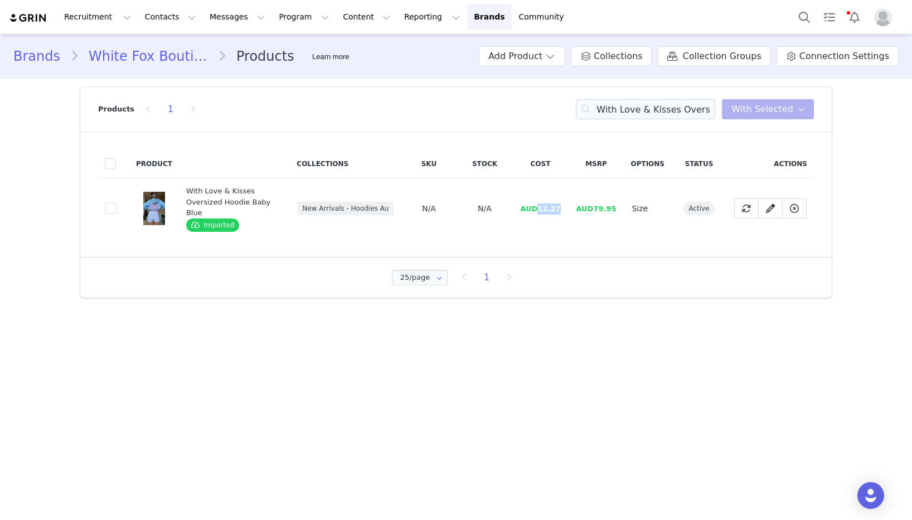
drag, startPoint x: 562, startPoint y: 207, endPoint x: 539, endPoint y: 209, distance: 23.0
click at [539, 209] on td "AUD12.27" at bounding box center [540, 208] width 56 height 61
click at [665, 109] on input "With Love & Kisses Oversized Hoodie Baby Blue" at bounding box center [645, 109] width 139 height 20
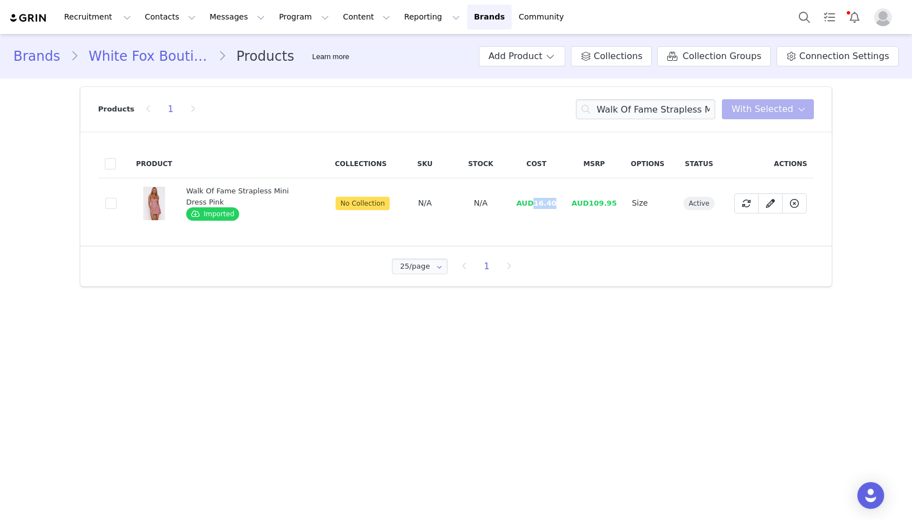
drag, startPoint x: 555, startPoint y: 204, endPoint x: 544, endPoint y: 207, distance: 12.0
click at [535, 204] on span "AUD16.40" at bounding box center [536, 203] width 40 height 8
click at [633, 110] on input "Walk Of Fame Strapless Mini Dress Pink" at bounding box center [645, 109] width 139 height 20
click at [632, 110] on input "Walk Of Fame Strapless Mini Dress Pink" at bounding box center [645, 109] width 139 height 20
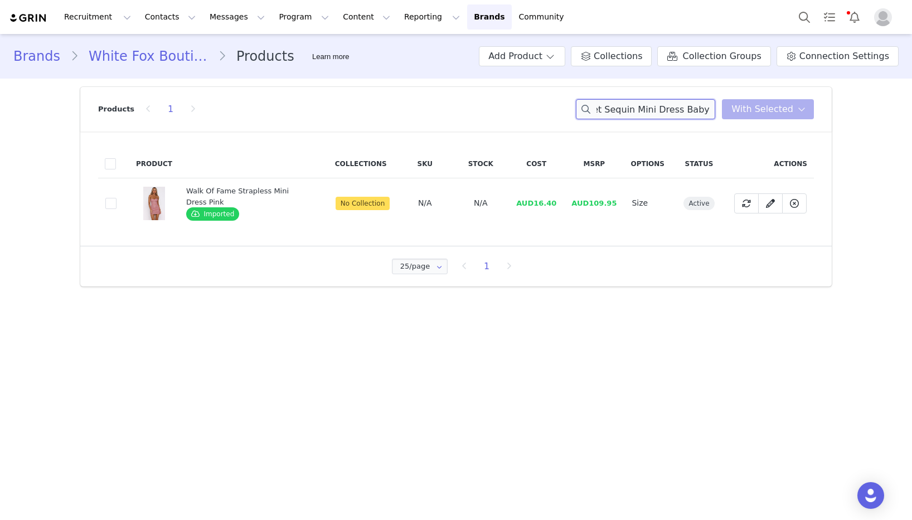
click at [632, 110] on input "Walk OfStudio Starlet Sequin Mini Dress Baby Pink Fame Strapless Mini Dress Pink" at bounding box center [645, 109] width 139 height 20
drag, startPoint x: 561, startPoint y: 205, endPoint x: 537, endPoint y: 206, distance: 24.0
click at [536, 206] on span "AUD20.00" at bounding box center [540, 203] width 40 height 8
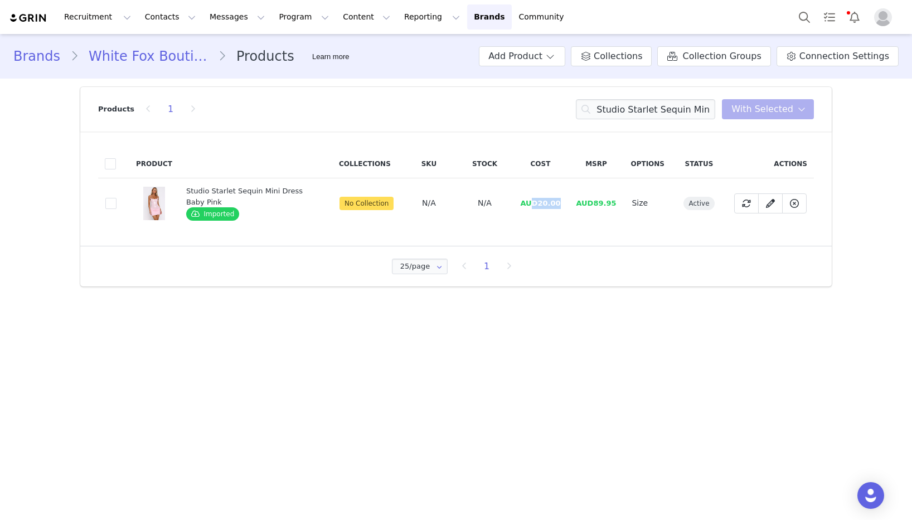
click at [541, 205] on span "AUD20.00" at bounding box center [540, 203] width 40 height 8
drag, startPoint x: 542, startPoint y: 205, endPoint x: 566, endPoint y: 202, distance: 24.1
click at [566, 202] on td "AUD20.00" at bounding box center [540, 203] width 56 height 50
click at [657, 114] on input "Studio Starlet Sequin Mini Dress Baby Pink" at bounding box center [645, 109] width 139 height 20
click at [656, 114] on input "Studio Starlet Sequin Mini Dress Baby Pink" at bounding box center [645, 109] width 139 height 20
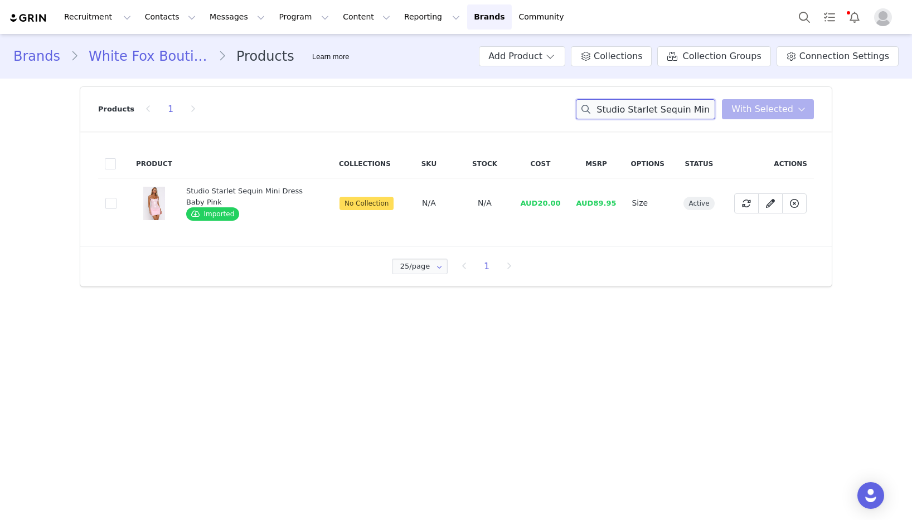
click at [656, 114] on input "Studio Starlet Sequin Mini Dress Baby Pink" at bounding box center [645, 109] width 139 height 20
click at [659, 109] on input "Studio Starlet Sequin Mini Dress Baby PinkThe Glitterati Beaded Mini Shorts Cho…" at bounding box center [645, 109] width 139 height 20
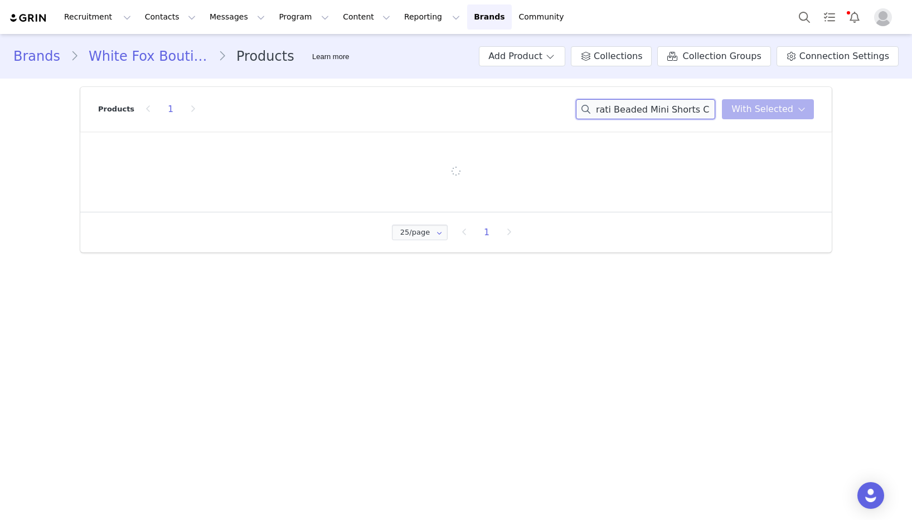
click at [659, 109] on input "Studio Starlet Sequin Mini Dress Baby PinkThe Glitterati Beaded Mini Shorts Cho…" at bounding box center [645, 109] width 139 height 20
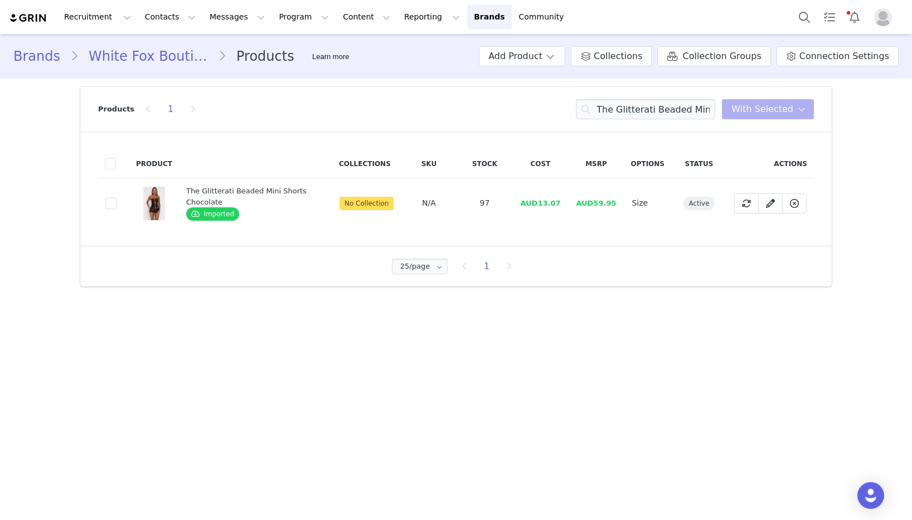
click at [542, 202] on span "AUD13.07" at bounding box center [540, 203] width 40 height 8
drag, startPoint x: 543, startPoint y: 204, endPoint x: 583, endPoint y: 202, distance: 40.2
click at [583, 202] on tr "34b63fb6-a183-48fd-8802-01bcc6f29122 The Glitterati Beaded Mini Shorts Chocolat…" at bounding box center [456, 203] width 716 height 50
drag, startPoint x: 570, startPoint y: 202, endPoint x: 543, endPoint y: 204, distance: 27.4
click at [543, 204] on tr "34b63fb6-a183-48fd-8802-01bcc6f29122 The Glitterati Beaded Mini Shorts Chocolat…" at bounding box center [456, 203] width 716 height 50
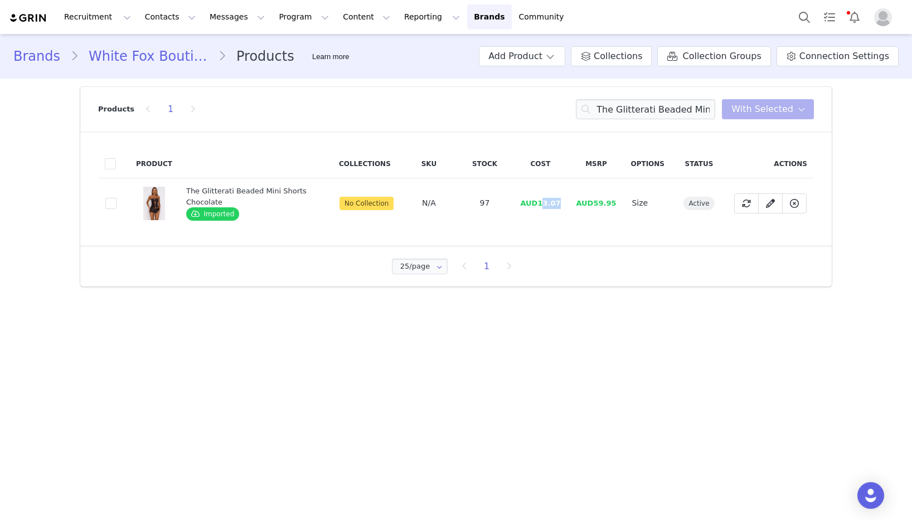
drag, startPoint x: 559, startPoint y: 205, endPoint x: 572, endPoint y: 202, distance: 13.6
click at [559, 205] on span "AUD13.07" at bounding box center [540, 203] width 40 height 8
drag, startPoint x: 571, startPoint y: 202, endPoint x: 558, endPoint y: 208, distance: 14.5
click at [542, 204] on tr "34b63fb6-a183-48fd-8802-01bcc6f29122 The Glitterati Beaded Mini Shorts Chocolat…" at bounding box center [456, 203] width 716 height 50
click at [660, 114] on input "The Glitterati Beaded Mini Shorts Chocolate" at bounding box center [645, 109] width 139 height 20
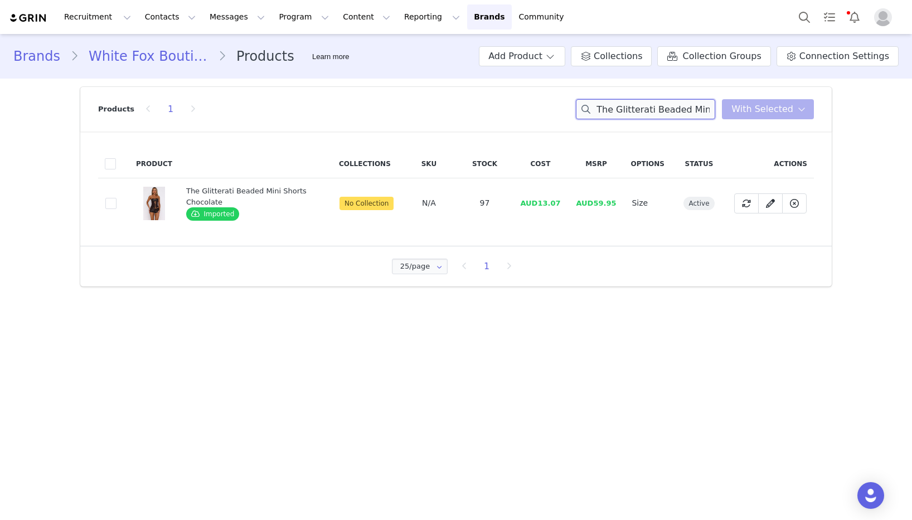
click at [660, 114] on input "The Glitterati Beaded Mini Shorts Chocolate" at bounding box center [645, 109] width 139 height 20
drag, startPoint x: 539, startPoint y: 204, endPoint x: 571, endPoint y: 202, distance: 32.4
click at [571, 202] on tr "7ee9e3ea-9d34-41b0-8980-f3c9e4325fe9 The Lime Light Beaded Bustier Chocolate Im…" at bounding box center [456, 203] width 716 height 50
click at [648, 109] on input "The Lime Light Beaded Bustier Choc" at bounding box center [645, 109] width 139 height 20
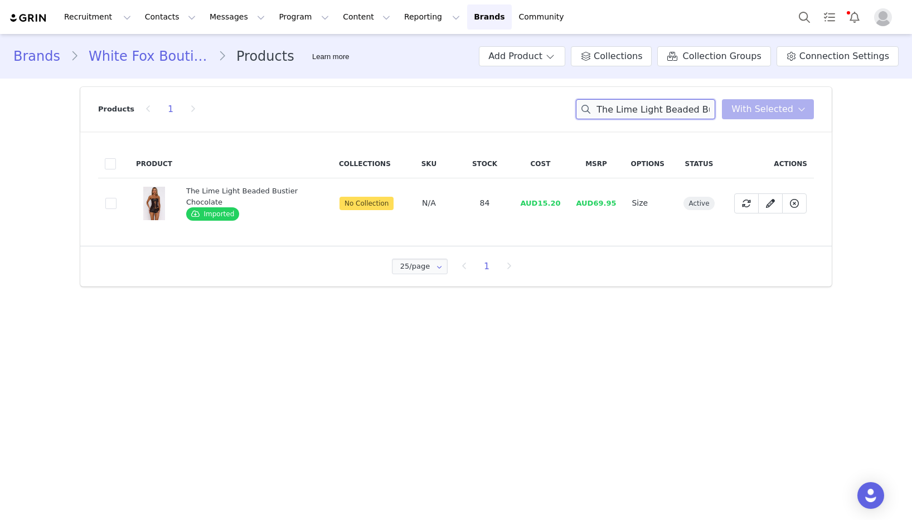
click at [648, 109] on input "The Lime Light Beaded Bustier Choc" at bounding box center [645, 109] width 139 height 20
drag, startPoint x: 540, startPoint y: 201, endPoint x: 577, endPoint y: 201, distance: 36.2
click at [567, 201] on td "AUD16.67" at bounding box center [540, 203] width 56 height 50
click at [635, 105] on input "[GEOGRAPHIC_DATA] Princess Mini Dress Burgundy" at bounding box center [645, 109] width 139 height 20
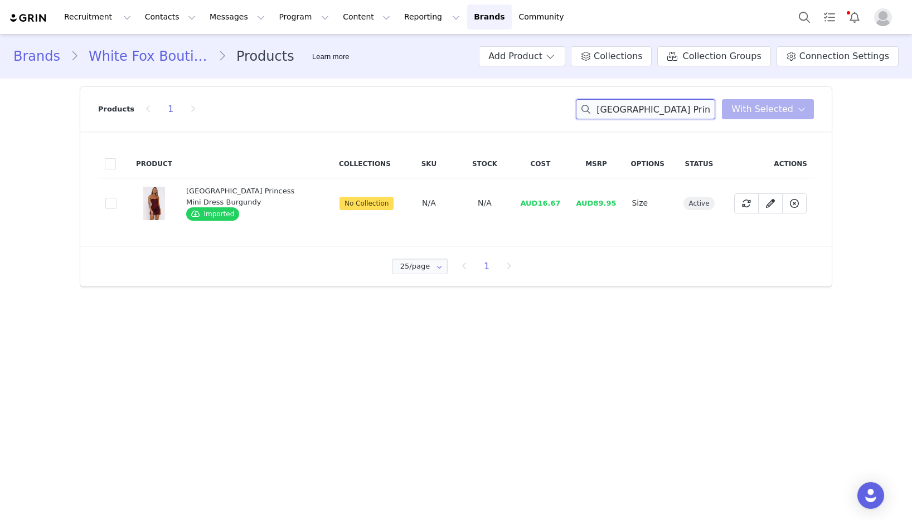
click at [635, 105] on input "[GEOGRAPHIC_DATA] Princess Mini Dress Burgundy" at bounding box center [645, 109] width 139 height 20
click at [516, 207] on td "AUD19.33" at bounding box center [540, 203] width 56 height 50
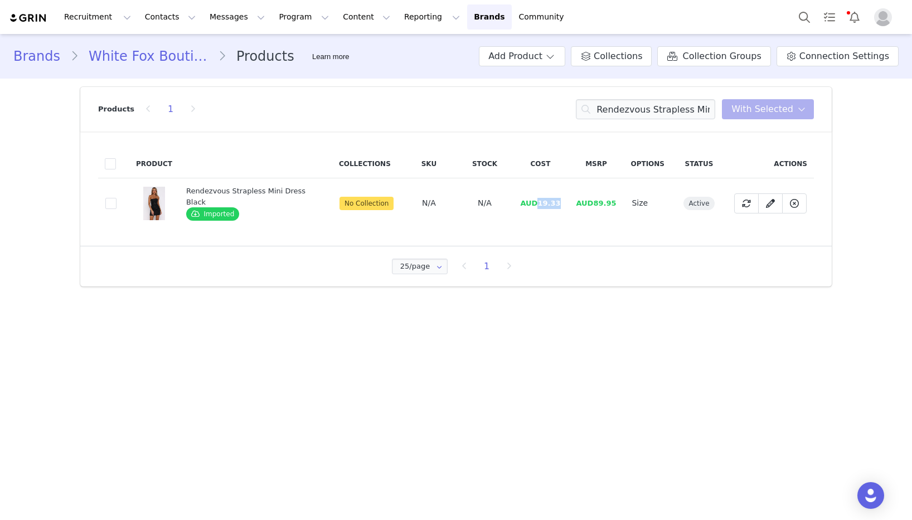
drag, startPoint x: 538, startPoint y: 205, endPoint x: 575, endPoint y: 202, distance: 36.9
click at [575, 202] on tr "c11125be-e96f-4b28-a789-1c4cc58a0a78 Rendezvous Strapless Mini Dress Black Impo…" at bounding box center [456, 203] width 716 height 50
click at [673, 110] on input "Rendezvous Strapless Mini Dress Black" at bounding box center [645, 109] width 139 height 20
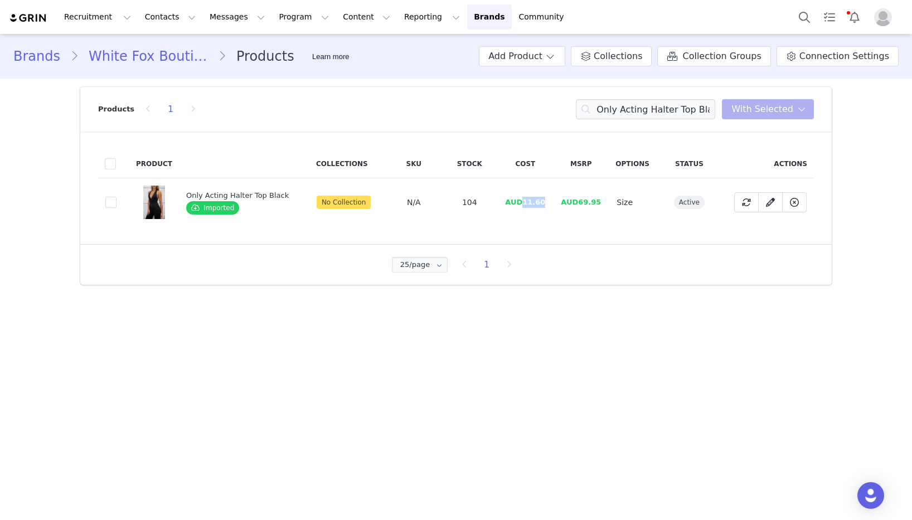
drag, startPoint x: 521, startPoint y: 202, endPoint x: 552, endPoint y: 201, distance: 30.1
click at [552, 201] on tr "a9735066-37dd-4233-a4ca-4e78c7feaa24 Only Acting Halter Top Black Imported No C…" at bounding box center [456, 202] width 716 height 49
click at [686, 118] on input "Only Acting Halter Top Black" at bounding box center [645, 109] width 139 height 20
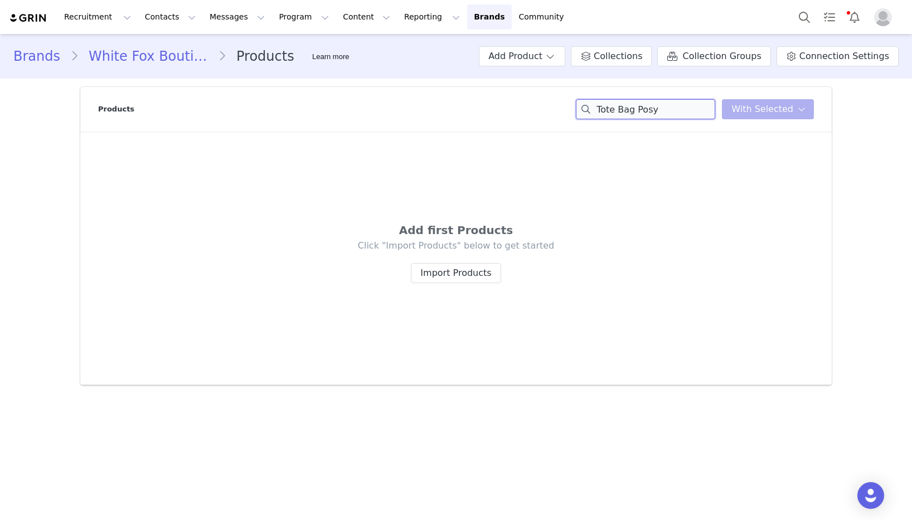
click at [651, 111] on input "Tote Bag Posy" at bounding box center [645, 109] width 139 height 20
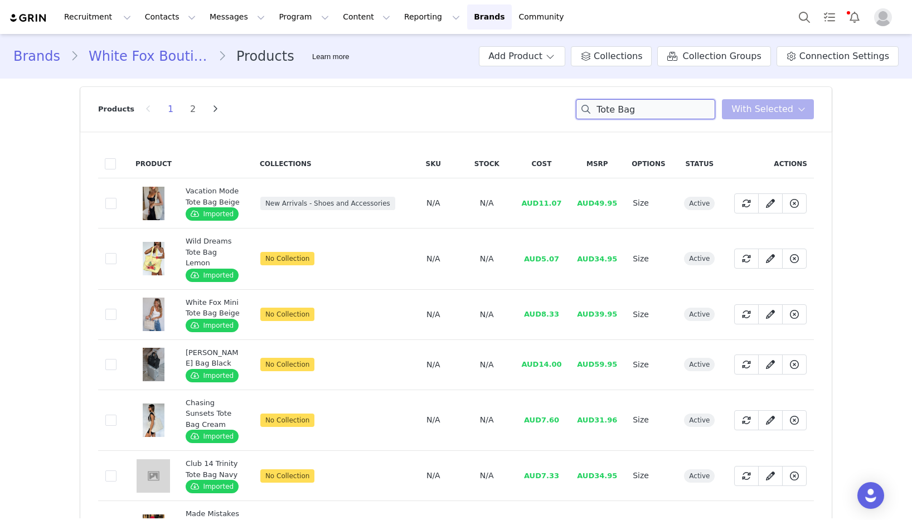
click at [680, 118] on input "Tote Bag" at bounding box center [645, 109] width 139 height 20
click at [674, 112] on input "Tote Bag" at bounding box center [645, 109] width 139 height 20
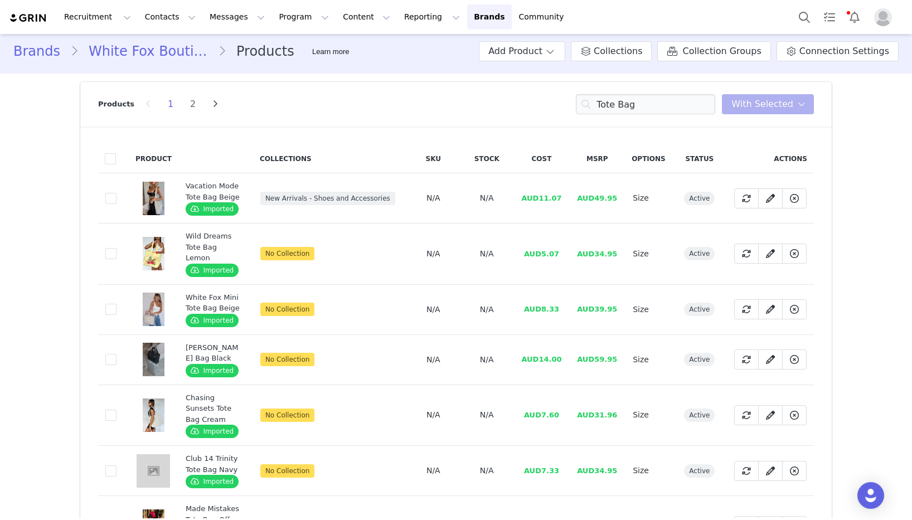
click at [560, 253] on td "AUD5.07" at bounding box center [542, 254] width 56 height 61
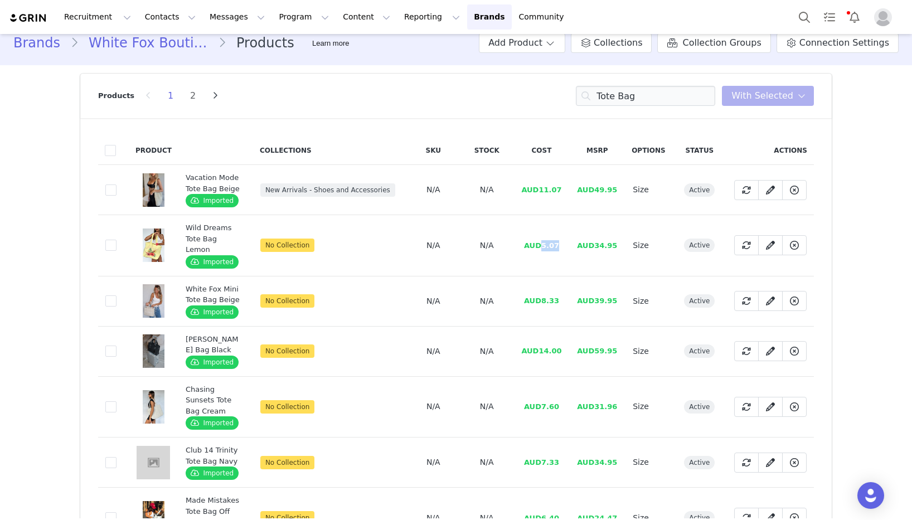
drag, startPoint x: 560, startPoint y: 254, endPoint x: 544, endPoint y: 247, distance: 17.0
click at [544, 247] on td "AUD5.07" at bounding box center [542, 245] width 56 height 61
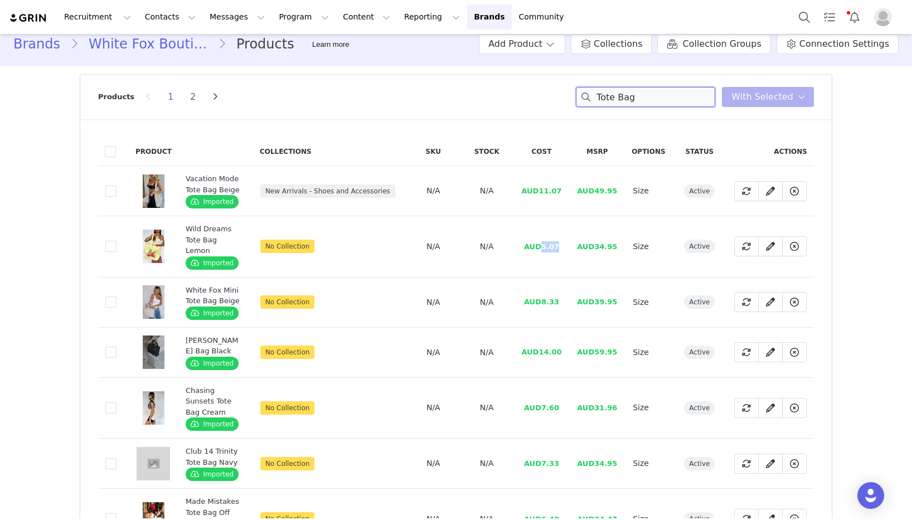
click at [651, 89] on input "Tote Bag" at bounding box center [645, 97] width 139 height 20
click at [652, 93] on input "Tote Bag" at bounding box center [645, 97] width 139 height 20
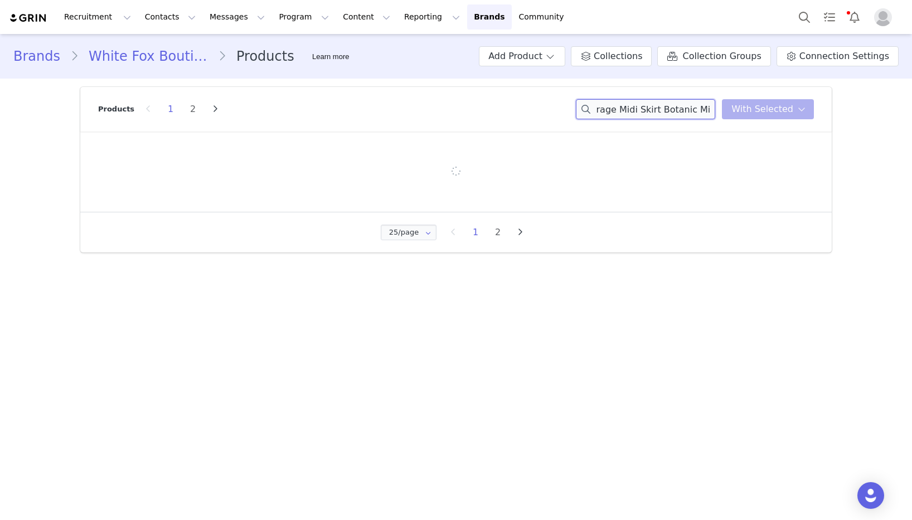
click at [652, 99] on input "Mediterranean Mirage Midi Skirt Botanic Mirage" at bounding box center [645, 109] width 139 height 20
click at [733, 105] on div "Mediterranean Mirage Midi Skirt Botanic Mirage You have 0 product s selected Ad…" at bounding box center [695, 109] width 238 height 20
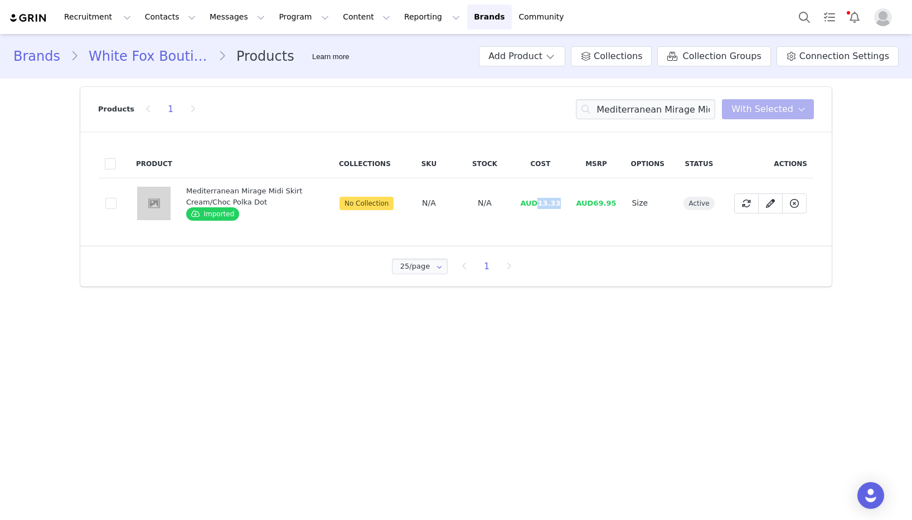
drag, startPoint x: 562, startPoint y: 205, endPoint x: 541, endPoint y: 206, distance: 20.7
click at [541, 206] on span "AUD13.33" at bounding box center [540, 203] width 40 height 8
click at [679, 109] on input "Mediterranean Mirage Midi Skirt" at bounding box center [645, 109] width 139 height 20
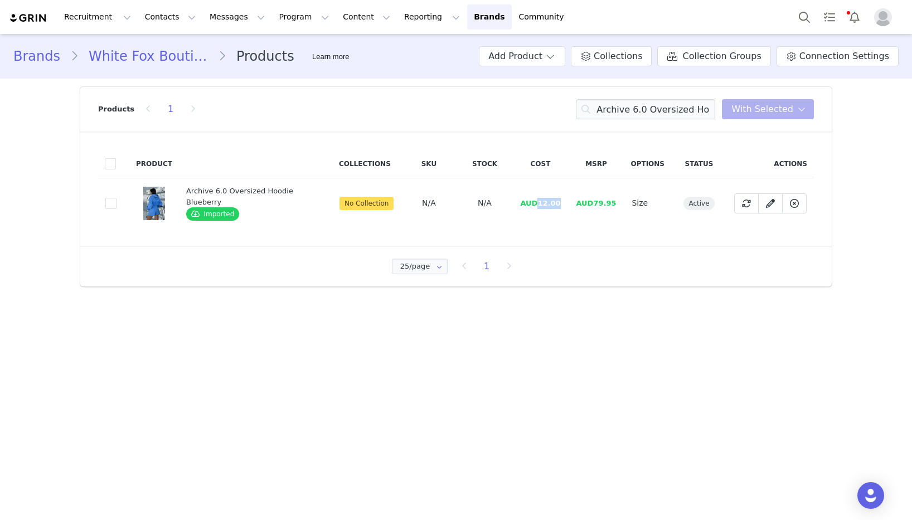
drag, startPoint x: 559, startPoint y: 205, endPoint x: 538, endPoint y: 205, distance: 21.2
click at [538, 205] on td "AUD12.00" at bounding box center [540, 203] width 56 height 50
click at [647, 112] on input "Archive 6.0 Oversized Hoodie Blueberry" at bounding box center [645, 109] width 139 height 20
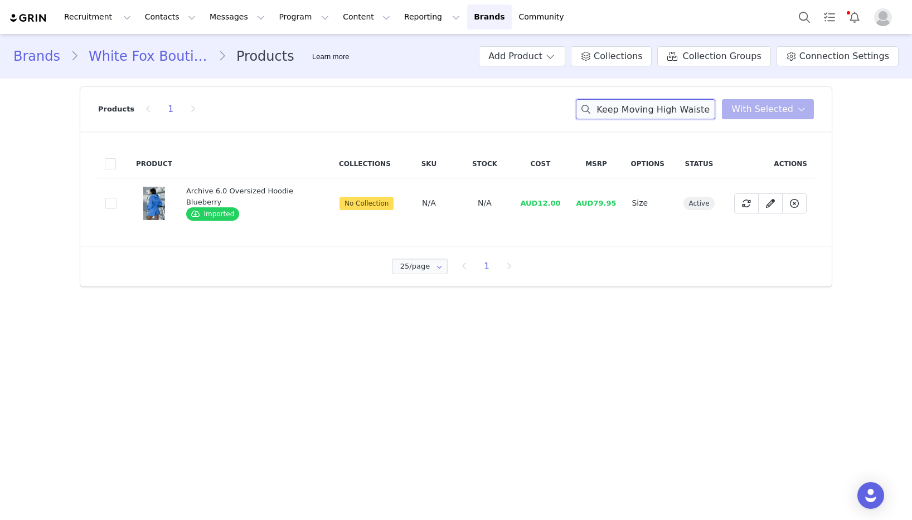
scroll to position [0, 55]
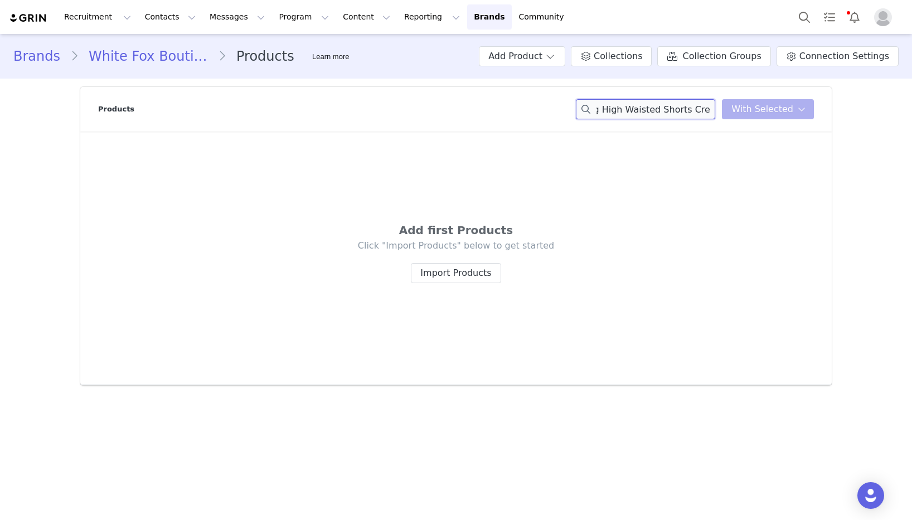
click at [690, 109] on input "Keep Moving High Waisted Shorts Cream" at bounding box center [645, 109] width 139 height 20
drag, startPoint x: 656, startPoint y: 111, endPoint x: 720, endPoint y: 98, distance: 65.5
click at [489, 107] on div "Products Keep Moving High Waisted Short You have 0 product s selected Add to Co…" at bounding box center [456, 109] width 716 height 45
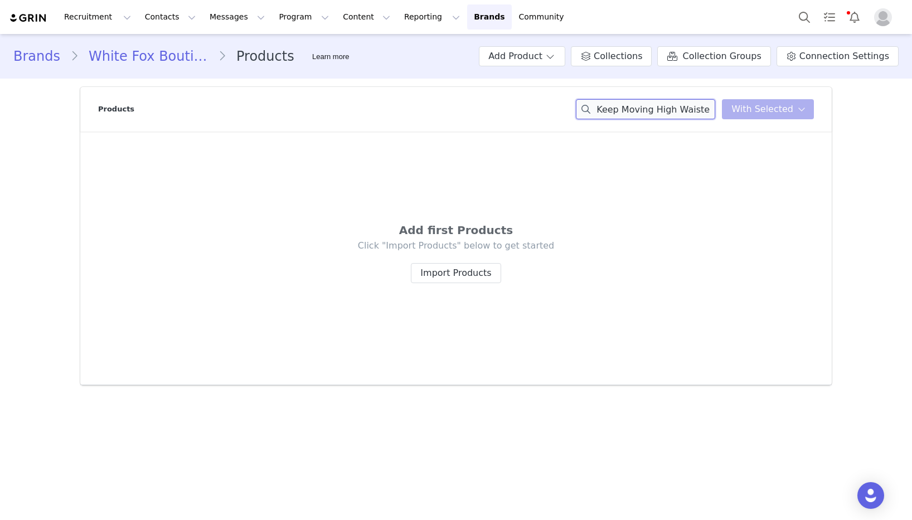
click at [668, 113] on input "Keep Moving High Waisted Short" at bounding box center [645, 109] width 139 height 20
drag, startPoint x: 657, startPoint y: 110, endPoint x: 468, endPoint y: 108, distance: 189.6
click at [468, 108] on div "Products Keep Moving High Waisted Short You have 0 product s selected Add to Co…" at bounding box center [456, 109] width 716 height 45
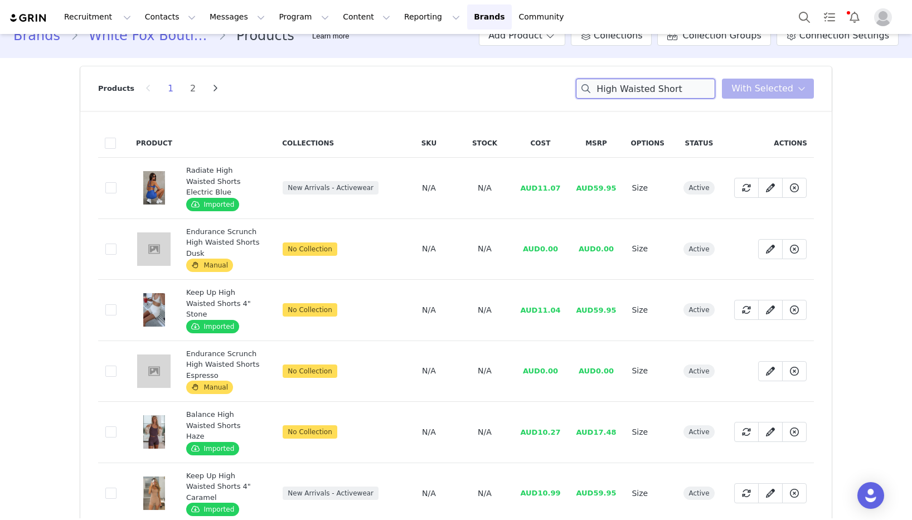
scroll to position [24, 0]
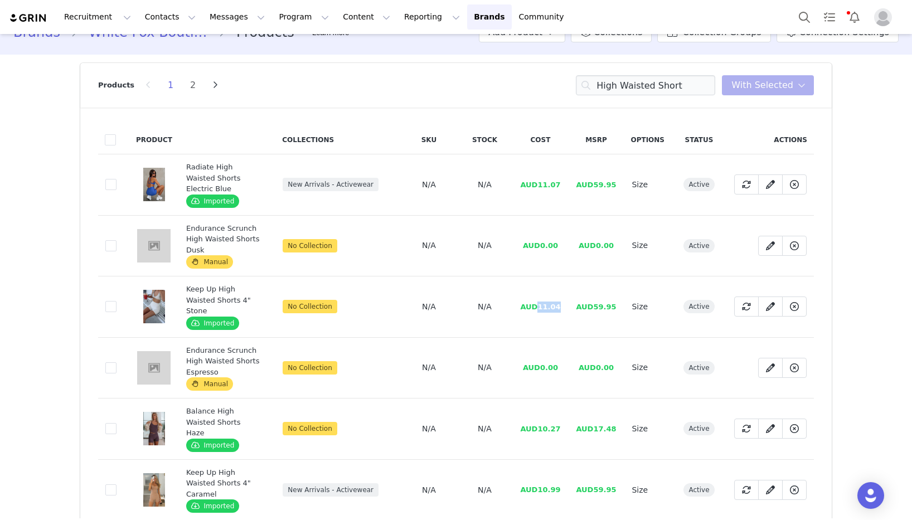
drag, startPoint x: 563, startPoint y: 290, endPoint x: 542, endPoint y: 290, distance: 21.2
click at [542, 290] on td "AUD11.04" at bounding box center [540, 307] width 56 height 61
click at [646, 88] on input "High Waisted Short" at bounding box center [645, 85] width 139 height 20
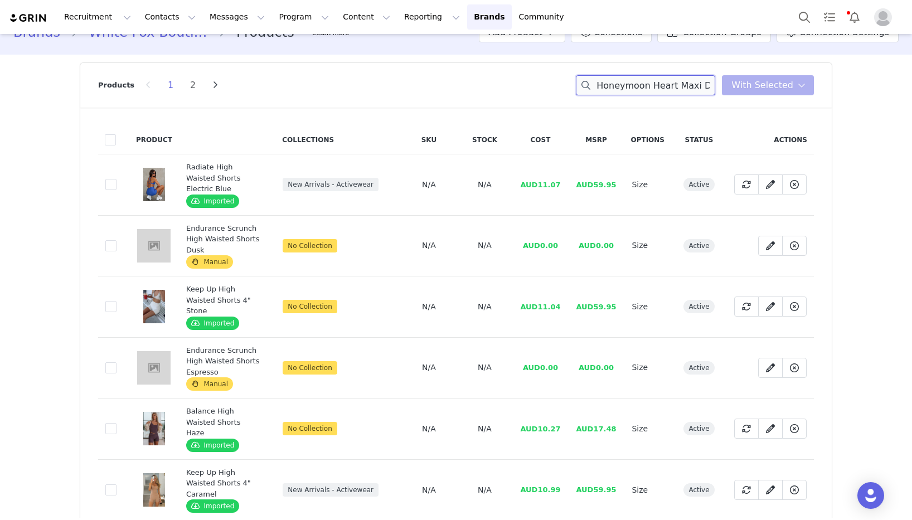
scroll to position [0, 37]
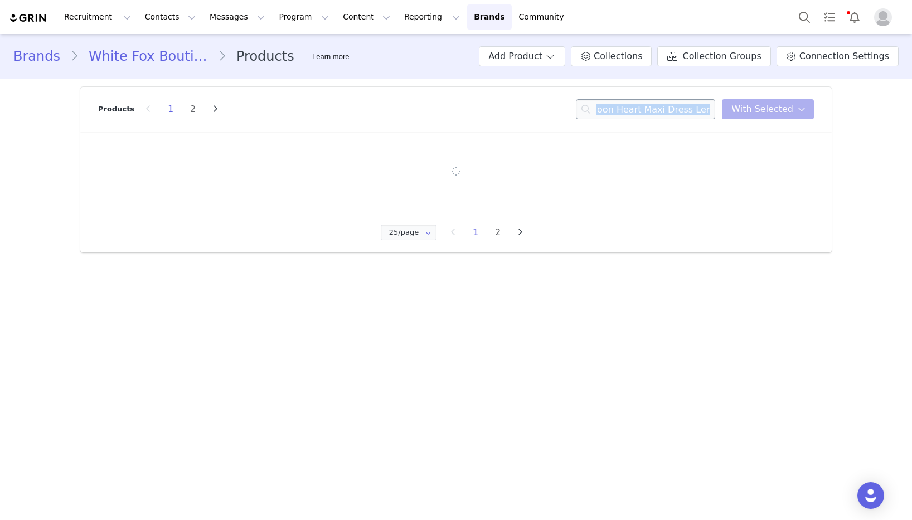
click at [697, 83] on section "Products 1 2 Honeymoon Heart Maxi Dress Lemon You have 0 product s selected Add…" at bounding box center [456, 170] width 768 height 182
click at [684, 108] on input "Honeymoon Heart Maxi Dress Lemon" at bounding box center [645, 109] width 139 height 20
drag, startPoint x: 684, startPoint y: 108, endPoint x: 717, endPoint y: 109, distance: 32.4
click at [715, 109] on input "Honeymoon Heart Maxi Dress Lemon" at bounding box center [645, 109] width 139 height 20
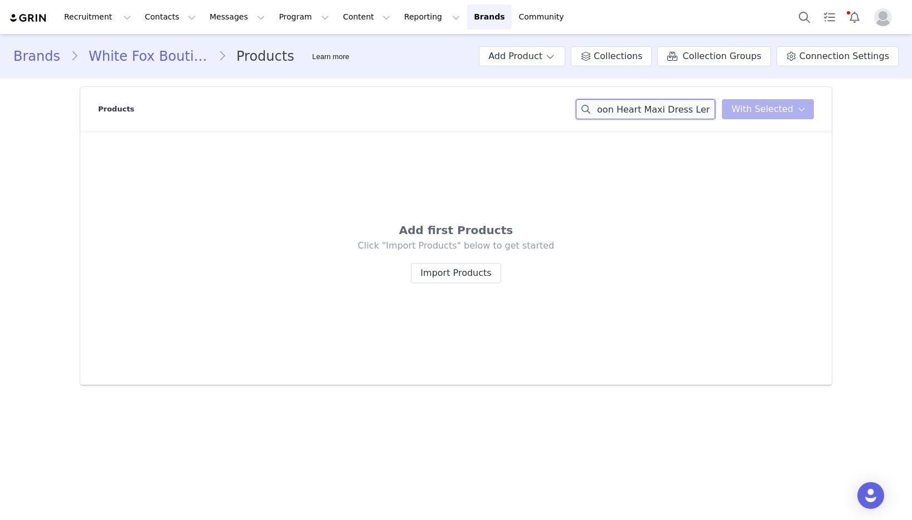
click at [693, 109] on input "Honeymoon Heart Maxi Dress Lemon" at bounding box center [645, 109] width 139 height 20
click at [692, 109] on input "Honeymoon Heart Maxi Dress" at bounding box center [645, 109] width 139 height 20
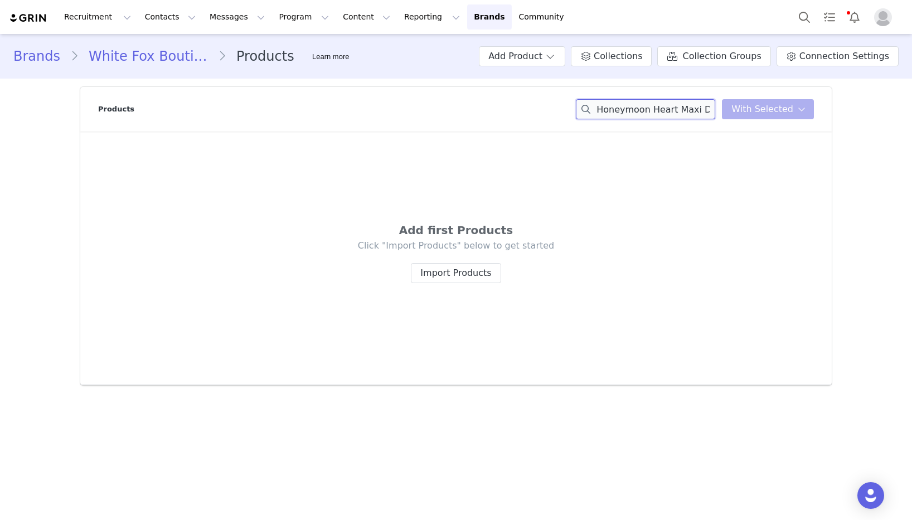
click at [692, 109] on input "Honeymoon Heart Maxi Dress" at bounding box center [645, 109] width 139 height 20
type input "Honeymoon Heart Maxi Dress Lemon"
click at [461, 277] on button "Import Products" at bounding box center [456, 273] width 90 height 20
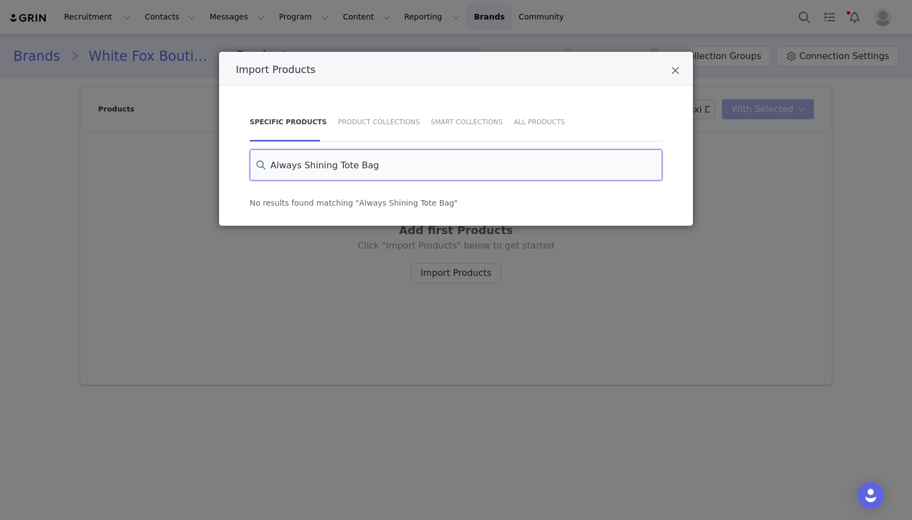
drag, startPoint x: 590, startPoint y: 161, endPoint x: 113, endPoint y: 157, distance: 477.4
click at [113, 157] on div "Import Products Specific Products Product Collections Smart Collections All Pro…" at bounding box center [456, 260] width 912 height 520
type input "Honeymoon Heart Maxi Dress Lemon"
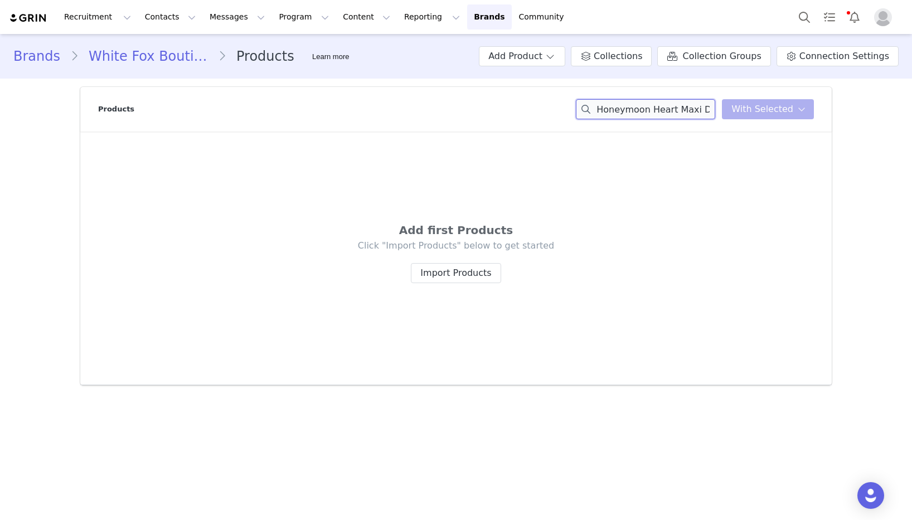
click at [674, 110] on input "Honeymoon Heart Maxi Dress Lemon" at bounding box center [645, 109] width 139 height 20
click at [680, 109] on input "Honeymoon Heart Maxi Dress Lemon" at bounding box center [645, 109] width 139 height 20
drag, startPoint x: 691, startPoint y: 109, endPoint x: 707, endPoint y: 109, distance: 16.2
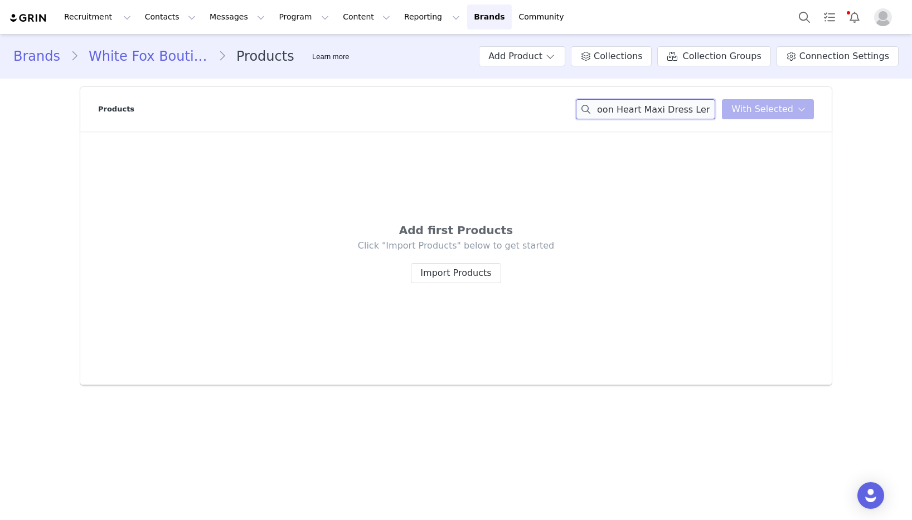
click at [707, 109] on input "Honeymoon Heart Maxi Dress Lemon" at bounding box center [645, 109] width 139 height 20
click at [703, 109] on input "Honeymoon Heart Maxi Dress Lemon" at bounding box center [645, 109] width 139 height 20
click at [700, 112] on input "Honeymoon Heart Maxi Dress" at bounding box center [645, 109] width 139 height 20
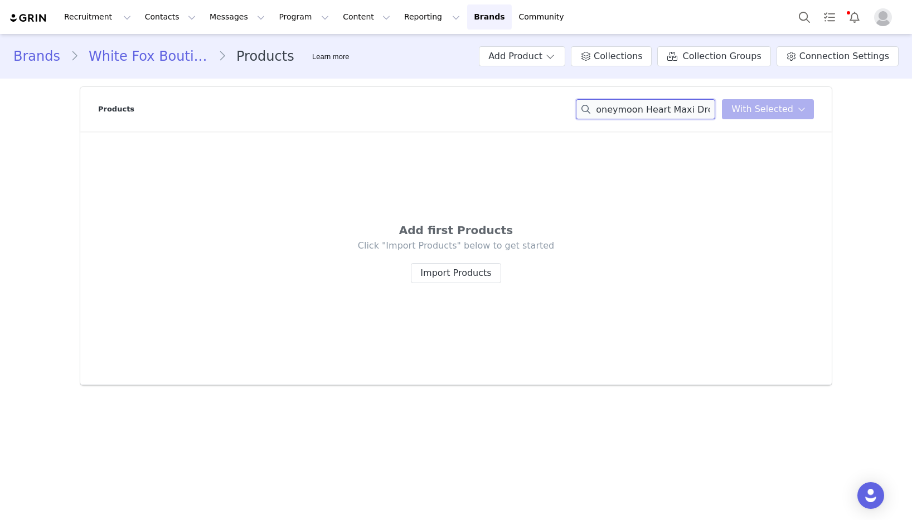
click at [700, 112] on input "Honeymoon Heart Maxi Dress" at bounding box center [645, 109] width 139 height 20
drag, startPoint x: 678, startPoint y: 110, endPoint x: 485, endPoint y: 109, distance: 192.4
click at [485, 108] on div "Products Honeymoon Heart Maxi You have 0 product s selected Add to Collections …" at bounding box center [456, 109] width 716 height 45
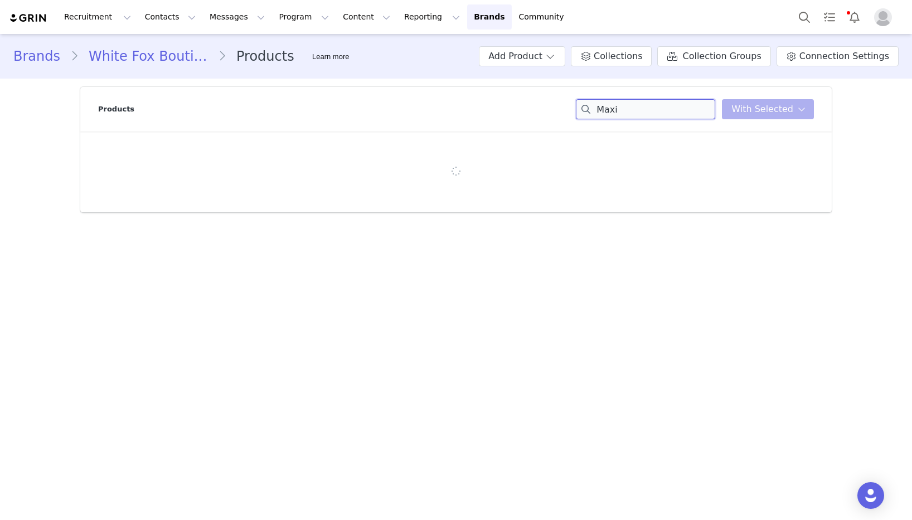
click at [658, 110] on input "Maxi" at bounding box center [645, 109] width 139 height 20
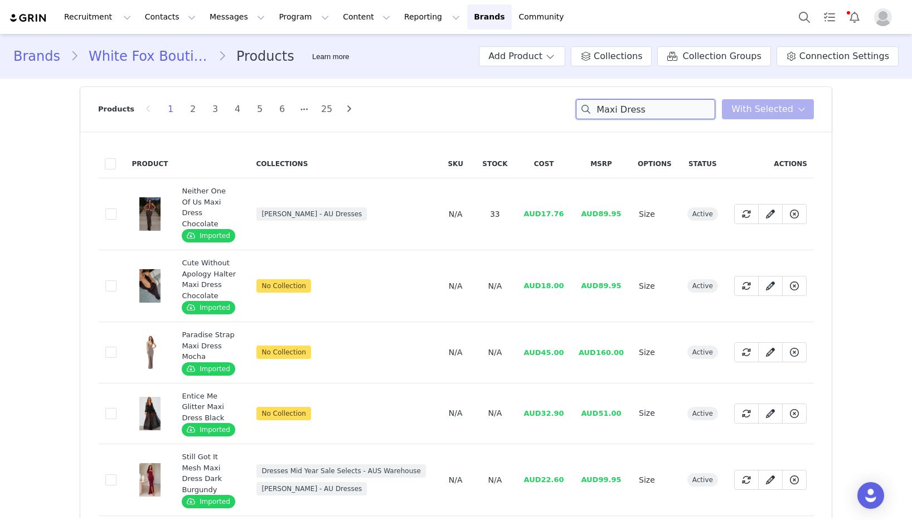
type input "Maxi Dress"
drag, startPoint x: 565, startPoint y: 215, endPoint x: 545, endPoint y: 215, distance: 20.6
click at [545, 215] on td "AUD17.76" at bounding box center [543, 214] width 55 height 72
click at [467, 16] on link "Brands Brands" at bounding box center [489, 16] width 44 height 25
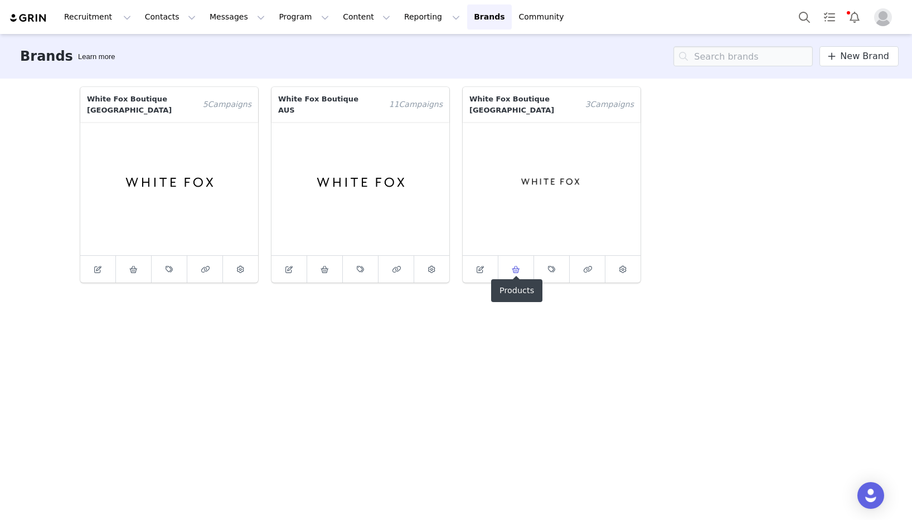
click at [524, 256] on link at bounding box center [517, 269] width 36 height 27
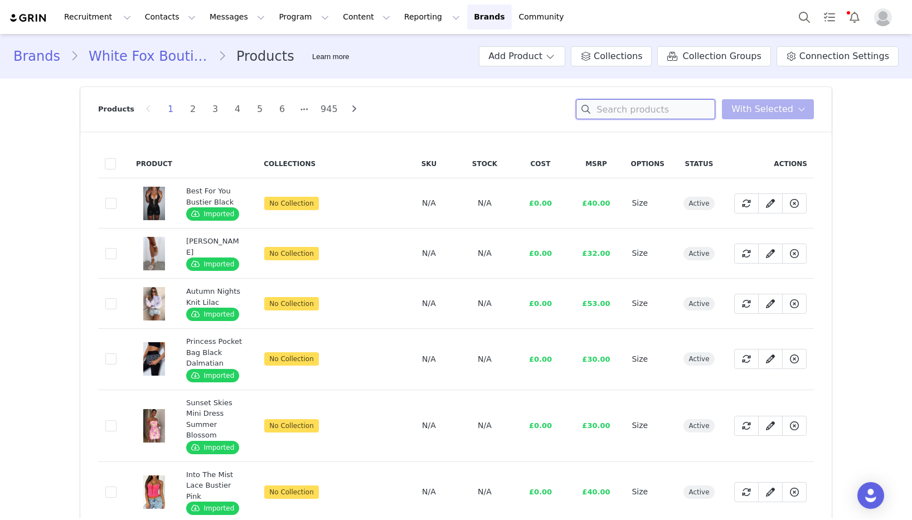
click at [645, 107] on input at bounding box center [645, 109] width 139 height 20
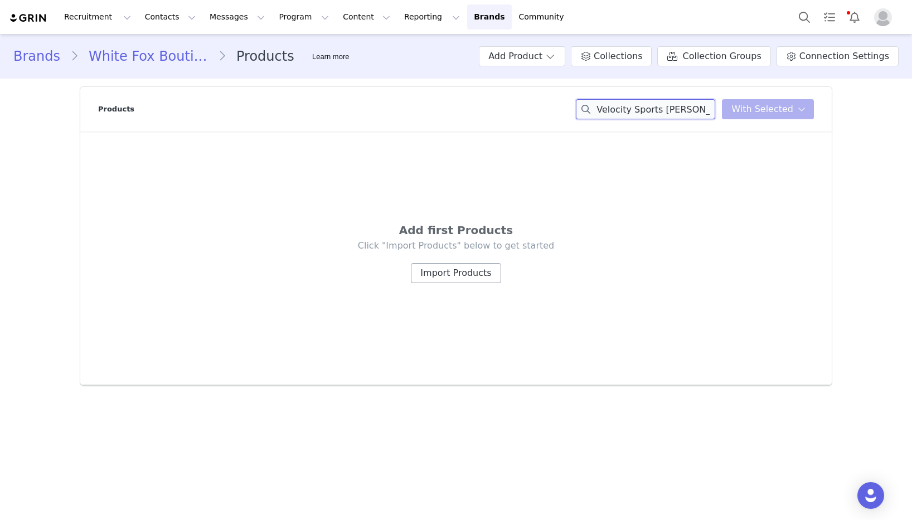
type input "Velocity Sports [PERSON_NAME]"
click at [452, 277] on button "Import Products" at bounding box center [456, 273] width 90 height 20
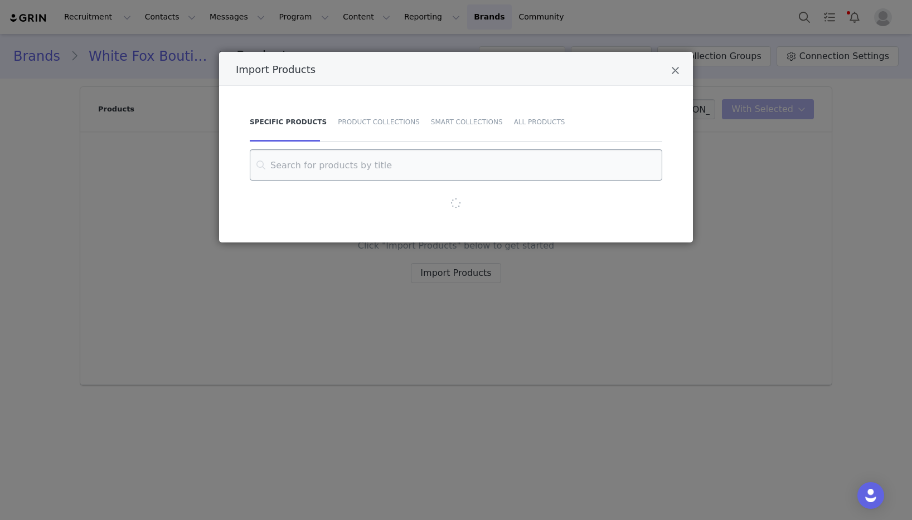
click at [458, 164] on input "Import Products" at bounding box center [456, 164] width 413 height 31
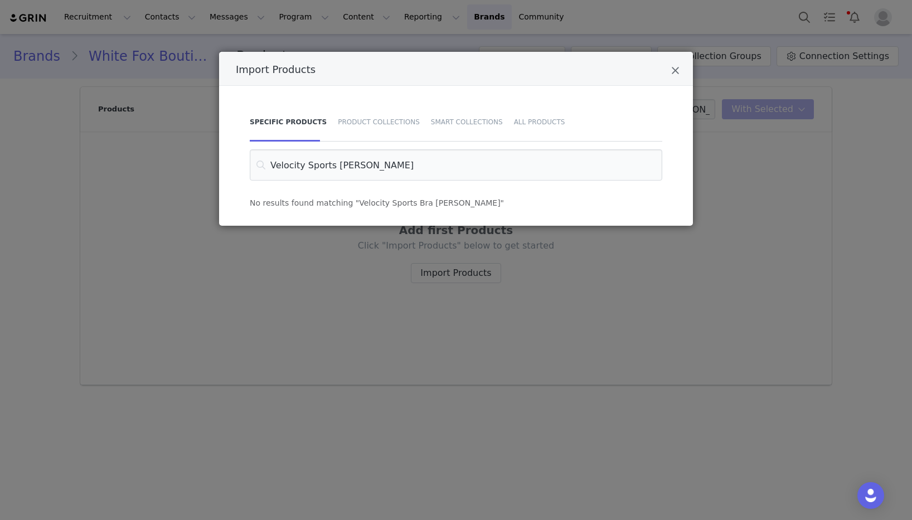
drag, startPoint x: 385, startPoint y: 167, endPoint x: 223, endPoint y: 158, distance: 162.5
click at [223, 158] on div "Specific Products Product Collections Smart Collections All Products Velocity S…" at bounding box center [456, 156] width 474 height 140
click at [375, 163] on input "Velocity Sports [PERSON_NAME]" at bounding box center [456, 164] width 413 height 31
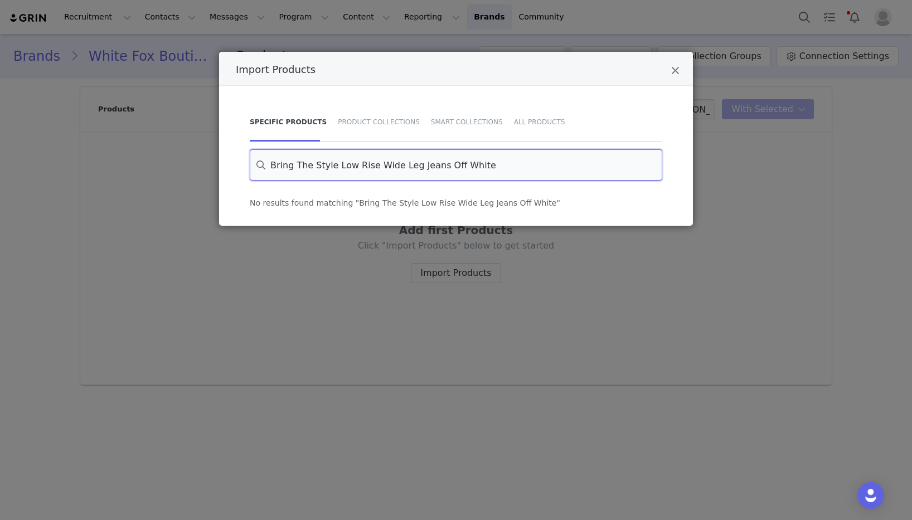
type input "Bring The Style Low Rise Wide Leg Jeans Off White"
